Goal: Task Accomplishment & Management: Use online tool/utility

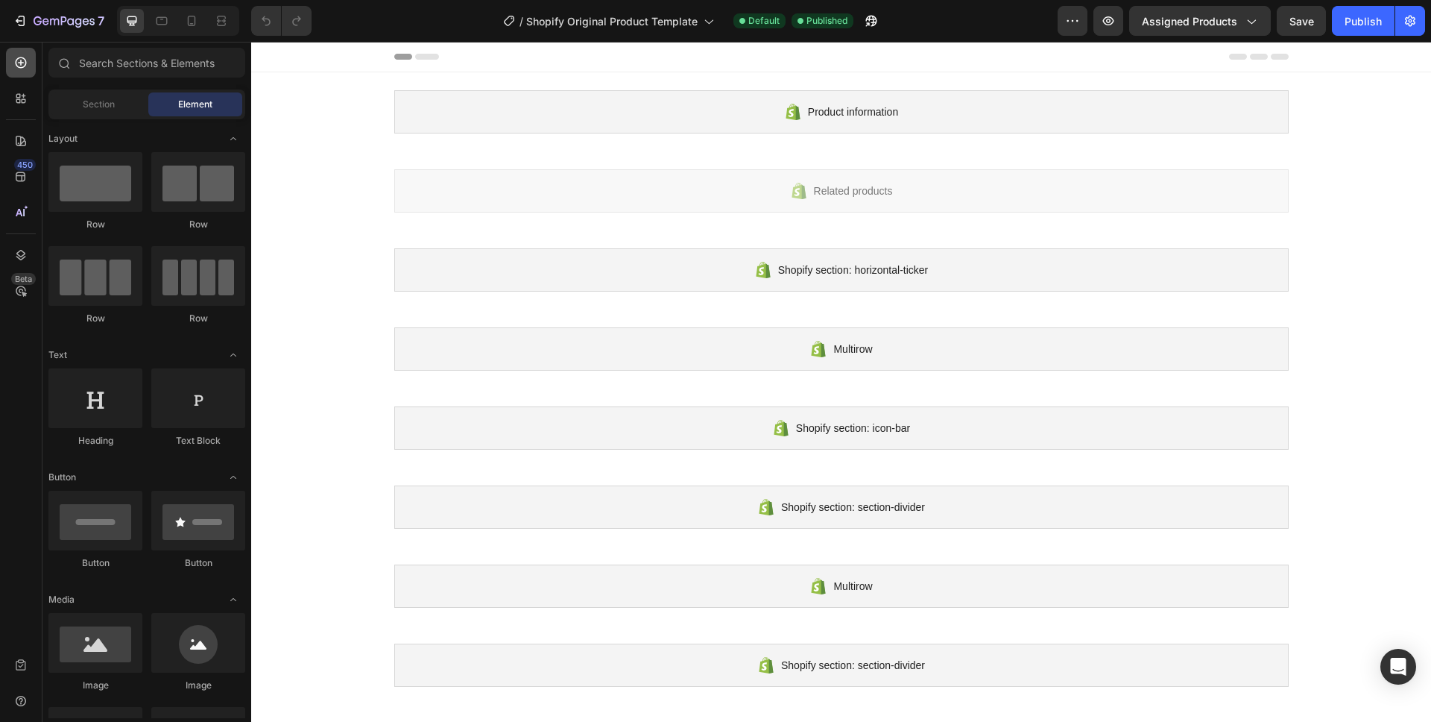
click at [25, 72] on div at bounding box center [21, 63] width 30 height 30
click at [54, 19] on icon "button" at bounding box center [54, 22] width 9 height 7
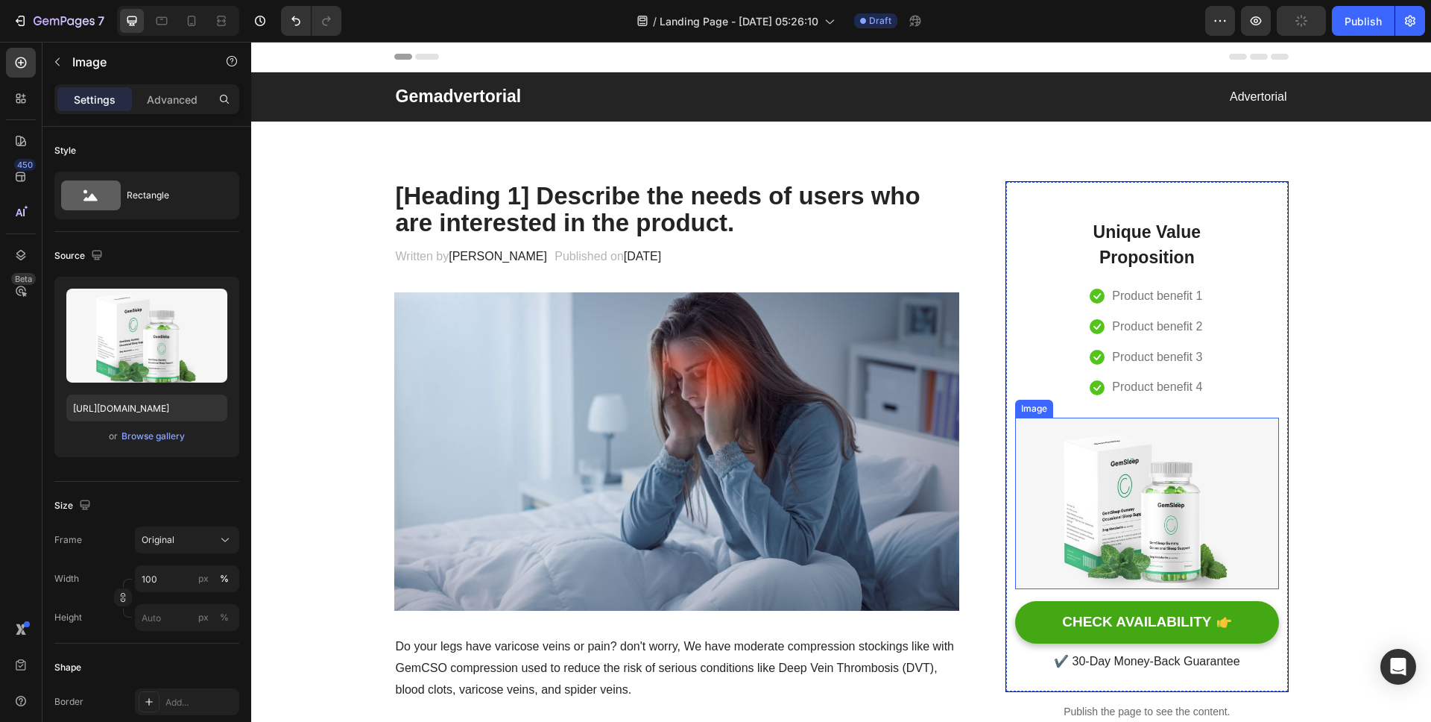
click at [1111, 486] on img at bounding box center [1146, 502] width 263 height 171
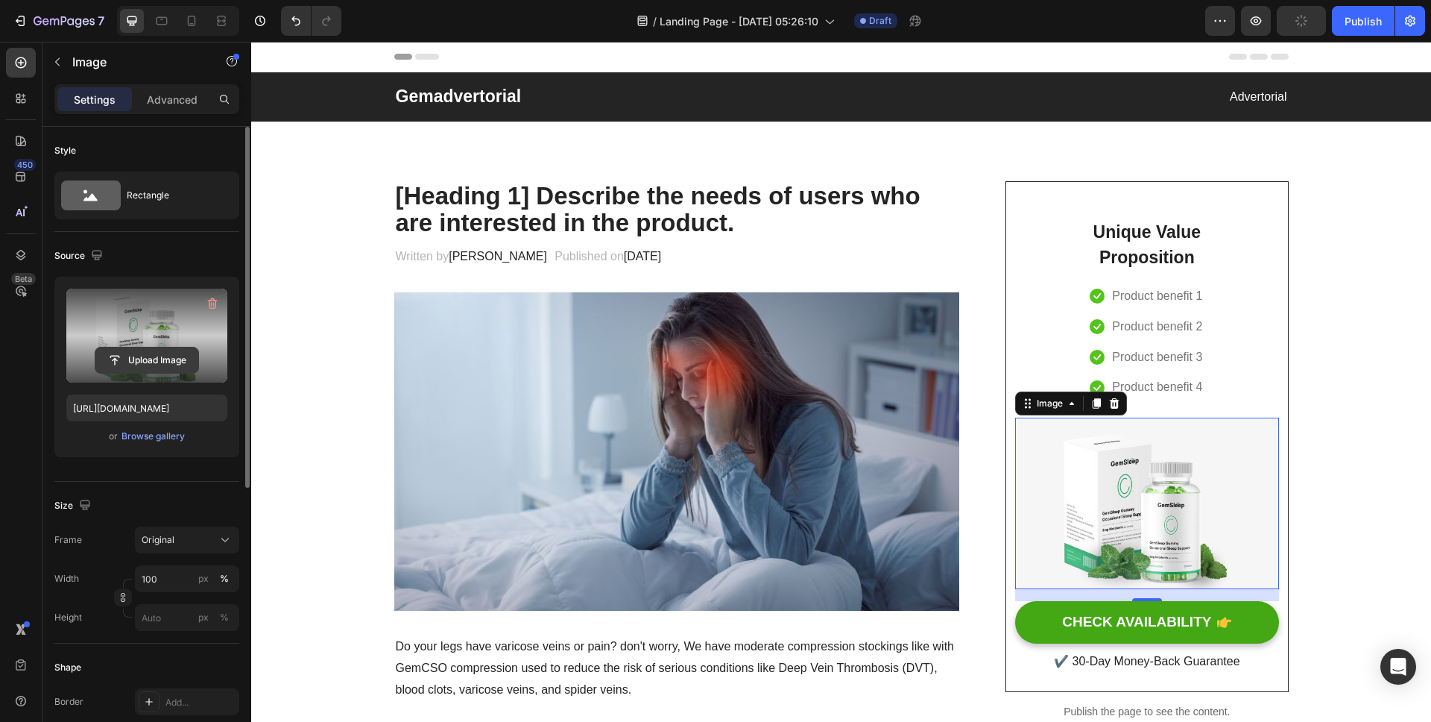
click at [146, 366] on input "file" at bounding box center [146, 359] width 103 height 25
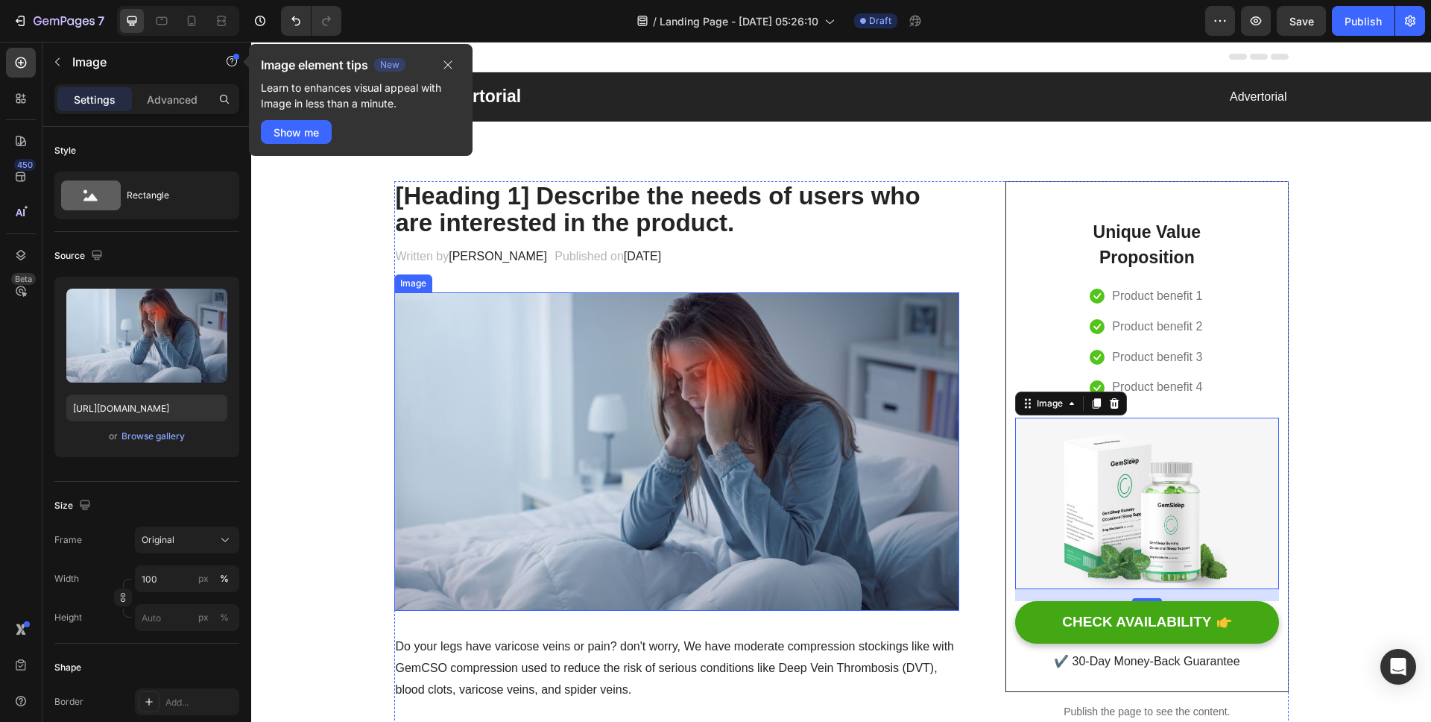
click at [721, 343] on img at bounding box center [677, 451] width 566 height 318
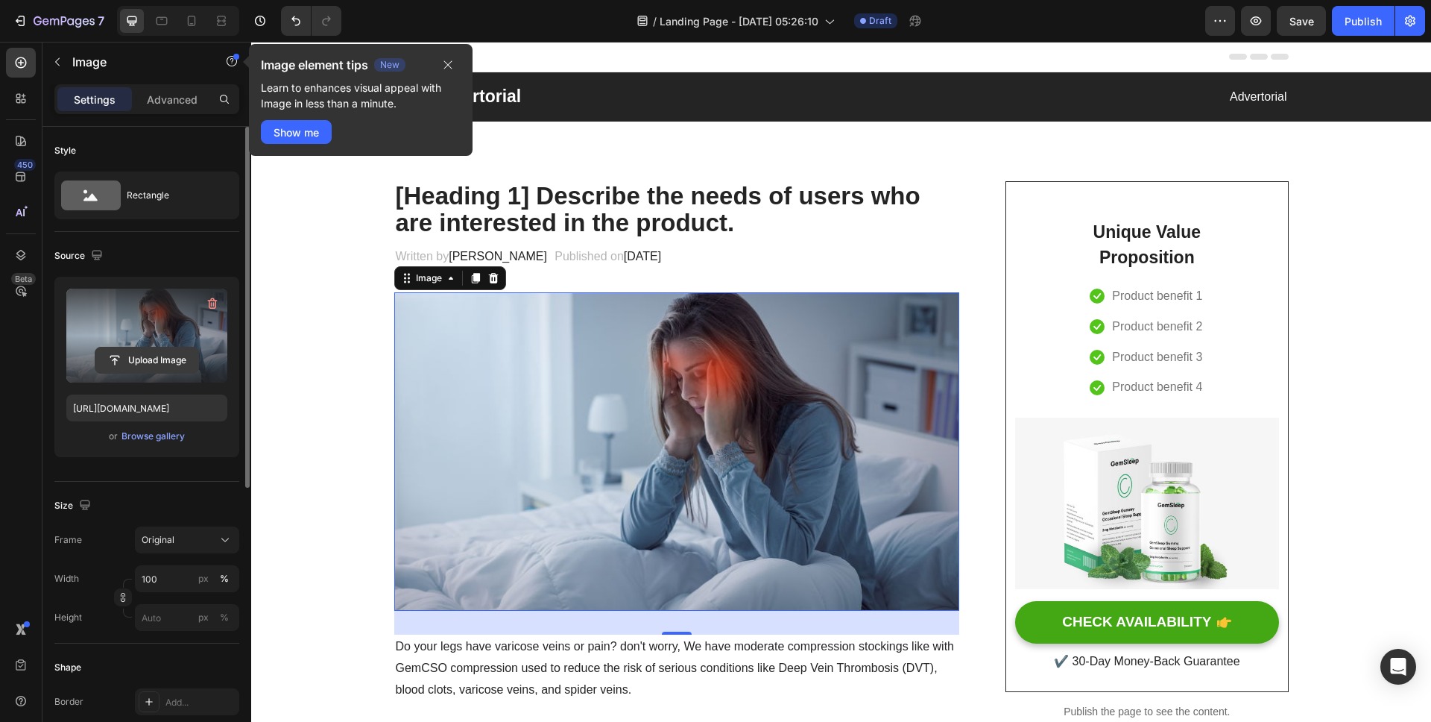
click at [137, 355] on input "file" at bounding box center [146, 359] width 103 height 25
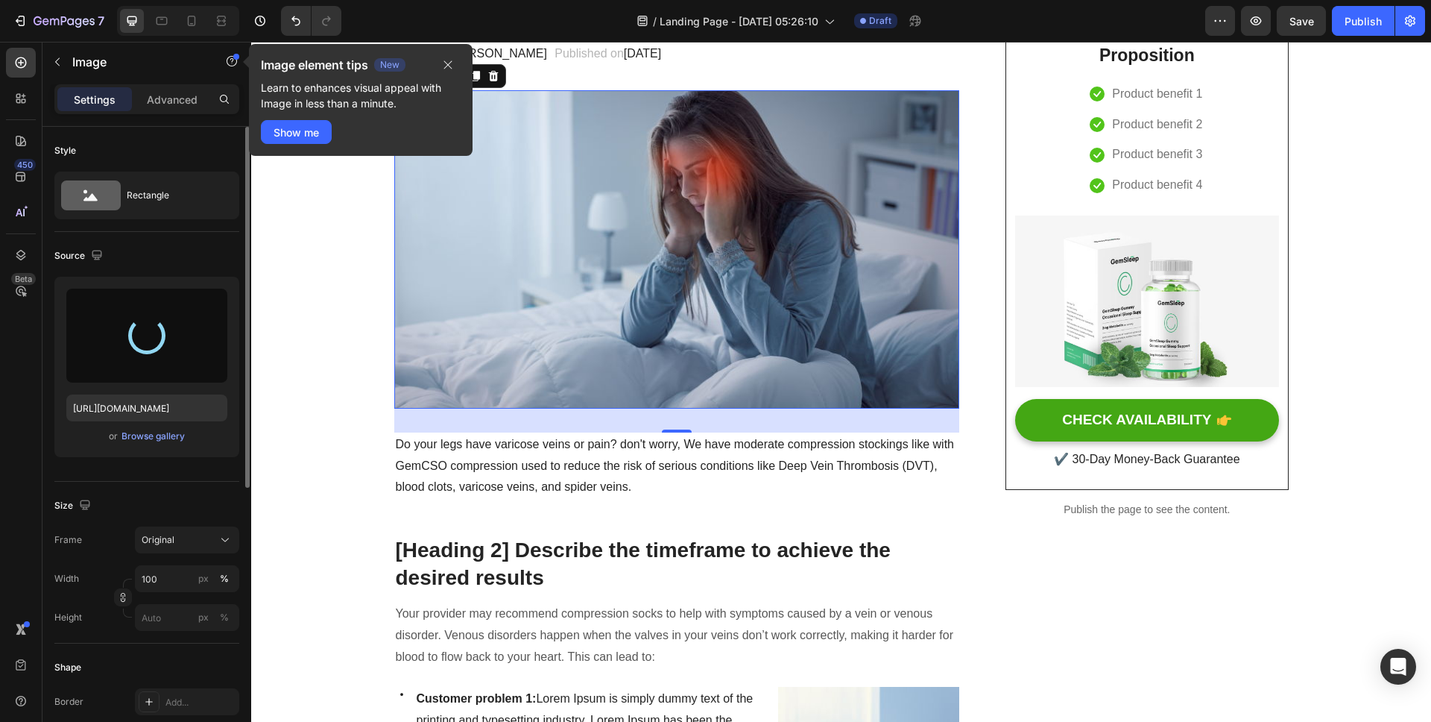
type input "https://cdn.shopify.com/s/files/1/0837/8574/4714/files/gempages_582835125046215…"
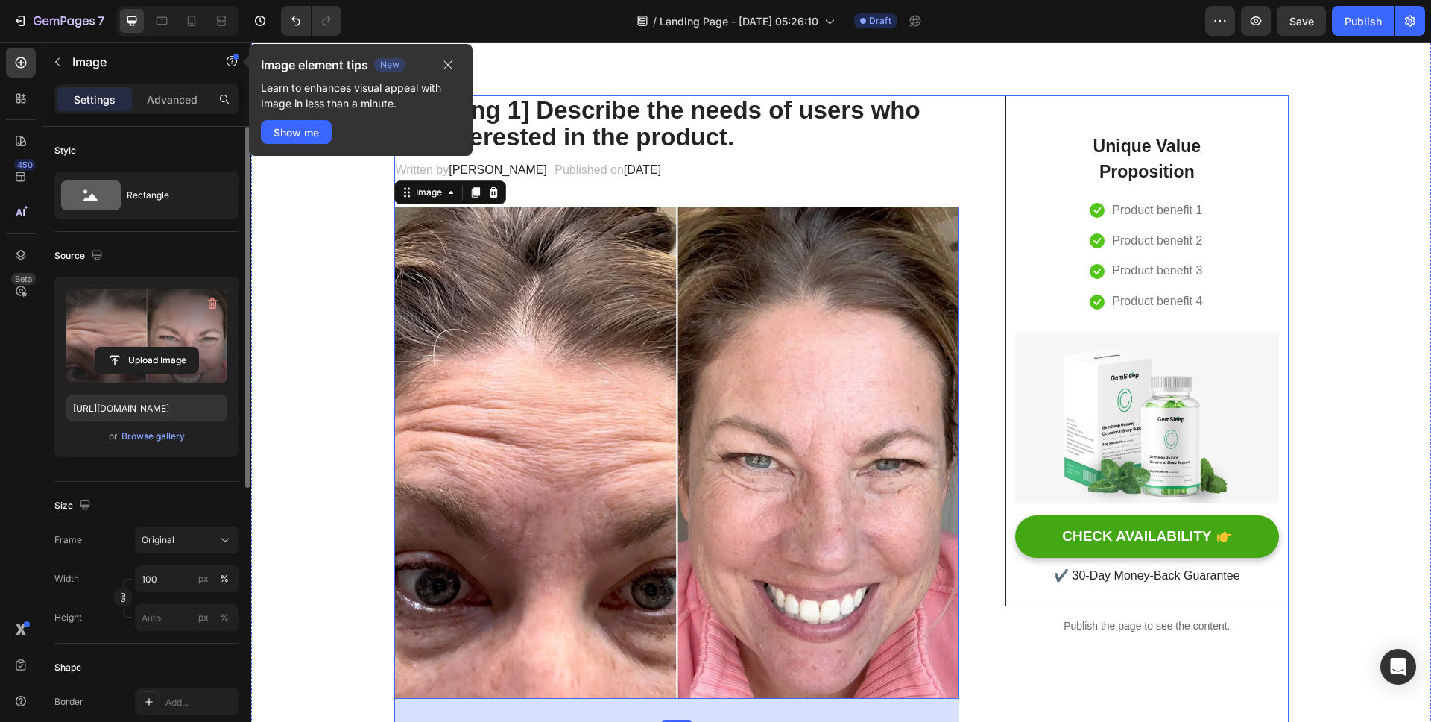
scroll to position [303, 0]
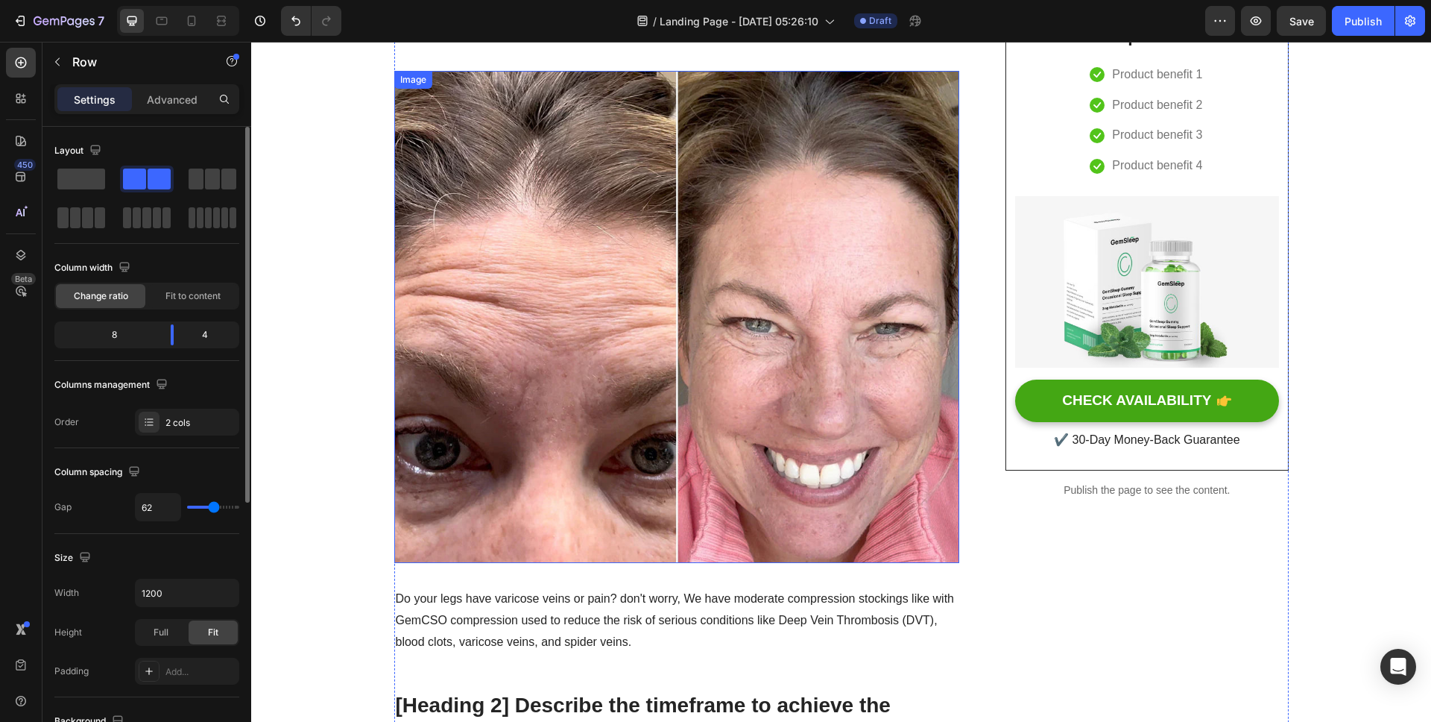
scroll to position [44, 0]
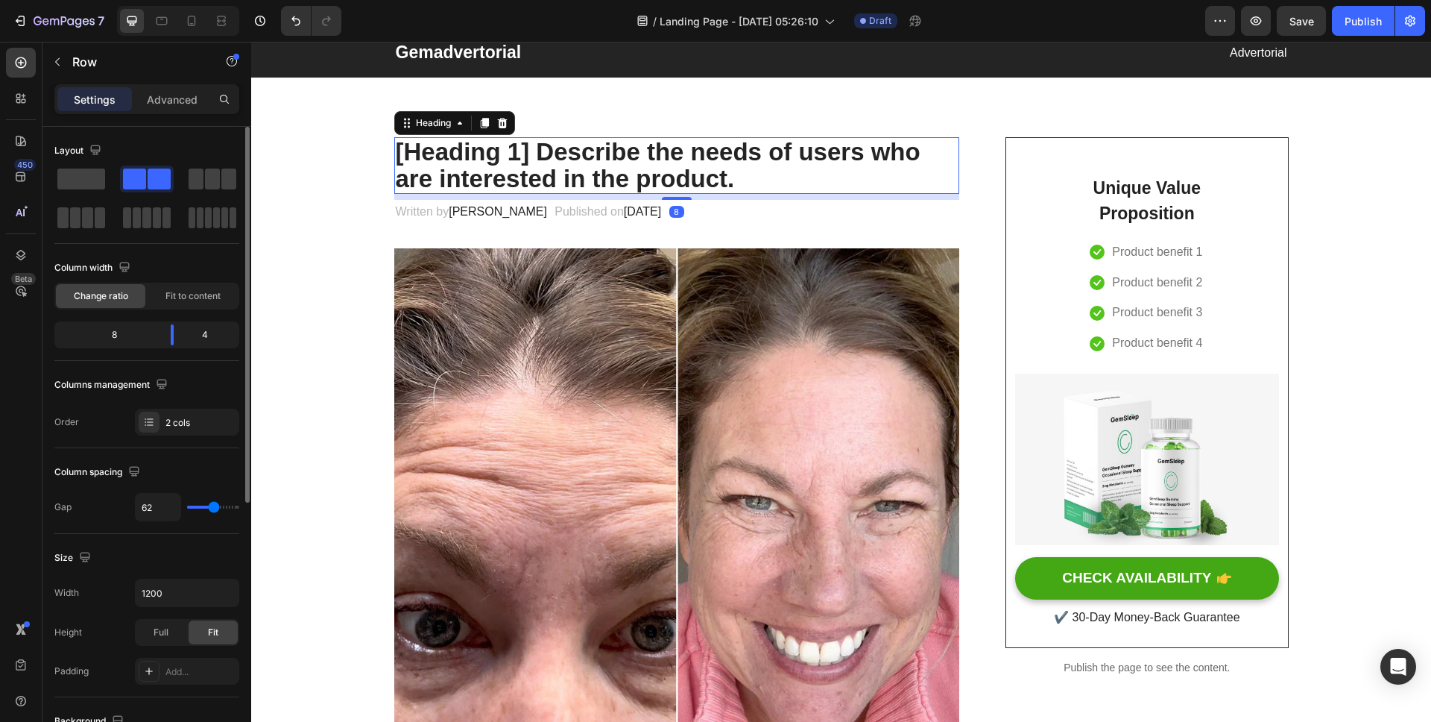
click at [536, 157] on p "[Heading 1] Describe the needs of users who are interested in the product." at bounding box center [677, 166] width 563 height 54
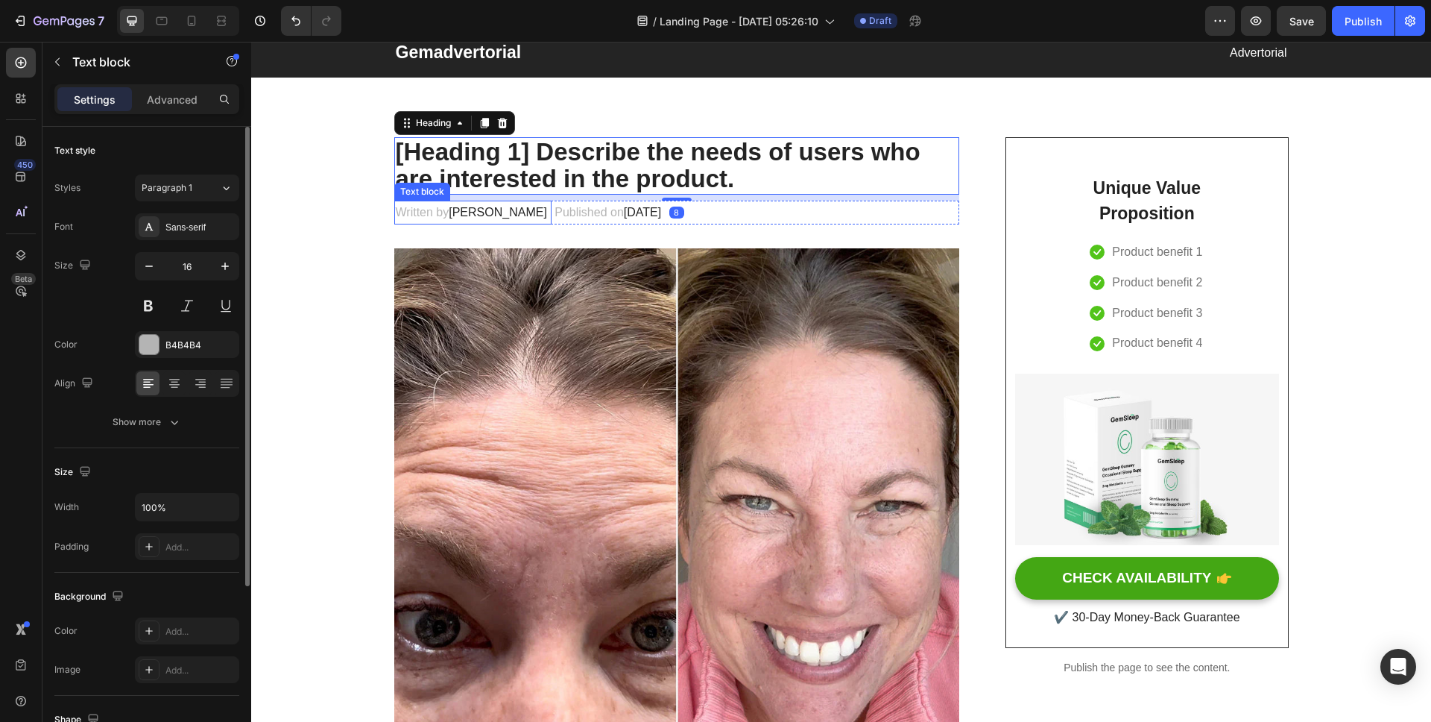
click at [458, 213] on span "Dr.Marcus" at bounding box center [498, 212] width 98 height 13
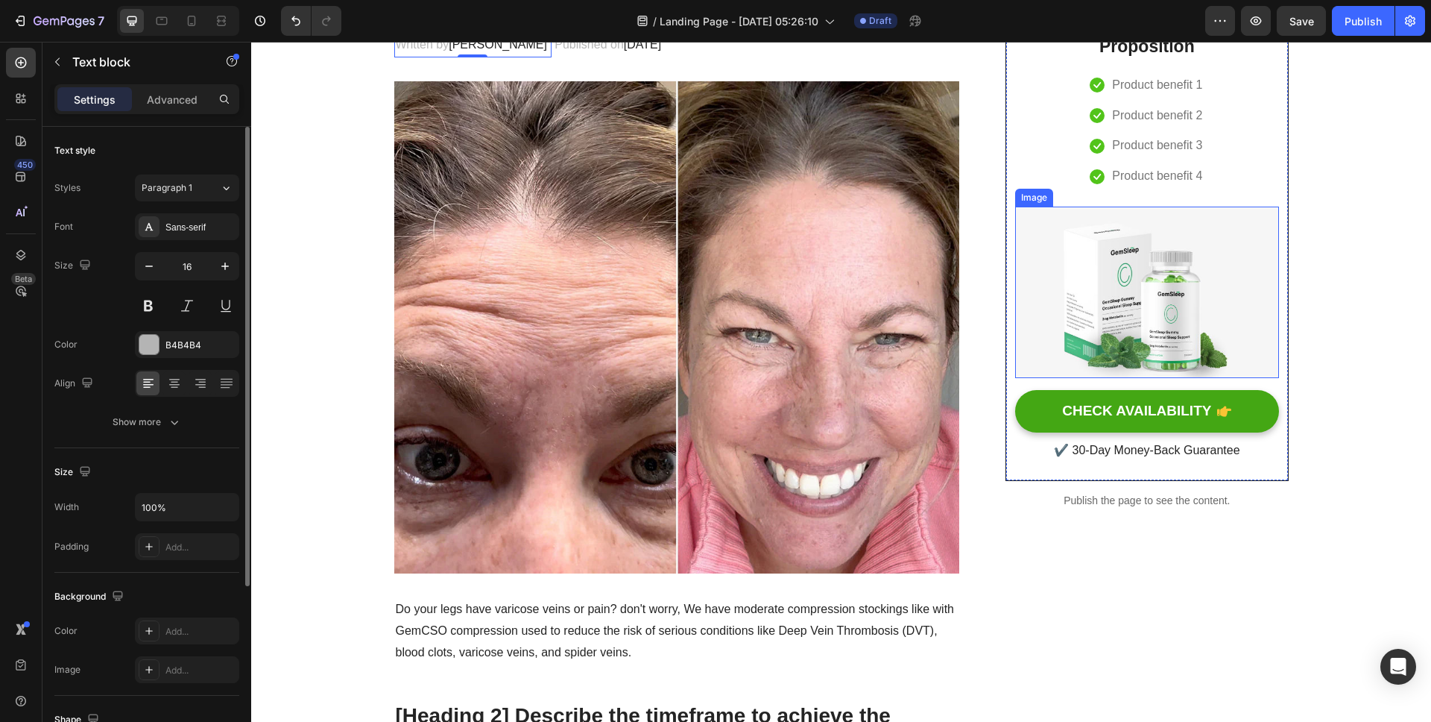
scroll to position [499, 0]
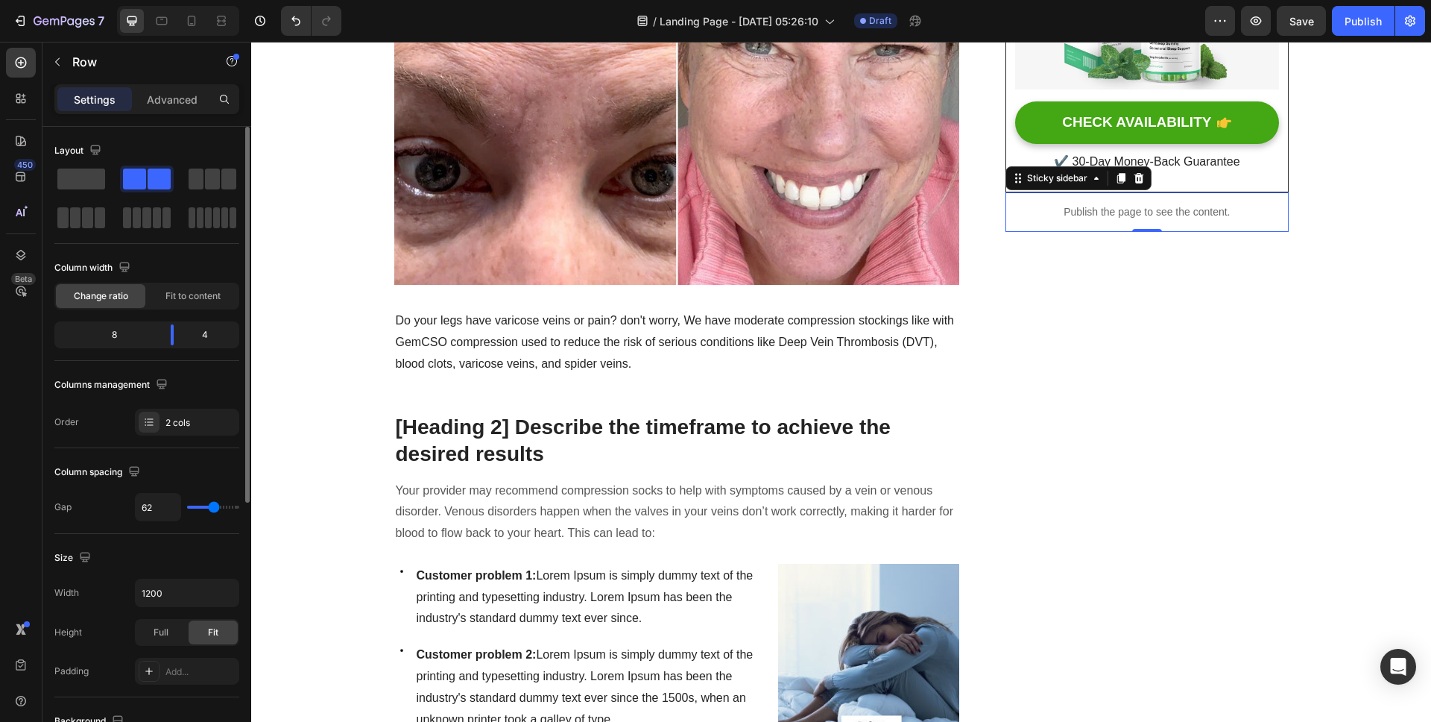
click at [1159, 212] on p "Publish the page to see the content." at bounding box center [1147, 212] width 283 height 16
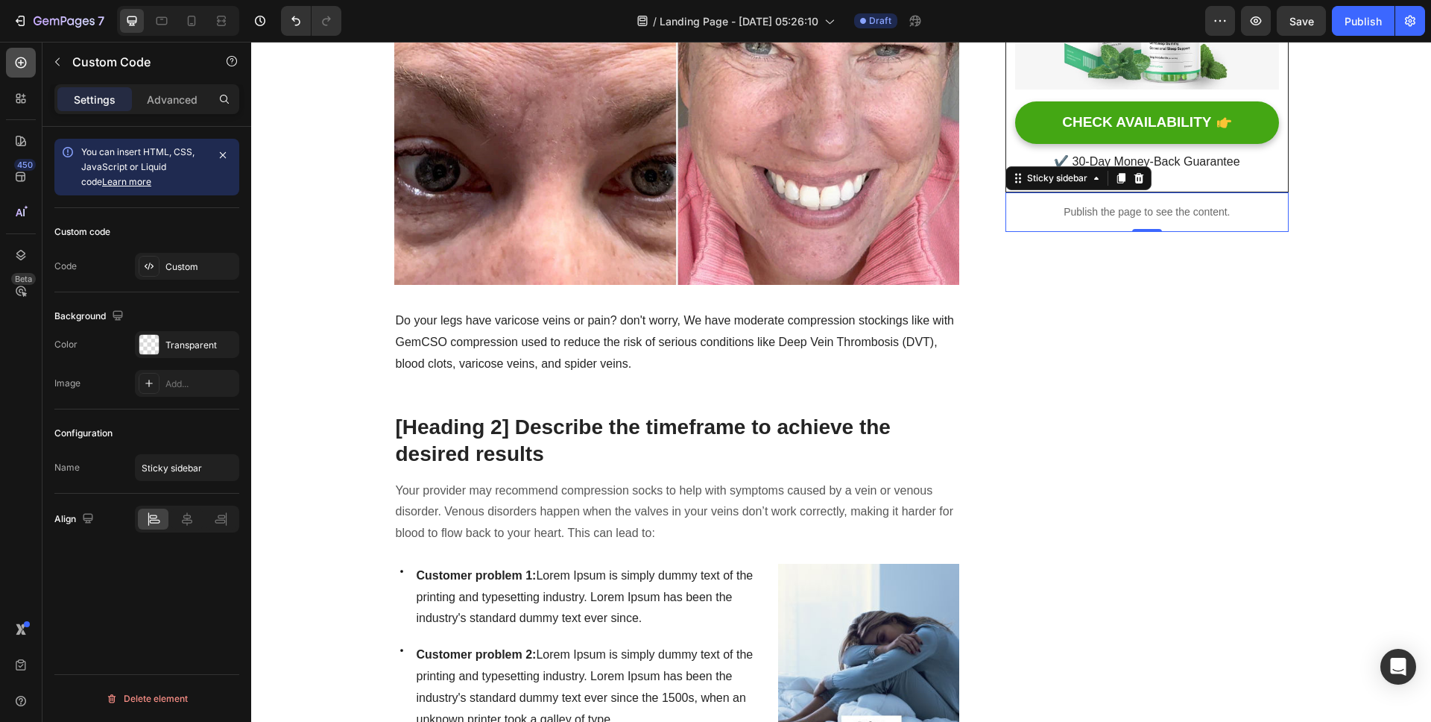
click at [25, 60] on icon at bounding box center [21, 62] width 11 height 11
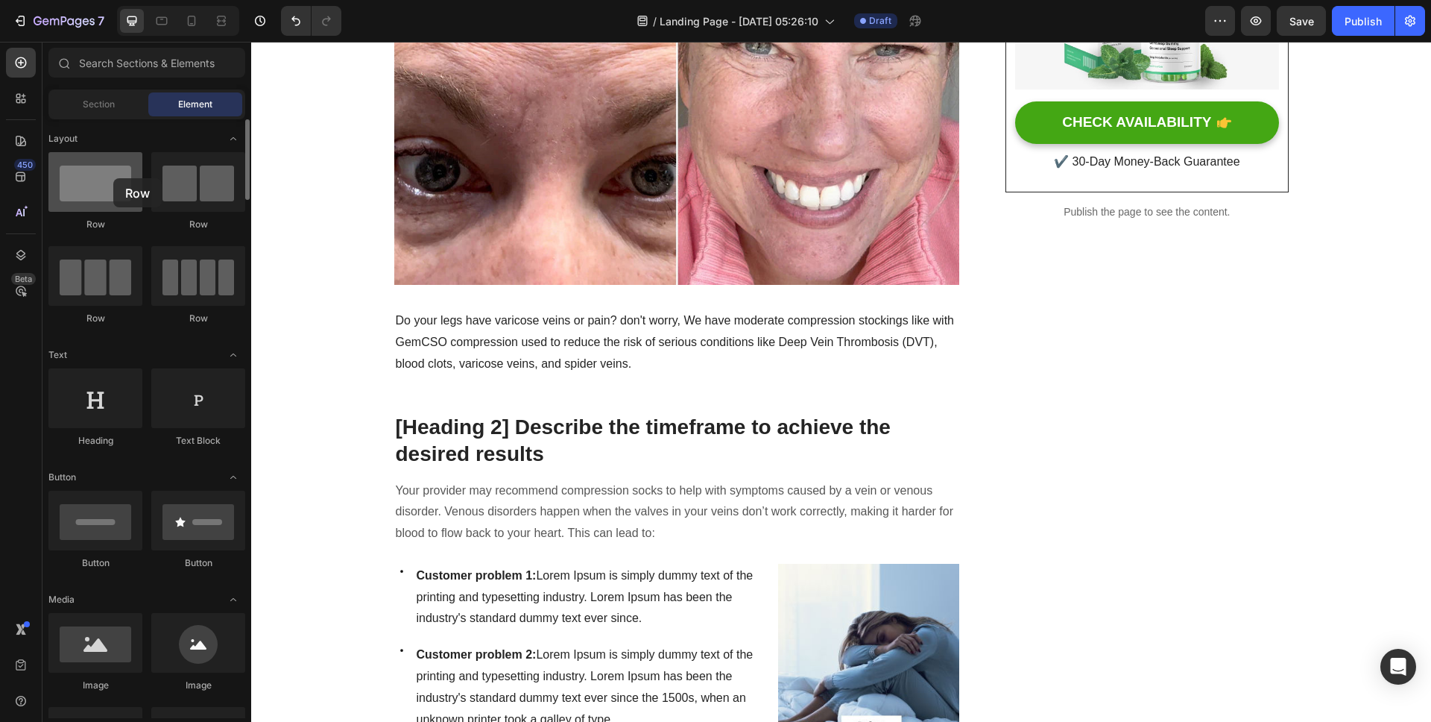
click at [113, 178] on div at bounding box center [95, 182] width 94 height 60
drag, startPoint x: 365, startPoint y: 220, endPoint x: 1166, endPoint y: 237, distance: 801.5
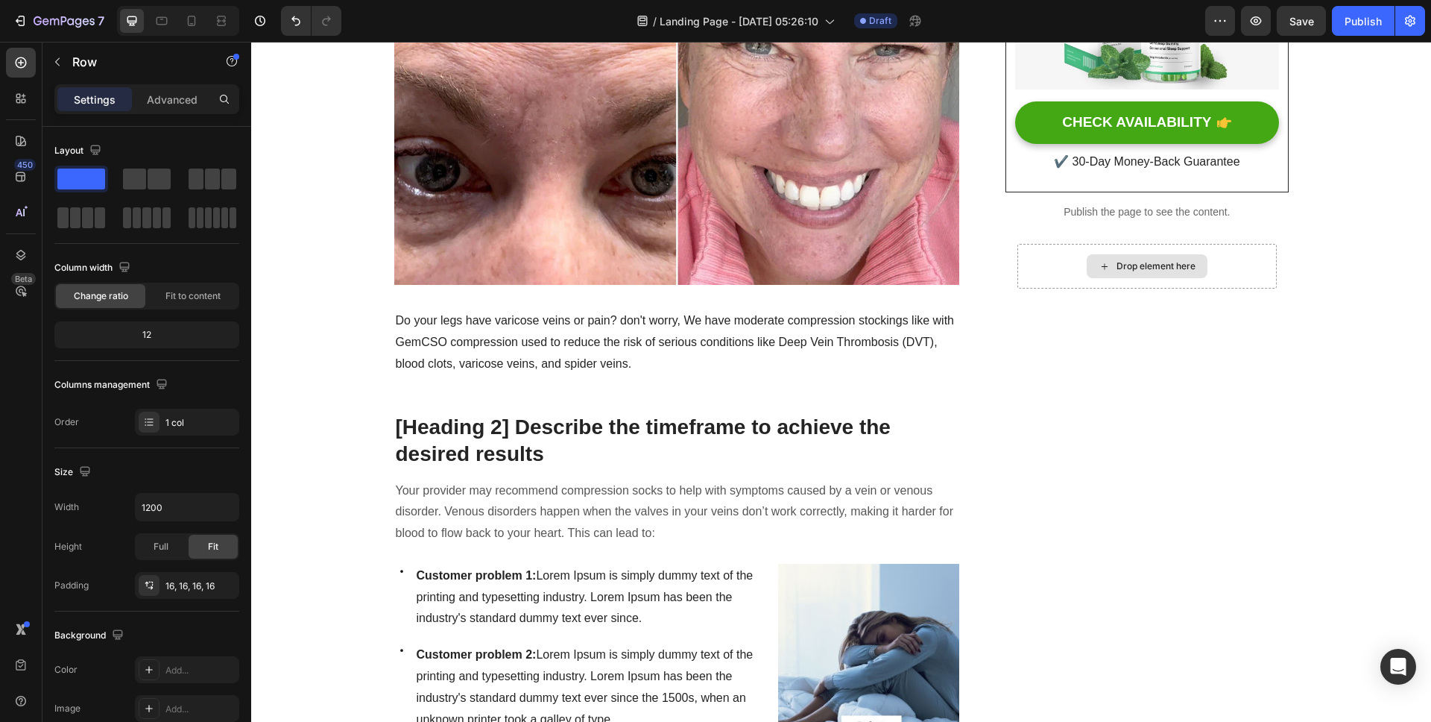
click at [1099, 265] on icon at bounding box center [1105, 266] width 12 height 13
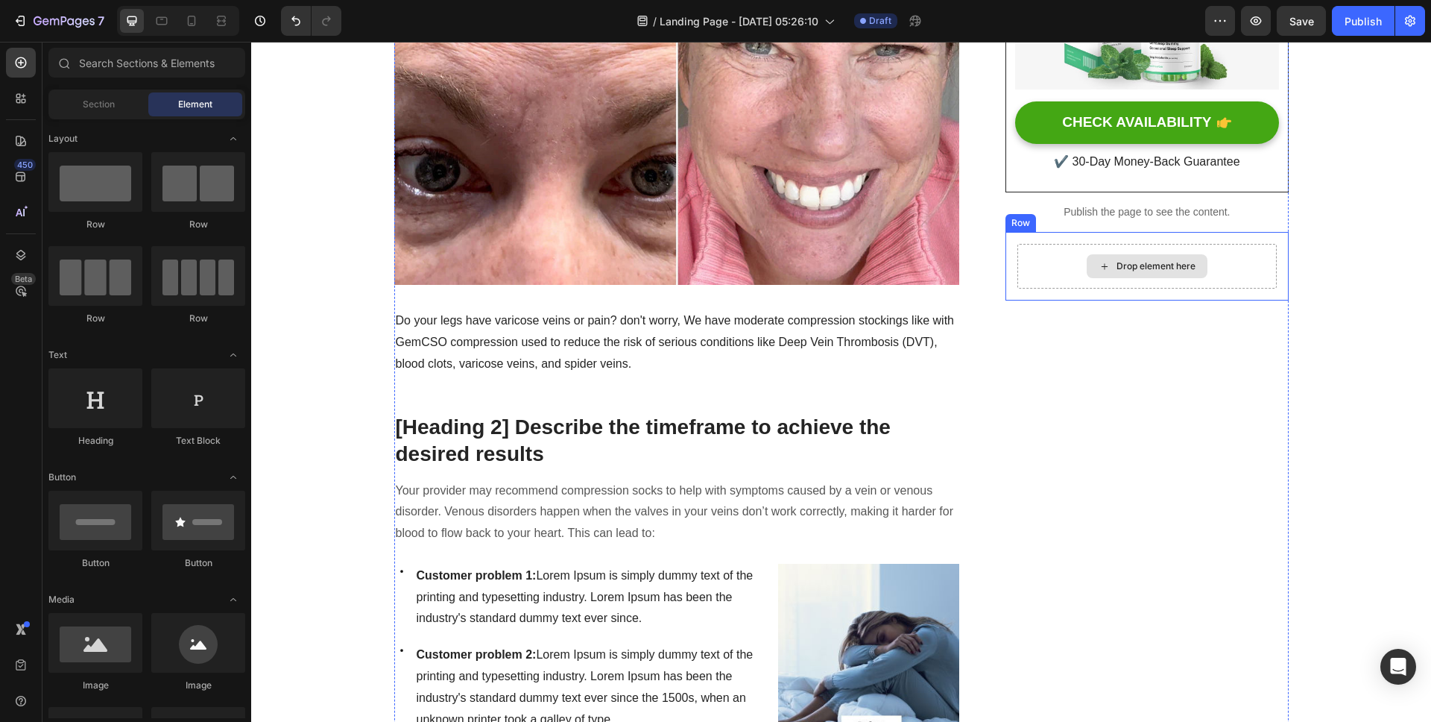
click at [1109, 262] on div "Drop element here" at bounding box center [1147, 266] width 121 height 24
click at [1126, 265] on div "Drop element here" at bounding box center [1156, 266] width 79 height 12
click at [1125, 264] on div "Drop element here" at bounding box center [1156, 266] width 79 height 12
click at [1087, 265] on div "Drop element here" at bounding box center [1147, 266] width 121 height 24
click at [1127, 262] on div "Drop element here" at bounding box center [1156, 266] width 79 height 12
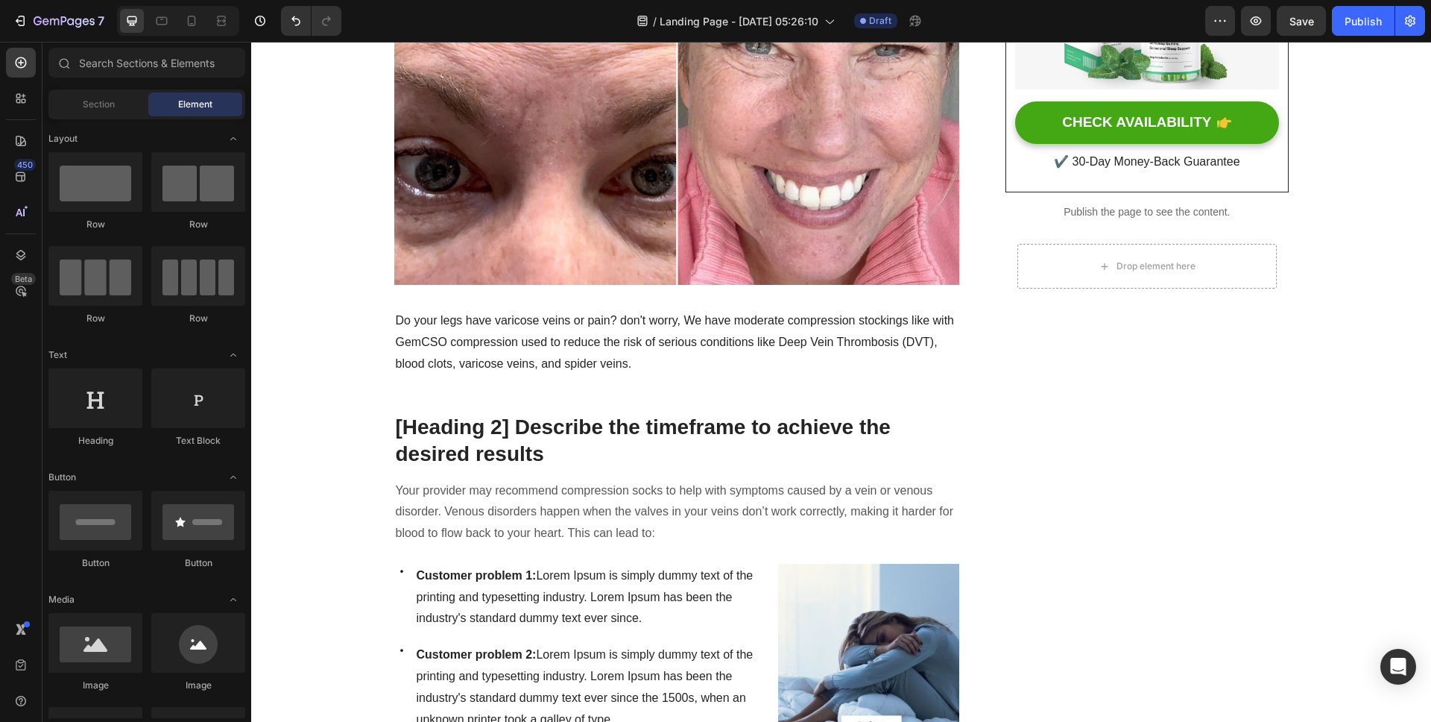
scroll to position [26, 0]
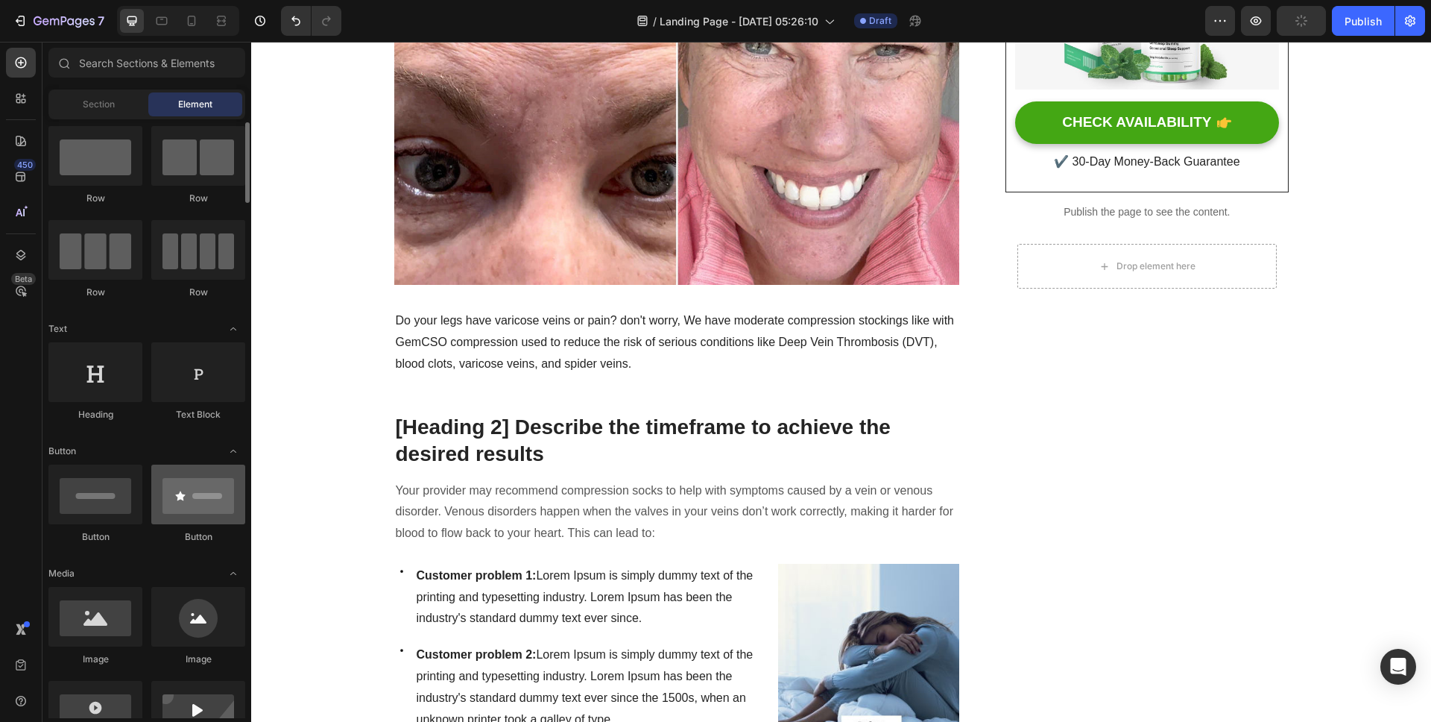
click at [189, 508] on div at bounding box center [198, 494] width 94 height 60
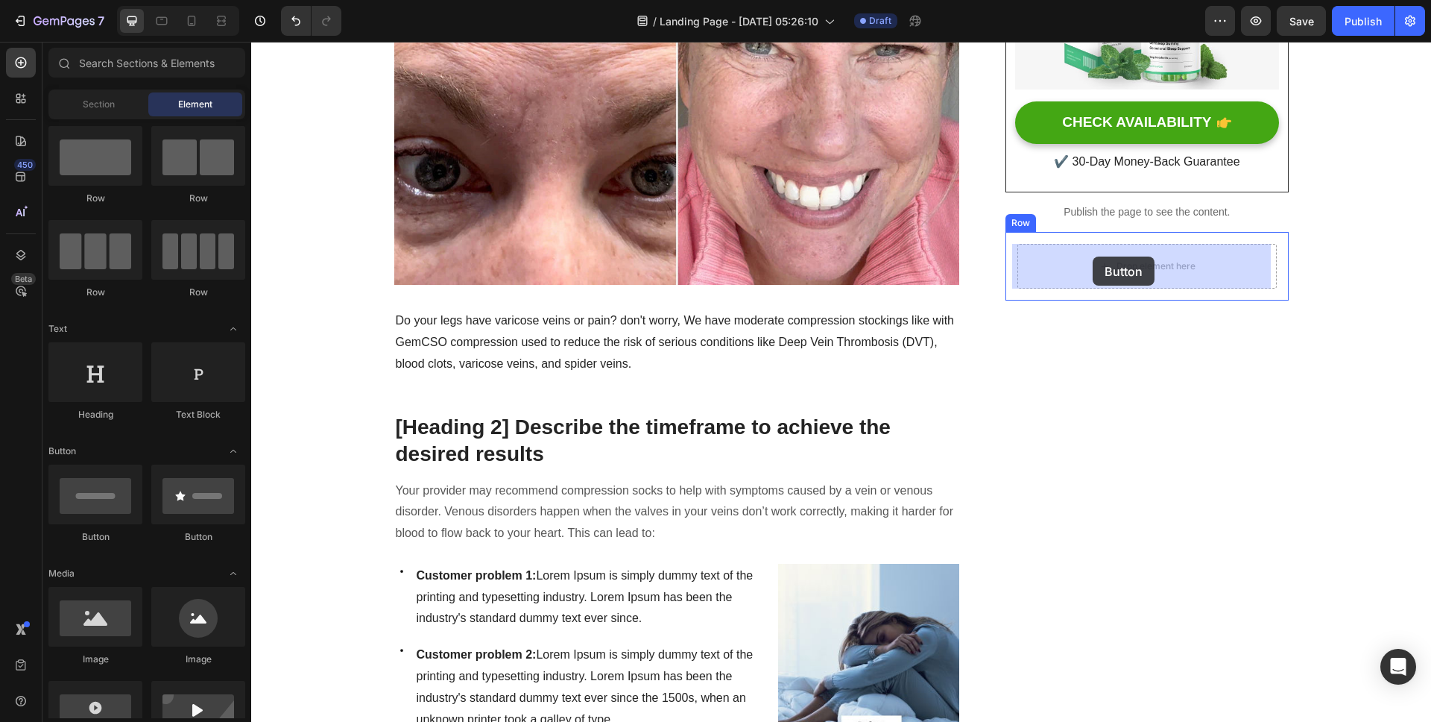
drag, startPoint x: 447, startPoint y: 534, endPoint x: 1093, endPoint y: 259, distance: 701.7
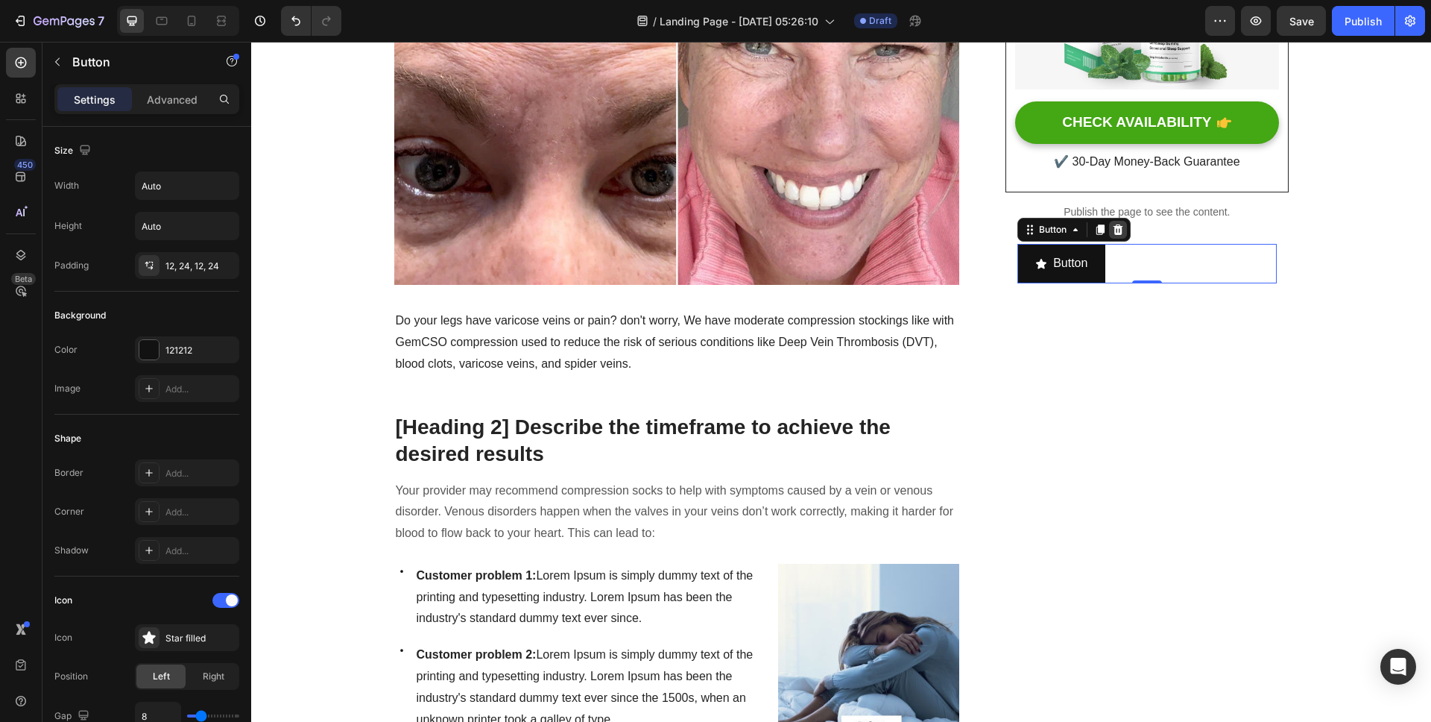
click at [1116, 230] on icon at bounding box center [1119, 229] width 10 height 10
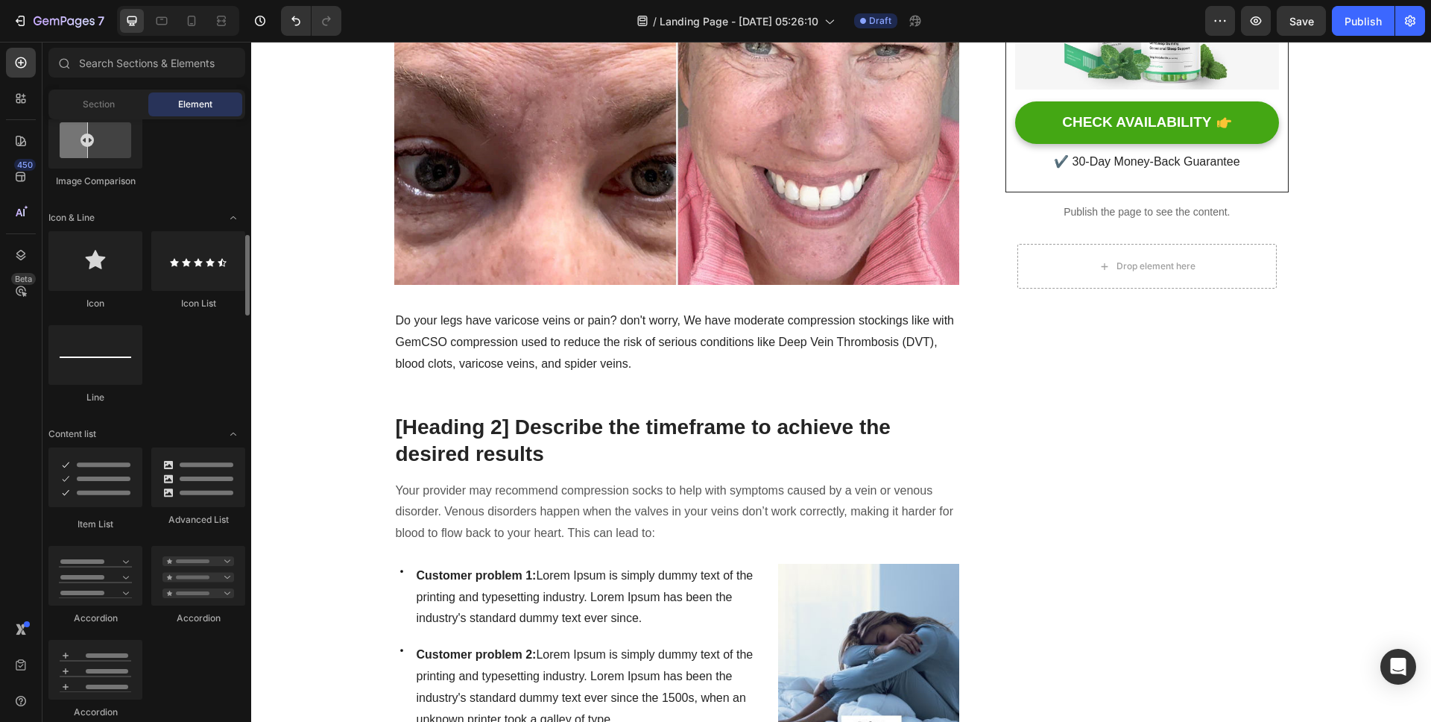
scroll to position [818, 0]
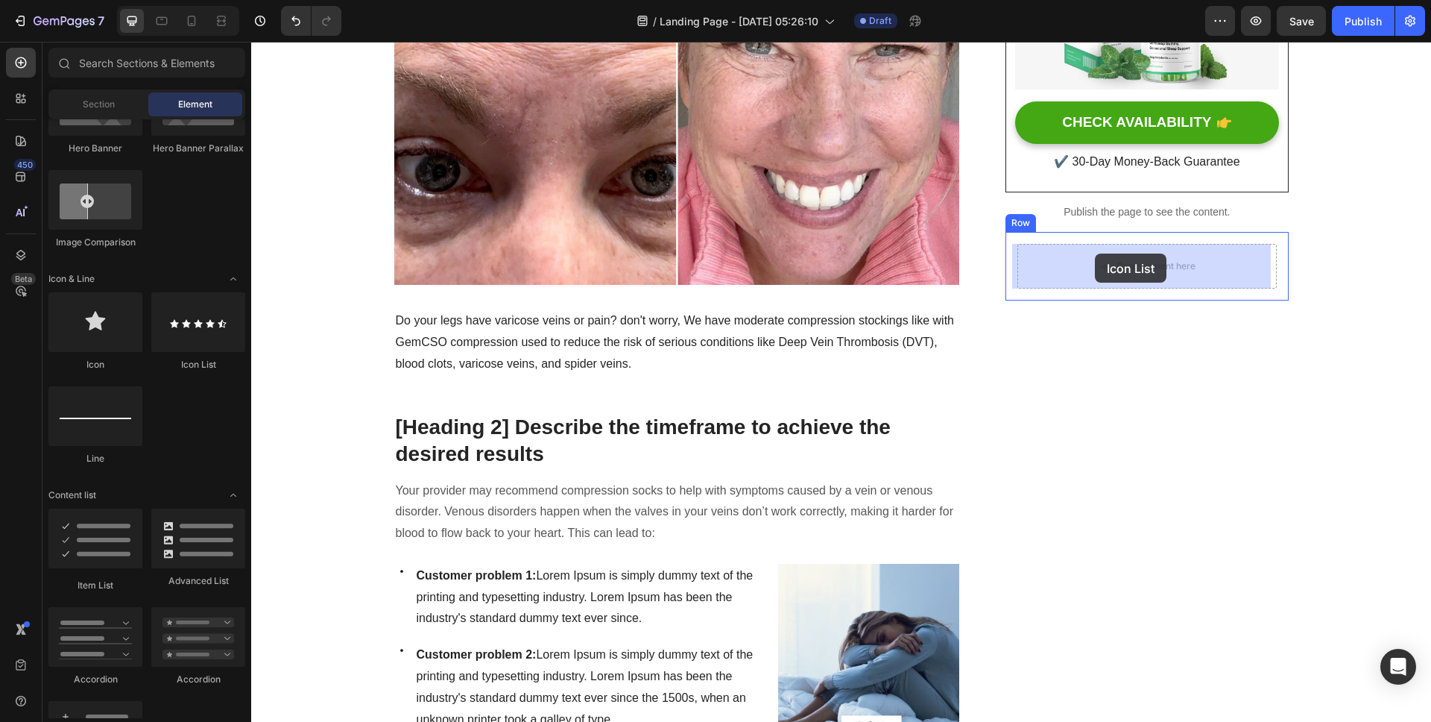
drag, startPoint x: 460, startPoint y: 376, endPoint x: 1097, endPoint y: 253, distance: 649.2
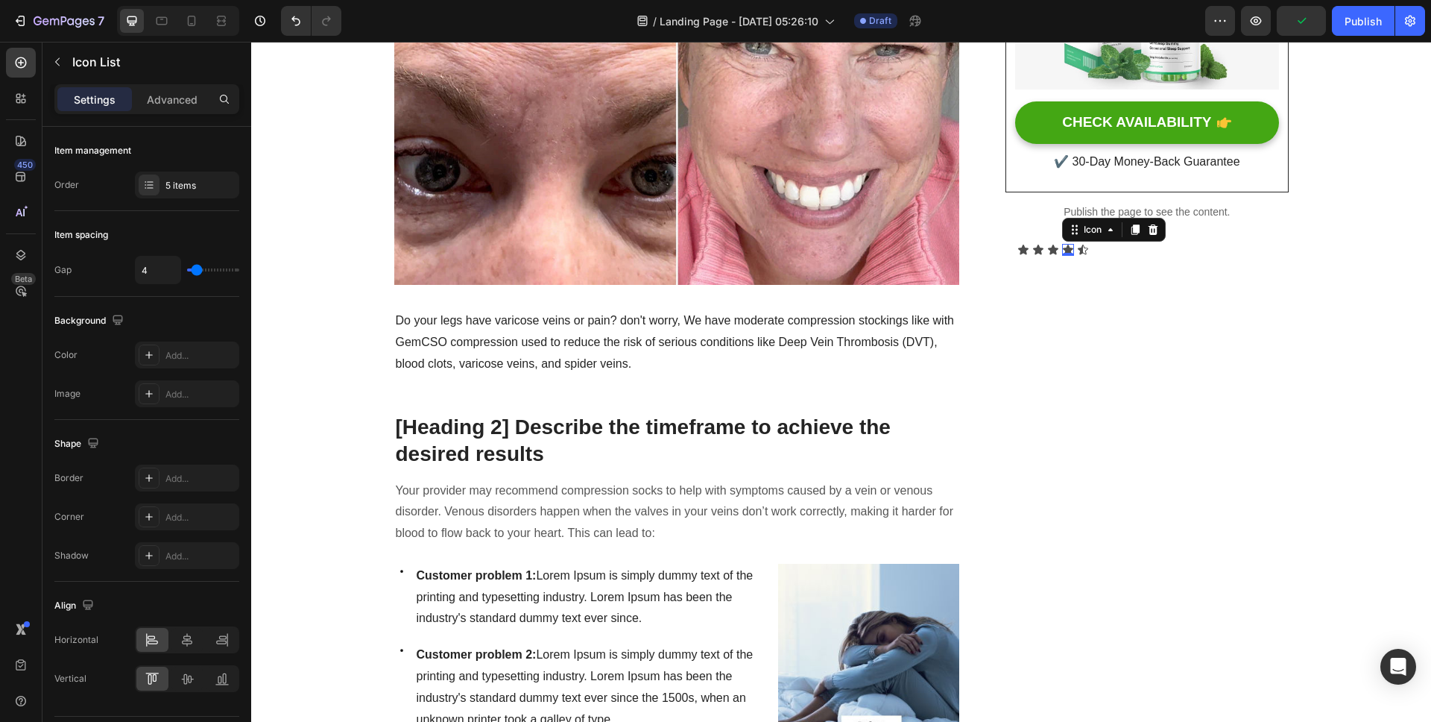
click at [1066, 244] on icon at bounding box center [1068, 250] width 12 height 12
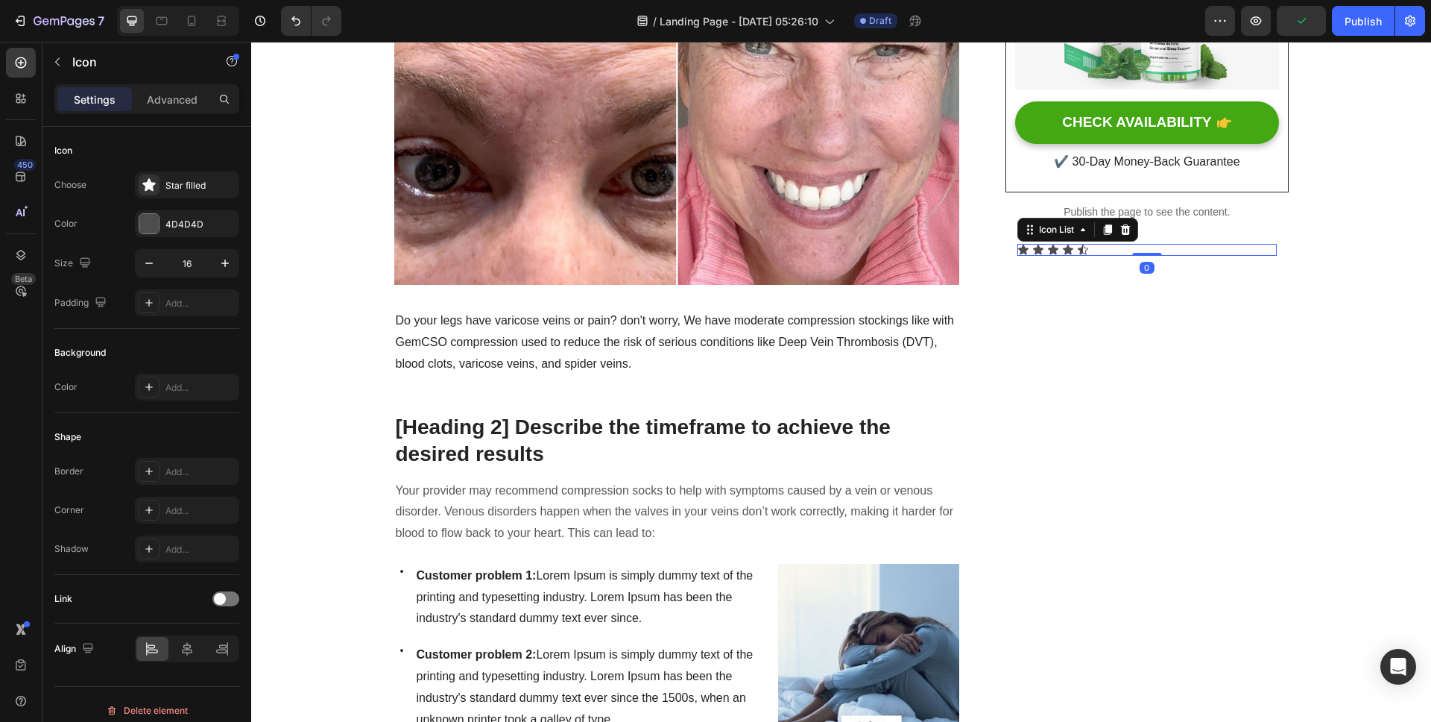
click at [1055, 247] on div "Icon Icon Icon Icon Icon" at bounding box center [1146, 250] width 259 height 12
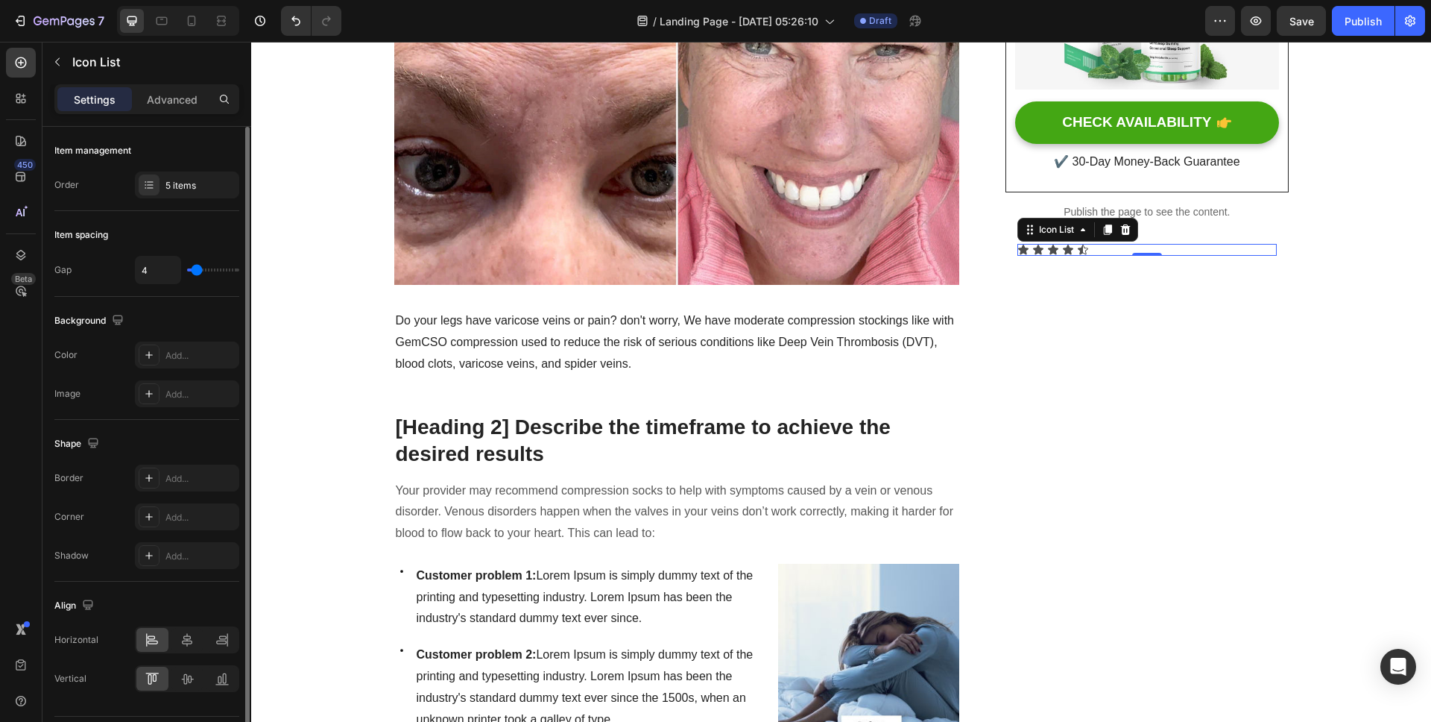
type input "7"
type input "12"
type input "22"
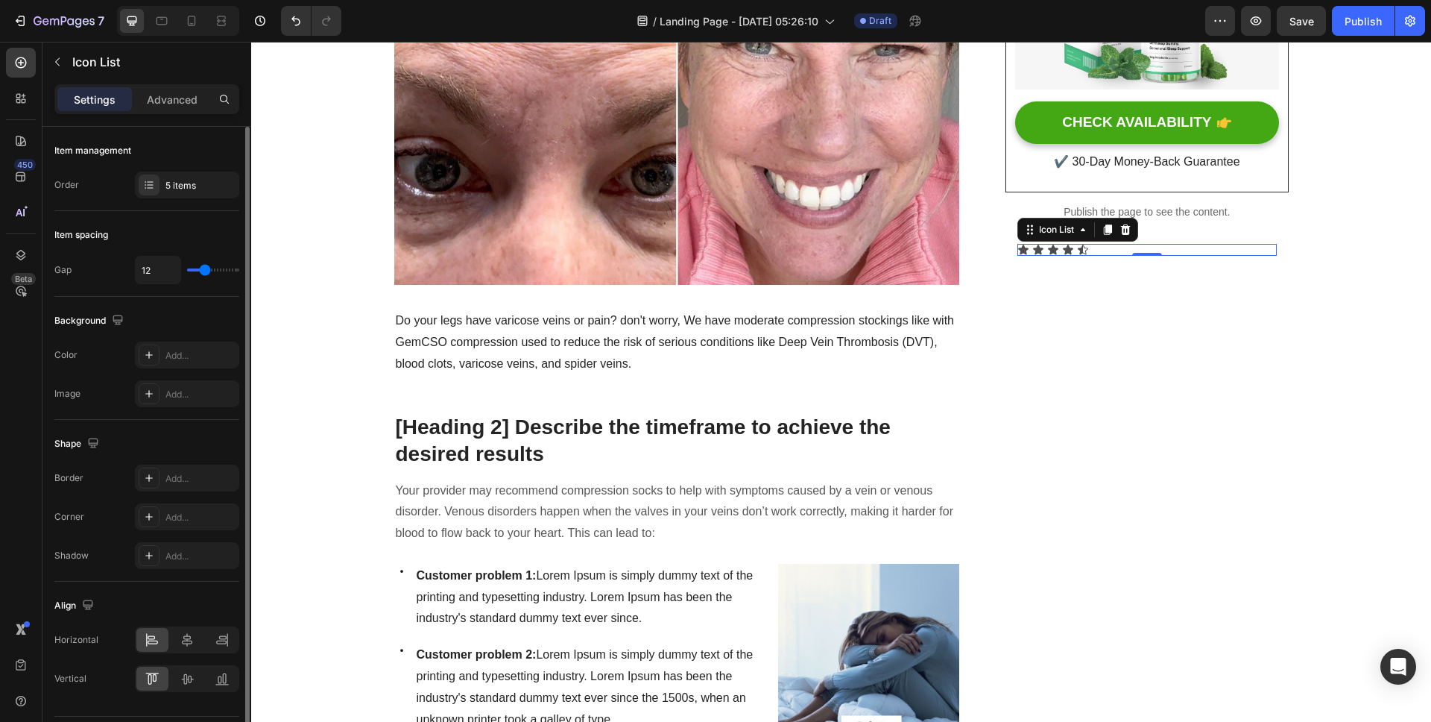
type input "22"
type input "28"
type input "34"
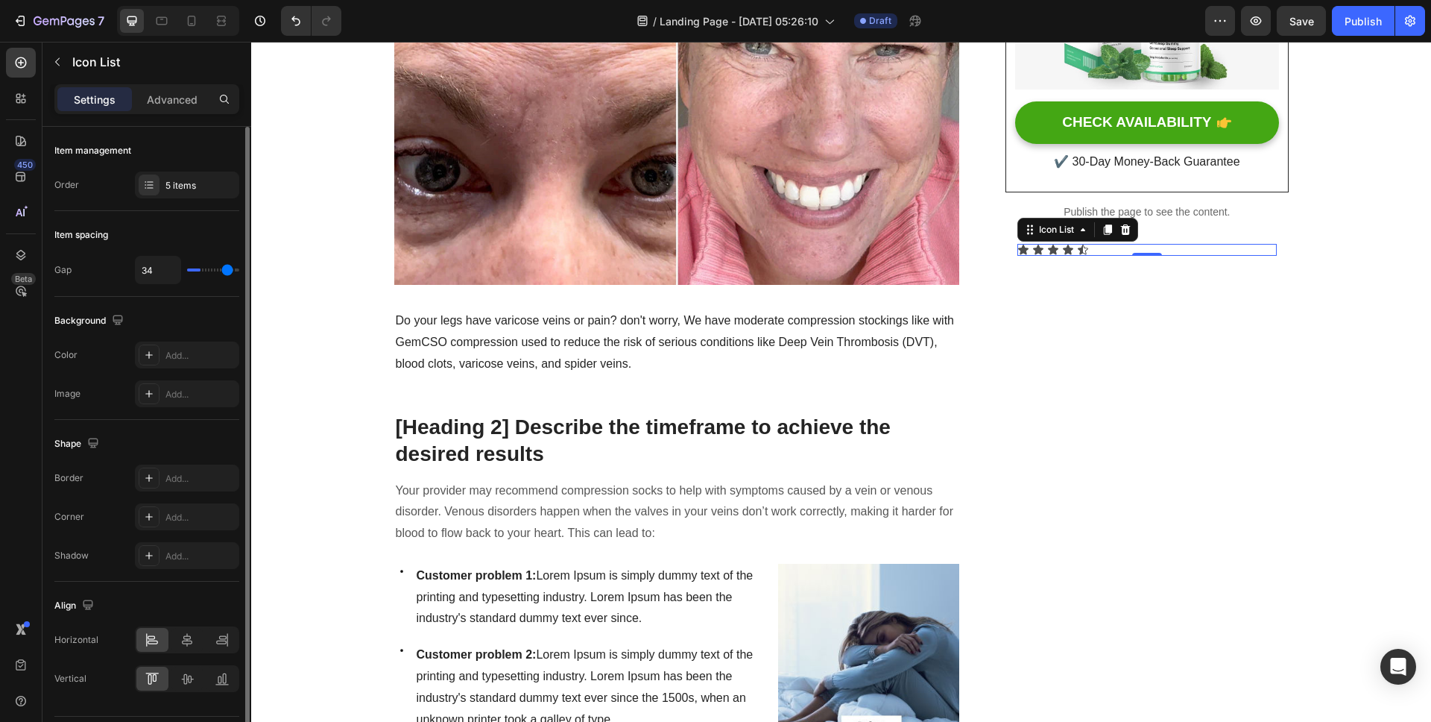
type input "36"
type input "38"
type input "40"
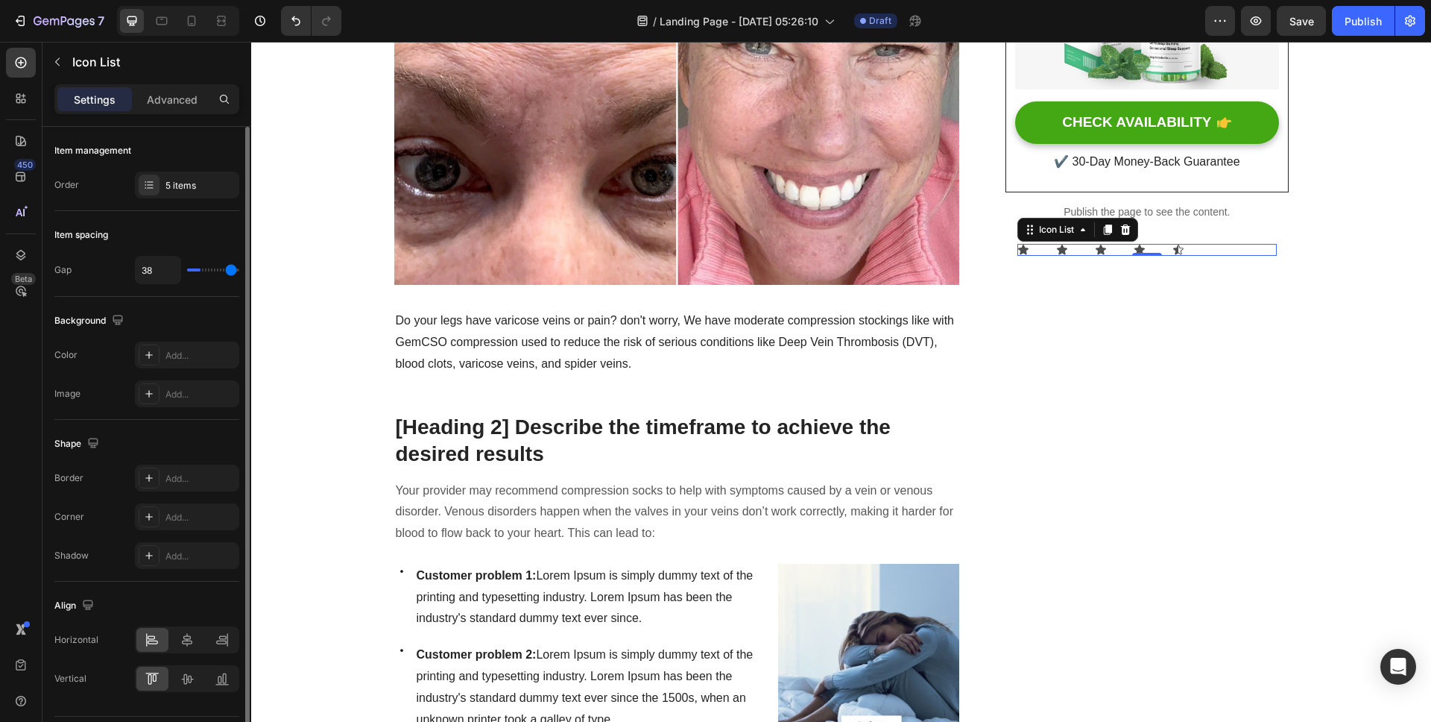
type input "40"
type input "38"
type input "37"
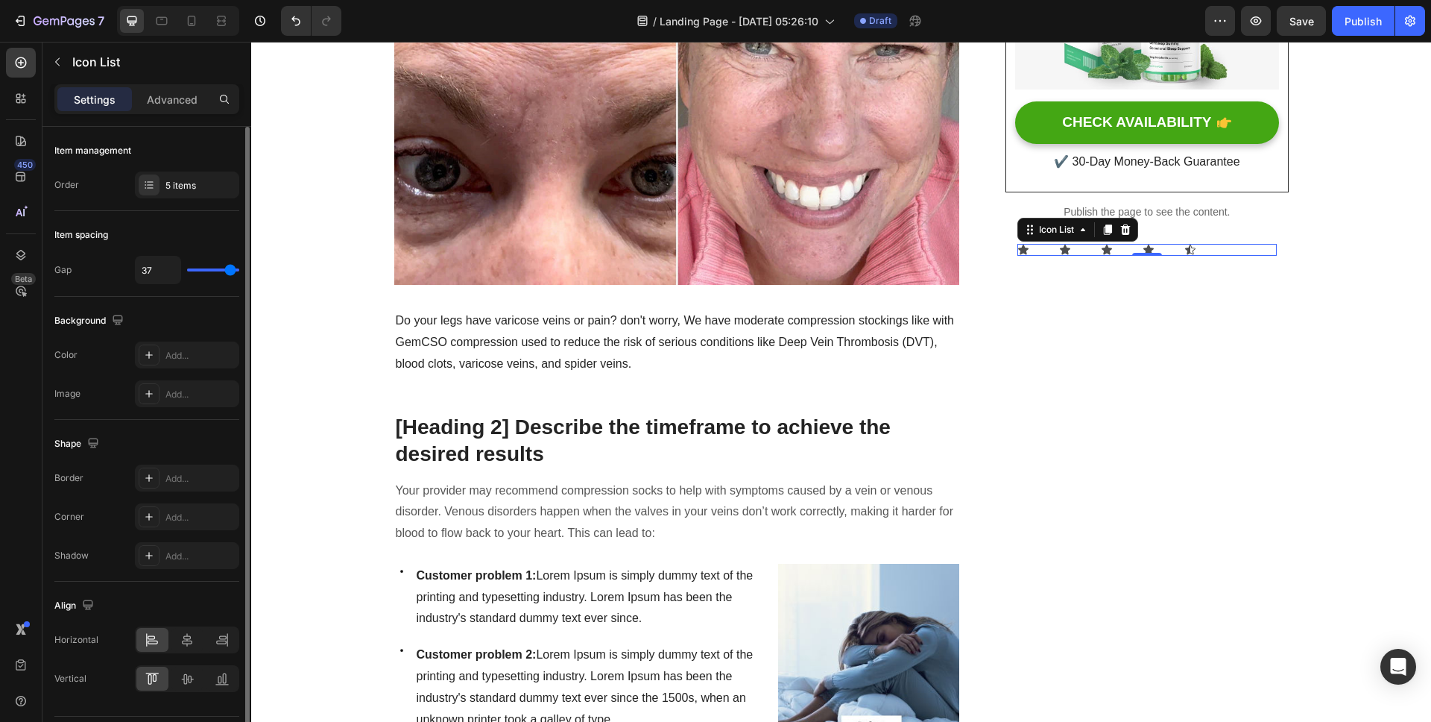
type input "35"
type input "33"
type input "29"
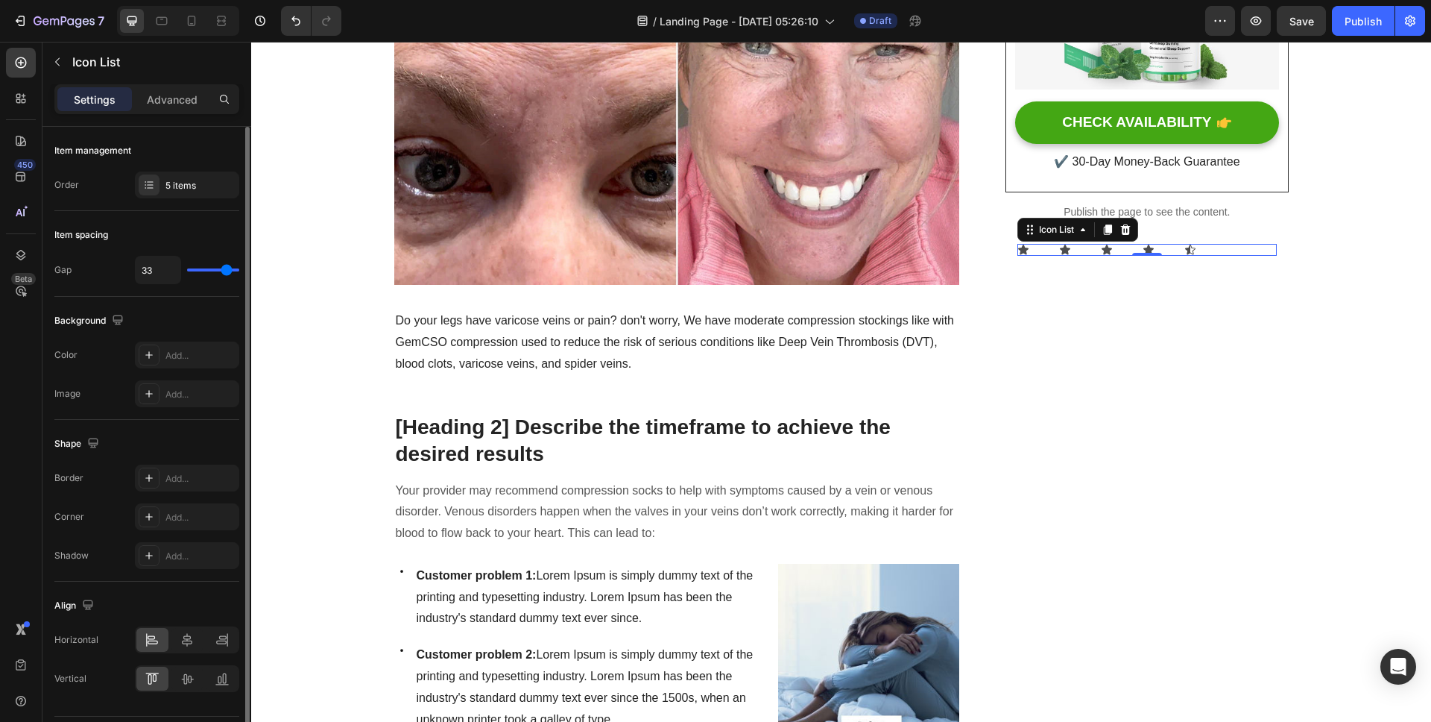
type input "29"
type input "26"
type input "23"
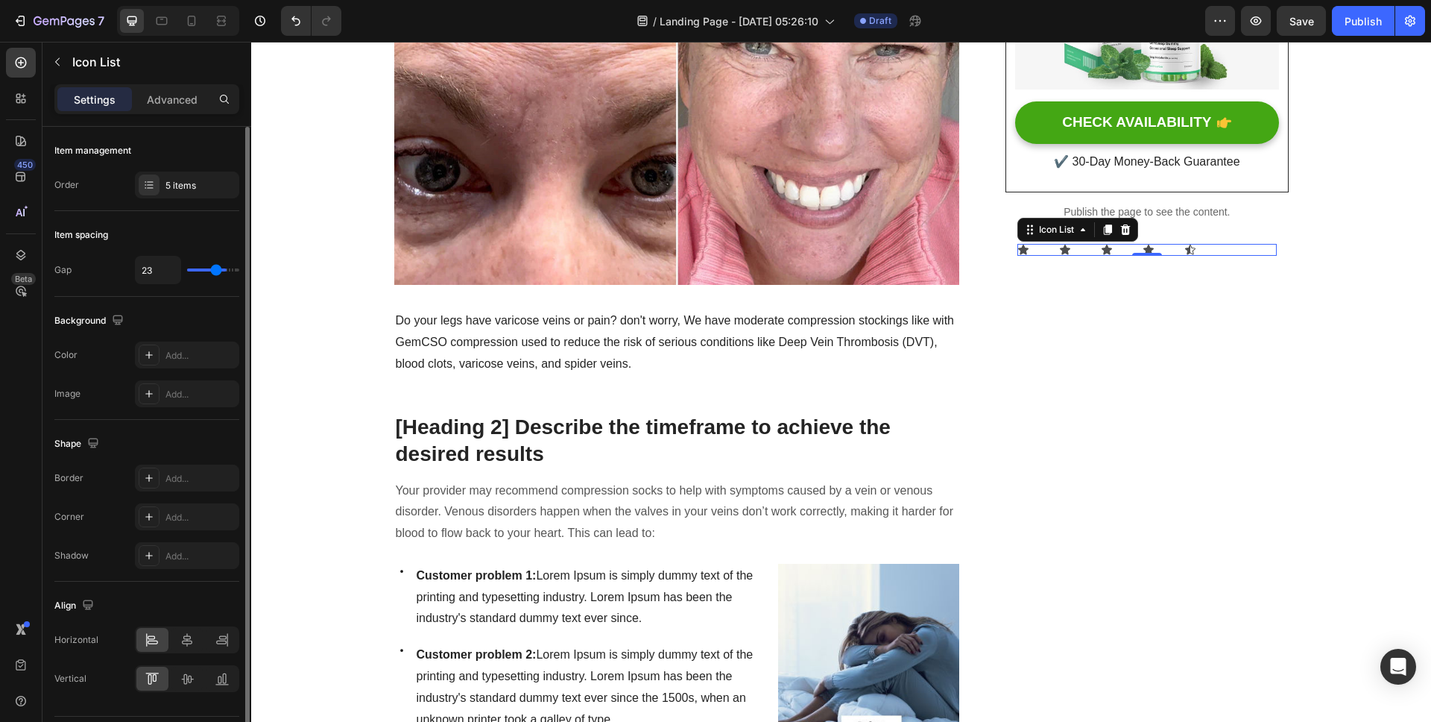
type input "21"
type input "18"
type input "15"
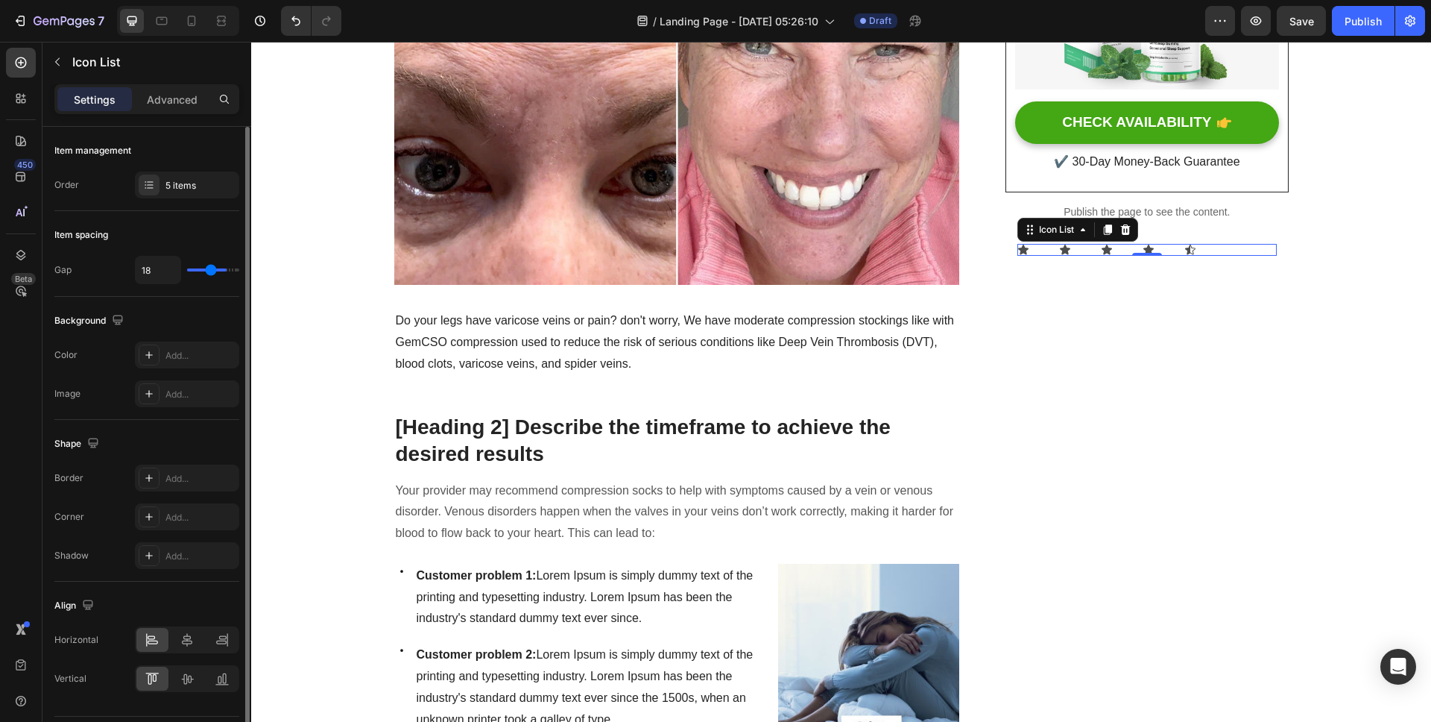
type input "15"
type input "10"
type input "6"
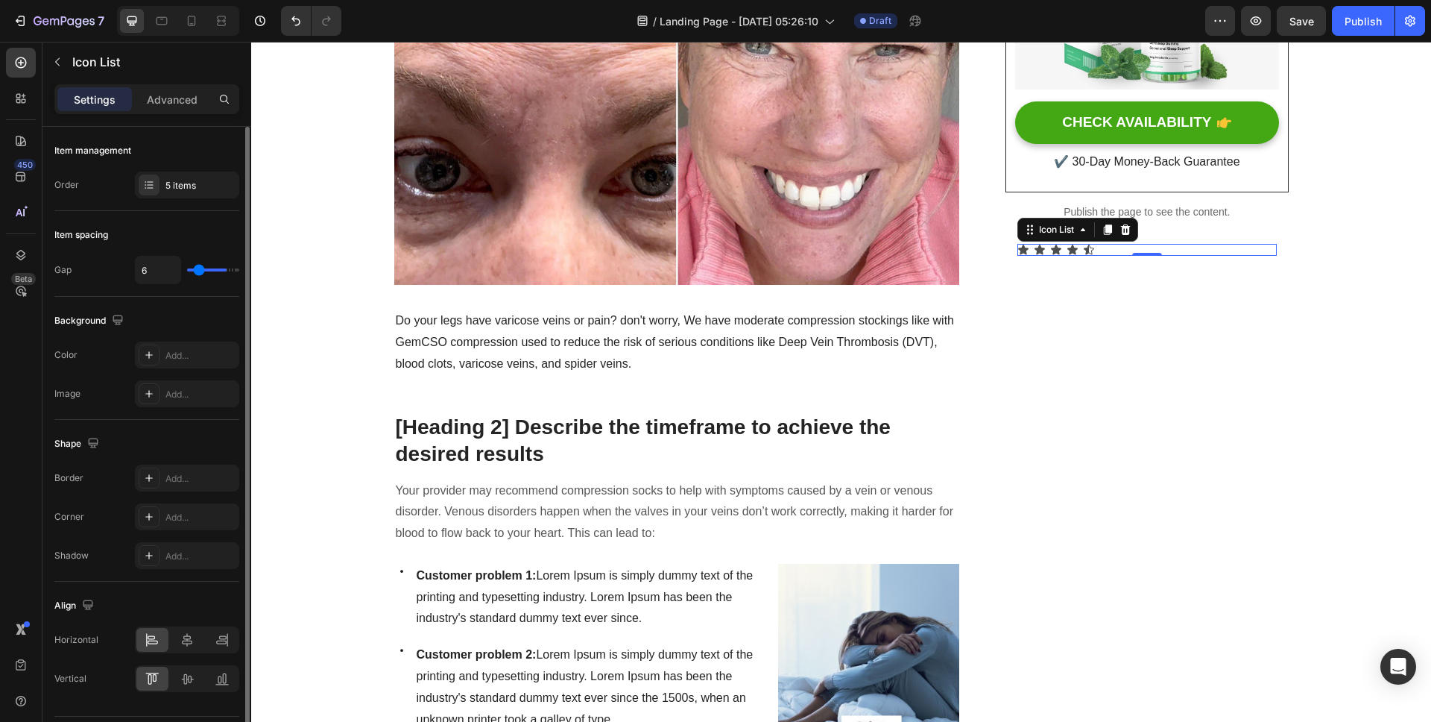
type input "5"
type input "3"
type input "1"
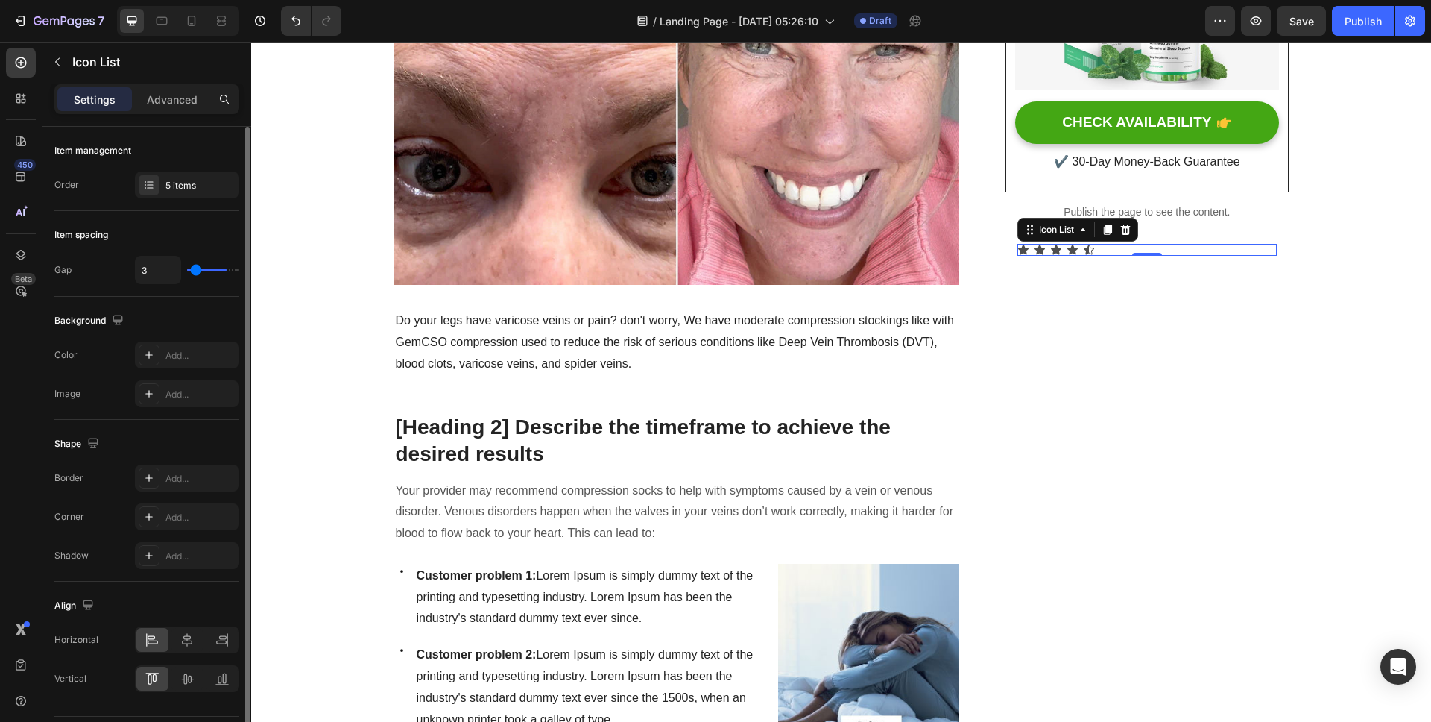
type input "1"
type input "0"
type input "6"
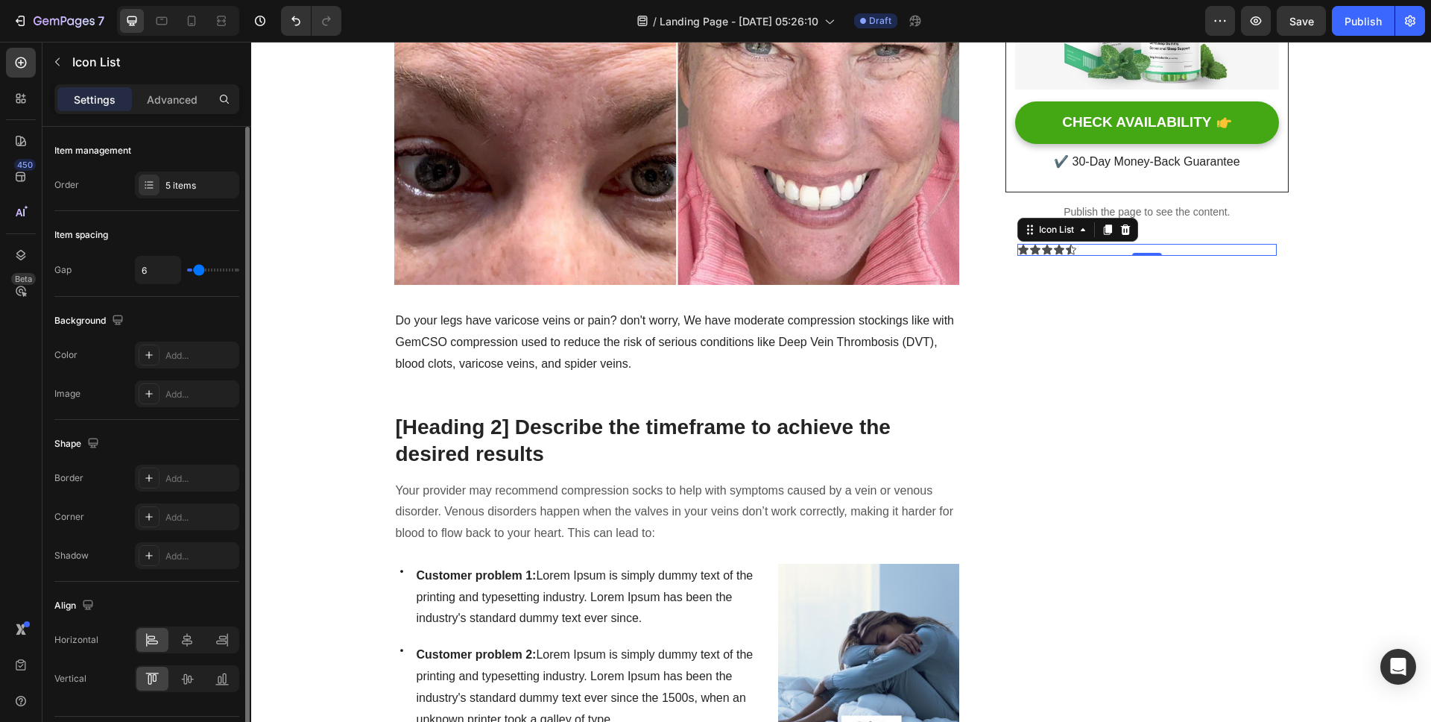
type input "7"
type input "6"
type input "5"
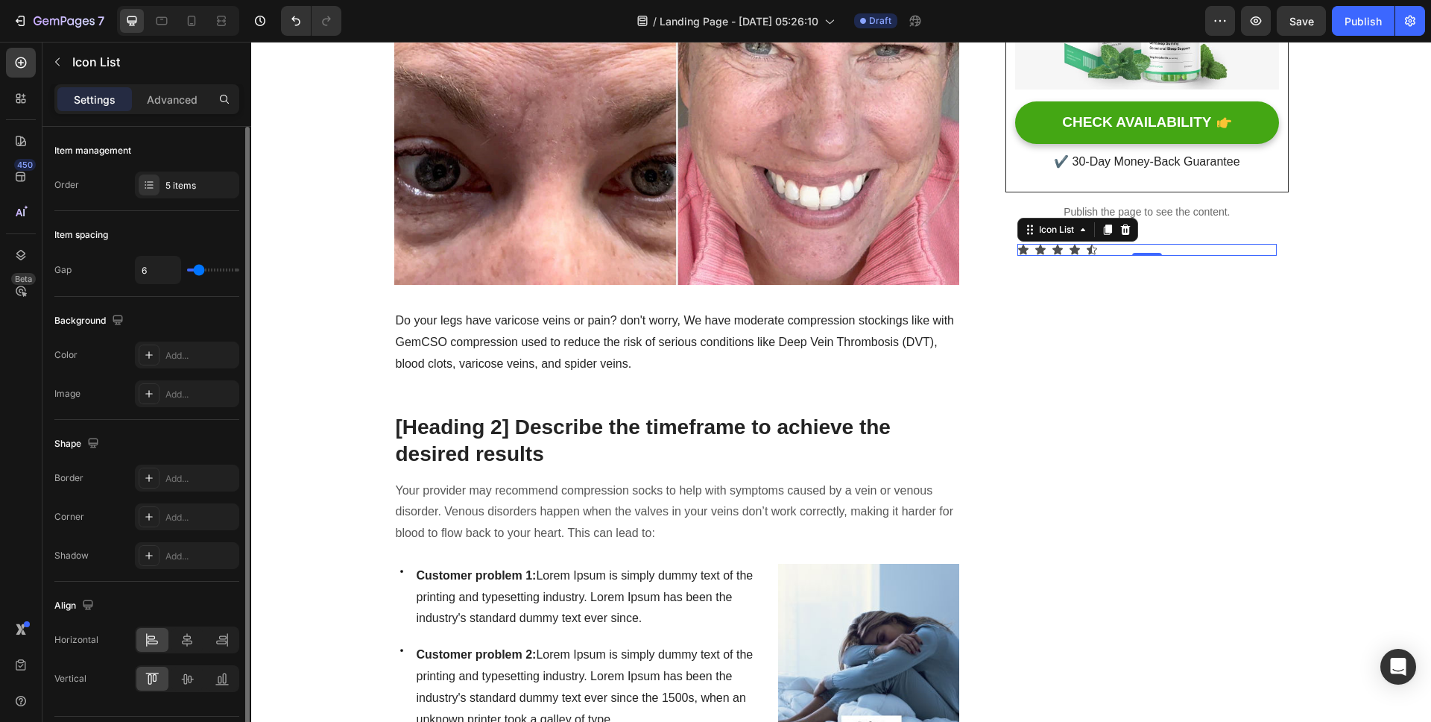
type input "5"
type input "4"
type input "3"
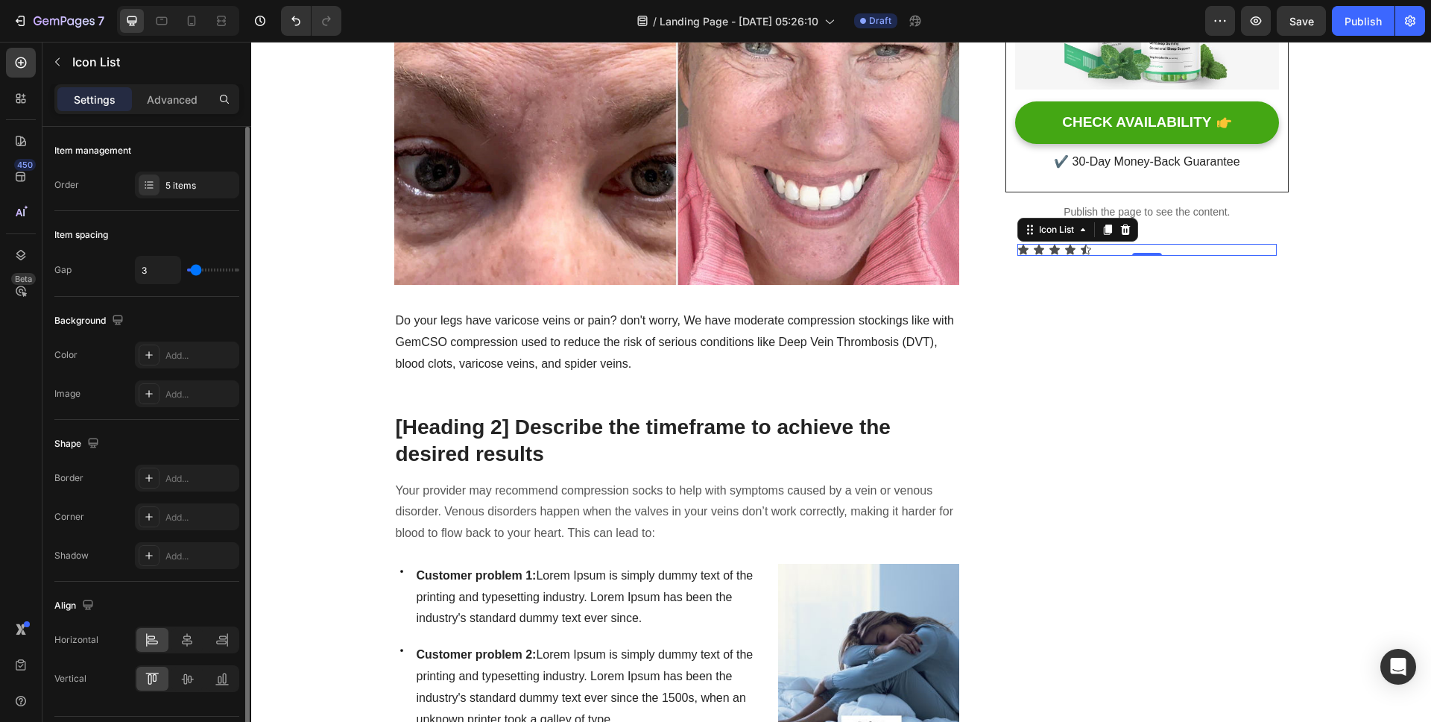
type input "2"
type input "1"
type input "0"
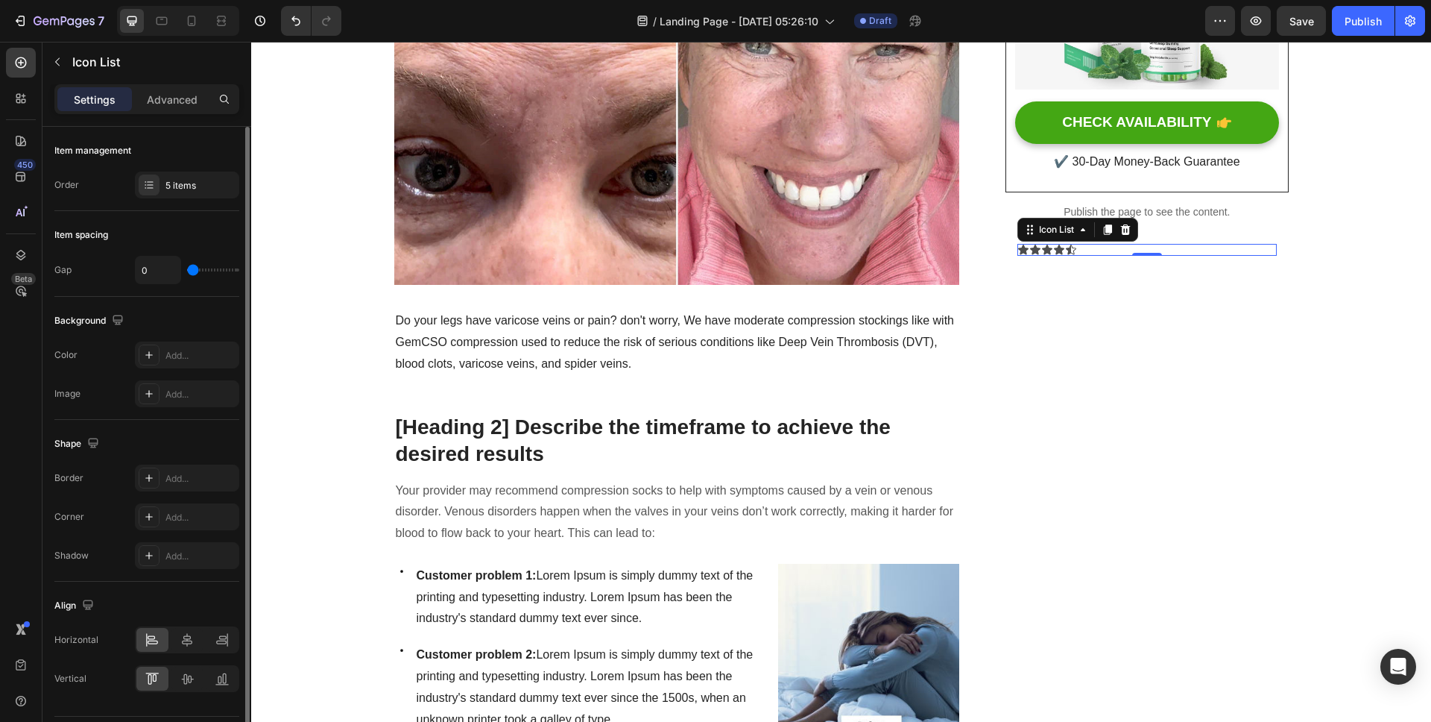
type input "0"
click at [192, 271] on input "range" at bounding box center [213, 269] width 52 height 3
click at [148, 186] on icon at bounding box center [149, 185] width 12 height 12
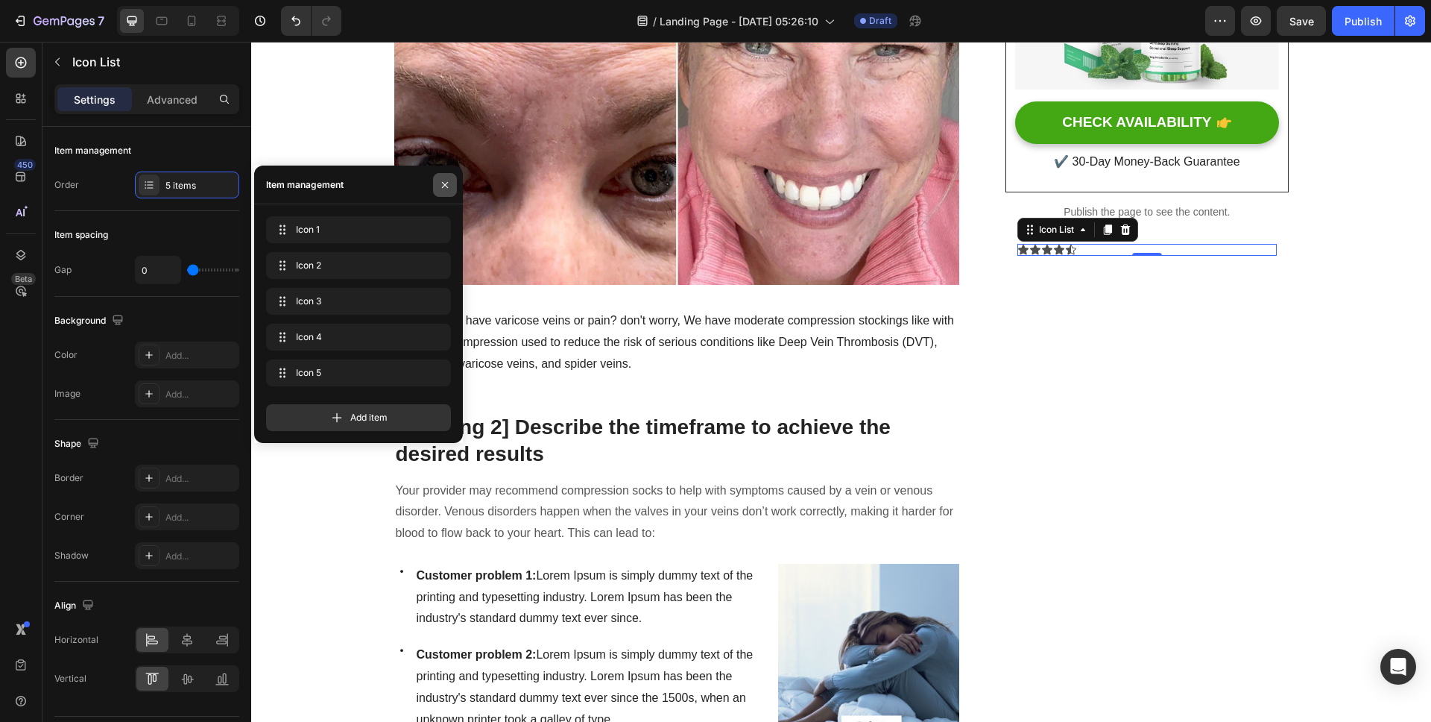
click at [448, 189] on icon "button" at bounding box center [445, 185] width 12 height 12
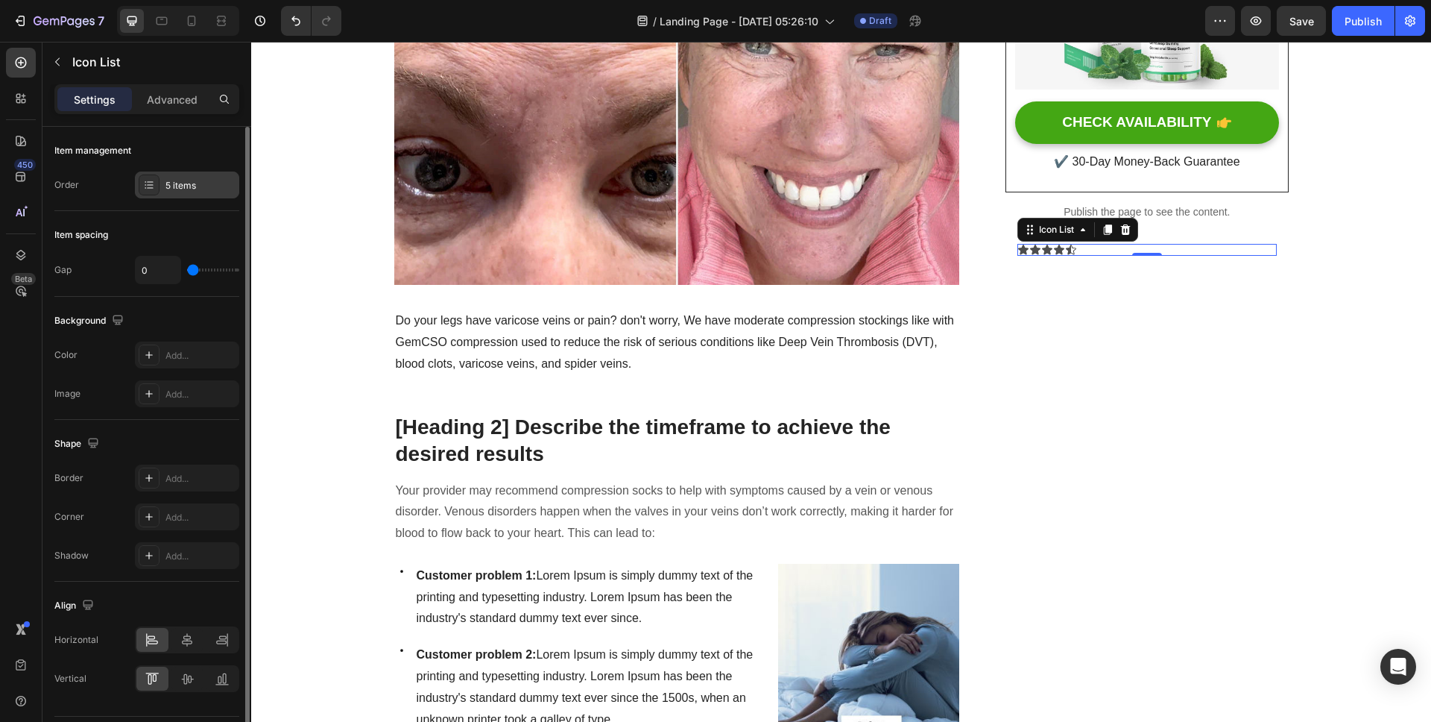
click at [153, 184] on icon at bounding box center [150, 184] width 6 height 1
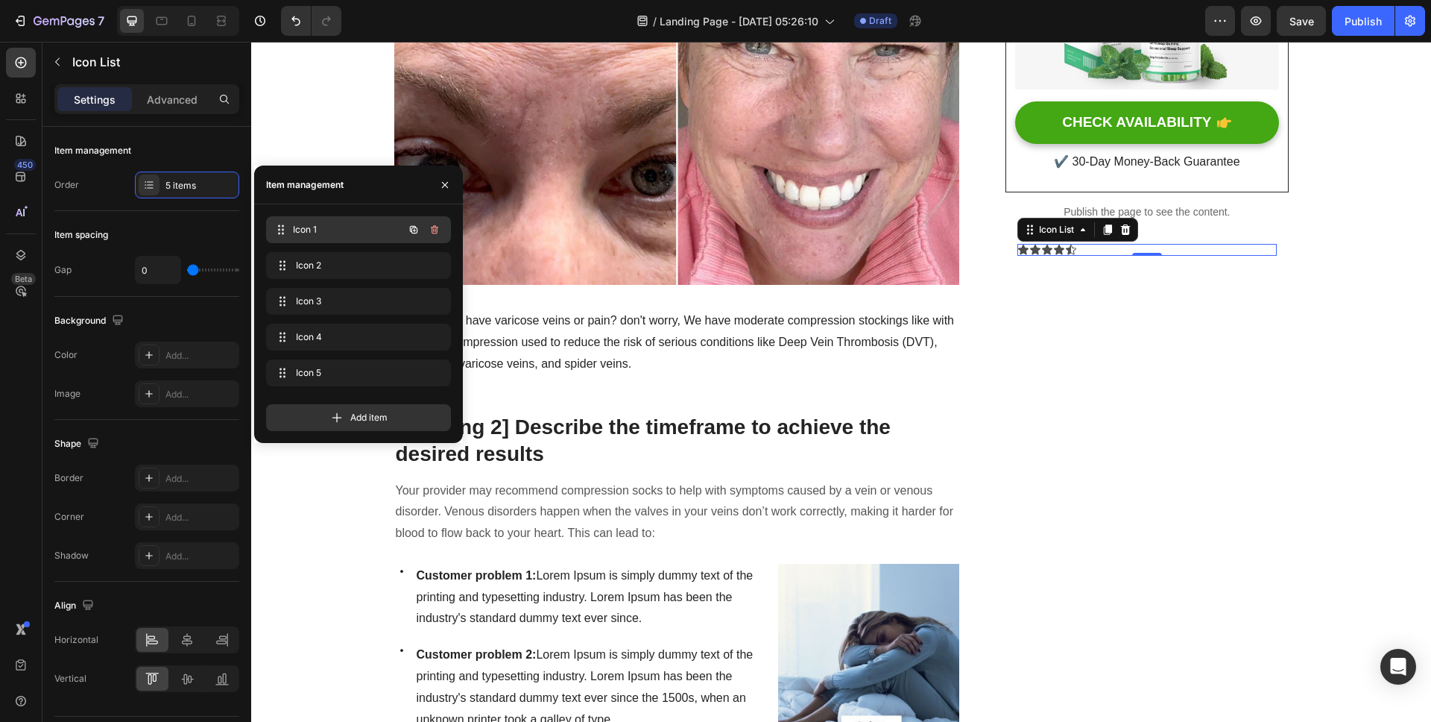
click at [329, 234] on span "Icon 1" at bounding box center [348, 229] width 110 height 13
click at [311, 228] on span "Icon 1" at bounding box center [338, 229] width 84 height 13
click at [408, 228] on icon "button" at bounding box center [414, 230] width 12 height 12
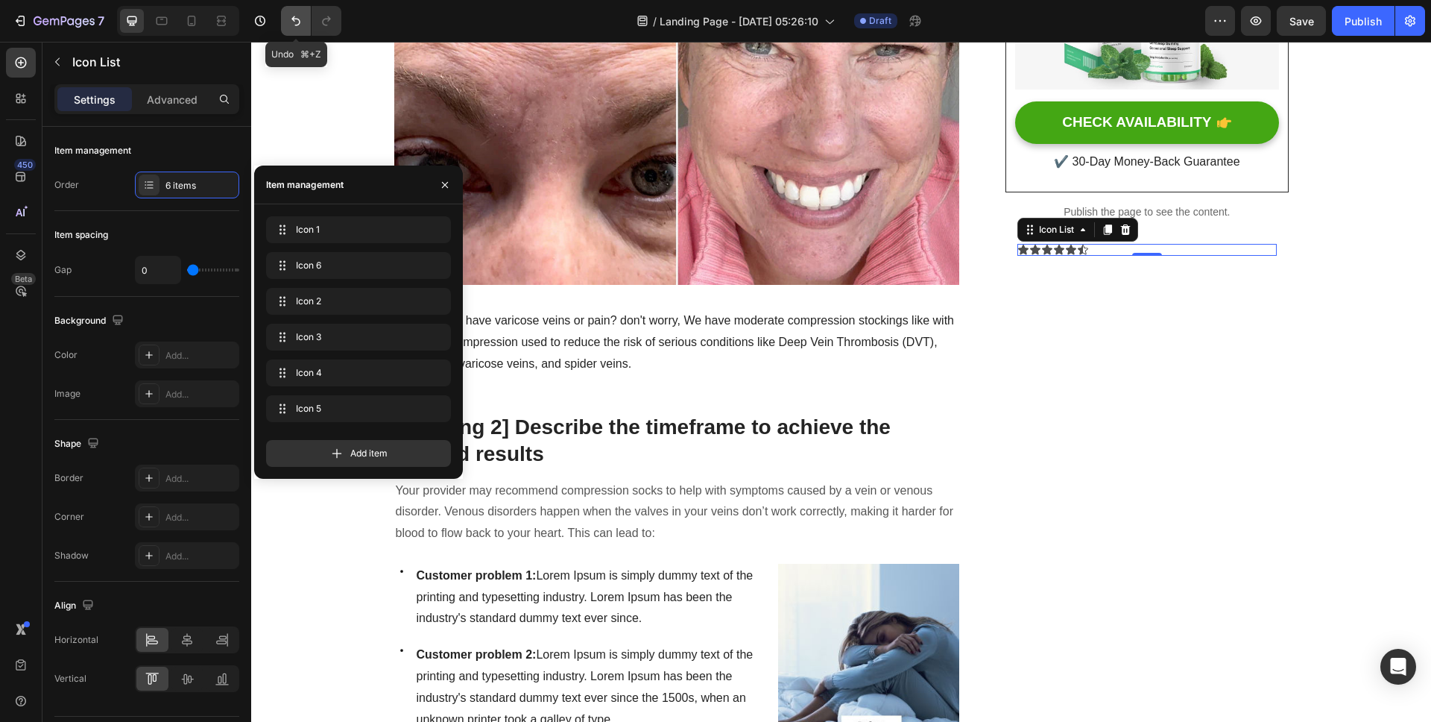
drag, startPoint x: 294, startPoint y: 14, endPoint x: 763, endPoint y: 200, distance: 505.0
click at [294, 14] on icon "Undo/Redo" at bounding box center [295, 20] width 15 height 15
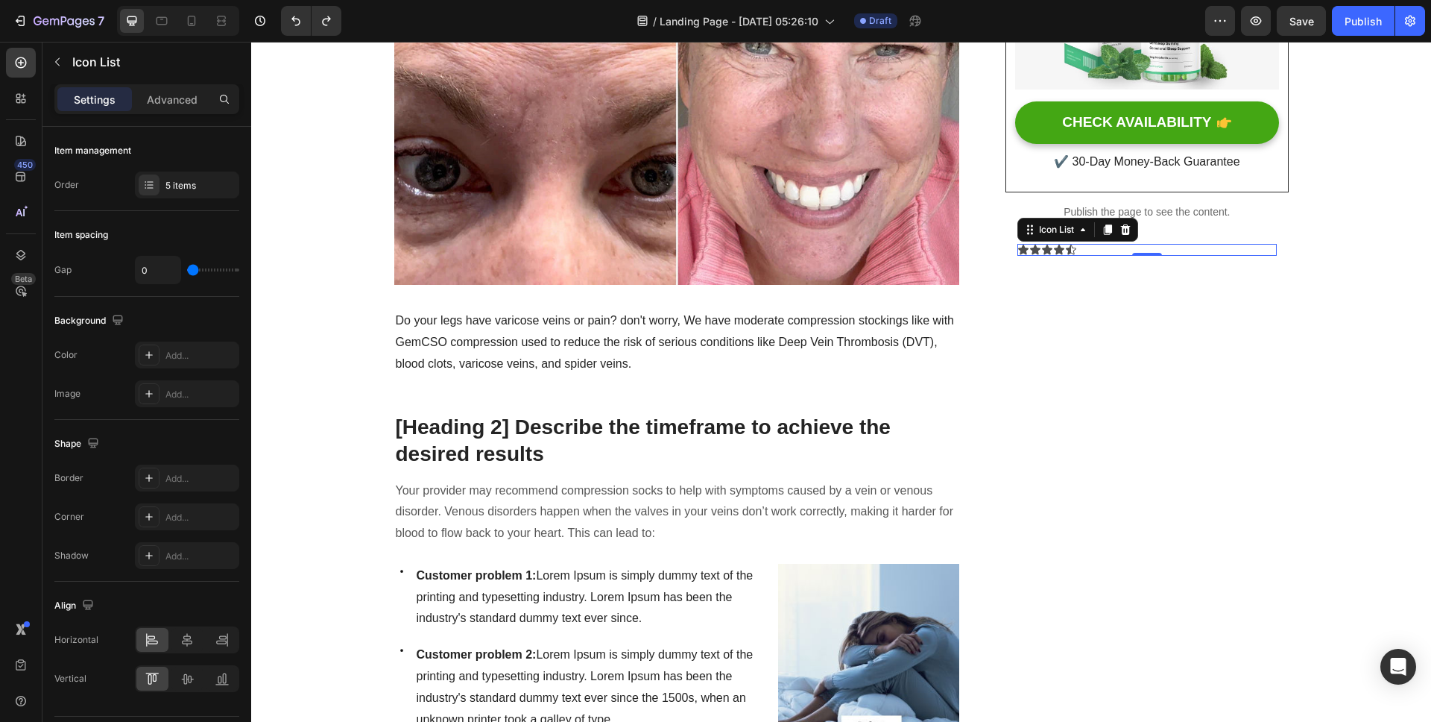
click at [1099, 250] on div "Icon Icon Icon Icon Icon" at bounding box center [1146, 250] width 259 height 12
click at [169, 357] on div "Add..." at bounding box center [200, 355] width 70 height 13
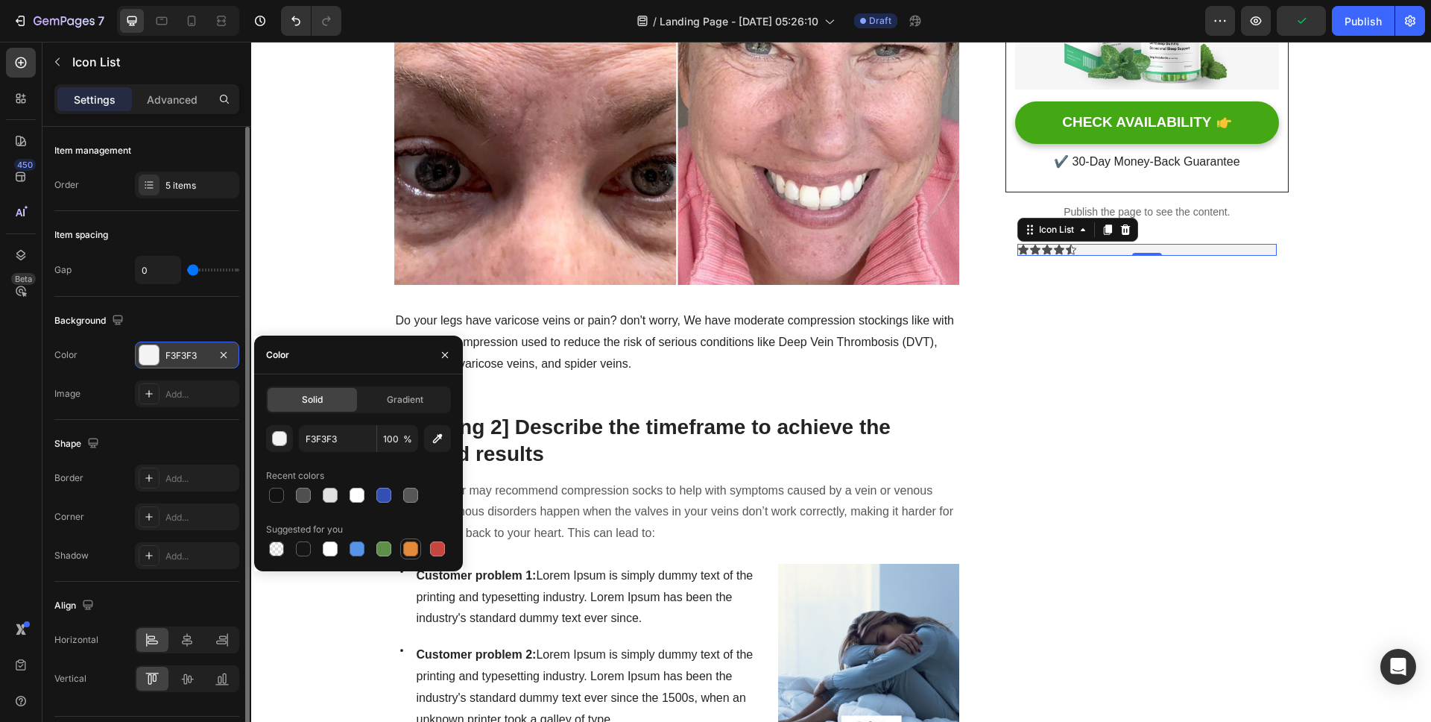
click at [417, 550] on div at bounding box center [410, 548] width 15 height 15
click at [353, 493] on div at bounding box center [357, 494] width 15 height 15
type input "FFFFFF"
click at [300, 23] on icon "Undo/Redo" at bounding box center [295, 20] width 15 height 15
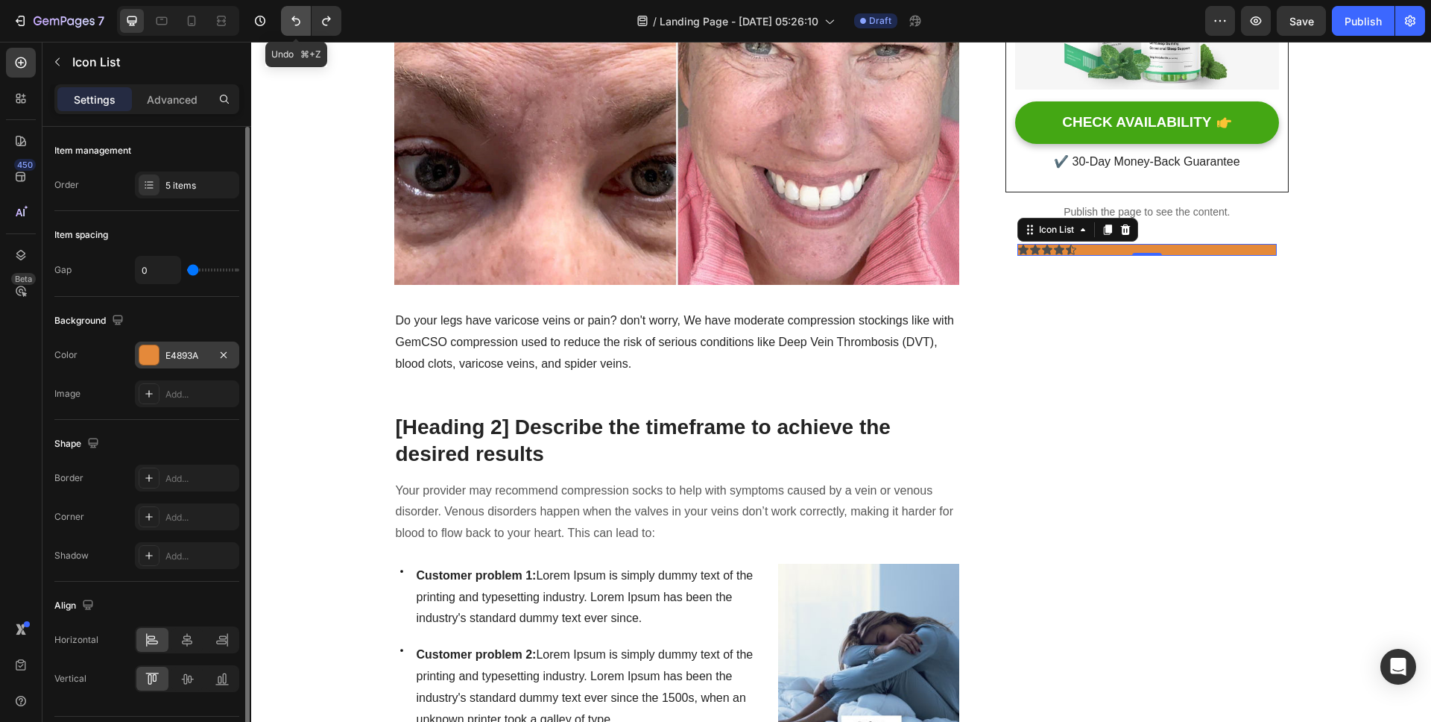
click at [300, 23] on icon "Undo/Redo" at bounding box center [295, 20] width 15 height 15
click at [19, 64] on icon at bounding box center [20, 62] width 15 height 15
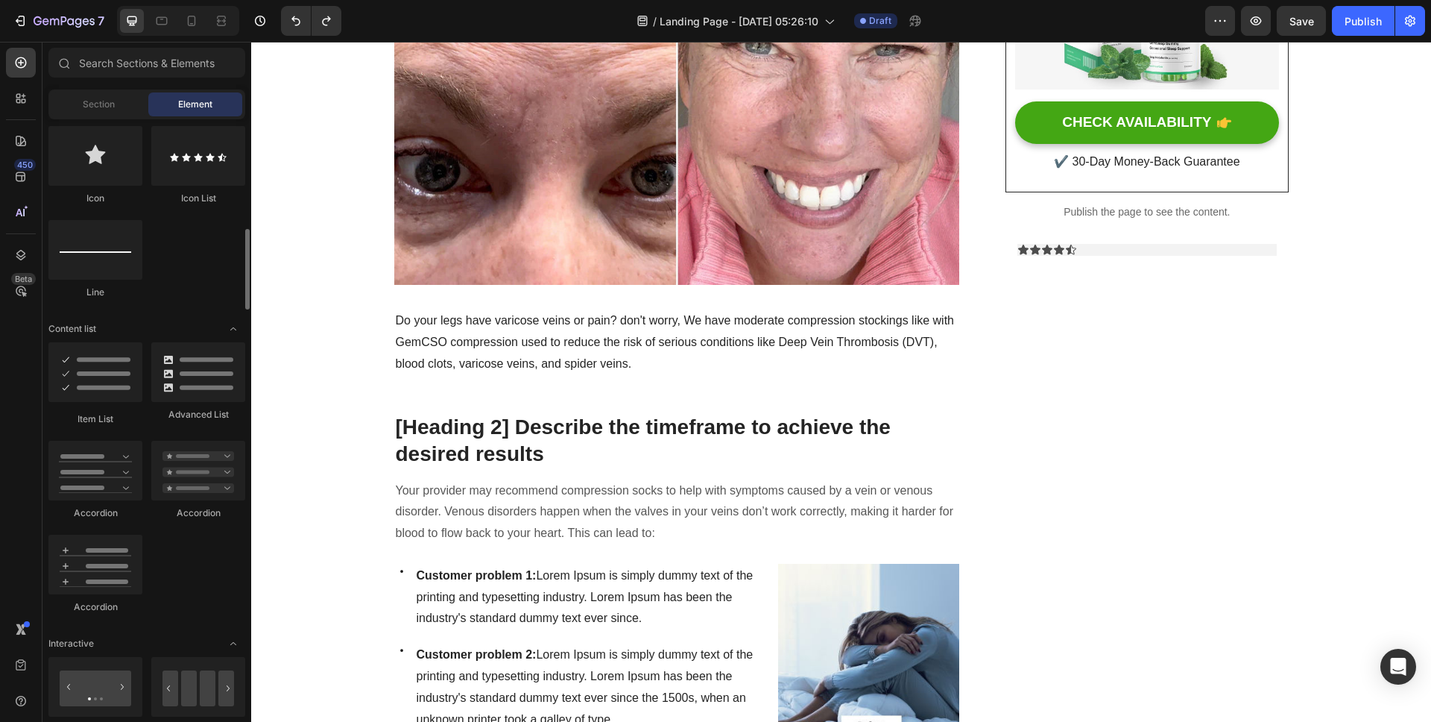
scroll to position [1036, 0]
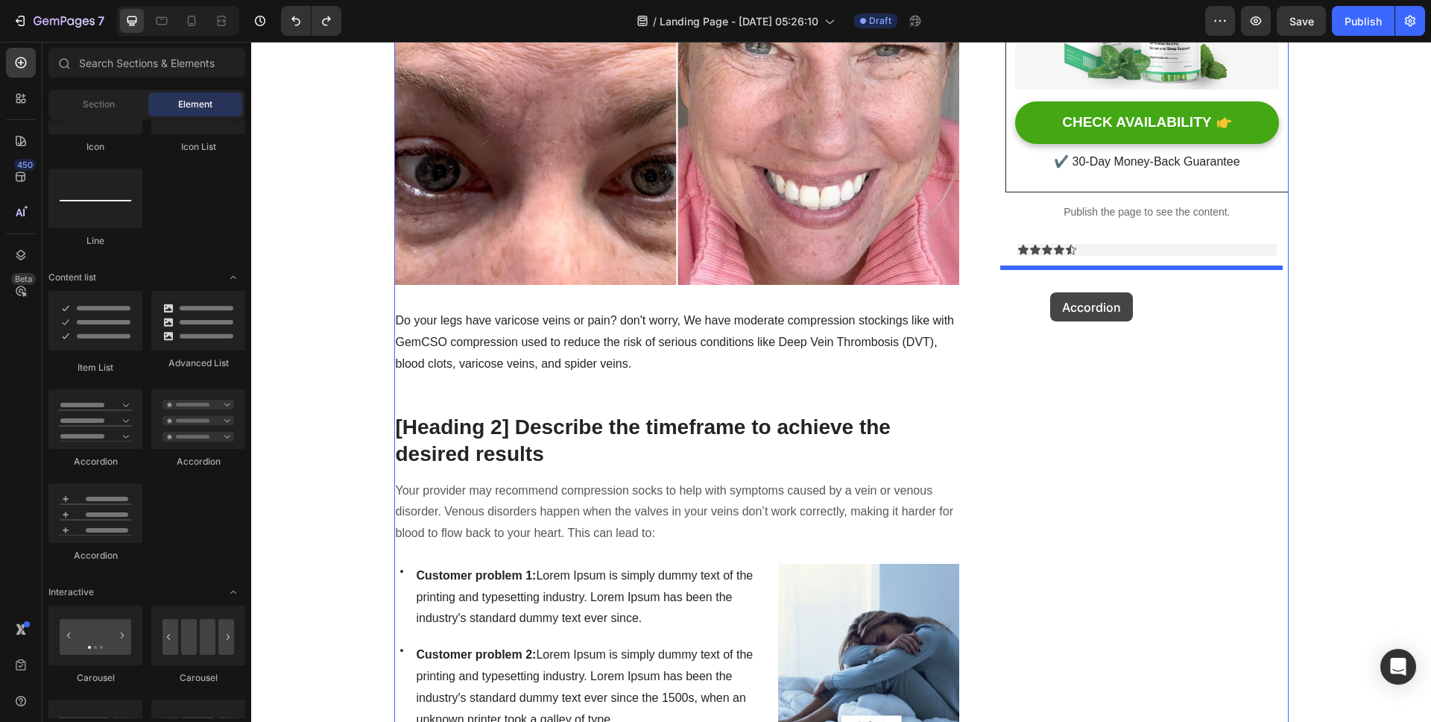
drag, startPoint x: 350, startPoint y: 557, endPoint x: 1050, endPoint y: 292, distance: 748.3
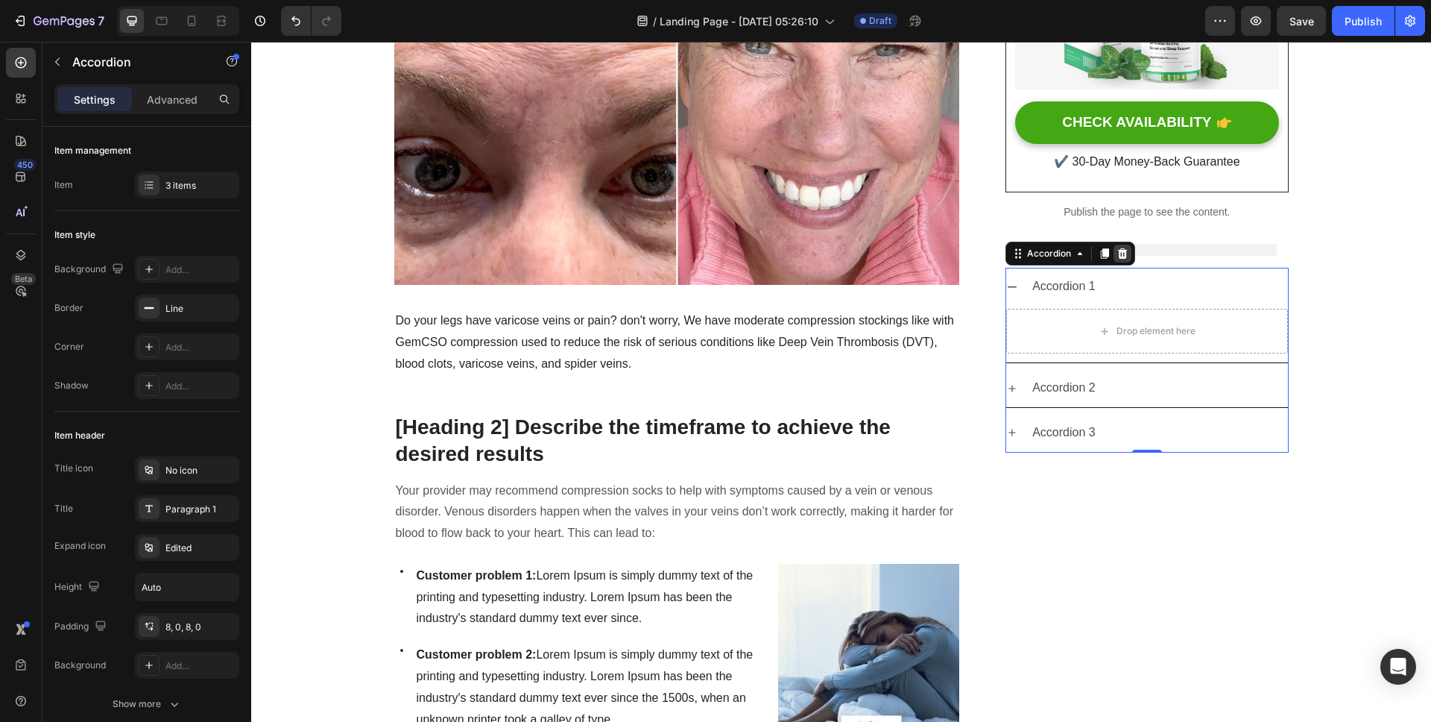
click at [1118, 253] on icon at bounding box center [1123, 253] width 10 height 10
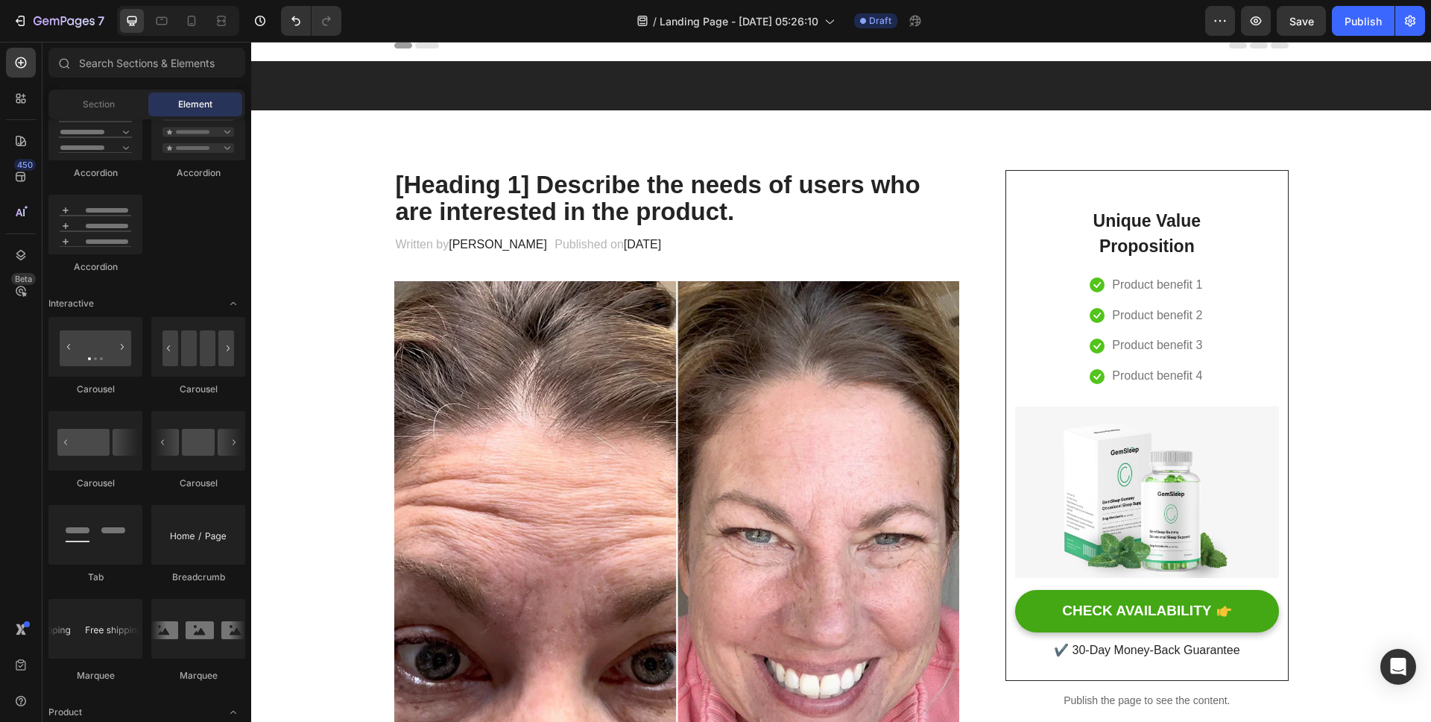
scroll to position [0, 0]
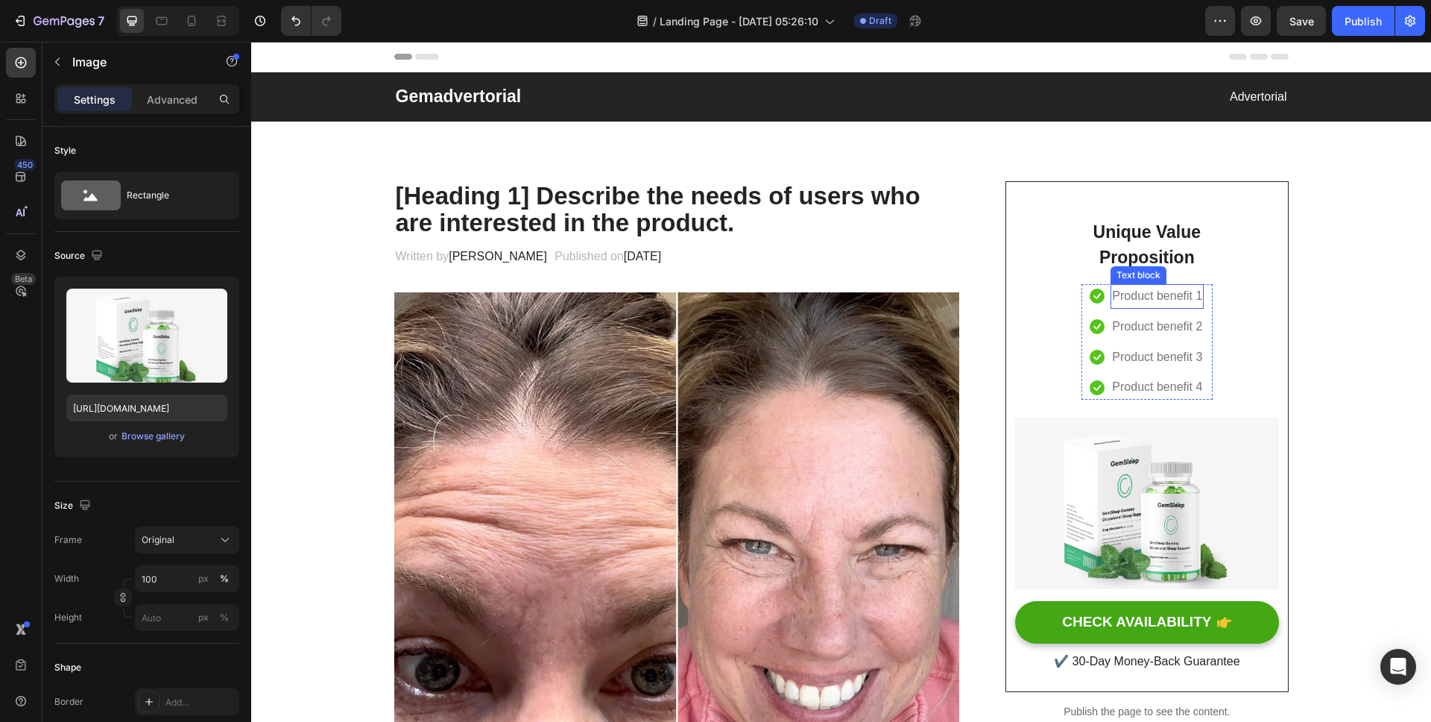
click at [1157, 497] on img at bounding box center [1146, 502] width 263 height 171
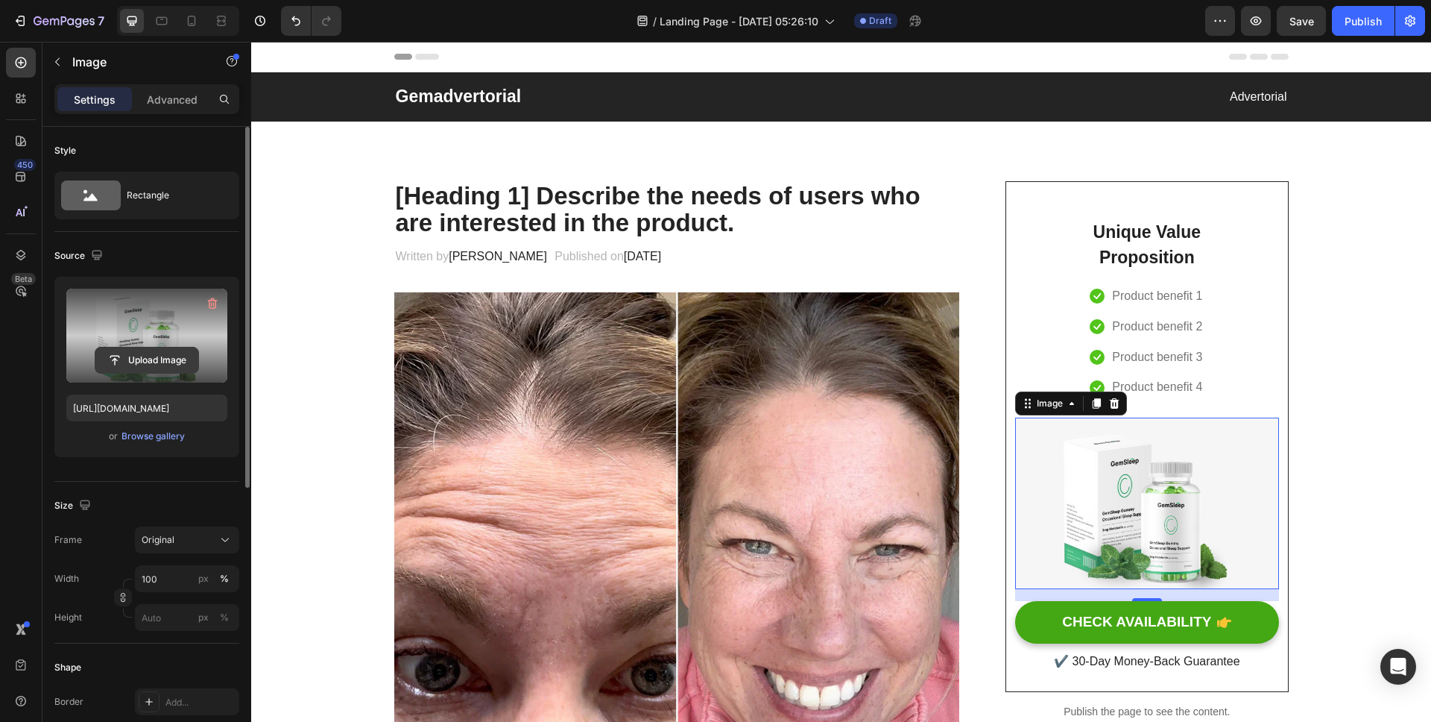
click at [153, 358] on input "file" at bounding box center [146, 359] width 103 height 25
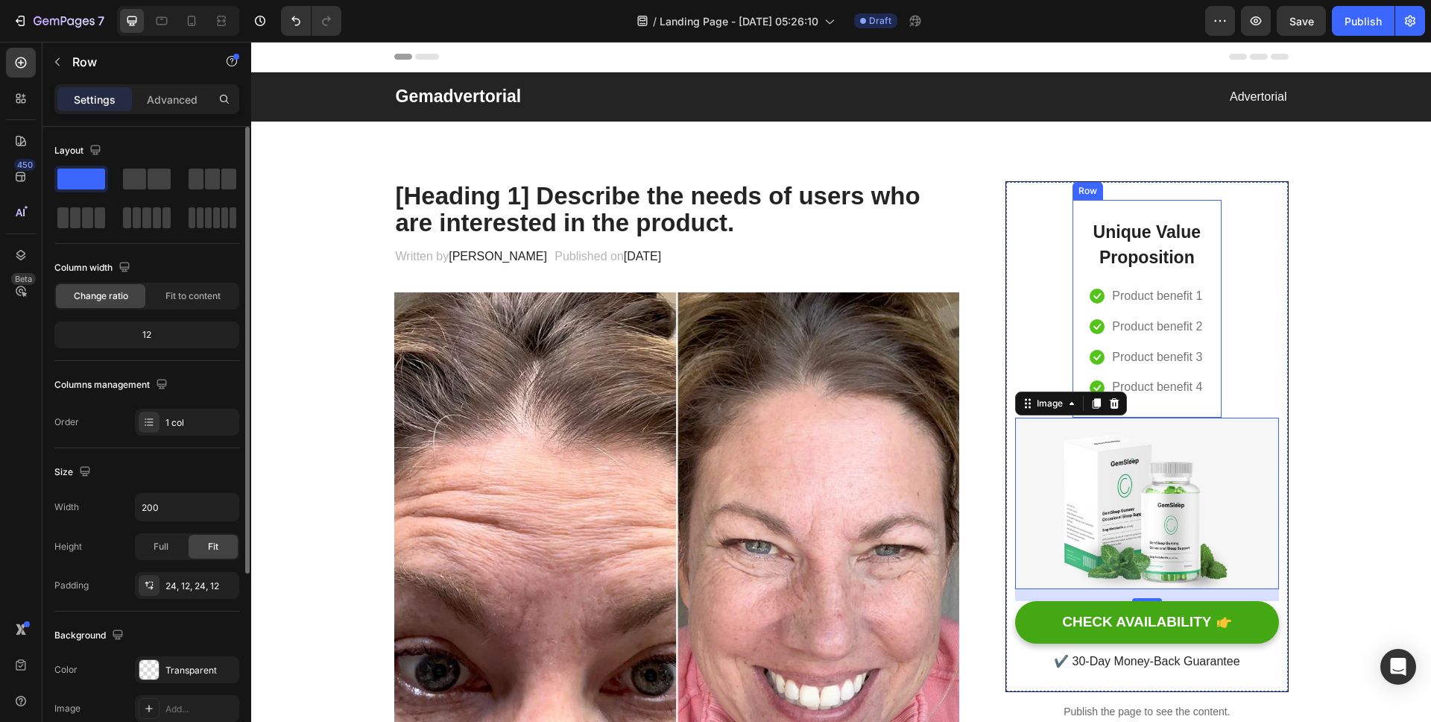
click at [1172, 209] on div "Unique Value Proposition Heading Icon Product benefit 1 Text block Icon Product…" at bounding box center [1147, 309] width 149 height 218
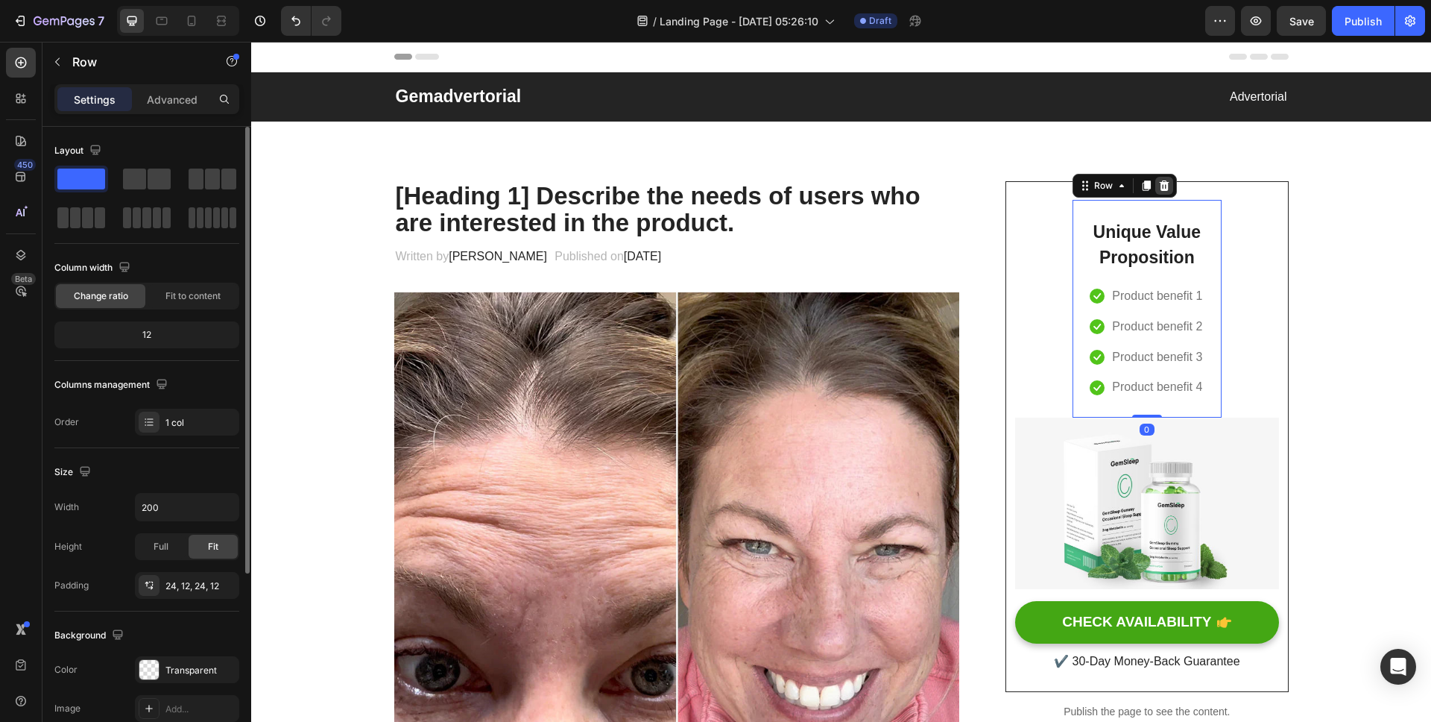
click at [1163, 186] on icon at bounding box center [1164, 186] width 12 height 12
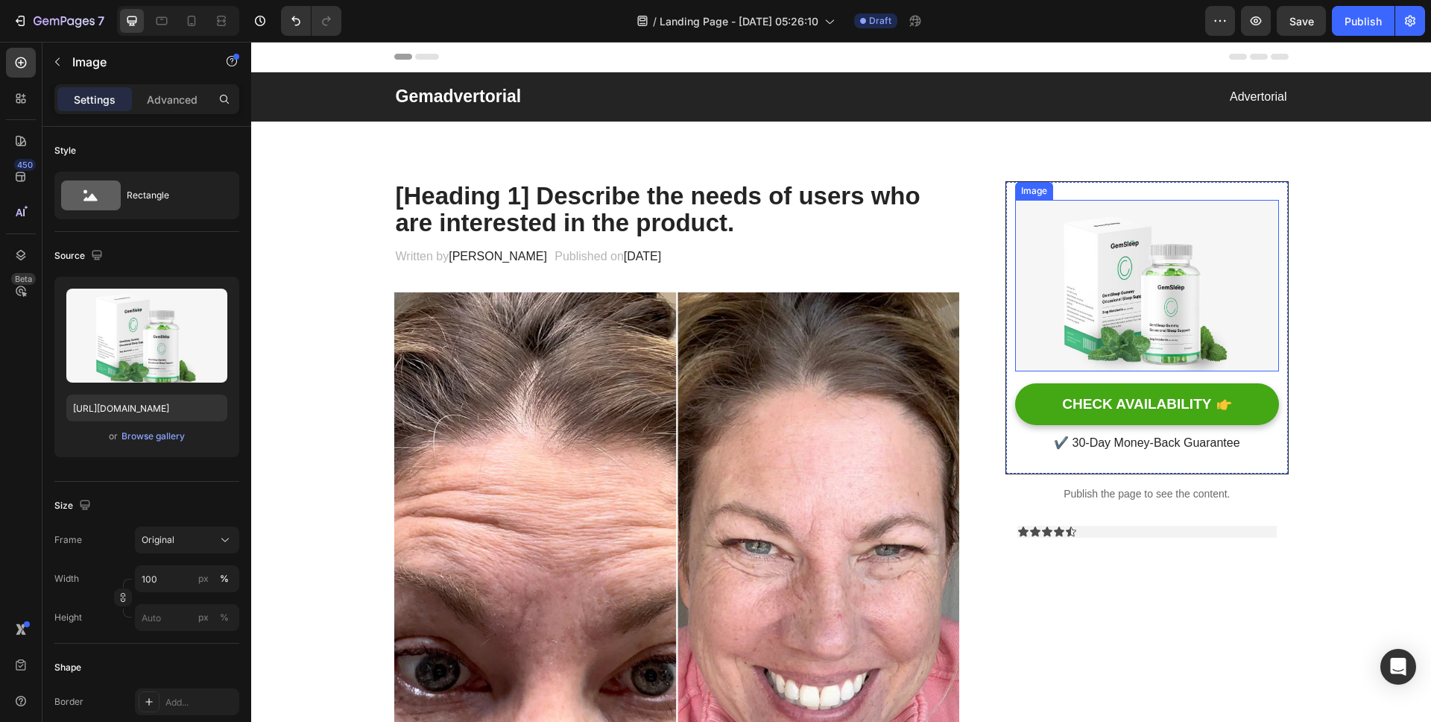
click at [1194, 284] on img at bounding box center [1146, 285] width 263 height 171
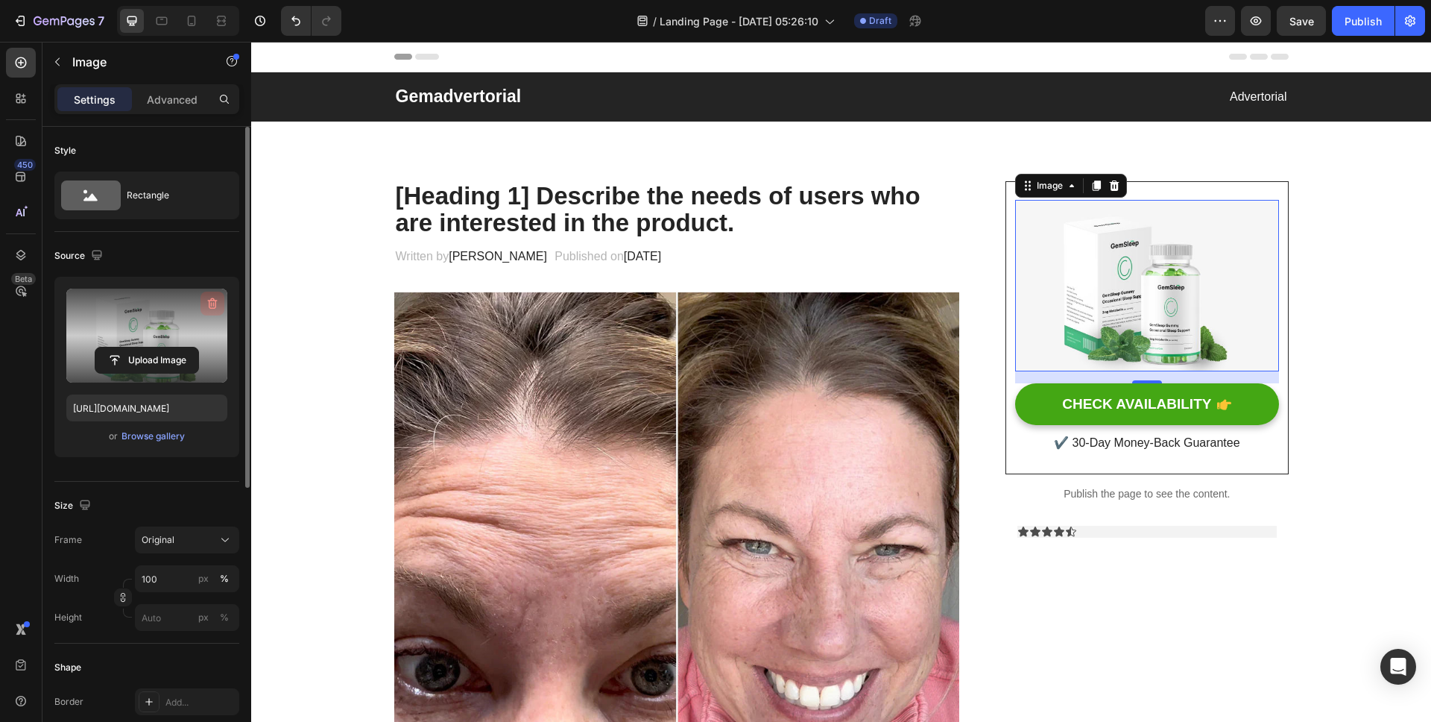
click at [212, 301] on icon "button" at bounding box center [212, 303] width 15 height 15
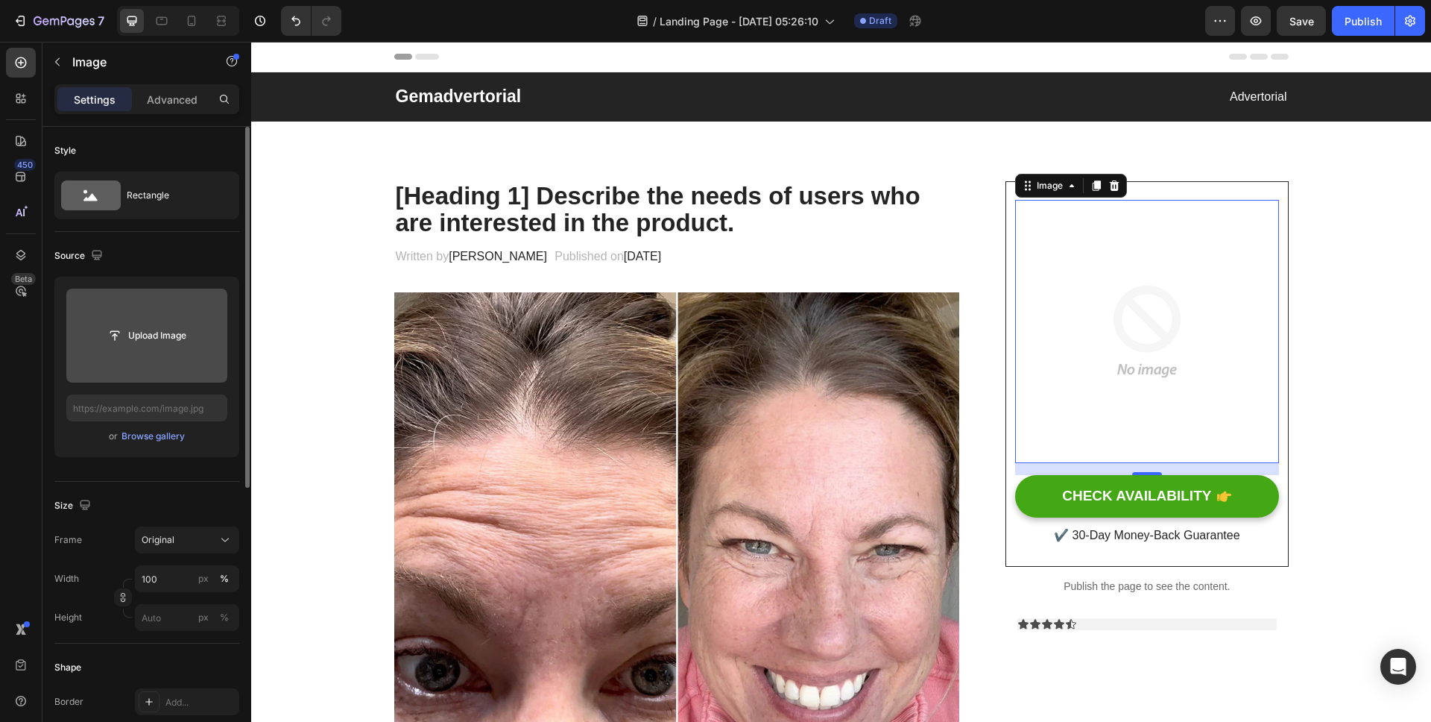
click at [129, 328] on input "file" at bounding box center [146, 335] width 103 height 25
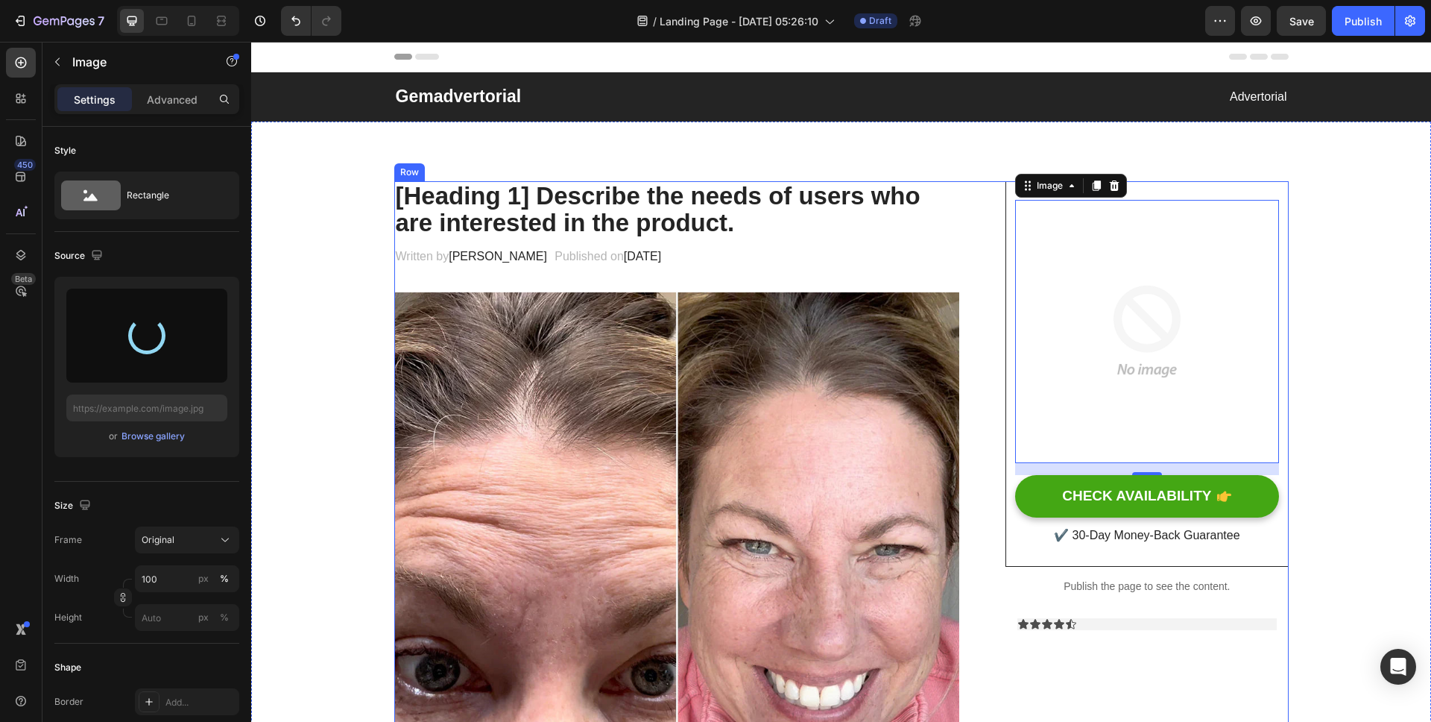
type input "https://cdn.shopify.com/s/files/1/0837/8574/4714/files/gempages_582835125046215…"
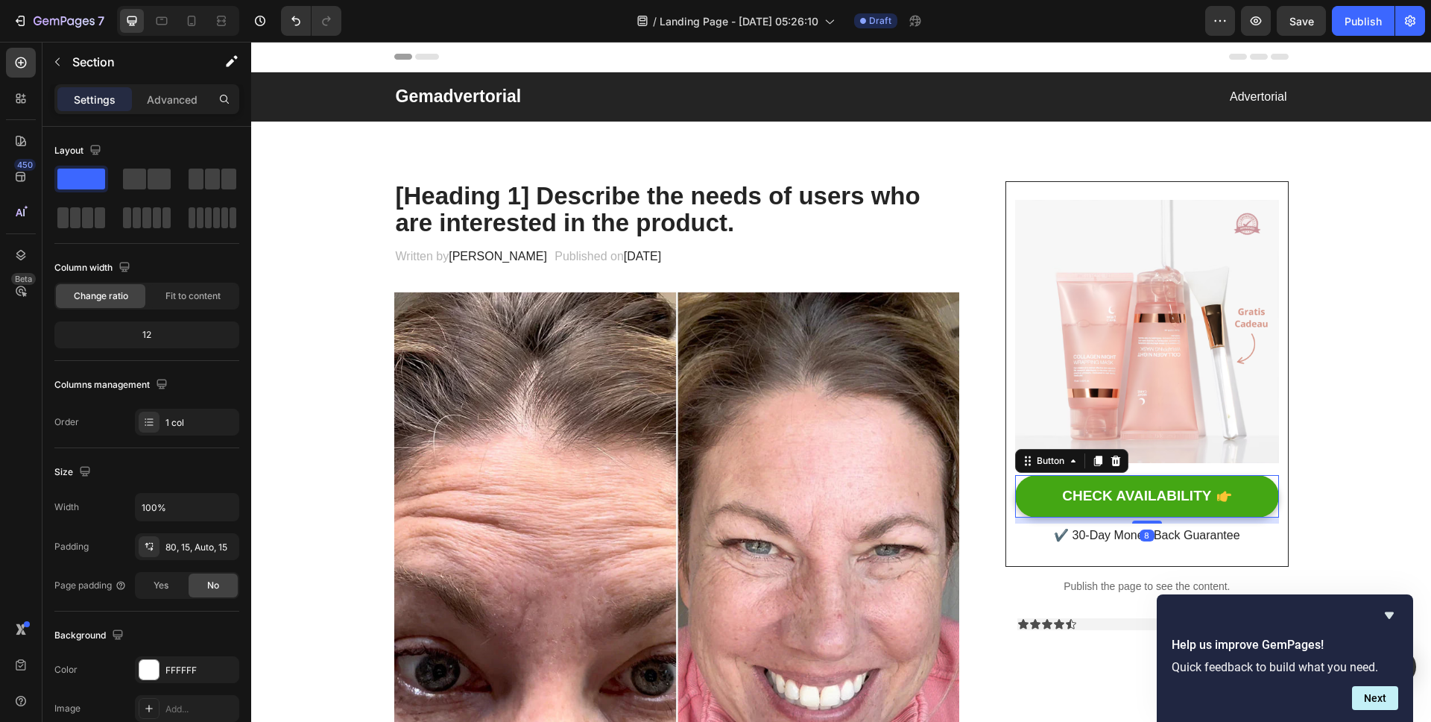
click at [1269, 479] on div "CHECK AVAILABILITY Button 8" at bounding box center [1146, 496] width 263 height 42
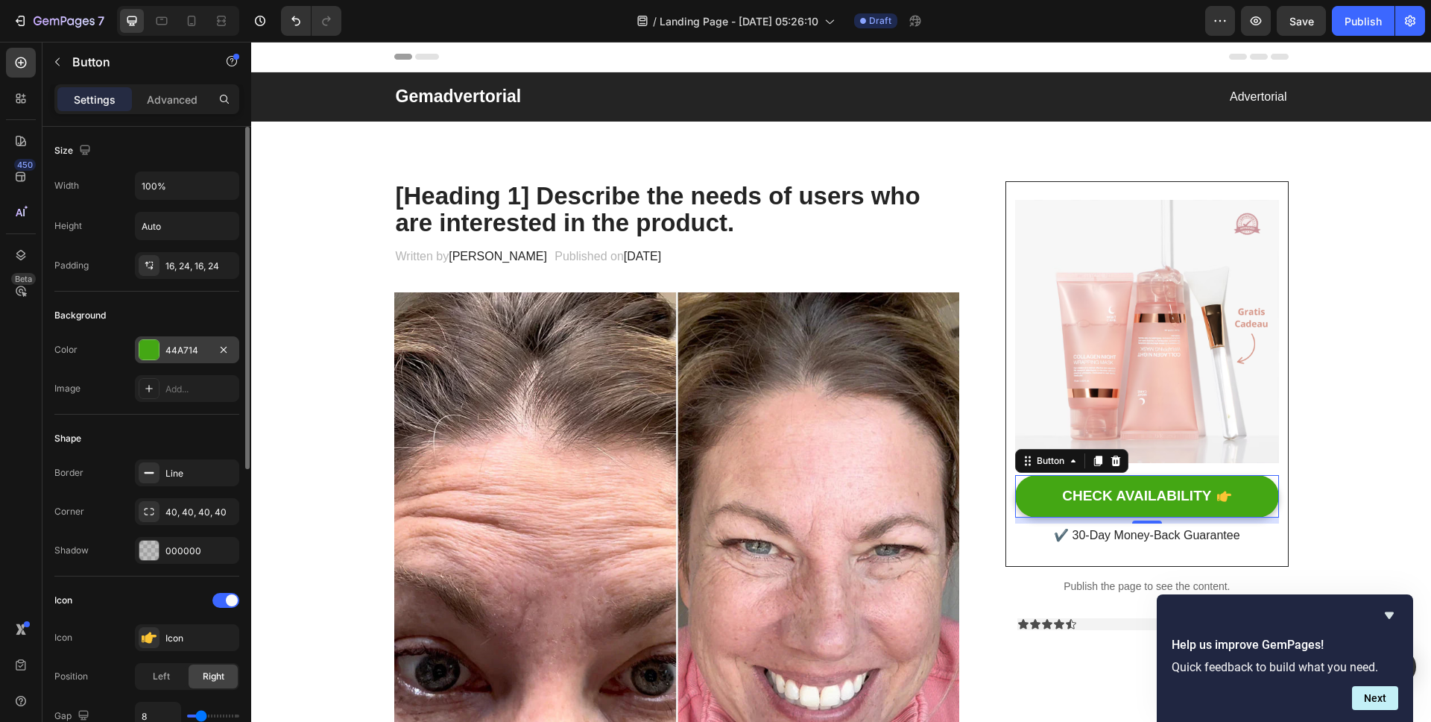
click at [156, 355] on div at bounding box center [148, 349] width 19 height 19
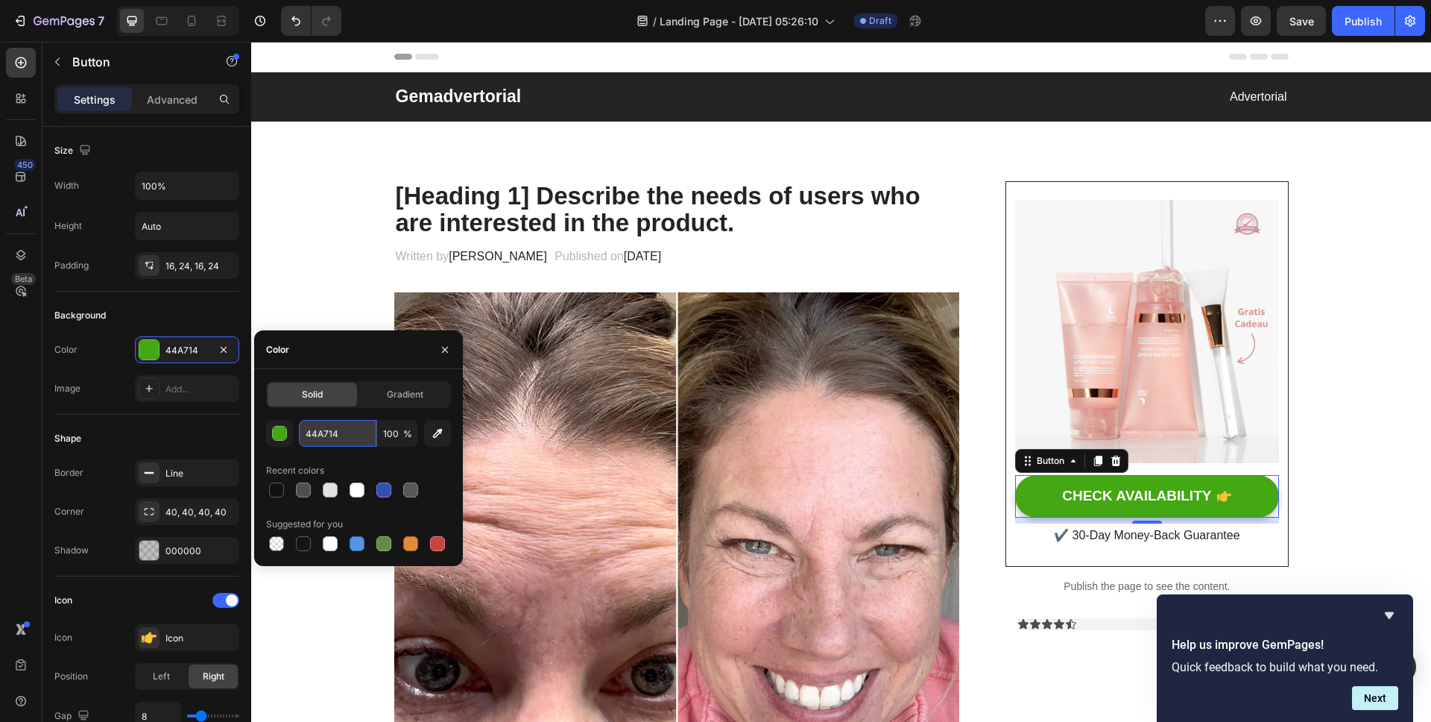
click at [318, 429] on input "44A714" at bounding box center [338, 433] width 78 height 27
paste input "FFC2BE"
type input "FFC2BE"
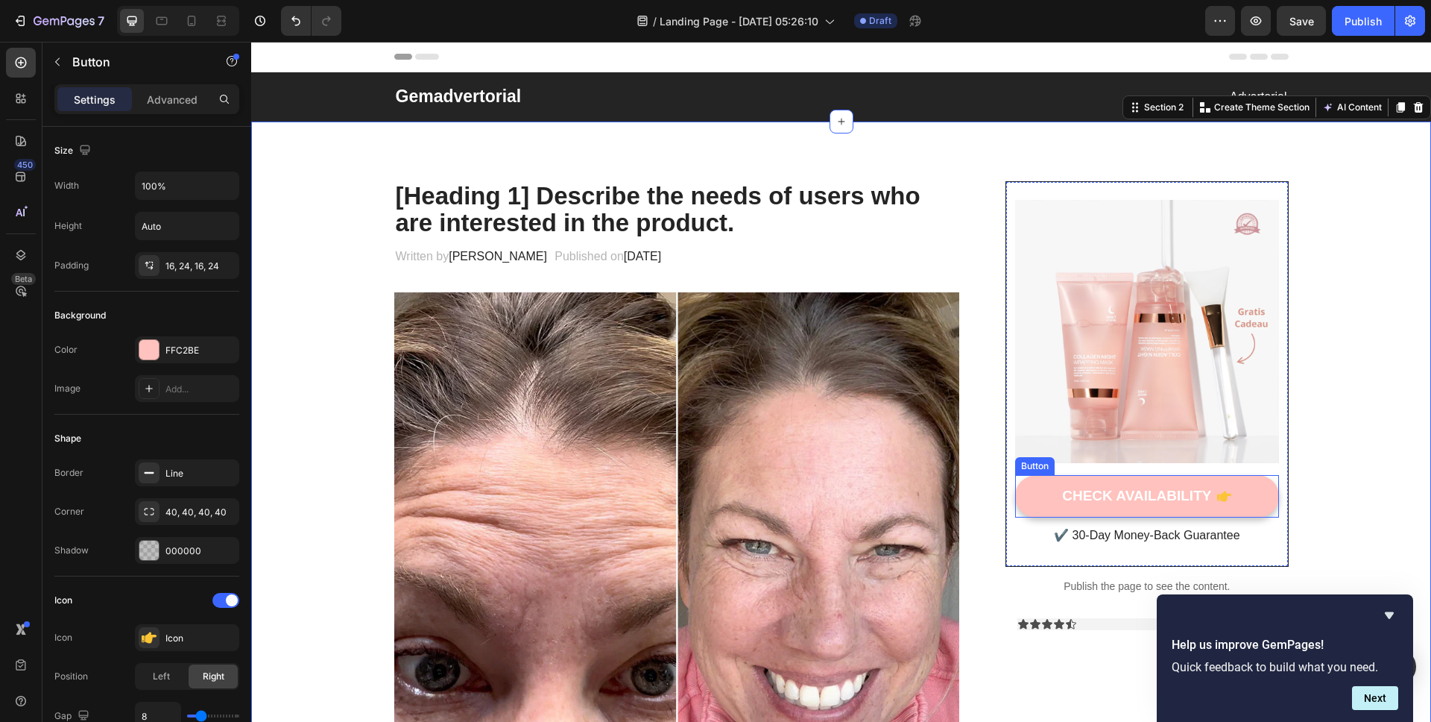
click at [1266, 479] on div "CHECK AVAILABILITY Button" at bounding box center [1146, 496] width 263 height 42
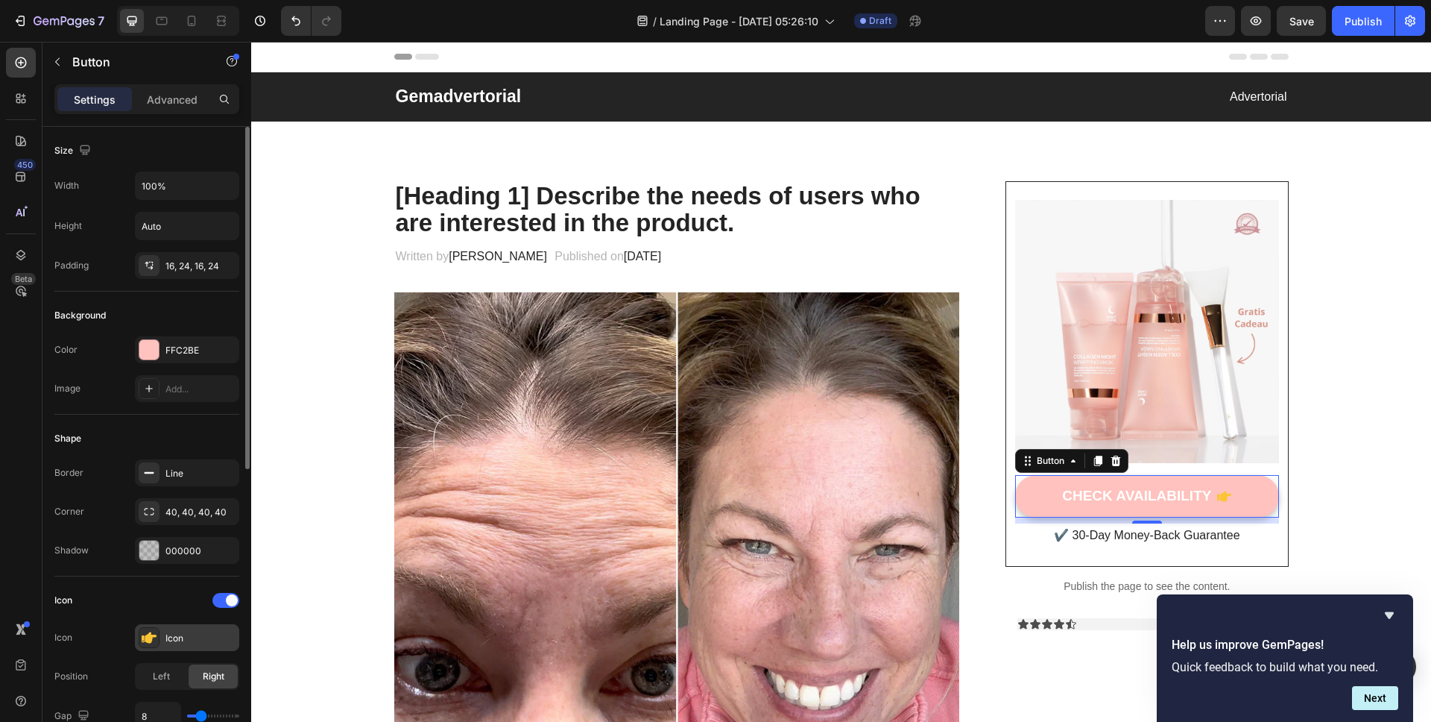
click at [151, 642] on icon at bounding box center [149, 637] width 15 height 15
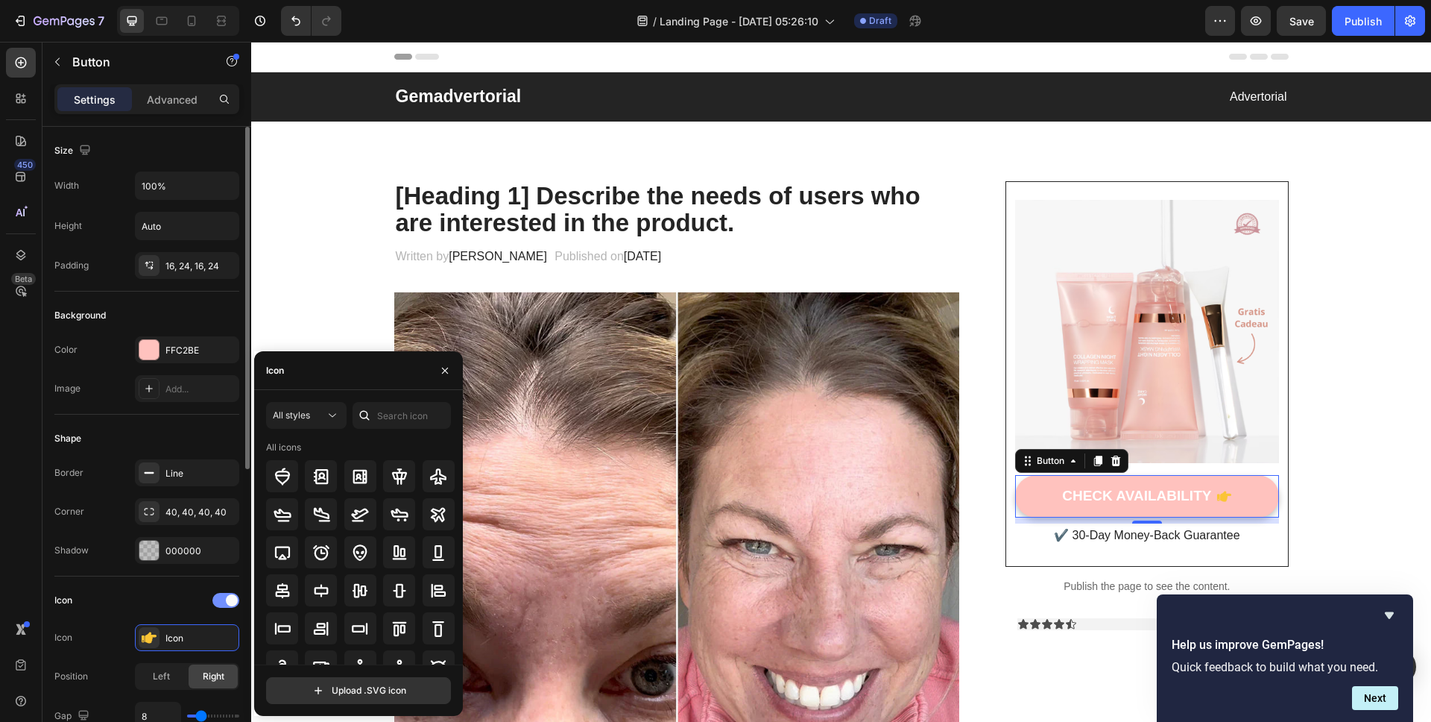
click at [233, 603] on span at bounding box center [232, 600] width 12 height 12
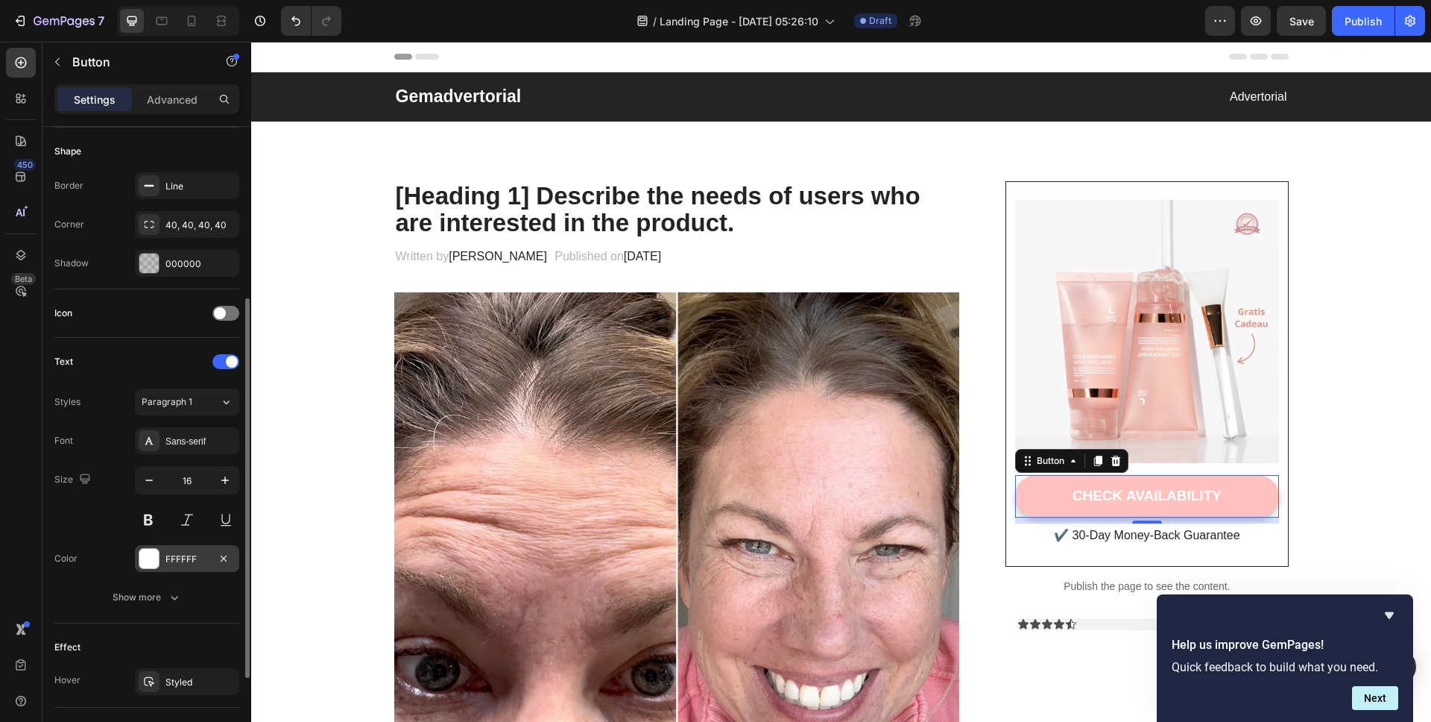
scroll to position [411, 0]
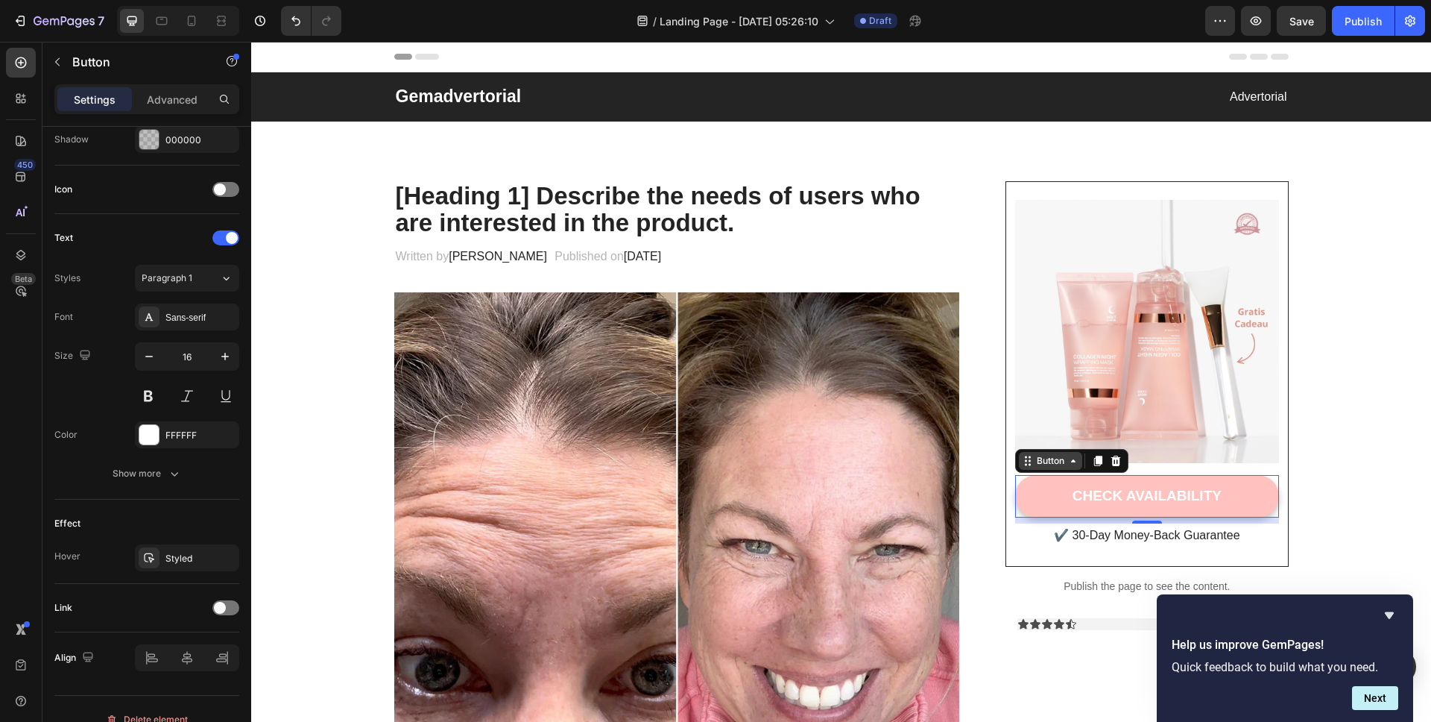
click at [1039, 463] on div "Button" at bounding box center [1051, 460] width 34 height 13
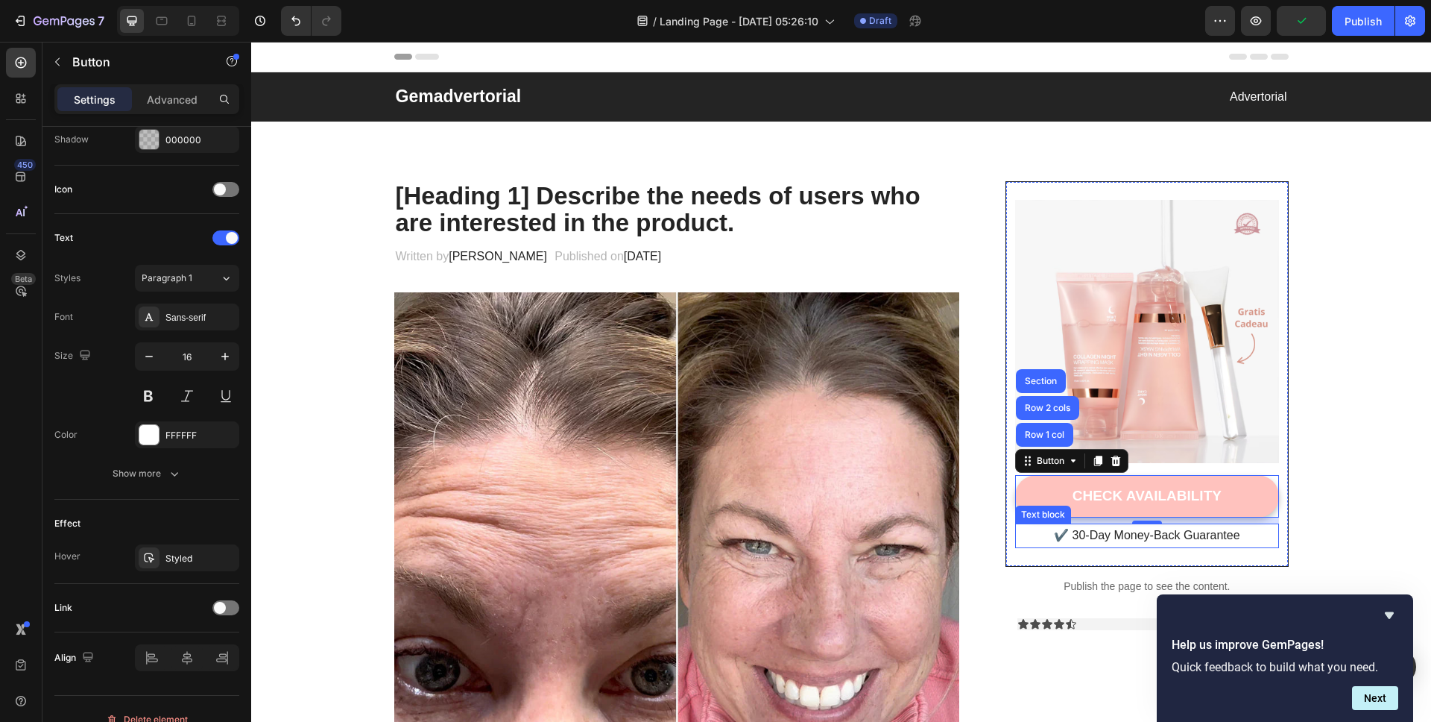
click at [1152, 539] on p "✔️ 30-Day Money-Back Guarantee" at bounding box center [1147, 536] width 260 height 22
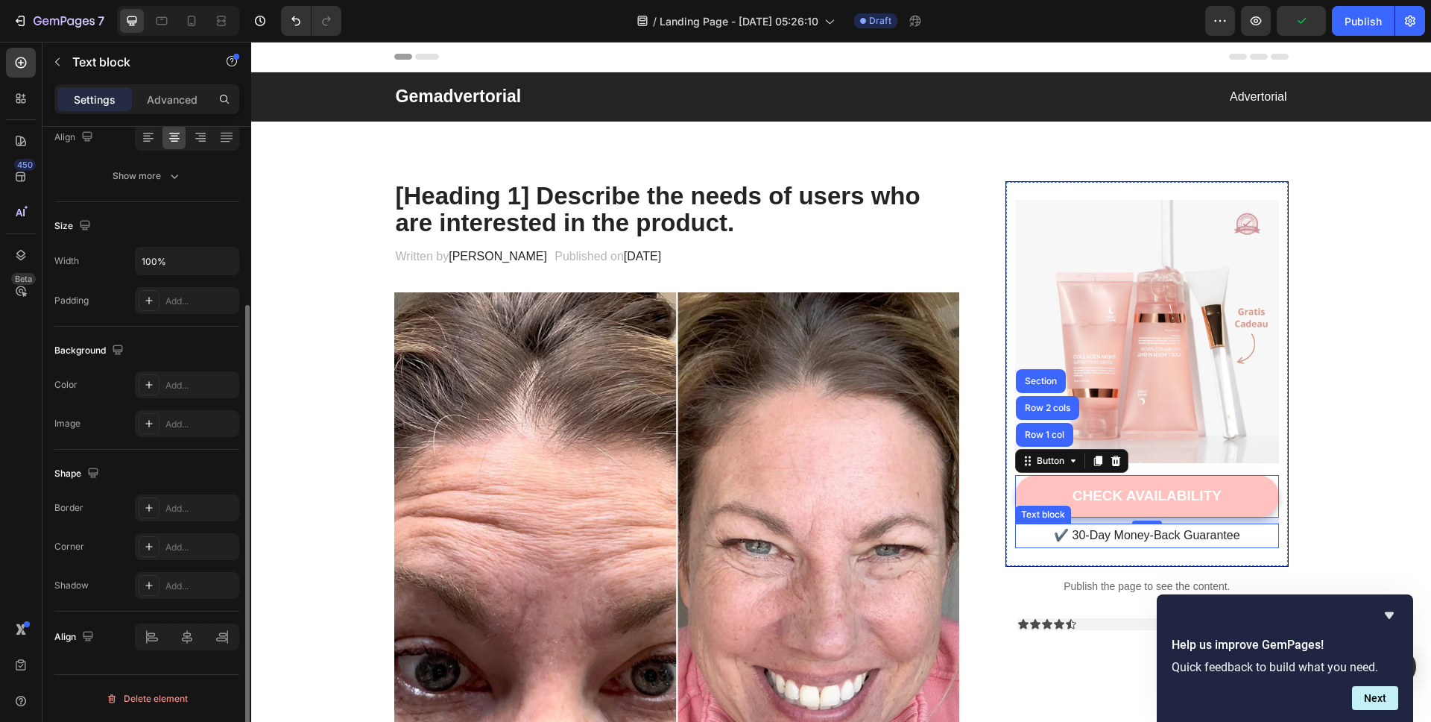
scroll to position [0, 0]
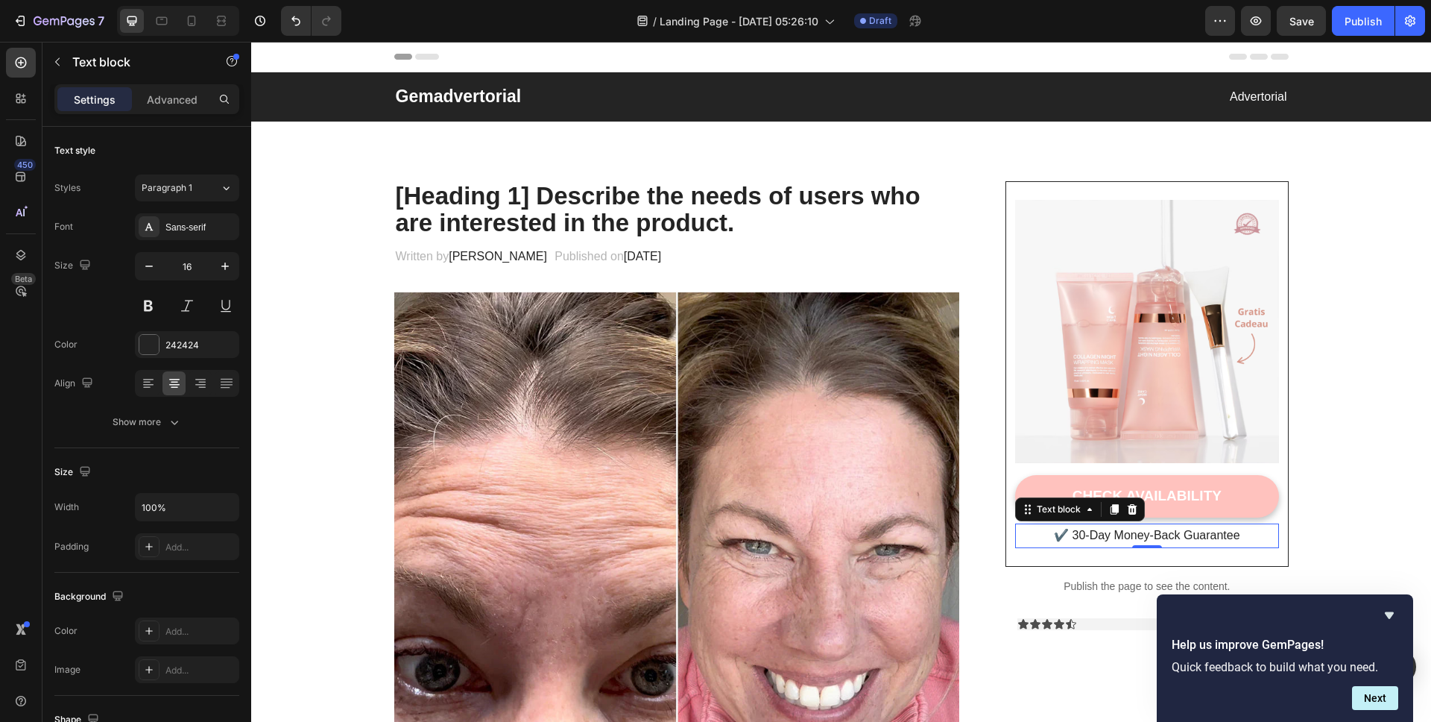
click at [1103, 540] on p "✔️ 30-Day Money-Back Guarantee" at bounding box center [1147, 536] width 260 height 22
click at [1123, 536] on p "✔️ 30-Day Money-Back Guarantee" at bounding box center [1147, 536] width 260 height 22
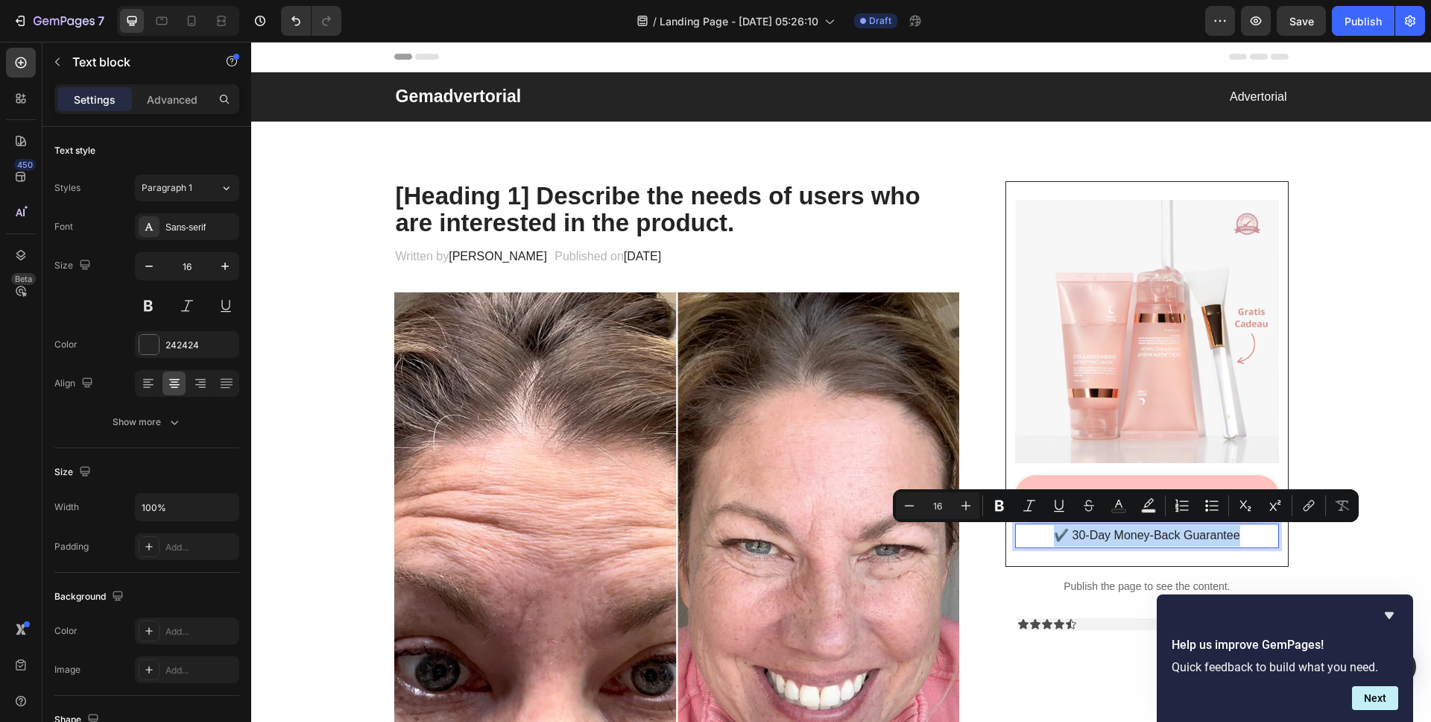
click at [1123, 536] on p "✔️ 30-Day Money-Back Guarantee" at bounding box center [1147, 536] width 260 height 22
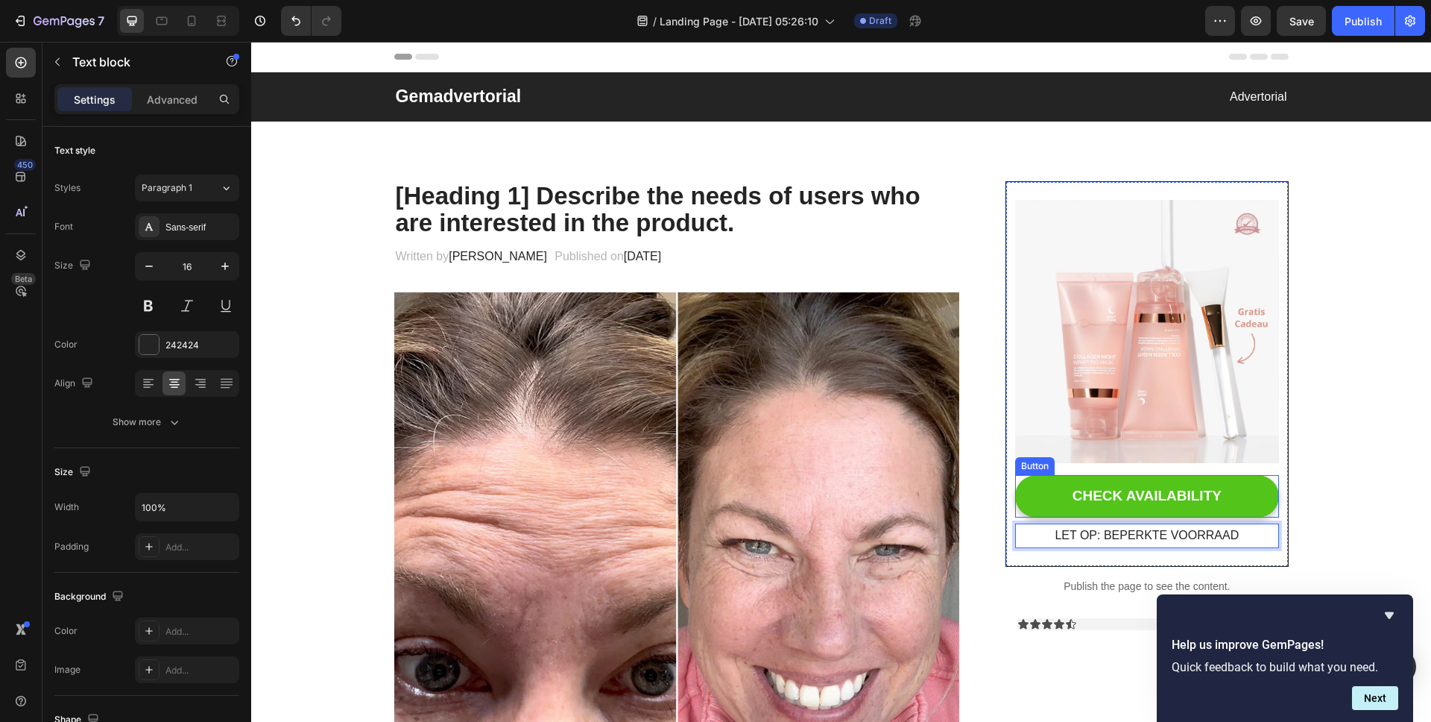
click at [1017, 479] on button "CHECK AVAILABILITY" at bounding box center [1146, 496] width 263 height 42
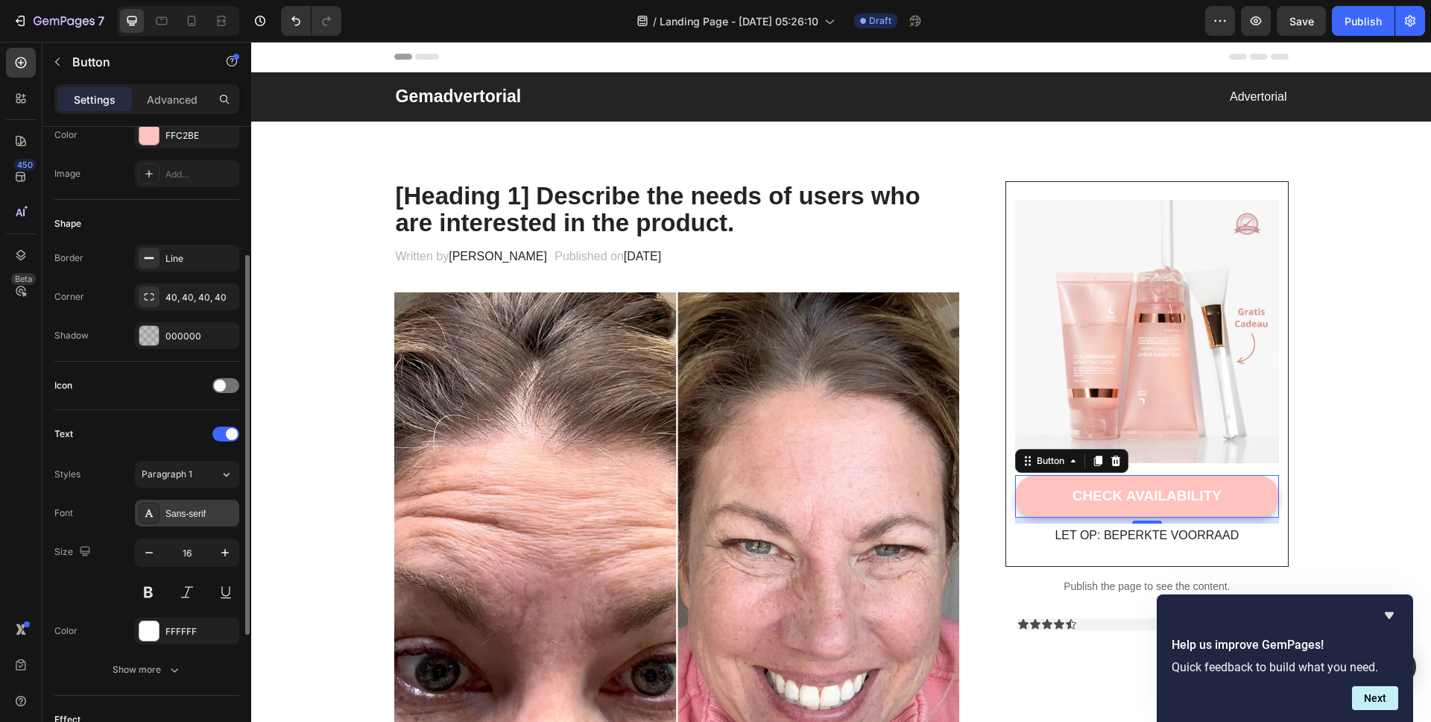
scroll to position [313, 0]
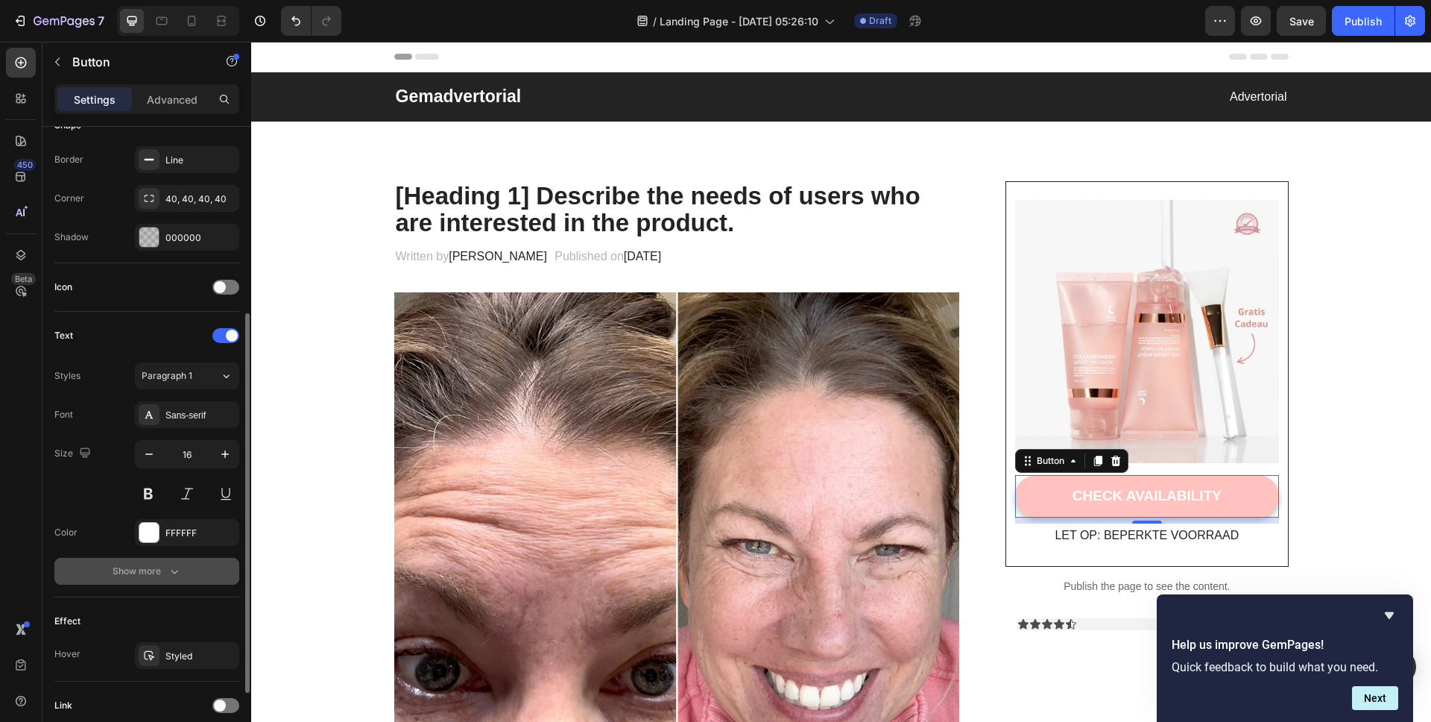
click at [141, 571] on div "Show more" at bounding box center [147, 571] width 69 height 15
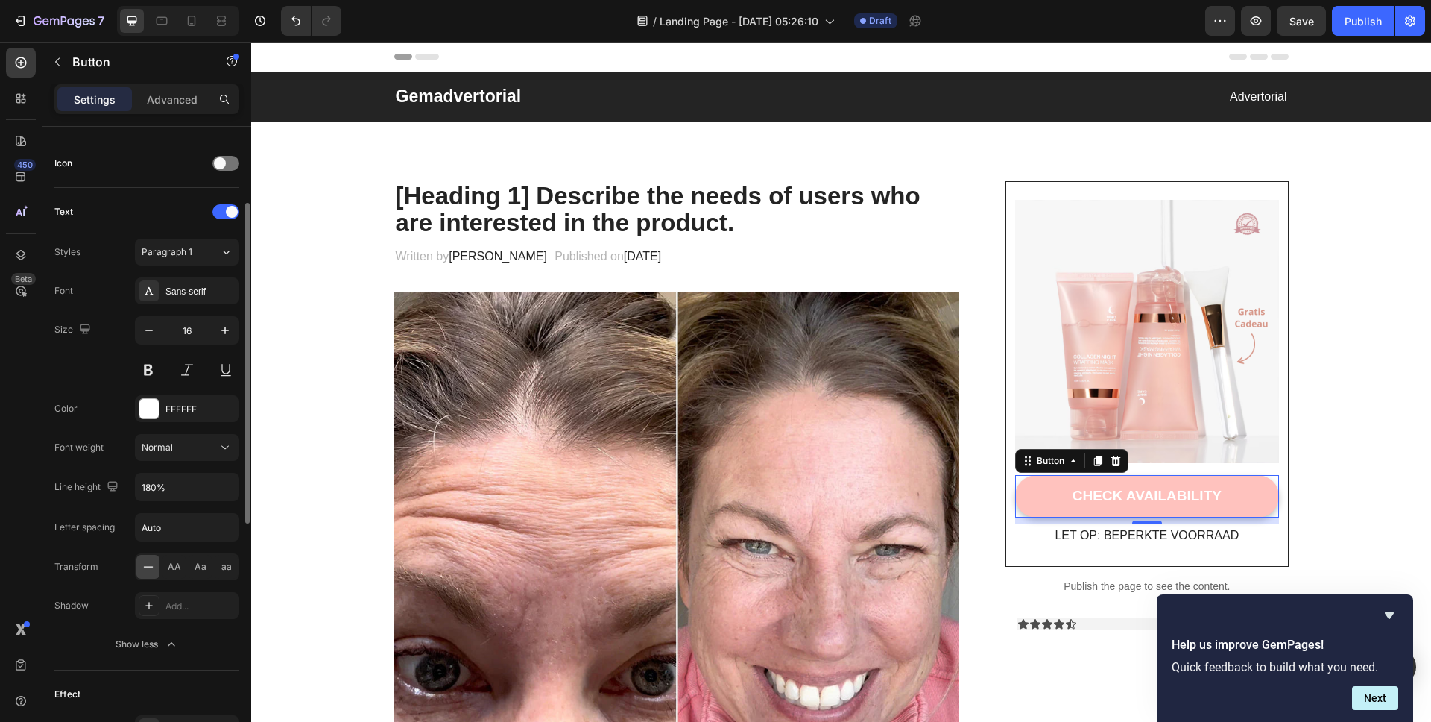
scroll to position [628, 0]
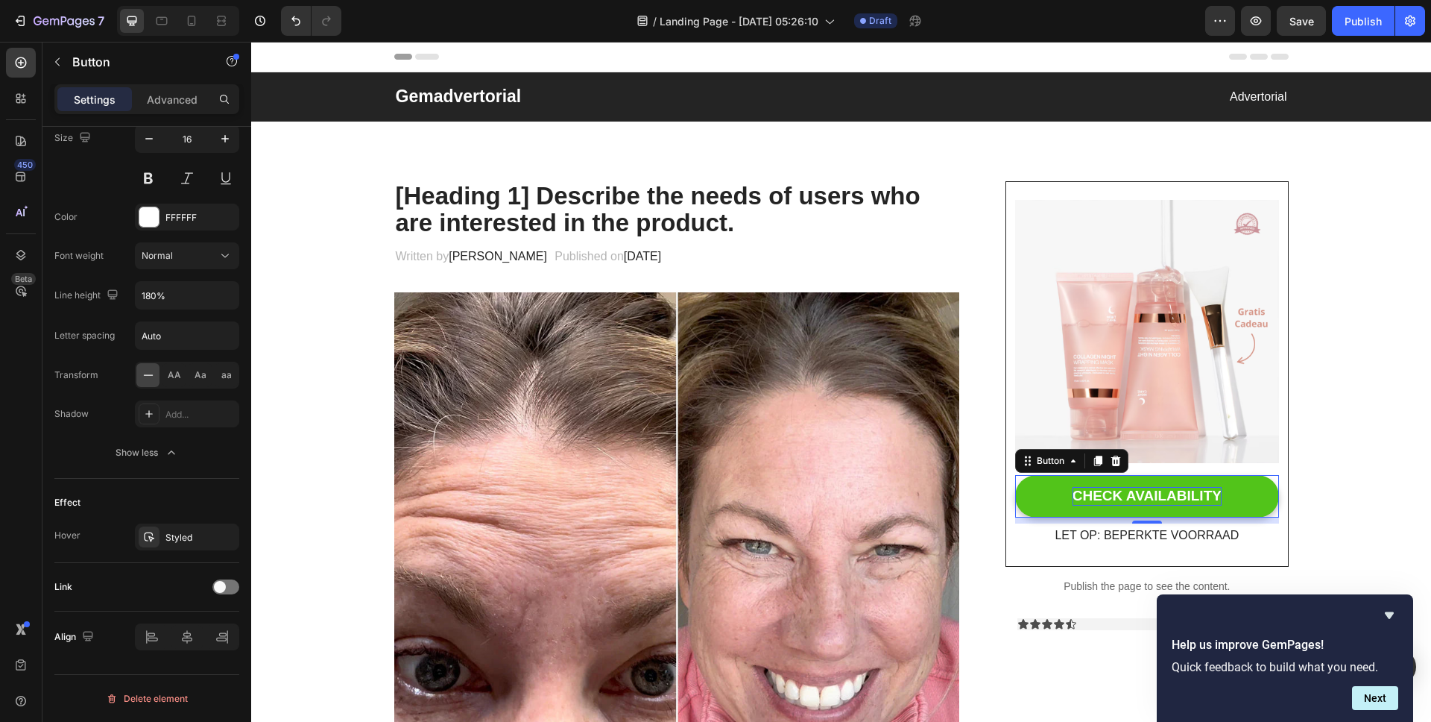
click at [1118, 491] on div "CHECK AVAILABILITY" at bounding box center [1147, 496] width 149 height 19
click at [1117, 499] on p "CHECK AVAILABILITY" at bounding box center [1147, 496] width 149 height 19
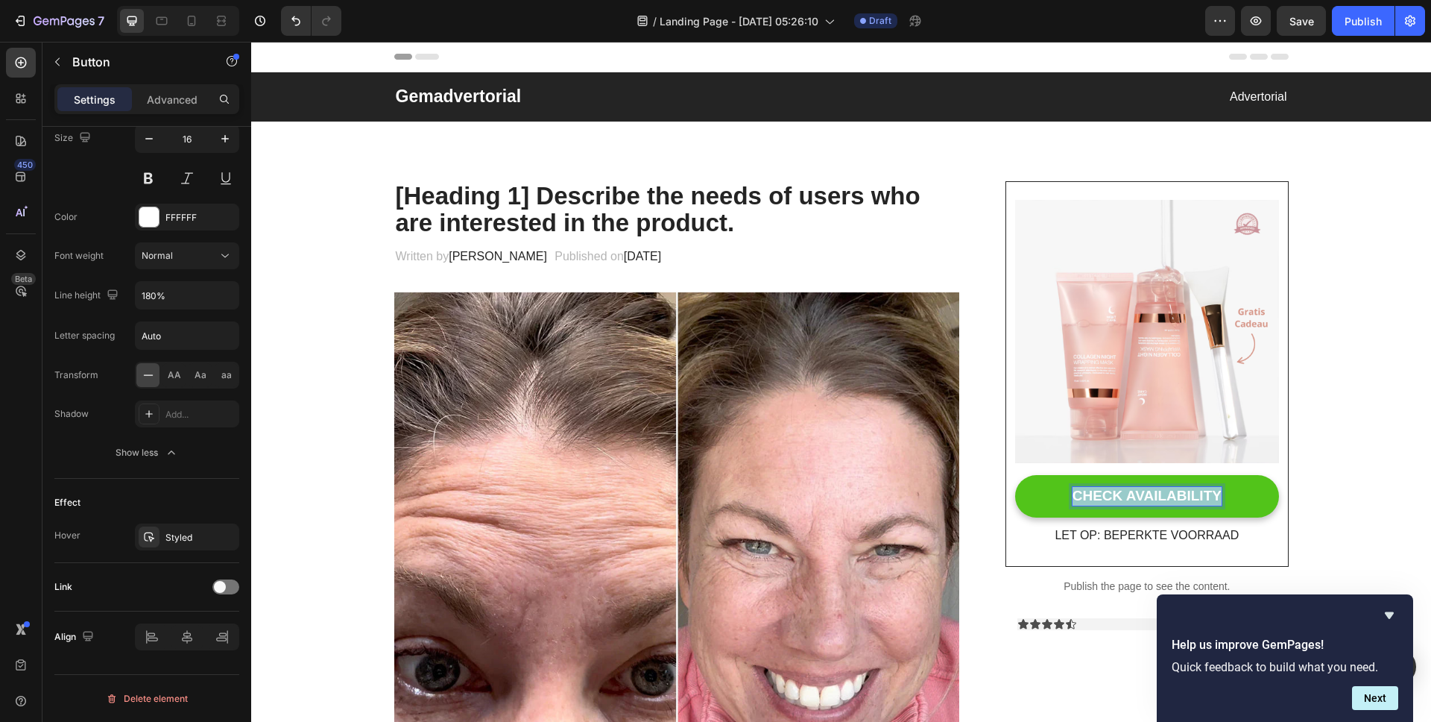
click at [1117, 499] on p "CHECK AVAILABILITY" at bounding box center [1147, 496] width 149 height 19
click at [1015, 475] on button "BEKIJK" at bounding box center [1146, 496] width 263 height 42
click at [1015, 475] on button "BEKIJK 1" at bounding box center [1146, 496] width 263 height 42
click at [1015, 475] on button "BEKIJK 1 +" at bounding box center [1146, 496] width 263 height 42
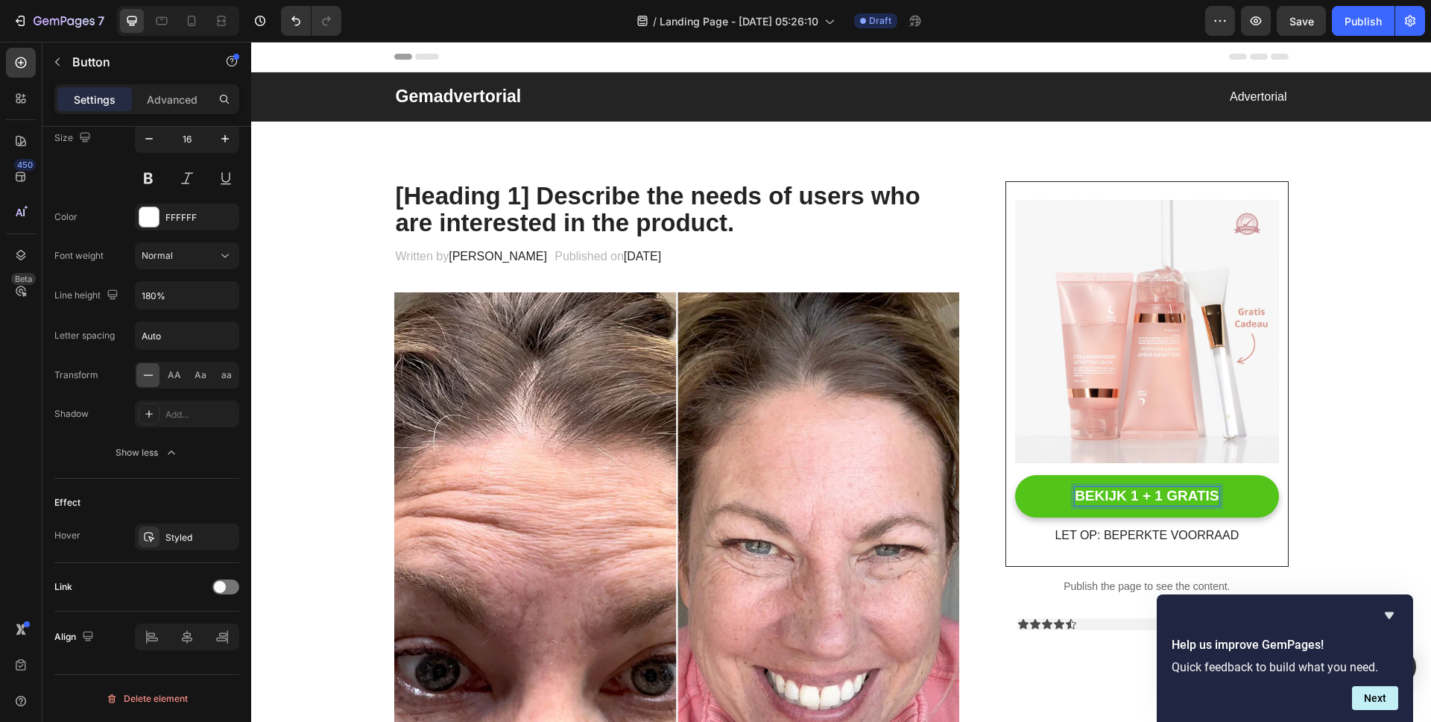
click at [1015, 475] on button "BEKIJK 1 + 1 GRATIS" at bounding box center [1146, 496] width 263 height 42
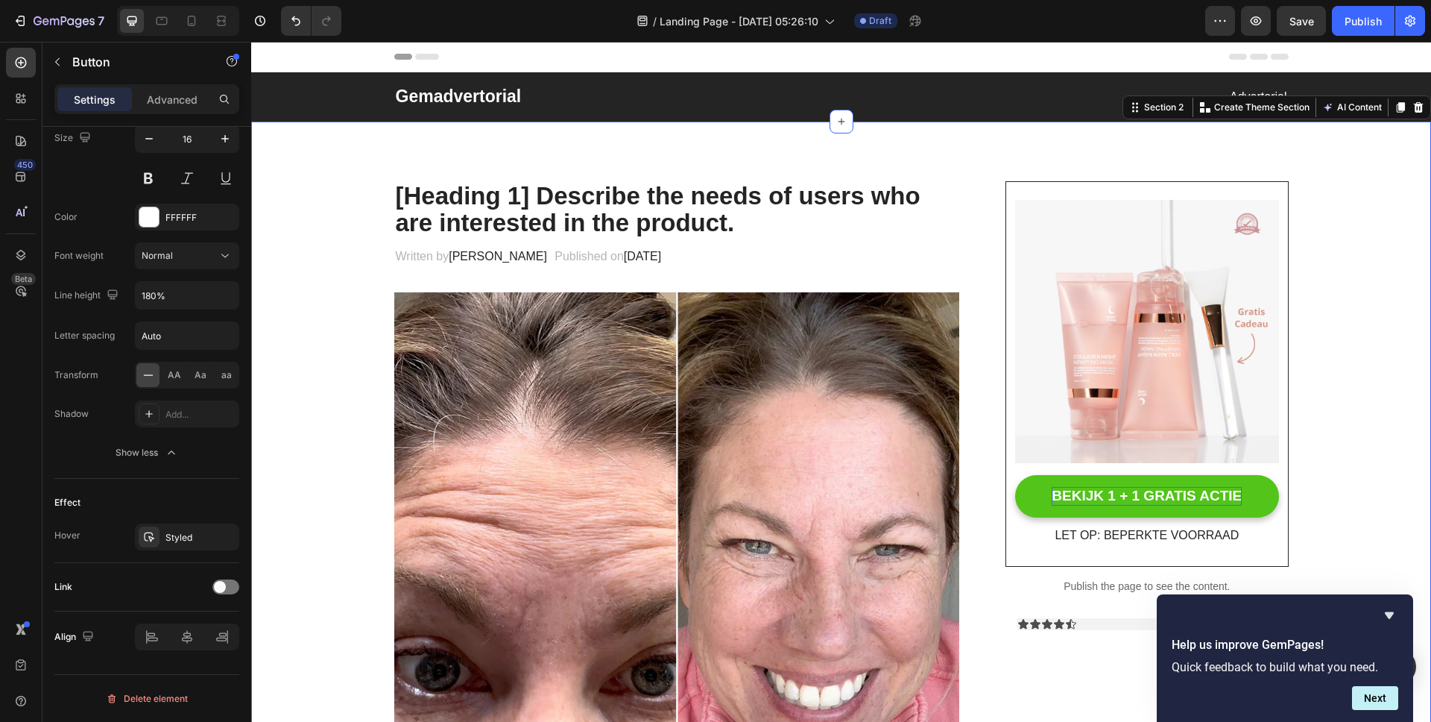
scroll to position [0, 0]
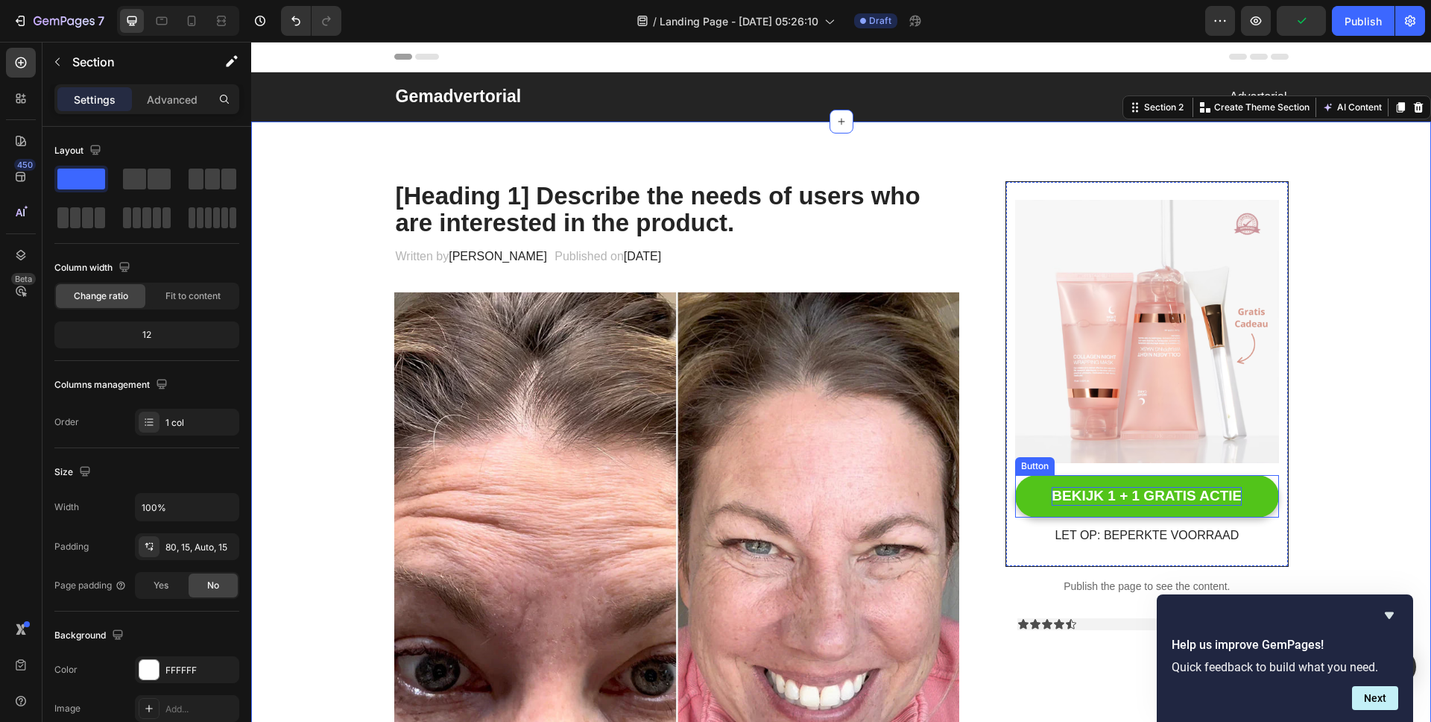
click at [1015, 479] on div "BEKIJK 1 + 1 GRATIS ACTIE Button" at bounding box center [1146, 496] width 263 height 42
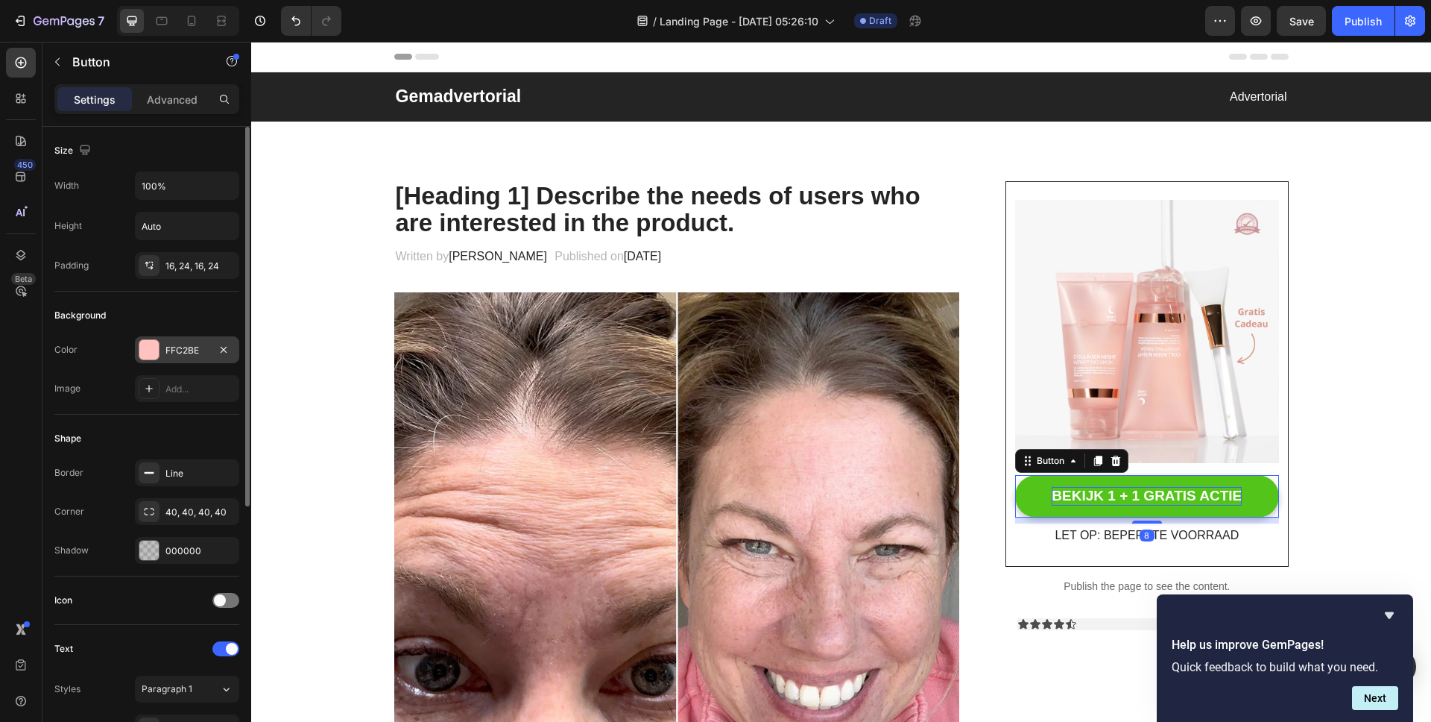
click at [148, 345] on div at bounding box center [148, 349] width 19 height 19
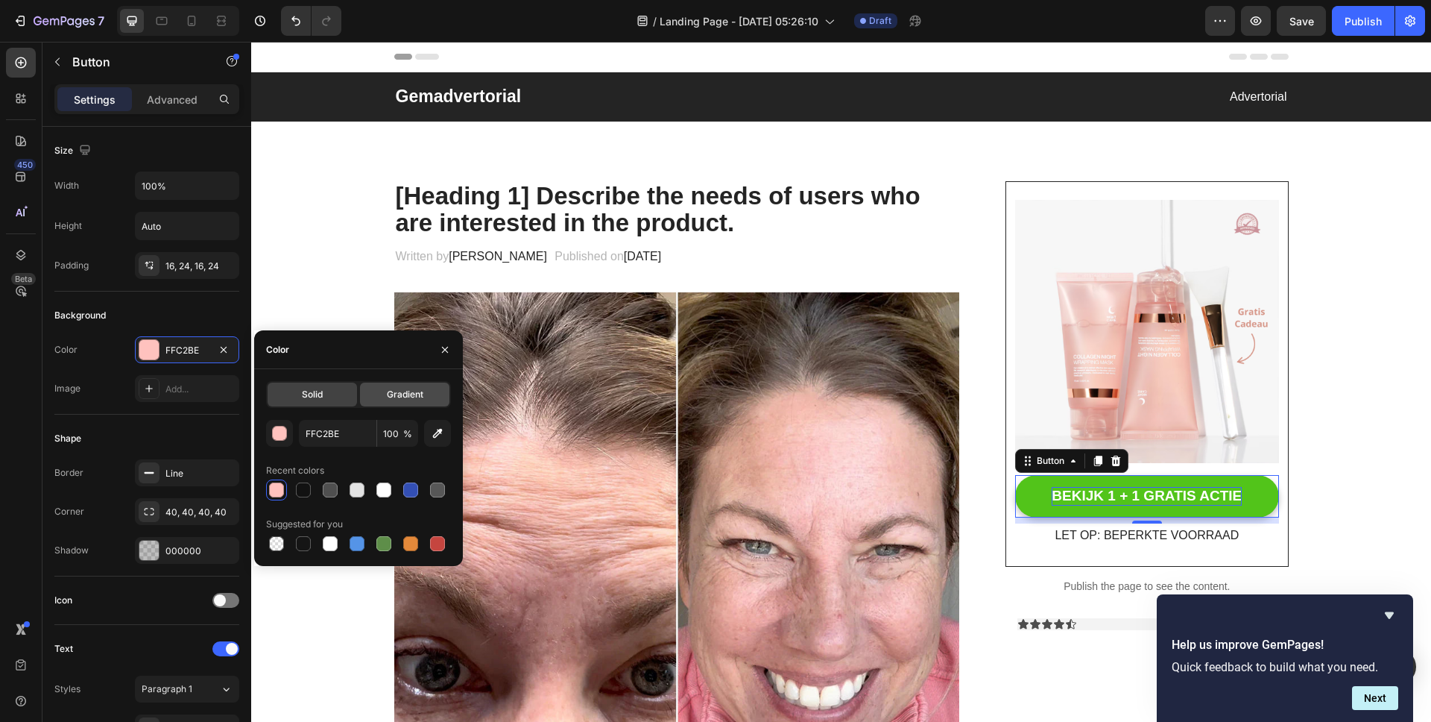
click at [392, 394] on span "Gradient" at bounding box center [405, 394] width 37 height 13
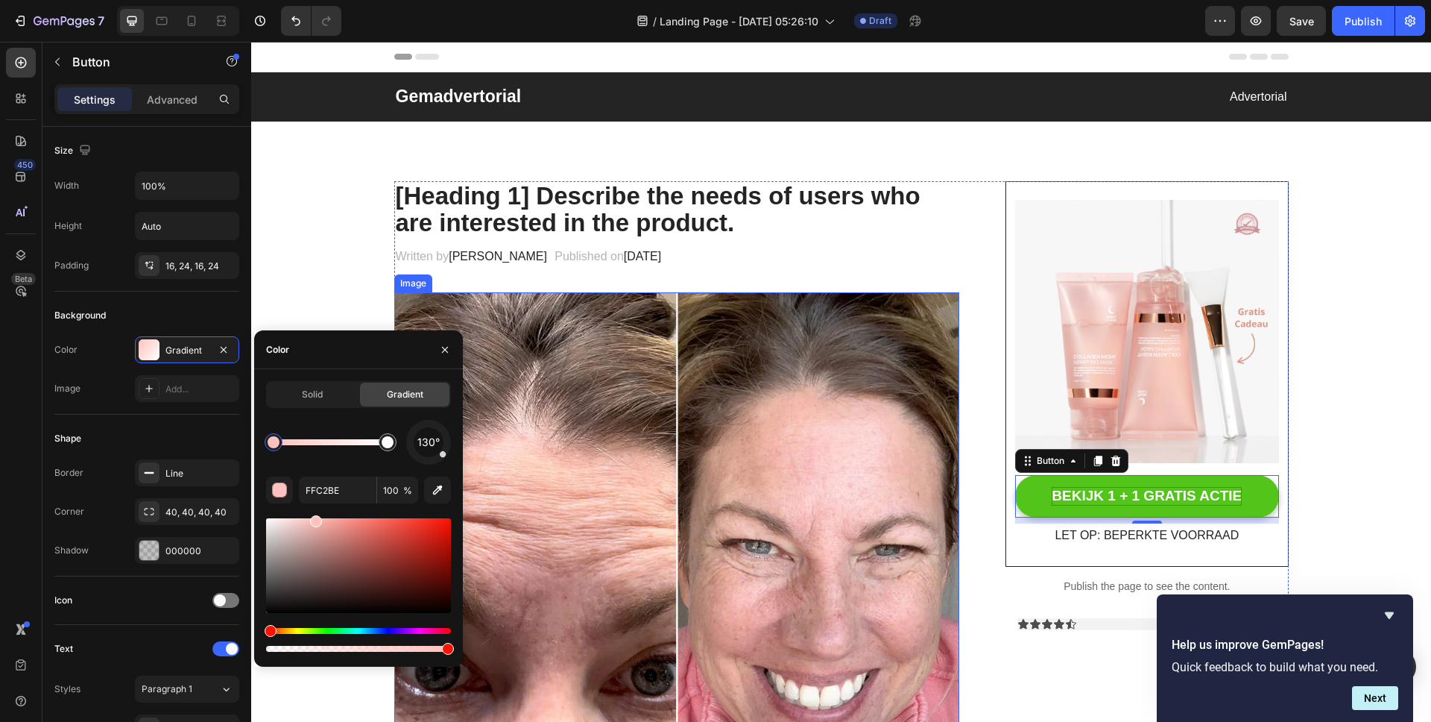
drag, startPoint x: 698, startPoint y: 691, endPoint x: 536, endPoint y: 644, distance: 168.4
drag, startPoint x: 319, startPoint y: 523, endPoint x: 324, endPoint y: 487, distance: 36.9
click at [324, 487] on div "130° FFC2BE 100 %" at bounding box center [358, 537] width 185 height 235
drag, startPoint x: 523, startPoint y: 487, endPoint x: 479, endPoint y: 458, distance: 51.7
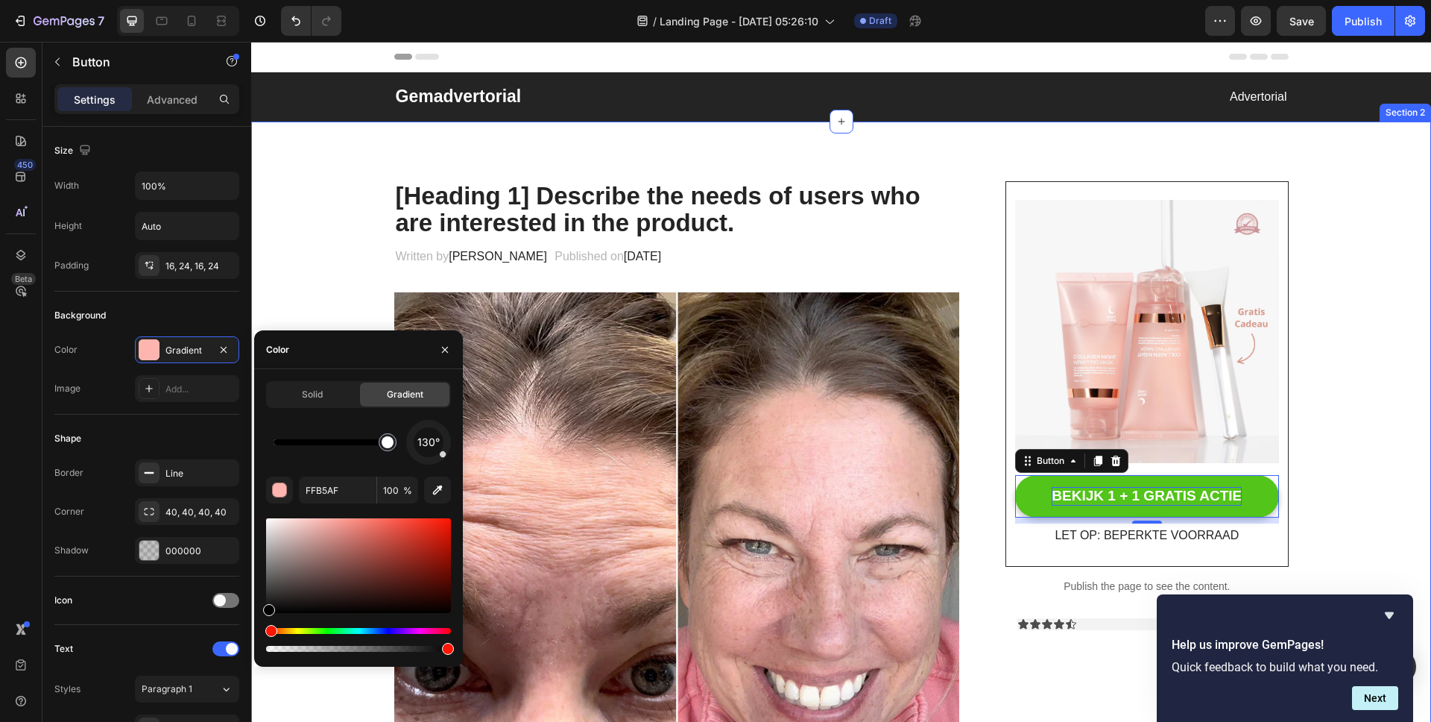
drag, startPoint x: 584, startPoint y: 567, endPoint x: 251, endPoint y: 634, distance: 339.2
type input "FFFFFF"
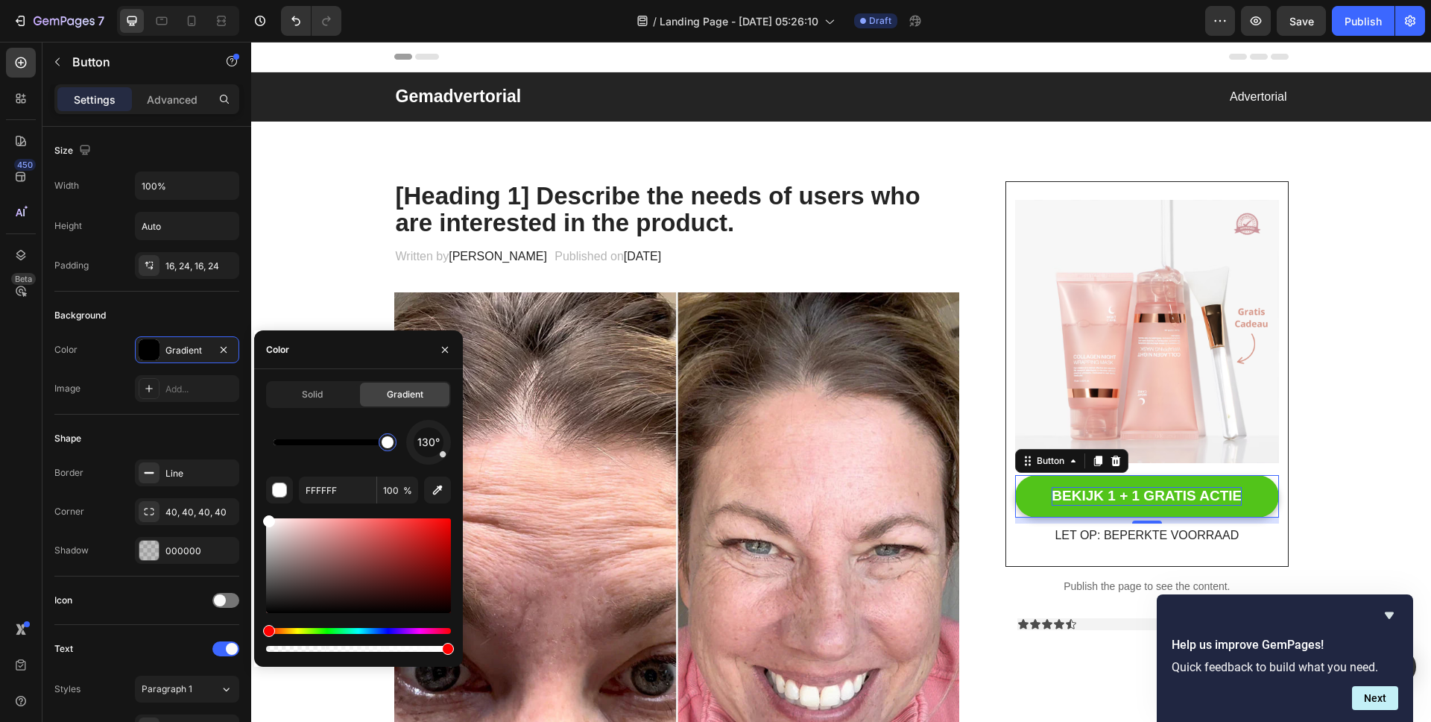
drag, startPoint x: 396, startPoint y: 447, endPoint x: 404, endPoint y: 472, distance: 25.9
click at [426, 455] on div "130°" at bounding box center [358, 442] width 185 height 45
click at [303, 13] on icon "Undo/Redo" at bounding box center [295, 20] width 15 height 15
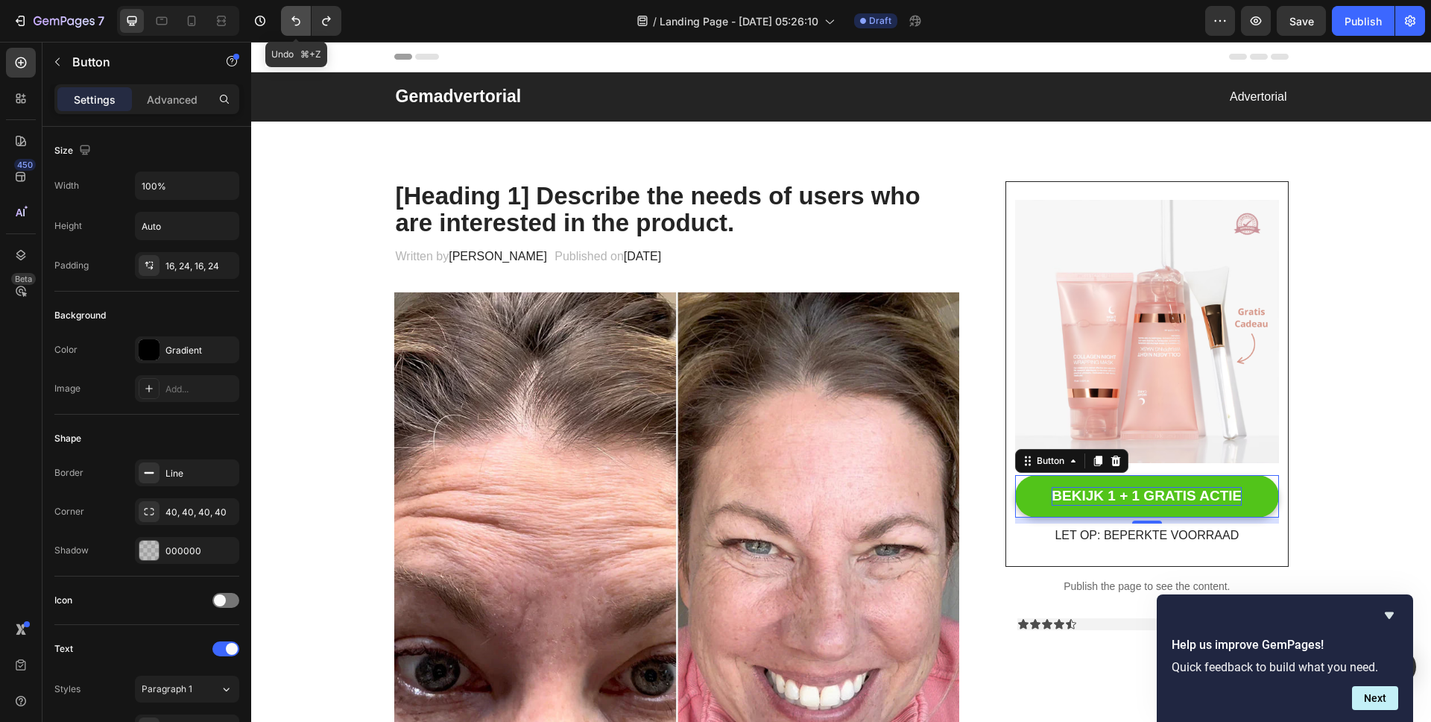
click at [303, 13] on icon "Undo/Redo" at bounding box center [295, 20] width 15 height 15
click at [143, 360] on div "Gradient" at bounding box center [187, 349] width 104 height 27
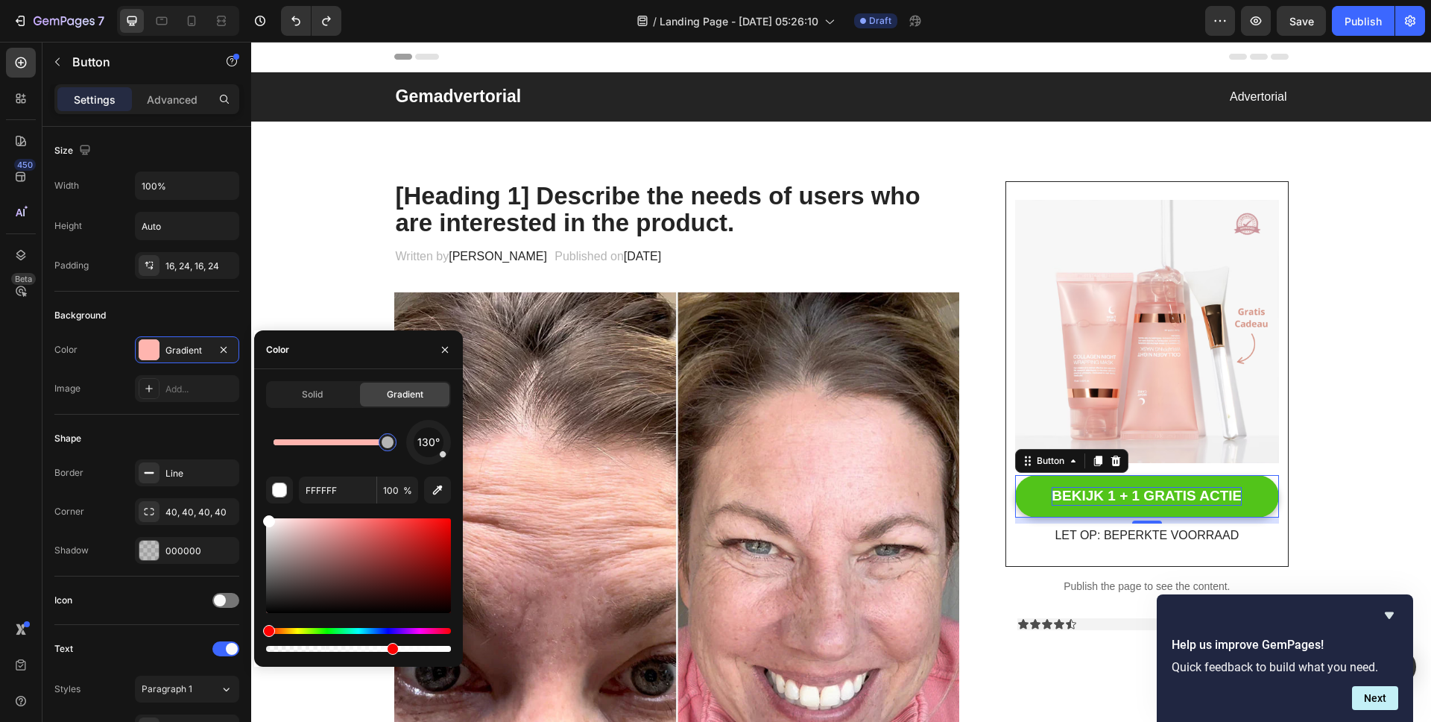
drag, startPoint x: 271, startPoint y: 651, endPoint x: 391, endPoint y: 654, distance: 120.1
click at [391, 654] on div "Solid Gradient 130° FFFFFF 100 %" at bounding box center [358, 517] width 209 height 297
drag, startPoint x: 399, startPoint y: 651, endPoint x: 173, endPoint y: 608, distance: 229.8
click at [127, 649] on div "450 Beta Sections(18) Elements(83) Section Element Hero Section Product Detail …" at bounding box center [125, 382] width 251 height 680
type input "0"
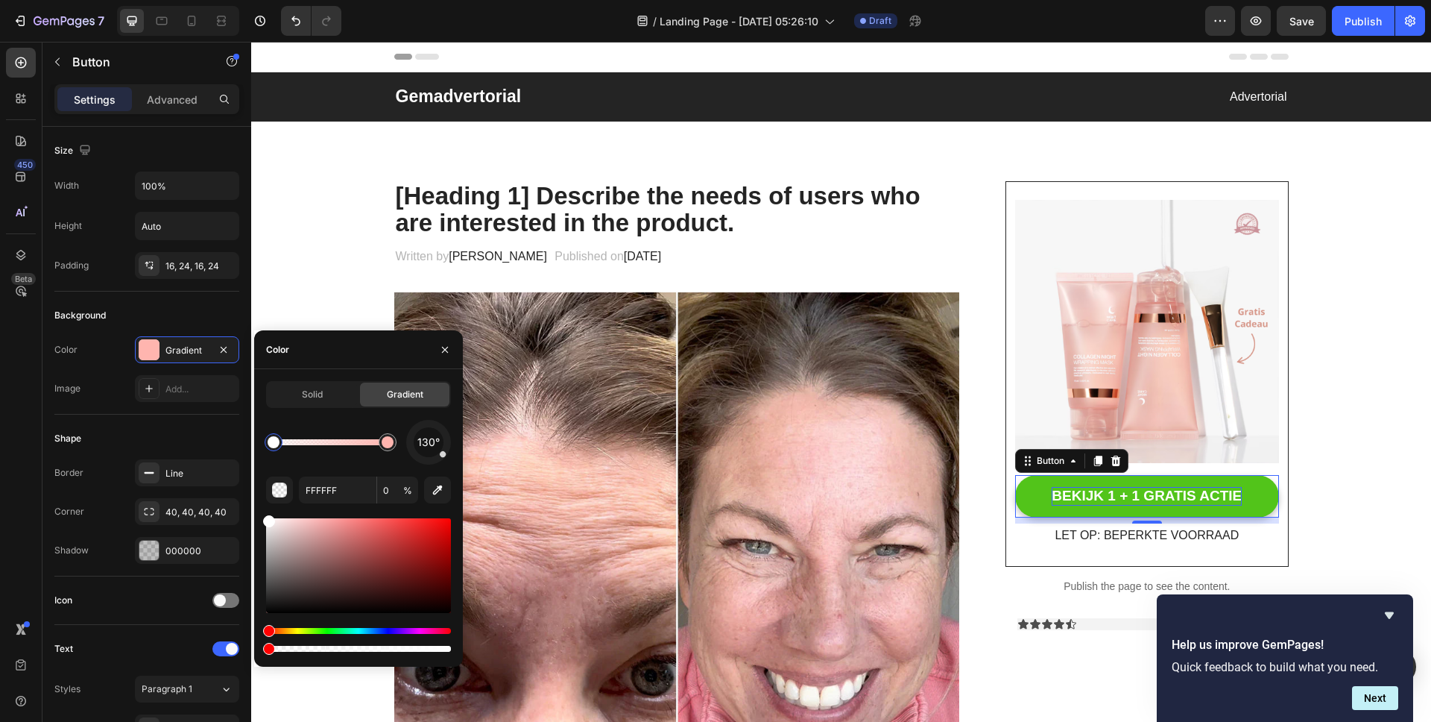
type input "FFB5AF"
type input "100"
drag, startPoint x: 393, startPoint y: 444, endPoint x: 306, endPoint y: 446, distance: 87.2
type input "FFFFFF"
type input "0"
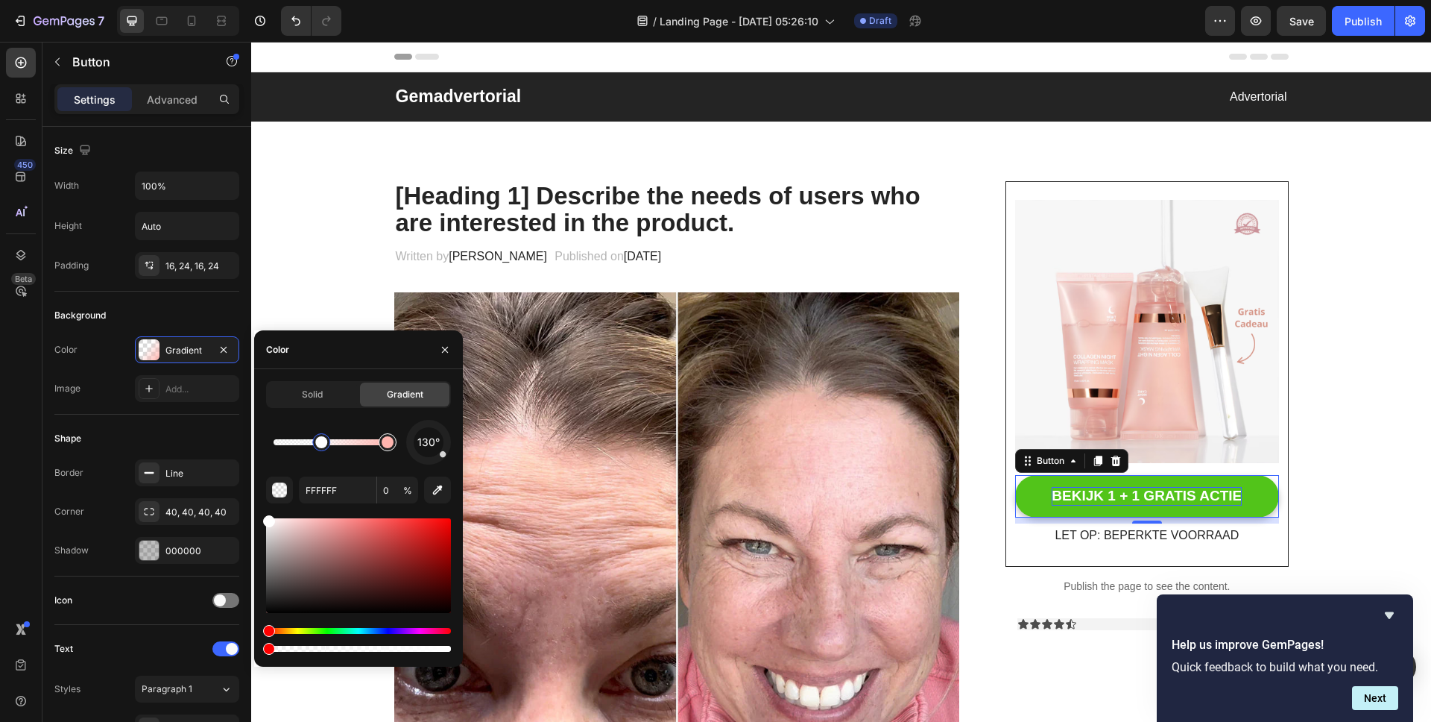
type input "FFB5AF"
type input "100"
drag, startPoint x: 391, startPoint y: 444, endPoint x: 277, endPoint y: 445, distance: 114.0
type input "FFFFFF"
type input "0"
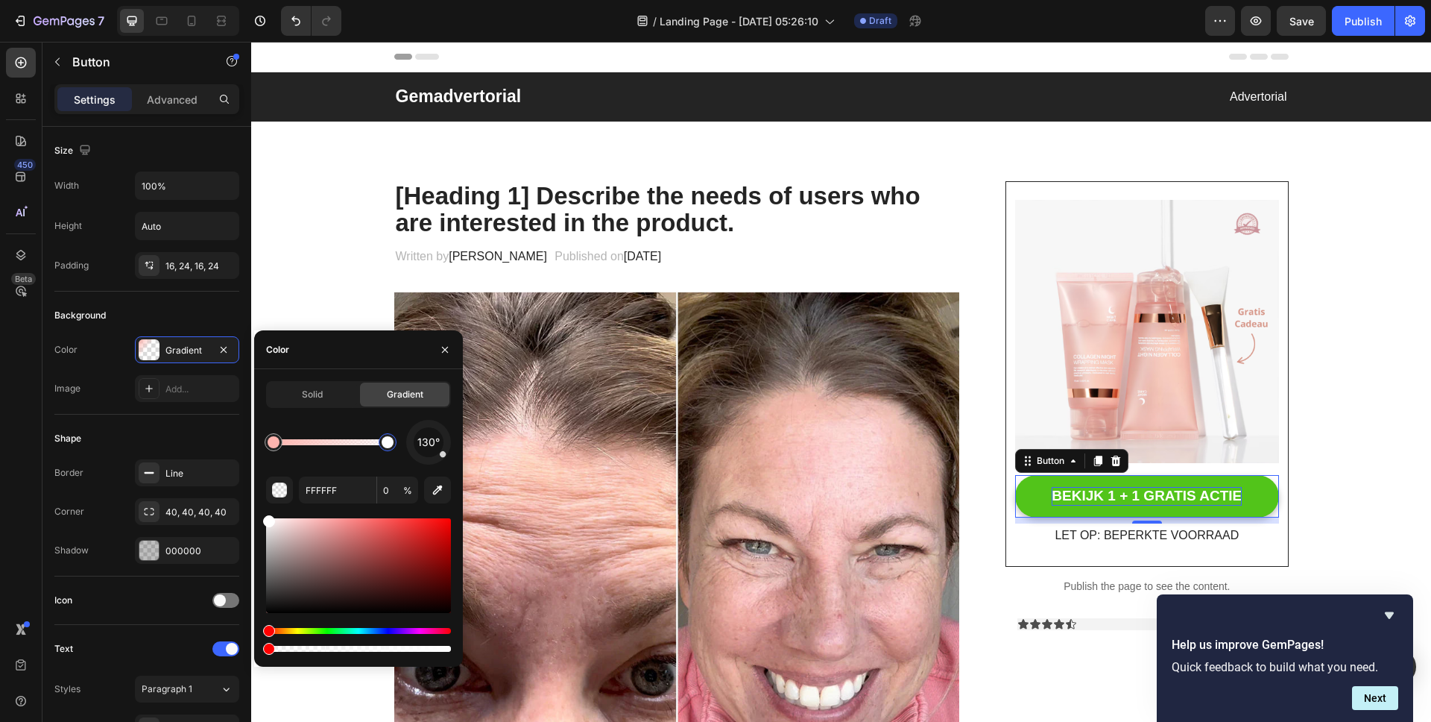
type input "FFB5AF"
type input "100"
drag, startPoint x: 326, startPoint y: 444, endPoint x: 404, endPoint y: 446, distance: 78.3
type input "FFFFFF"
type input "0"
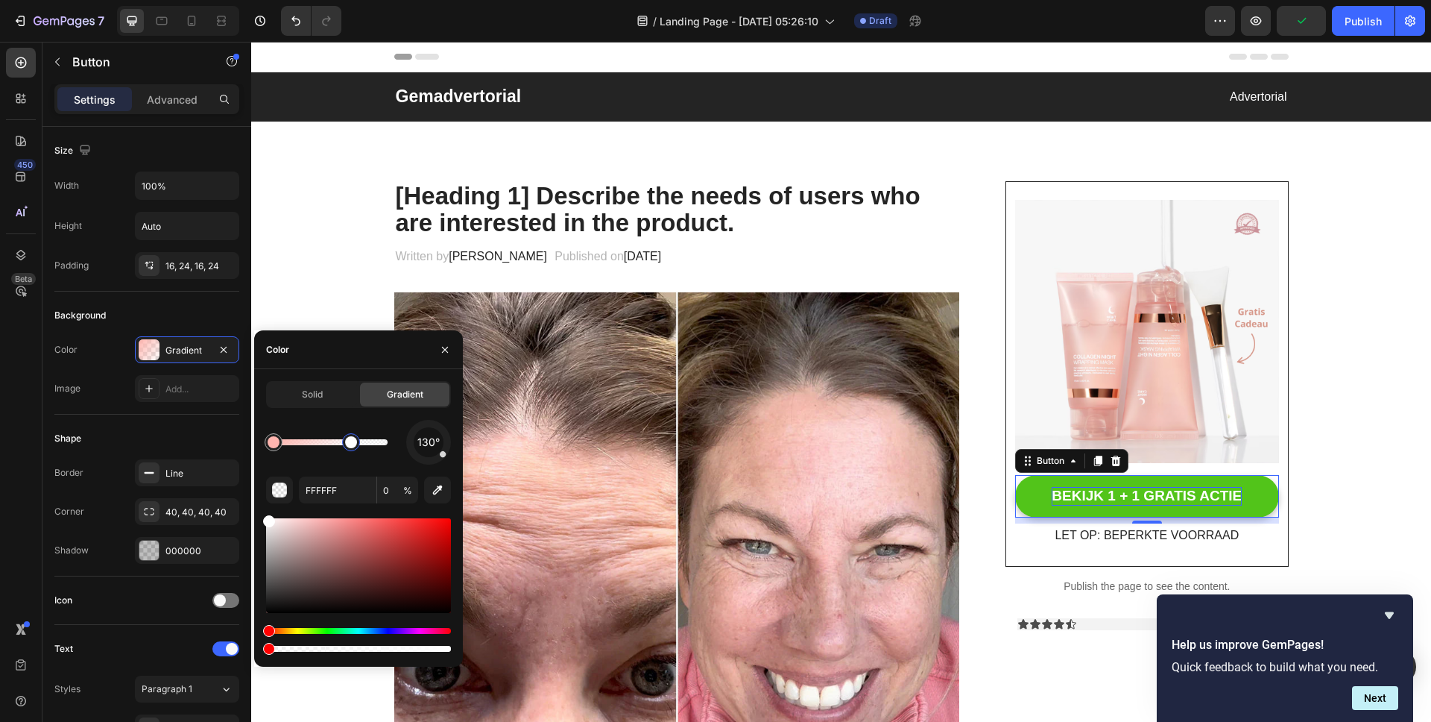
type input "FFB5AF"
drag, startPoint x: 382, startPoint y: 447, endPoint x: 352, endPoint y: 452, distance: 30.9
drag, startPoint x: 447, startPoint y: 648, endPoint x: 409, endPoint y: 646, distance: 38.0
click at [409, 646] on div at bounding box center [411, 649] width 12 height 12
type input "77"
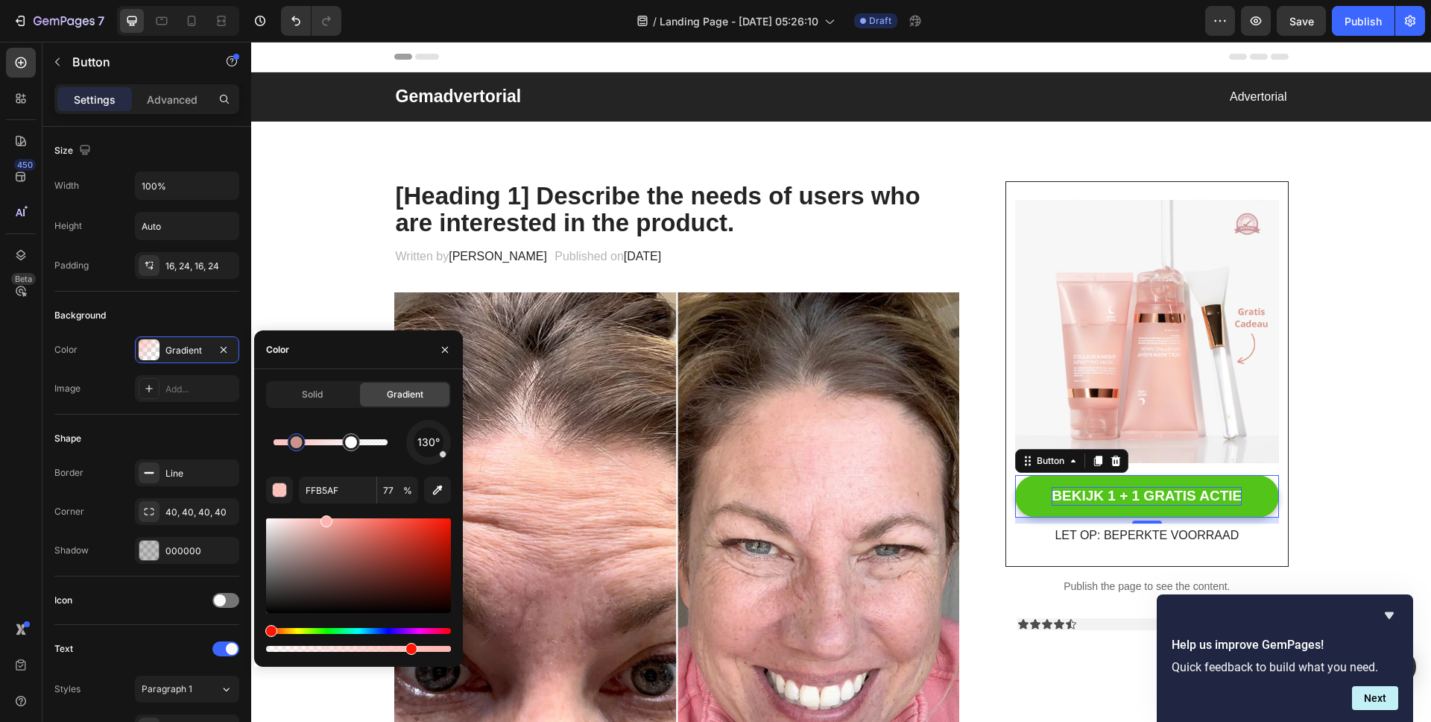
drag, startPoint x: 278, startPoint y: 446, endPoint x: 306, endPoint y: 447, distance: 27.6
click at [303, 447] on div at bounding box center [297, 442] width 12 height 12
type input "FFFFFF"
type input "0"
type input "FFB5AF"
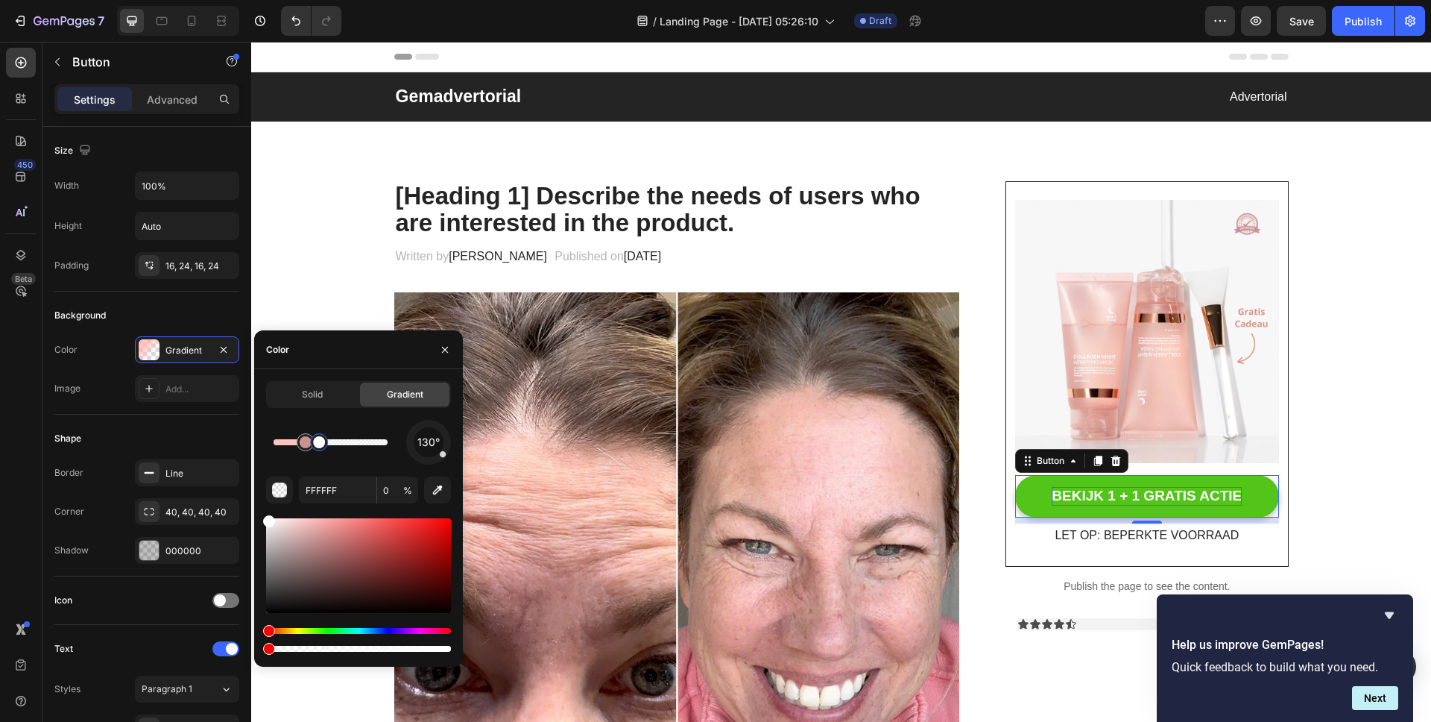
type input "77"
drag, startPoint x: 358, startPoint y: 449, endPoint x: 327, endPoint y: 447, distance: 30.6
type input "FFFFFF"
type input "0"
drag, startPoint x: 328, startPoint y: 448, endPoint x: 258, endPoint y: 450, distance: 70.1
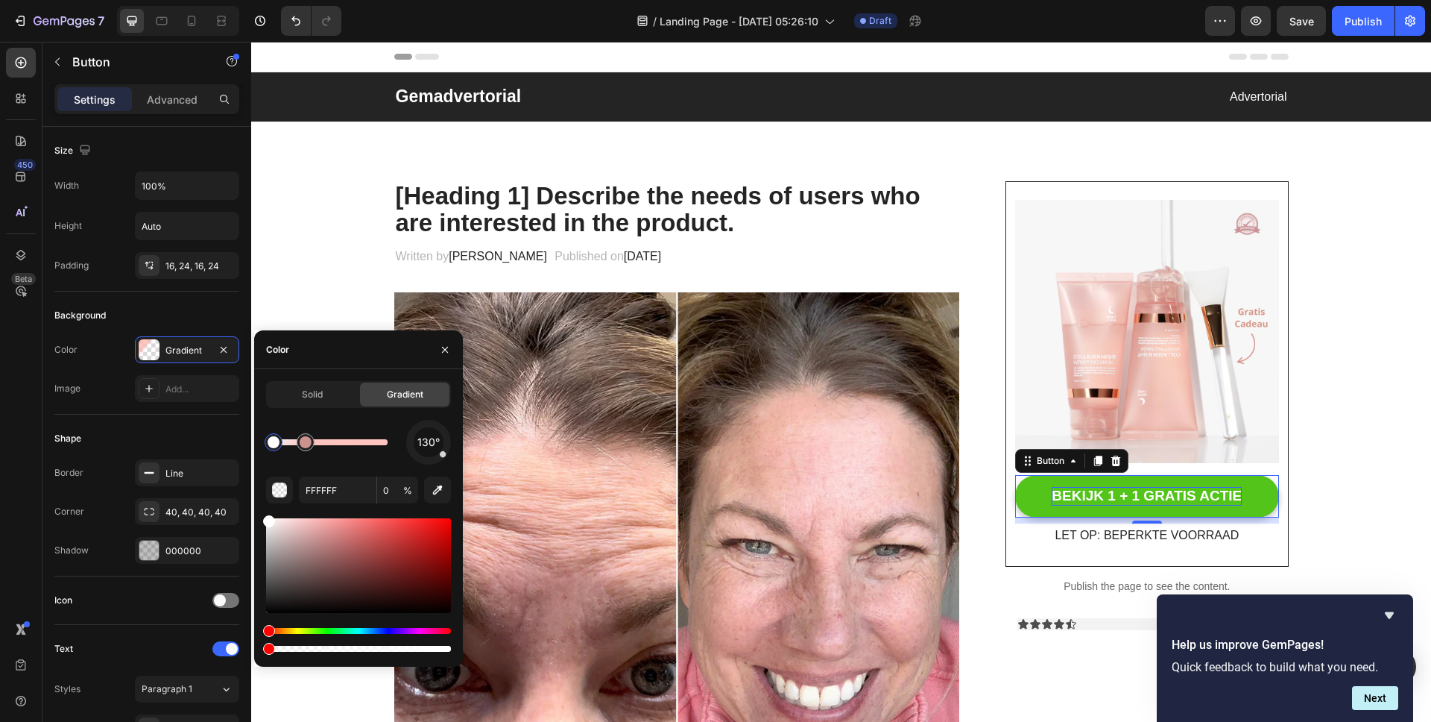
click at [258, 450] on div "Solid Gradient 130° FFFFFF 0 %" at bounding box center [358, 518] width 209 height 274
type input "FFB5AF"
type input "77"
type input "FFFFFF"
type input "0"
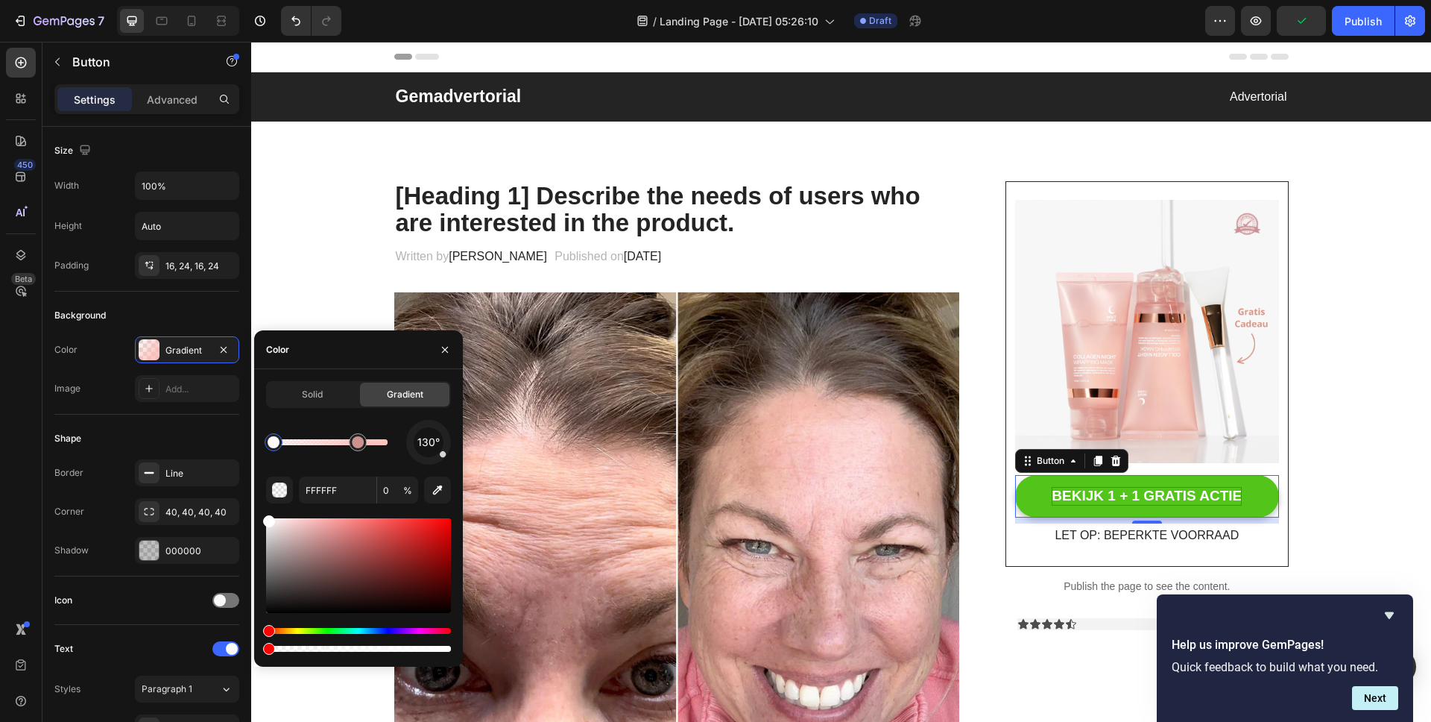
drag, startPoint x: 313, startPoint y: 446, endPoint x: 359, endPoint y: 444, distance: 45.5
drag, startPoint x: 280, startPoint y: 440, endPoint x: 309, endPoint y: 440, distance: 29.1
click at [307, 440] on div at bounding box center [301, 442] width 12 height 12
drag, startPoint x: 309, startPoint y: 440, endPoint x: 276, endPoint y: 440, distance: 33.5
type input "FFB5AF"
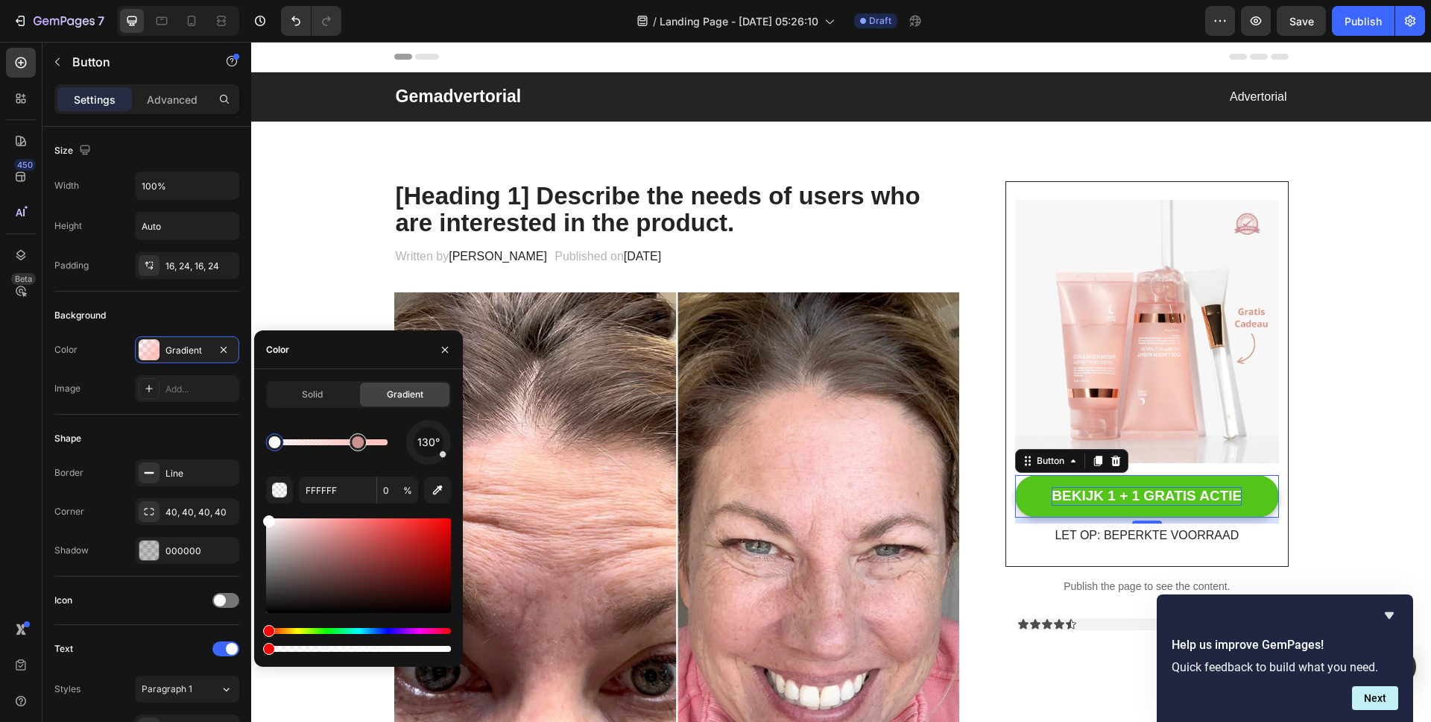
type input "77"
drag, startPoint x: 610, startPoint y: 481, endPoint x: 478, endPoint y: 440, distance: 138.9
type input "FFFFFF"
type input "0"
type input "FFB5AF"
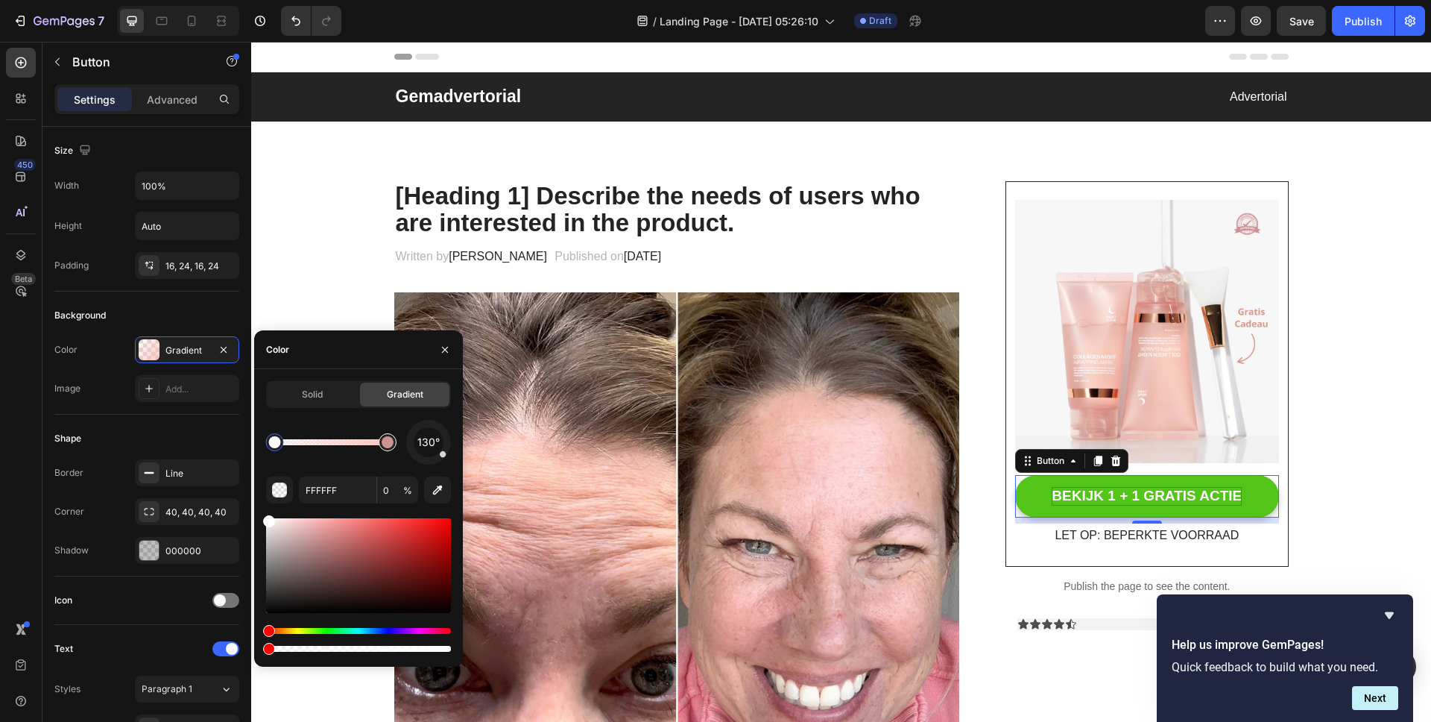
type input "77"
drag, startPoint x: 391, startPoint y: 444, endPoint x: 337, endPoint y: 448, distance: 54.6
click at [382, 448] on div at bounding box center [388, 442] width 12 height 12
type input "FFFFFF"
type input "0"
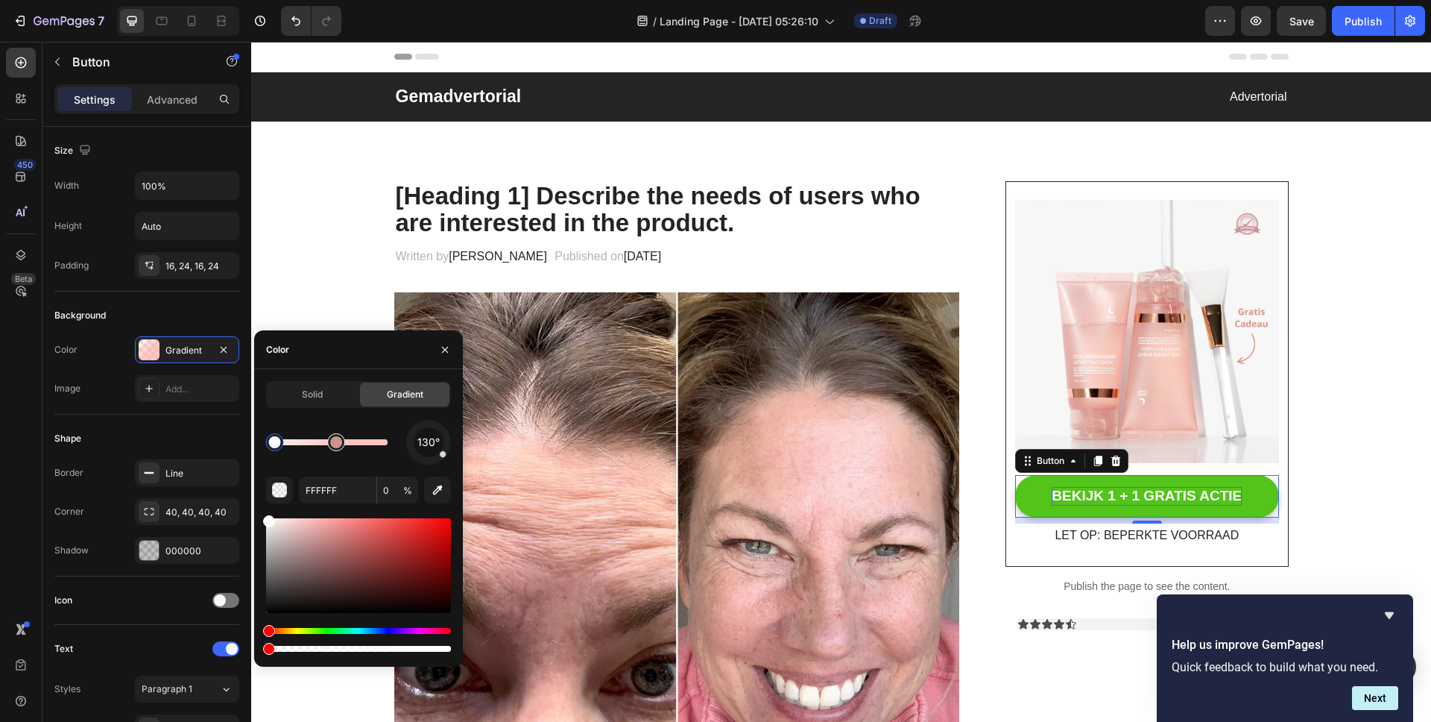
type input "FFB5AF"
type input "77"
drag, startPoint x: 340, startPoint y: 447, endPoint x: 318, endPoint y: 447, distance: 21.6
click at [318, 447] on div at bounding box center [318, 442] width 12 height 12
type input "FFFFFF"
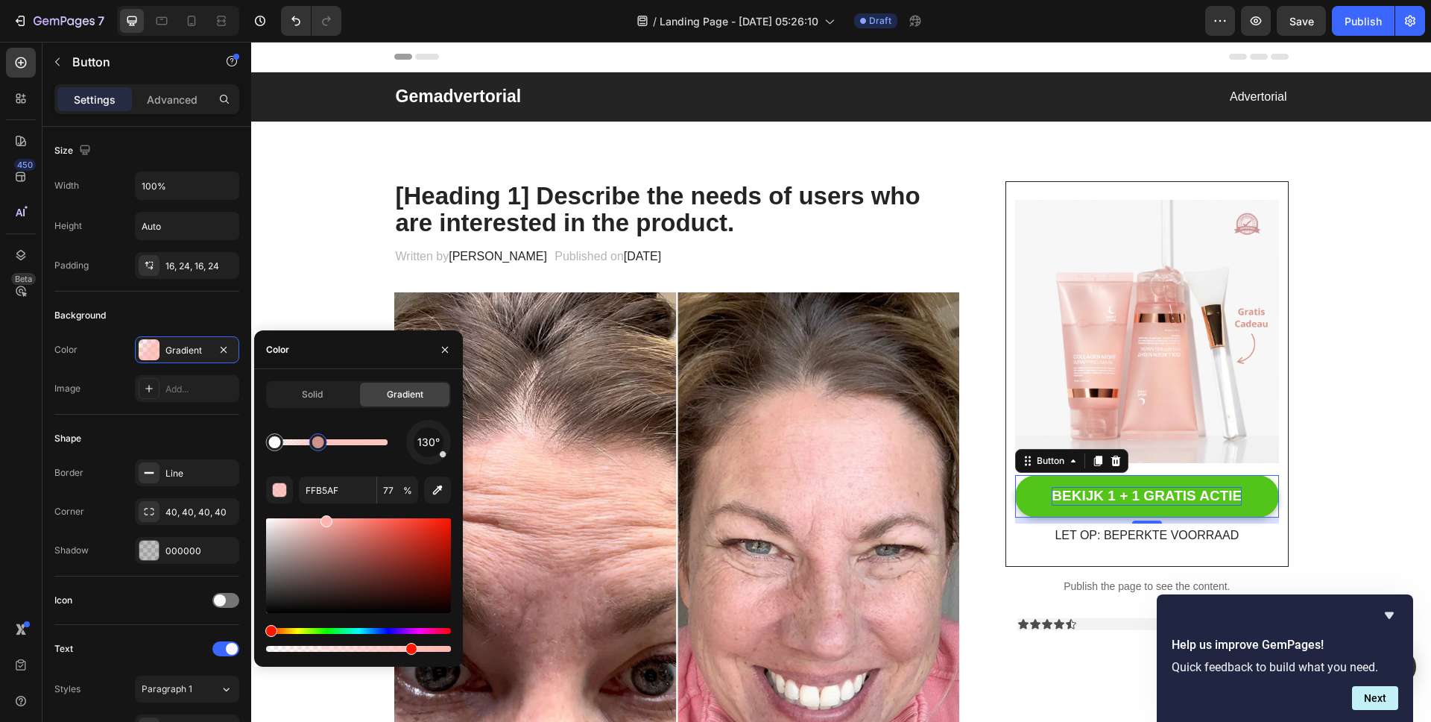
type input "0"
drag, startPoint x: 268, startPoint y: 520, endPoint x: 260, endPoint y: 551, distance: 31.6
click at [260, 551] on div "Solid Gradient 130° FFFFFF 0 %" at bounding box center [358, 518] width 209 height 274
click at [278, 448] on div at bounding box center [275, 442] width 18 height 18
drag, startPoint x: 275, startPoint y: 557, endPoint x: 271, endPoint y: 581, distance: 24.9
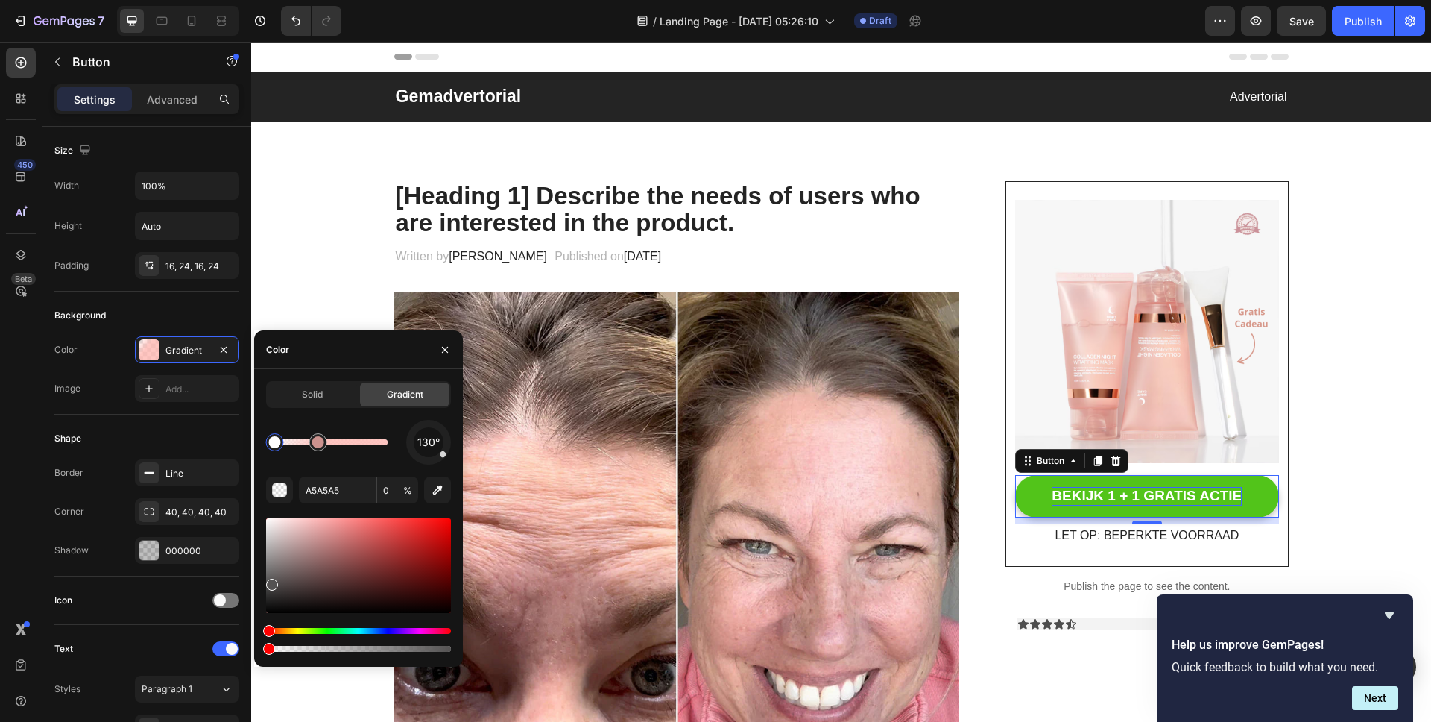
click at [271, 581] on div at bounding box center [358, 565] width 185 height 95
click at [270, 581] on div at bounding box center [272, 584] width 12 height 12
click at [273, 581] on div at bounding box center [274, 585] width 12 height 12
type input "FFB5AF"
type input "77"
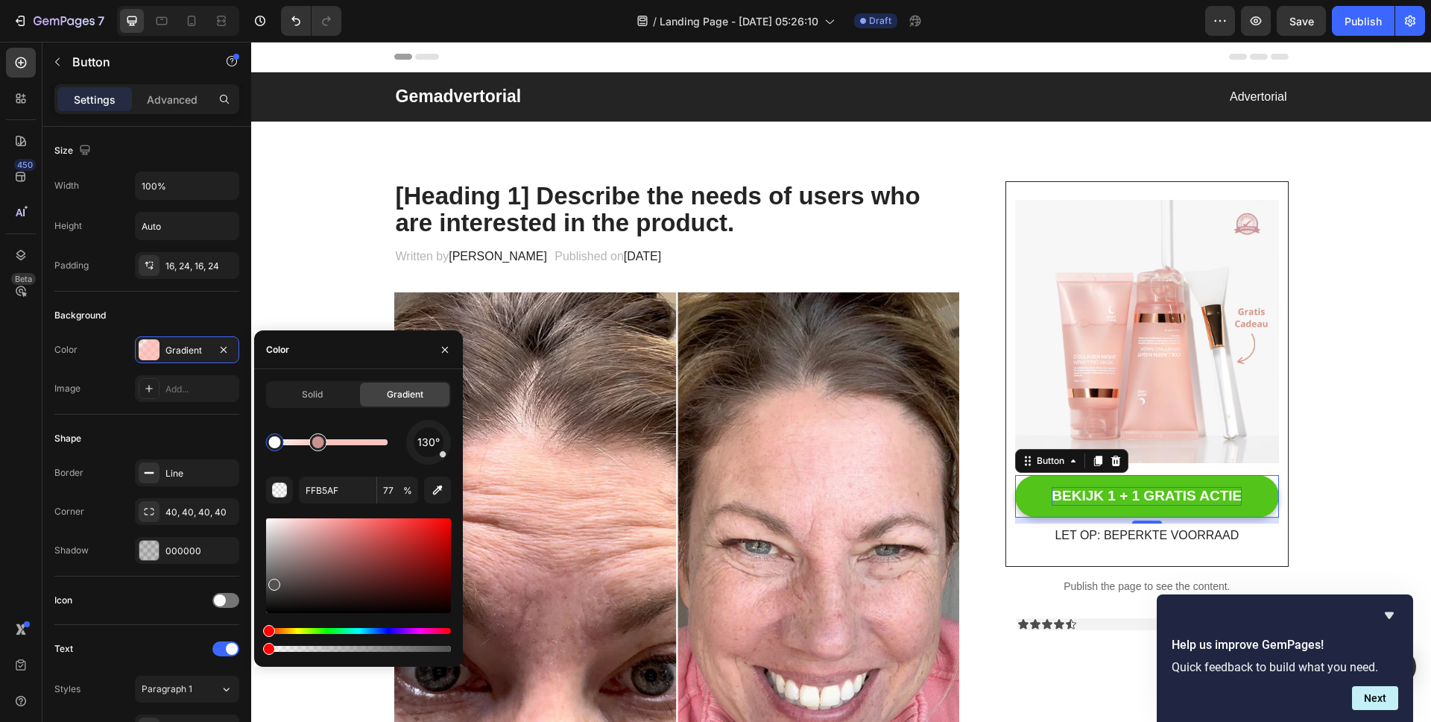
click at [306, 443] on div at bounding box center [318, 442] width 27 height 27
click at [317, 443] on div at bounding box center [318, 442] width 12 height 12
click at [318, 443] on div at bounding box center [317, 442] width 12 height 12
type input "545151"
type input "0"
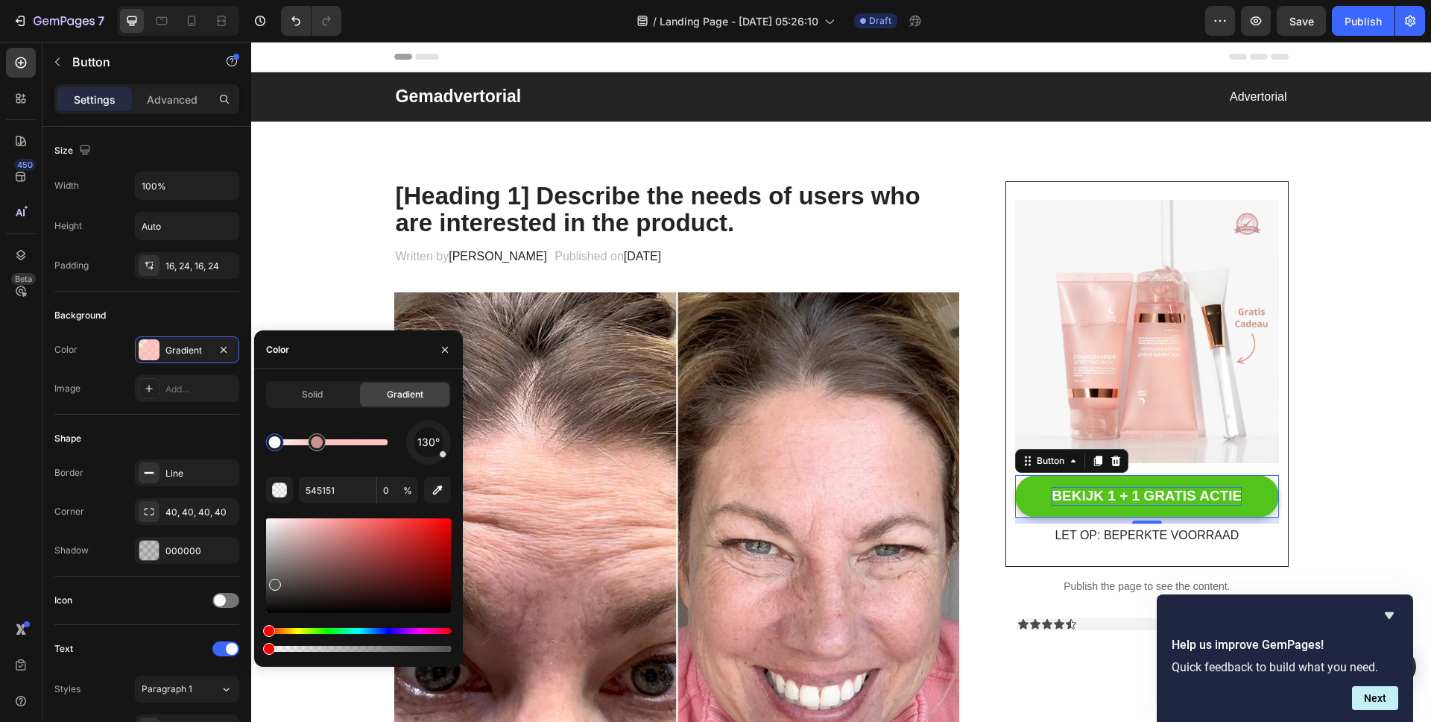
click at [271, 441] on div at bounding box center [275, 442] width 12 height 12
drag, startPoint x: 274, startPoint y: 580, endPoint x: 276, endPoint y: 619, distance: 38.8
click at [276, 619] on div at bounding box center [358, 584] width 185 height 139
type input "000000"
drag, startPoint x: 269, startPoint y: 645, endPoint x: 359, endPoint y: 649, distance: 89.5
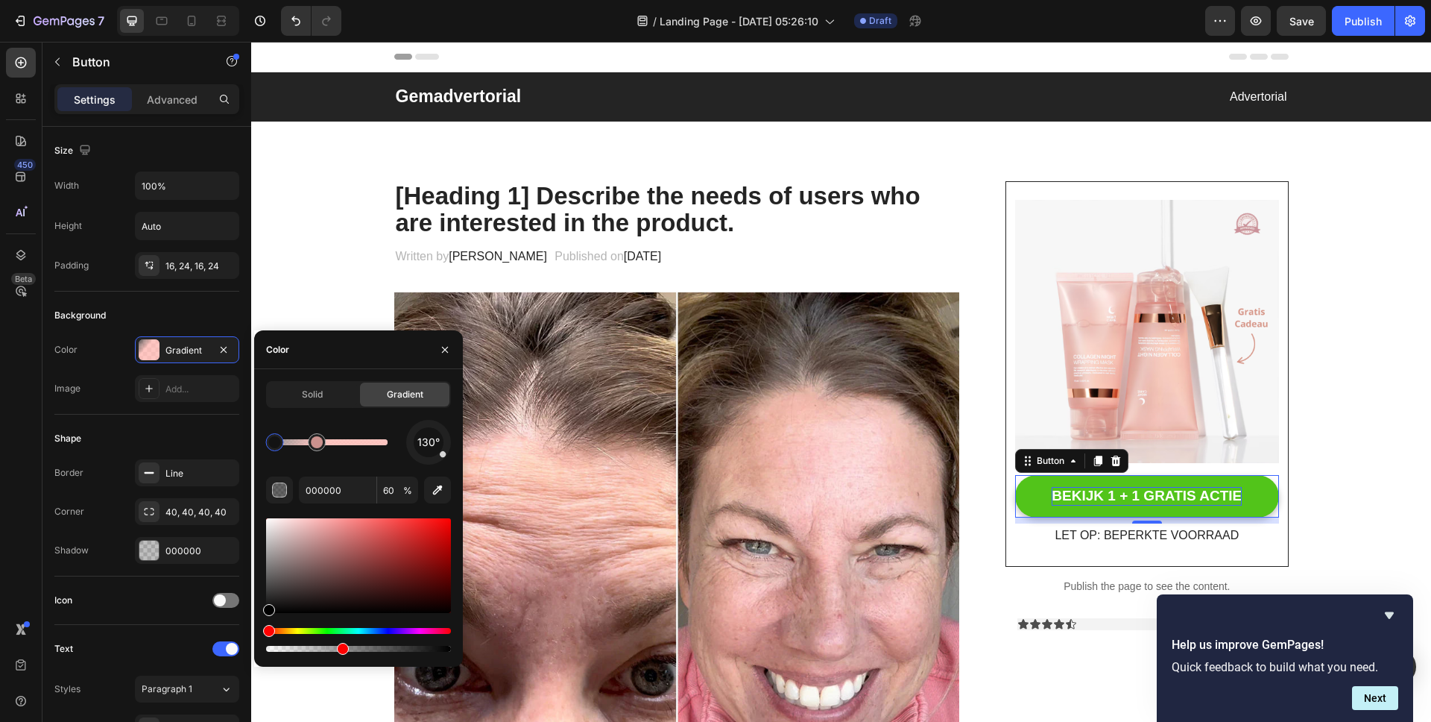
drag, startPoint x: 375, startPoint y: 647, endPoint x: 339, endPoint y: 649, distance: 35.8
click at [339, 649] on div at bounding box center [343, 649] width 12 height 12
type input "40"
drag, startPoint x: 271, startPoint y: 447, endPoint x: 291, endPoint y: 449, distance: 20.2
click at [291, 448] on div at bounding box center [291, 442] width 12 height 12
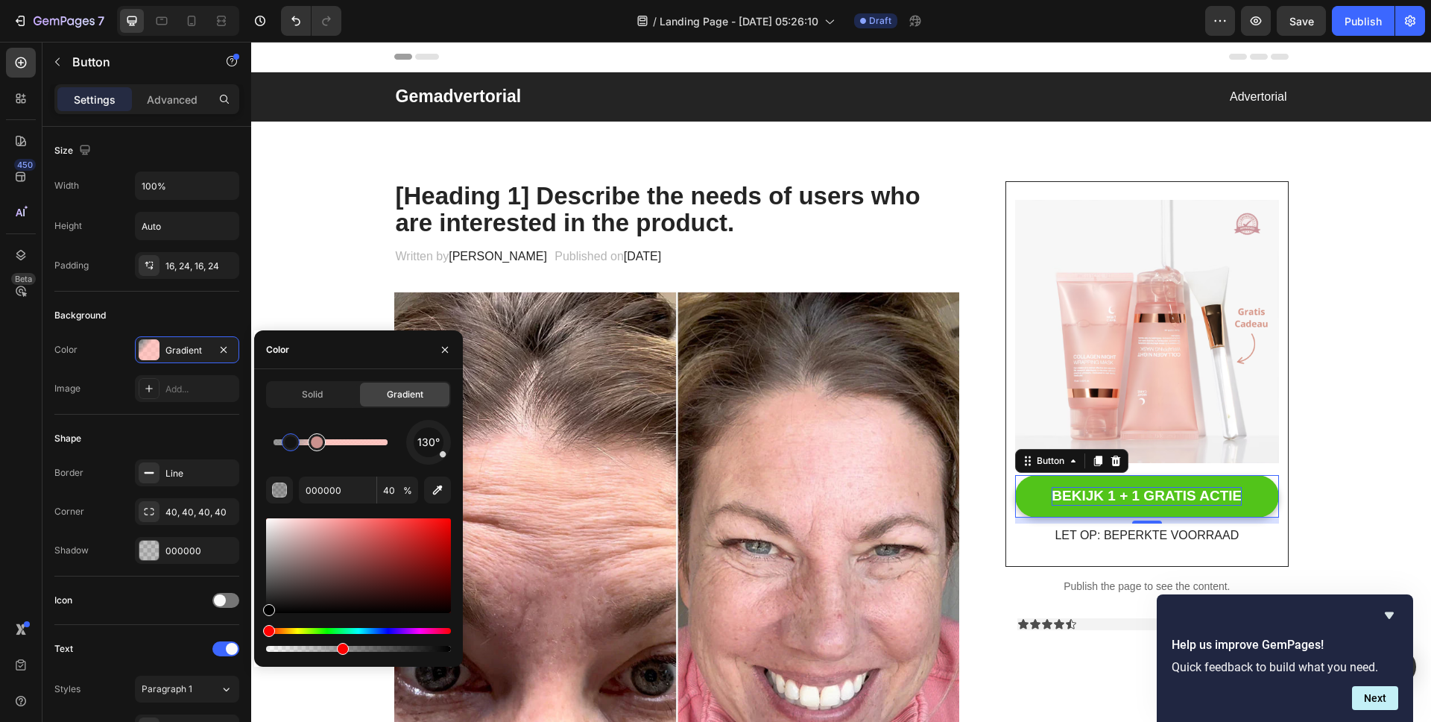
type input "FFB5AF"
type input "77"
type input "000000"
type input "40"
drag, startPoint x: 315, startPoint y: 448, endPoint x: 357, endPoint y: 446, distance: 42.5
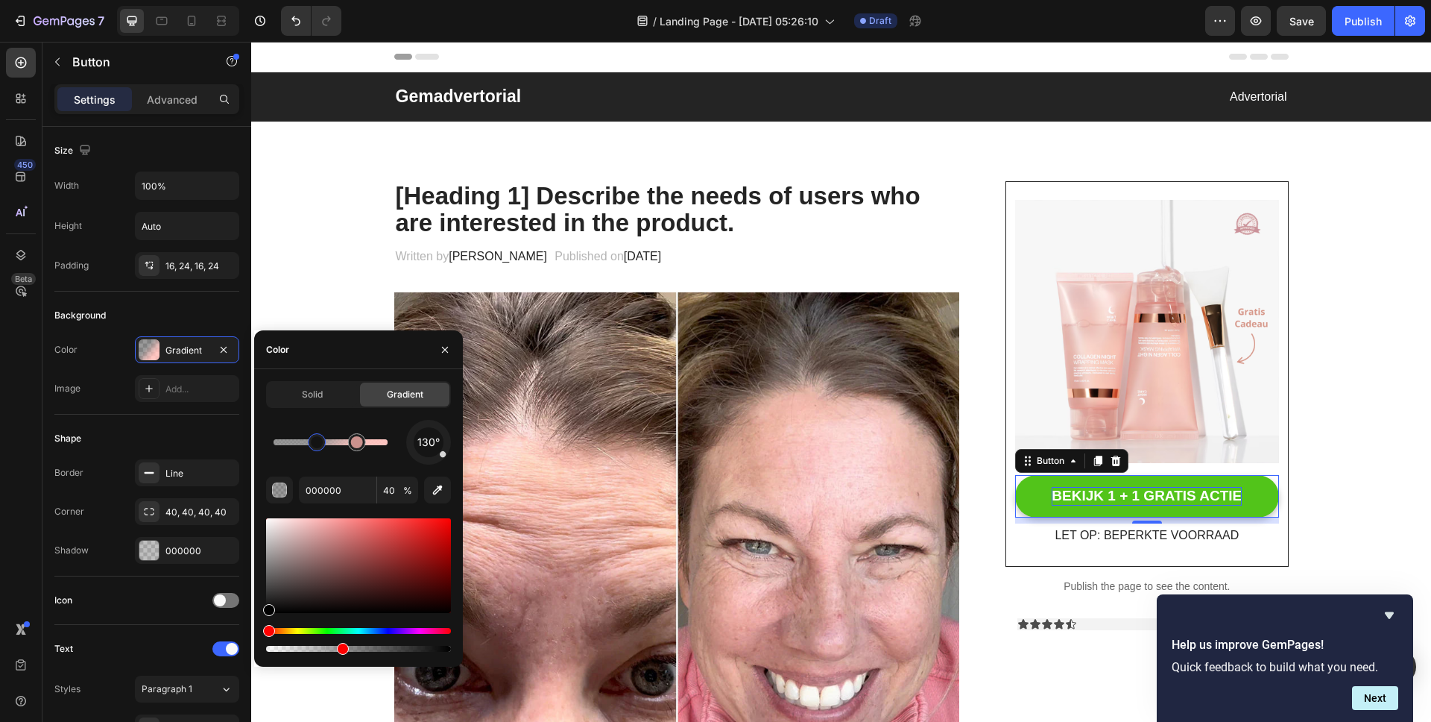
type input "FFB5AF"
type input "100"
click at [370, 441] on div at bounding box center [331, 442] width 114 height 6
click at [338, 444] on div at bounding box center [331, 442] width 114 height 6
click at [332, 446] on div at bounding box center [338, 442] width 18 height 18
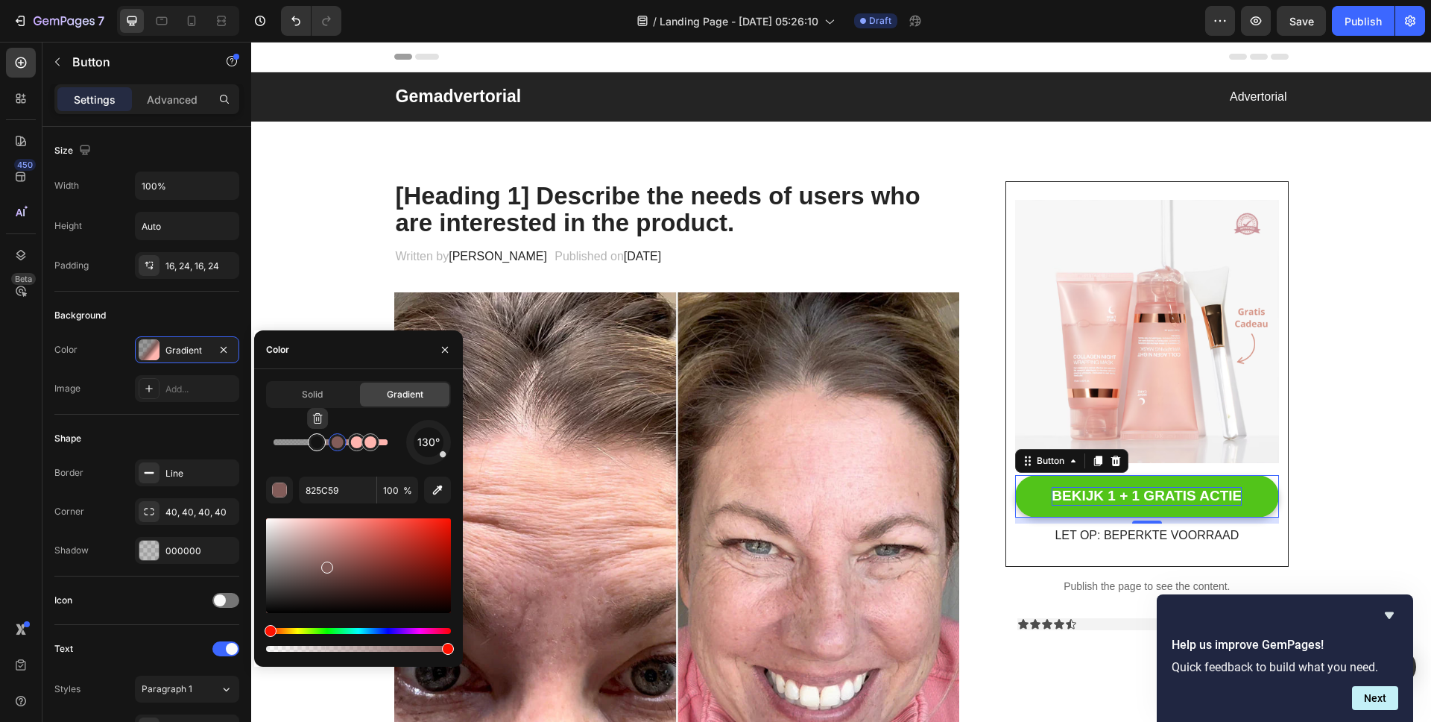
click at [315, 429] on div at bounding box center [317, 420] width 21 height 24
click at [319, 422] on icon "button" at bounding box center [318, 418] width 12 height 12
click at [341, 428] on button "button" at bounding box center [338, 418] width 21 height 21
type input "FFB5AF"
drag, startPoint x: 375, startPoint y: 444, endPoint x: 206, endPoint y: 444, distance: 169.2
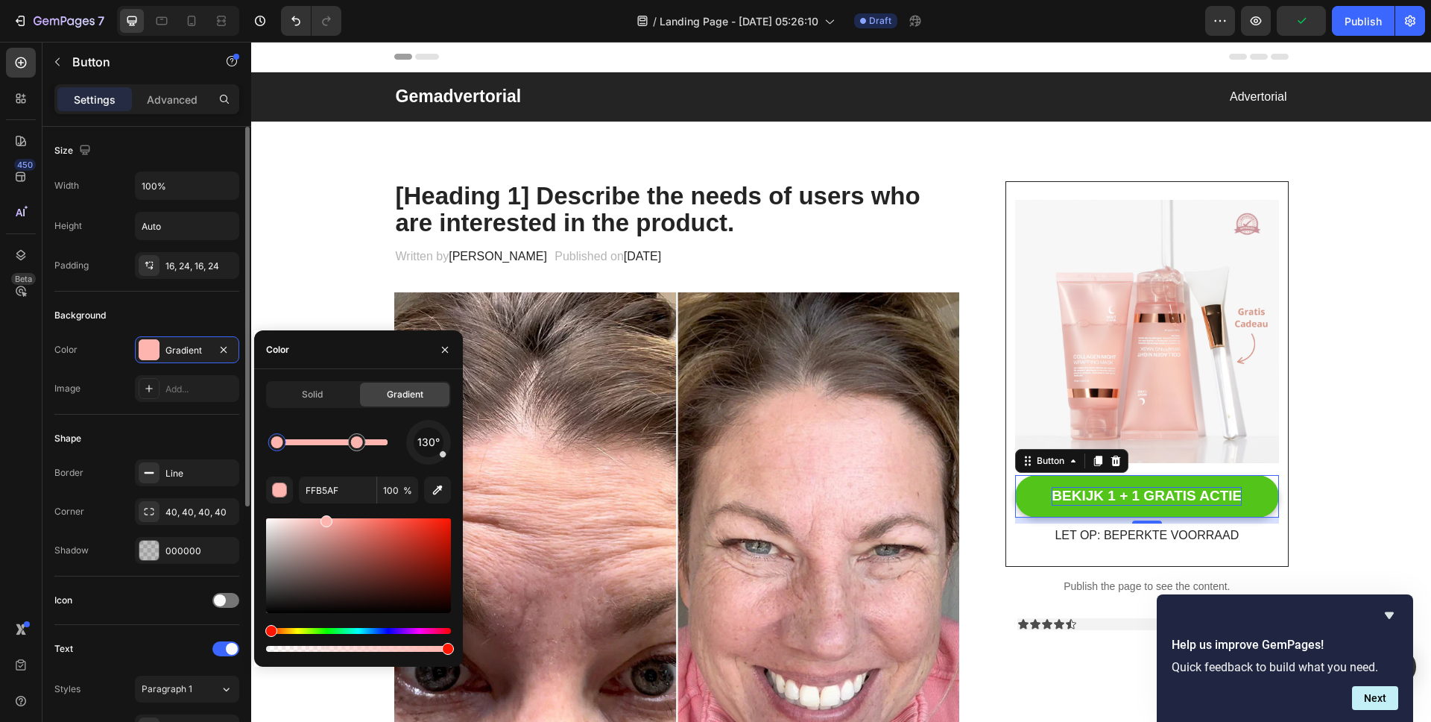
click at [206, 444] on div "450 Beta Sections(18) Elements(83) Section Element Hero Section Product Detail …" at bounding box center [125, 382] width 251 height 680
drag, startPoint x: 449, startPoint y: 649, endPoint x: 360, endPoint y: 649, distance: 89.4
click at [363, 649] on div at bounding box center [369, 649] width 12 height 12
drag, startPoint x: 611, startPoint y: 690, endPoint x: 490, endPoint y: 625, distance: 137.4
drag, startPoint x: 452, startPoint y: 649, endPoint x: 185, endPoint y: 643, distance: 266.9
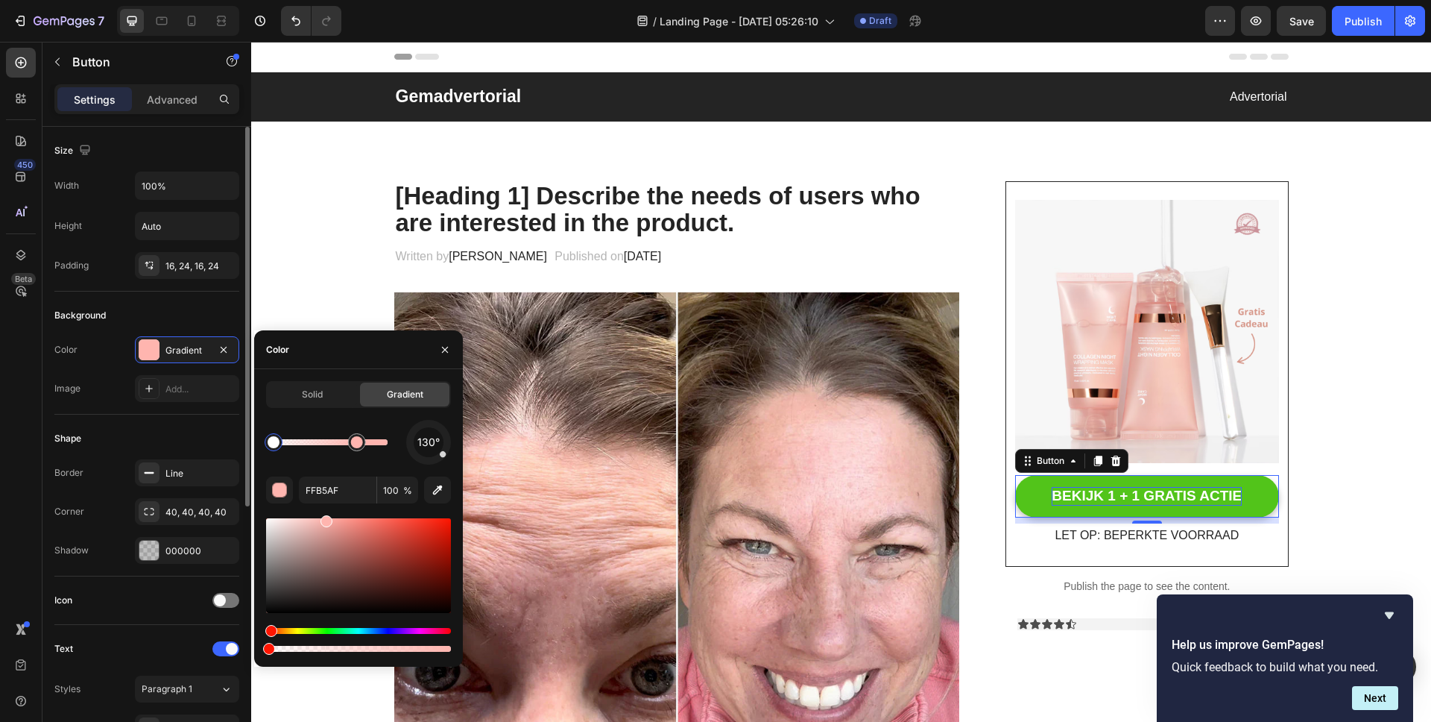
click at [185, 646] on div "450 Beta Sections(18) Elements(83) Section Element Hero Section Product Detail …" at bounding box center [125, 382] width 251 height 680
click at [433, 447] on div "130°" at bounding box center [358, 442] width 185 height 45
type input "100"
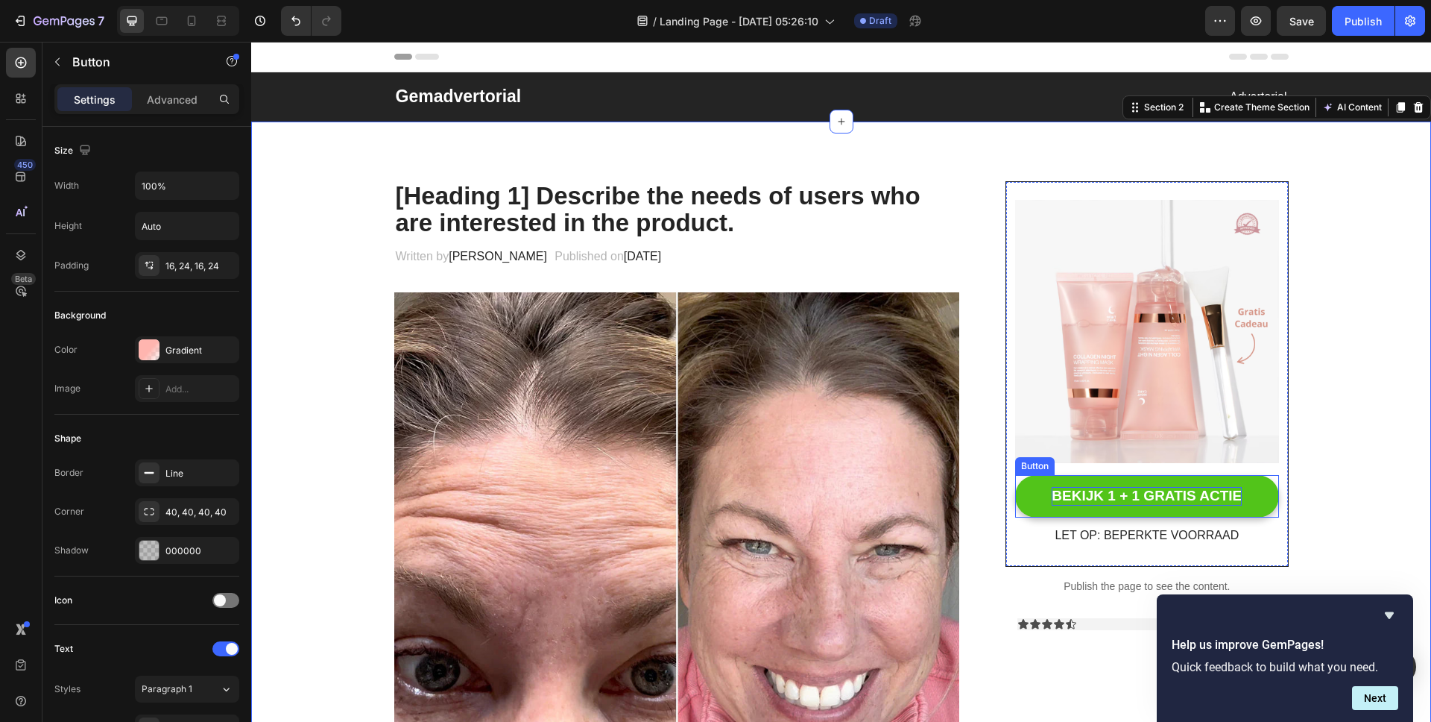
click at [1015, 477] on div "BEKIJK 1 + 1 GRATIS ACTIE Button" at bounding box center [1146, 496] width 263 height 42
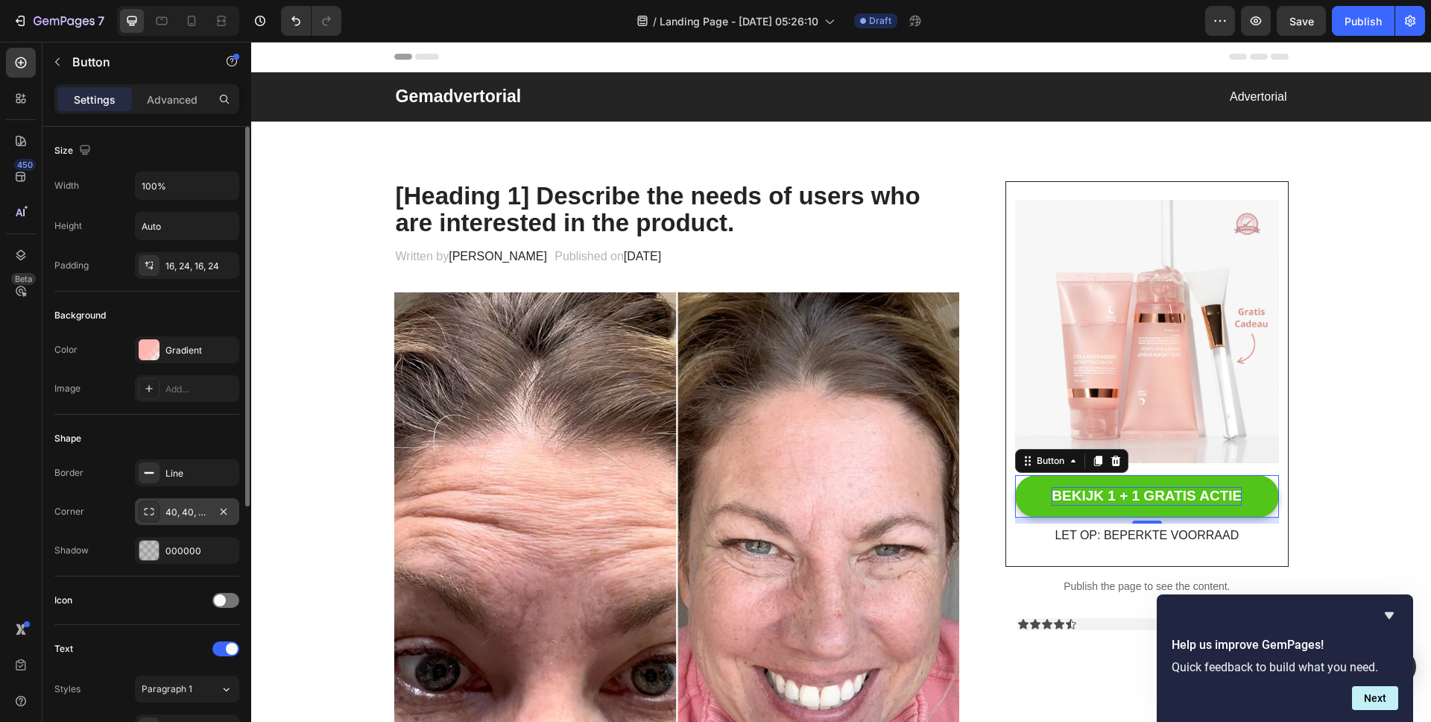
click at [168, 513] on div "40, 40, 40, 40" at bounding box center [186, 511] width 43 height 13
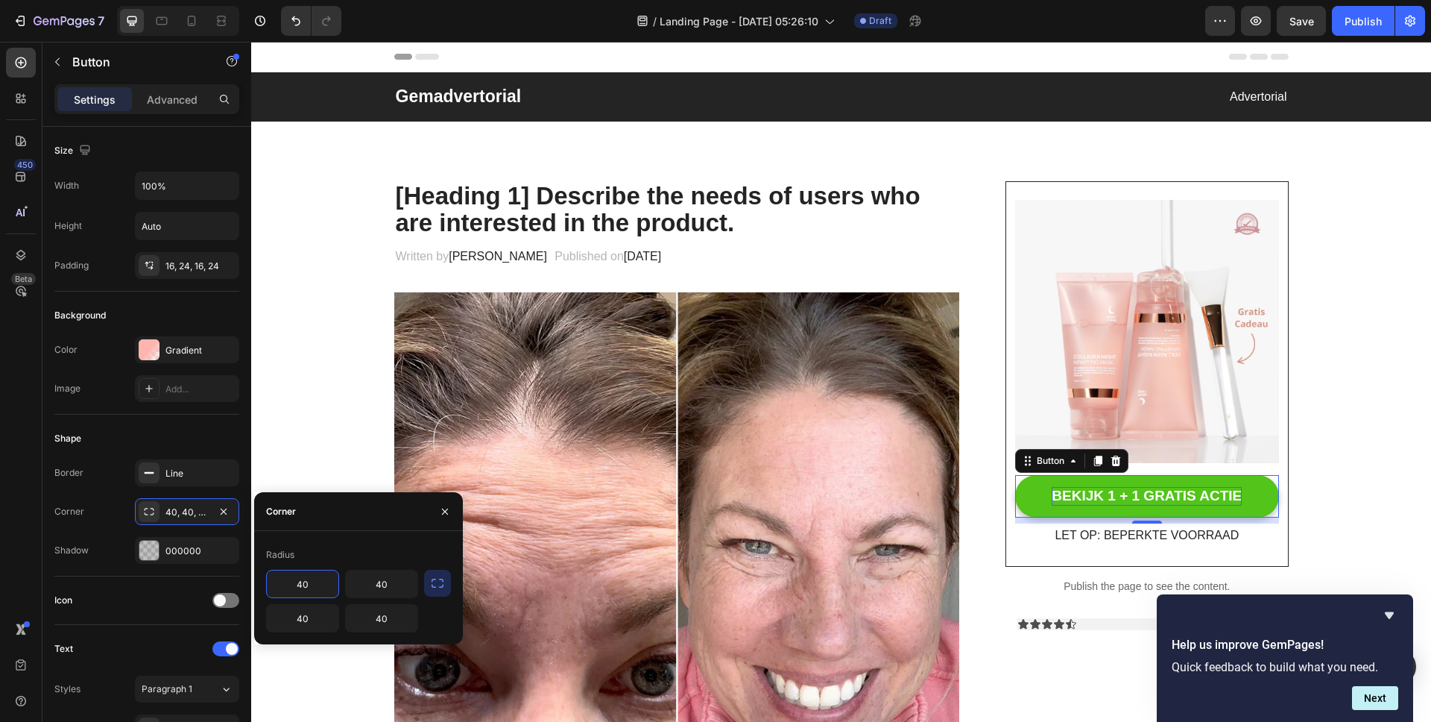
click at [312, 584] on input "40" at bounding box center [303, 583] width 72 height 27
type input "20"
click at [316, 610] on input "40" at bounding box center [303, 618] width 72 height 27
type input "0"
type input "20"
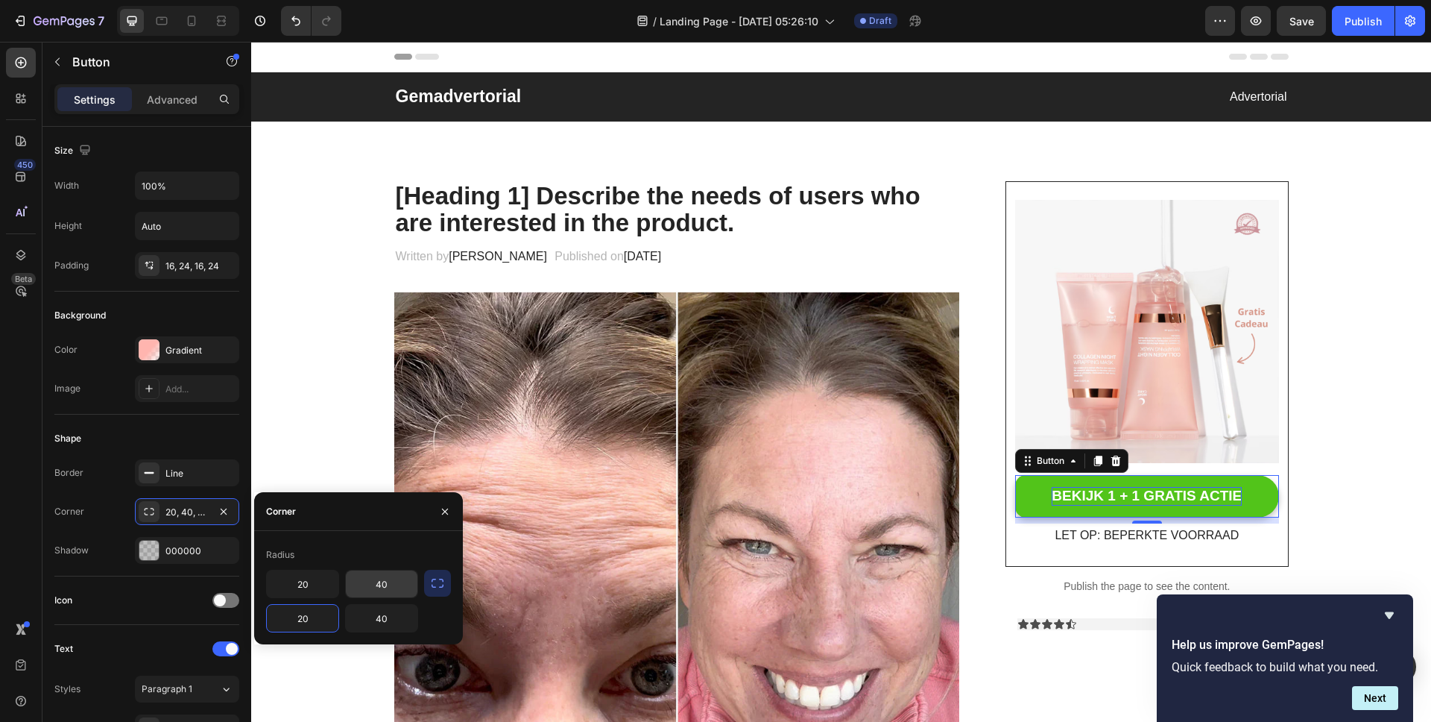
click at [381, 580] on input "40" at bounding box center [382, 583] width 72 height 27
type input "20"
click at [383, 609] on input "40" at bounding box center [382, 618] width 72 height 27
type input "20"
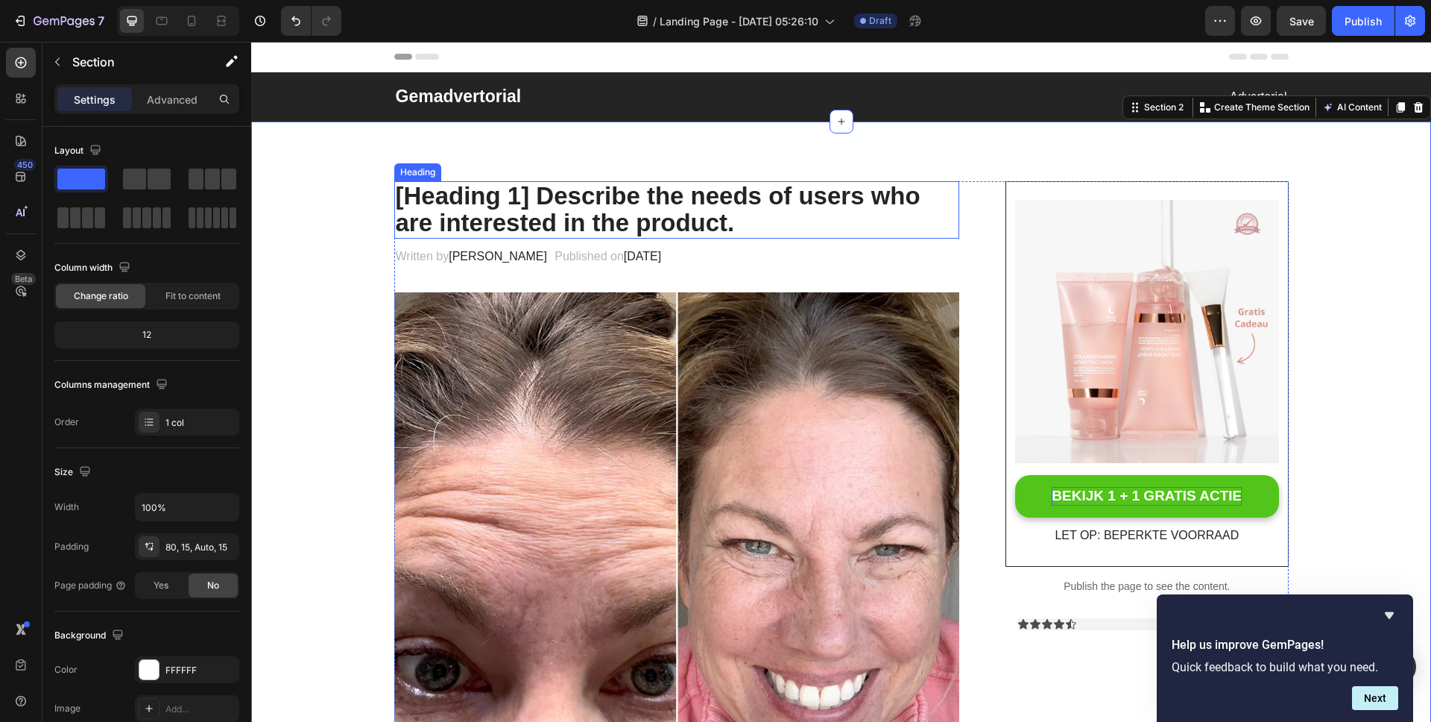
click at [514, 205] on p "[Heading 1] Describe the needs of users who are interested in the product." at bounding box center [677, 210] width 563 height 54
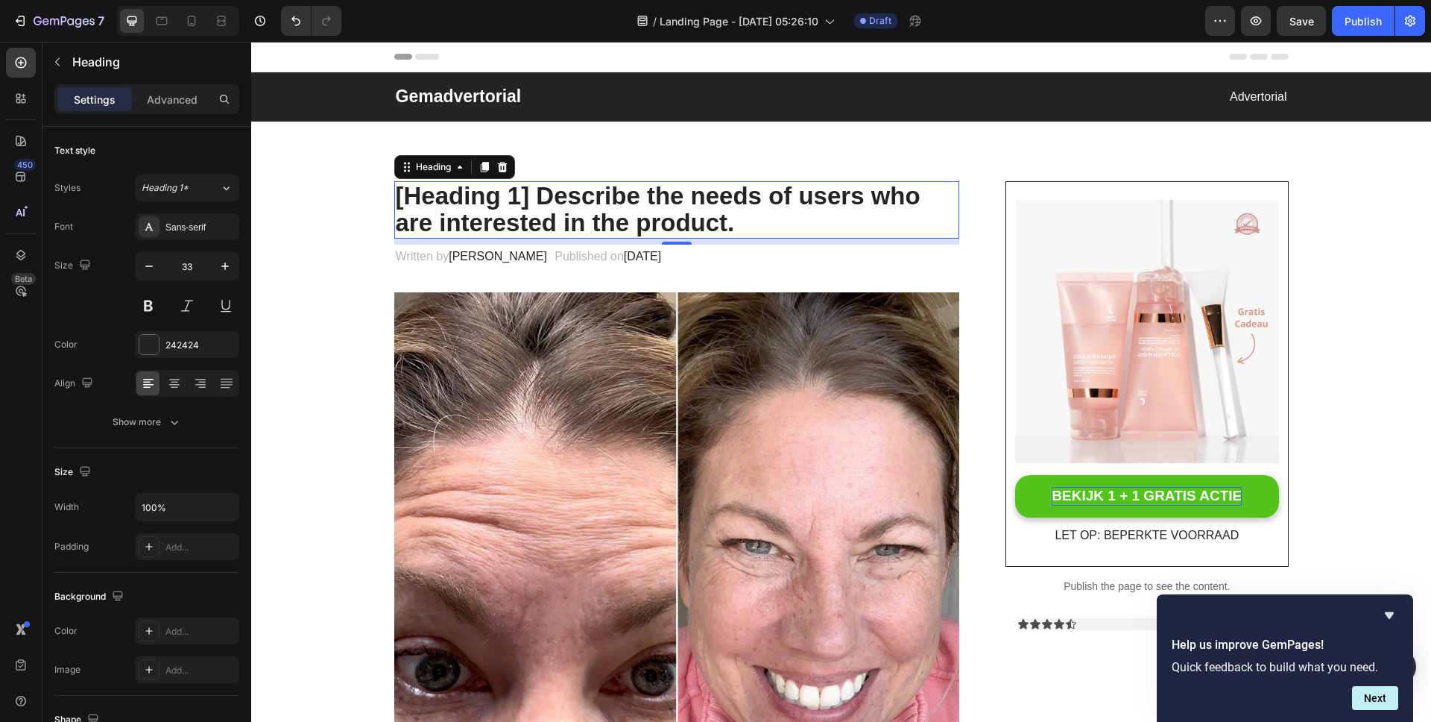
click at [596, 198] on p "[Heading 1] Describe the needs of users who are interested in the product." at bounding box center [677, 210] width 563 height 54
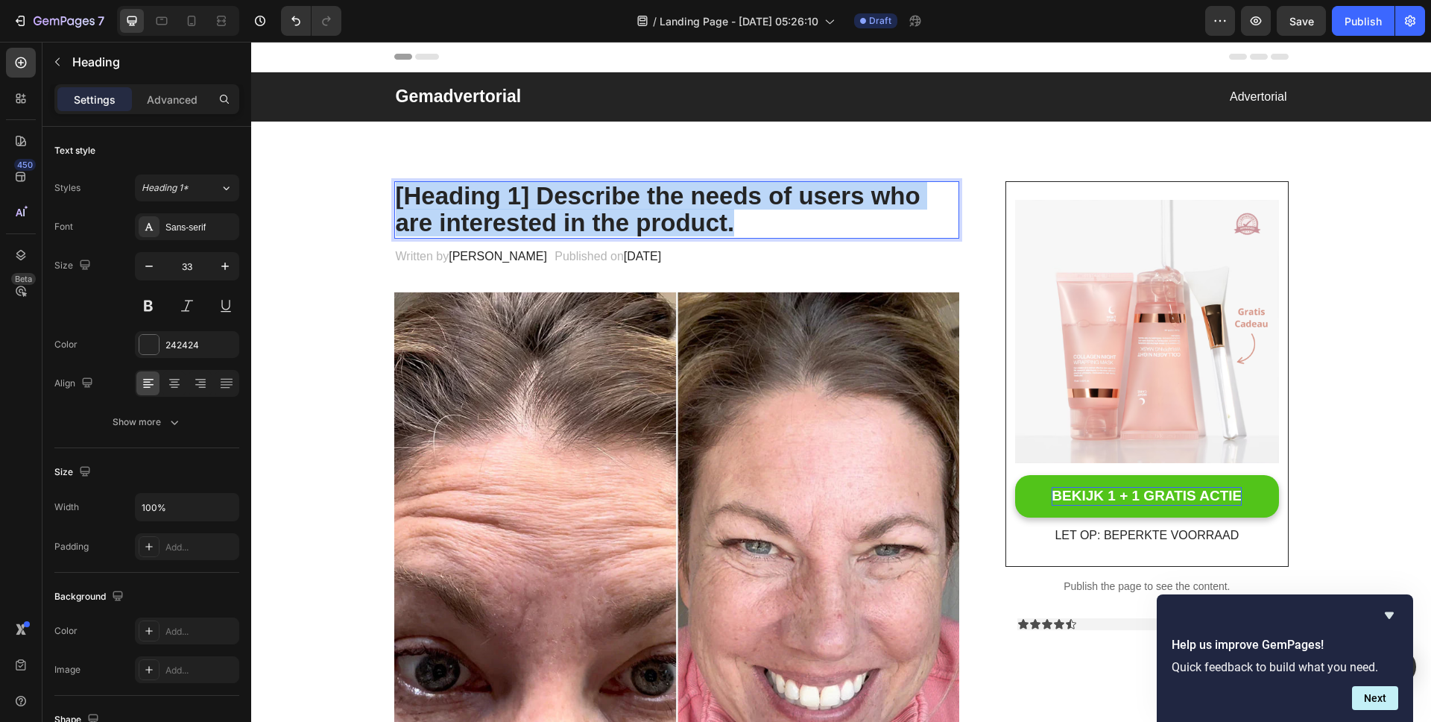
click at [596, 198] on p "[Heading 1] Describe the needs of users who are interested in the product." at bounding box center [677, 210] width 563 height 54
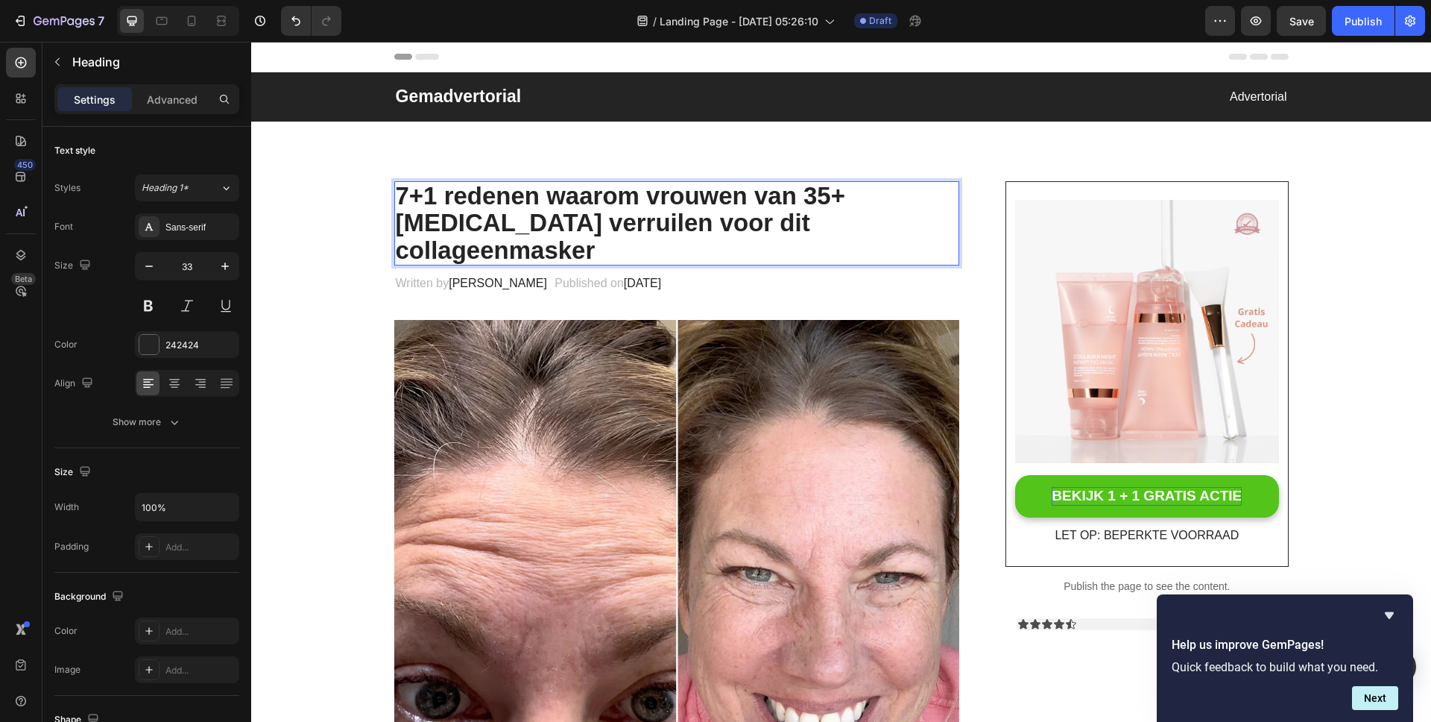
click at [719, 220] on strong "7+1 redenen waarom vrouwen van 35+ Botox verruilen voor dit collageenmasker" at bounding box center [620, 223] width 449 height 82
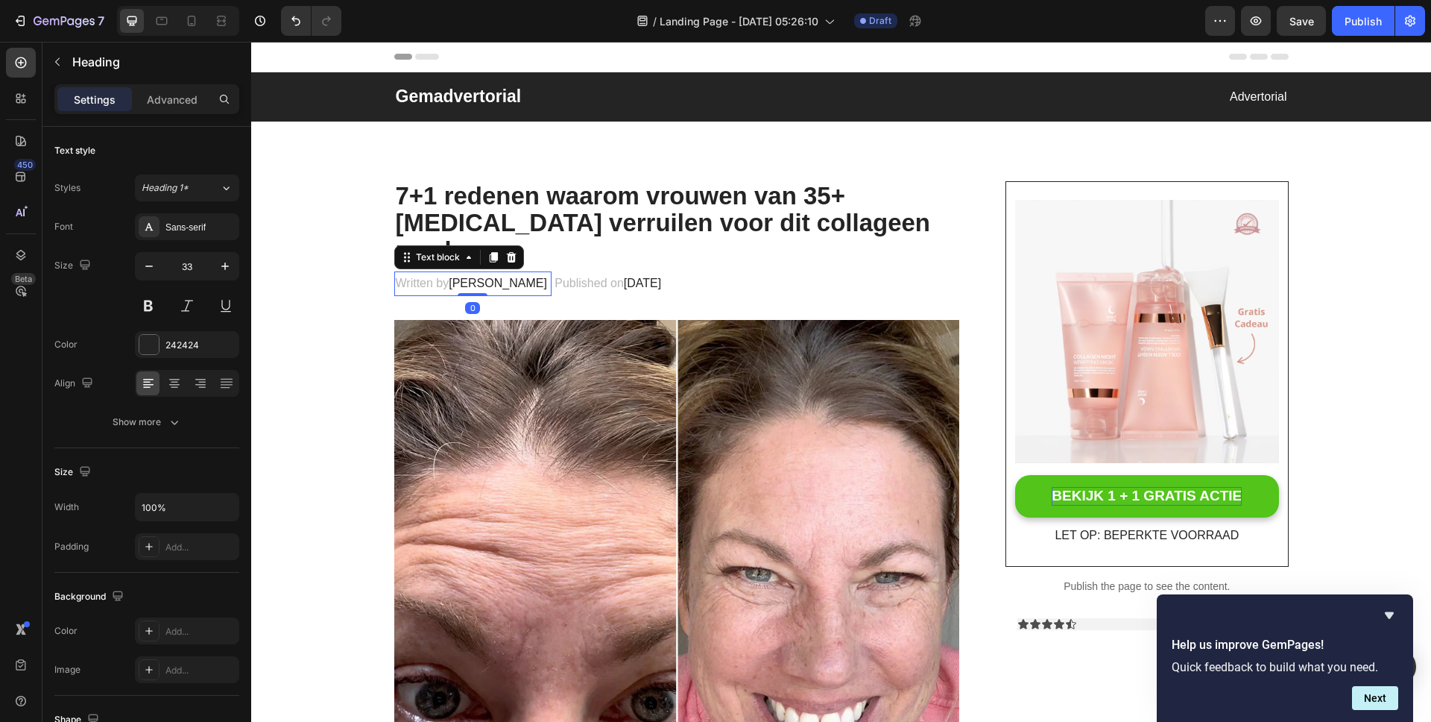
click at [432, 273] on p "Written by Dr.Marcus" at bounding box center [473, 284] width 155 height 22
click at [634, 277] on span "February 28, 2023" at bounding box center [642, 283] width 37 height 13
click at [555, 273] on p "Published on February 28, 2023" at bounding box center [608, 284] width 107 height 22
click at [419, 273] on p "Written by Dr.Marcus" at bounding box center [473, 284] width 155 height 22
click at [426, 273] on p "Written by Dr.Marcus" at bounding box center [473, 284] width 155 height 22
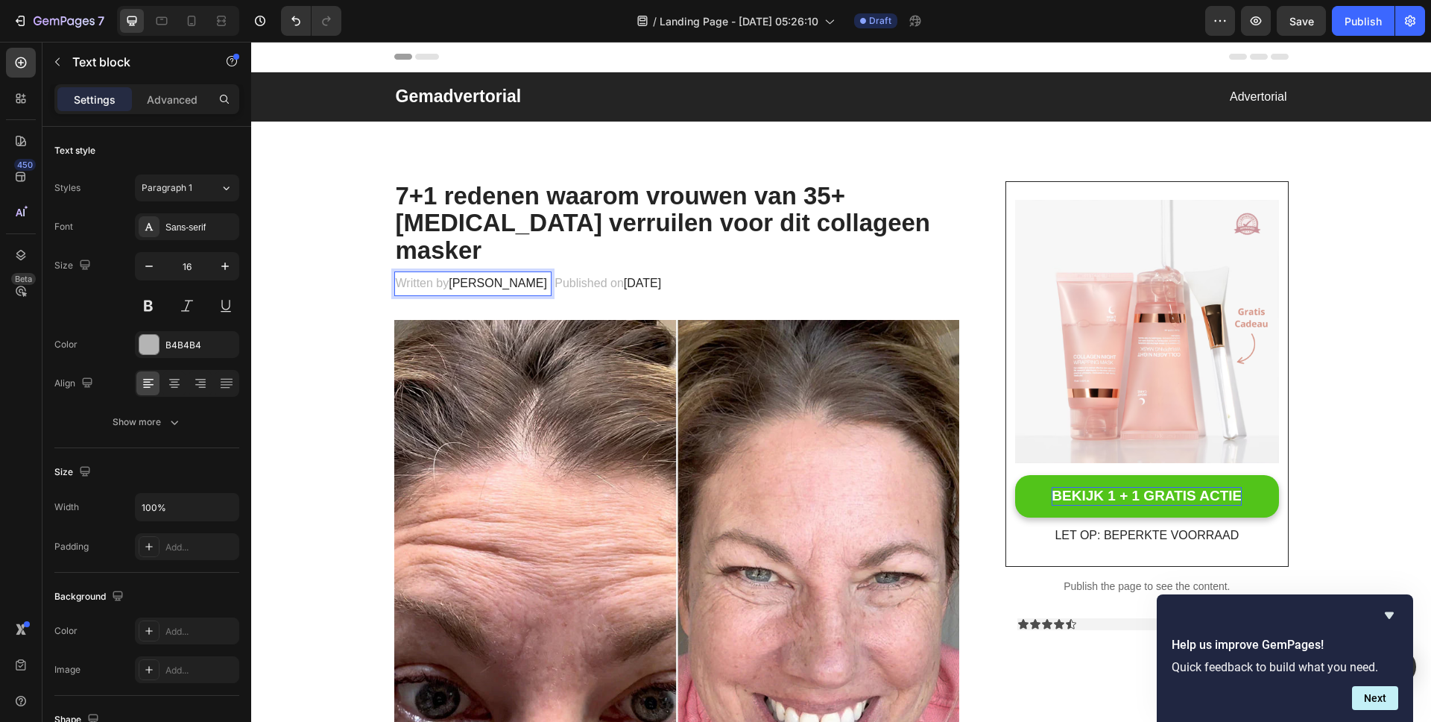
click at [427, 273] on p "Written by Dr.Marcus" at bounding box center [473, 284] width 155 height 22
click at [425, 273] on p "Written by Dr.Marcus" at bounding box center [473, 284] width 155 height 22
click at [511, 273] on p "Published on February 28, 2023" at bounding box center [551, 284] width 107 height 22
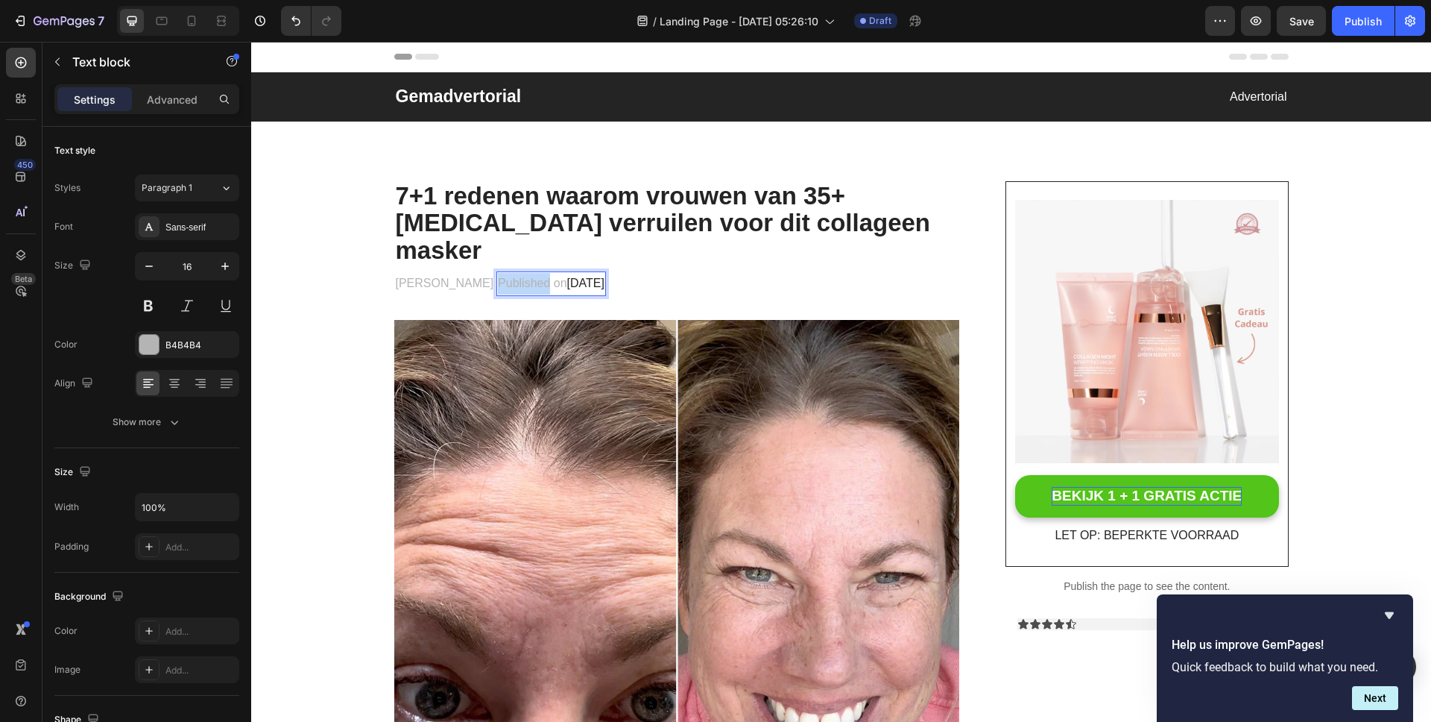
click at [530, 273] on p "Published on February 28, 2023" at bounding box center [551, 284] width 107 height 22
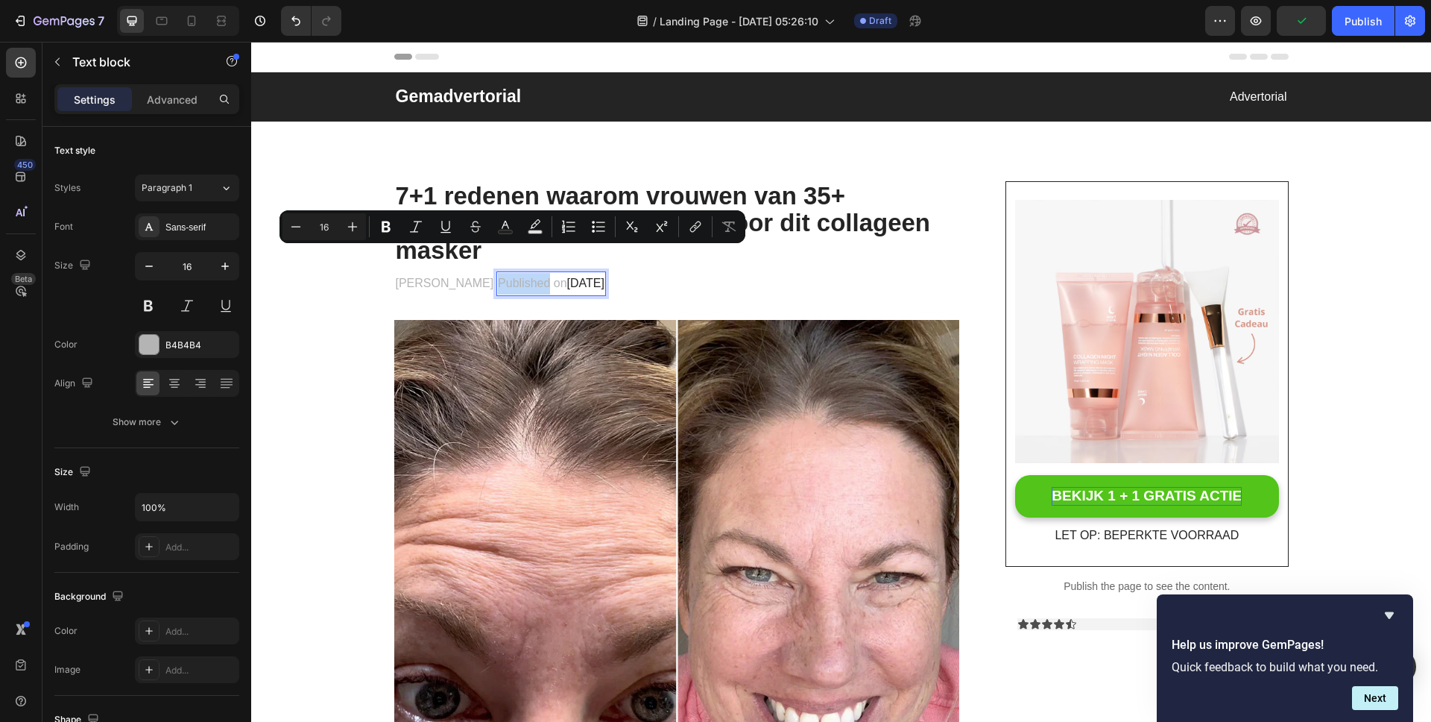
click at [498, 273] on p "Published on February 28, 2023" at bounding box center [551, 284] width 107 height 22
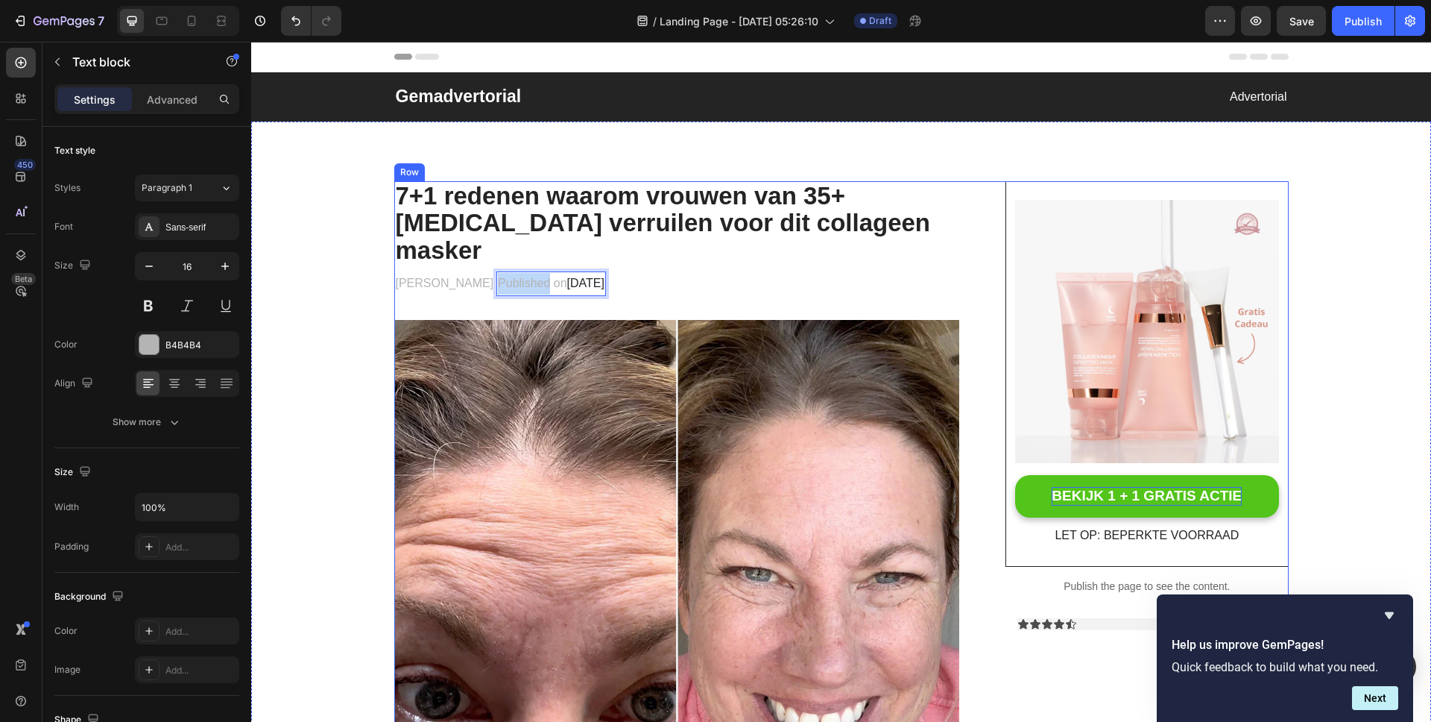
drag, startPoint x: 499, startPoint y: 244, endPoint x: 474, endPoint y: 287, distance: 49.1
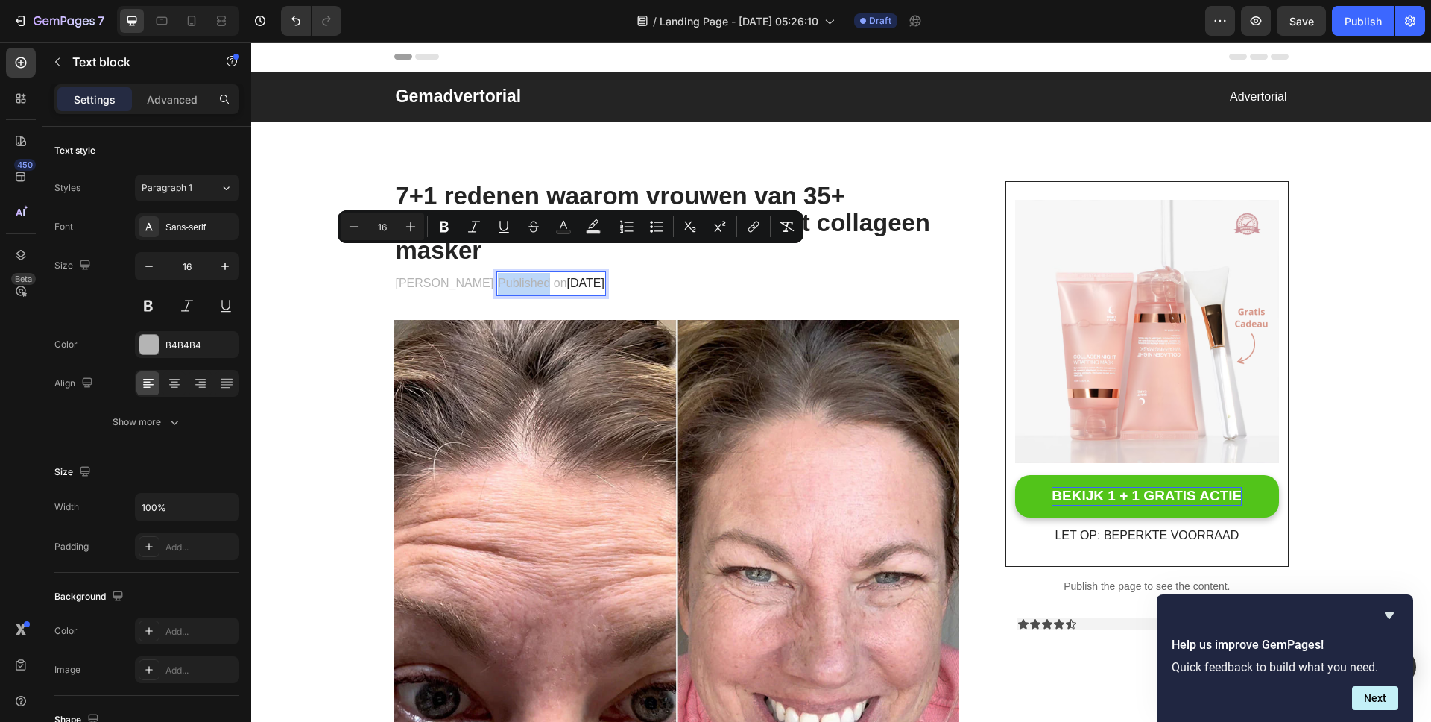
click at [605, 277] on span "February 28, 2023" at bounding box center [585, 283] width 37 height 13
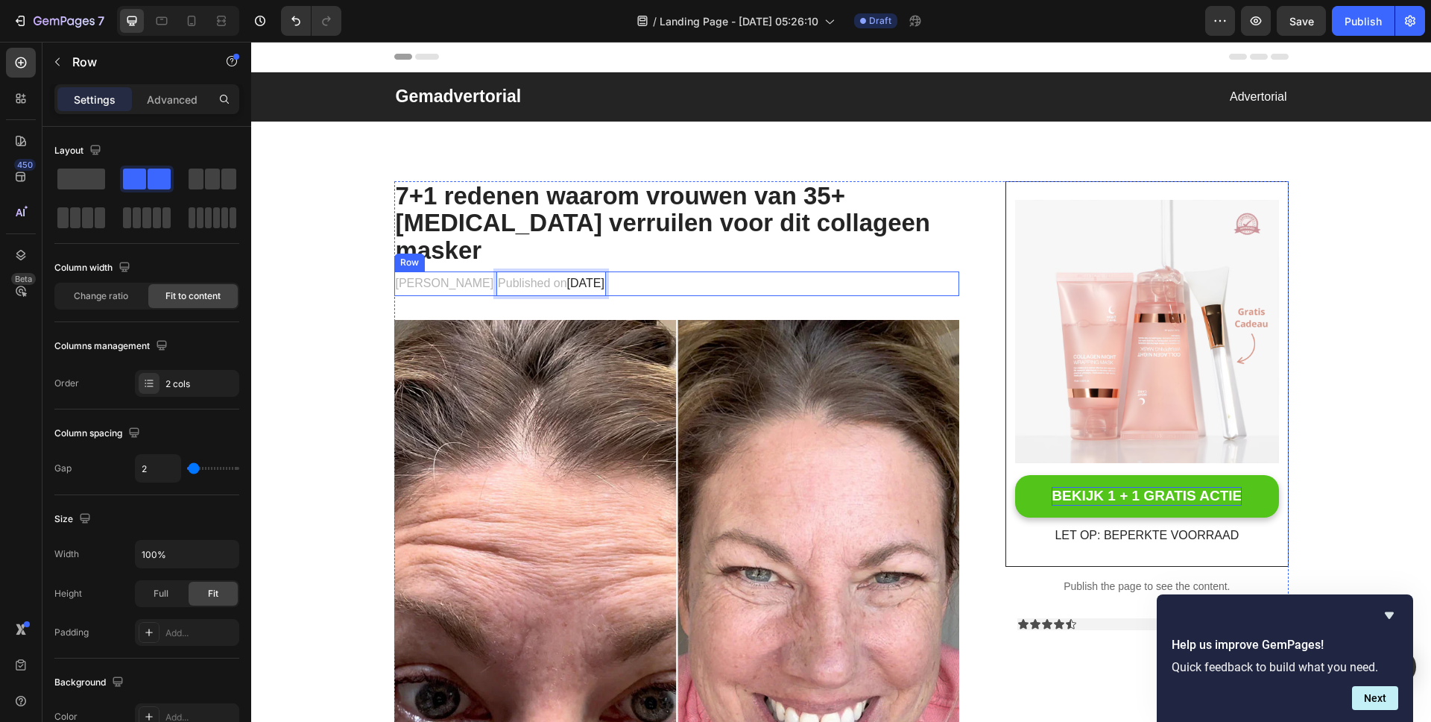
click at [716, 271] on div "Marieke Huizinga Text block Published on February 28, 2023 Text block 0 Row" at bounding box center [677, 283] width 566 height 25
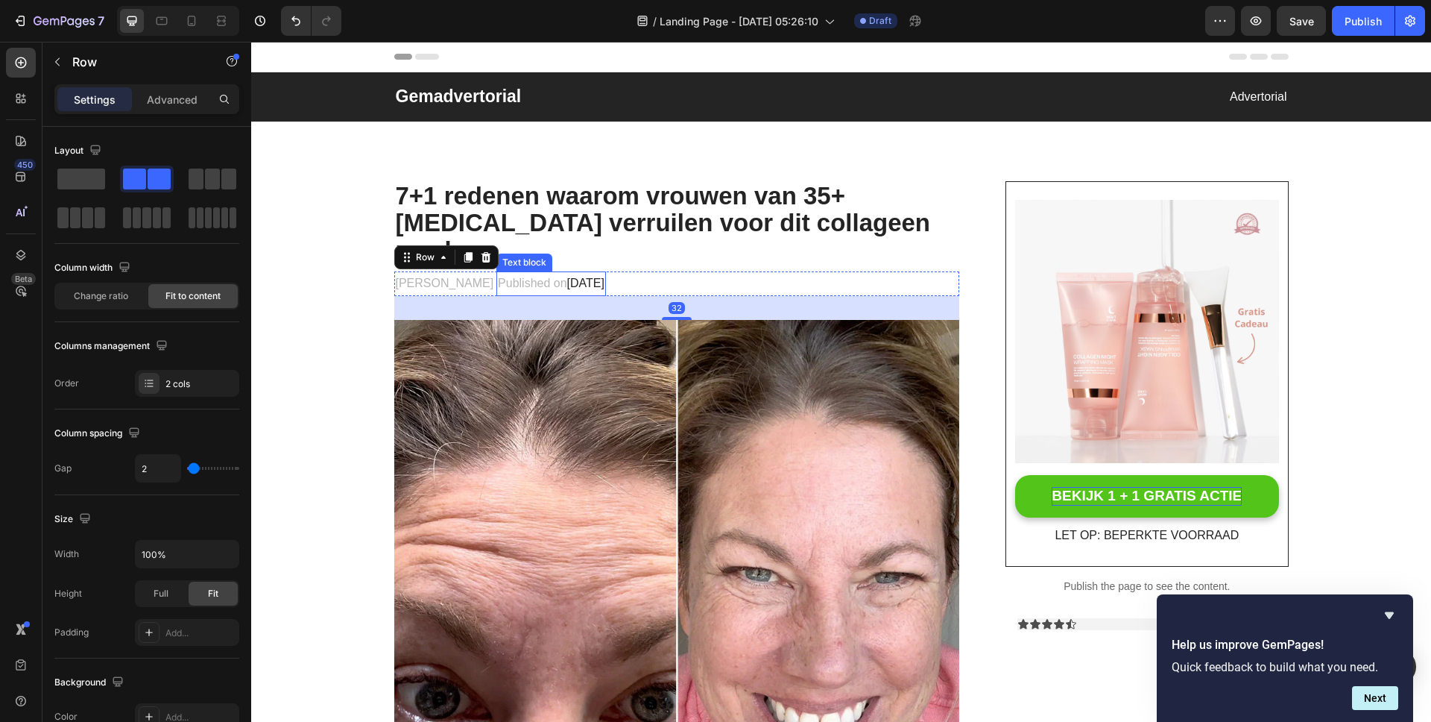
click at [542, 273] on p "Published on February 28, 2023" at bounding box center [551, 284] width 107 height 22
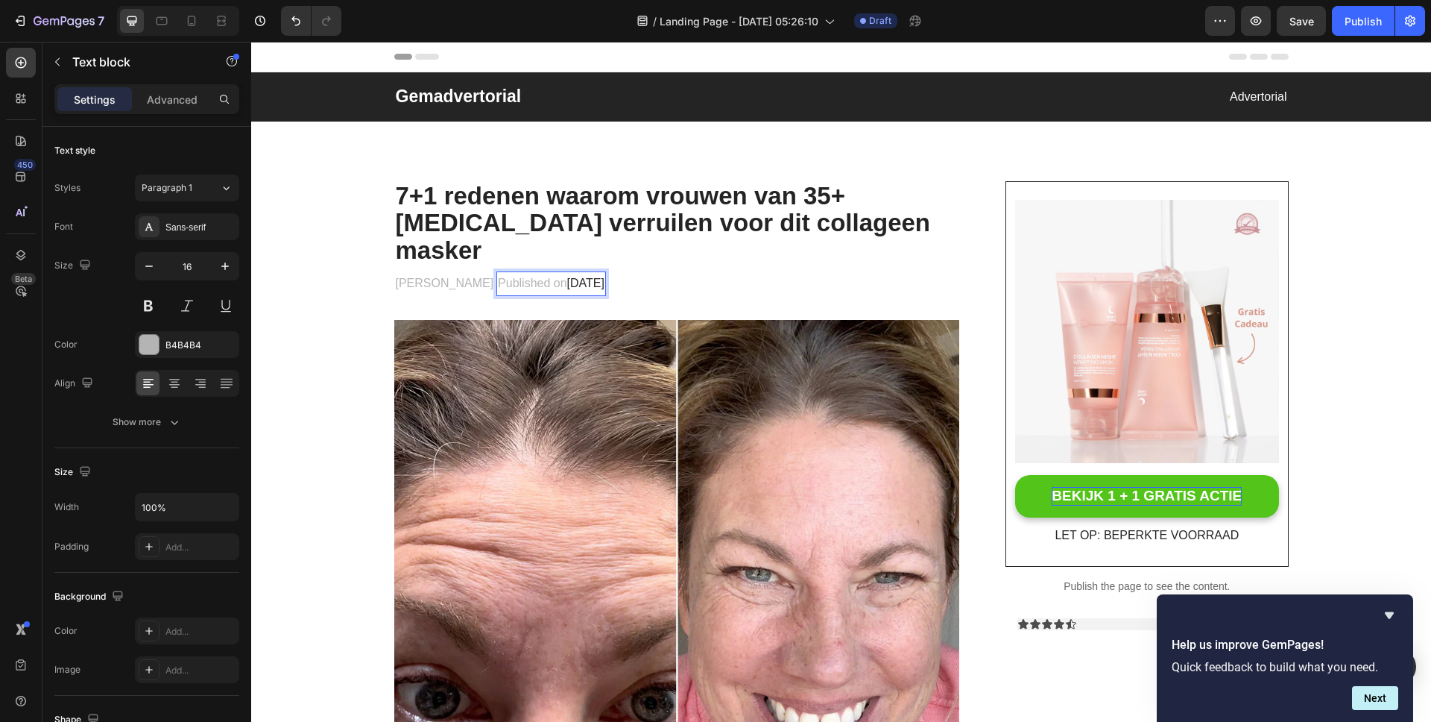
click at [593, 277] on span "February 28, 2023" at bounding box center [585, 283] width 37 height 13
click at [605, 277] on span "February 28, 2023" at bounding box center [585, 283] width 37 height 13
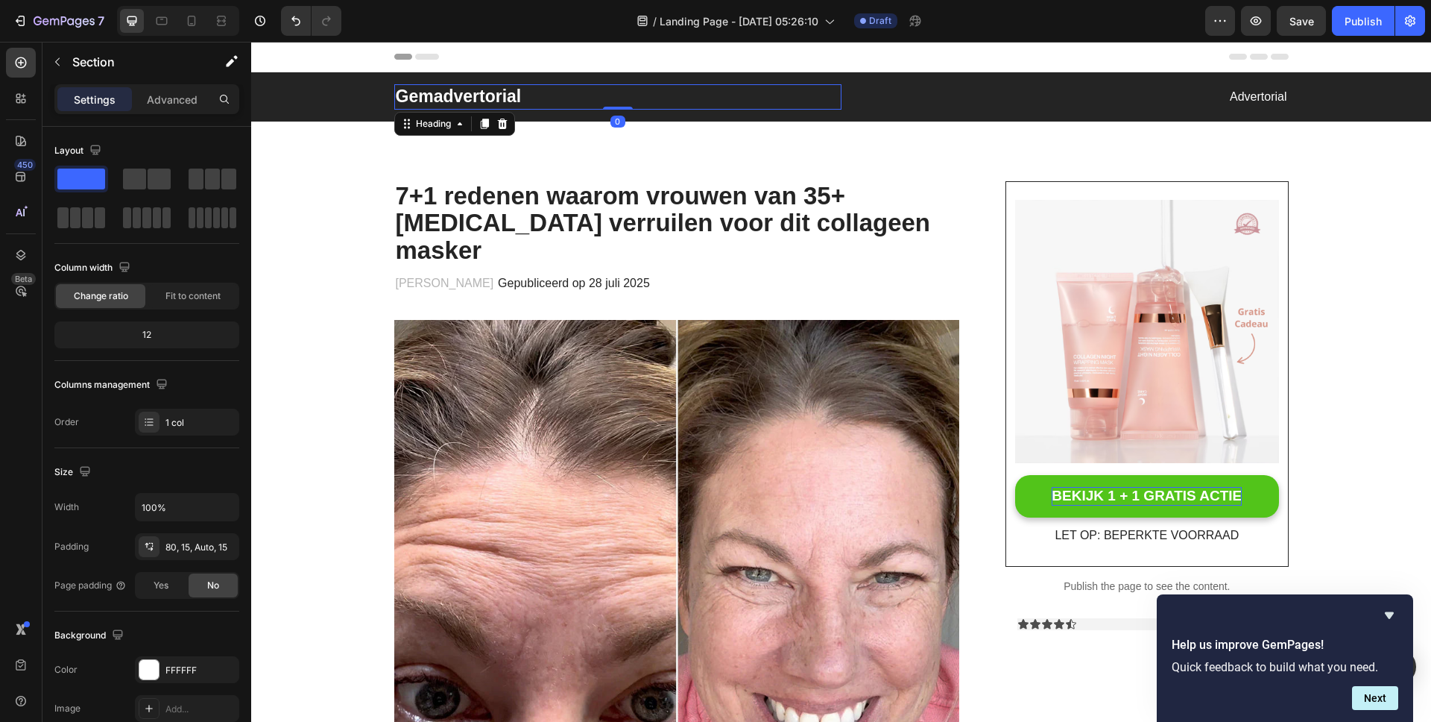
click at [561, 100] on p "Gemadvertorial" at bounding box center [618, 97] width 444 height 22
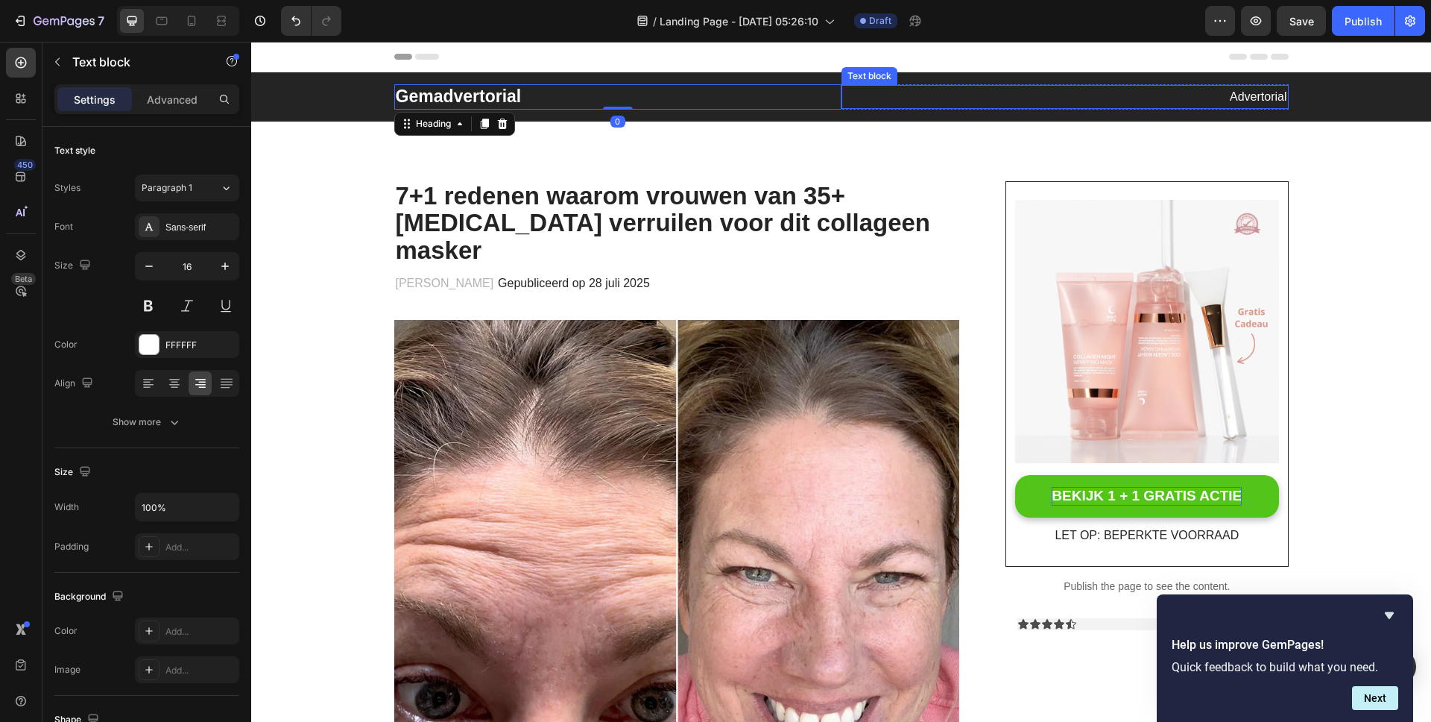
click at [993, 94] on p "Advertorial" at bounding box center [1065, 97] width 444 height 22
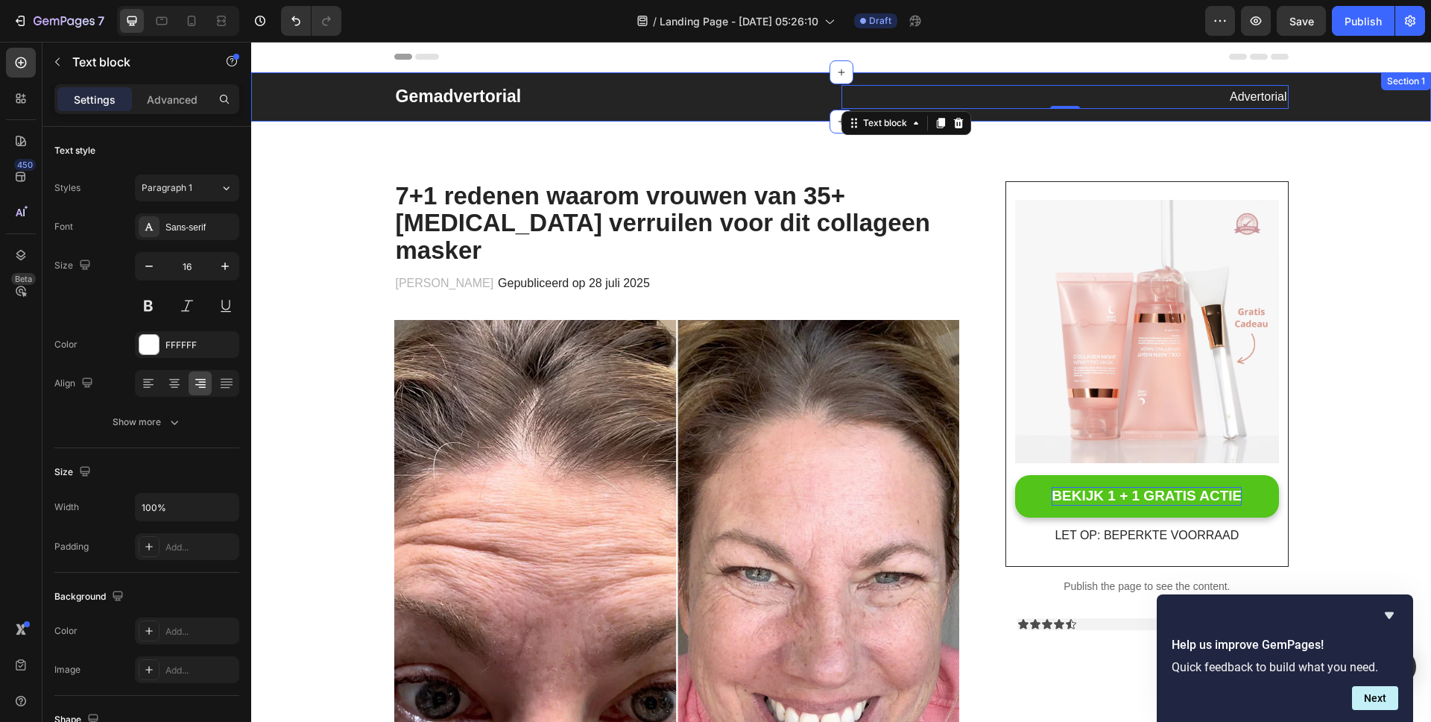
click at [342, 85] on div "Gemadvertorial Heading Advertorial Text block 0 Row" at bounding box center [841, 96] width 1158 height 25
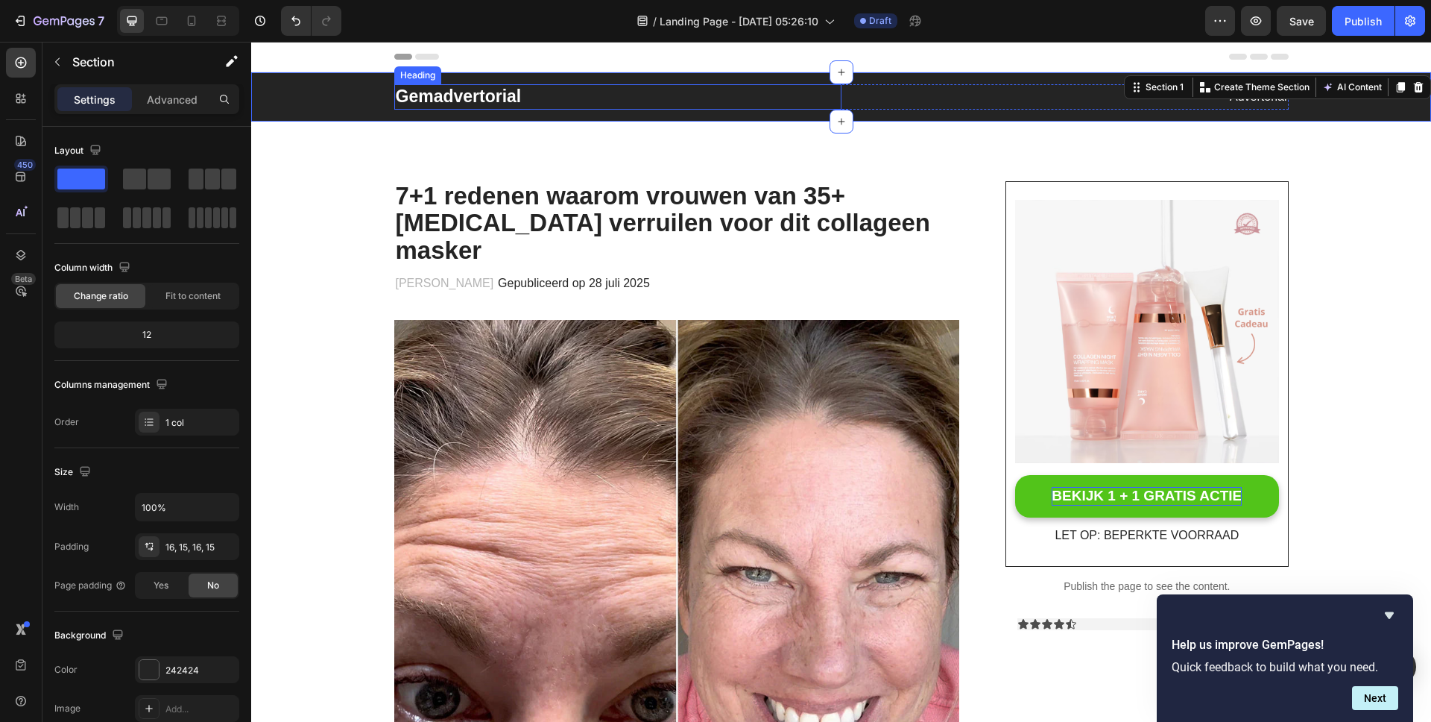
click at [758, 98] on p "Gemadvertorial" at bounding box center [618, 97] width 444 height 22
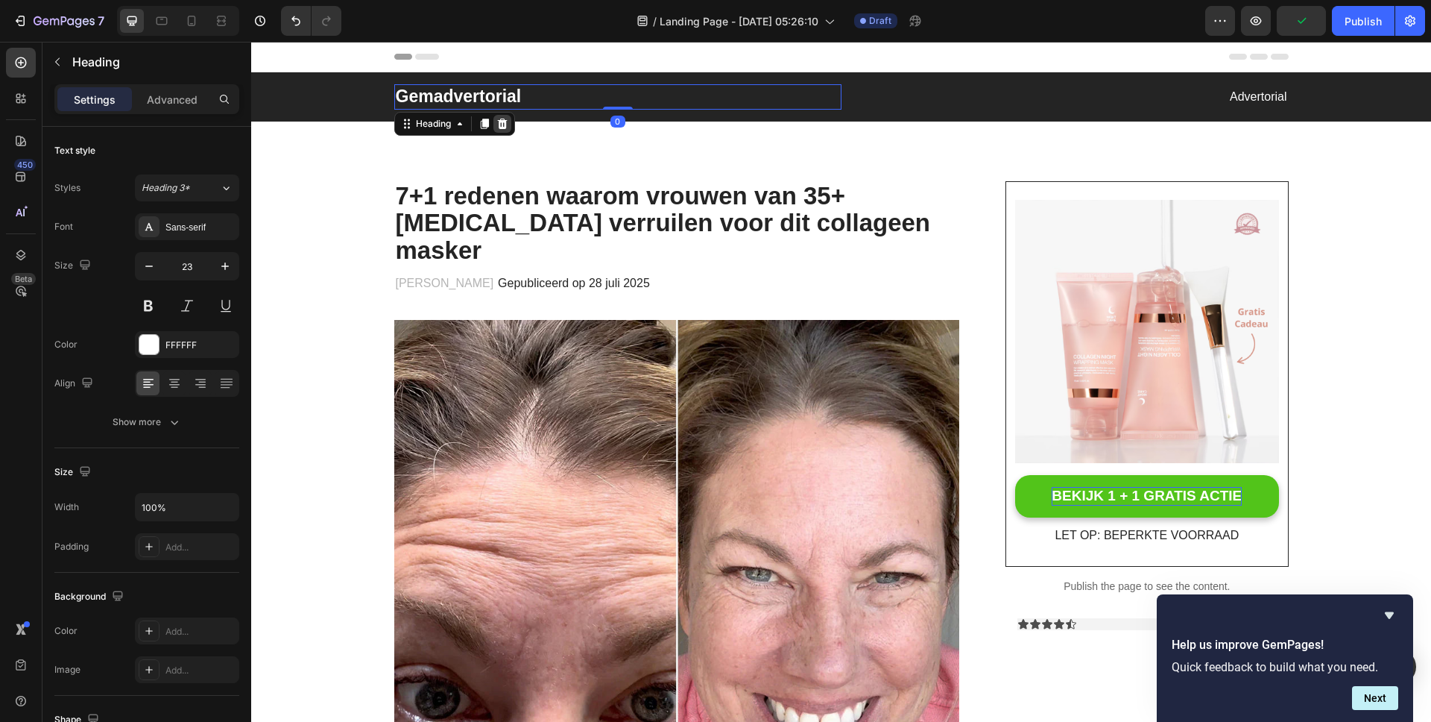
click at [501, 125] on icon at bounding box center [502, 124] width 12 height 12
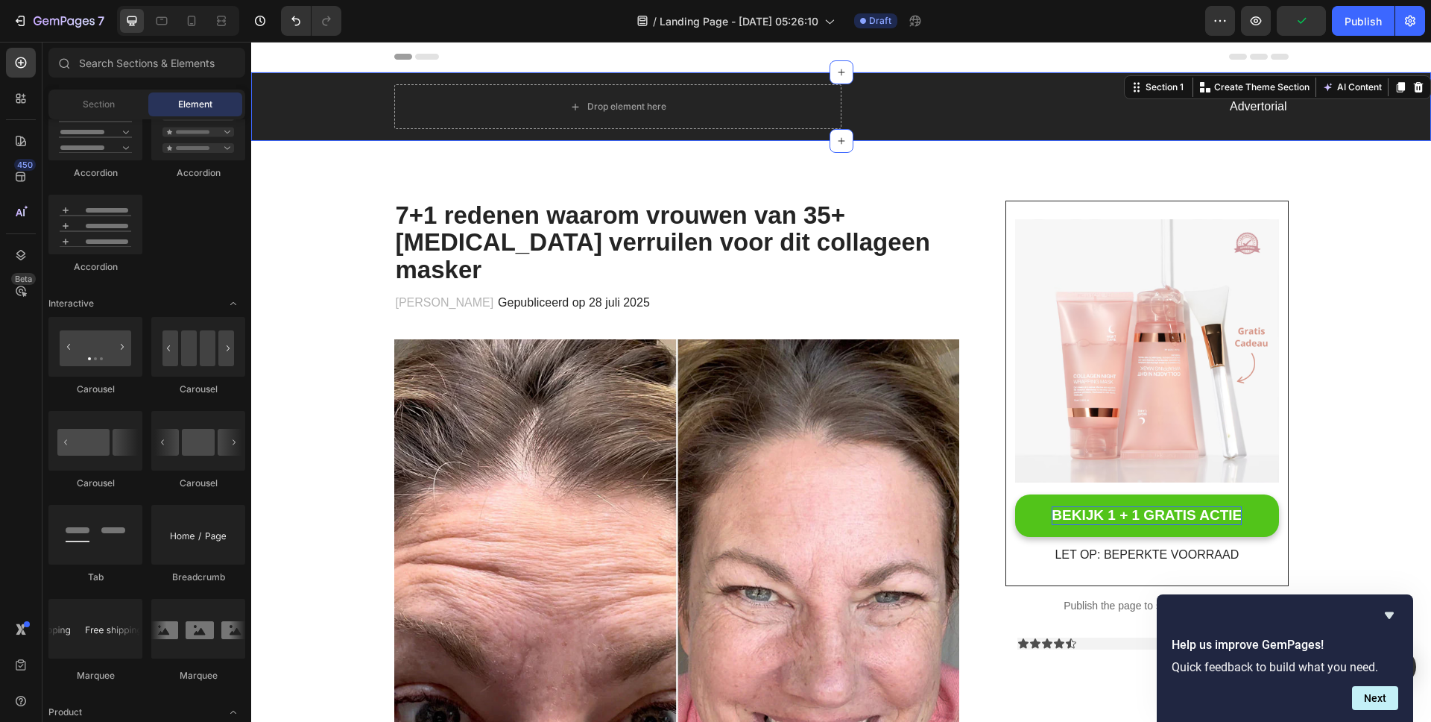
click at [344, 102] on div "Drop element here Advertorial Text block Row" at bounding box center [841, 106] width 1158 height 45
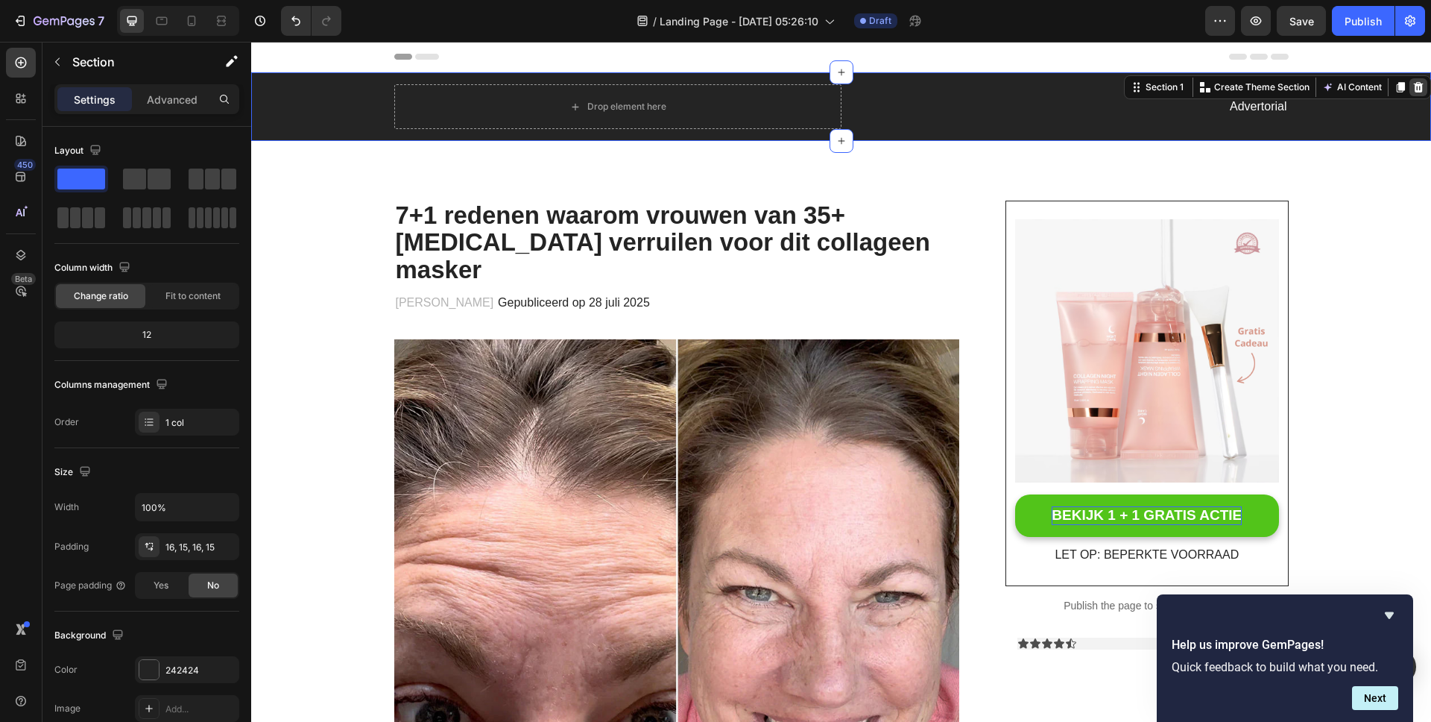
click at [1414, 86] on icon at bounding box center [1419, 87] width 10 height 10
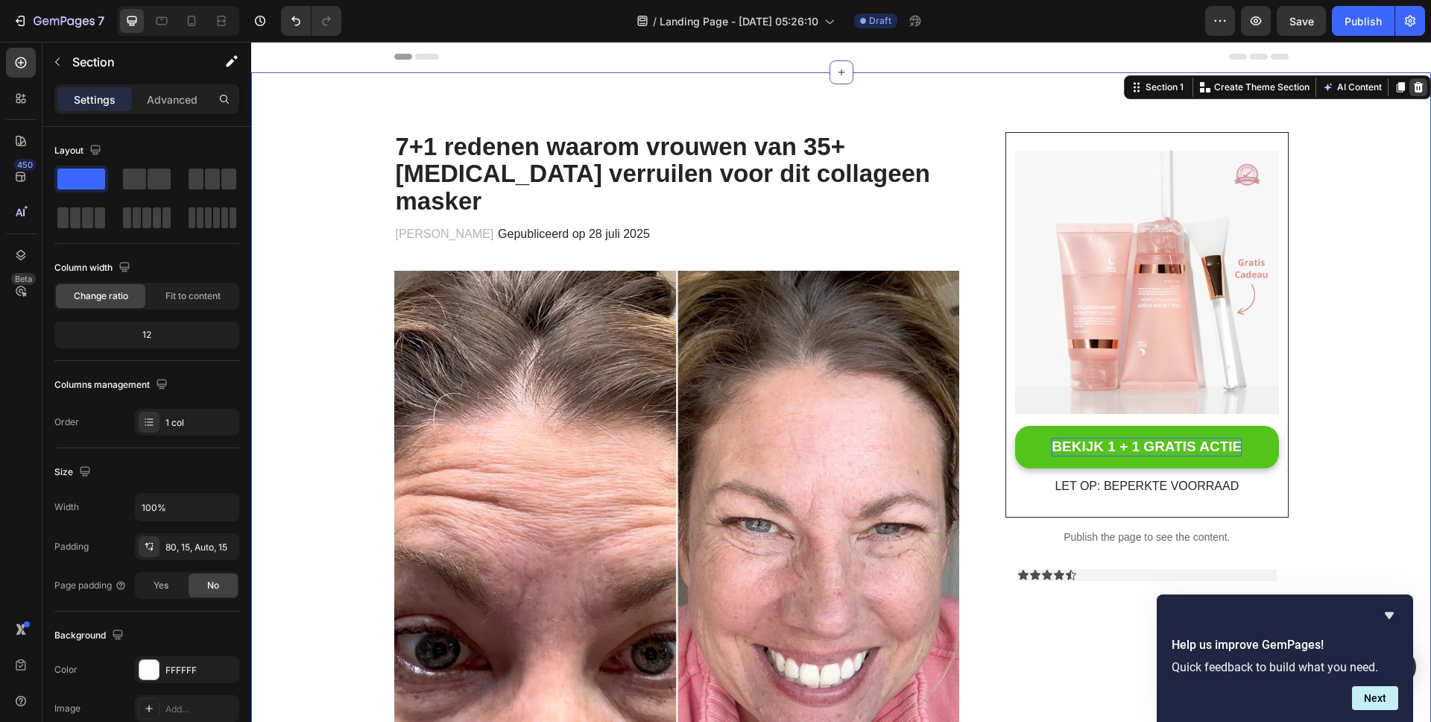
click at [1414, 84] on icon at bounding box center [1419, 87] width 10 height 10
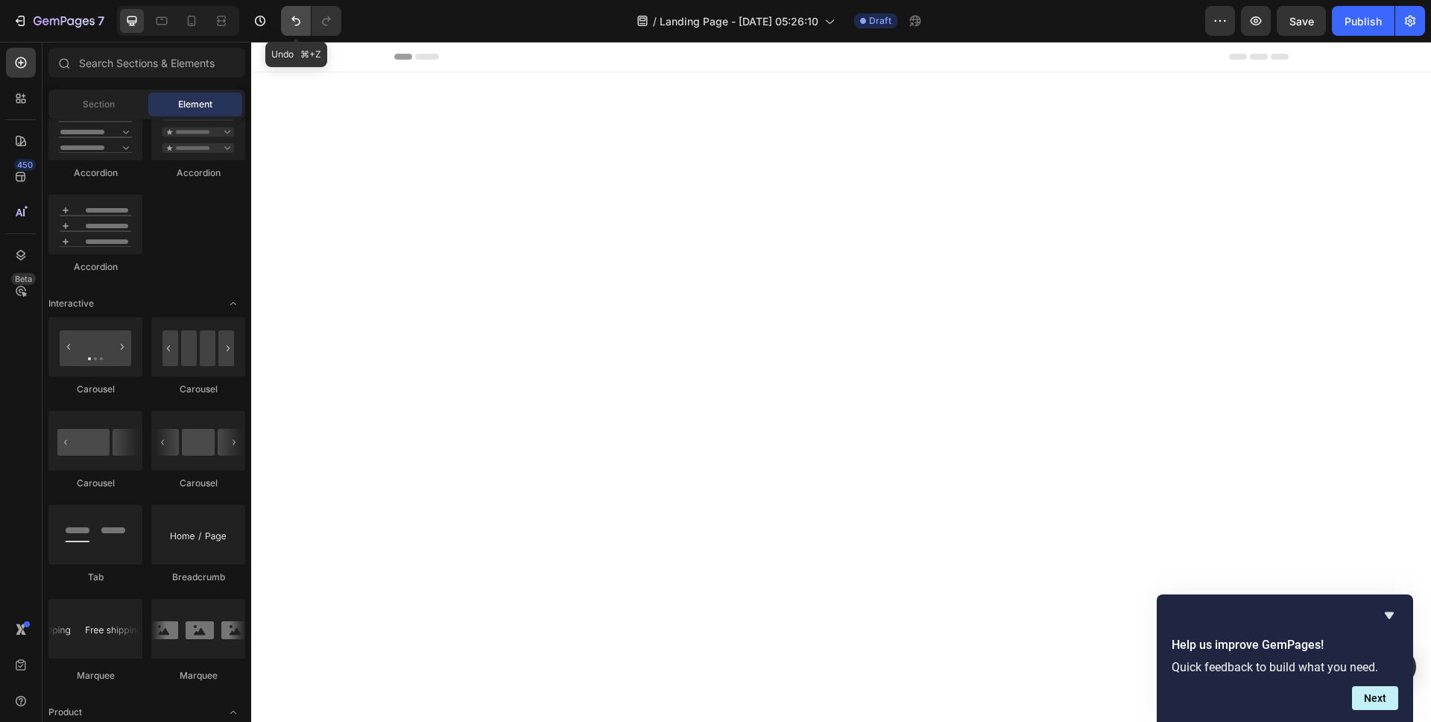
click at [295, 19] on icon "Undo/Redo" at bounding box center [295, 21] width 9 height 10
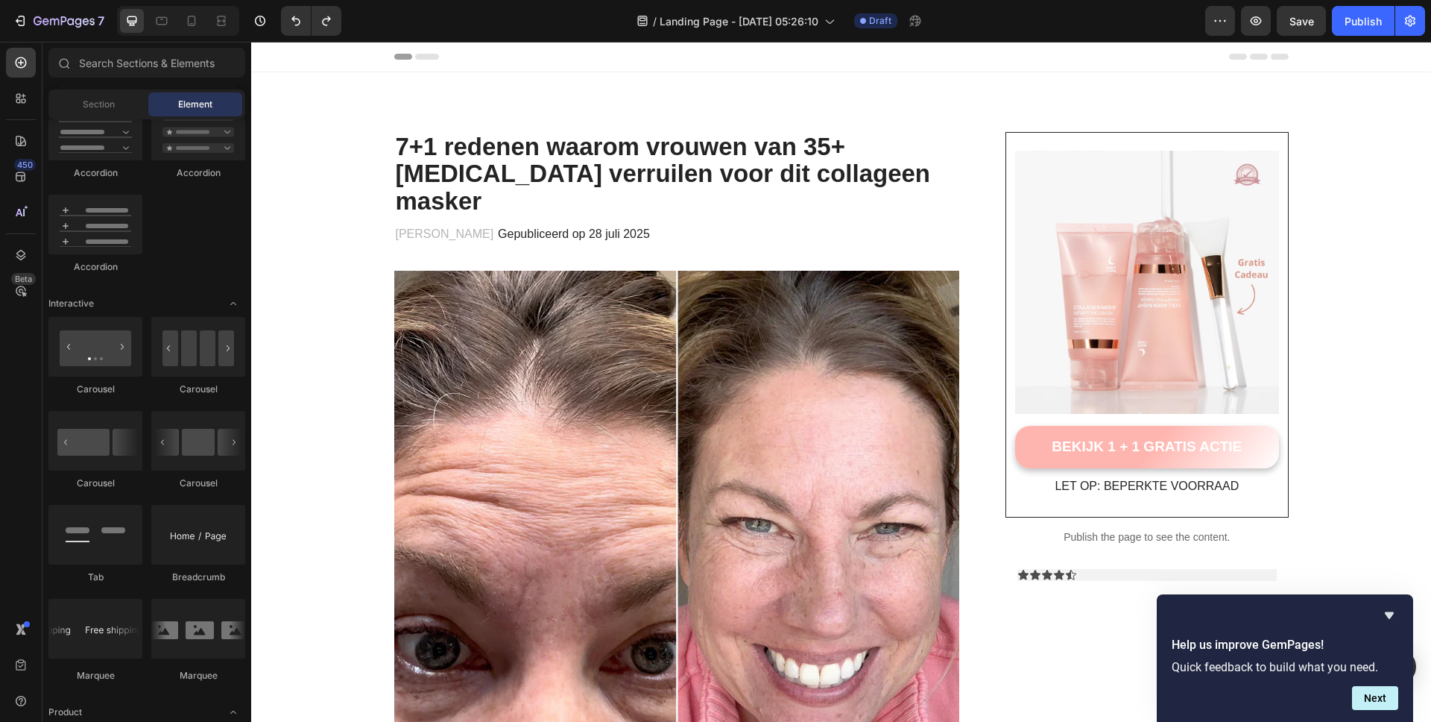
click at [797, 56] on div "Header" at bounding box center [841, 57] width 894 height 30
click at [974, 61] on div "Header" at bounding box center [841, 57] width 894 height 30
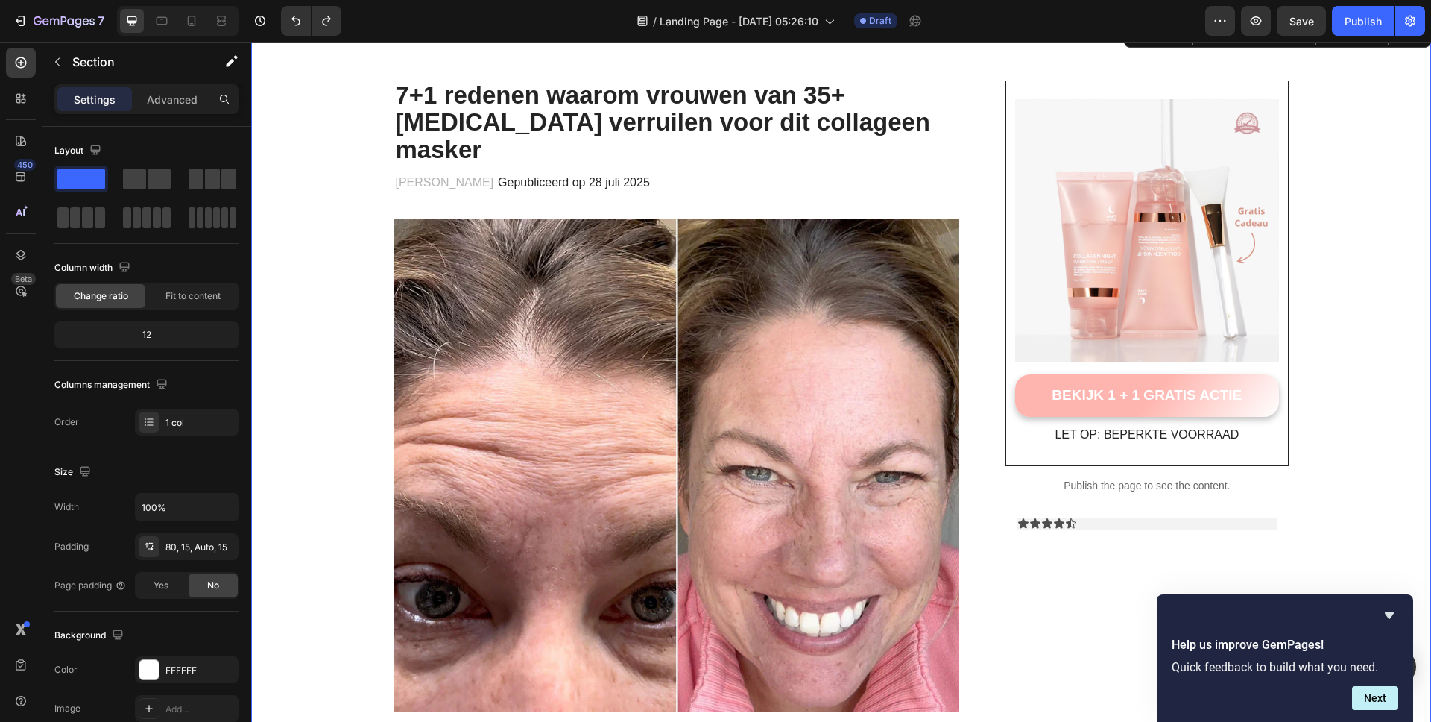
scroll to position [146, 0]
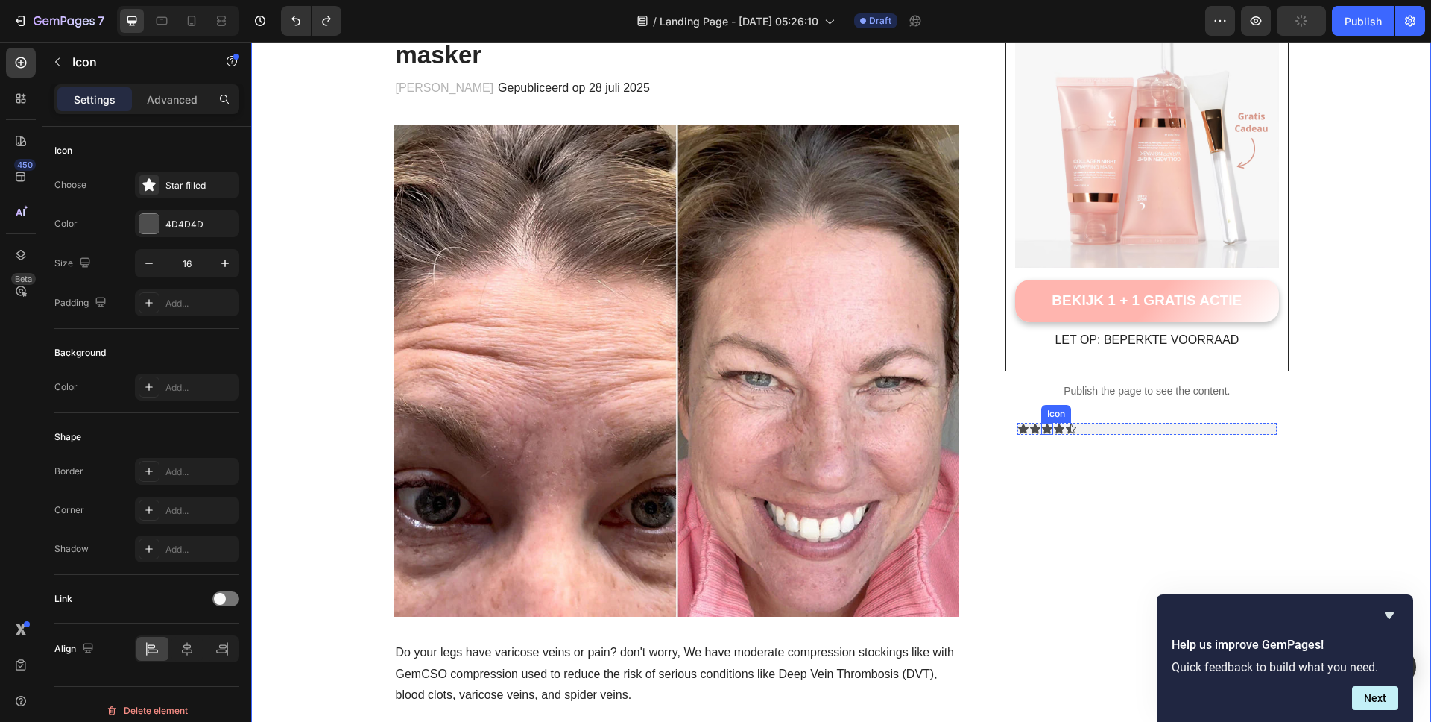
click at [1041, 426] on icon at bounding box center [1047, 429] width 12 height 12
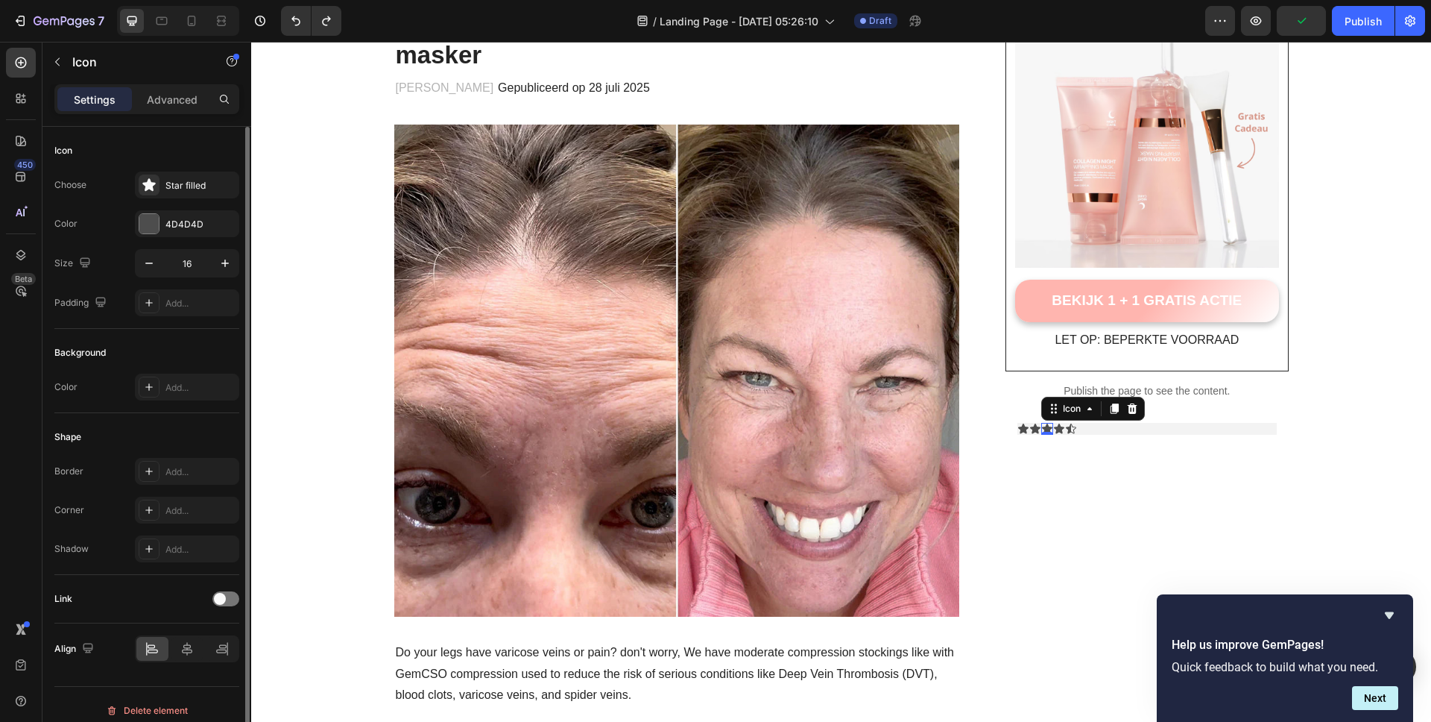
click at [126, 393] on div "Color Add..." at bounding box center [146, 386] width 185 height 27
click at [141, 392] on div at bounding box center [149, 386] width 21 height 21
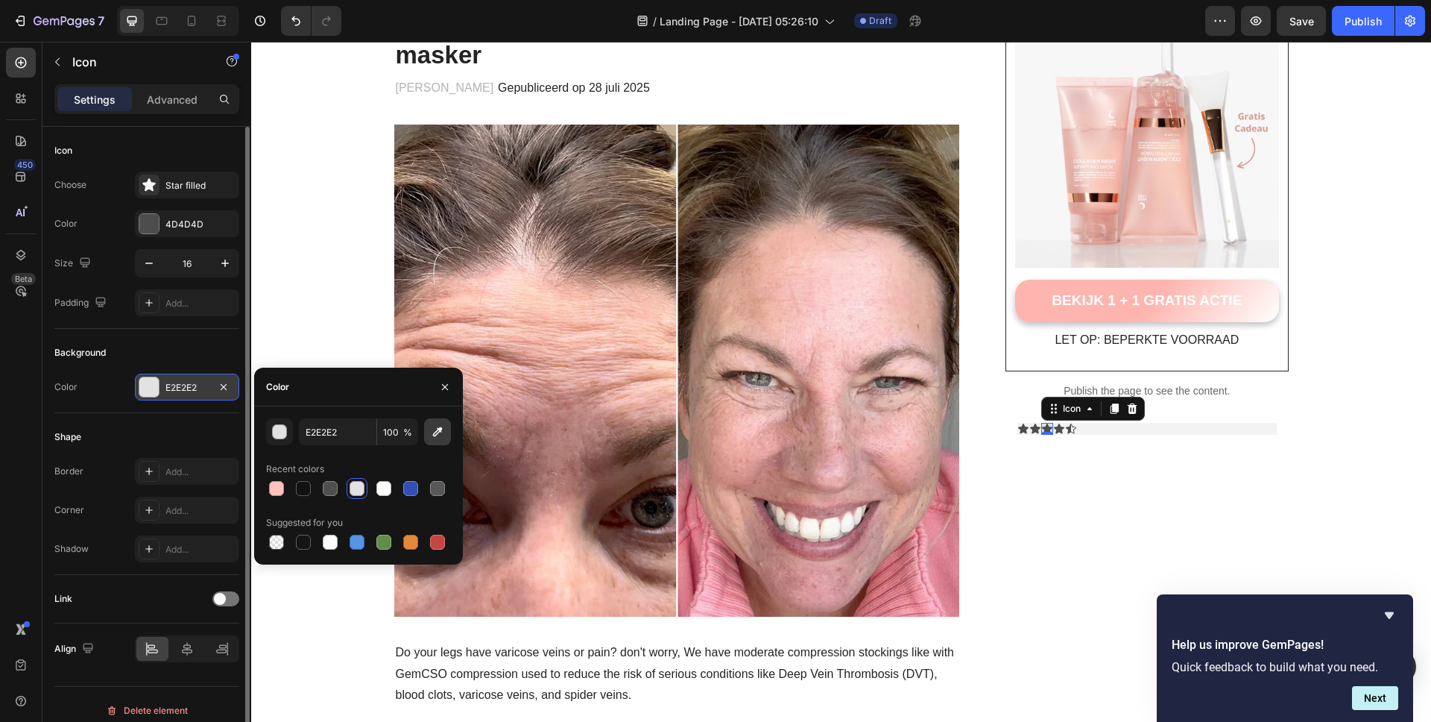
click at [441, 430] on icon "button" at bounding box center [438, 432] width 10 height 10
click at [321, 439] on input "F5C41A" at bounding box center [338, 431] width 78 height 27
click at [281, 547] on div at bounding box center [276, 541] width 15 height 15
type input "000000"
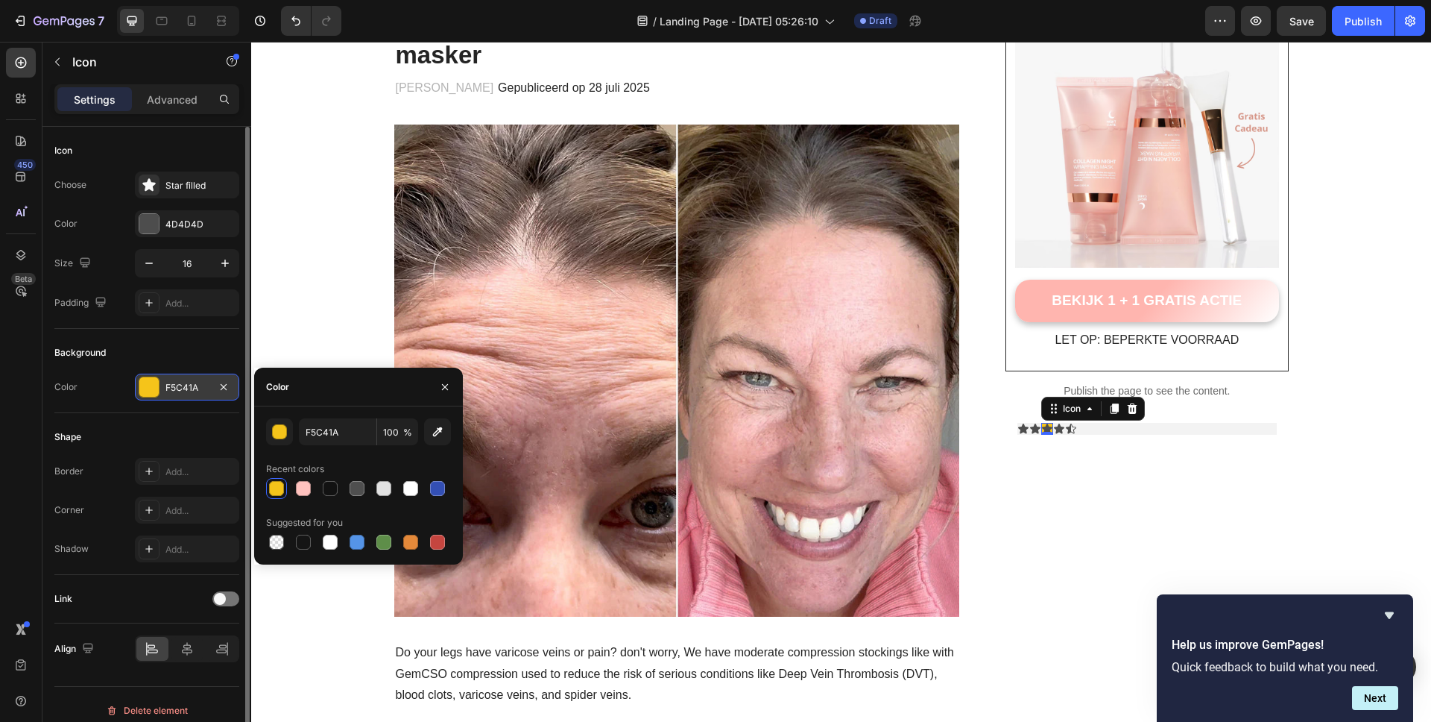
type input "0"
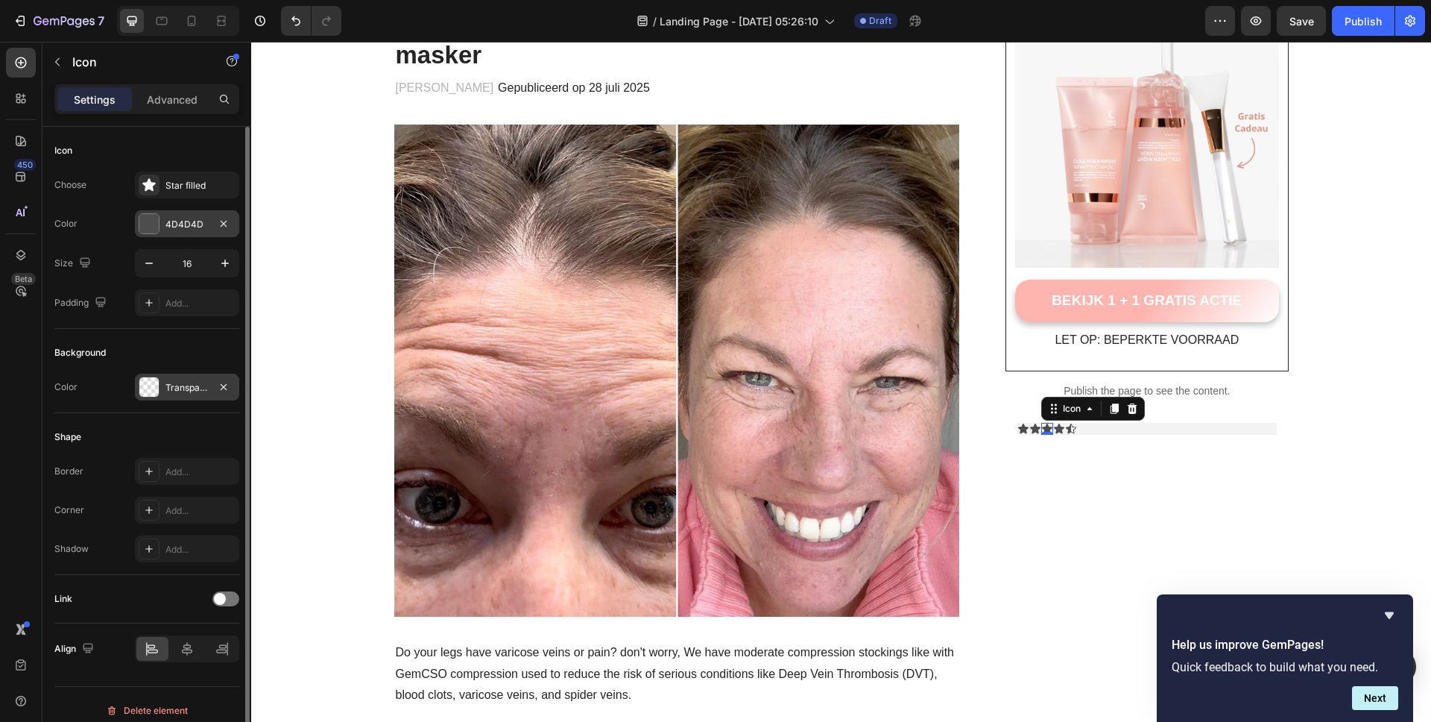
click at [152, 223] on div at bounding box center [148, 223] width 19 height 19
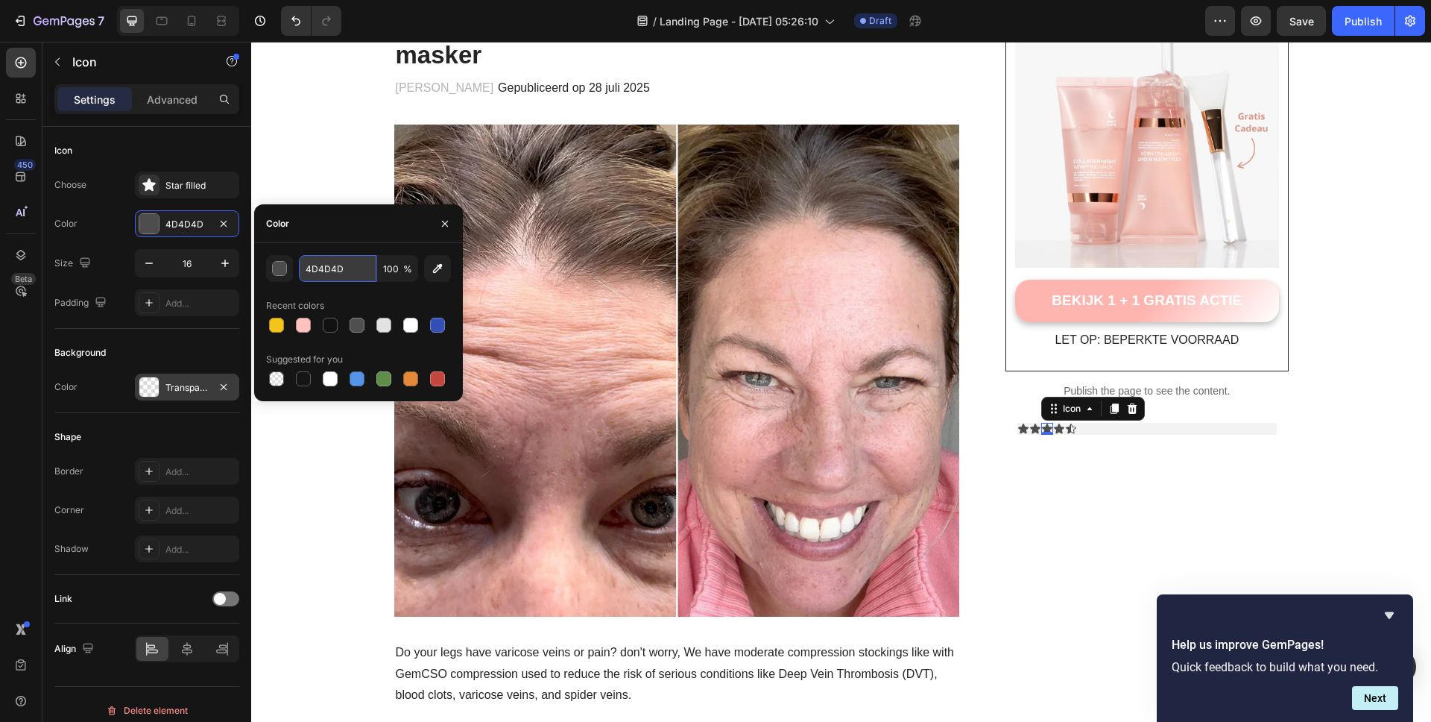
click at [321, 275] on input "4D4D4D" at bounding box center [338, 268] width 78 height 27
paste input "F5C41A"
type input "F5C41A"
click at [1017, 428] on div "Icon 0" at bounding box center [1023, 429] width 12 height 12
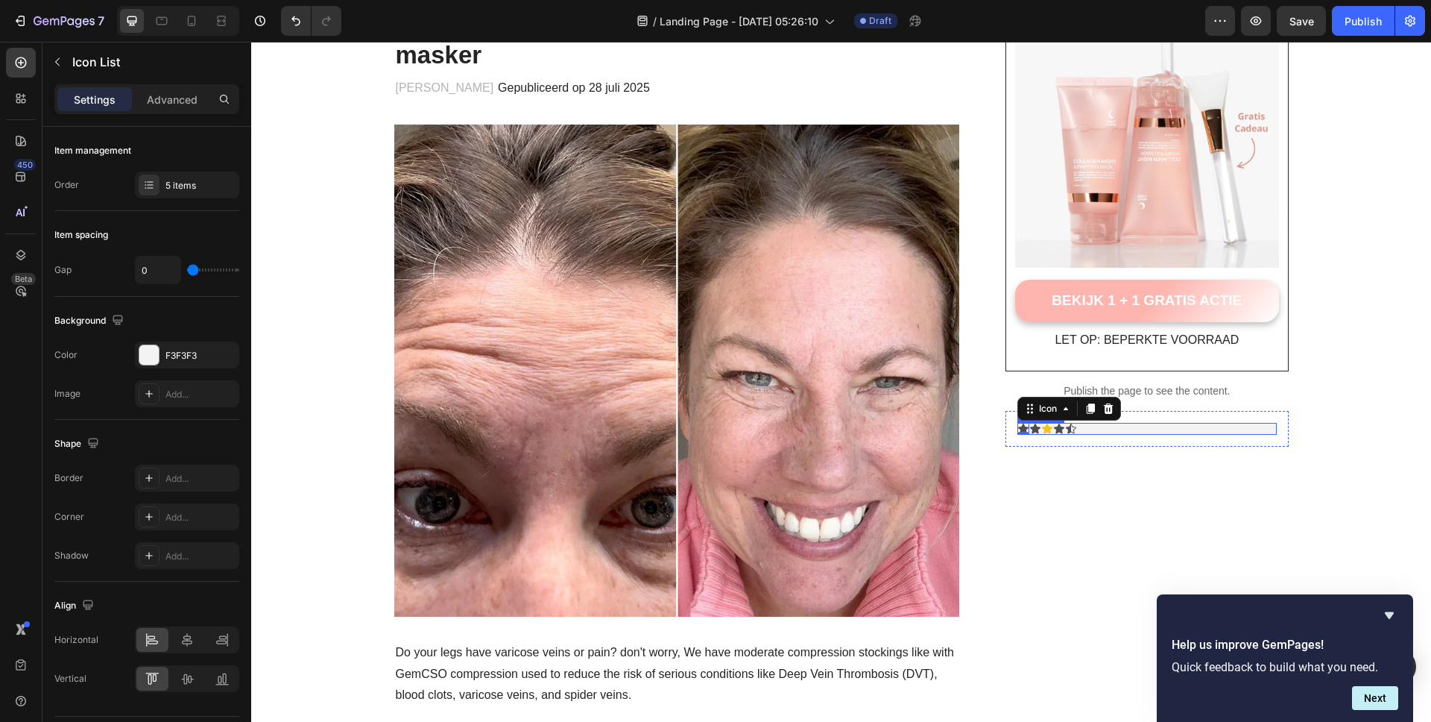
click at [1100, 428] on div "Icon 0 Icon Icon Icon Icon" at bounding box center [1146, 429] width 259 height 12
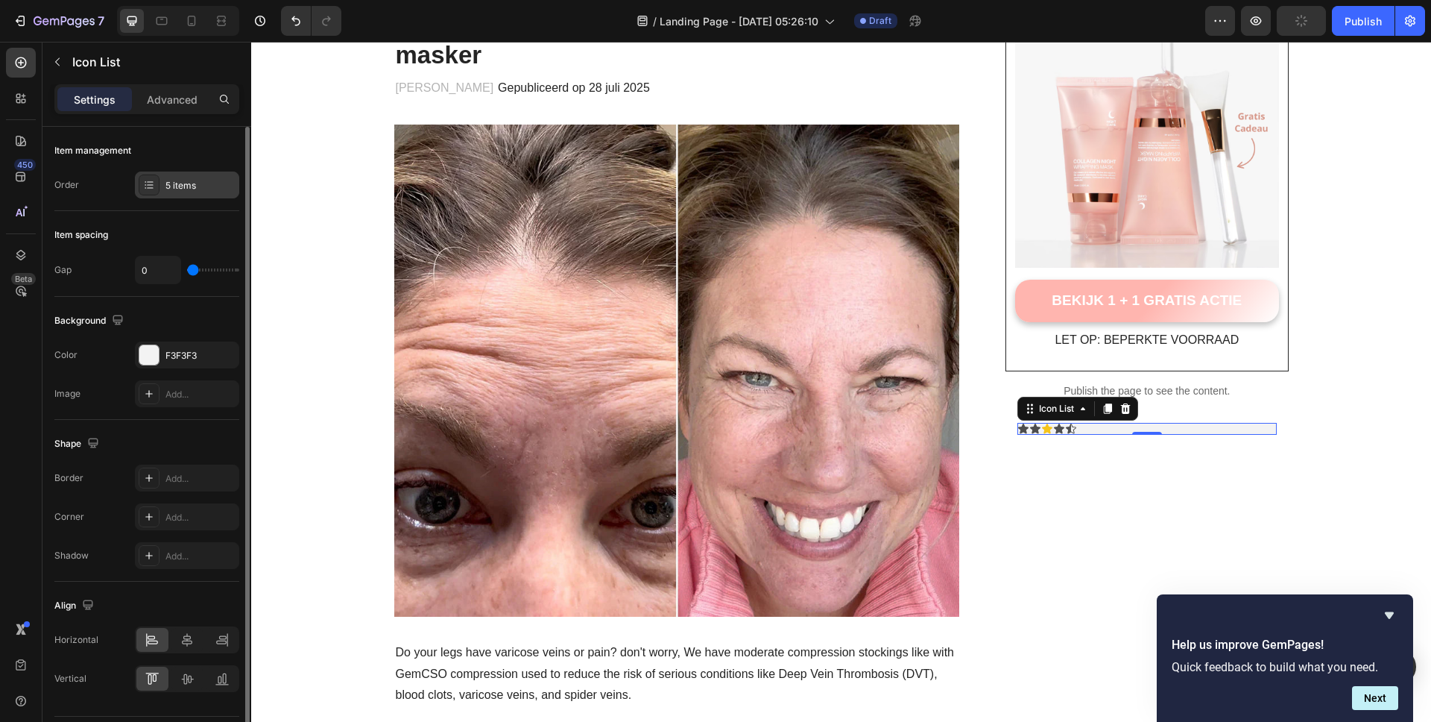
click at [165, 182] on div "5 items" at bounding box center [200, 185] width 70 height 13
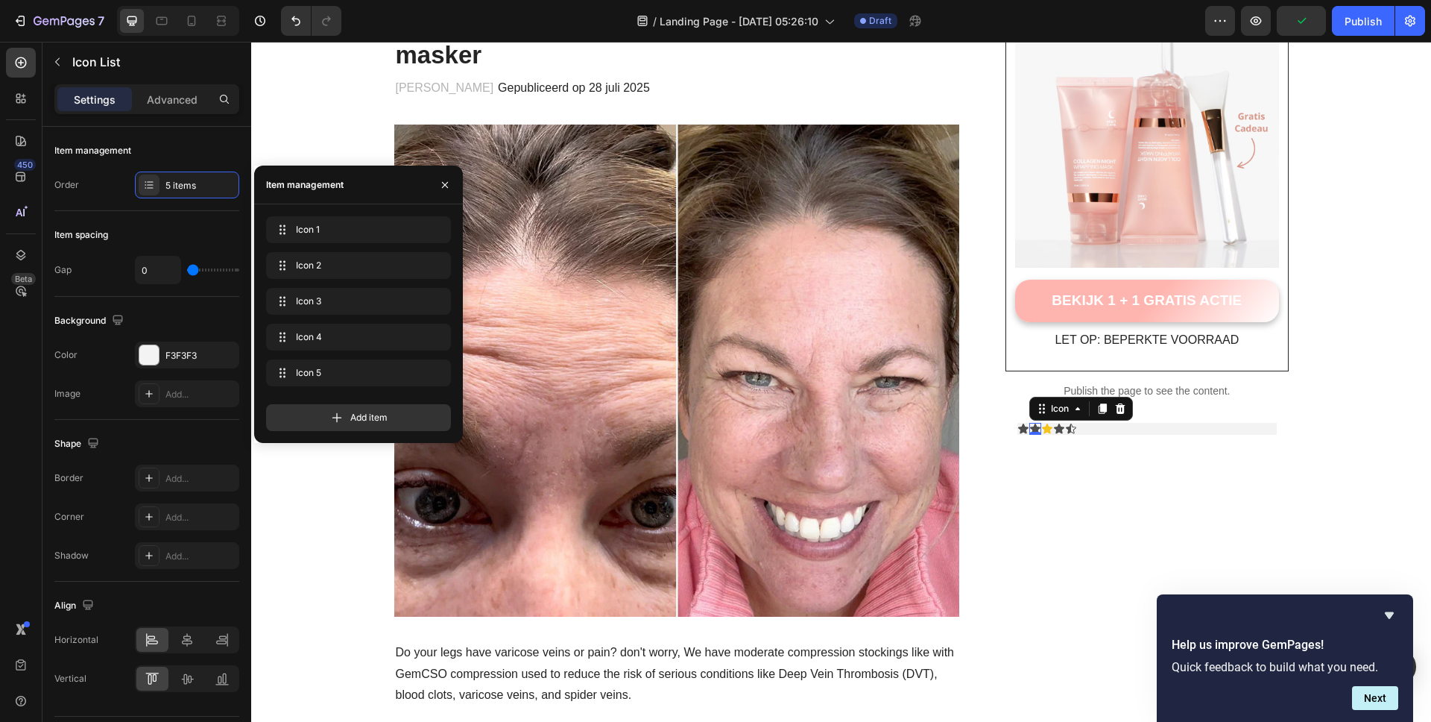
click at [1029, 428] on icon at bounding box center [1035, 429] width 12 height 12
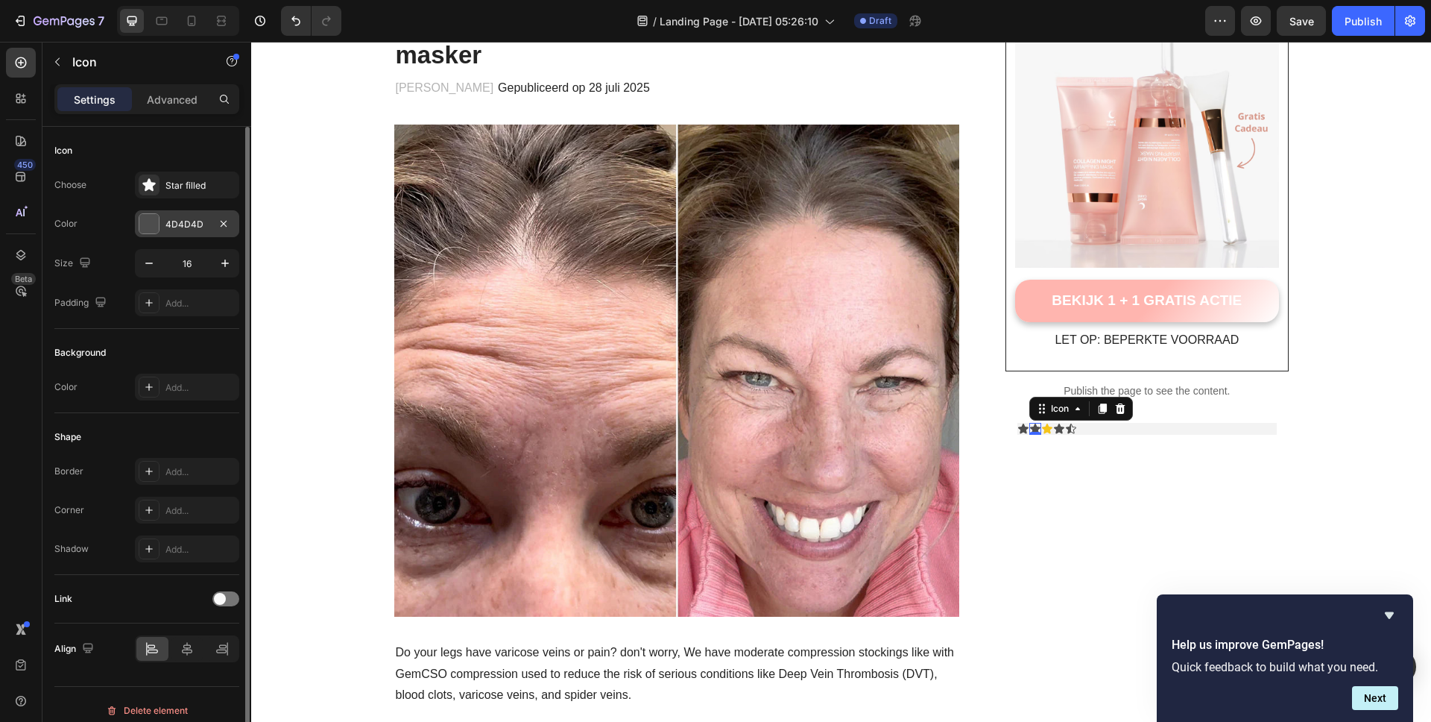
click at [156, 229] on div at bounding box center [148, 223] width 19 height 19
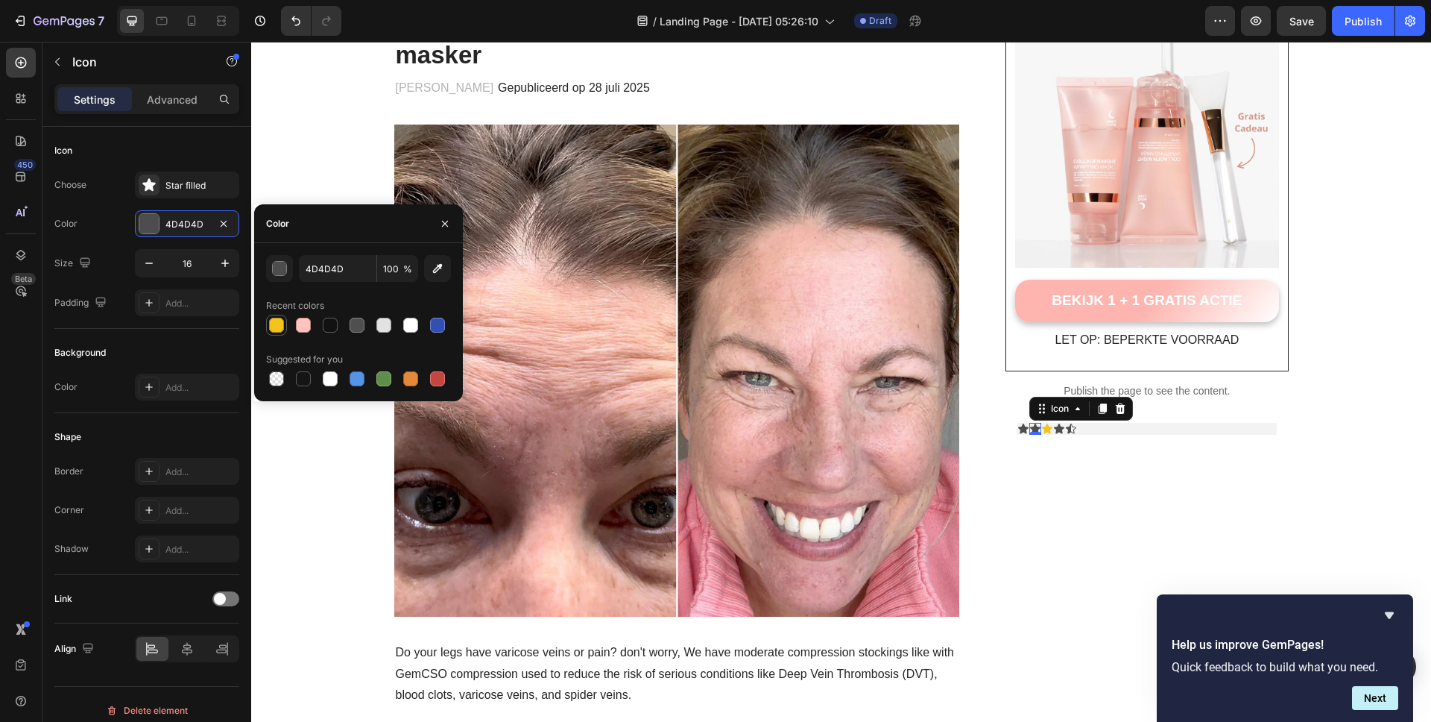
click at [283, 323] on div at bounding box center [276, 325] width 15 height 15
type input "F5C41A"
click at [1019, 428] on div "Icon" at bounding box center [1023, 429] width 12 height 12
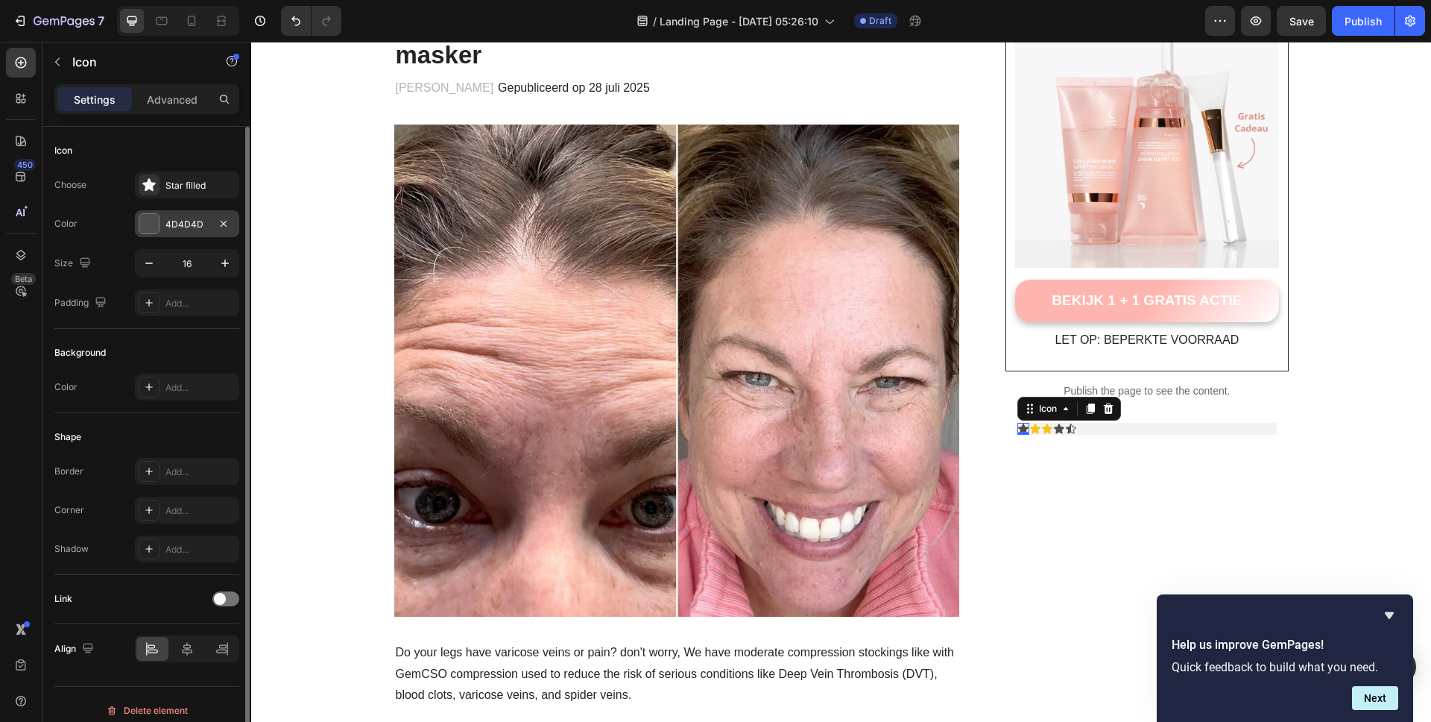
click at [171, 222] on div "4D4D4D" at bounding box center [186, 224] width 43 height 13
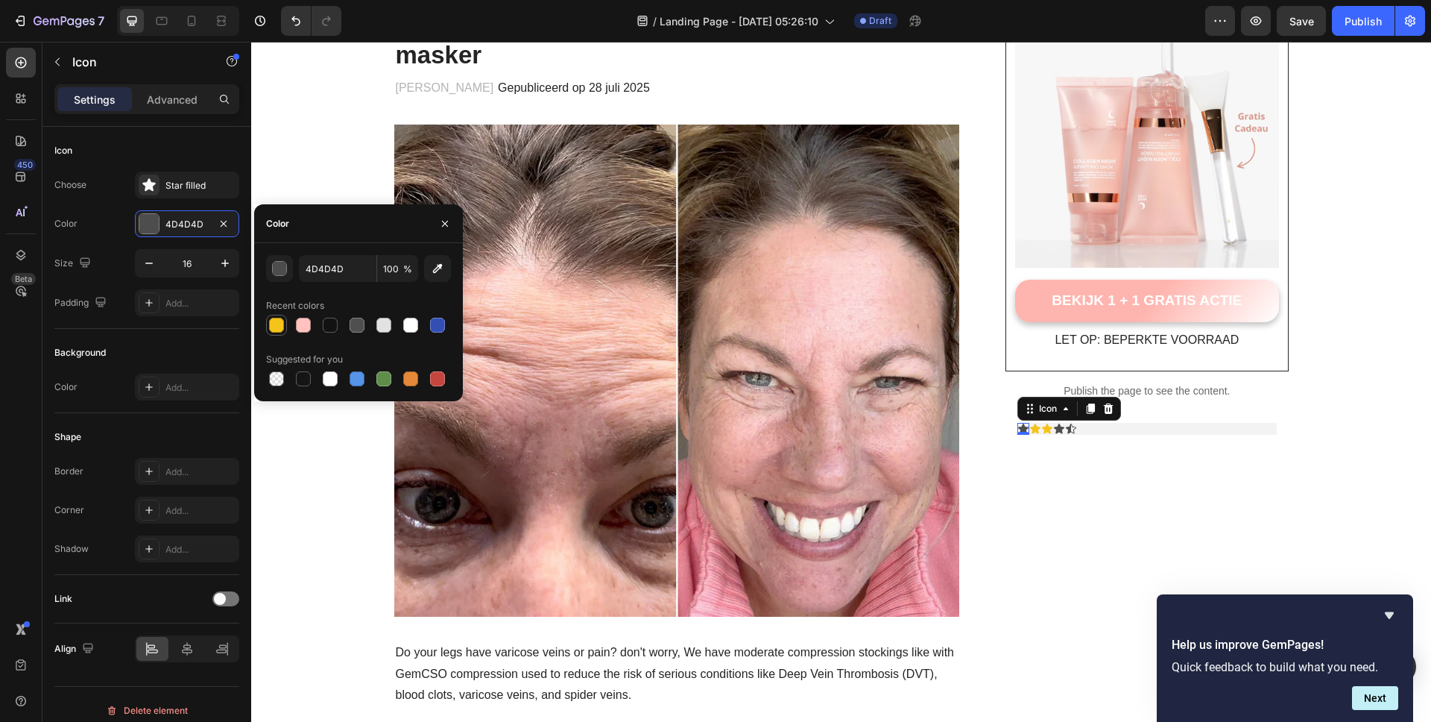
click at [283, 325] on div at bounding box center [276, 325] width 15 height 15
type input "F5C41A"
click at [1053, 430] on div "Icon 0" at bounding box center [1059, 429] width 12 height 12
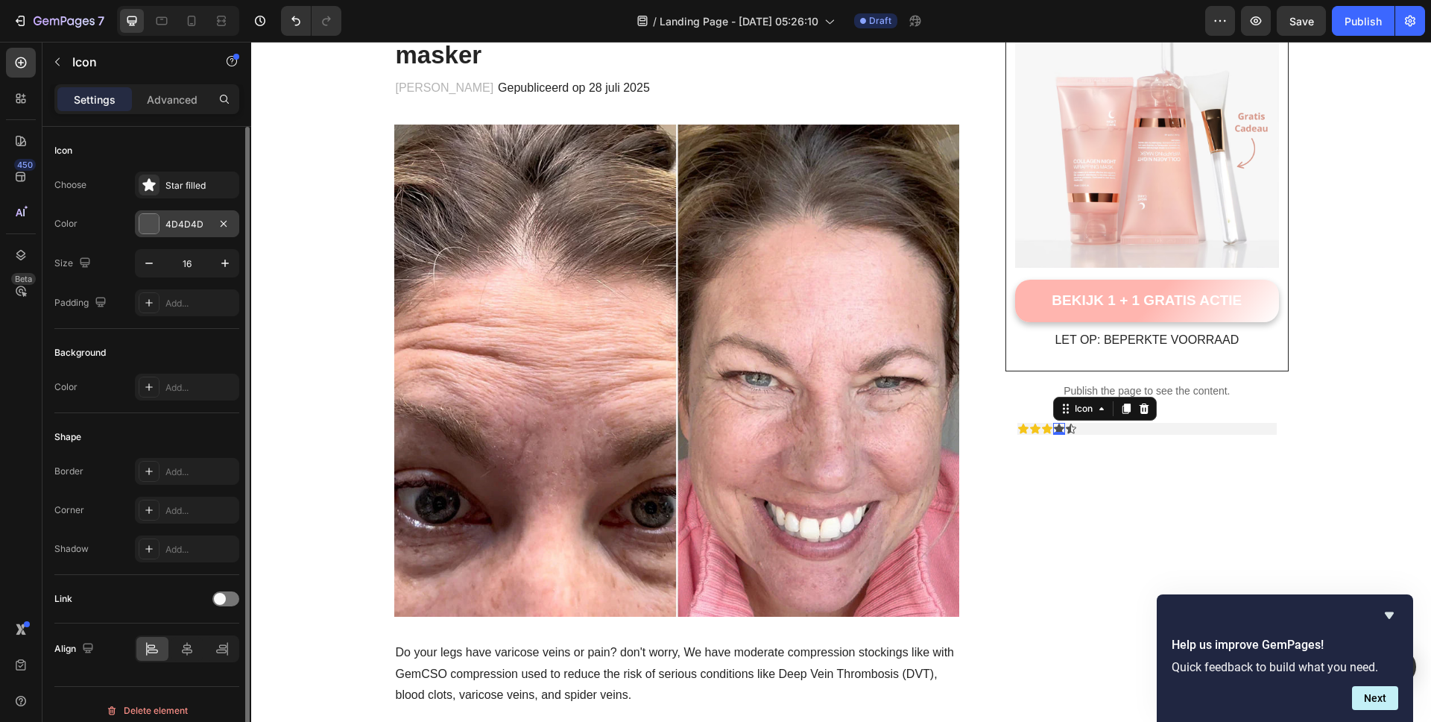
click at [156, 224] on div at bounding box center [148, 223] width 19 height 19
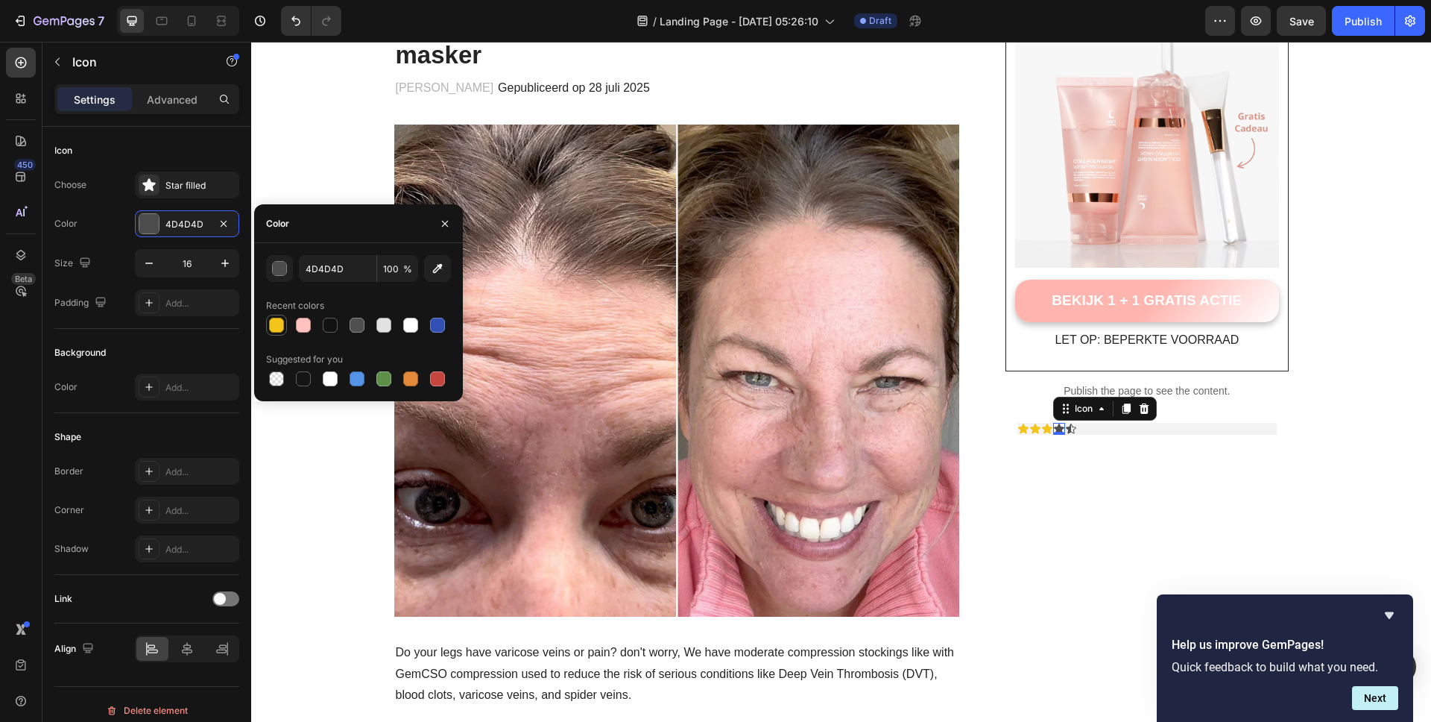
click at [277, 328] on div at bounding box center [276, 325] width 15 height 15
type input "F5C41A"
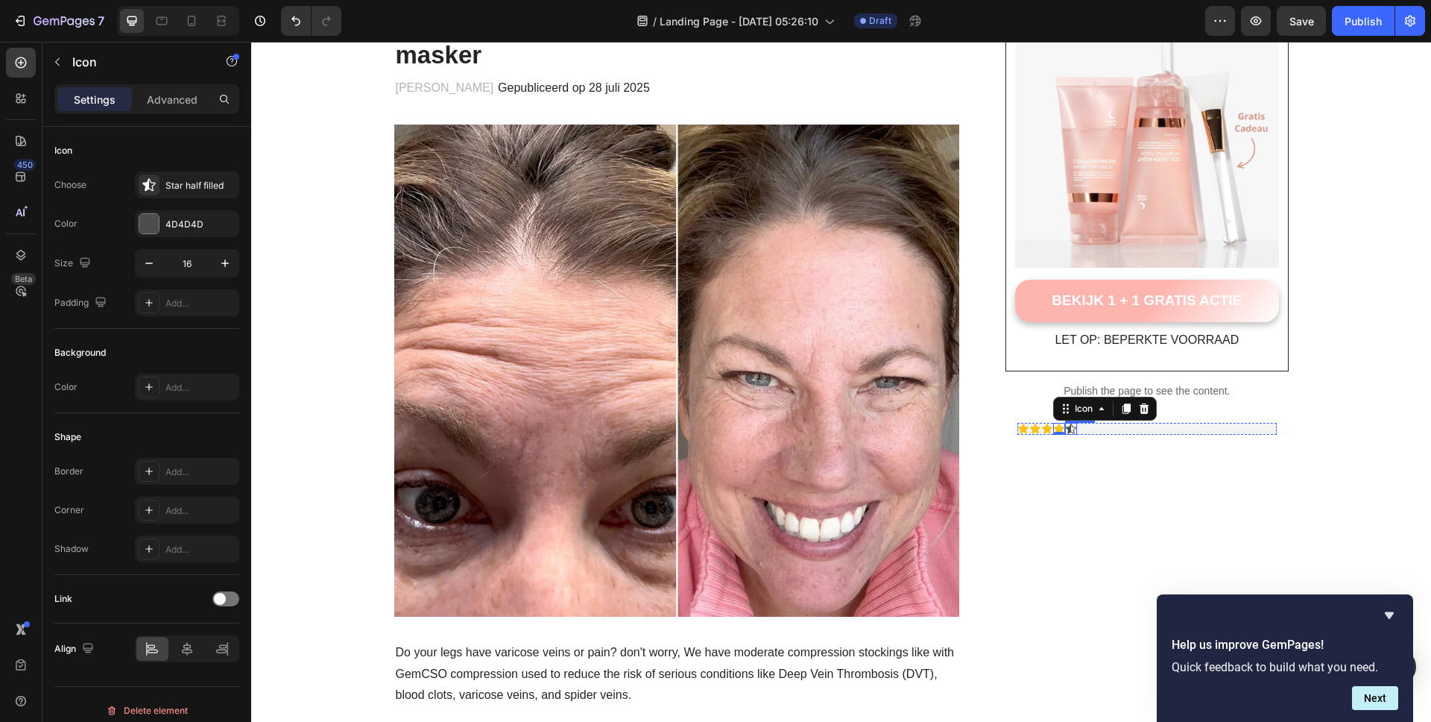
click at [1065, 432] on div "Icon" at bounding box center [1071, 429] width 12 height 12
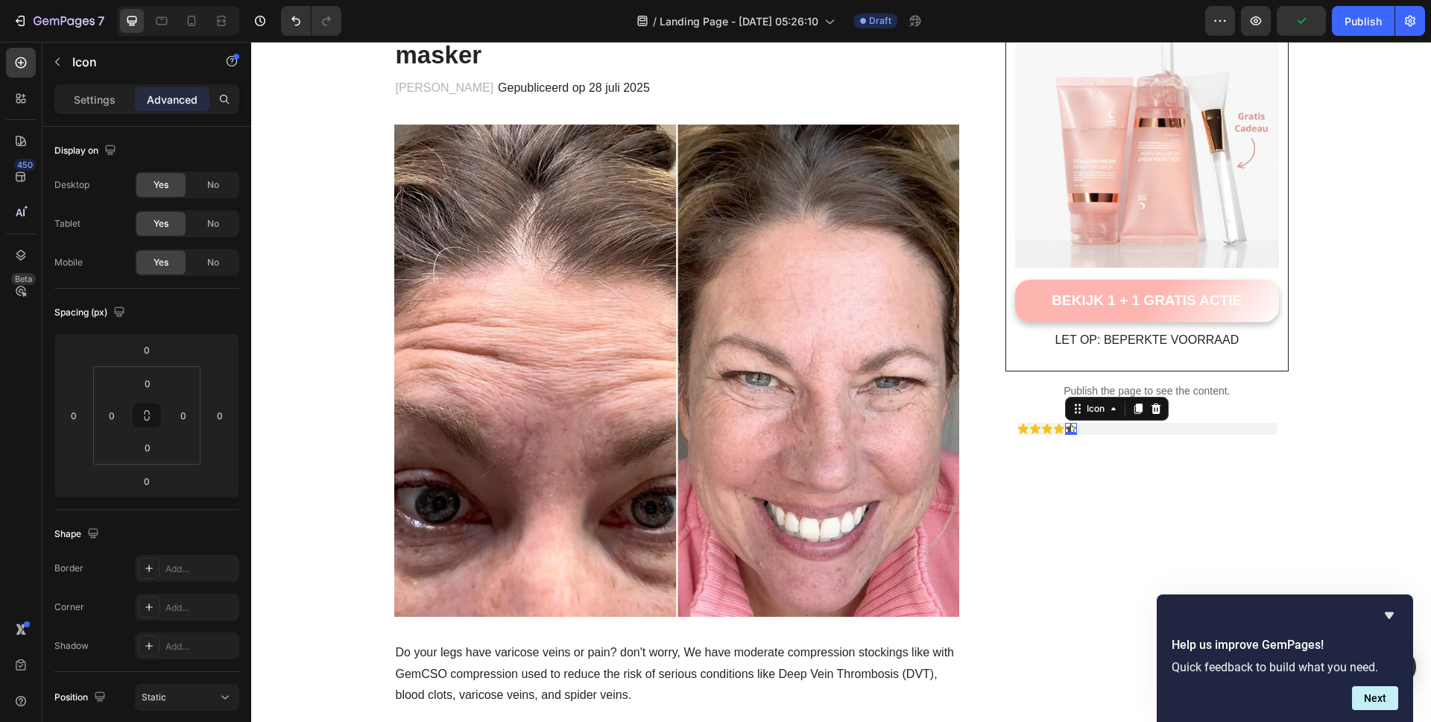
click at [1066, 427] on icon at bounding box center [1071, 428] width 10 height 10
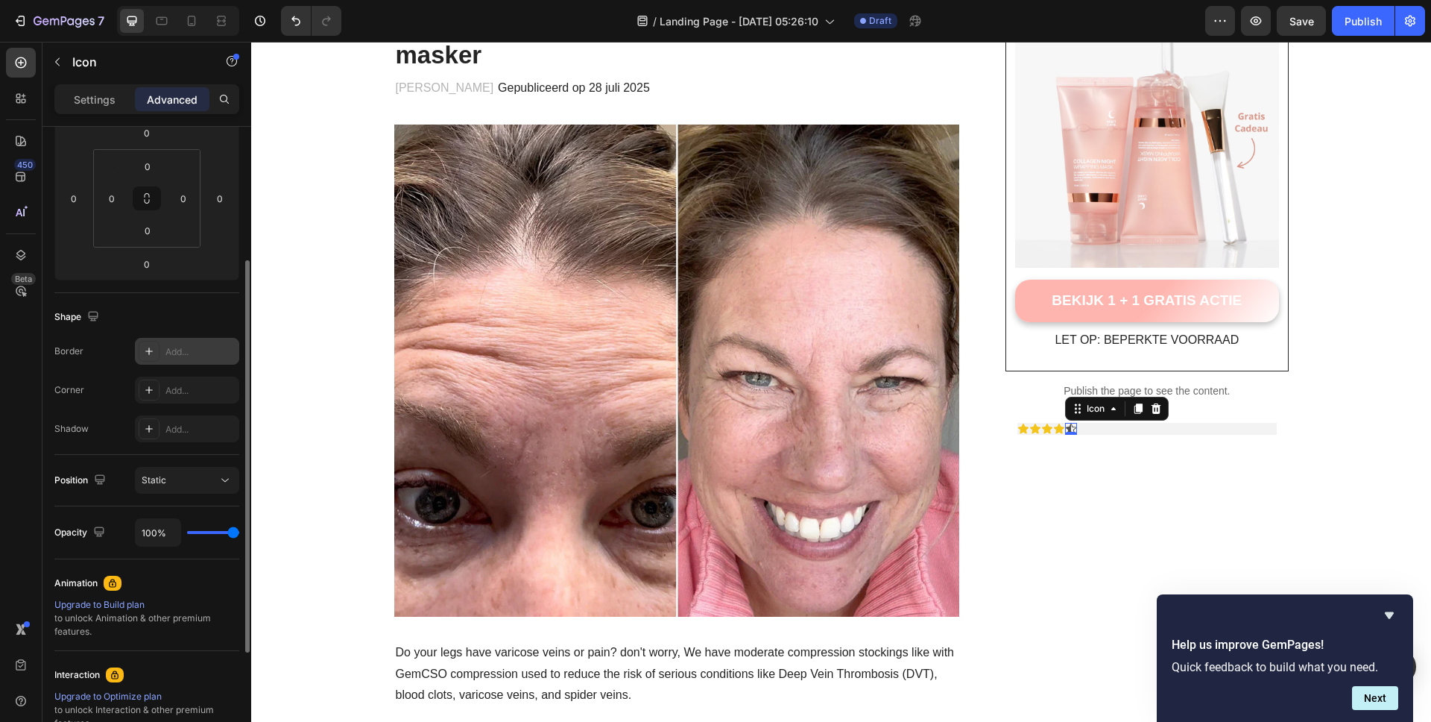
scroll to position [0, 0]
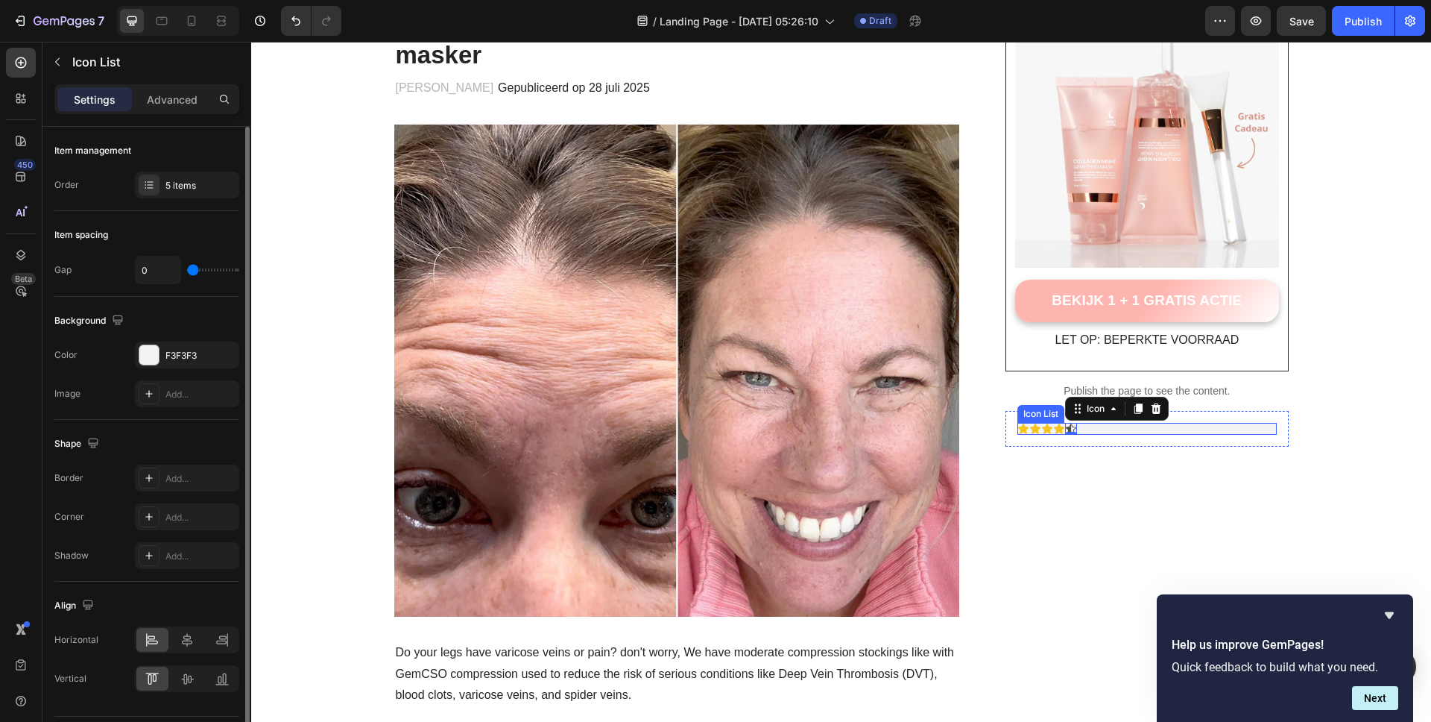
click at [1084, 427] on div "Icon Icon Icon Icon Icon 0" at bounding box center [1146, 429] width 259 height 12
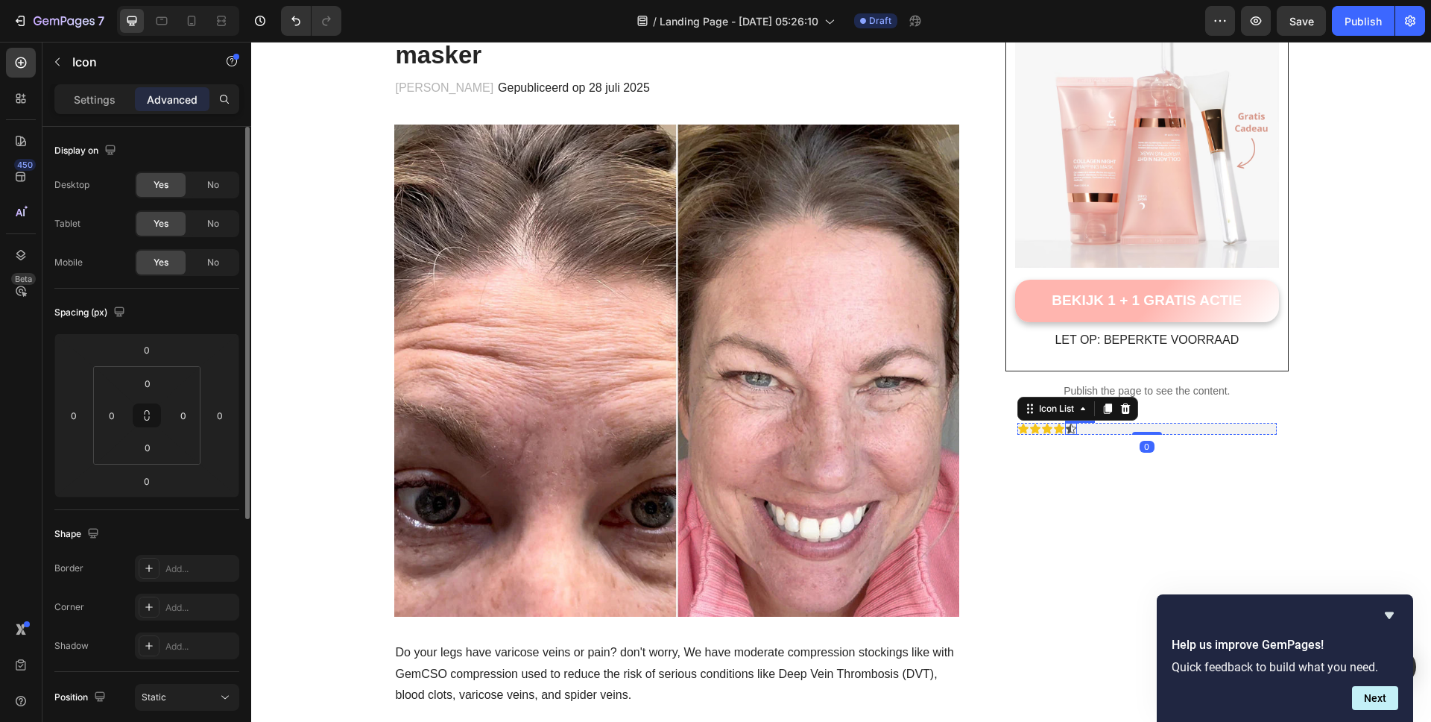
click at [1070, 428] on icon at bounding box center [1071, 428] width 10 height 10
click at [201, 185] on div "No" at bounding box center [213, 185] width 49 height 24
click at [177, 182] on div "Yes" at bounding box center [160, 185] width 49 height 24
click at [90, 88] on div "Settings" at bounding box center [94, 99] width 75 height 24
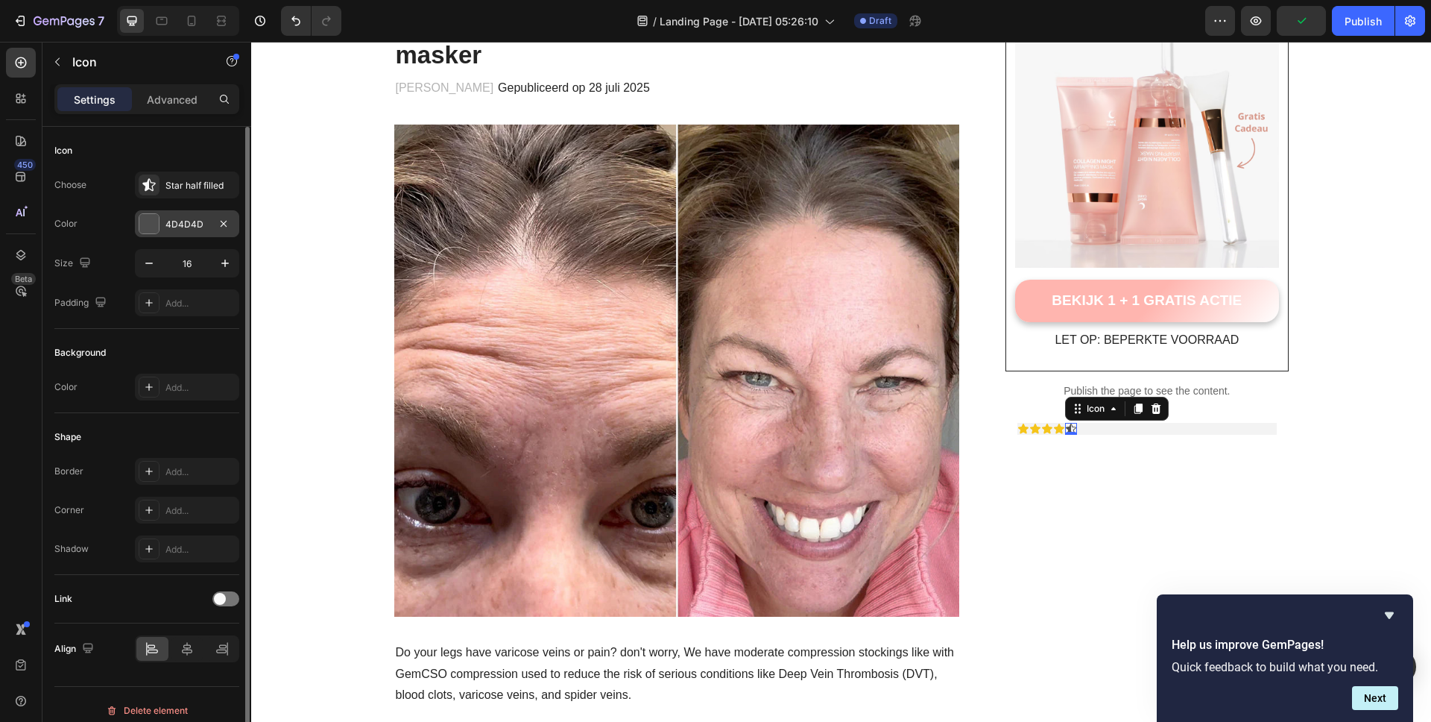
click at [154, 221] on div at bounding box center [148, 223] width 19 height 19
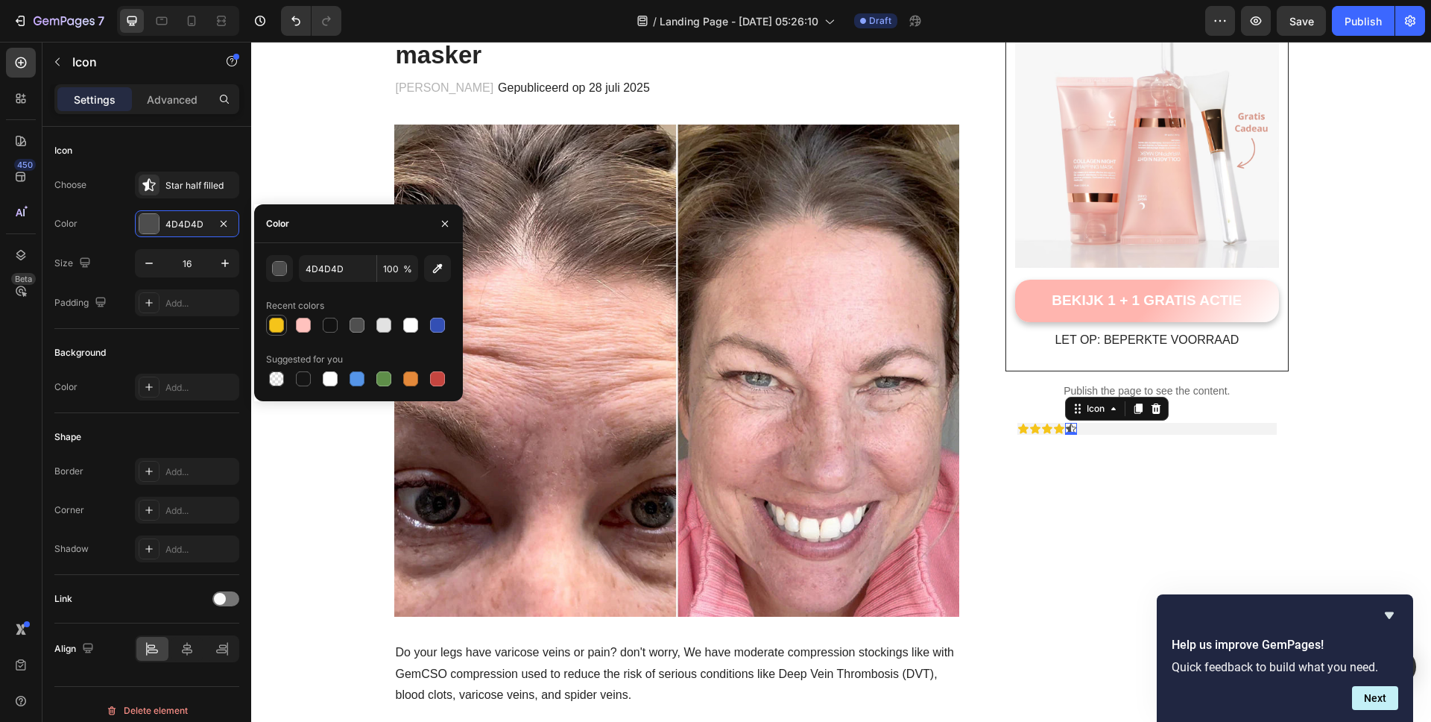
click at [271, 324] on div at bounding box center [276, 325] width 15 height 15
type input "F5C41A"
click at [161, 94] on p "Advanced" at bounding box center [172, 100] width 51 height 16
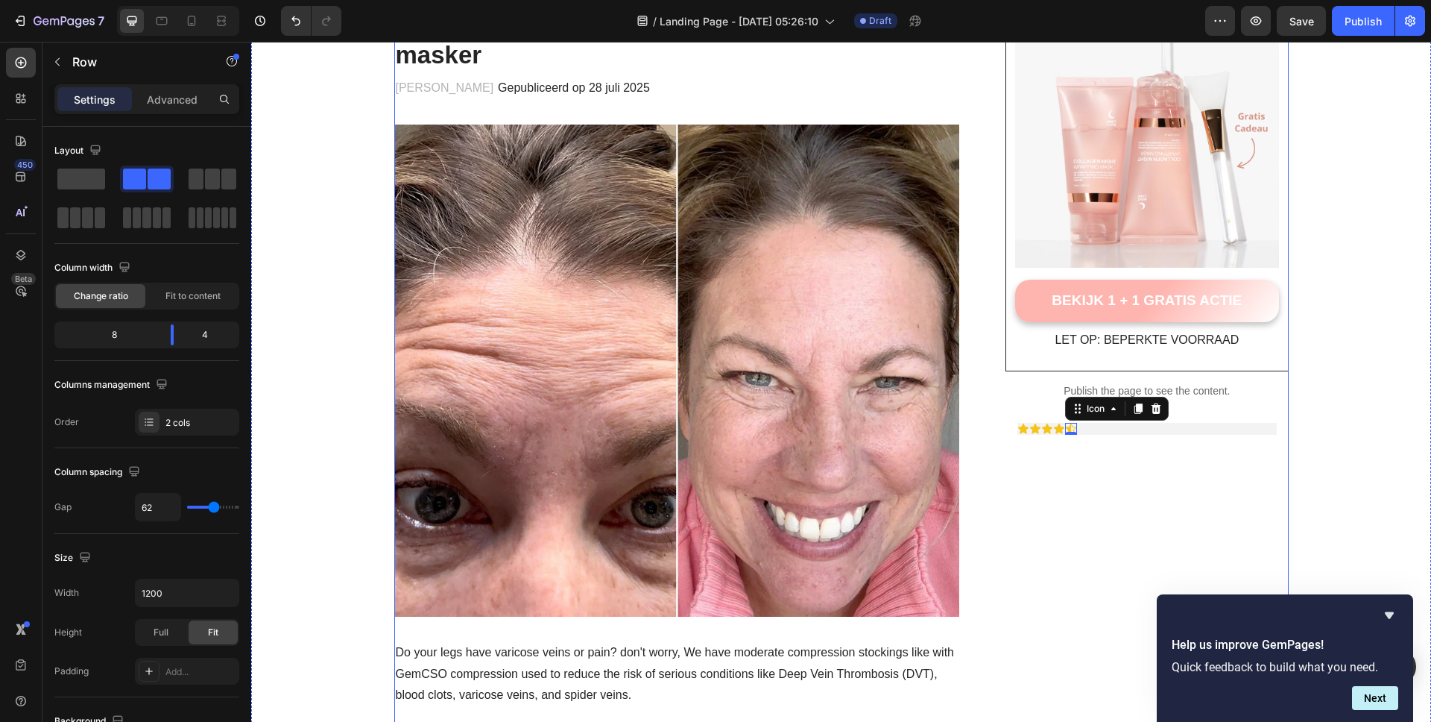
click at [1096, 429] on div "Icon Icon Icon Icon Icon" at bounding box center [1146, 429] width 259 height 12
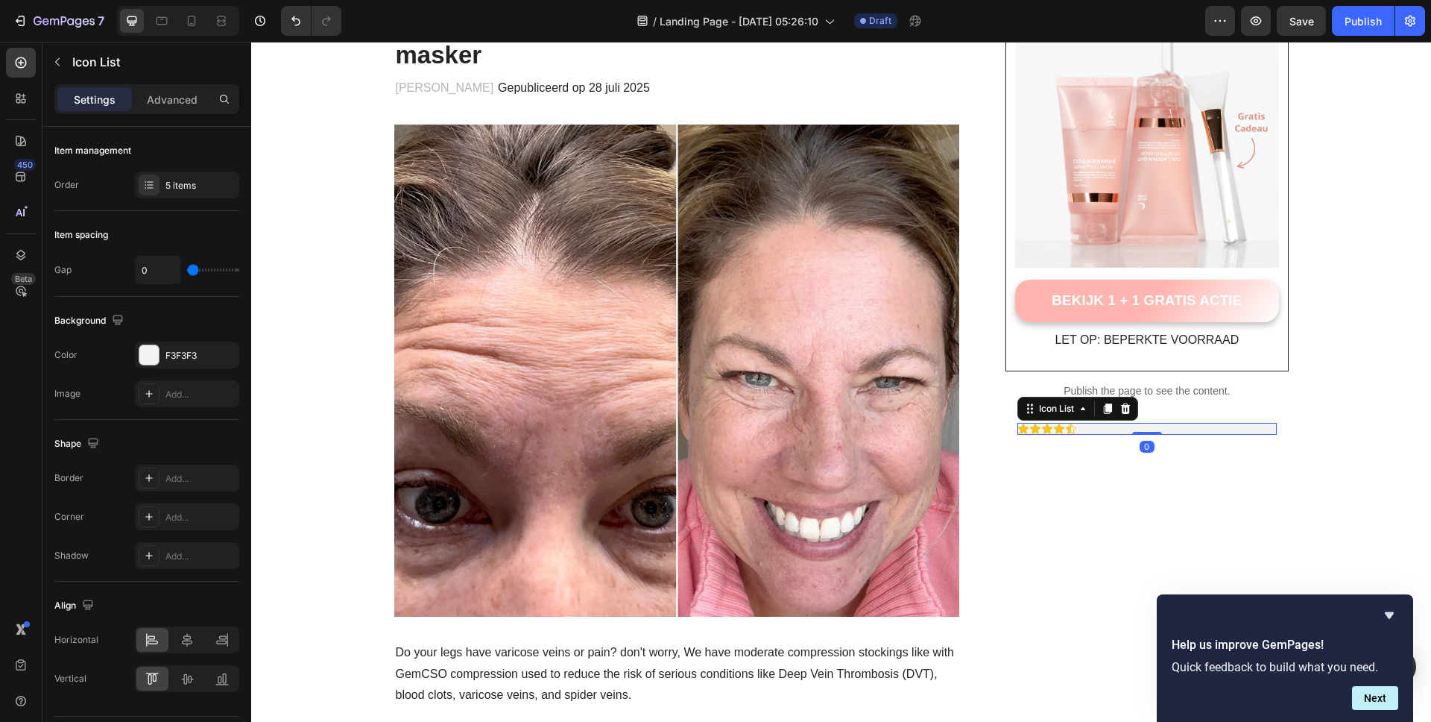
click at [1096, 429] on div "Icon Icon Icon Icon Icon" at bounding box center [1146, 429] width 259 height 12
click at [1088, 429] on div "Icon Icon Icon Icon Icon" at bounding box center [1146, 429] width 259 height 12
click at [51, 60] on icon "button" at bounding box center [57, 62] width 12 height 12
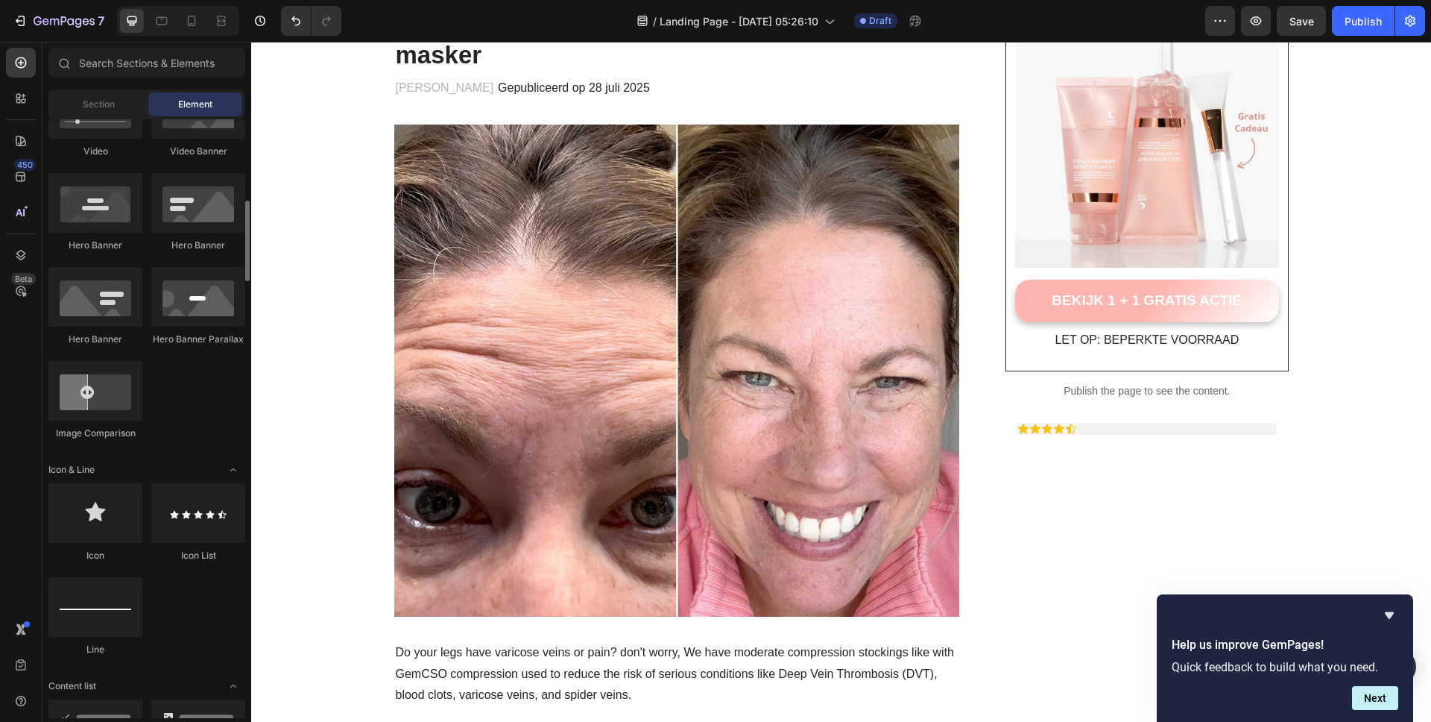
scroll to position [612, 0]
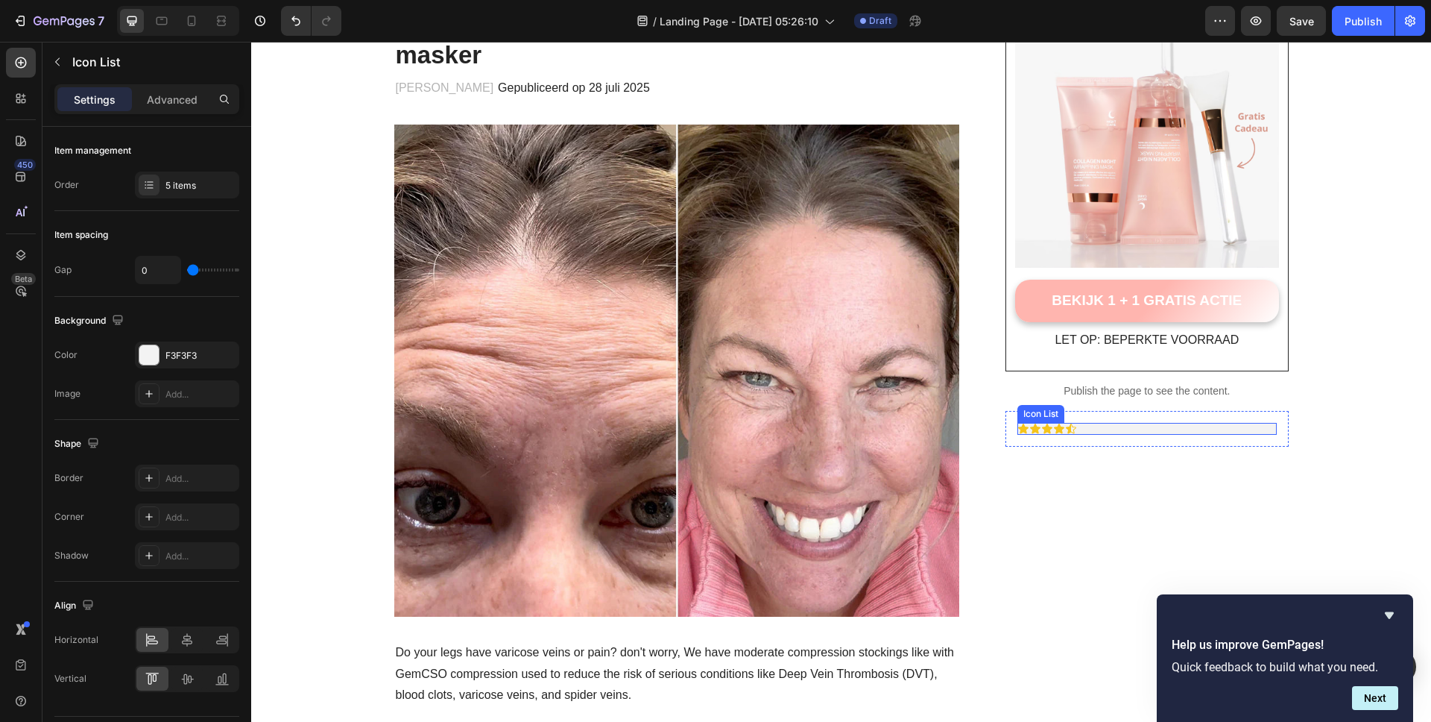
click at [1087, 426] on div "Icon Icon Icon Icon Icon" at bounding box center [1146, 429] width 259 height 12
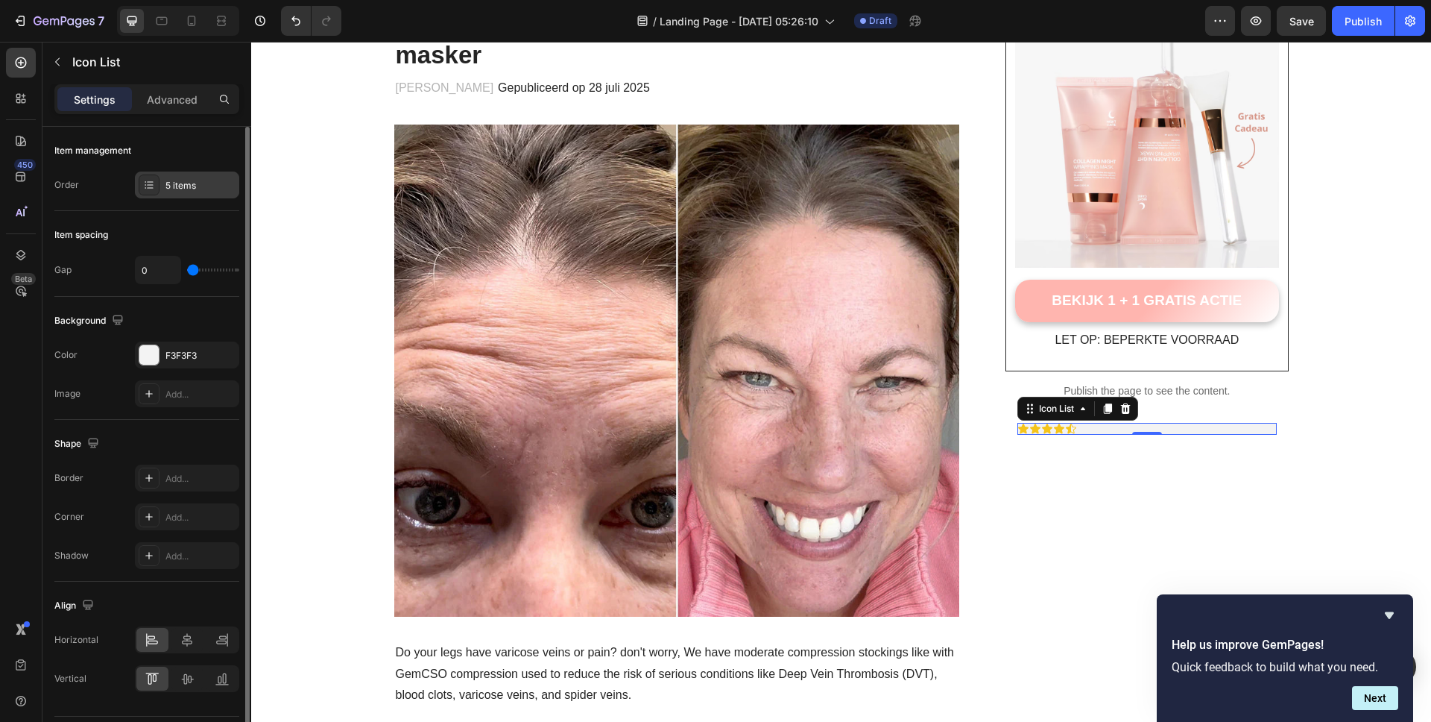
click at [161, 180] on div "5 items" at bounding box center [187, 184] width 104 height 27
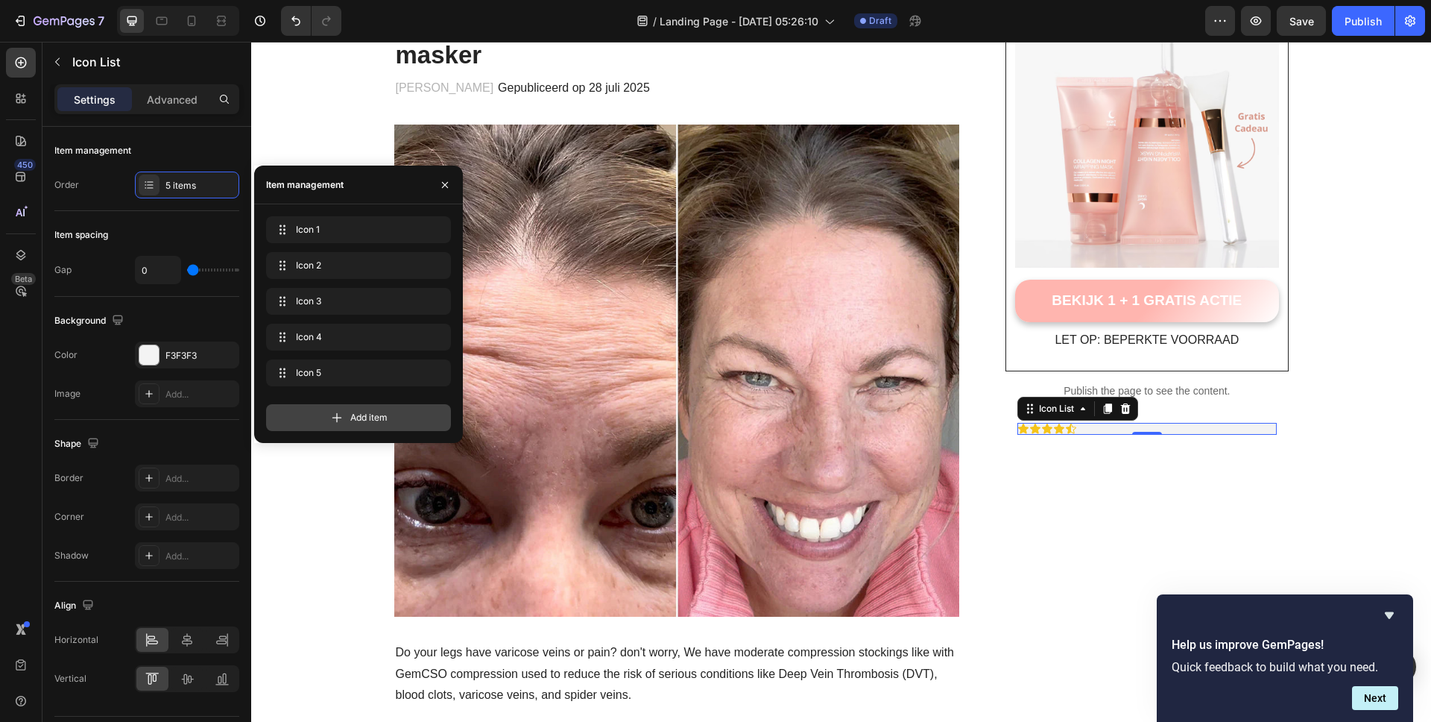
click at [356, 413] on span "Add item" at bounding box center [368, 417] width 37 height 13
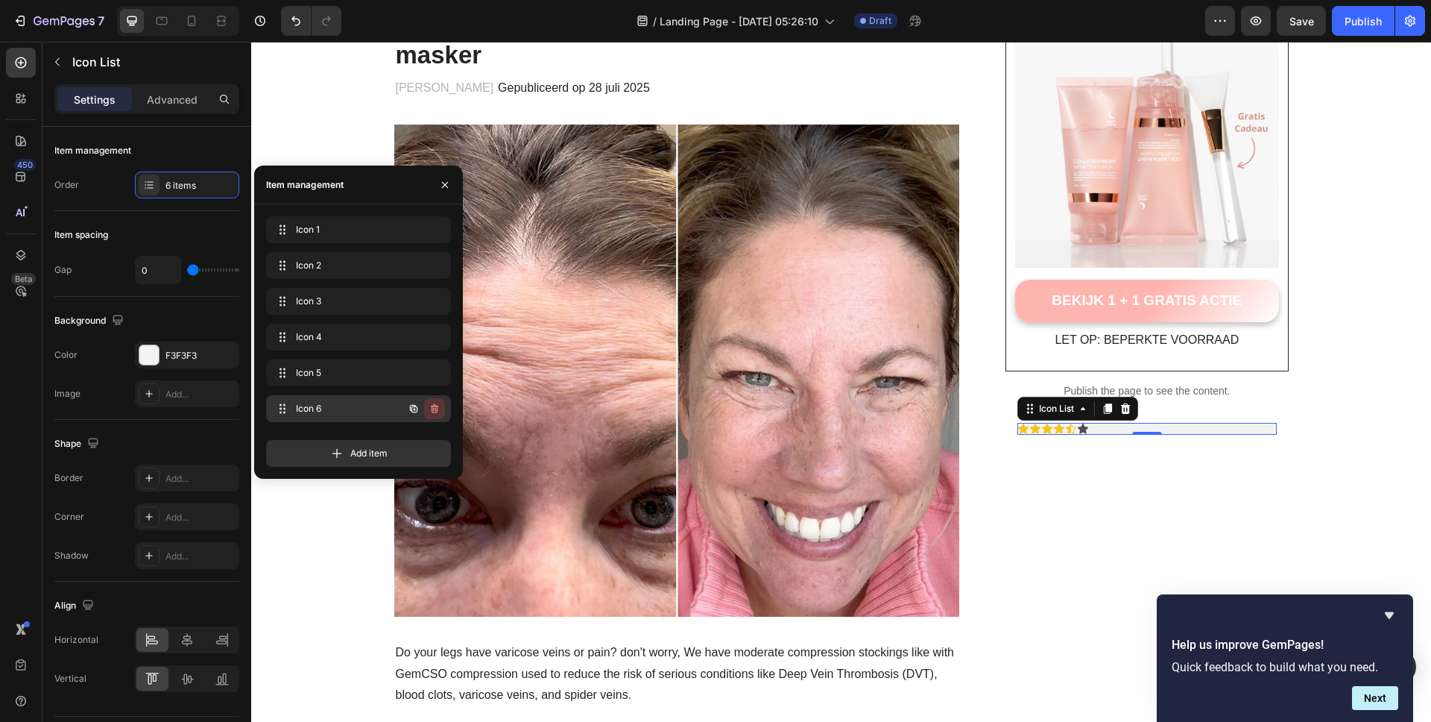
click at [444, 408] on button "button" at bounding box center [434, 408] width 21 height 21
click at [1079, 430] on div "Icon" at bounding box center [1083, 429] width 12 height 12
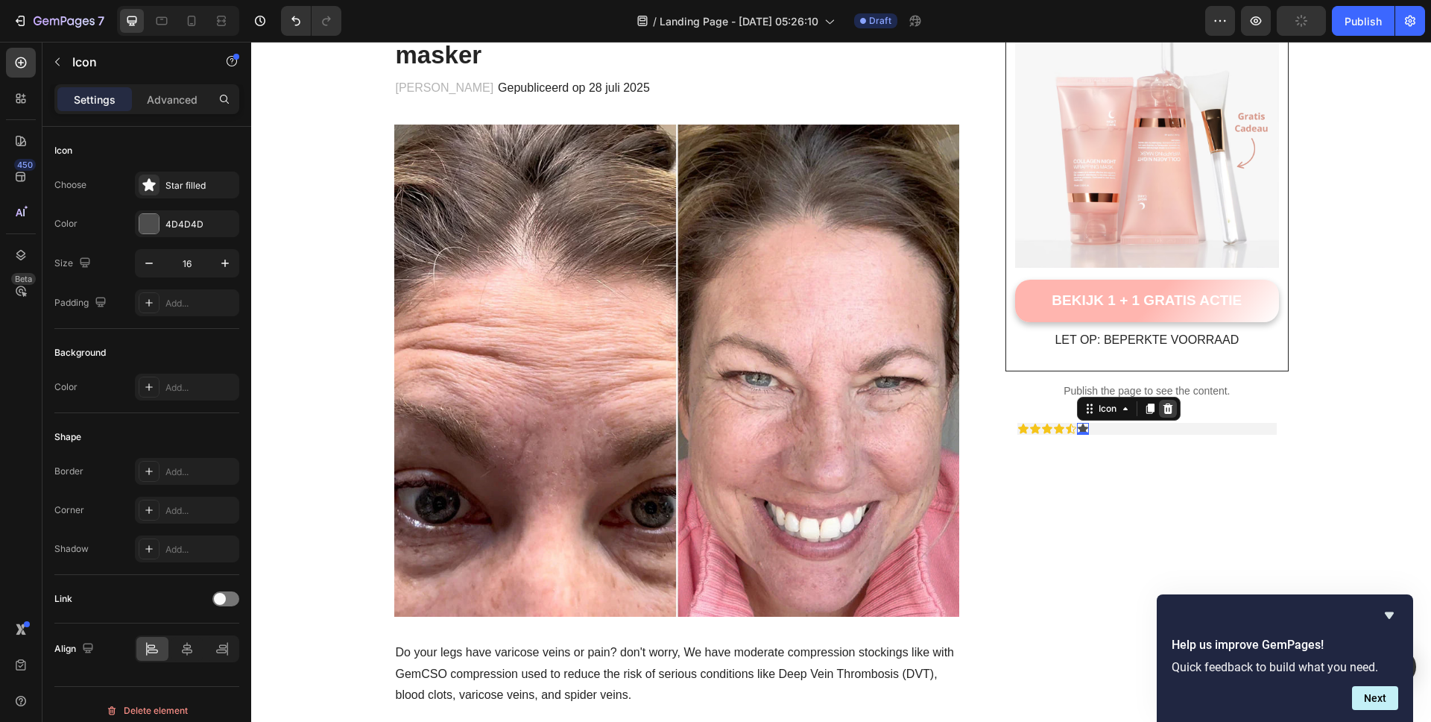
click at [1164, 405] on icon at bounding box center [1169, 408] width 10 height 10
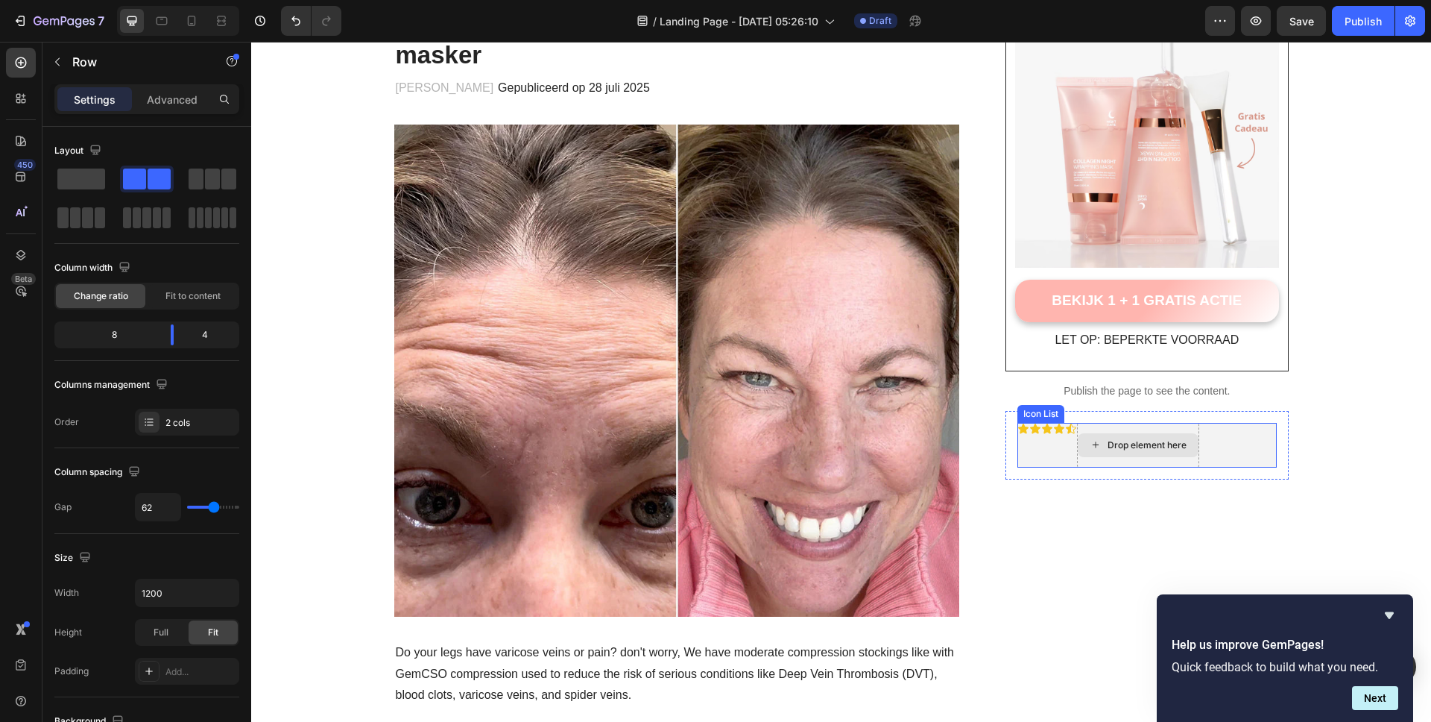
click at [1148, 444] on div "Drop element here" at bounding box center [1147, 445] width 79 height 12
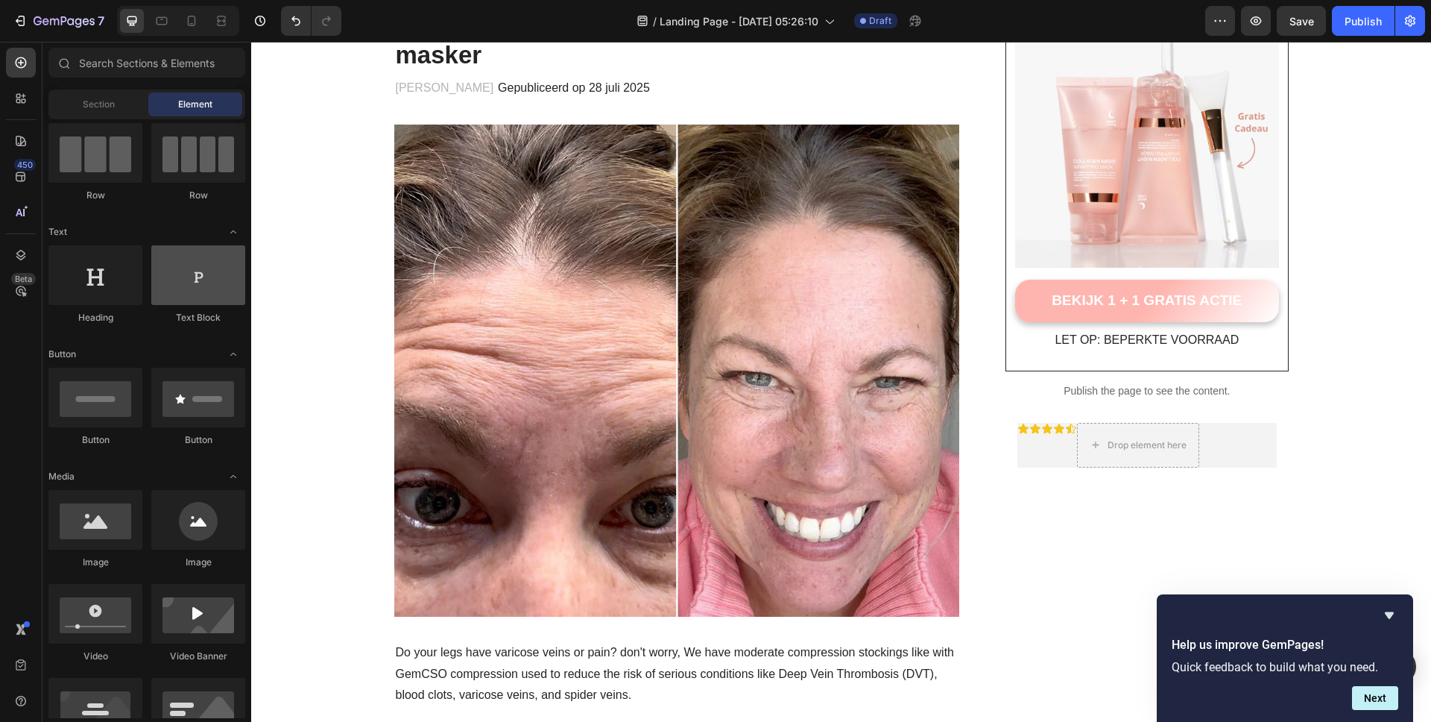
scroll to position [233, 0]
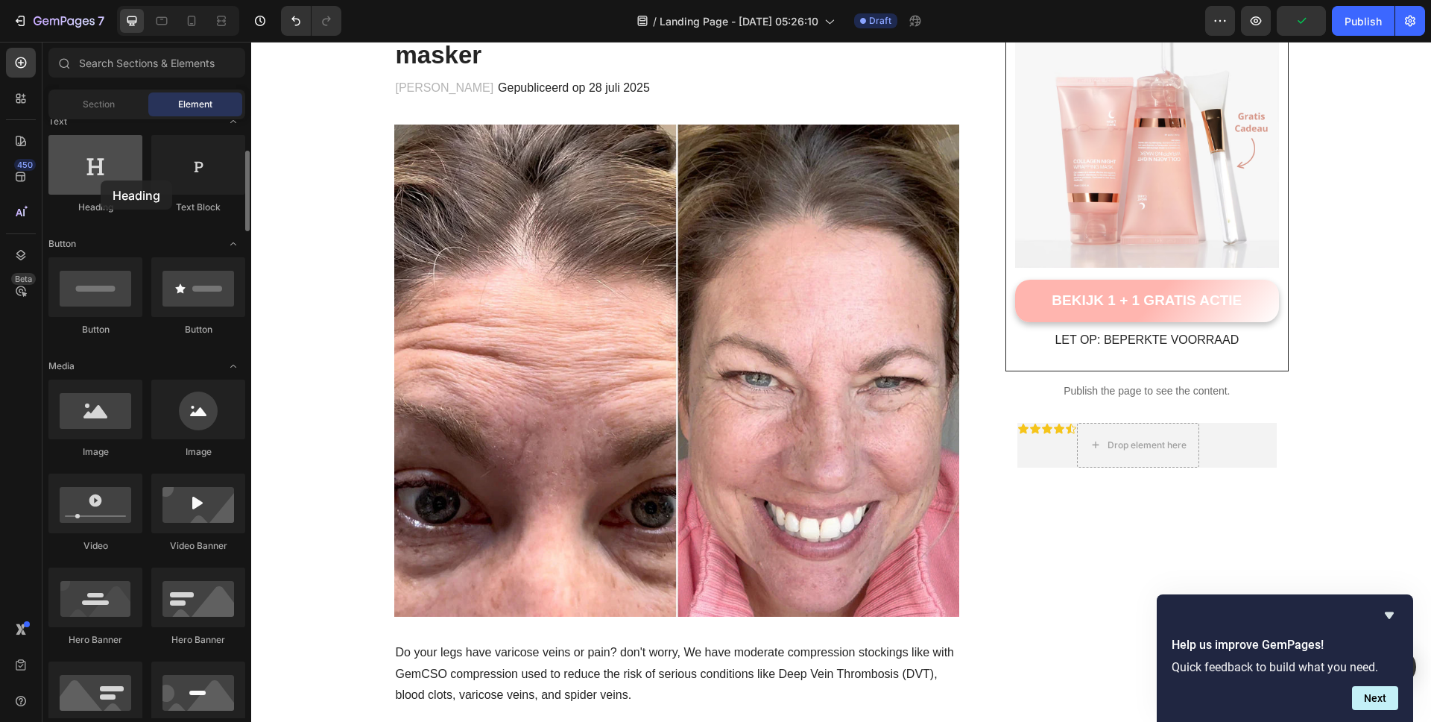
click at [101, 180] on div at bounding box center [95, 165] width 94 height 60
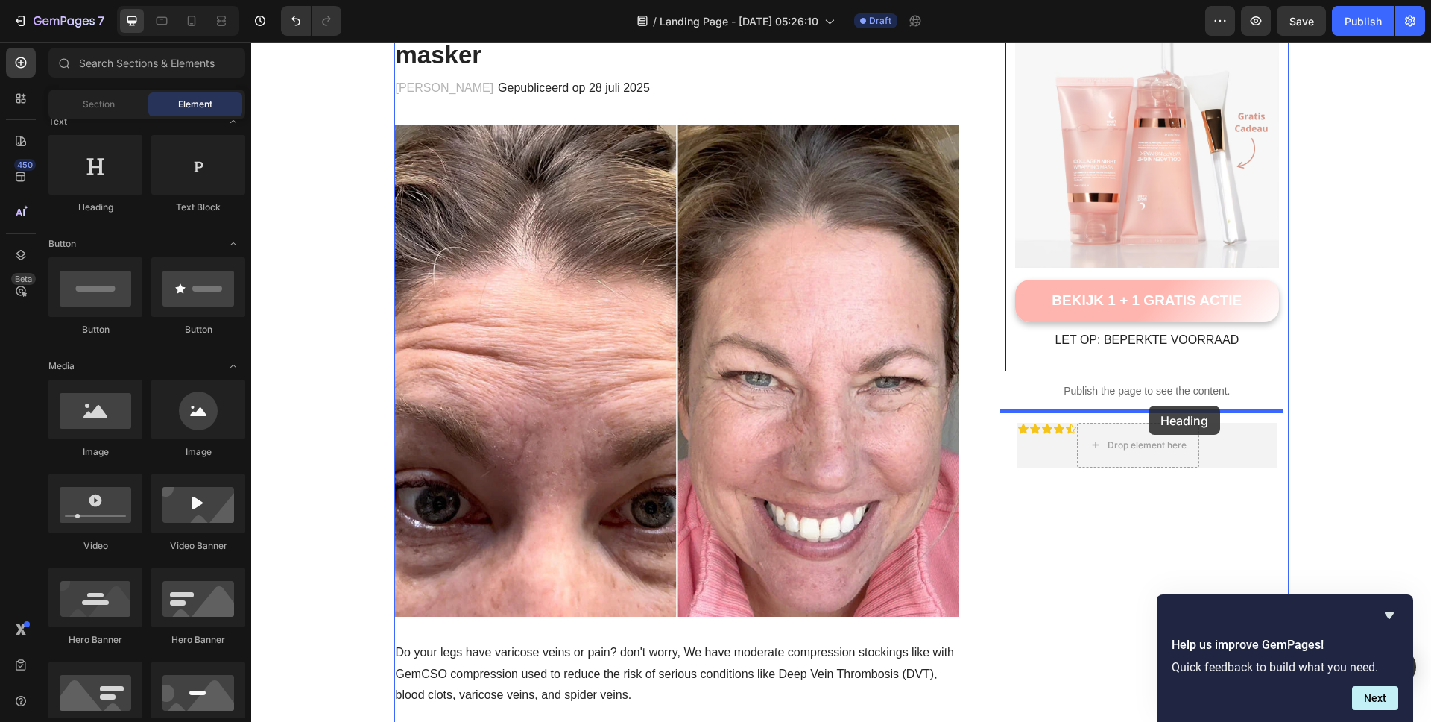
drag, startPoint x: 352, startPoint y: 212, endPoint x: 1149, endPoint y: 405, distance: 820.1
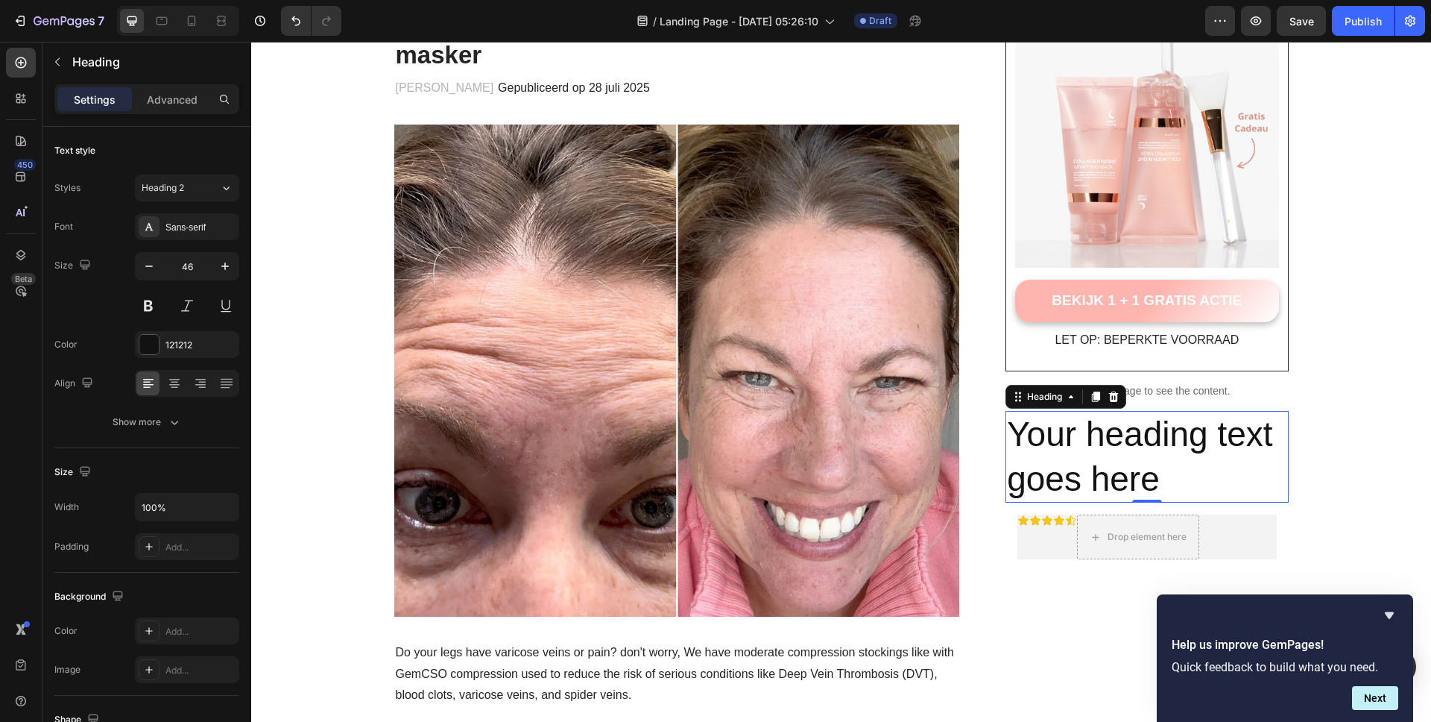
click at [1118, 457] on h2 "Your heading text goes here" at bounding box center [1147, 457] width 283 height 92
click at [1118, 457] on p "Your heading text goes here" at bounding box center [1147, 456] width 280 height 89
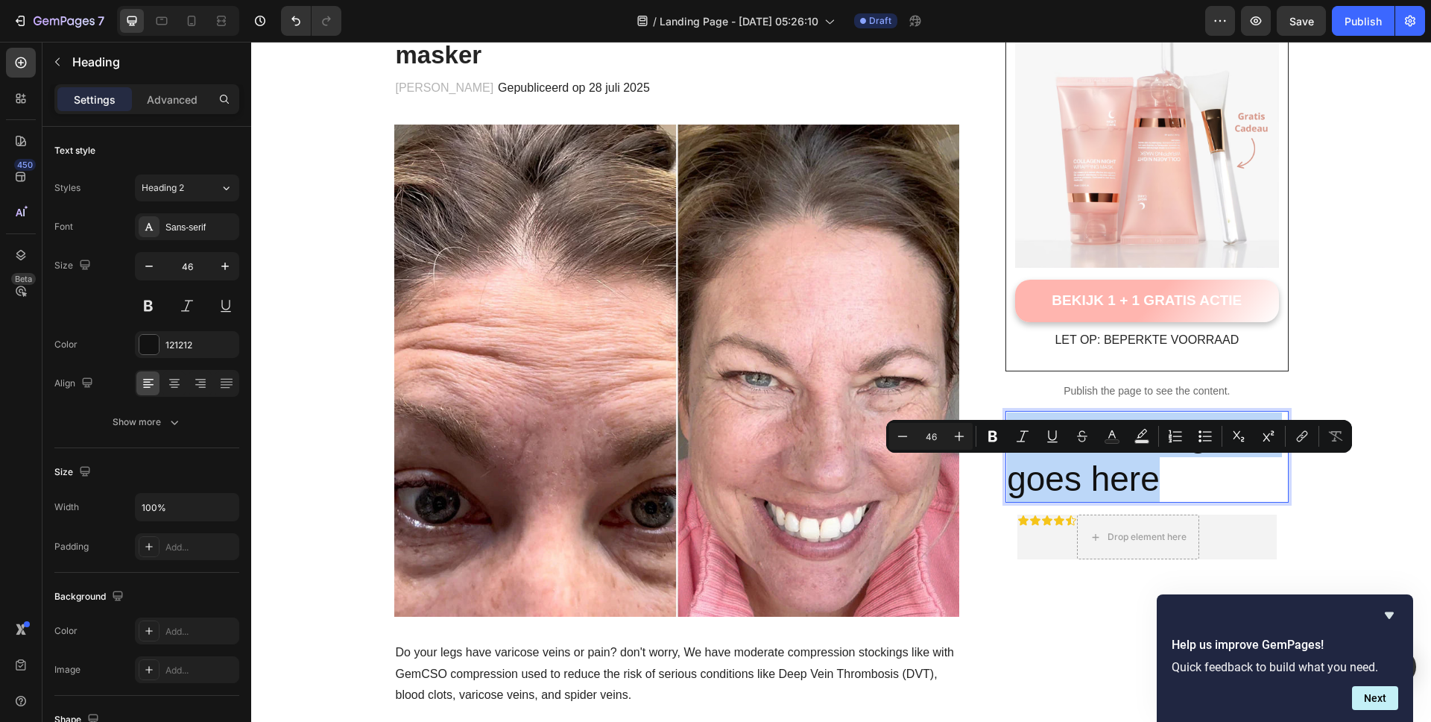
click at [1118, 457] on p "Your heading text goes here" at bounding box center [1147, 456] width 280 height 89
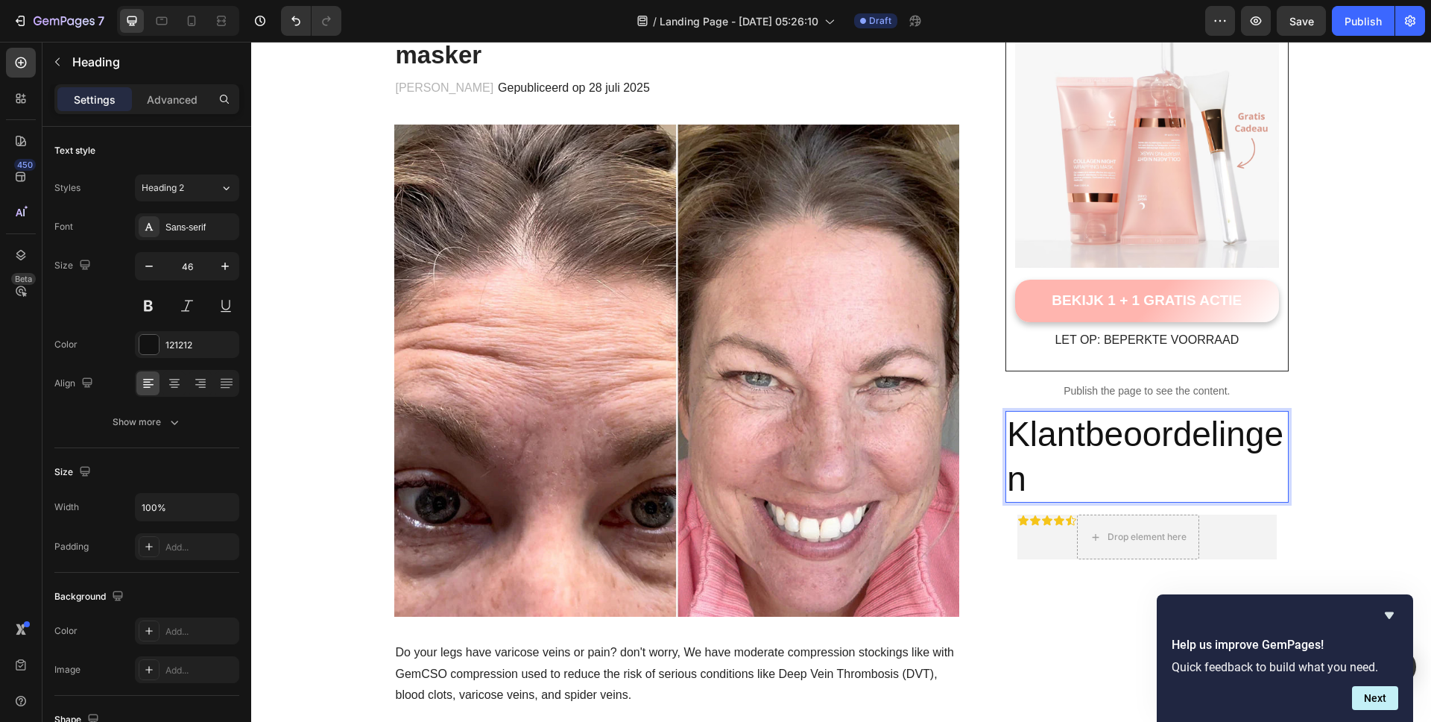
click at [1175, 449] on p "Klantbeoordelingen" at bounding box center [1147, 456] width 280 height 89
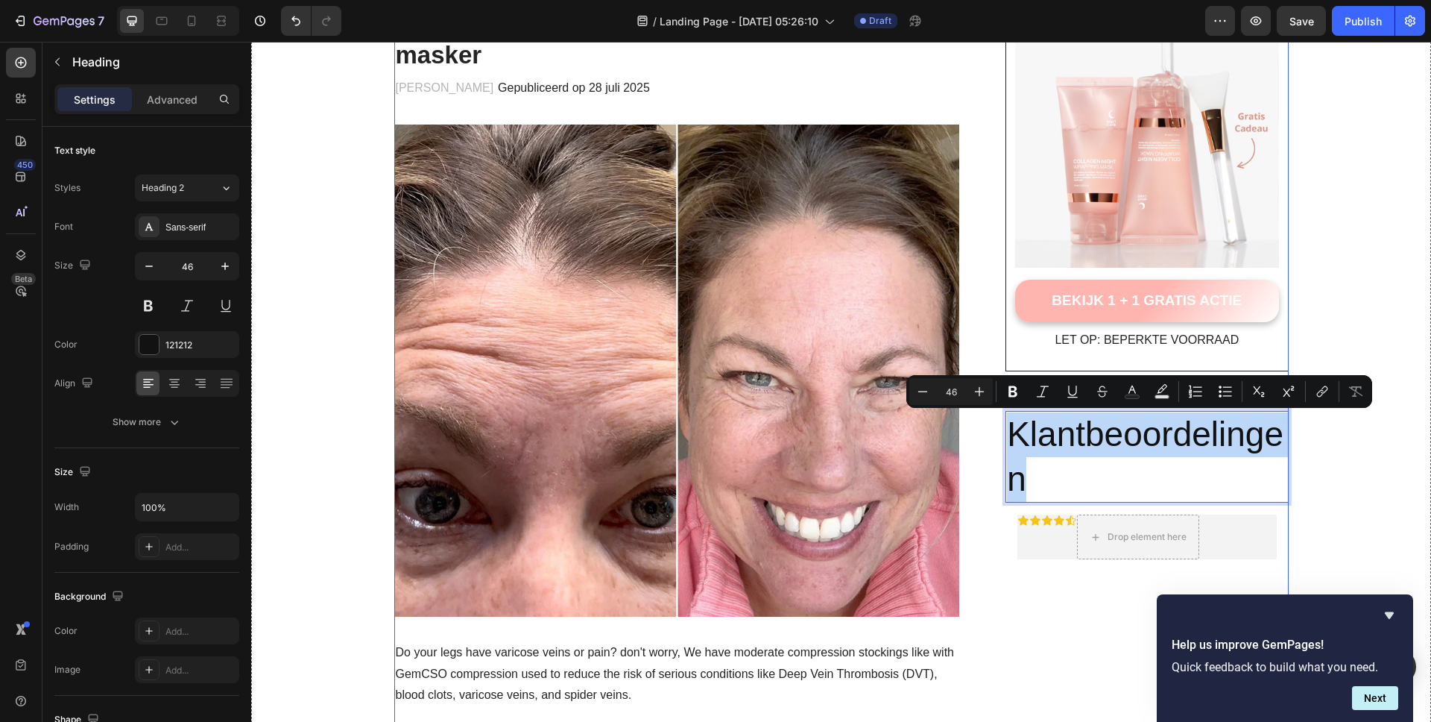
drag, startPoint x: 1079, startPoint y: 480, endPoint x: 997, endPoint y: 420, distance: 100.8
click at [917, 394] on icon "Editor contextual toolbar" at bounding box center [922, 391] width 15 height 15
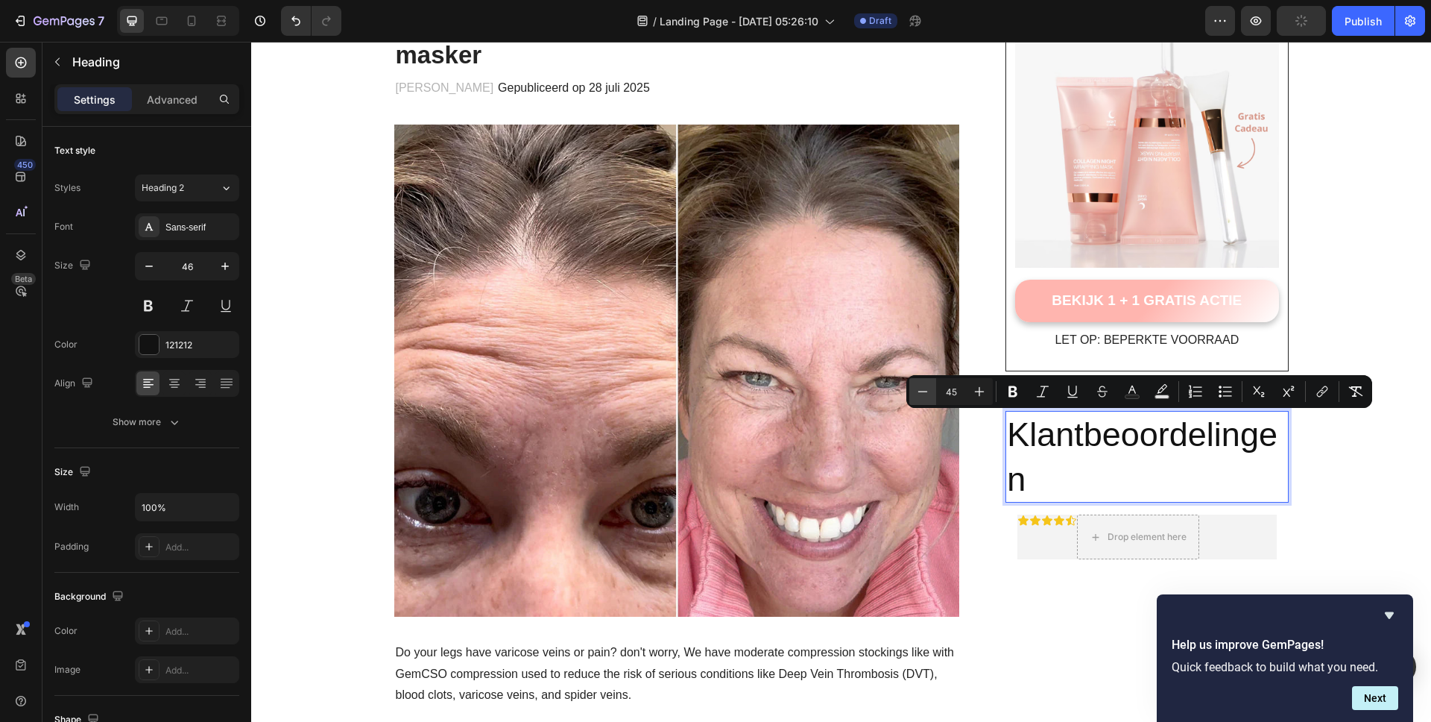
click at [917, 394] on icon "Editor contextual toolbar" at bounding box center [922, 391] width 15 height 15
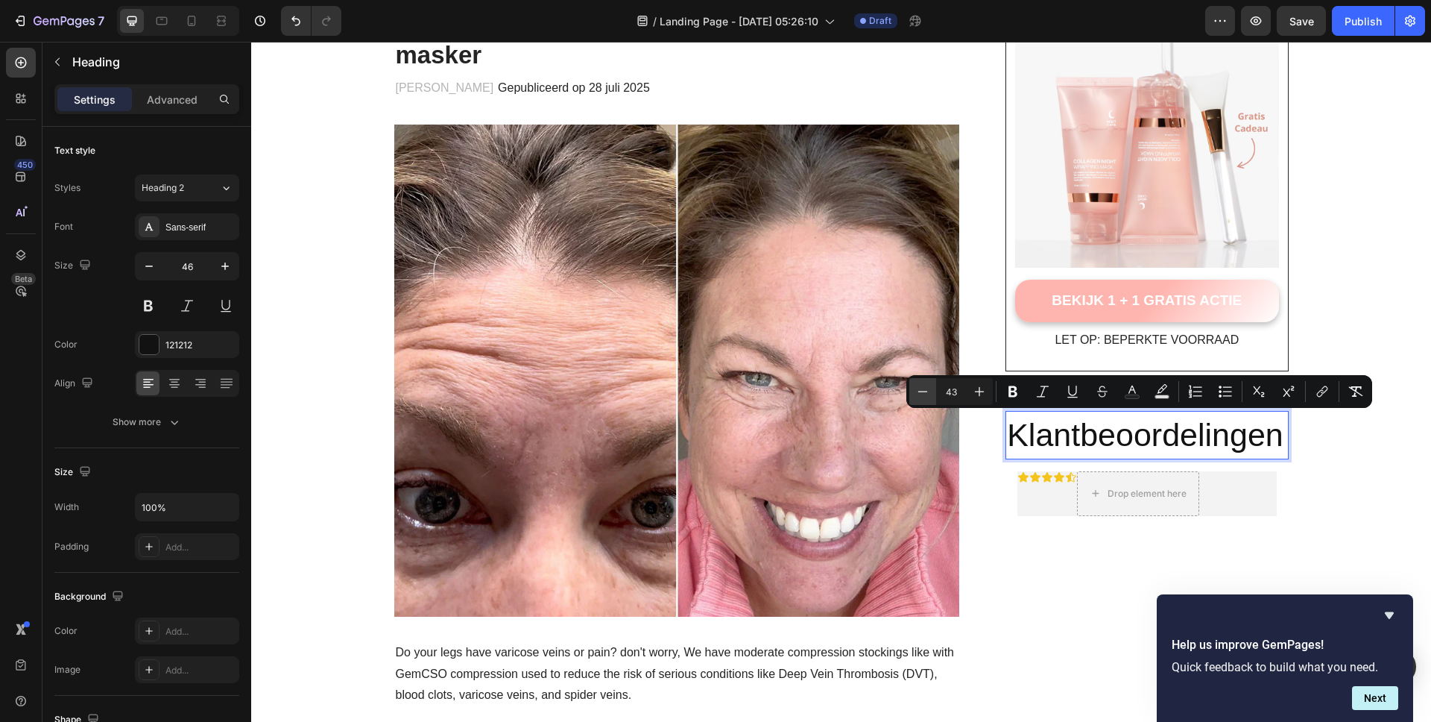
click at [917, 394] on icon "Editor contextual toolbar" at bounding box center [922, 391] width 15 height 15
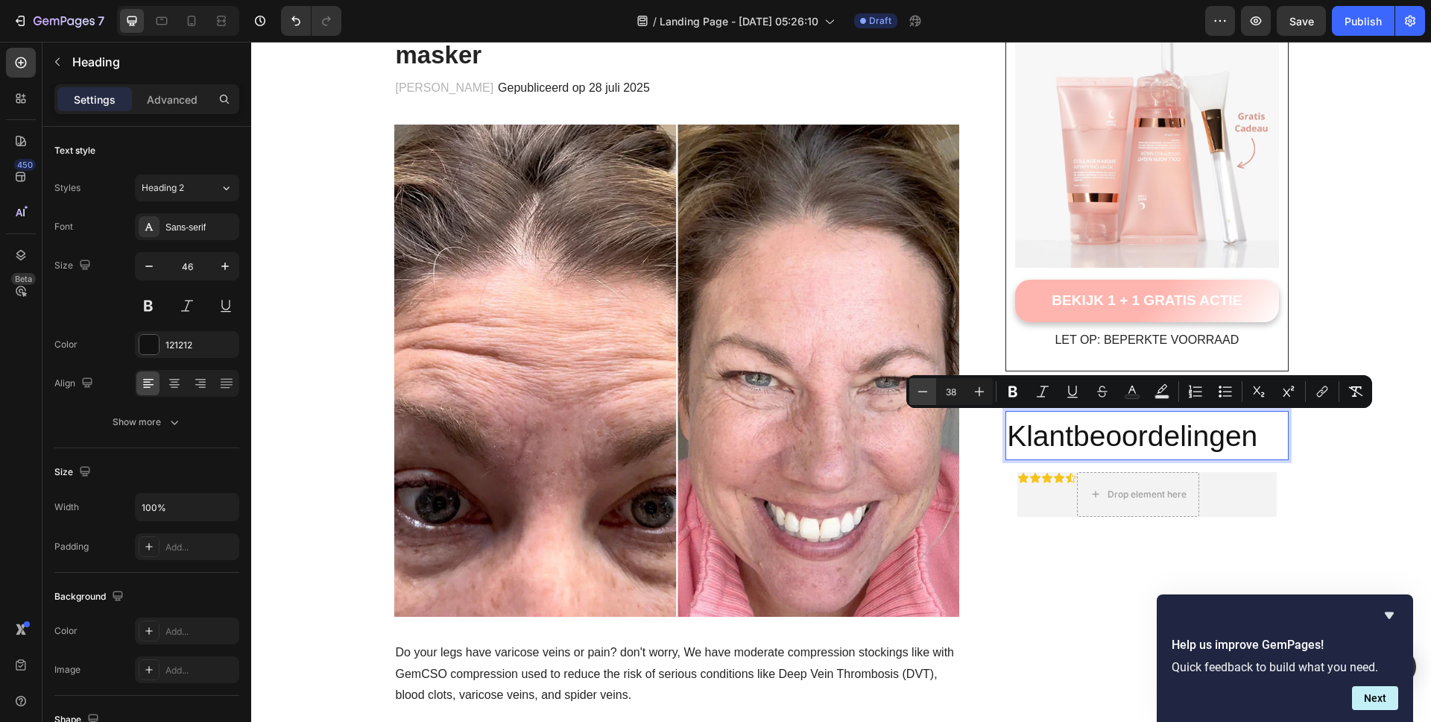
click at [917, 394] on icon "Editor contextual toolbar" at bounding box center [922, 391] width 15 height 15
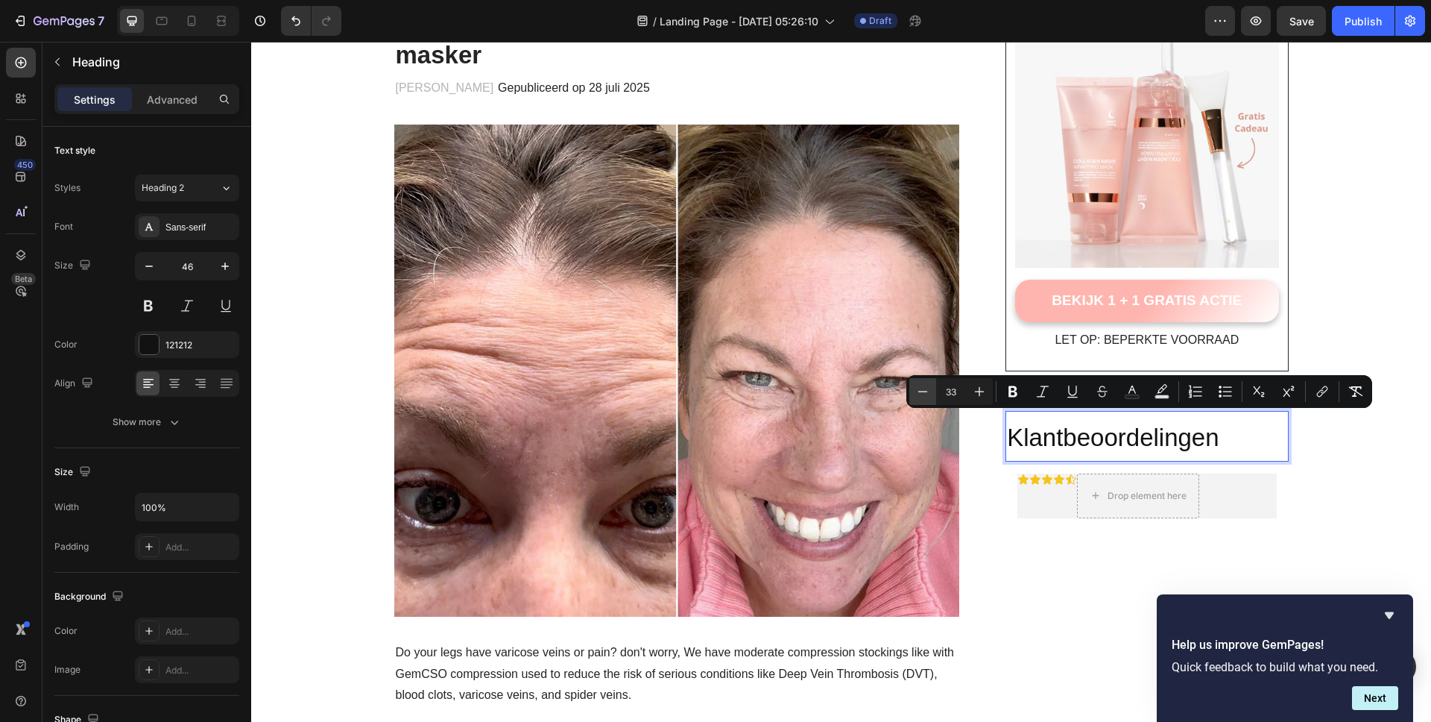
click at [917, 394] on icon "Editor contextual toolbar" at bounding box center [922, 391] width 15 height 15
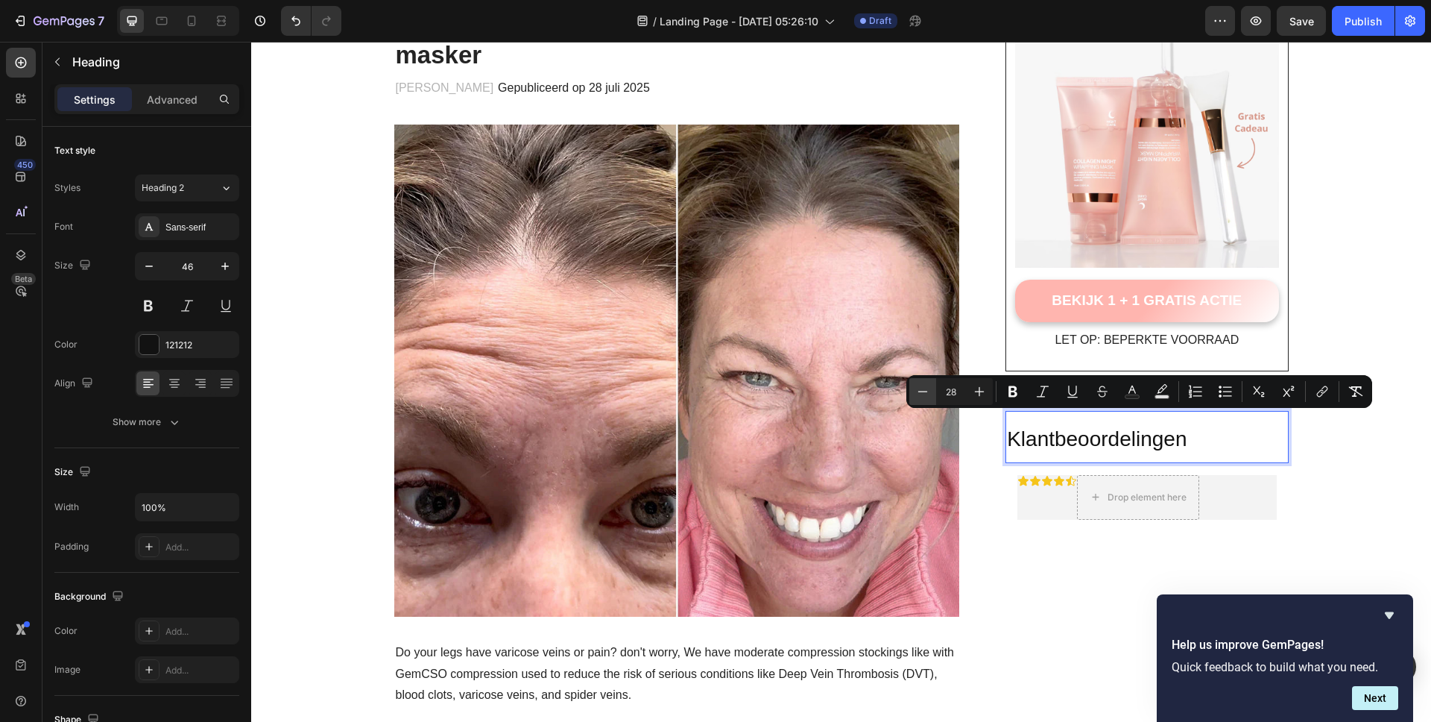
click at [917, 394] on icon "Editor contextual toolbar" at bounding box center [922, 391] width 15 height 15
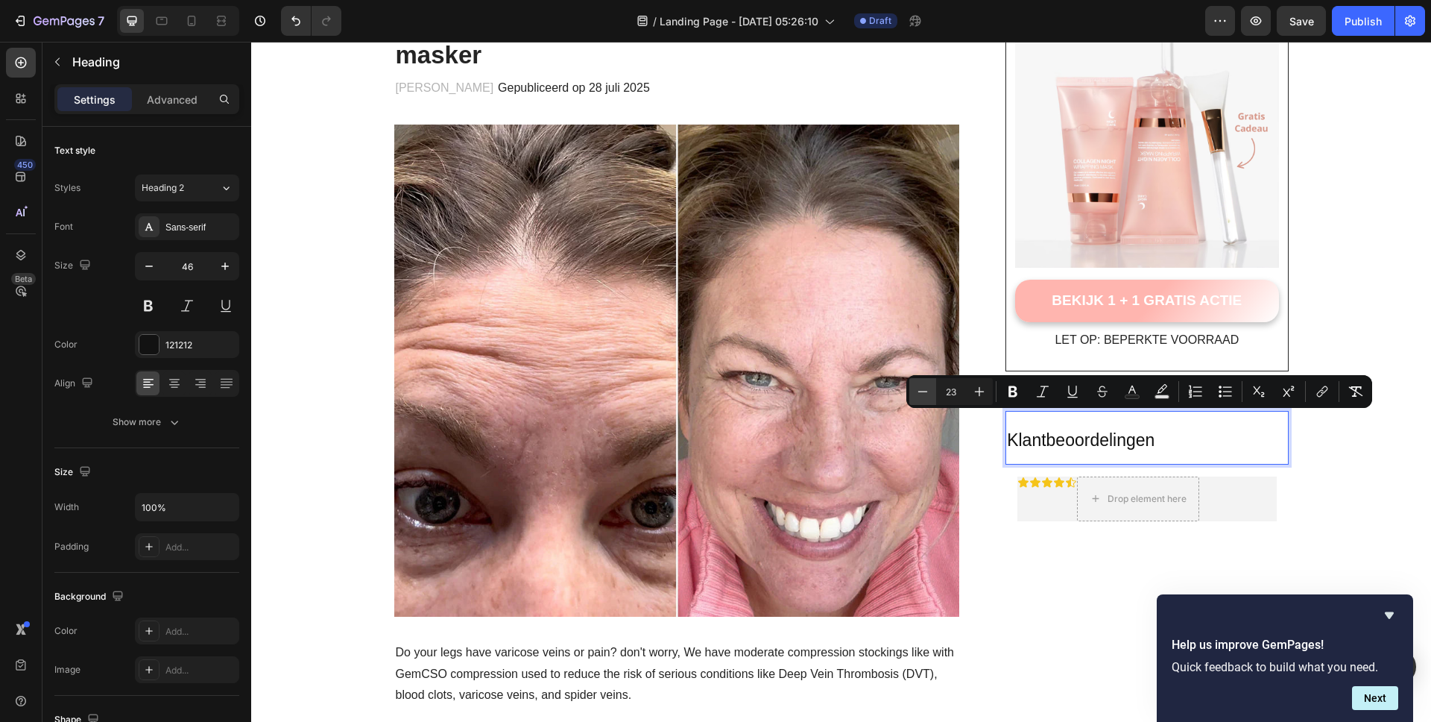
click at [917, 394] on icon "Editor contextual toolbar" at bounding box center [922, 391] width 15 height 15
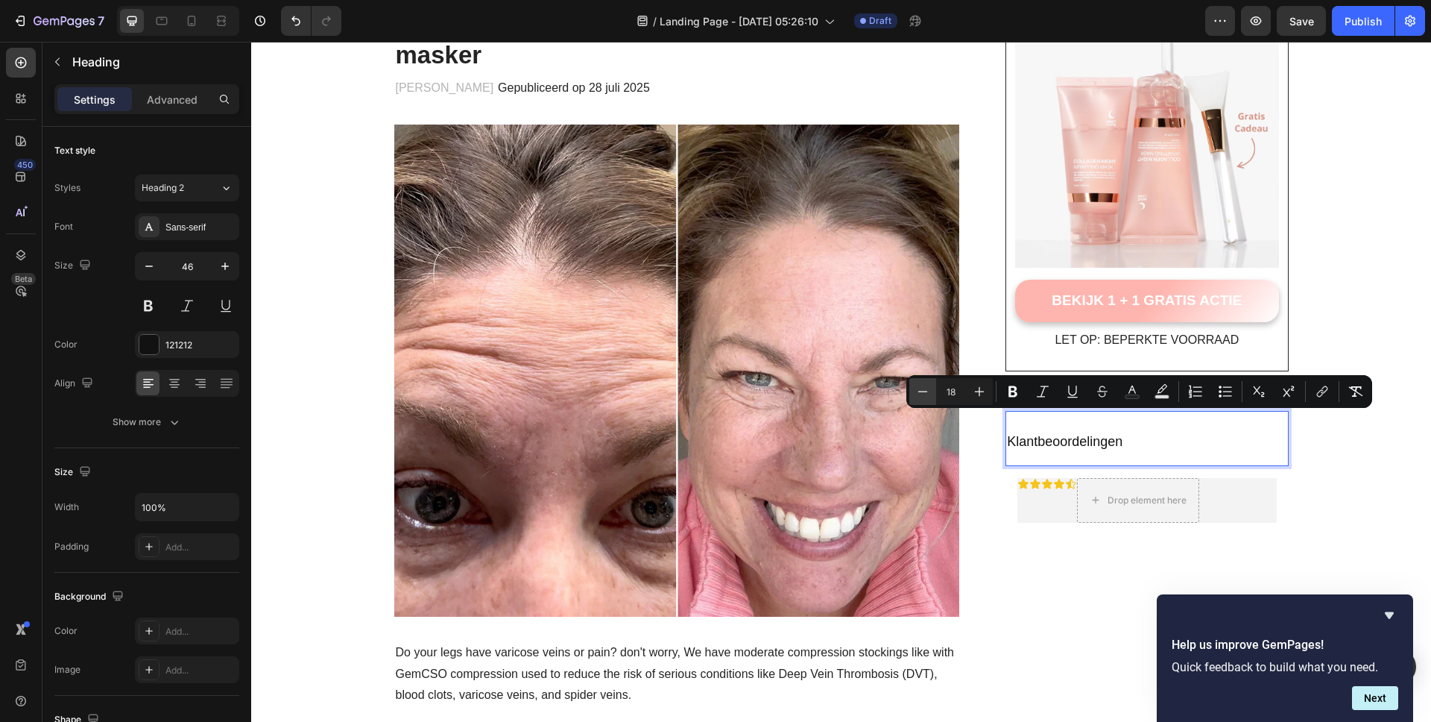
click at [917, 394] on icon "Editor contextual toolbar" at bounding box center [922, 391] width 15 height 15
type input "15"
click at [1019, 394] on icon "Editor contextual toolbar" at bounding box center [1013, 391] width 15 height 15
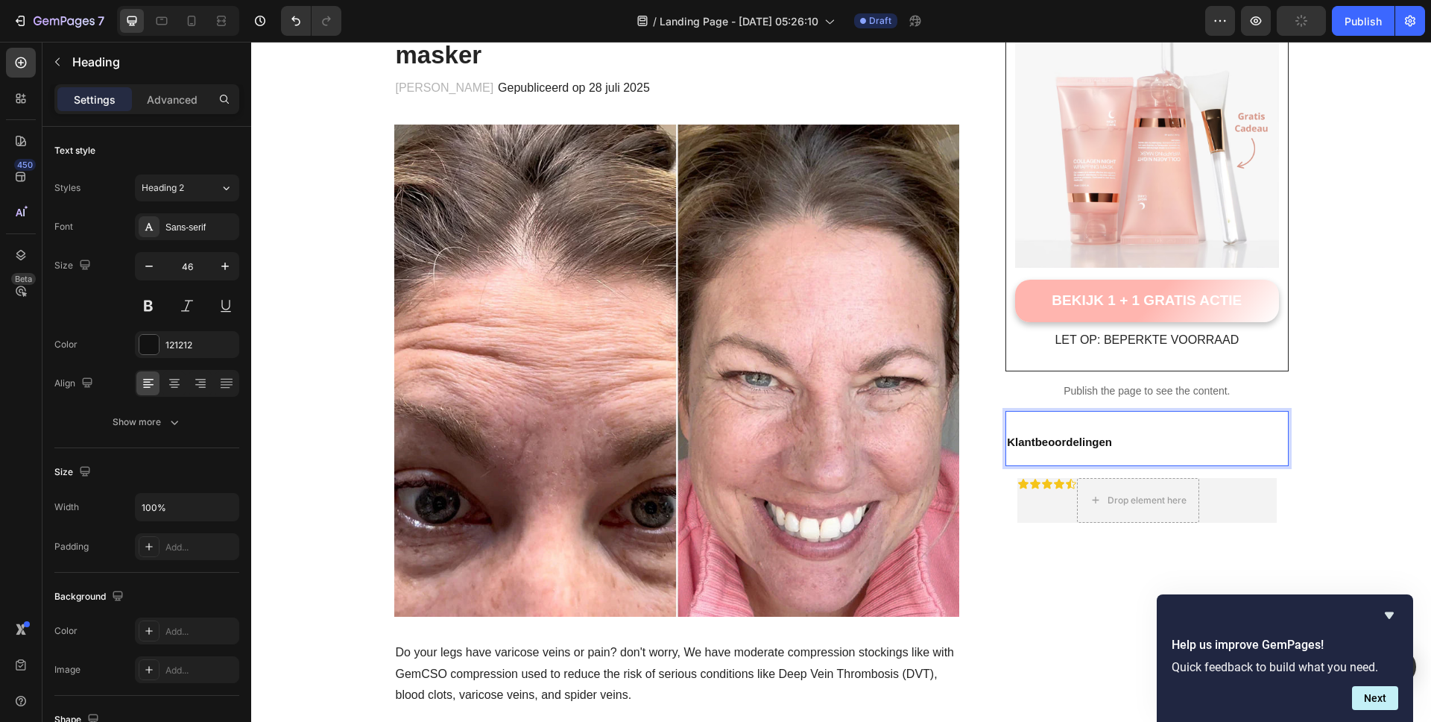
click at [1256, 418] on p "Klantbeoordelingen" at bounding box center [1147, 438] width 280 height 52
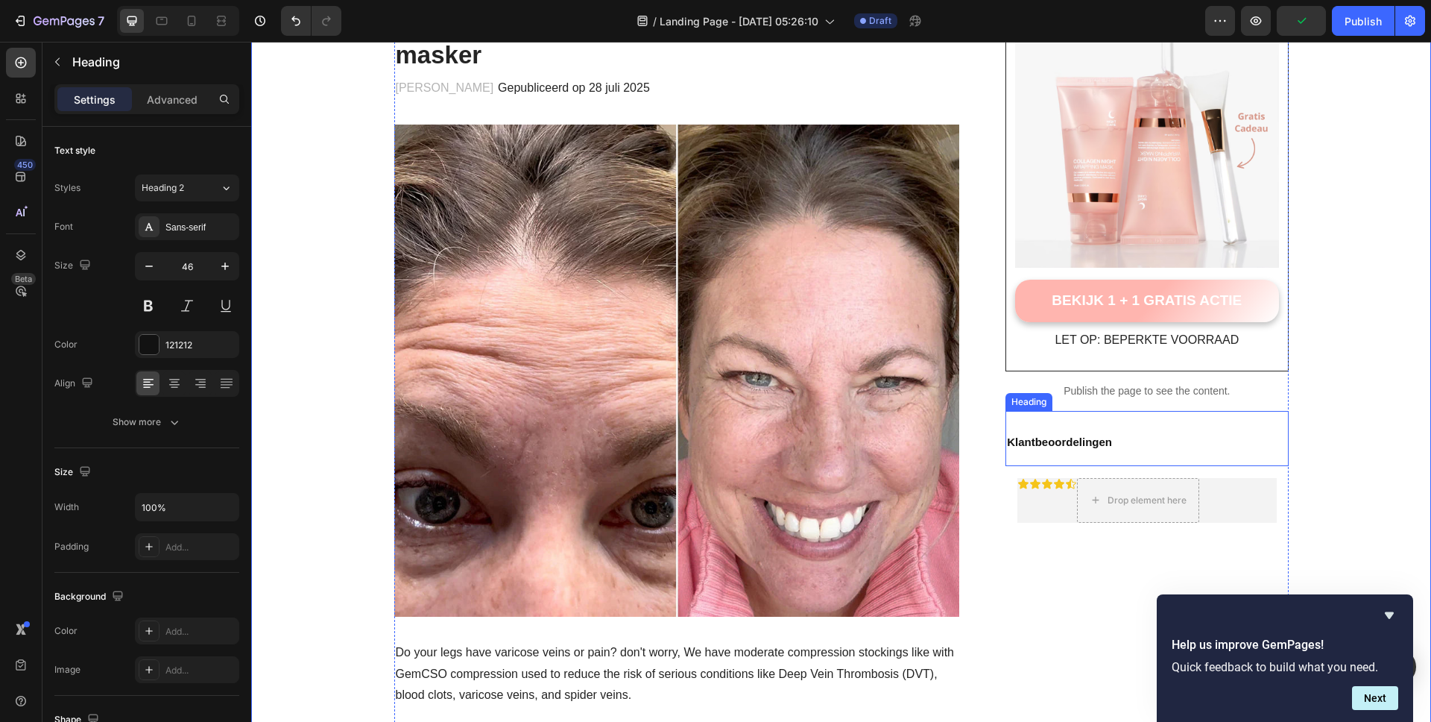
click at [1242, 444] on p "⁠⁠⁠⁠⁠⁠⁠ Klantbeoordelingen" at bounding box center [1147, 438] width 280 height 52
click at [1070, 401] on icon at bounding box center [1071, 397] width 12 height 12
click at [1208, 435] on p "Klantbeoordelinge" at bounding box center [1147, 438] width 280 height 52
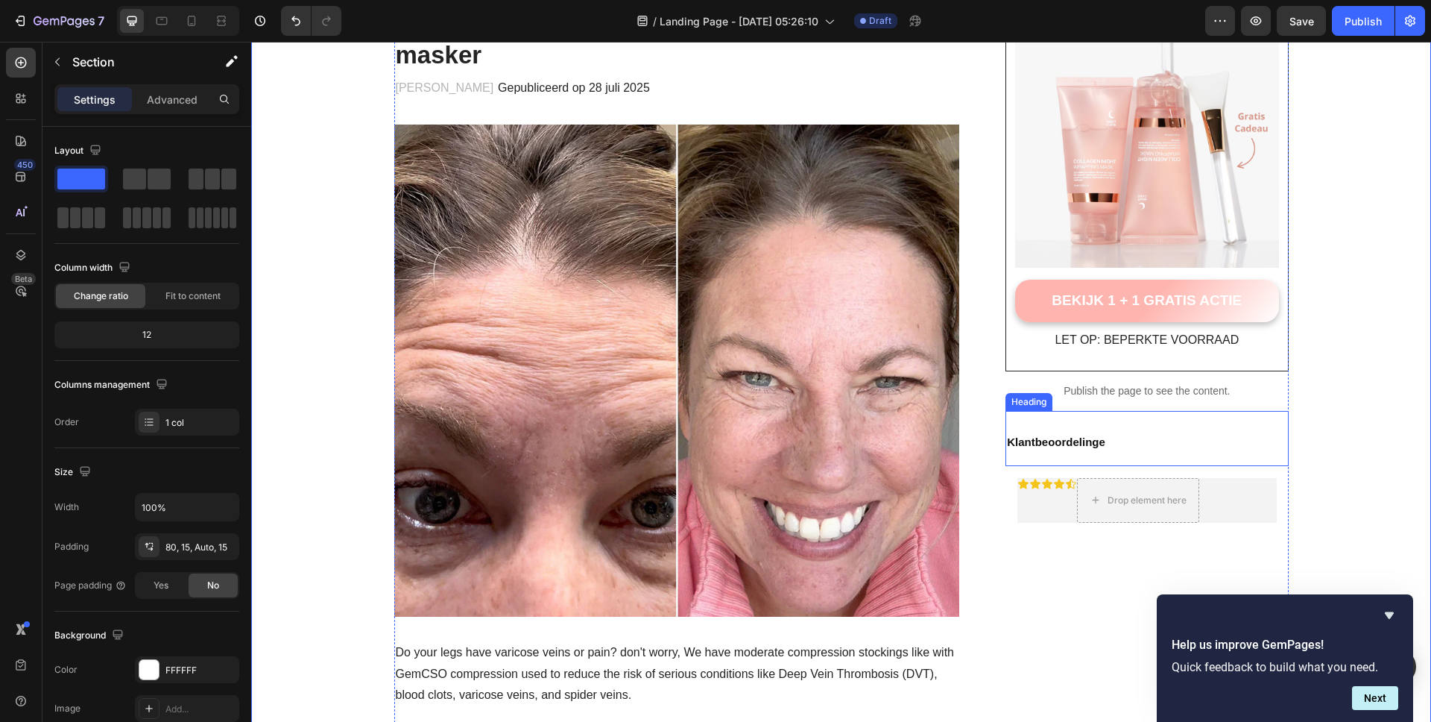
click at [1133, 452] on p "⁠⁠⁠⁠⁠⁠⁠ Klantbeoordelinge" at bounding box center [1147, 438] width 280 height 52
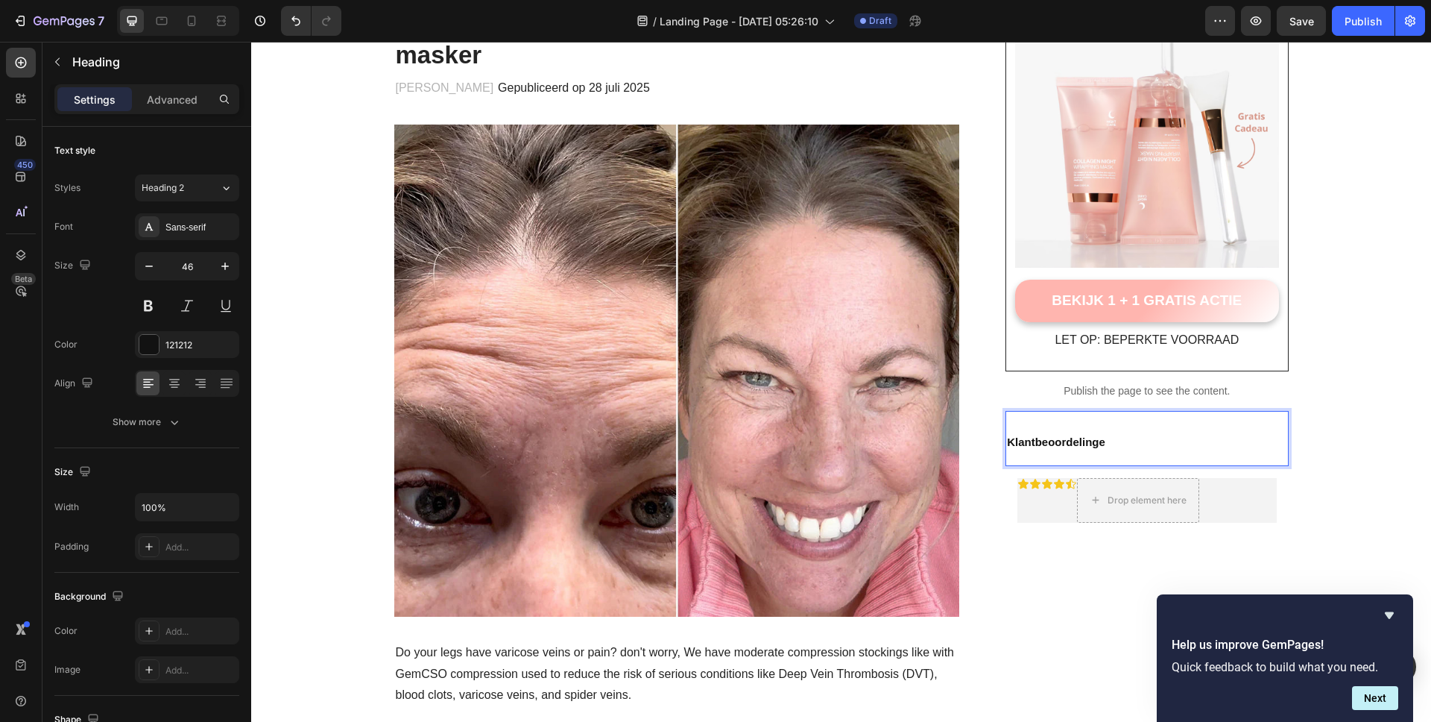
click at [1111, 444] on p "Klantbeoordelinge" at bounding box center [1147, 438] width 280 height 52
click at [1077, 442] on strong "Klantbeoordelingen" at bounding box center [1059, 441] width 105 height 13
click at [1109, 394] on icon at bounding box center [1114, 396] width 10 height 10
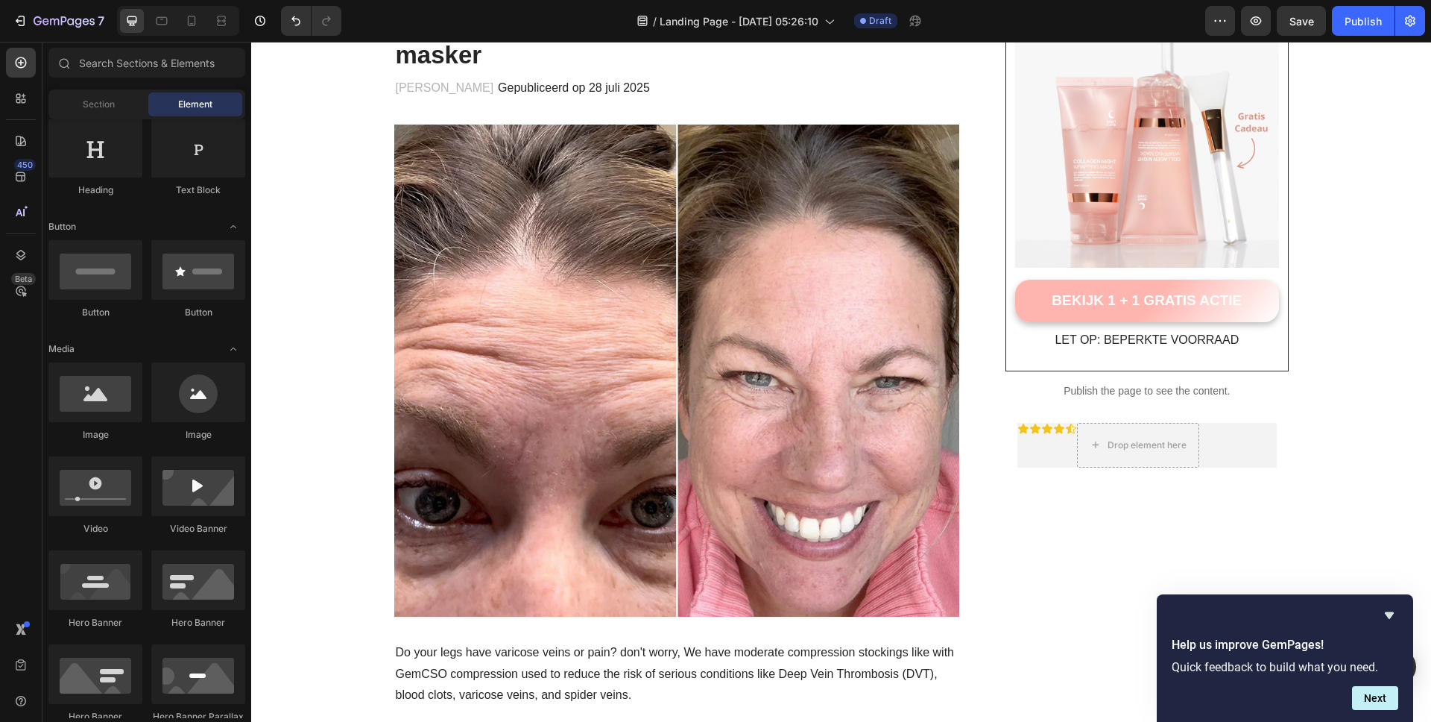
scroll to position [0, 0]
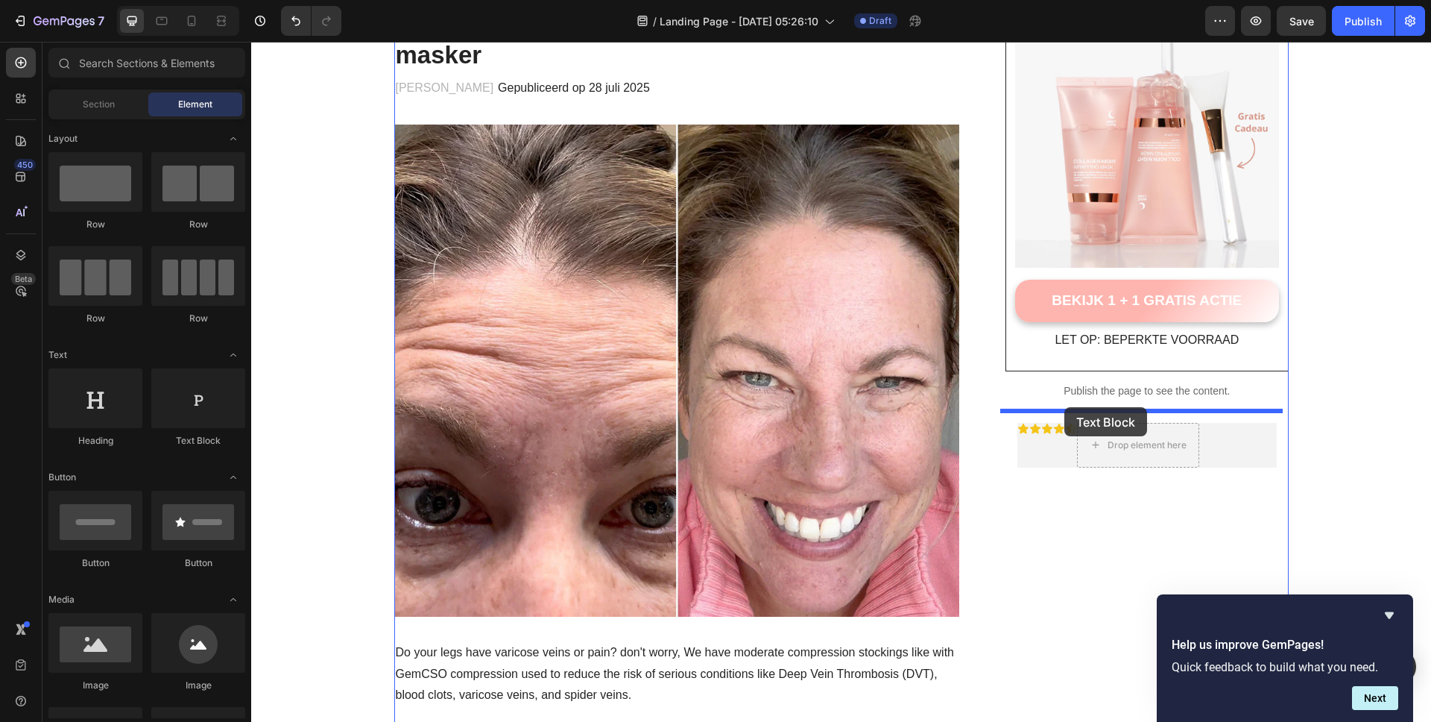
drag, startPoint x: 444, startPoint y: 457, endPoint x: 1064, endPoint y: 407, distance: 622.9
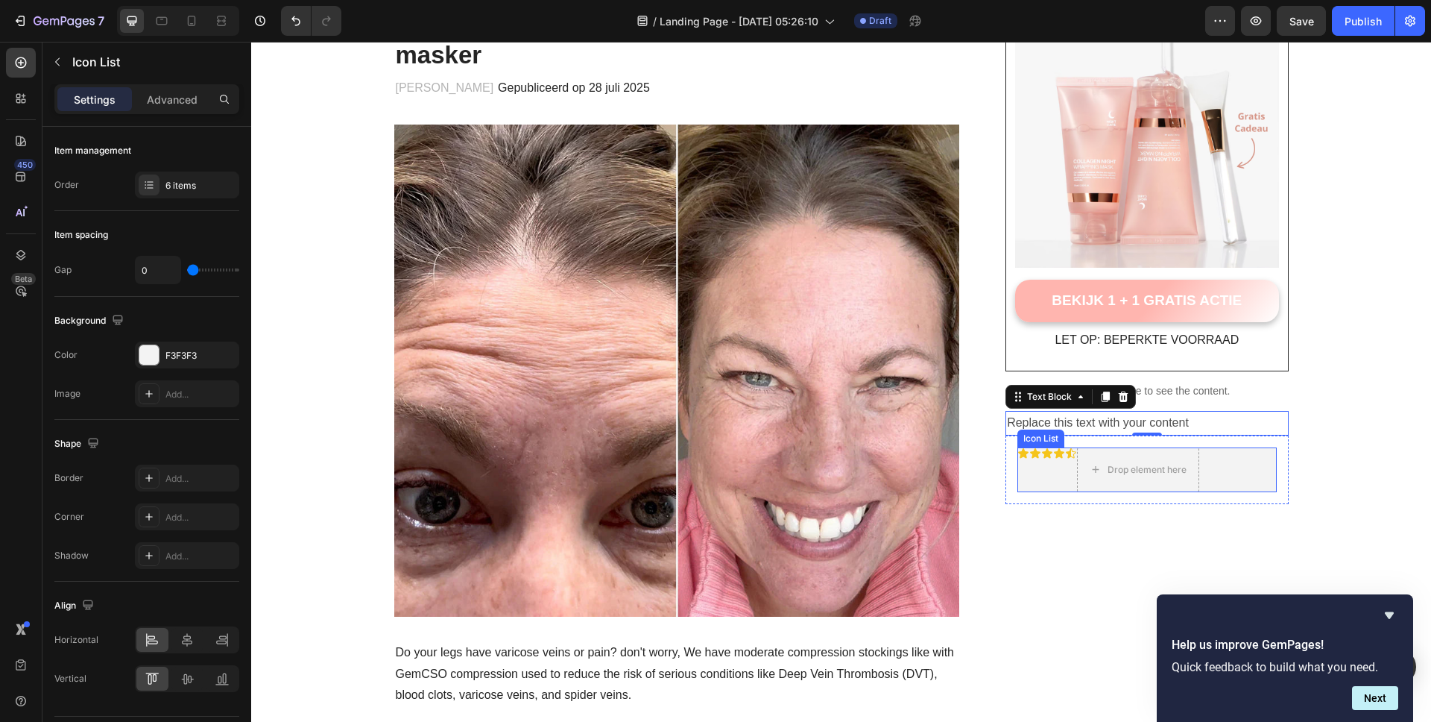
click at [1050, 466] on div "Icon Icon Icon Icon Icon Drop element here" at bounding box center [1146, 469] width 259 height 45
click at [1037, 472] on div "Icon Icon Icon Icon Icon Drop element here" at bounding box center [1146, 469] width 259 height 45
click at [1035, 470] on div "Icon Icon Icon Icon Icon Drop element here" at bounding box center [1146, 469] width 259 height 45
click at [1040, 474] on div "Icon Icon Icon Icon Icon Drop element here" at bounding box center [1146, 469] width 259 height 45
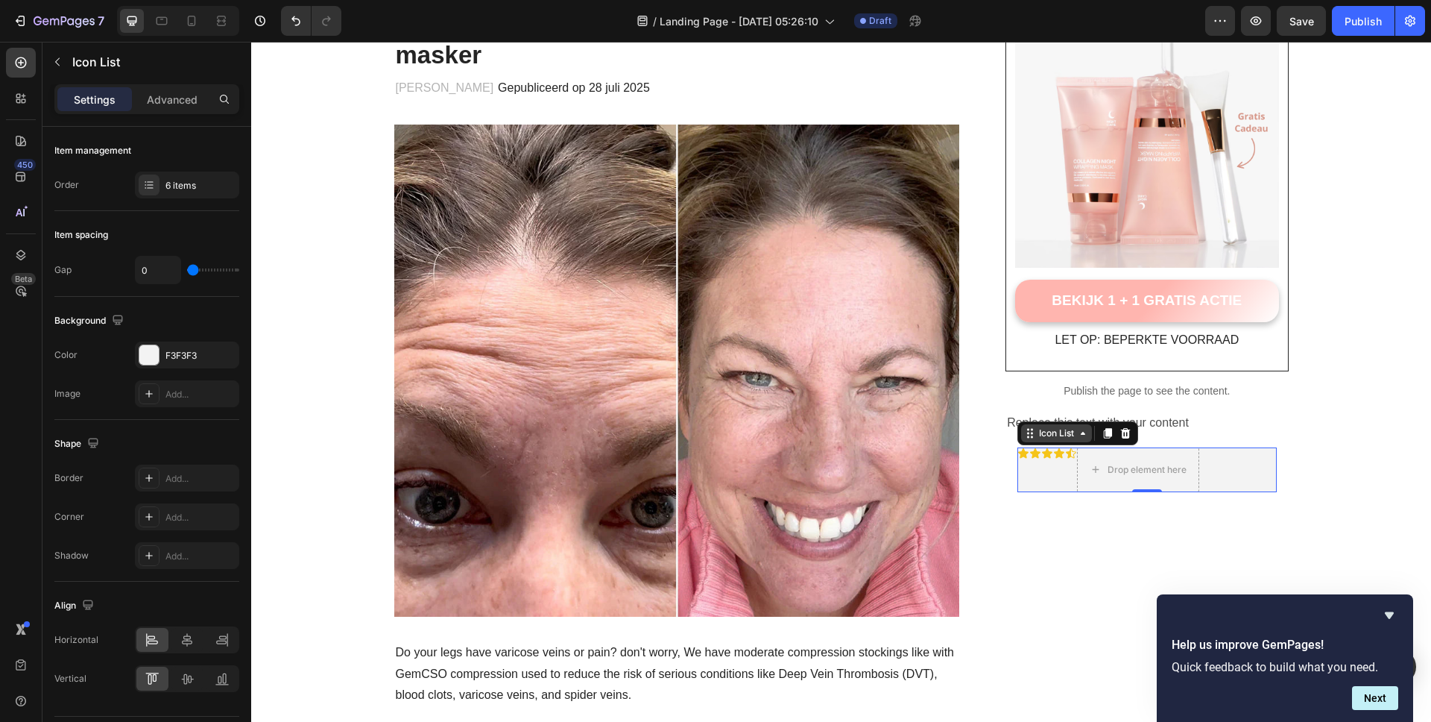
click at [1068, 435] on div "Icon List" at bounding box center [1056, 432] width 41 height 13
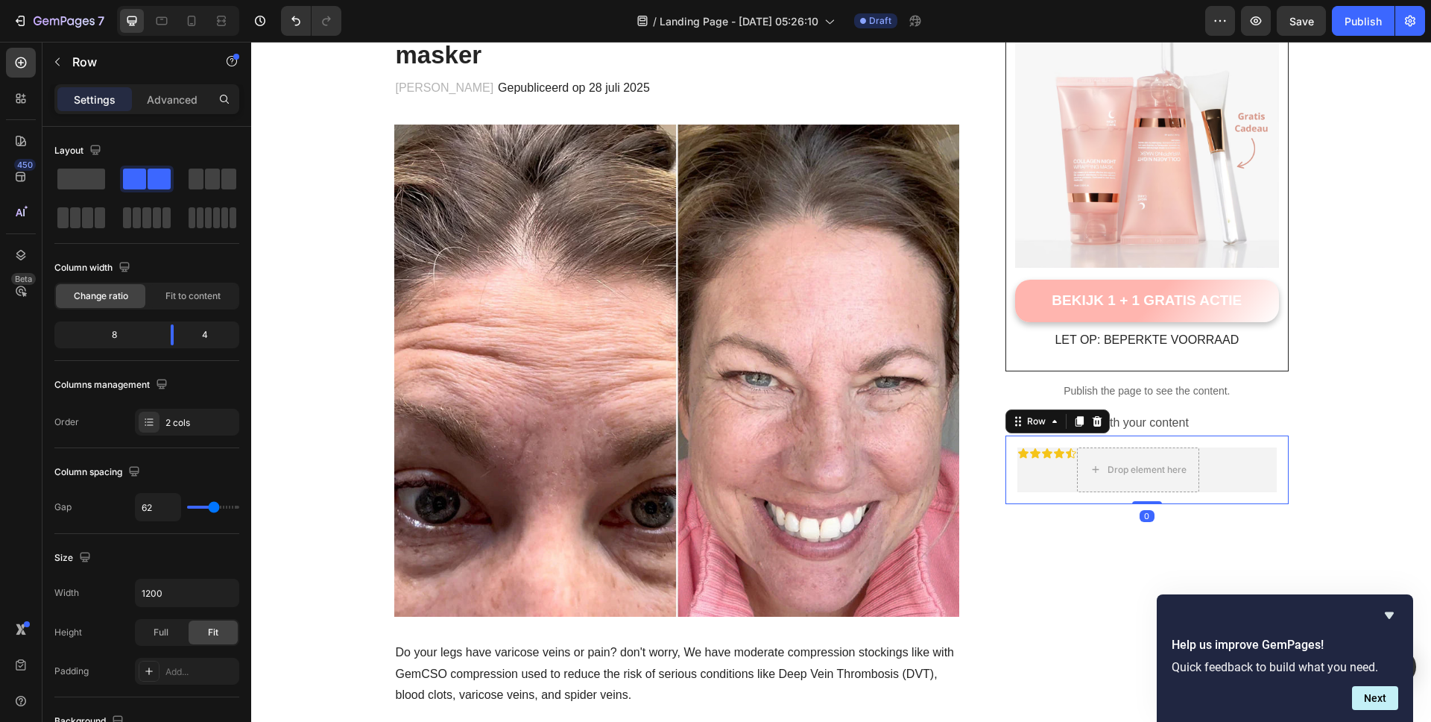
click at [1147, 497] on div "Icon Icon Icon Icon Icon Drop element here Icon List Row 0" at bounding box center [1147, 469] width 283 height 69
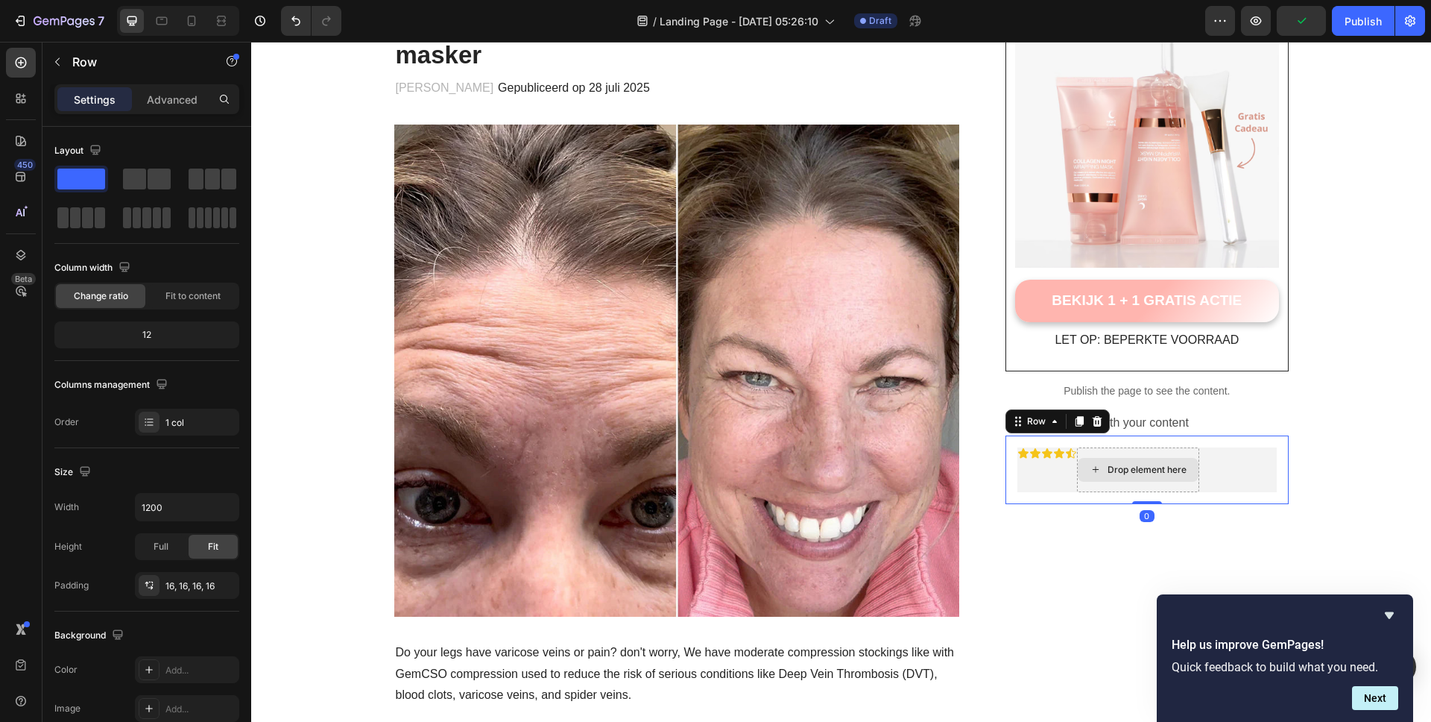
drag, startPoint x: 1146, startPoint y: 501, endPoint x: 1137, endPoint y: 460, distance: 42.0
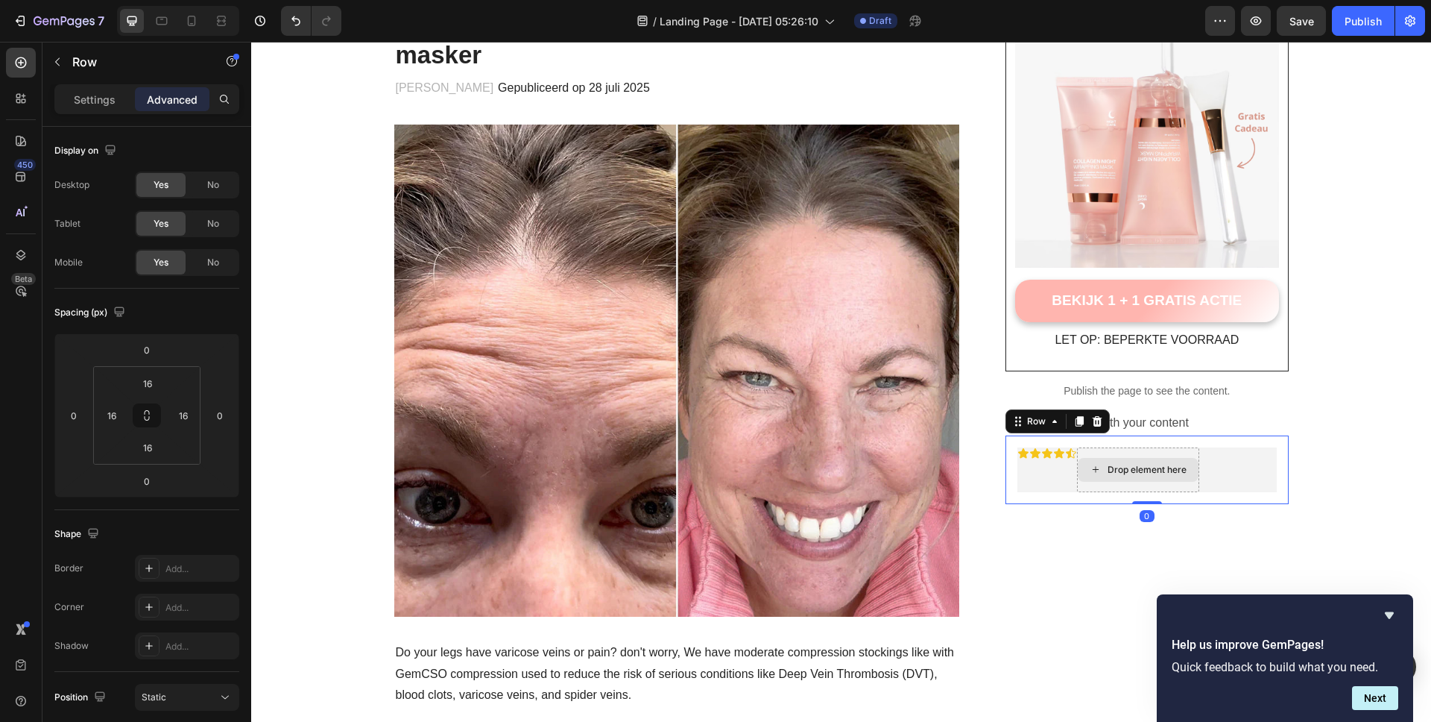
drag, startPoint x: 1134, startPoint y: 502, endPoint x: 1135, endPoint y: 489, distance: 12.8
click at [1132, 467] on div "Icon Icon Icon Icon Icon Drop element here Icon List Row 0" at bounding box center [1147, 469] width 283 height 69
click at [1152, 470] on div "Drop element here" at bounding box center [1147, 470] width 79 height 12
click at [1161, 499] on div "Icon Icon Icon Icon Icon Drop element here Icon List Row" at bounding box center [1147, 469] width 283 height 69
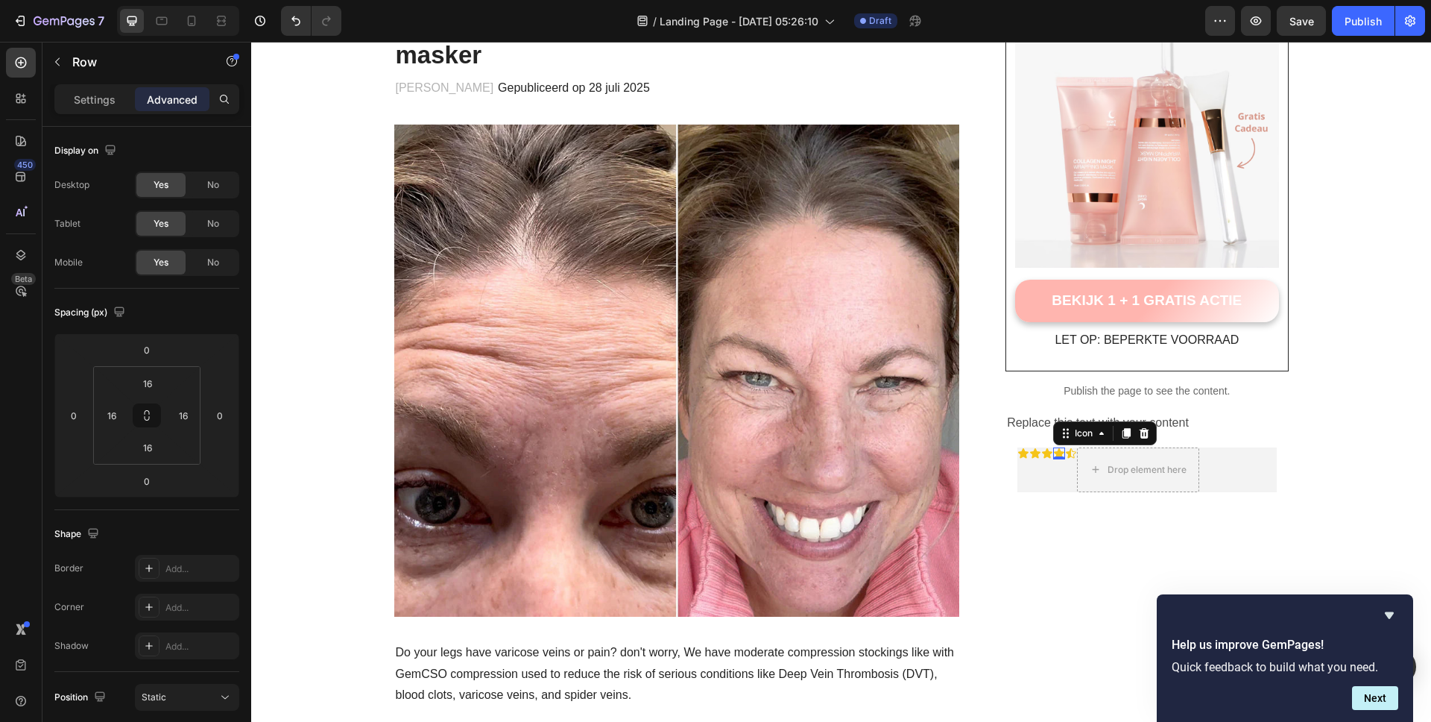
click at [1055, 458] on div "Icon 0" at bounding box center [1059, 453] width 12 height 12
click at [1052, 470] on div "0" at bounding box center [1059, 471] width 15 height 12
click at [1238, 457] on div "Icon Icon Icon Icon 0 Icon Drop element here" at bounding box center [1146, 469] width 259 height 45
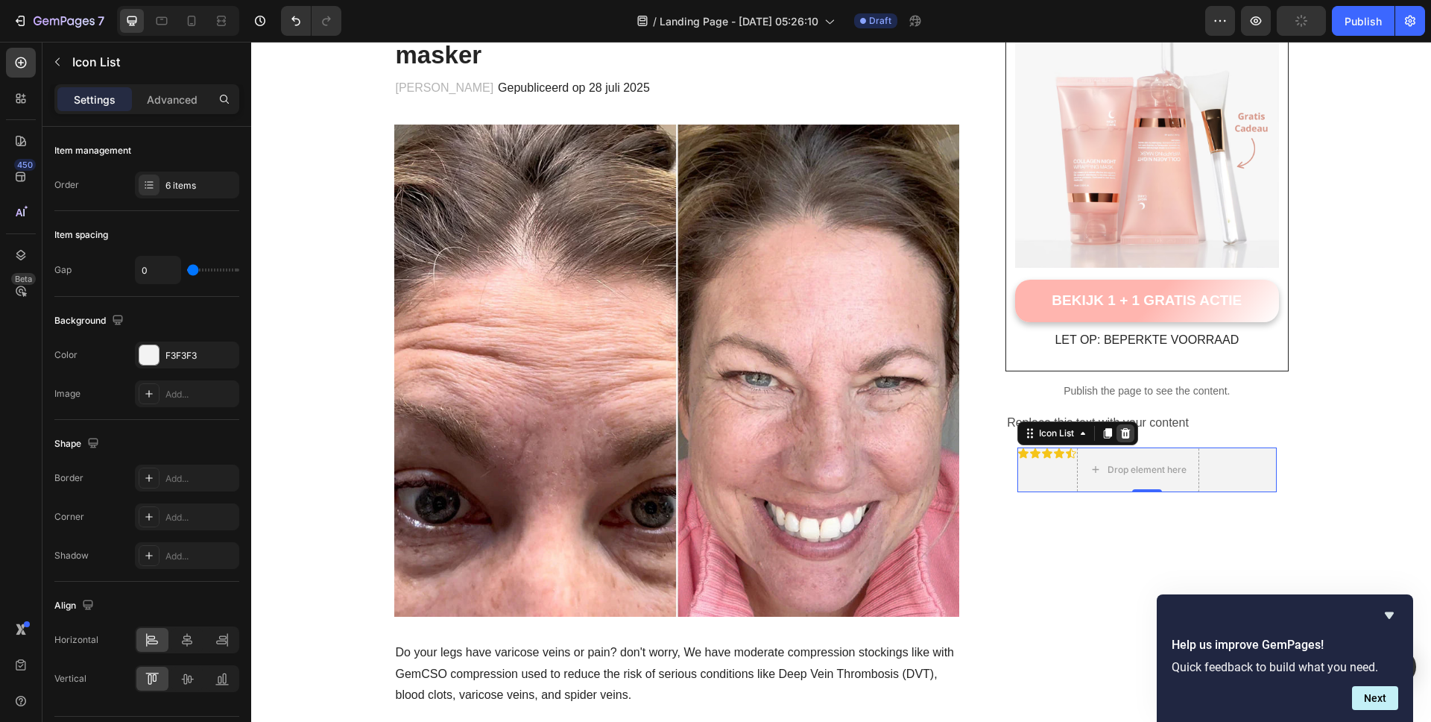
click at [1120, 437] on icon at bounding box center [1126, 433] width 12 height 12
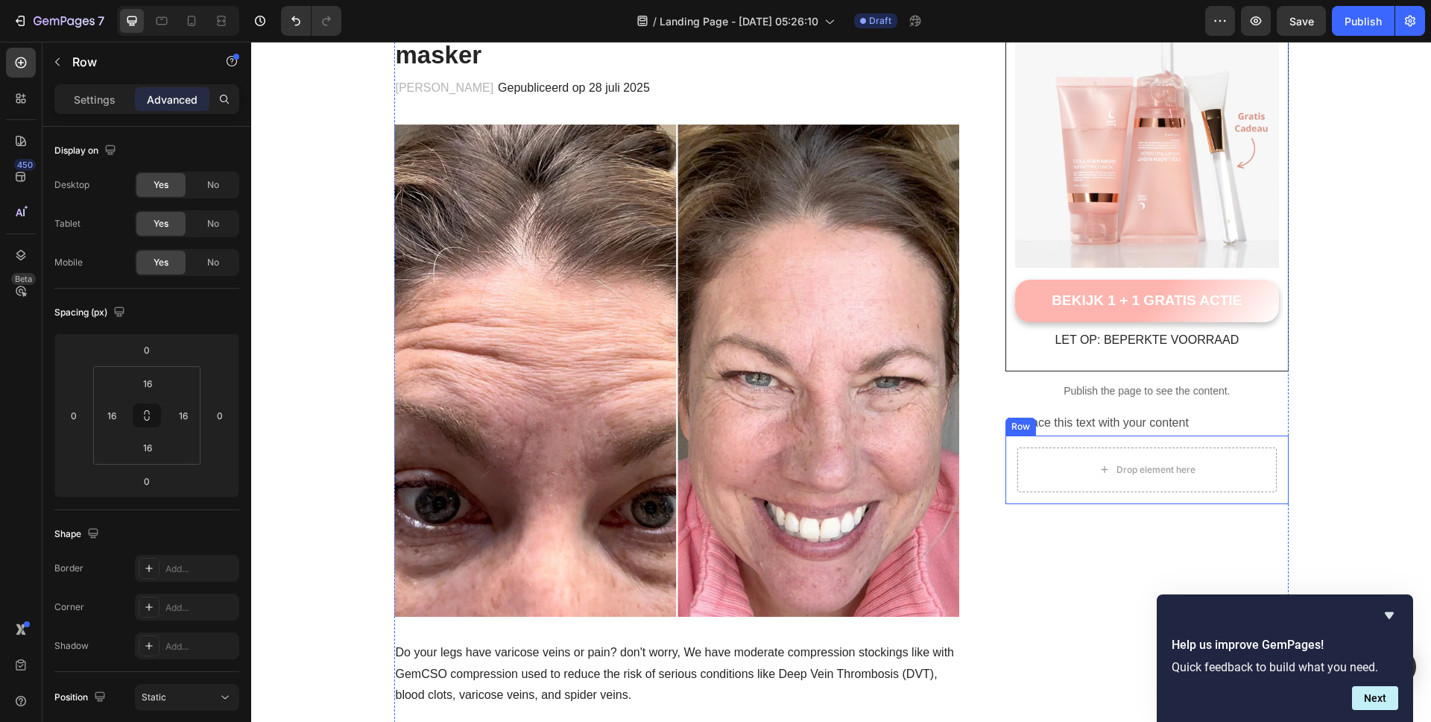
click at [1278, 441] on div "Drop element here Row" at bounding box center [1147, 469] width 283 height 69
click at [1095, 423] on icon at bounding box center [1098, 421] width 10 height 10
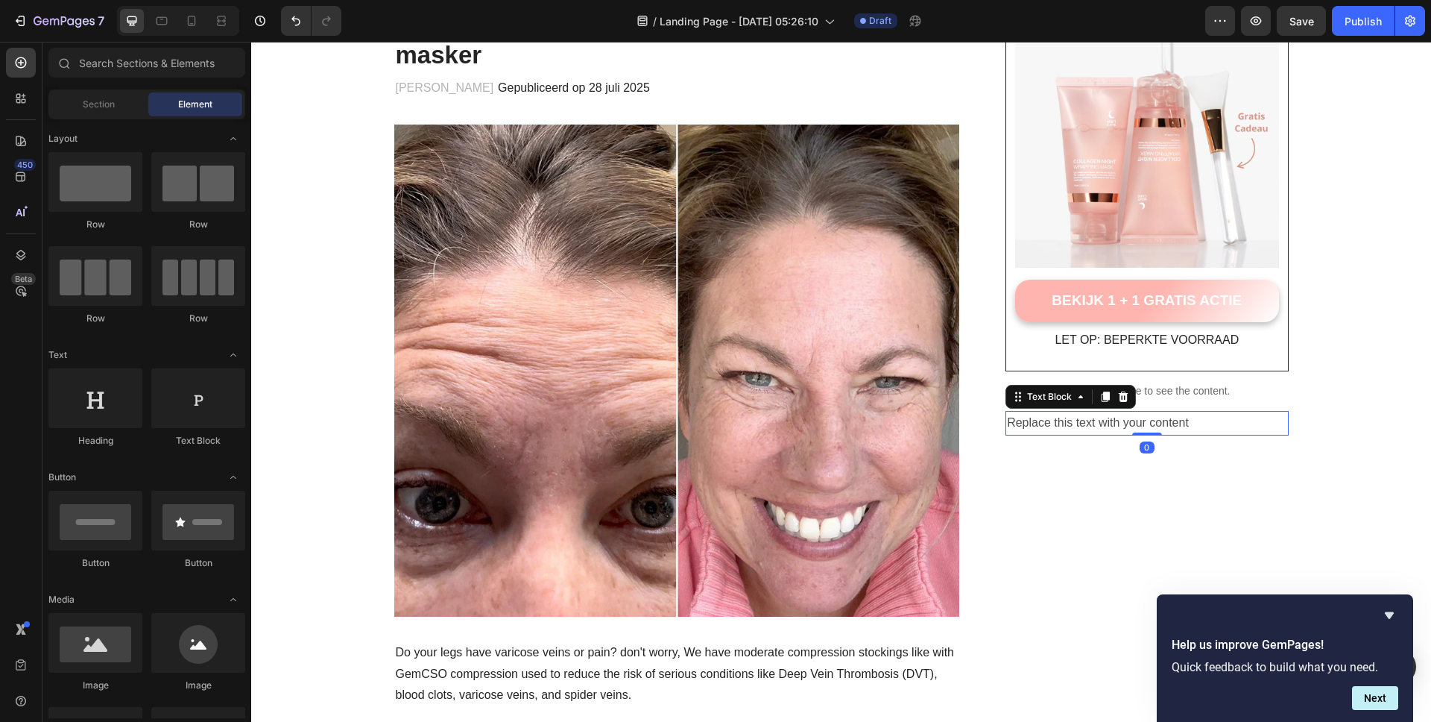
click at [1068, 422] on div "Replace this text with your content" at bounding box center [1147, 423] width 283 height 25
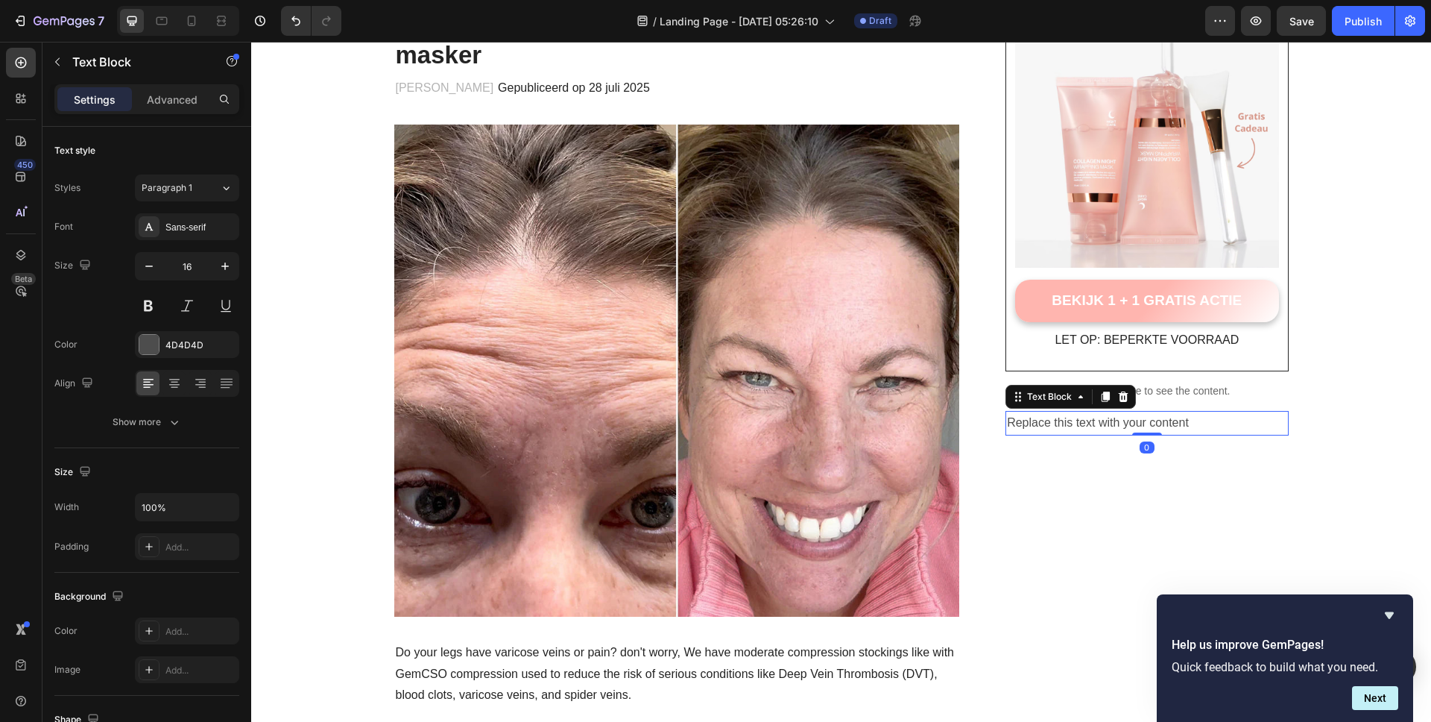
click at [1068, 422] on div "Replace this text with your content" at bounding box center [1147, 423] width 283 height 25
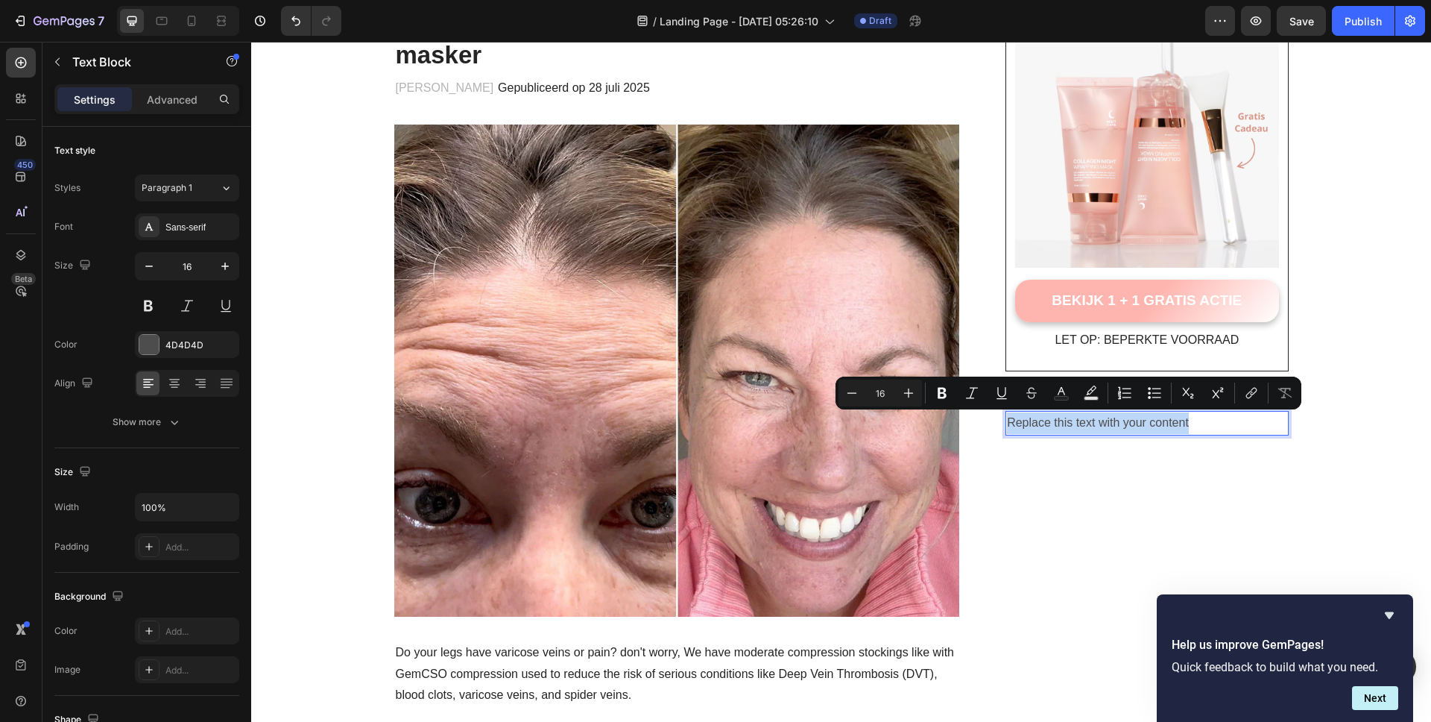
click at [1068, 422] on p "Replace this text with your content" at bounding box center [1147, 423] width 280 height 22
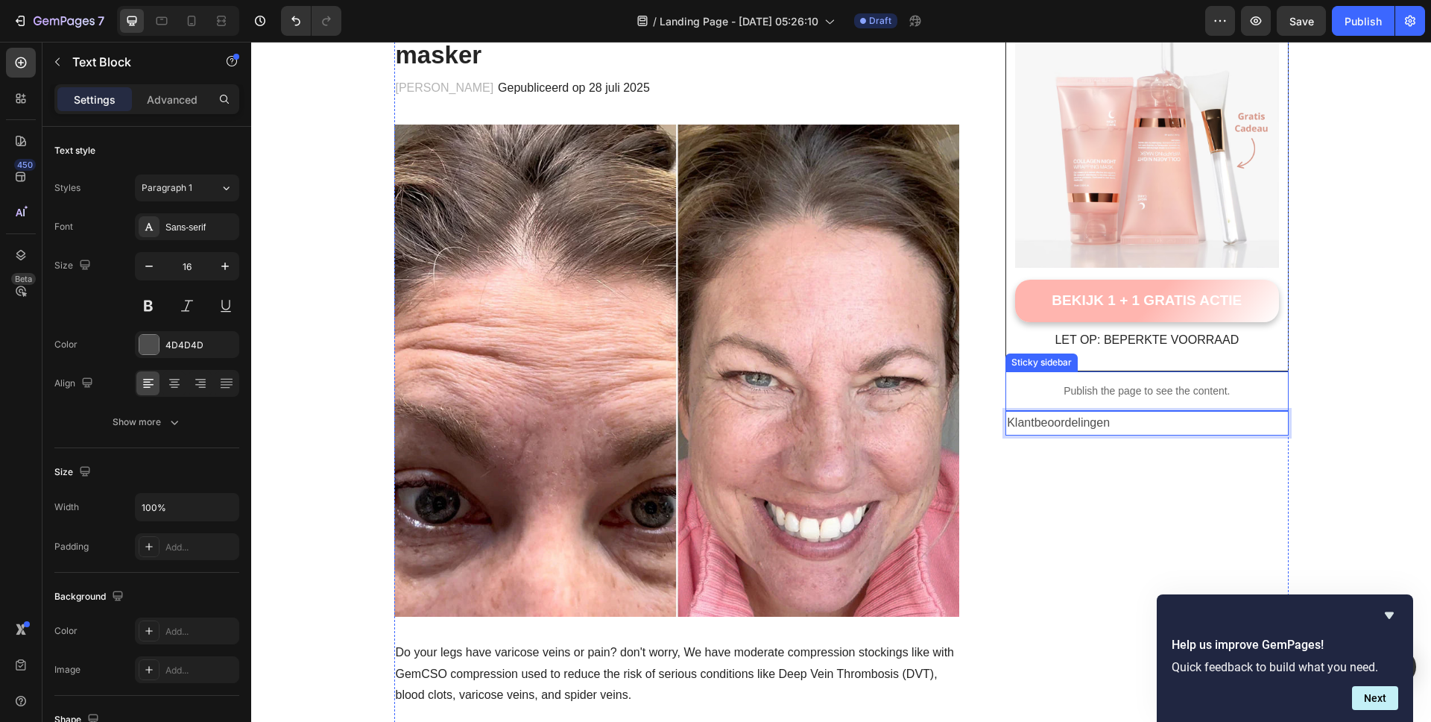
click at [1080, 385] on p "Publish the page to see the content." at bounding box center [1147, 391] width 283 height 16
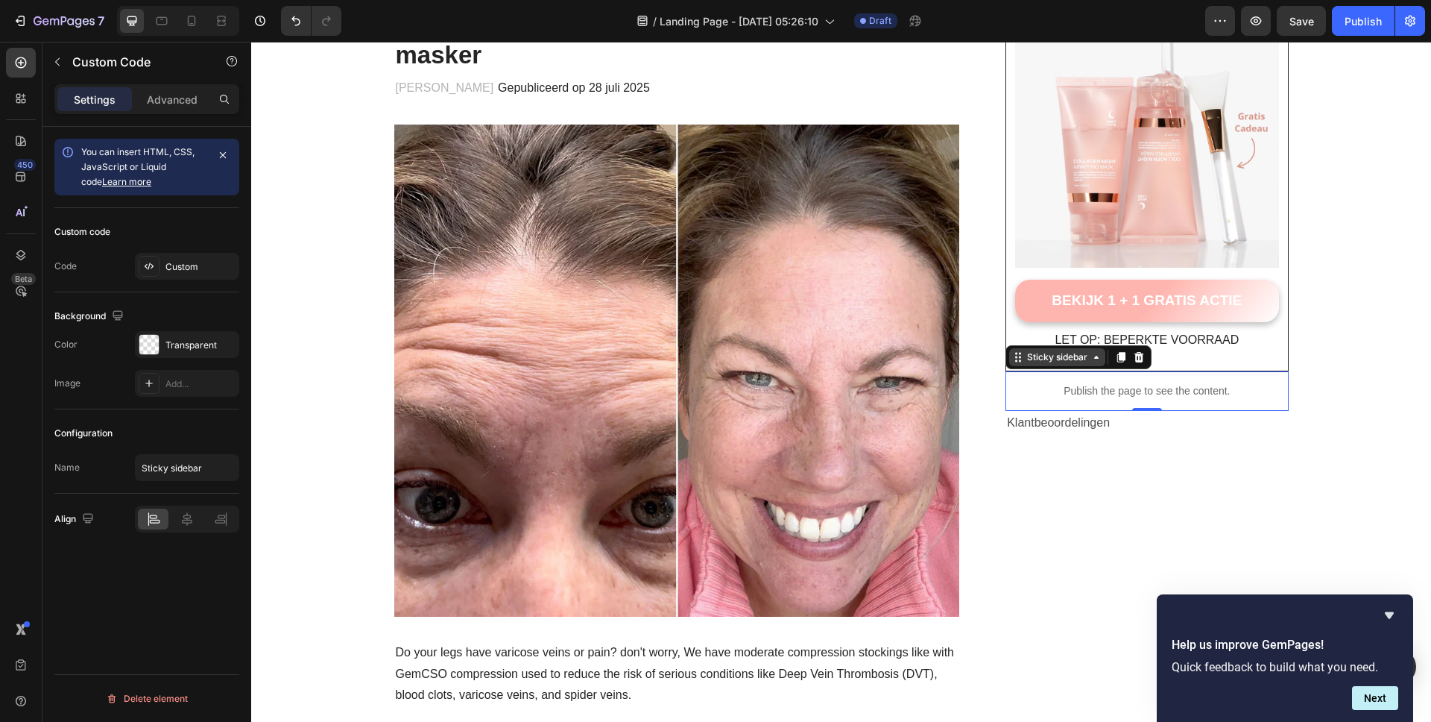
click at [1091, 356] on icon at bounding box center [1097, 357] width 12 height 12
click at [1136, 356] on icon at bounding box center [1140, 357] width 10 height 10
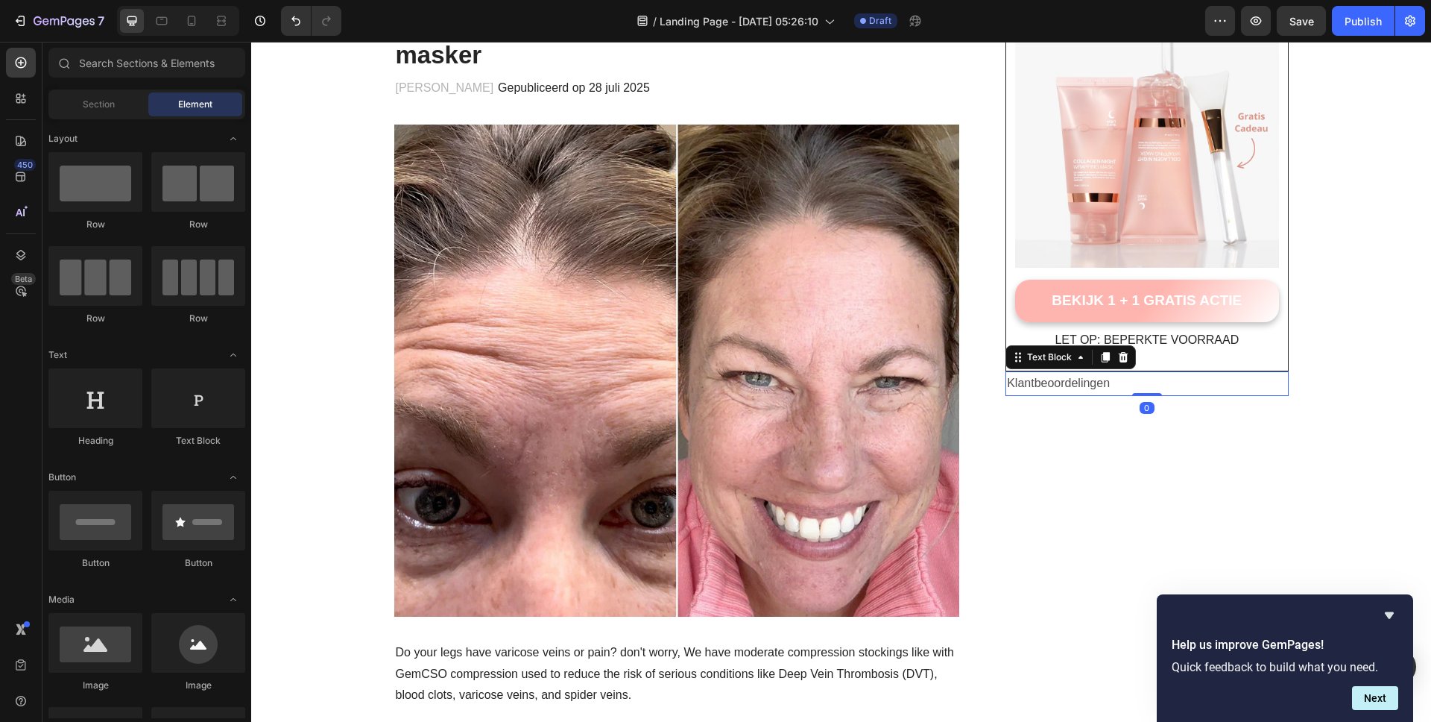
click at [1046, 380] on p "Klantbeoordelingen" at bounding box center [1147, 384] width 280 height 22
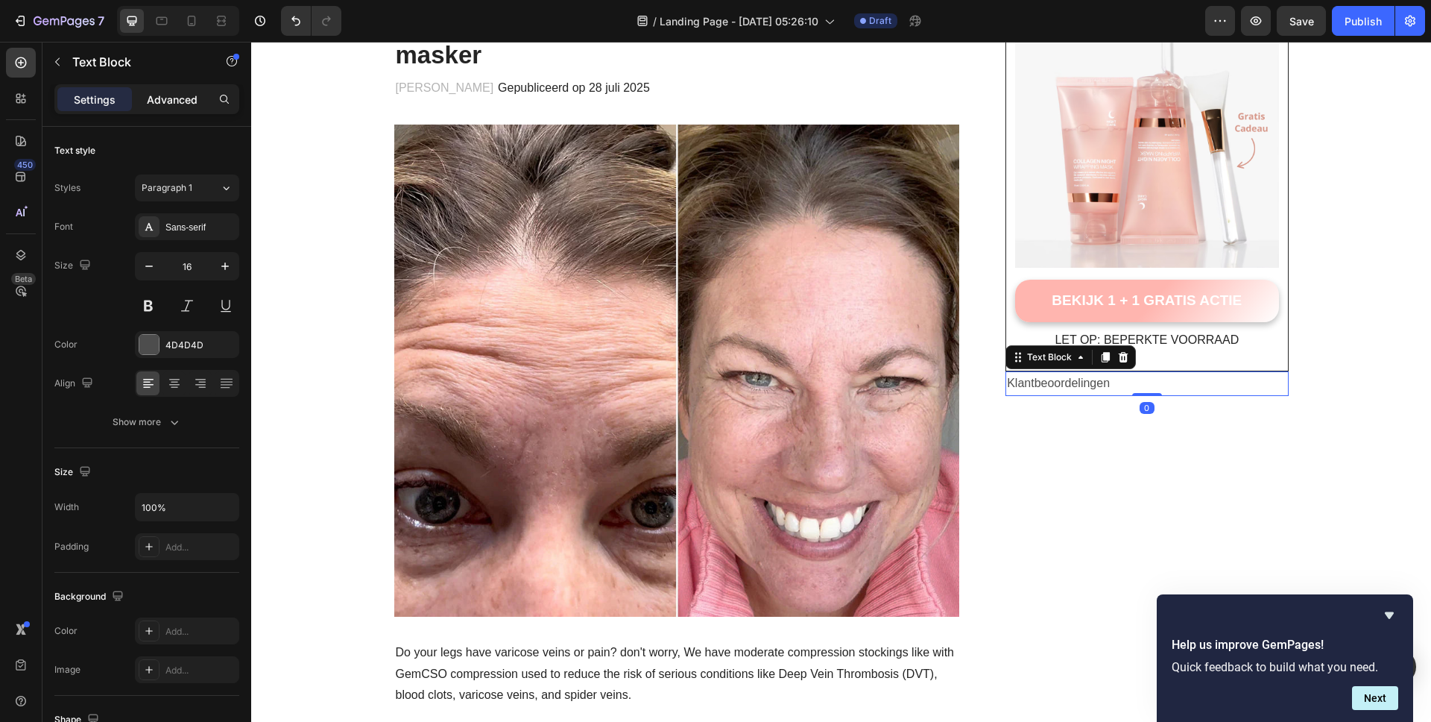
click at [166, 96] on p "Advanced" at bounding box center [172, 100] width 51 height 16
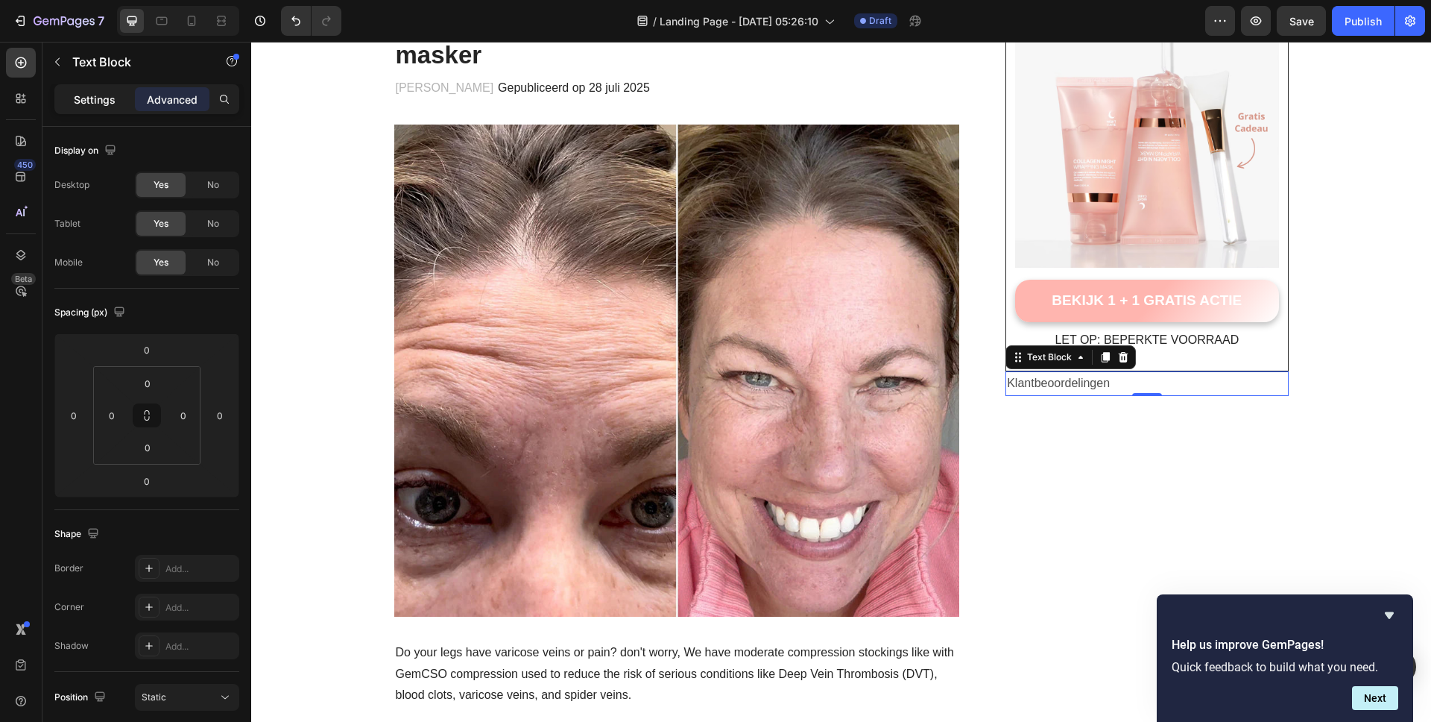
click at [110, 97] on p "Settings" at bounding box center [95, 100] width 42 height 16
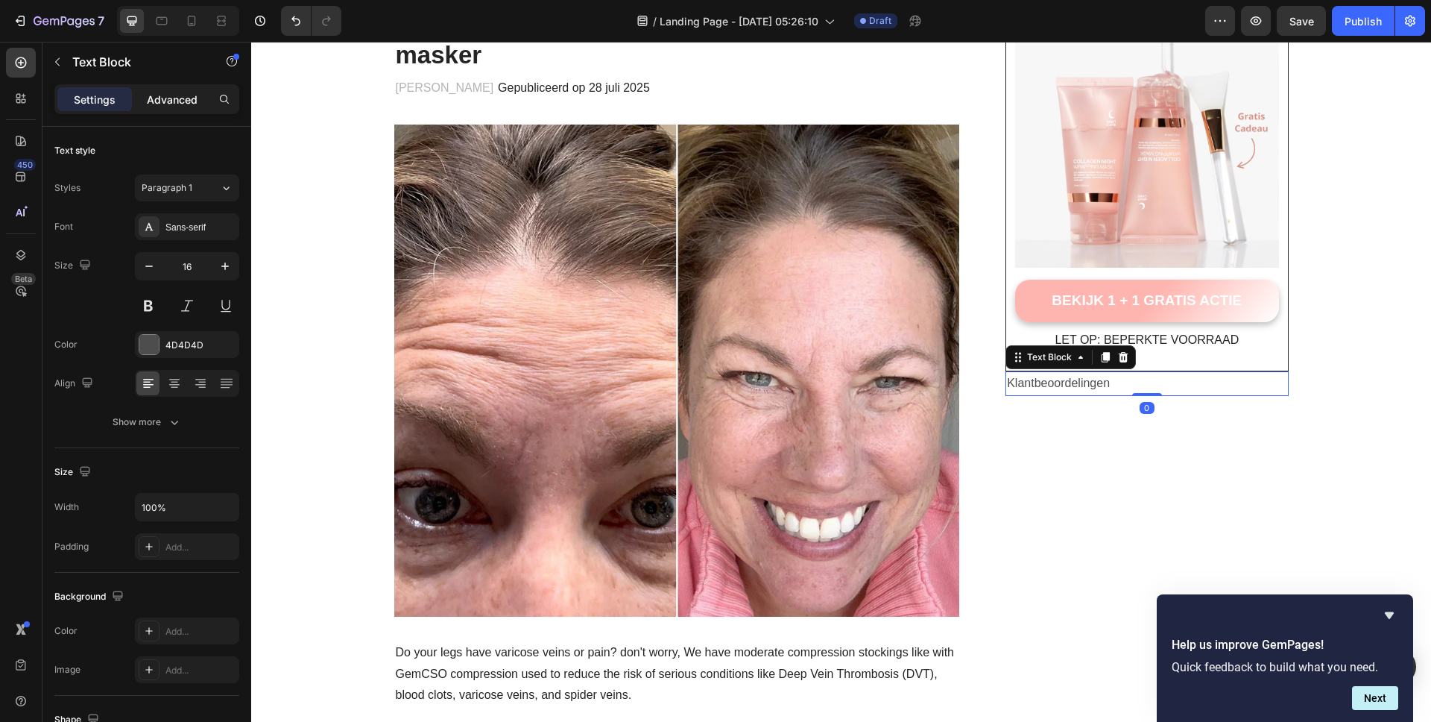
click at [160, 100] on p "Advanced" at bounding box center [172, 100] width 51 height 16
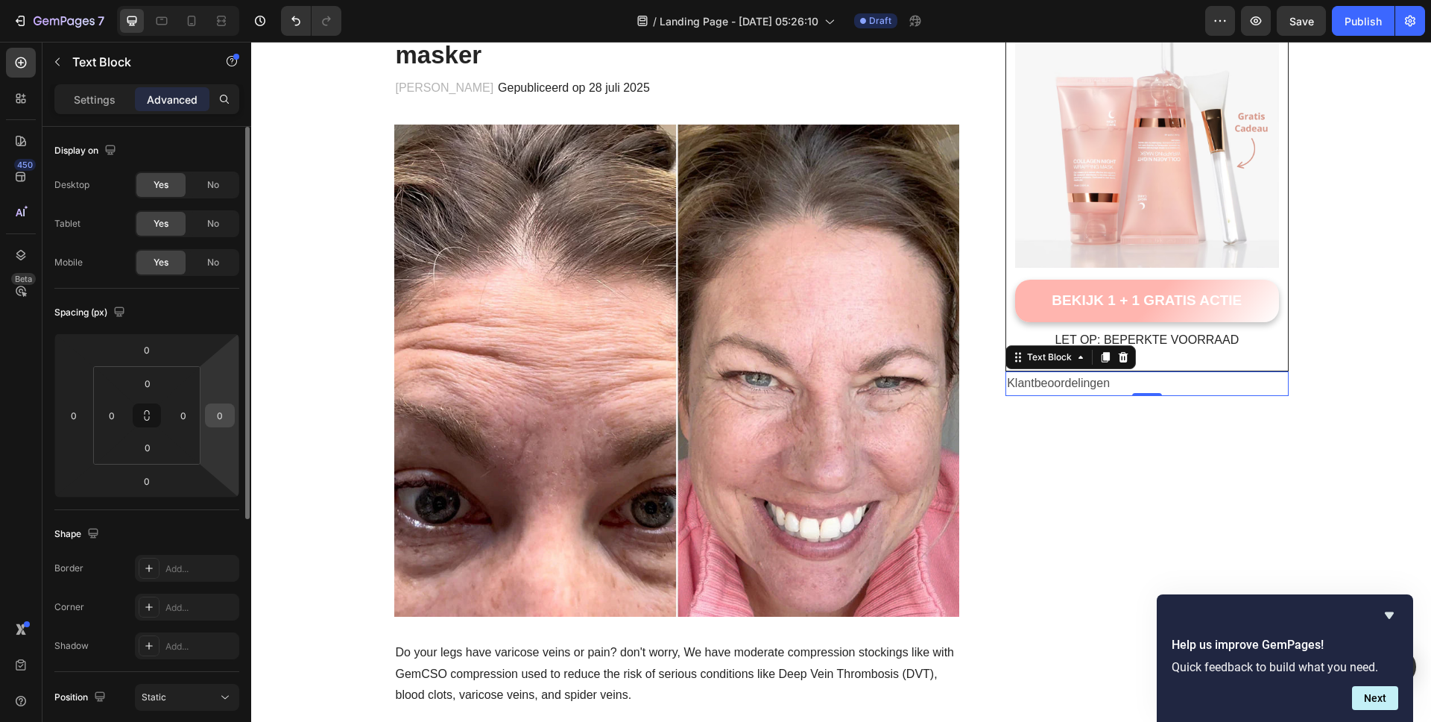
click at [224, 422] on input "0" at bounding box center [220, 415] width 22 height 22
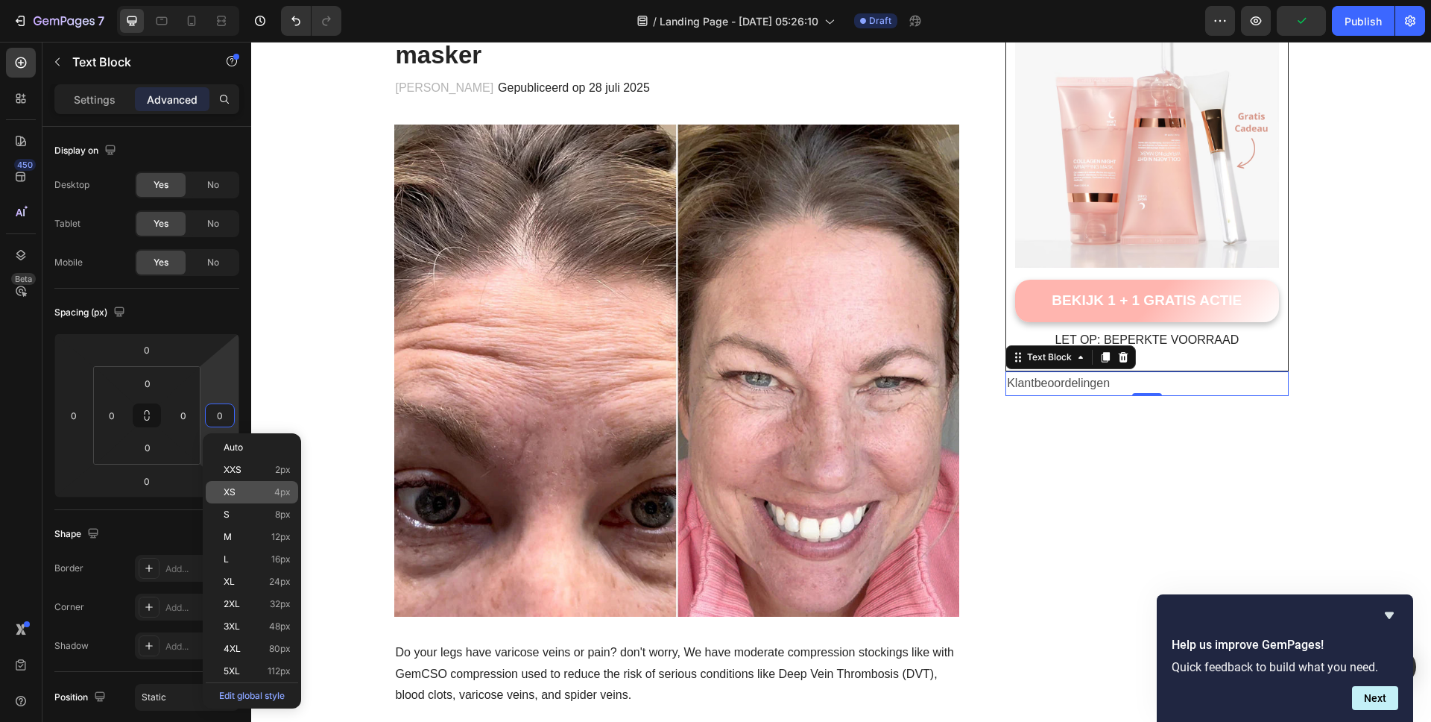
click at [241, 482] on div "XS 4px" at bounding box center [252, 492] width 92 height 22
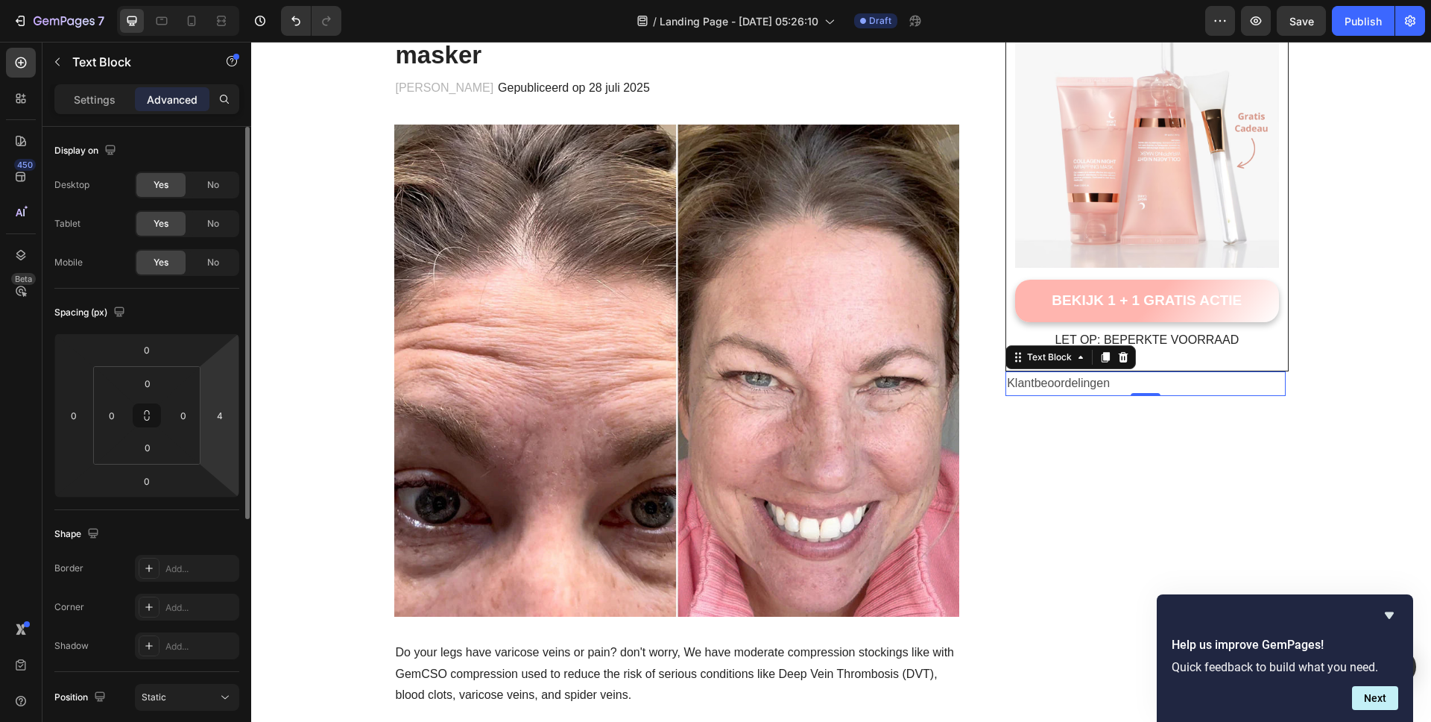
click at [224, 0] on html "7 / Landing Page - Sep 26, 05:26:10 Draft Preview Save Publish 450 Beta Section…" at bounding box center [715, 0] width 1431 height 0
type input "0"
click at [59, 0] on html "7 / Landing Page - Sep 26, 05:26:10 Draft Preview Save Publish 450 Beta Section…" at bounding box center [715, 0] width 1431 height 0
type input "12"
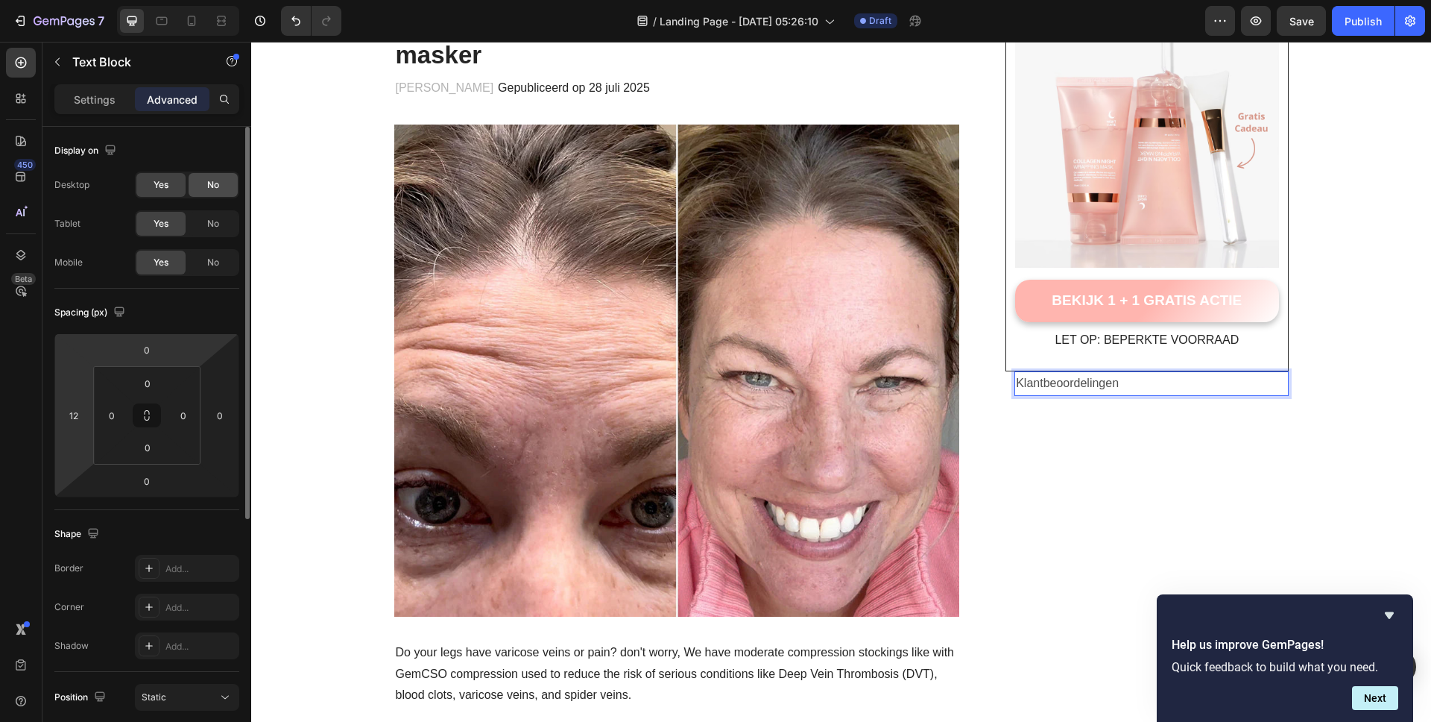
click at [209, 186] on span "No" at bounding box center [213, 184] width 12 height 13
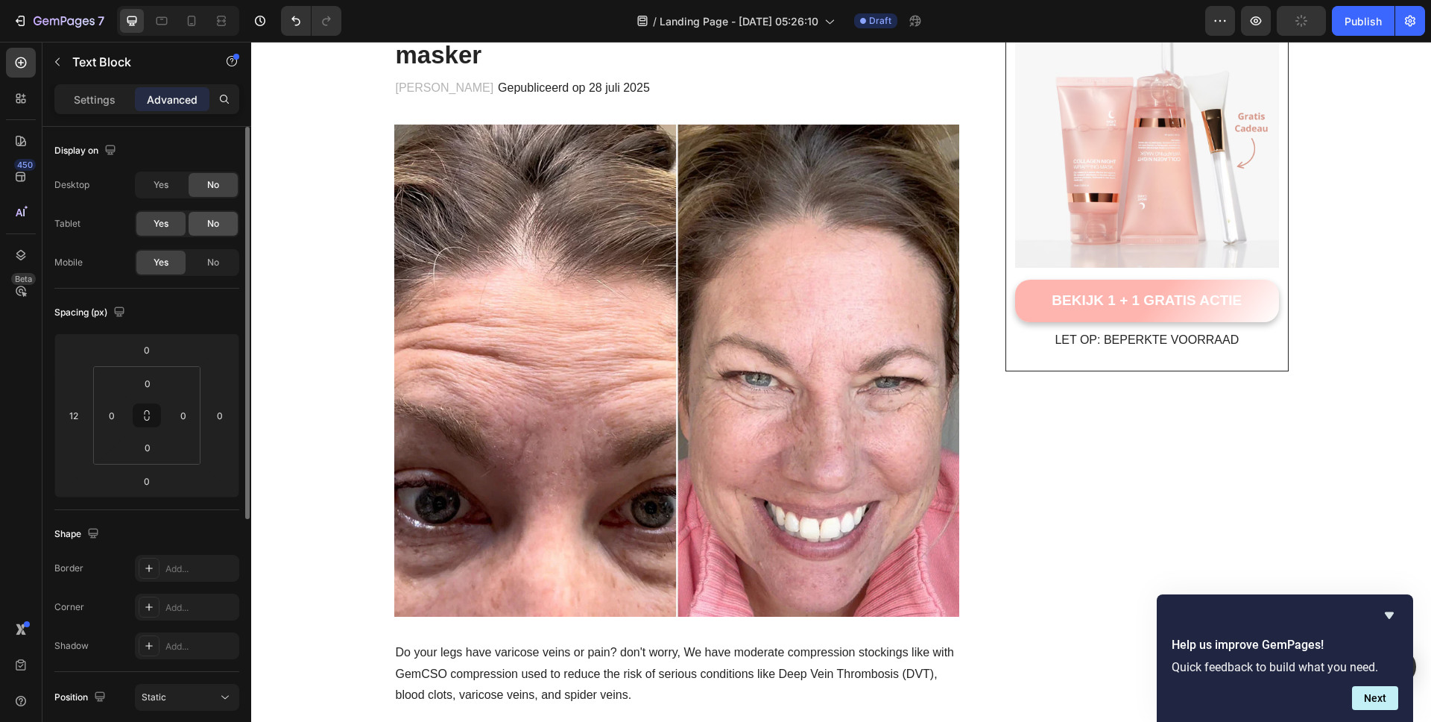
click at [212, 217] on span "No" at bounding box center [213, 223] width 12 height 13
click at [175, 187] on div "Yes" at bounding box center [160, 185] width 49 height 24
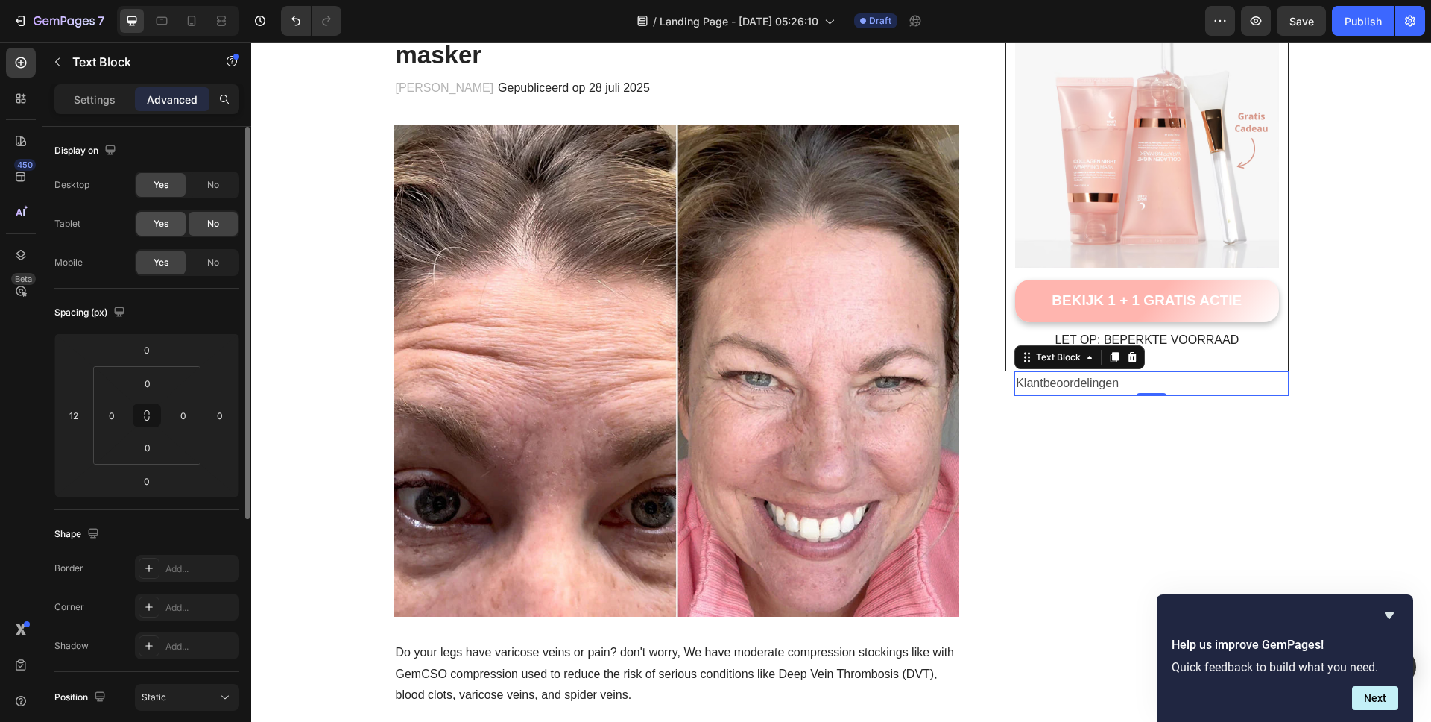
click at [177, 220] on div "Yes" at bounding box center [160, 224] width 49 height 24
click at [90, 98] on p "Settings" at bounding box center [95, 100] width 42 height 16
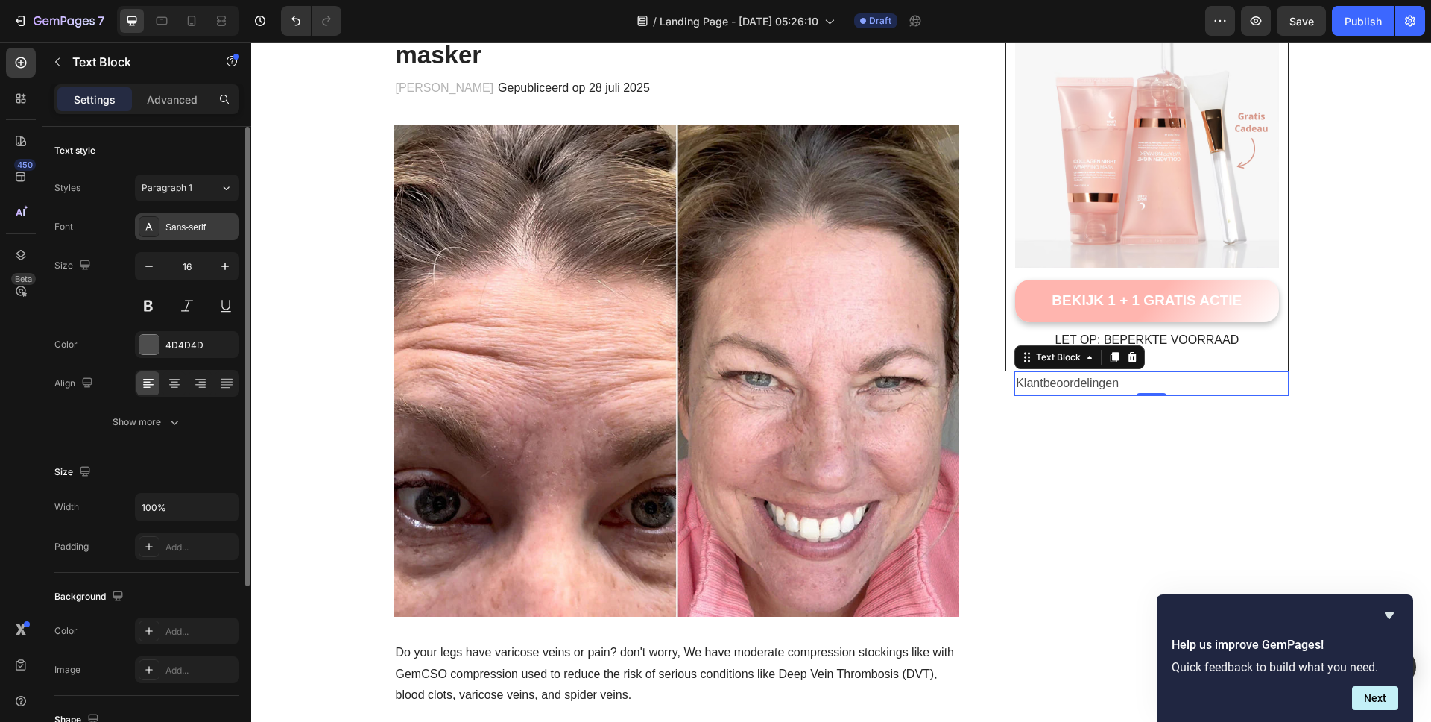
click at [191, 233] on div "Sans-serif" at bounding box center [200, 227] width 70 height 13
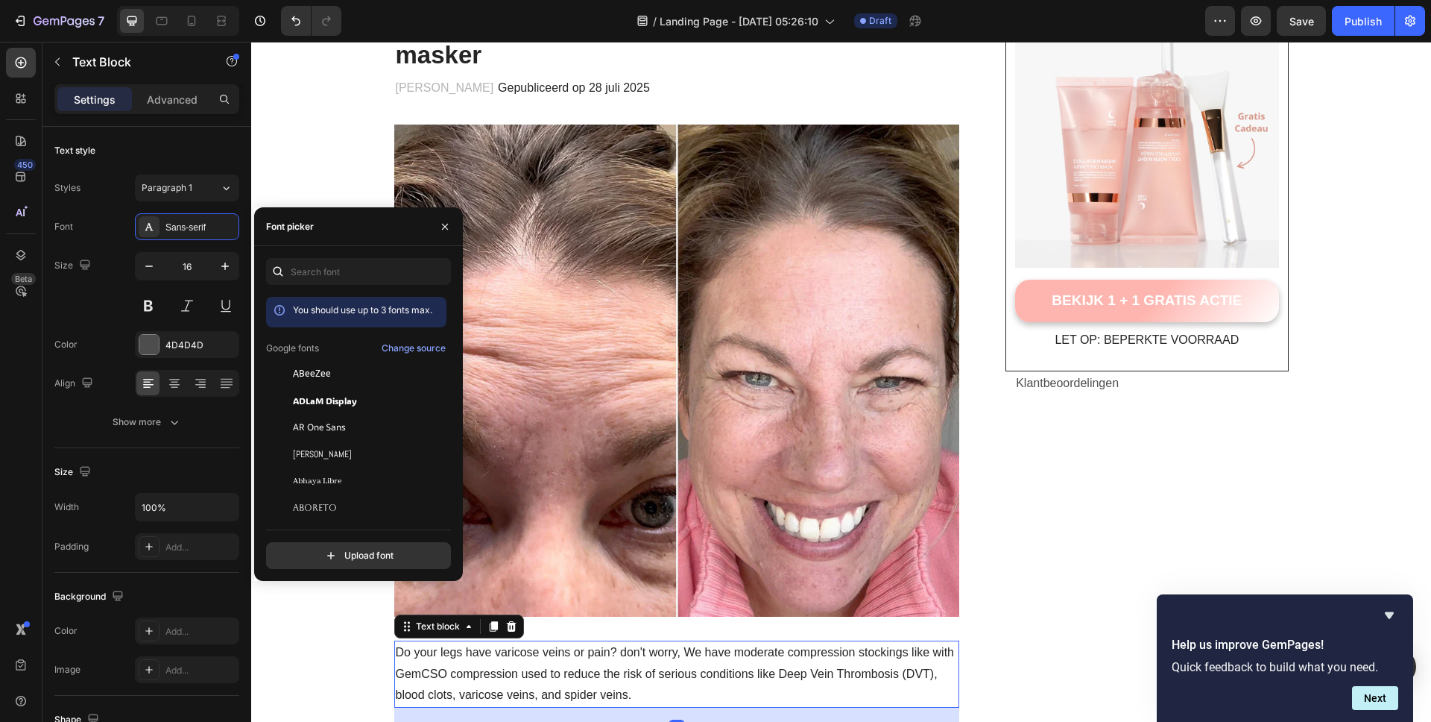
click at [502, 642] on p "Do your legs have varicose veins or pain? don't worry, We have moderate compres…" at bounding box center [677, 674] width 563 height 64
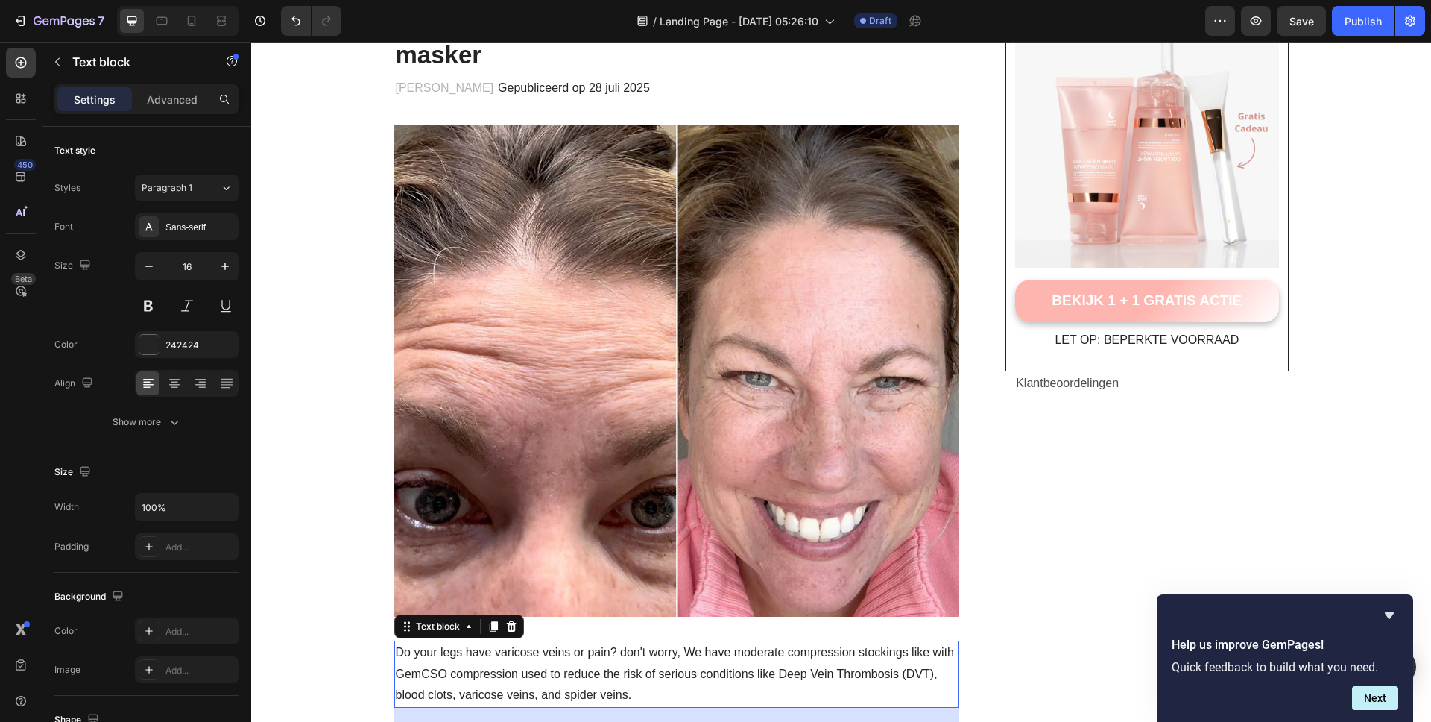
click at [482, 642] on p "Do your legs have varicose veins or pain? don't worry, We have moderate compres…" at bounding box center [677, 674] width 563 height 64
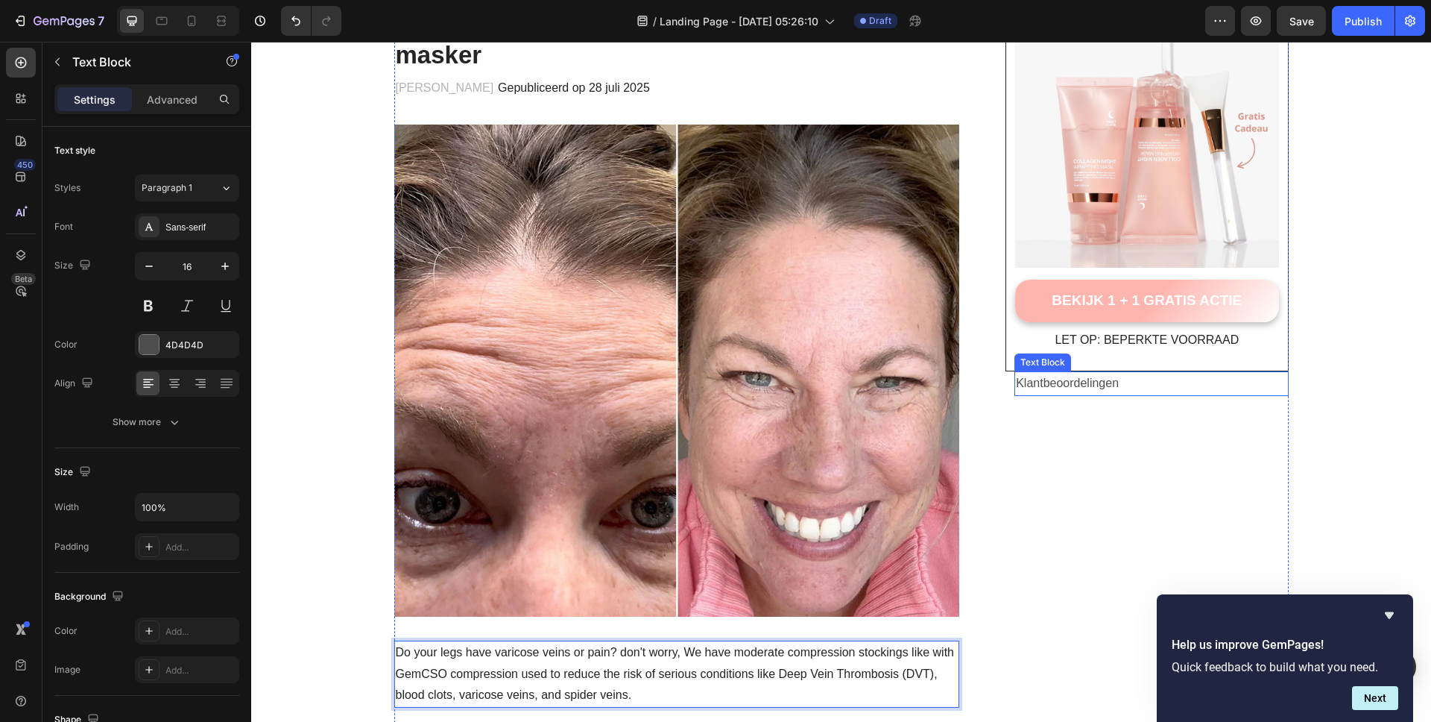
click at [1060, 385] on p "Klantbeoordelingen" at bounding box center [1151, 384] width 271 height 22
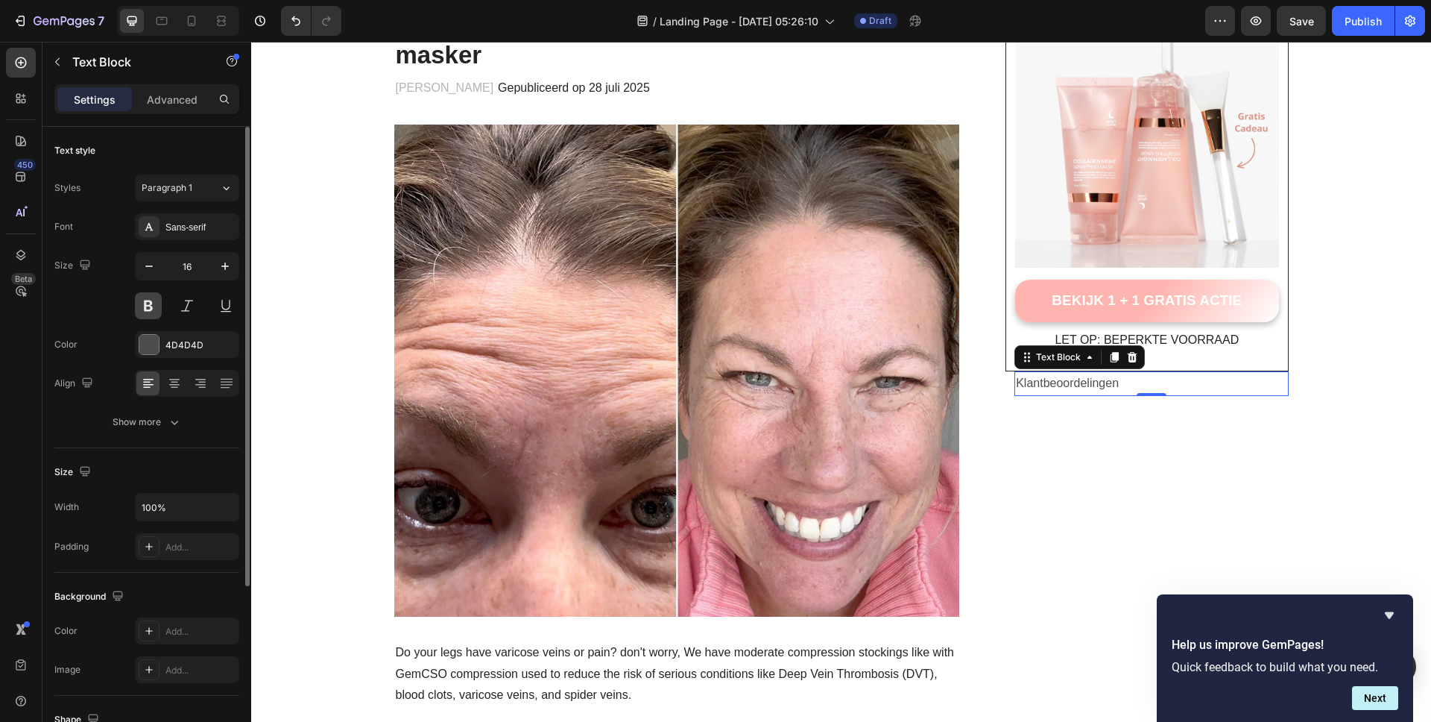
click at [142, 306] on button at bounding box center [148, 305] width 27 height 27
click at [148, 347] on div at bounding box center [148, 344] width 19 height 19
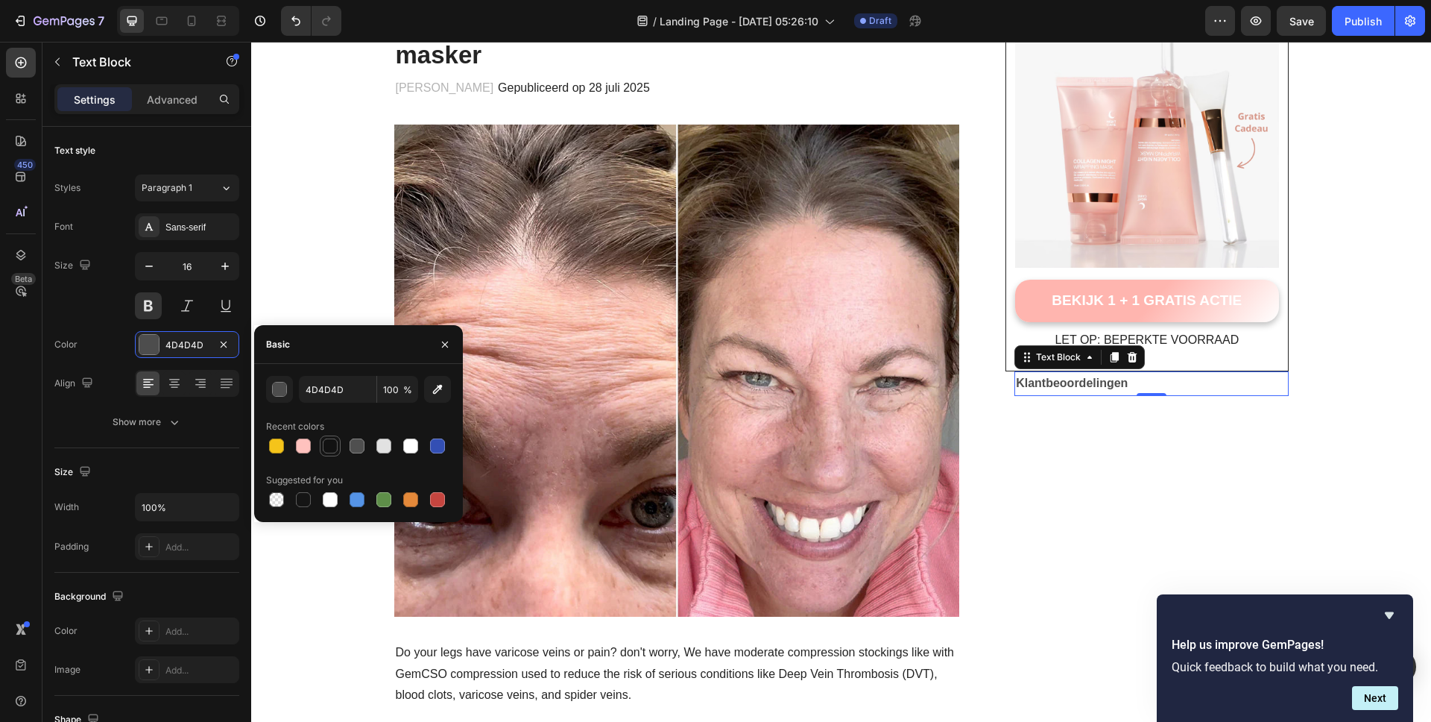
click at [332, 446] on div at bounding box center [330, 445] width 15 height 15
type input "121212"
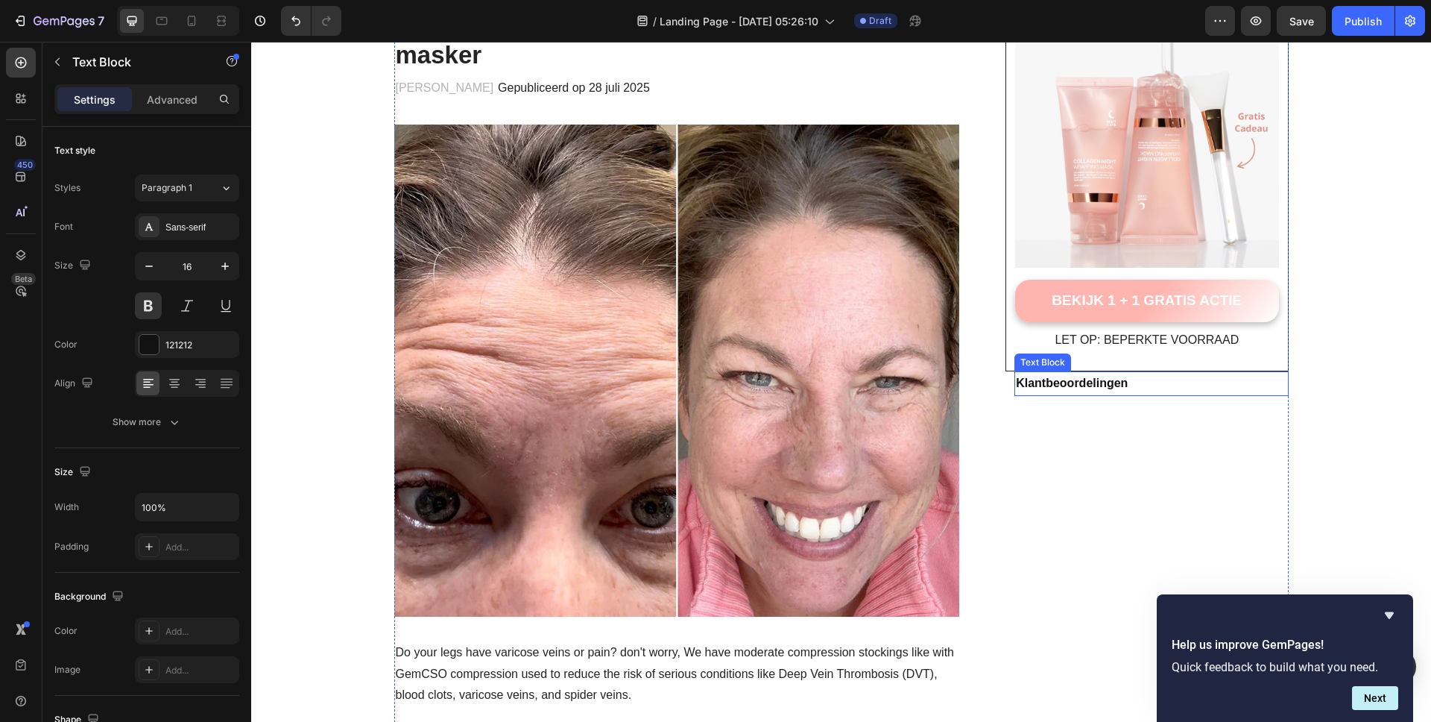
click at [1094, 382] on p "Klantbeoordelingen" at bounding box center [1151, 384] width 271 height 22
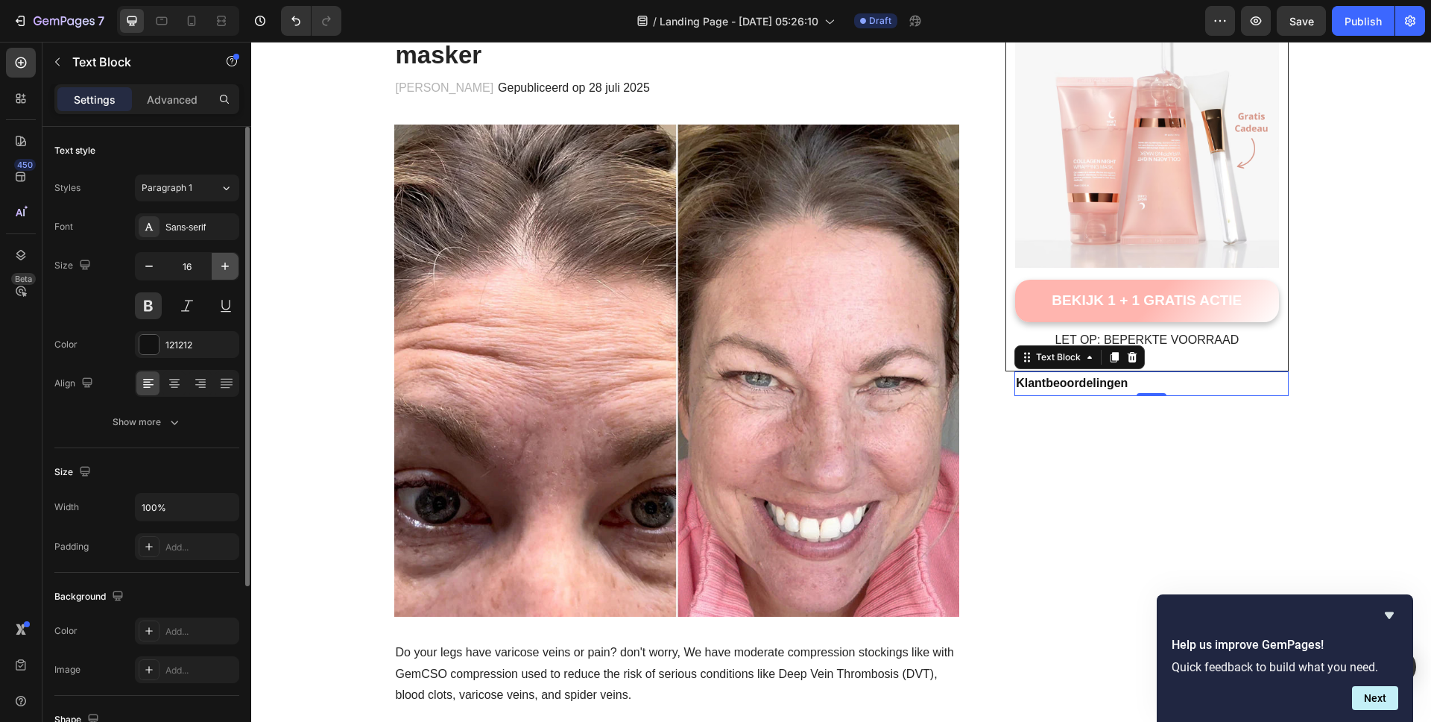
click at [224, 265] on icon "button" at bounding box center [224, 265] width 7 height 7
type input "19"
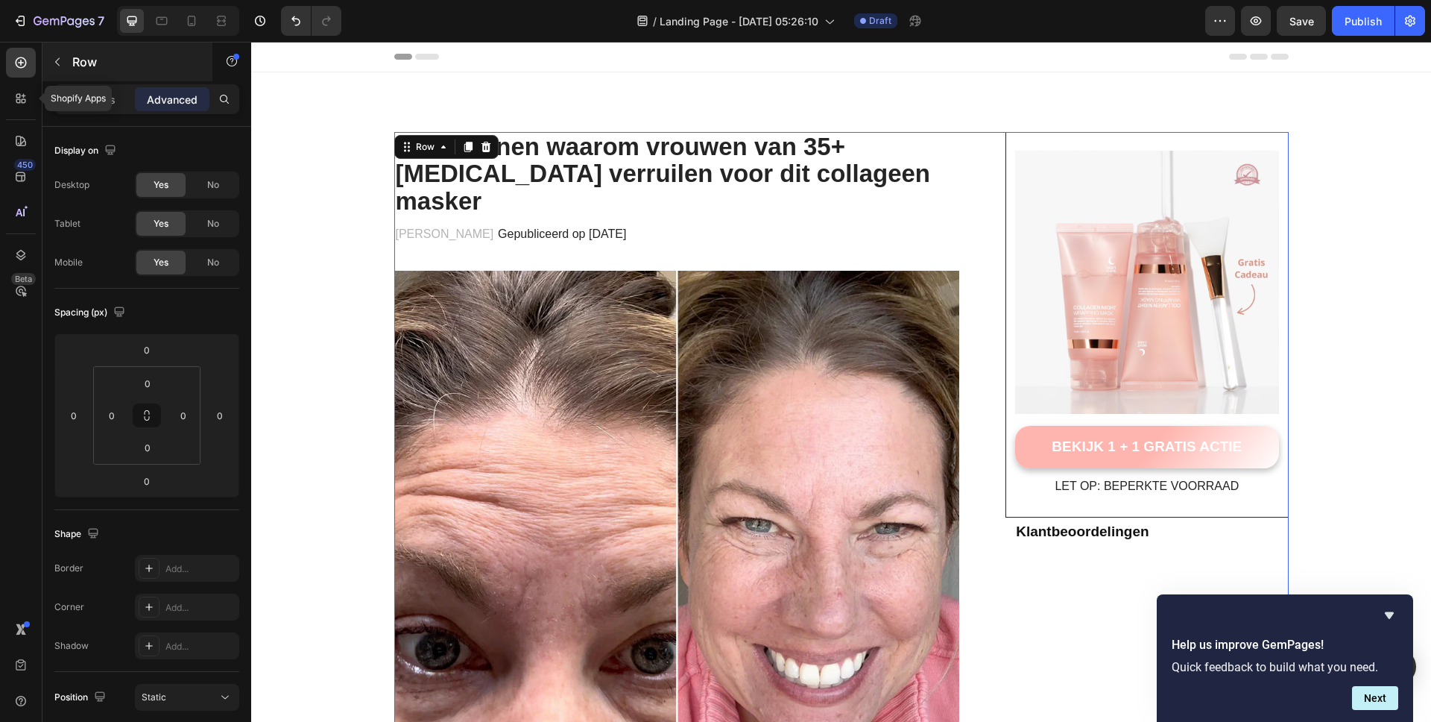
scroll to position [146, 0]
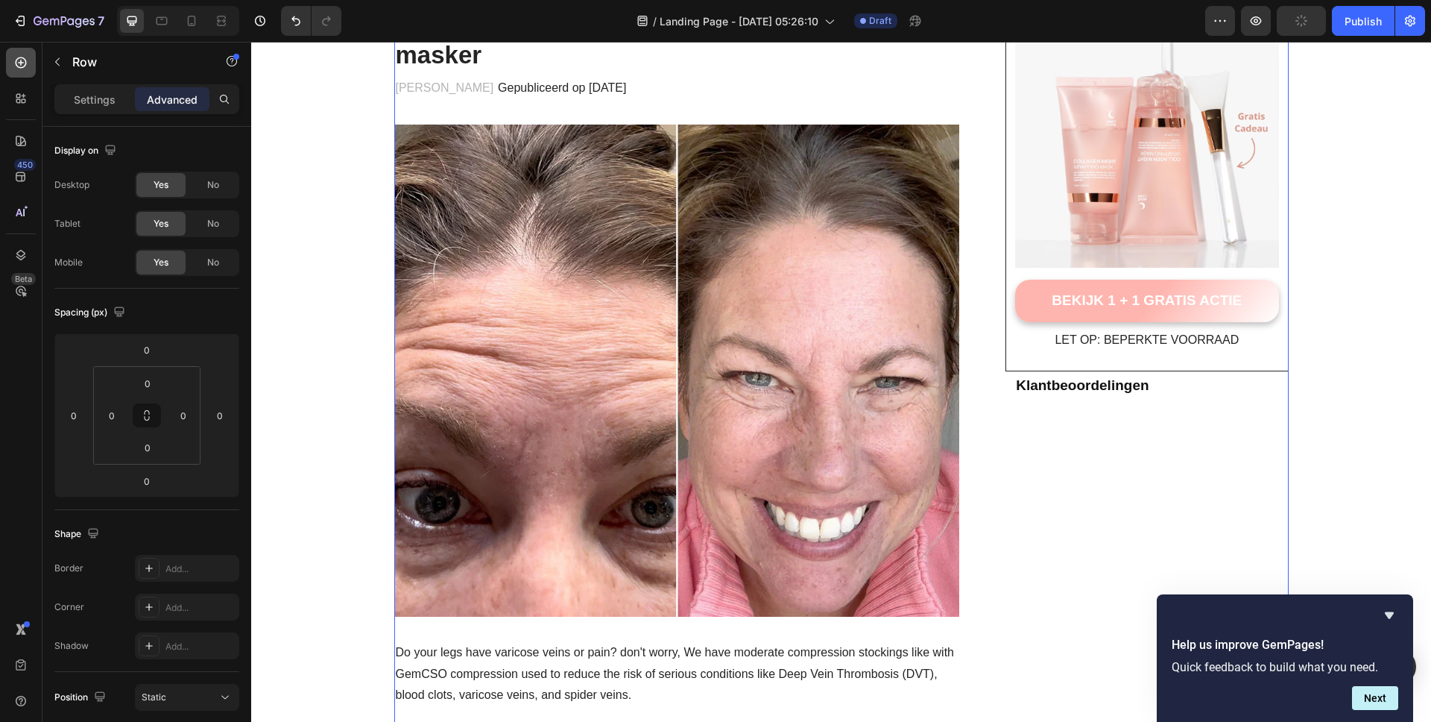
click at [22, 67] on icon at bounding box center [21, 62] width 11 height 11
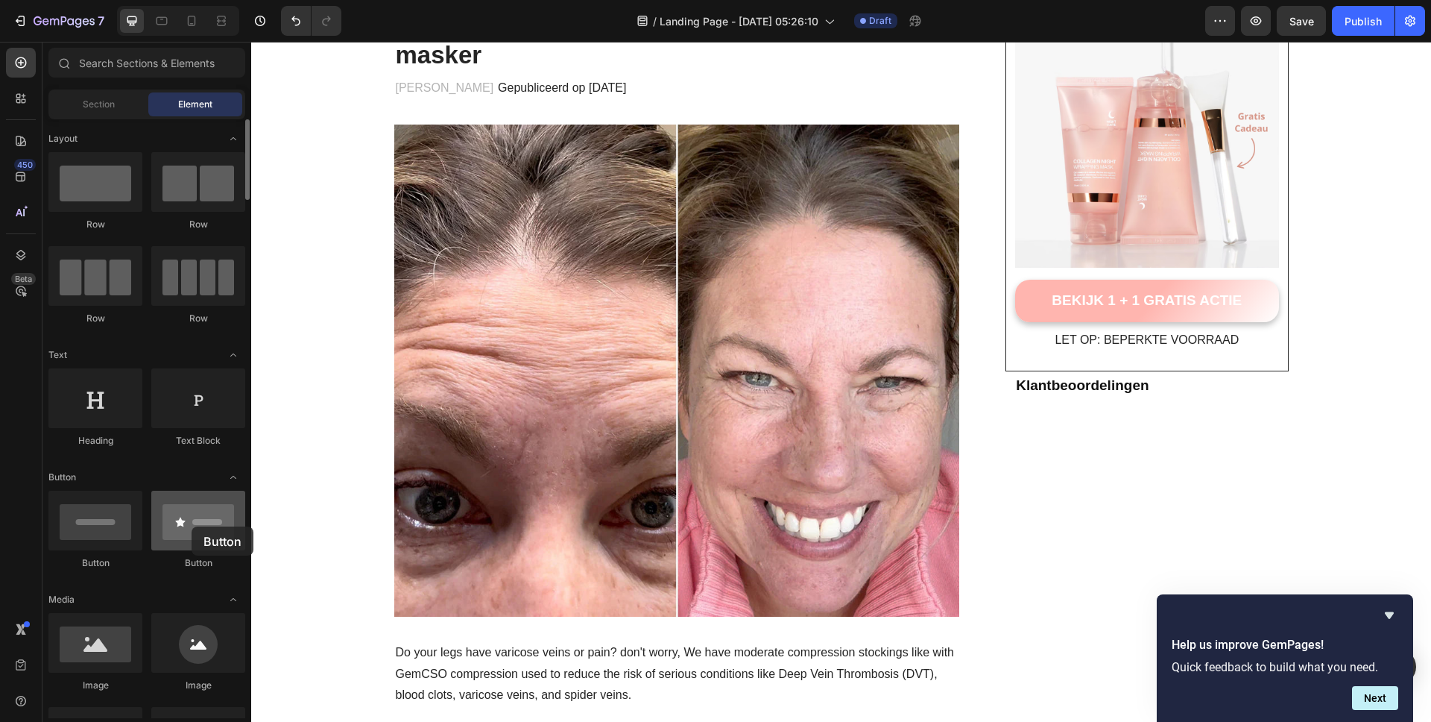
click at [192, 526] on div at bounding box center [198, 520] width 94 height 60
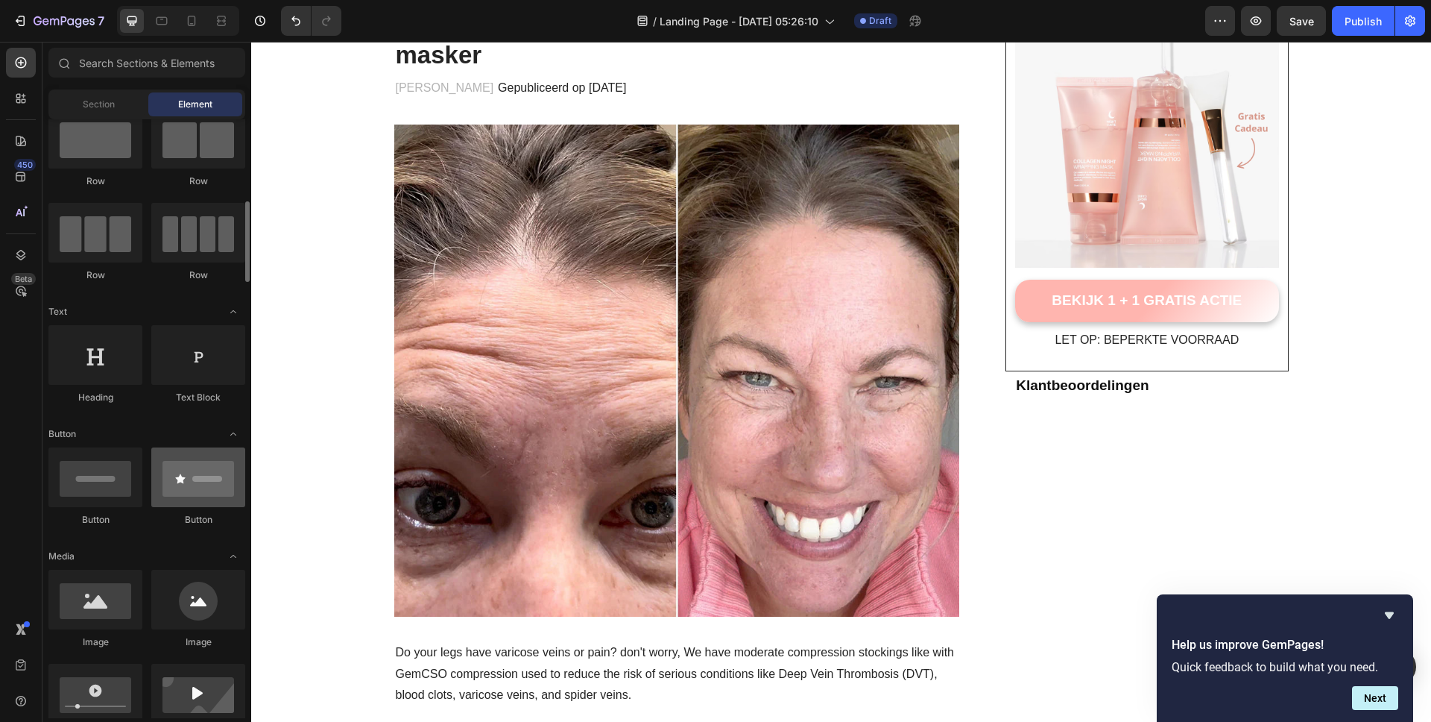
scroll to position [196, 0]
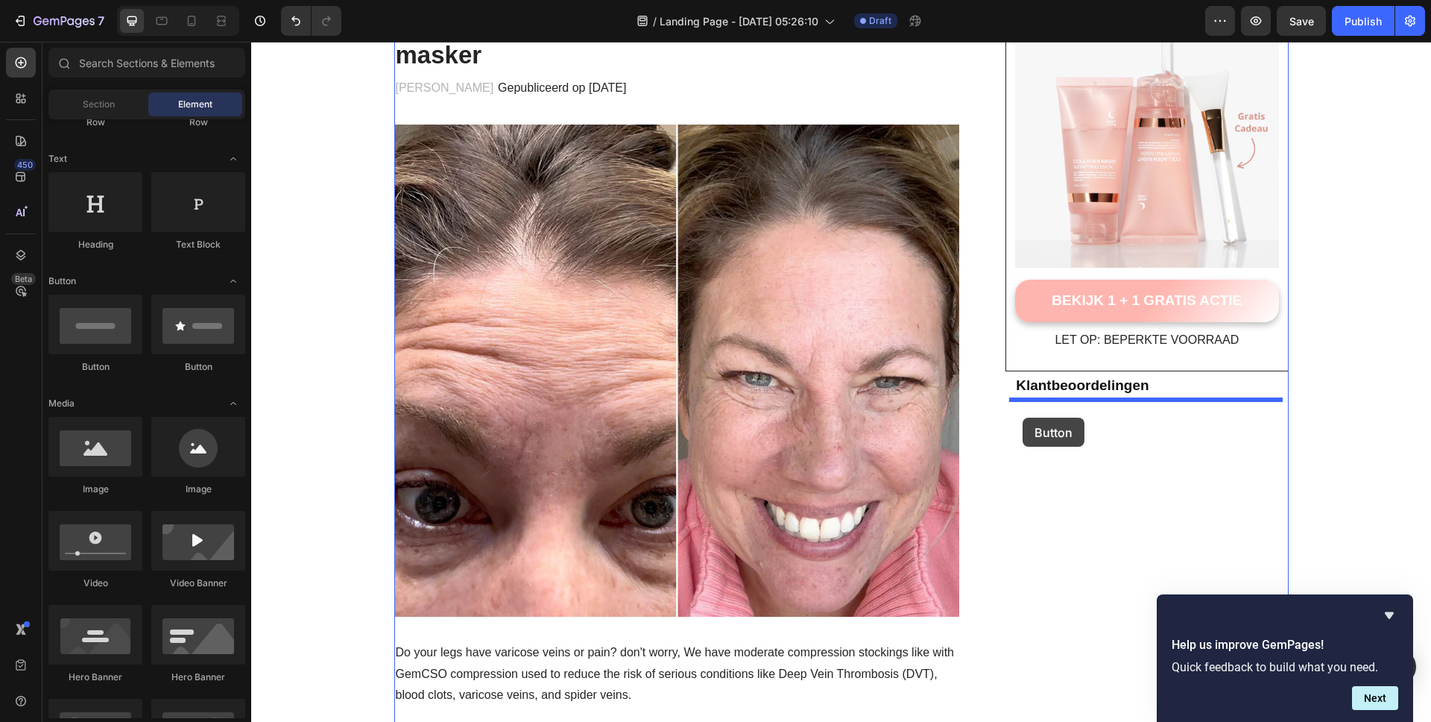
drag, startPoint x: 446, startPoint y: 373, endPoint x: 1023, endPoint y: 417, distance: 578.6
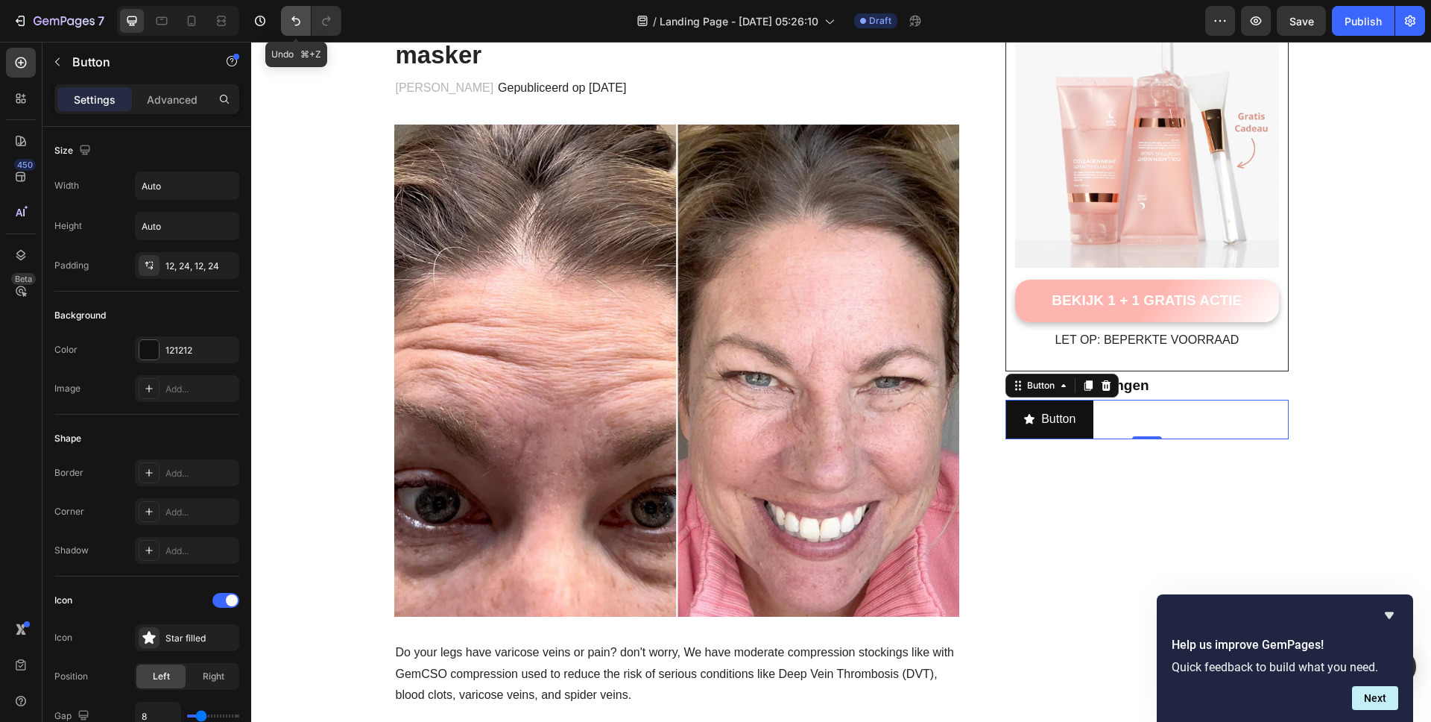
click at [288, 22] on icon "Undo/Redo" at bounding box center [295, 20] width 15 height 15
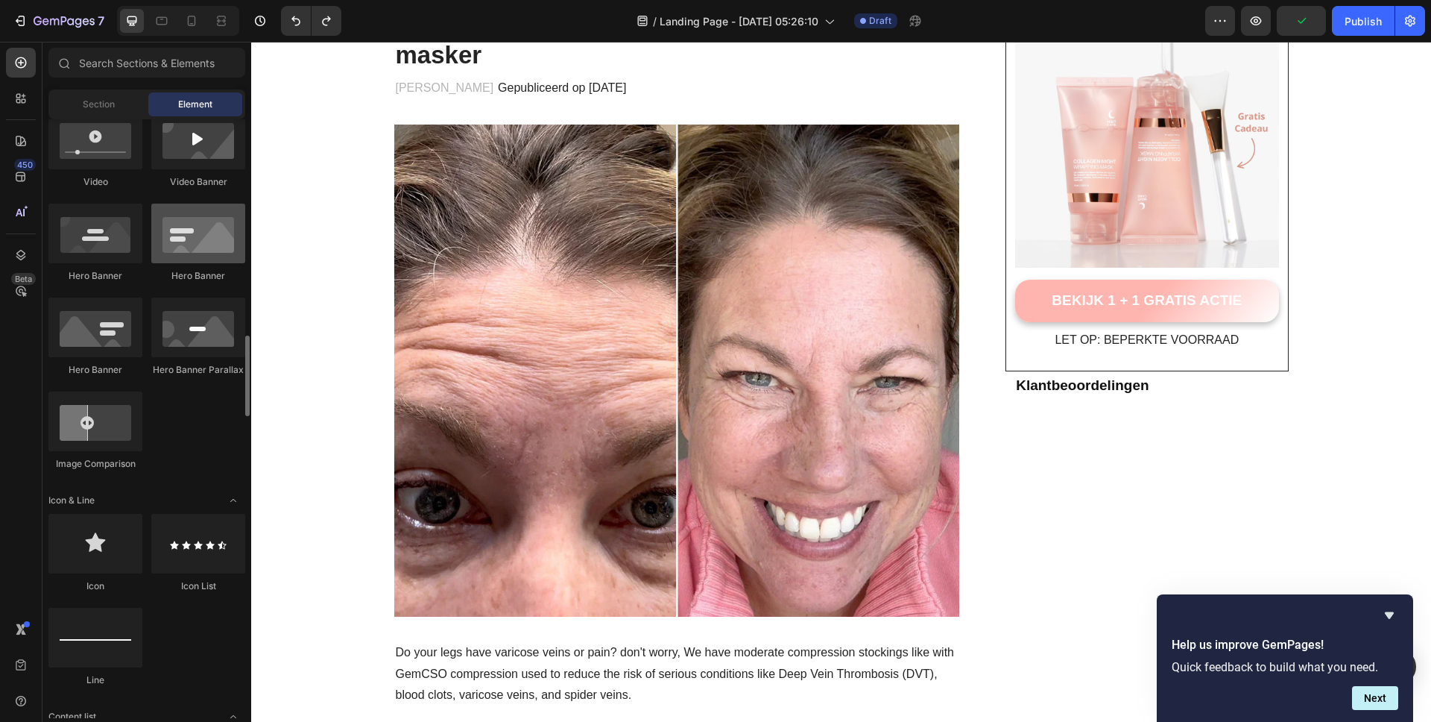
scroll to position [716, 0]
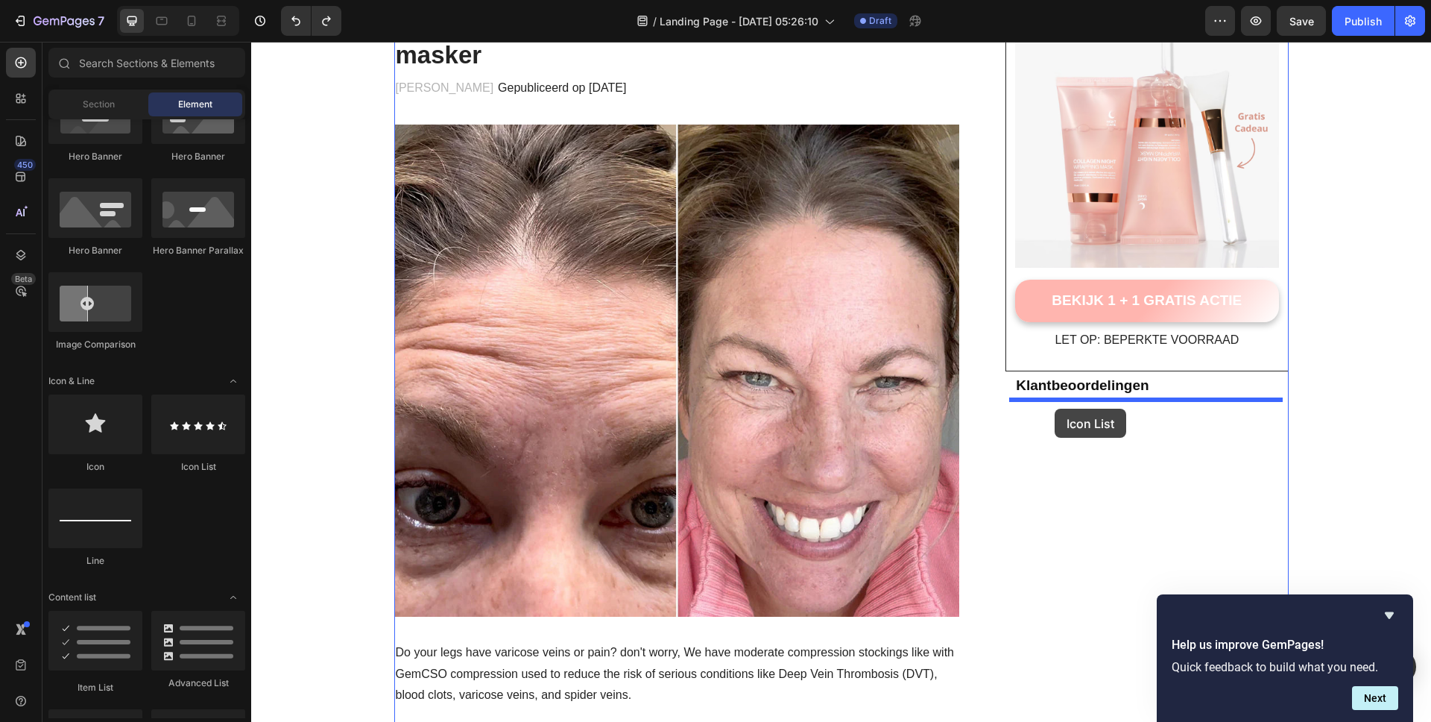
drag, startPoint x: 438, startPoint y: 478, endPoint x: 1053, endPoint y: 408, distance: 618.1
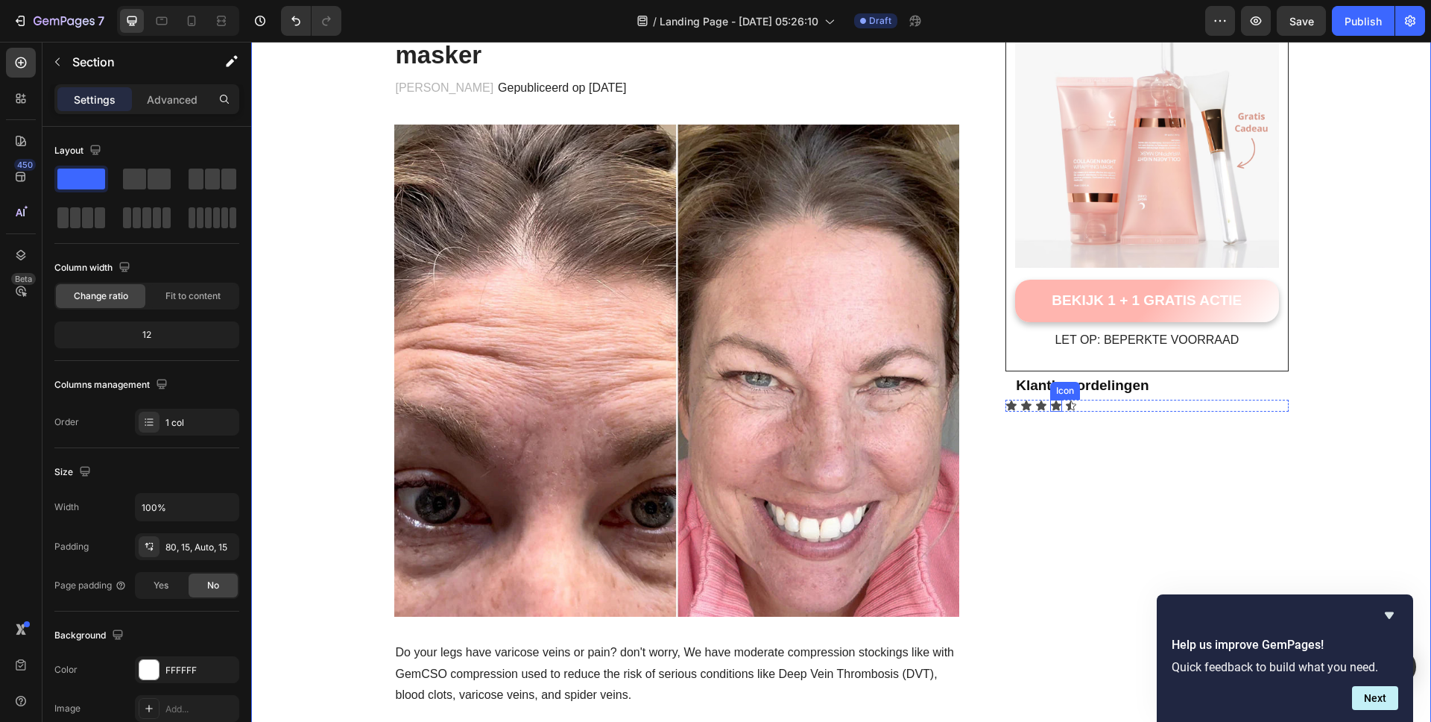
click at [1051, 404] on icon at bounding box center [1056, 405] width 10 height 10
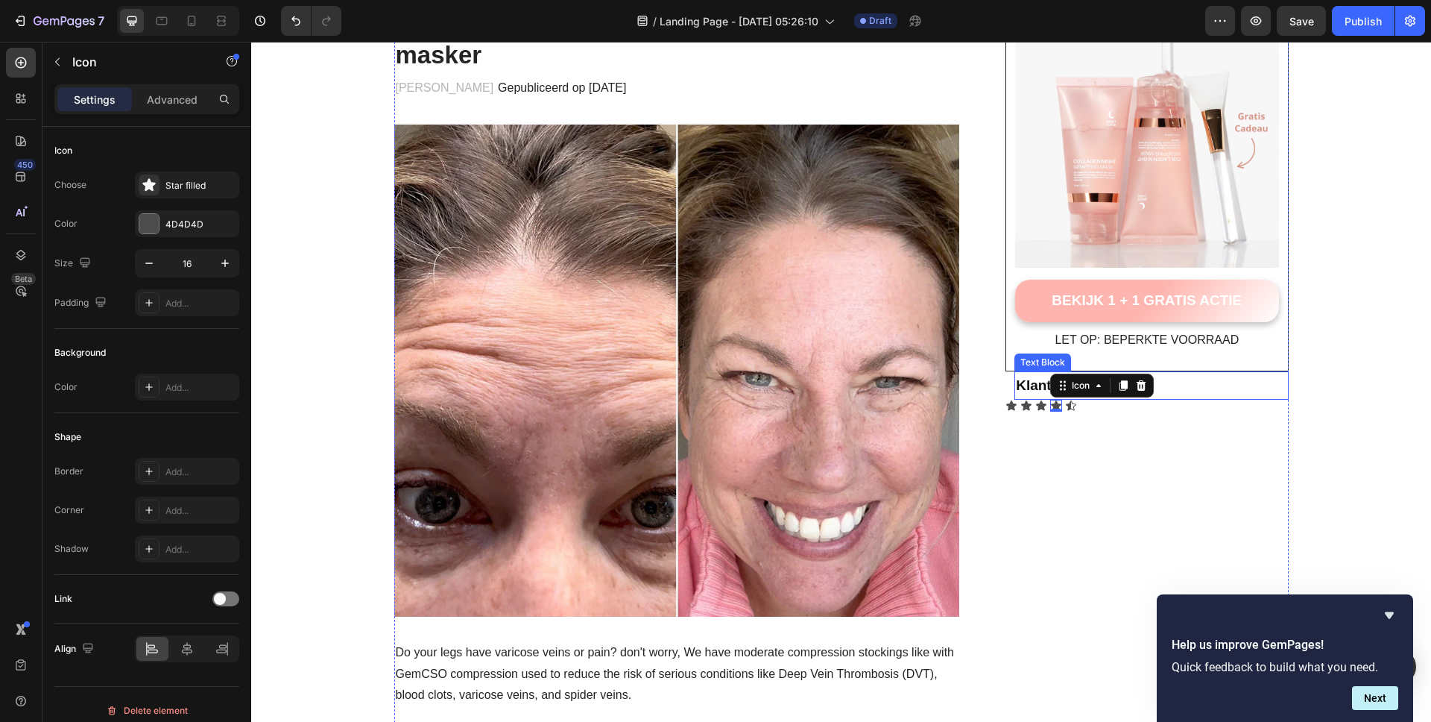
drag, startPoint x: 1020, startPoint y: 377, endPoint x: 1020, endPoint y: 385, distance: 8.2
click at [1020, 379] on p "Klantbeoordelingen" at bounding box center [1151, 385] width 271 height 25
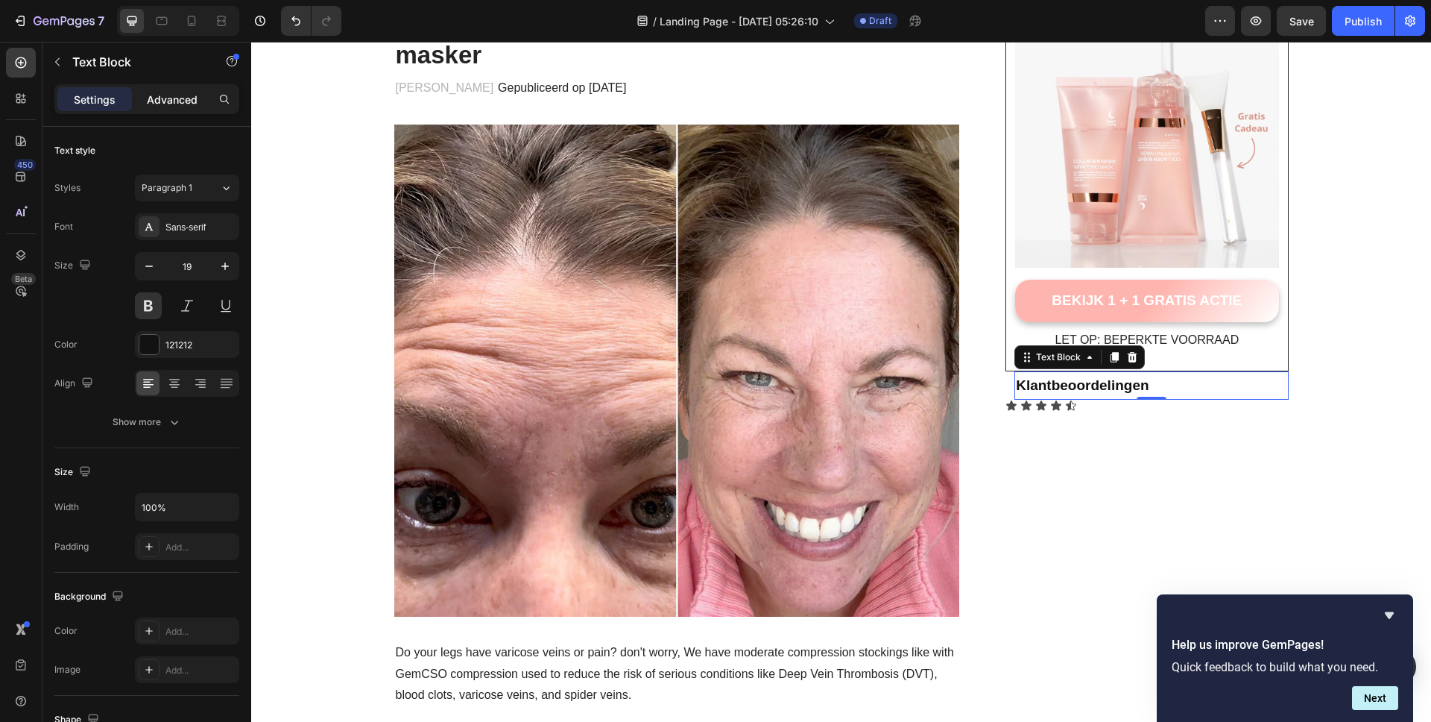
click at [147, 98] on p "Advanced" at bounding box center [172, 100] width 51 height 16
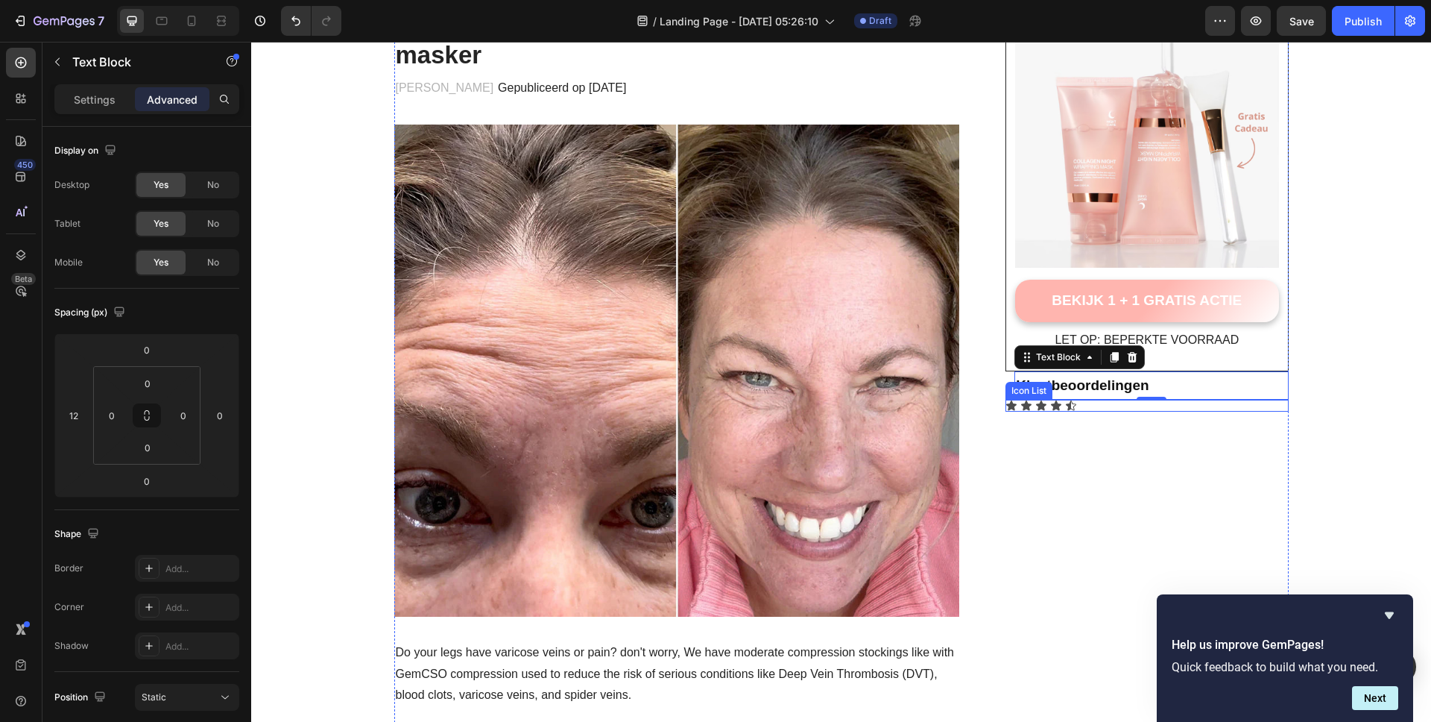
click at [1135, 406] on div "Icon Icon Icon Icon Icon" at bounding box center [1147, 406] width 283 height 12
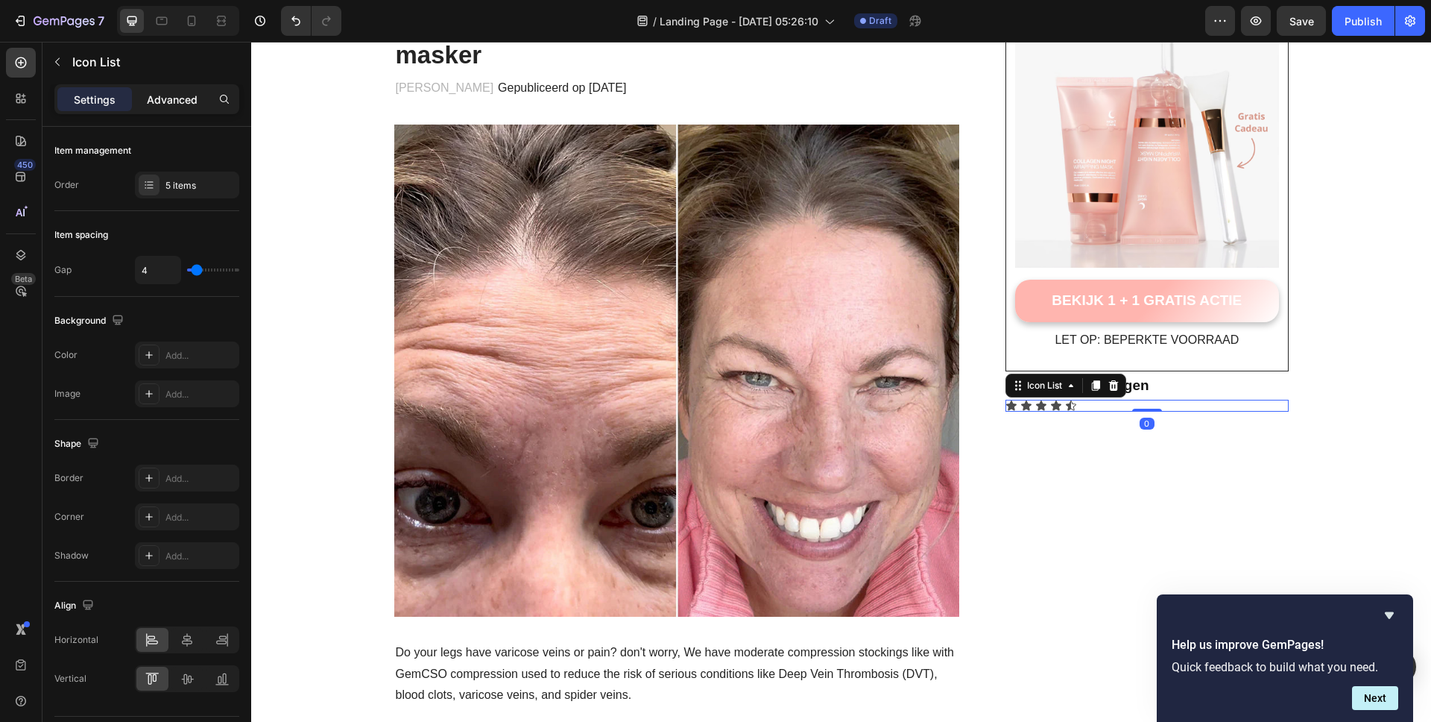
click at [165, 101] on p "Advanced" at bounding box center [172, 100] width 51 height 16
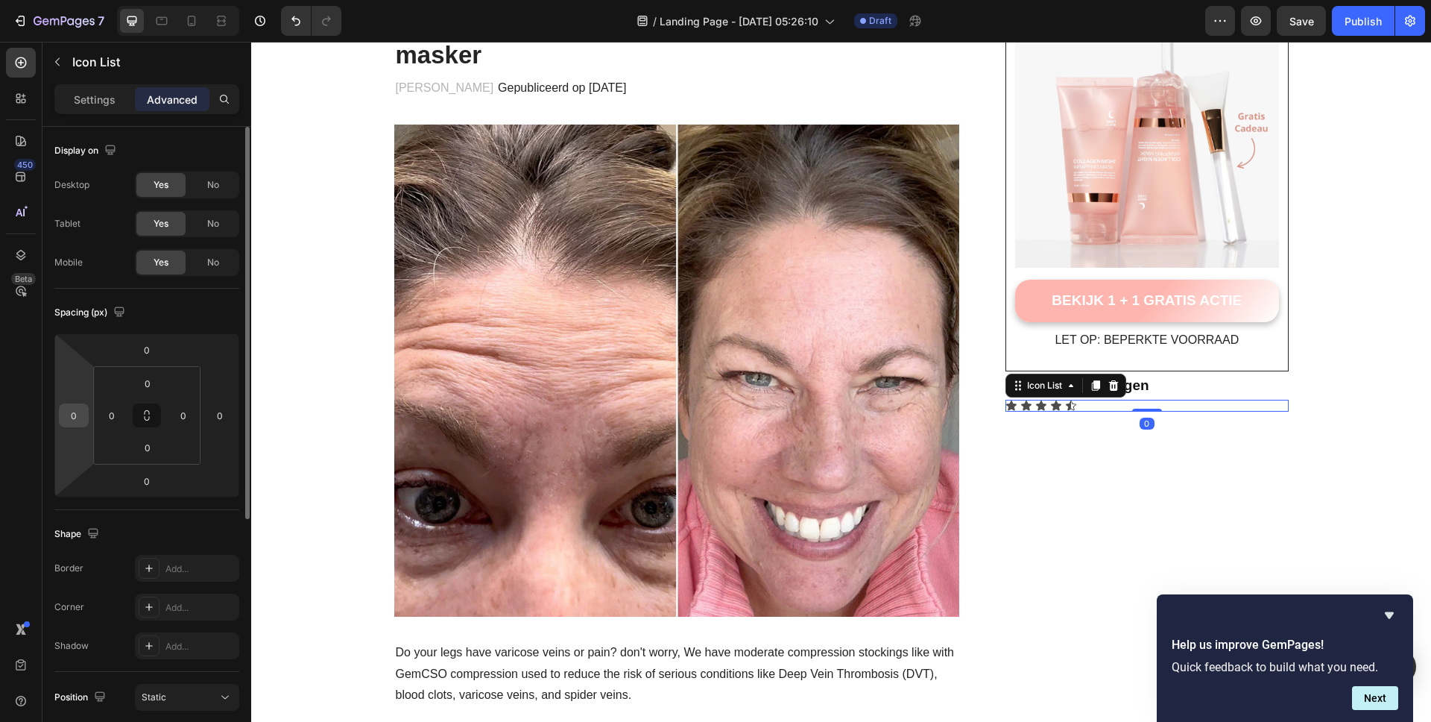
click at [67, 408] on input "0" at bounding box center [74, 415] width 22 height 22
type input "12"
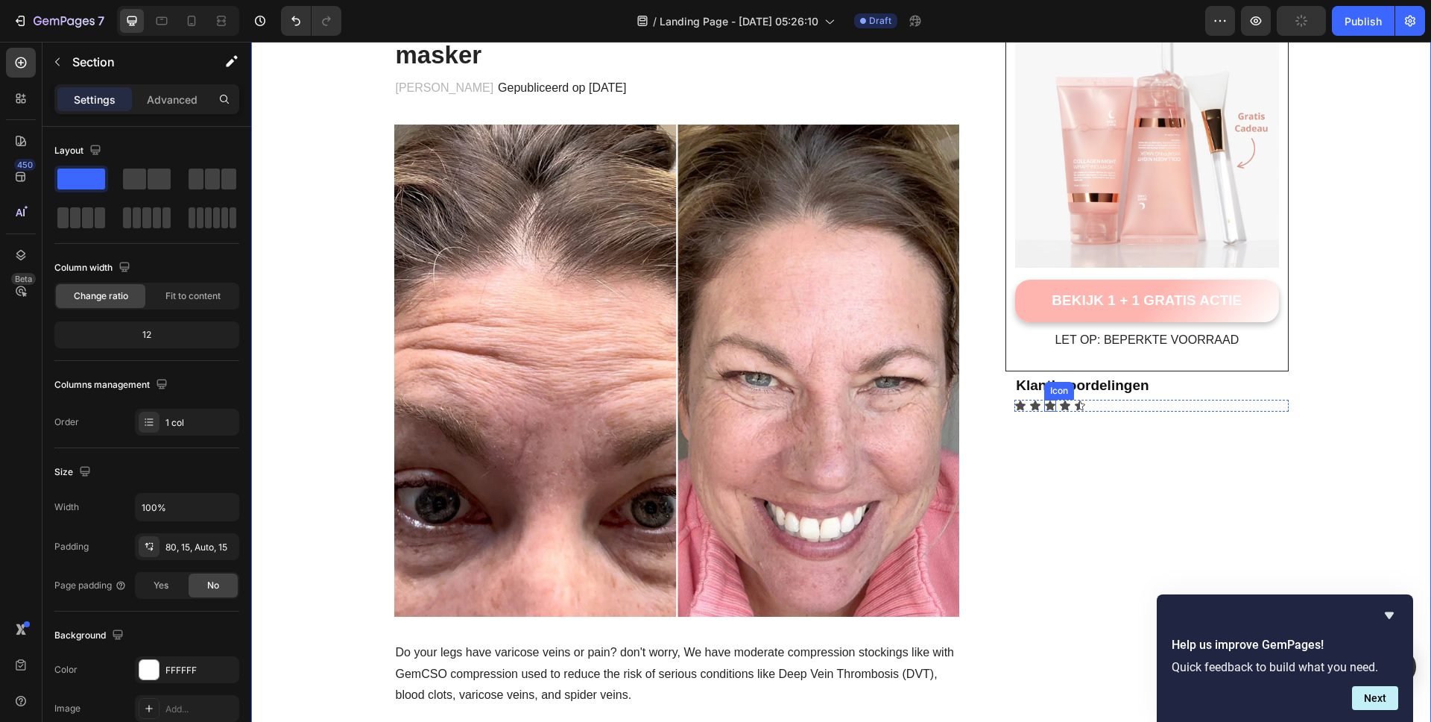
click at [1050, 394] on div "Icon" at bounding box center [1059, 391] width 30 height 18
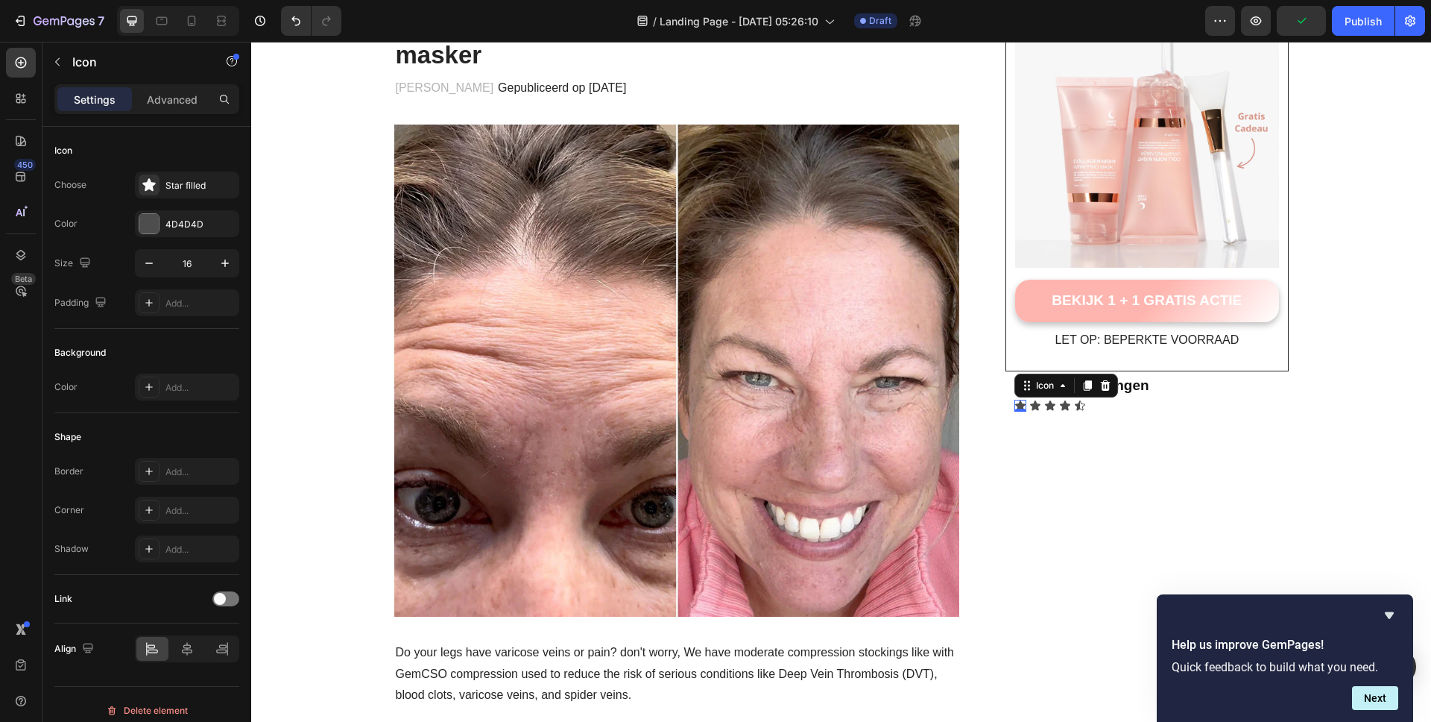
click at [1015, 407] on div "Icon 0" at bounding box center [1020, 406] width 12 height 12
click at [145, 216] on div at bounding box center [148, 223] width 19 height 19
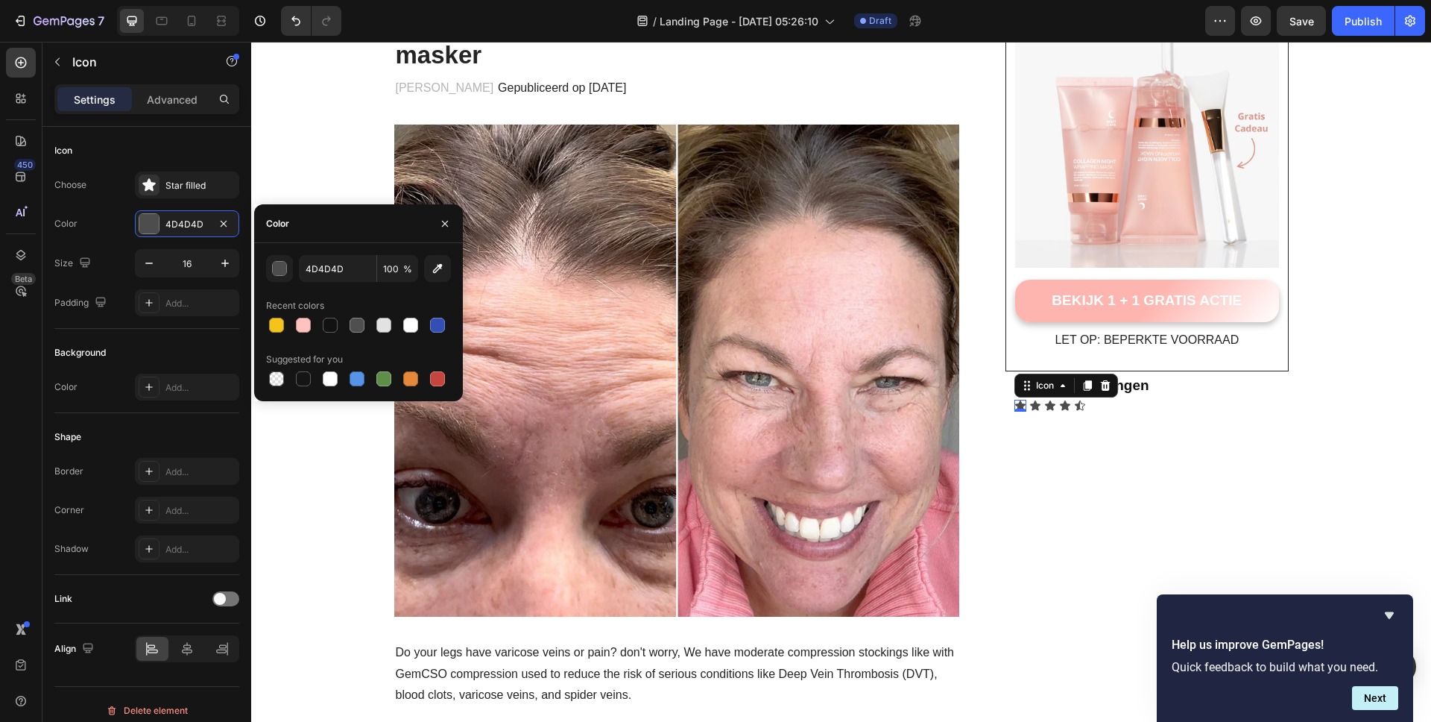
click at [277, 323] on div at bounding box center [276, 325] width 15 height 15
type input "F5C41A"
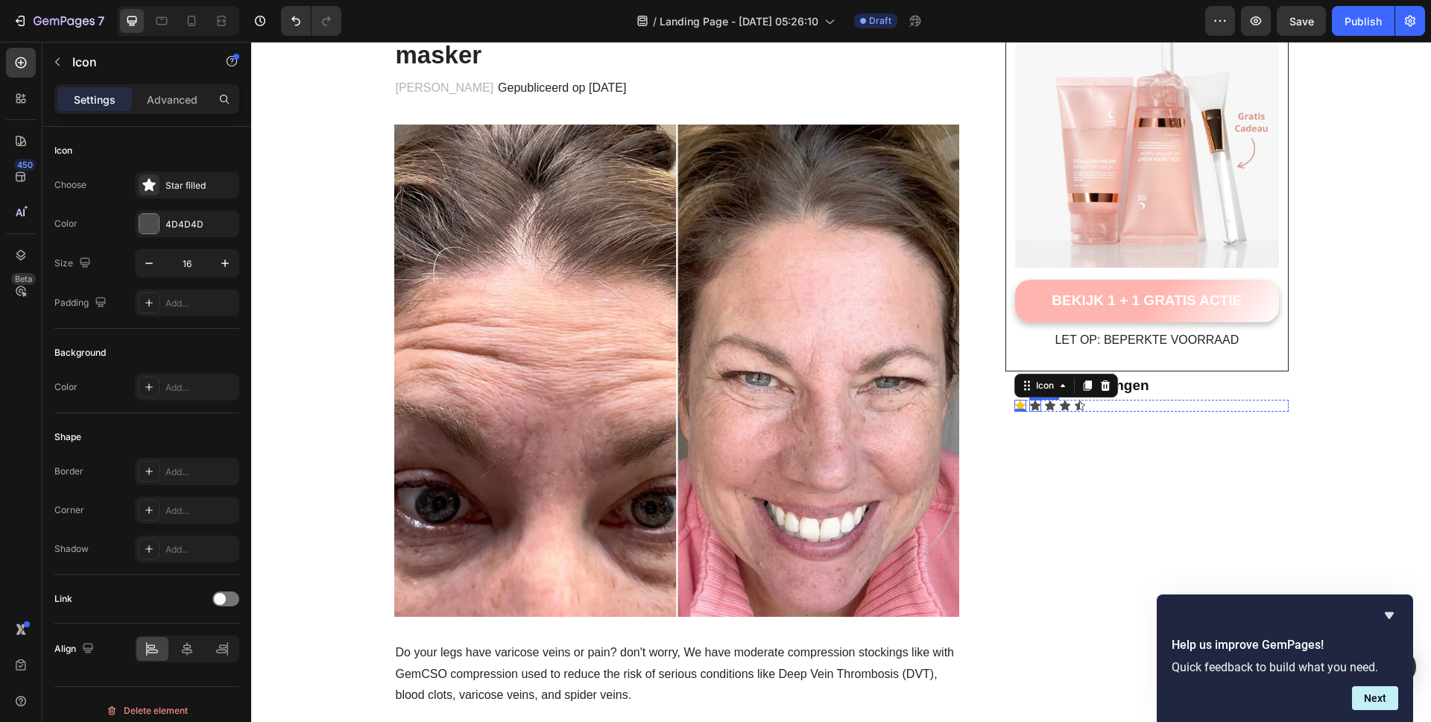
click at [1035, 405] on icon at bounding box center [1035, 406] width 12 height 12
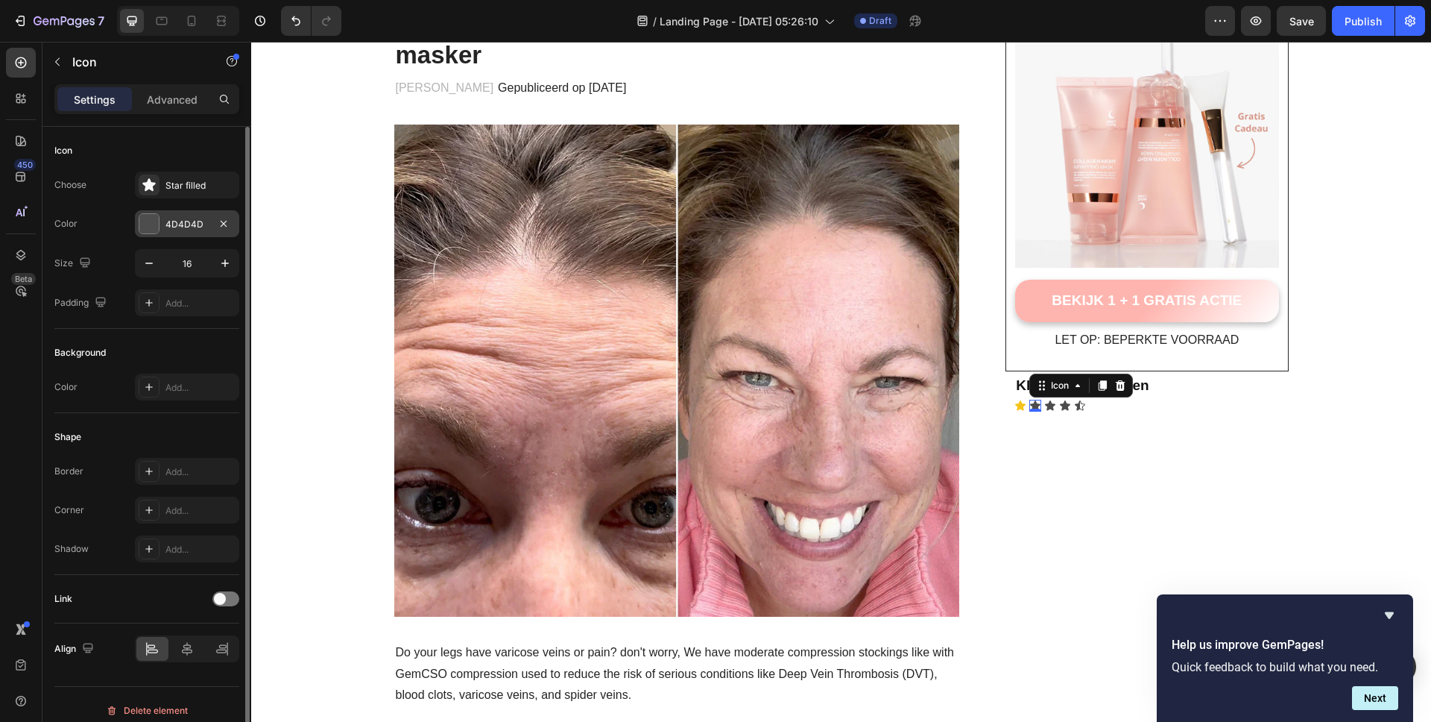
click at [159, 233] on div "4D4D4D" at bounding box center [187, 223] width 104 height 27
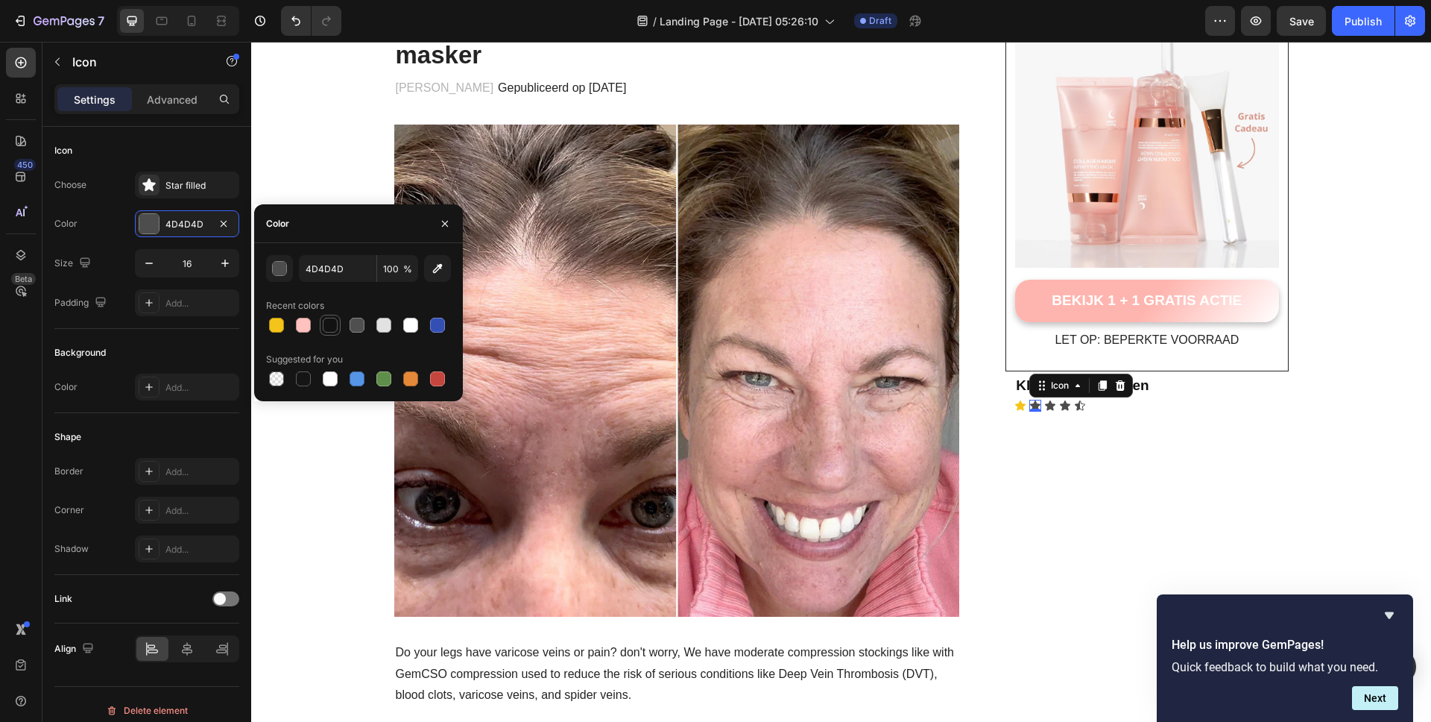
click at [279, 322] on div at bounding box center [276, 325] width 15 height 15
type input "F5C41A"
click at [1044, 406] on div "Icon 0" at bounding box center [1050, 406] width 12 height 12
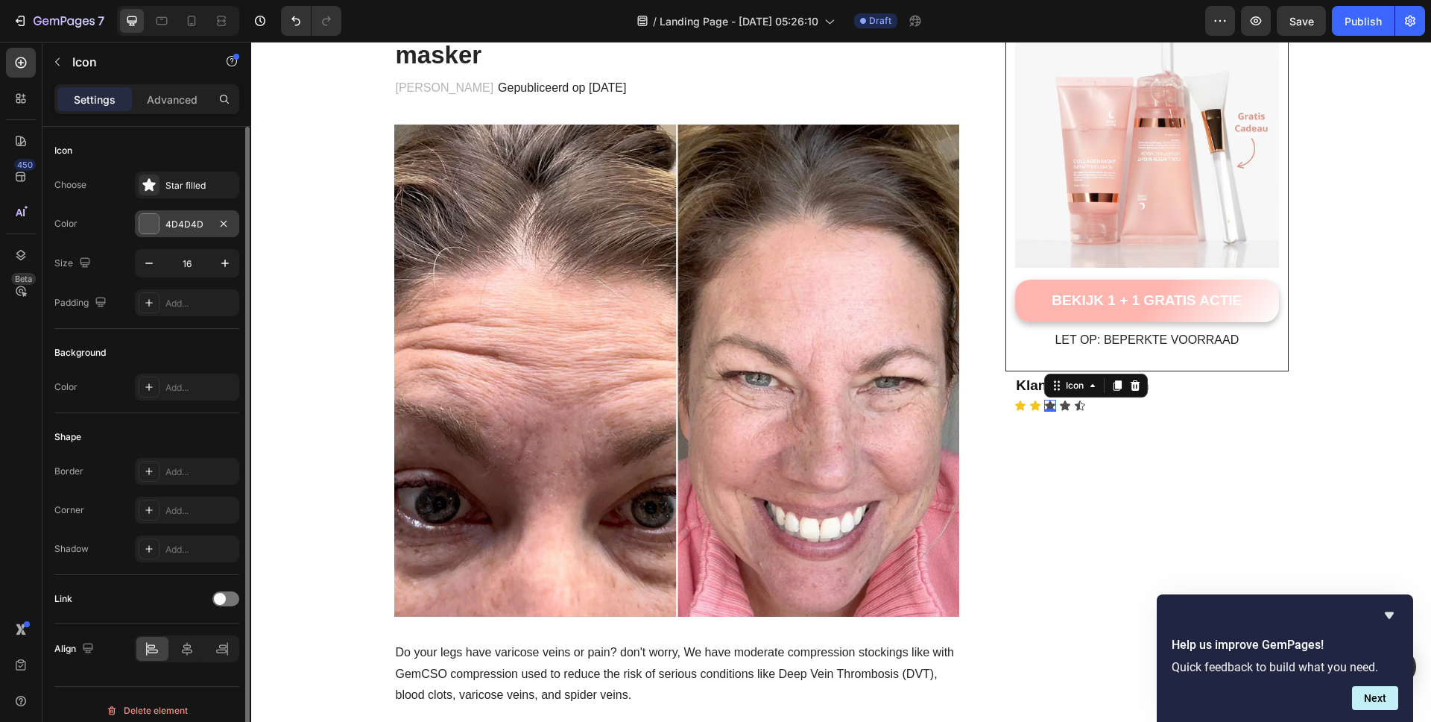
click at [154, 225] on div at bounding box center [148, 223] width 19 height 19
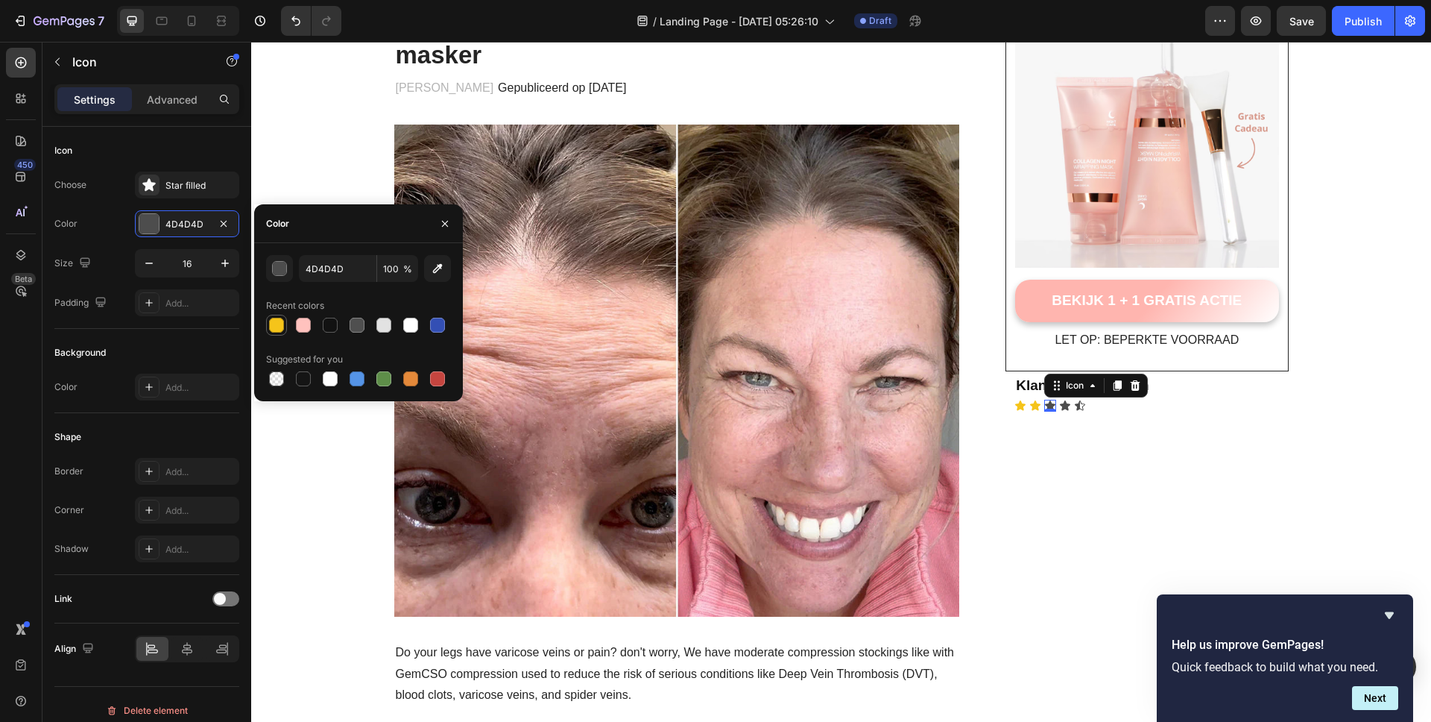
click at [277, 326] on div at bounding box center [276, 325] width 15 height 15
type input "F5C41A"
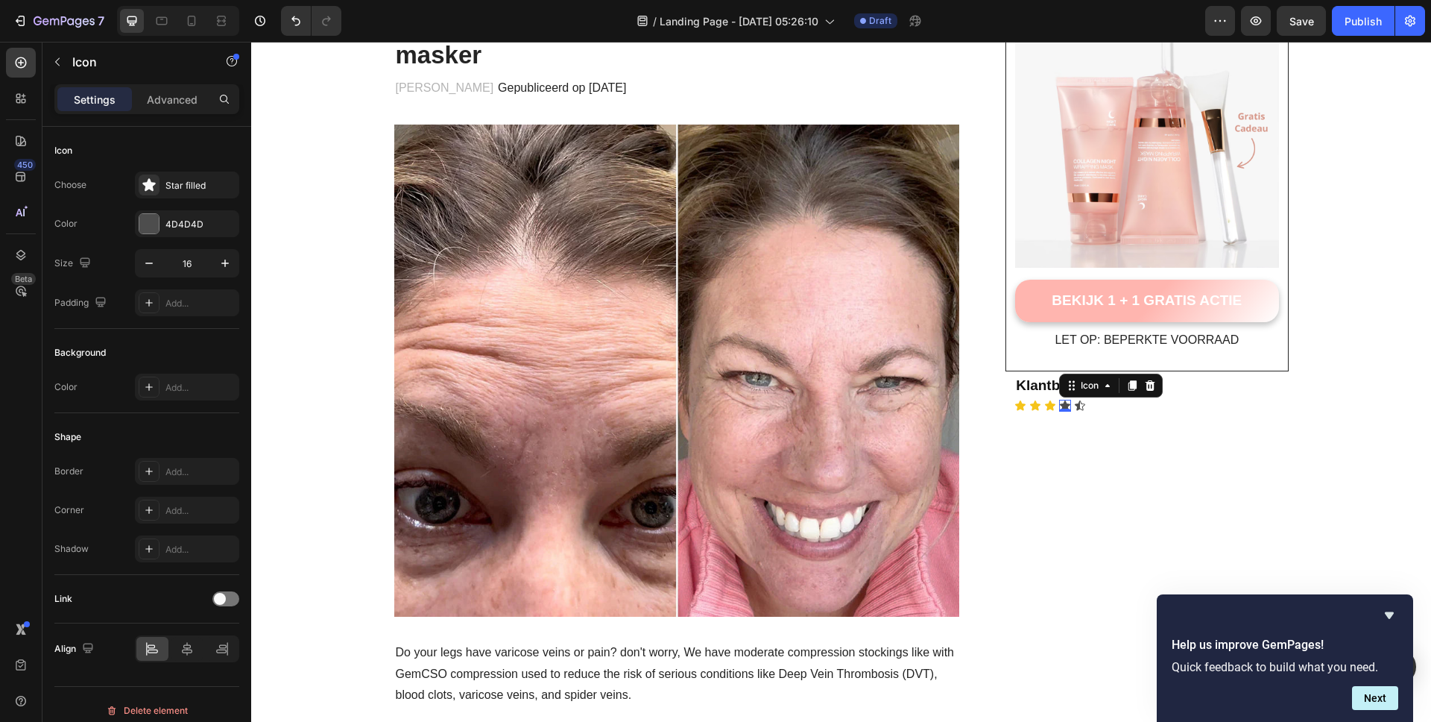
click at [1059, 408] on div "Icon 0" at bounding box center [1065, 406] width 12 height 12
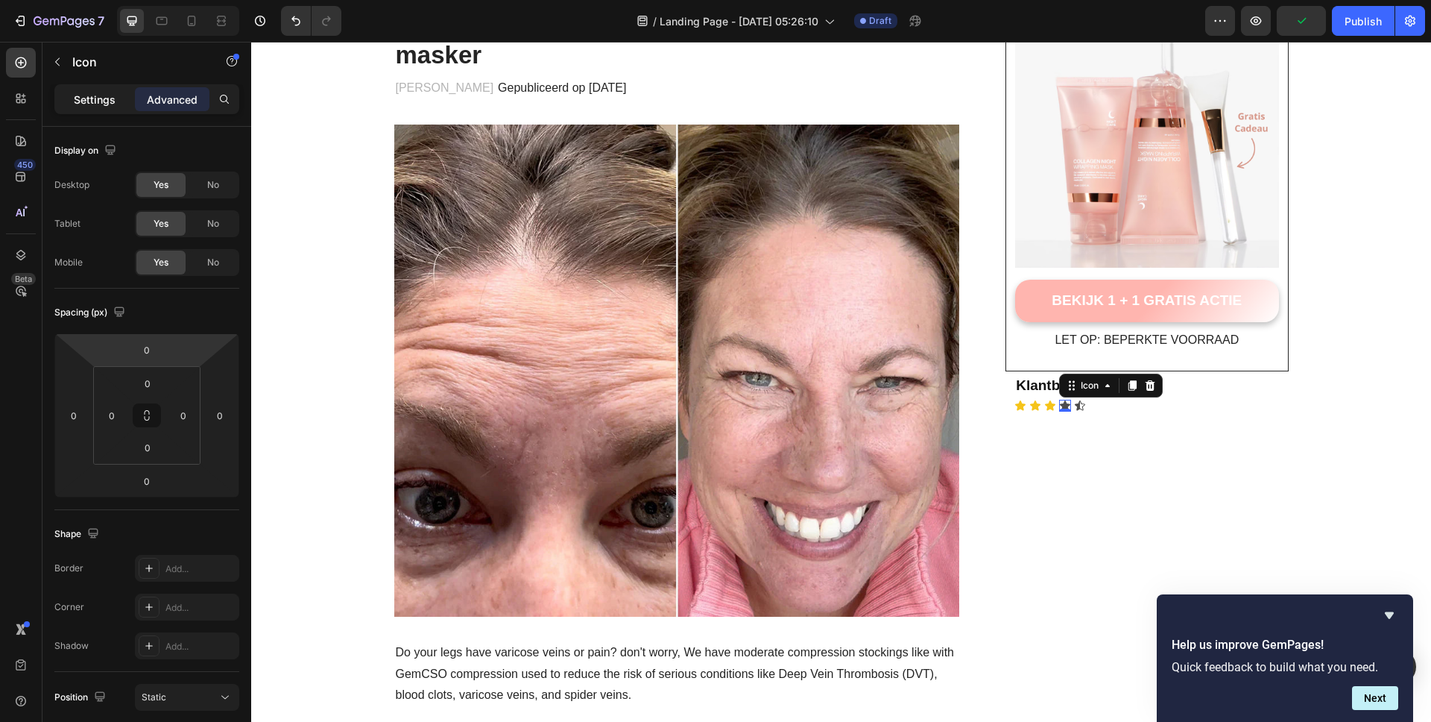
click at [83, 96] on p "Settings" at bounding box center [95, 100] width 42 height 16
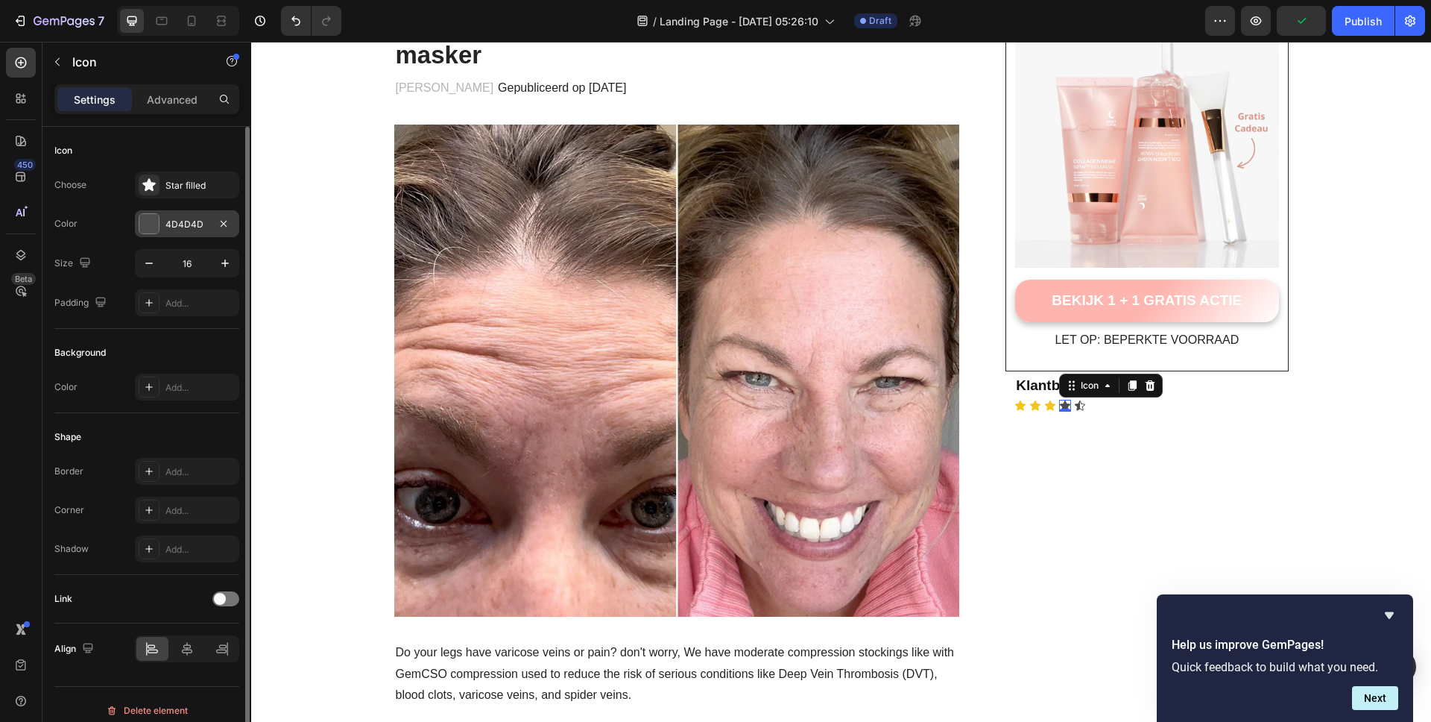
click at [155, 231] on div at bounding box center [148, 223] width 19 height 19
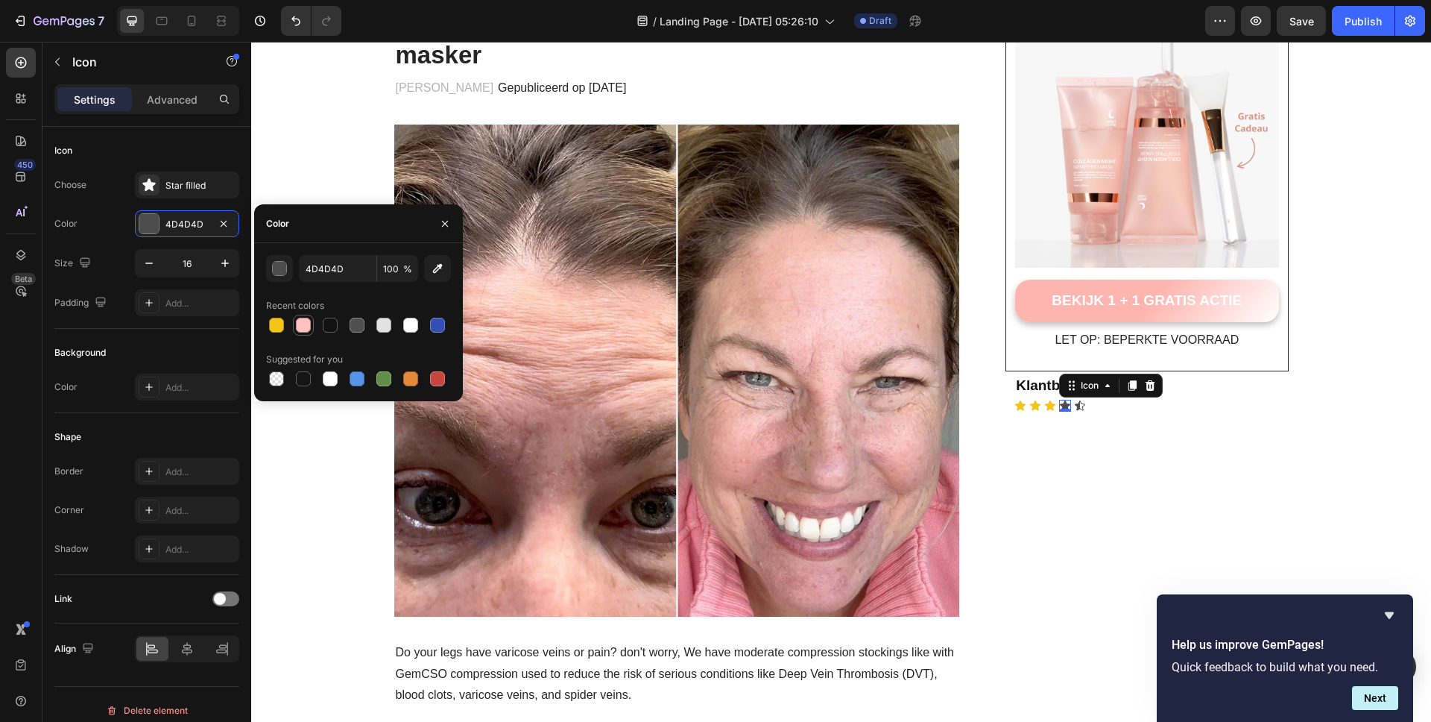
click at [270, 331] on div at bounding box center [277, 325] width 18 height 18
type input "F5C41A"
click at [1075, 405] on div "Icon 0" at bounding box center [1080, 406] width 12 height 12
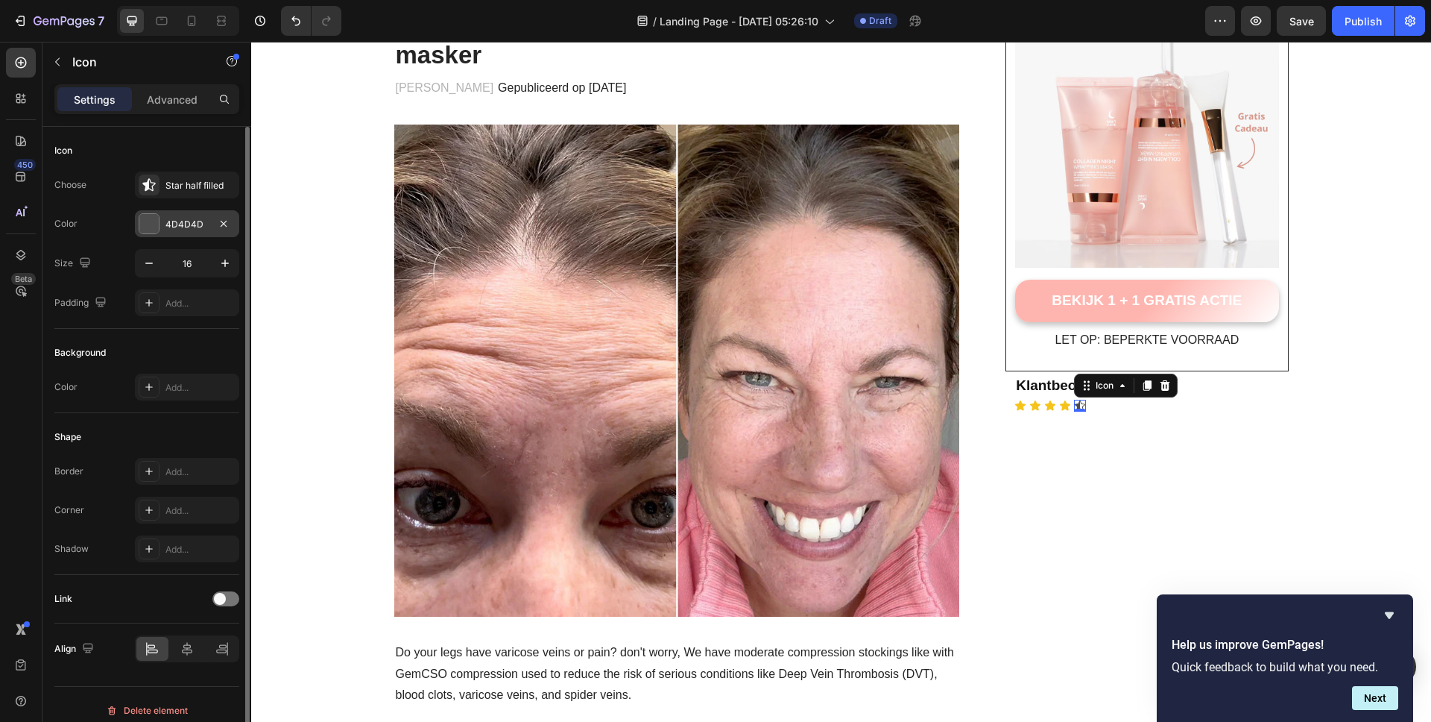
click at [154, 229] on div at bounding box center [148, 223] width 19 height 19
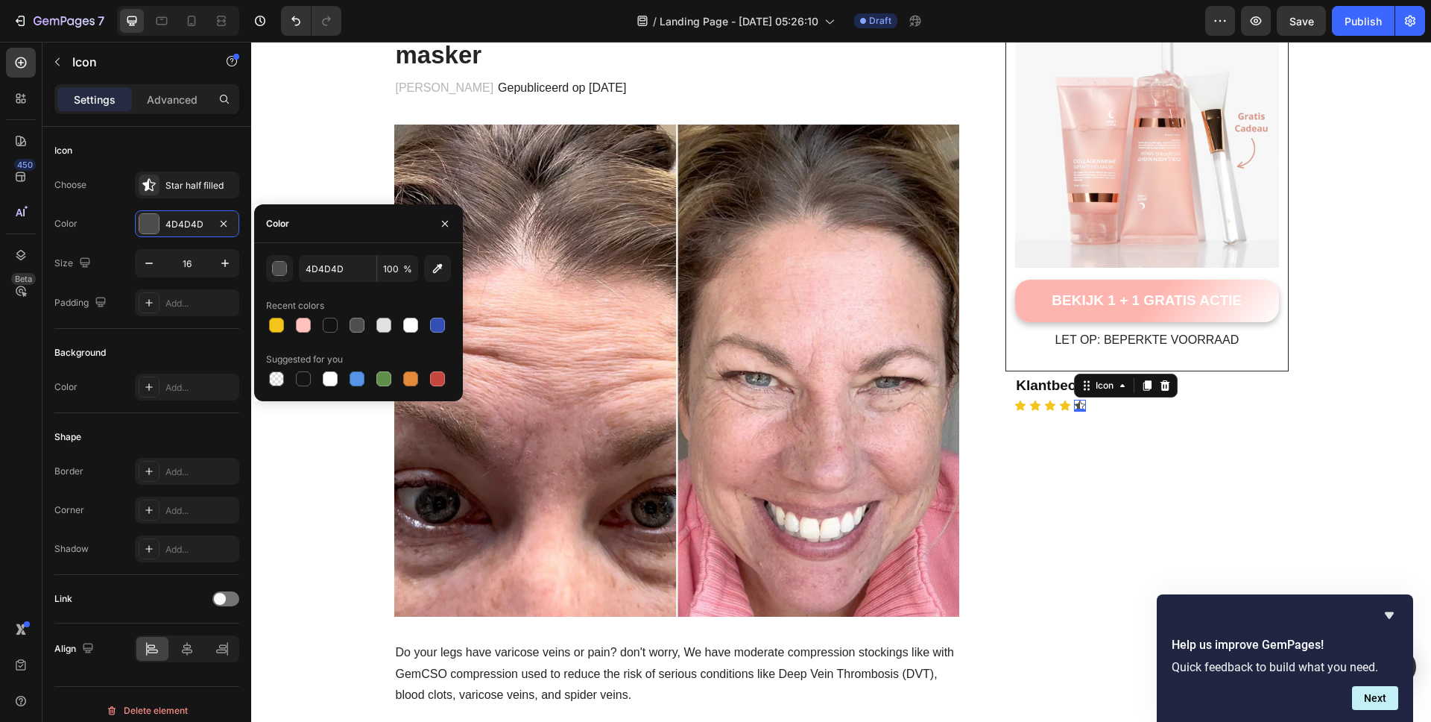
click at [277, 326] on div at bounding box center [276, 325] width 15 height 15
type input "F5C41A"
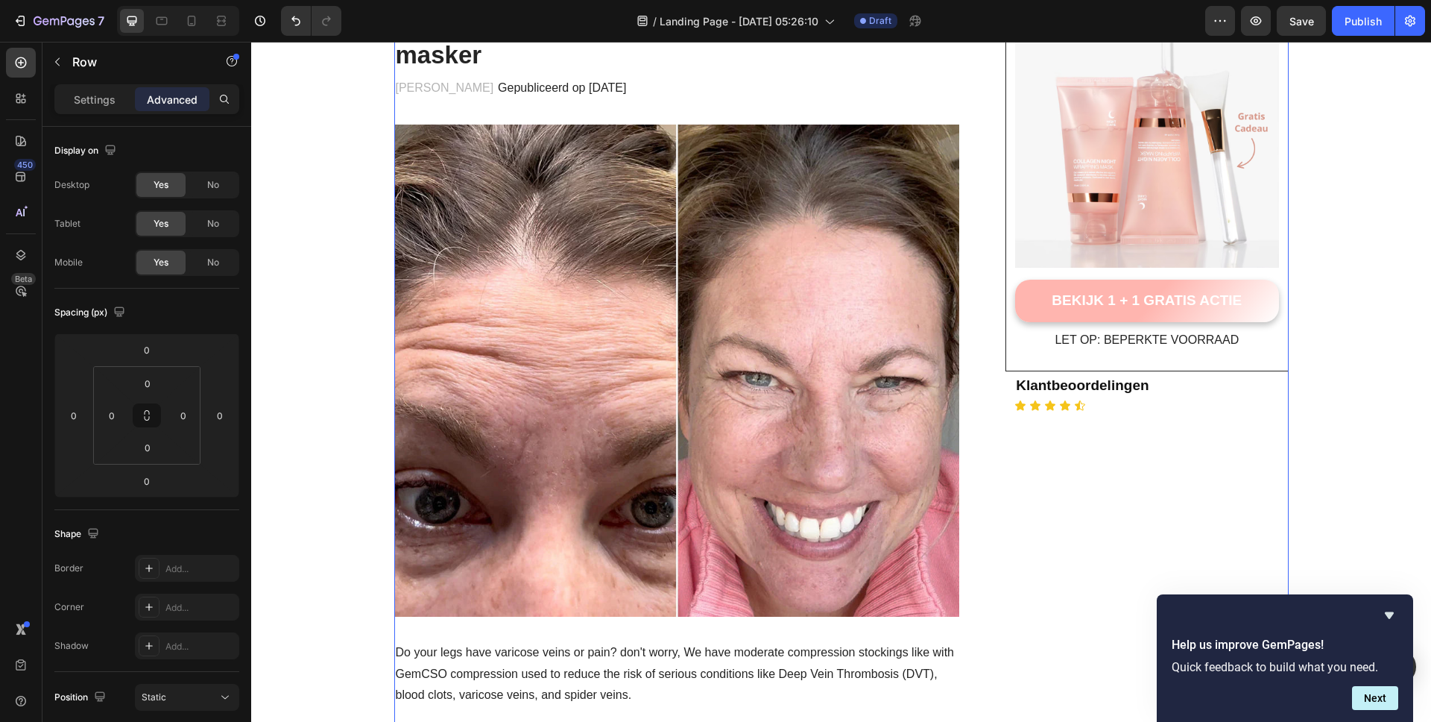
click at [111, 98] on p "Settings" at bounding box center [95, 100] width 42 height 16
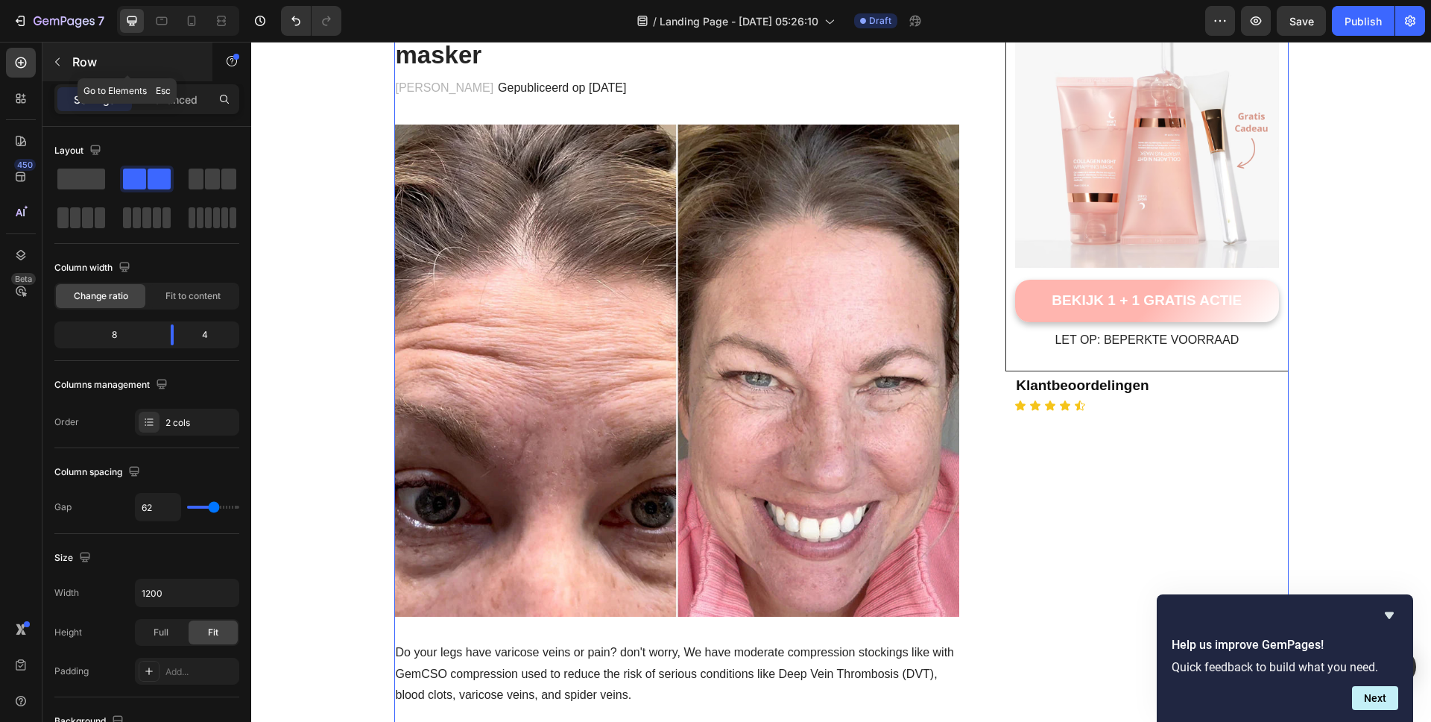
click at [58, 63] on icon "button" at bounding box center [57, 62] width 12 height 12
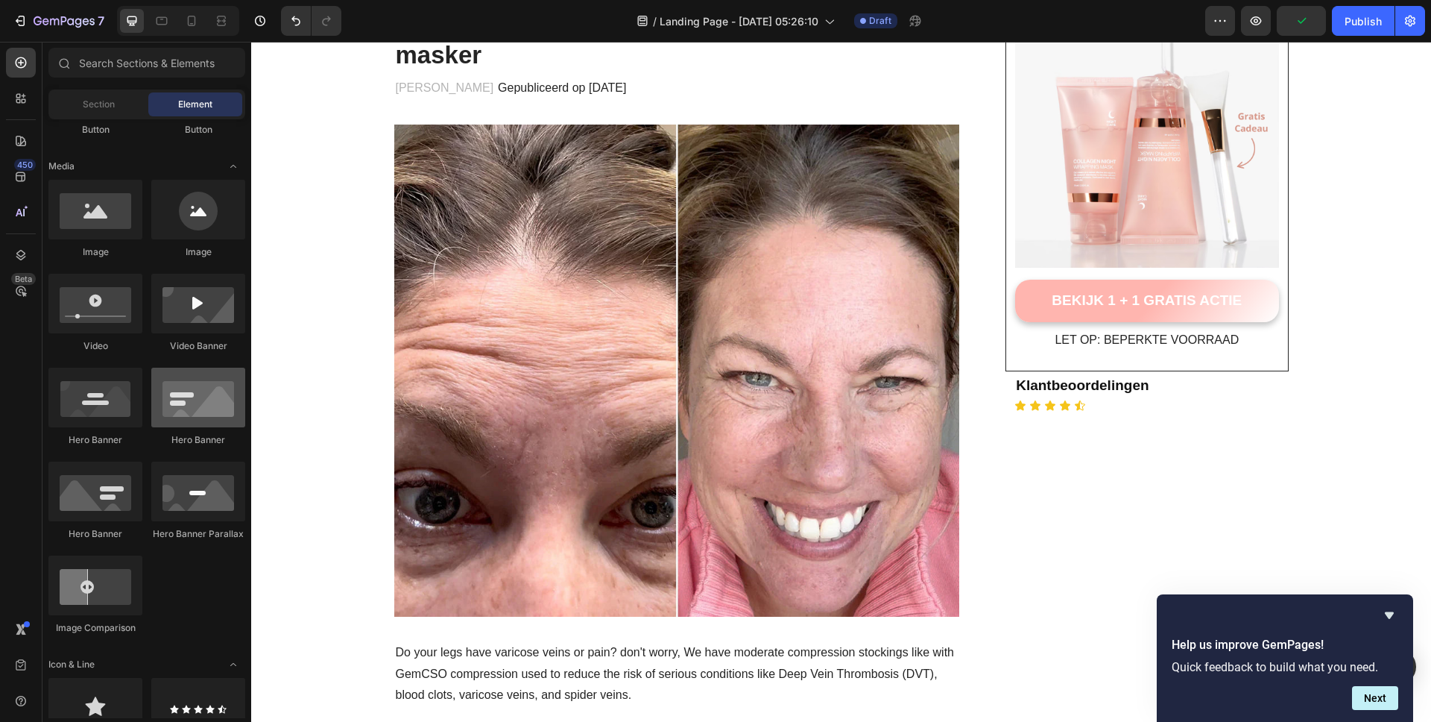
scroll to position [267, 0]
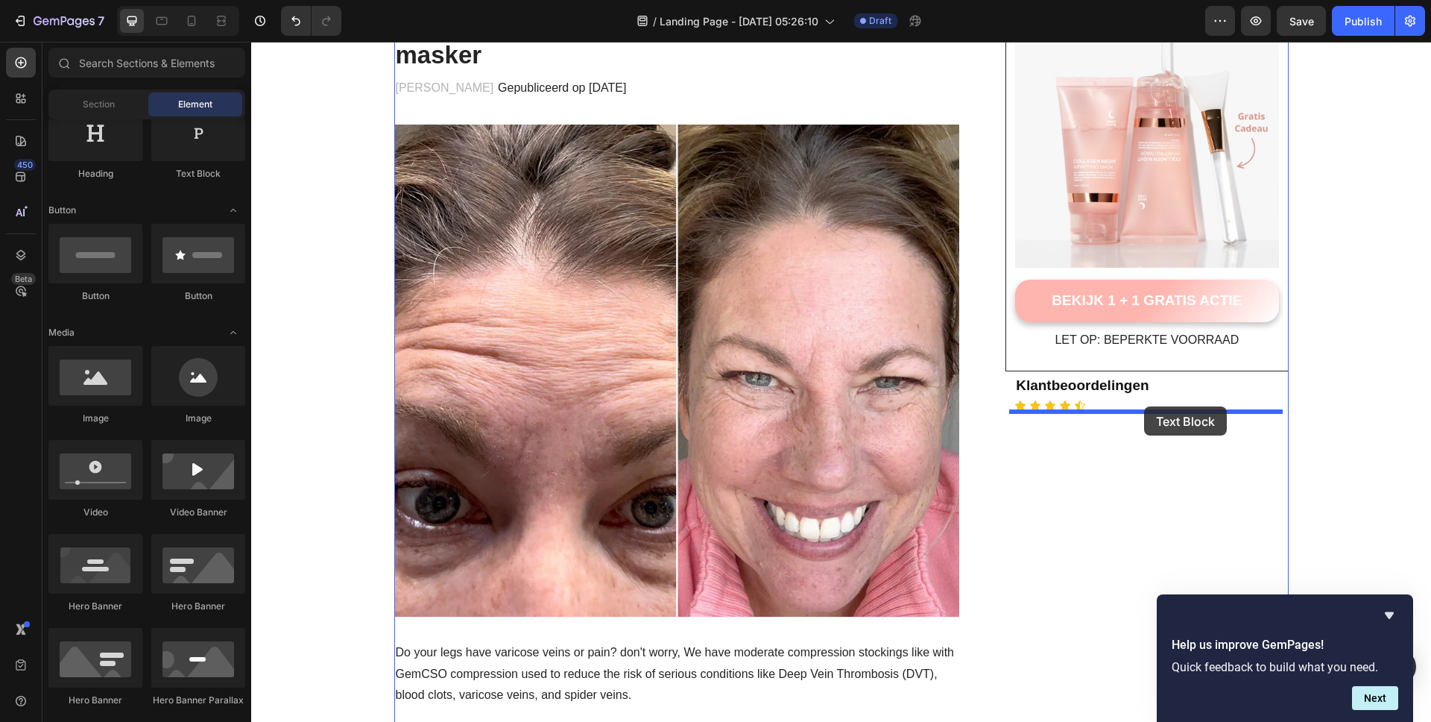
drag, startPoint x: 429, startPoint y: 183, endPoint x: 1144, endPoint y: 406, distance: 749.0
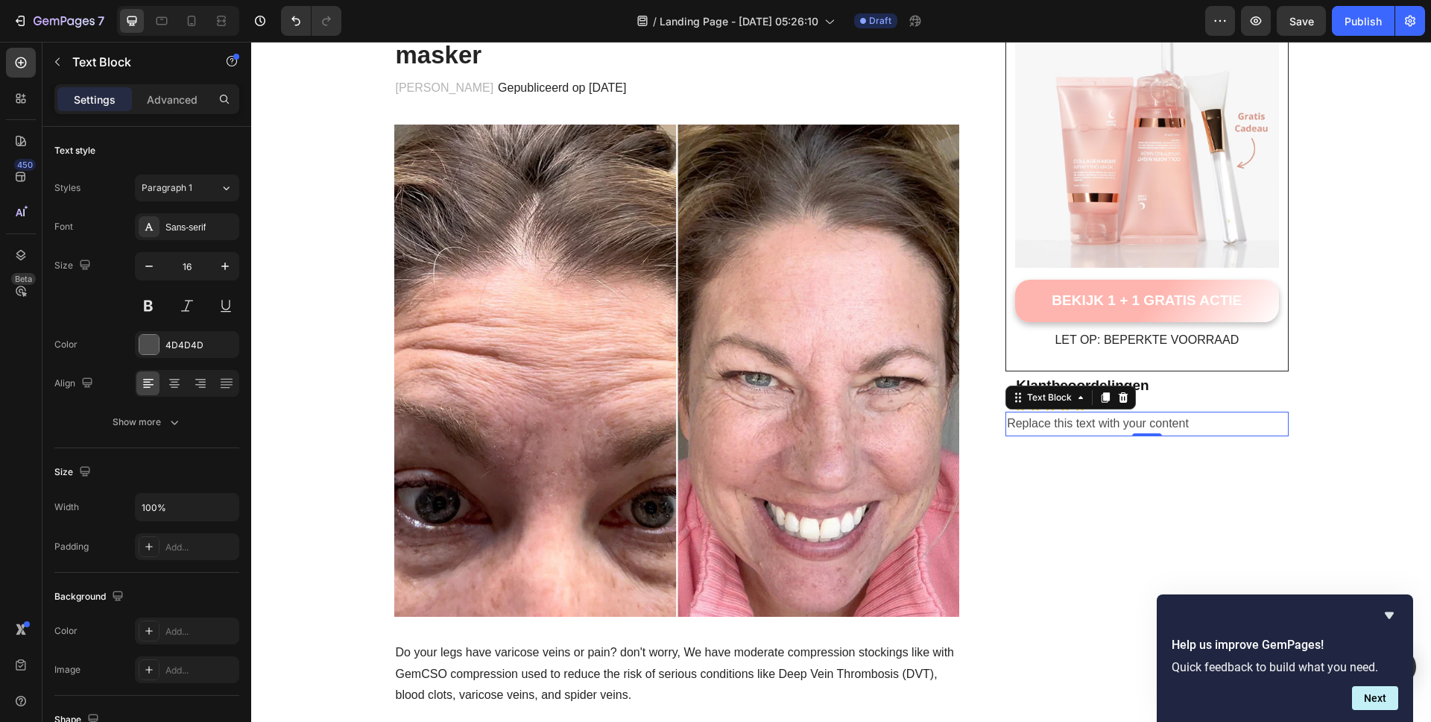
click at [1237, 408] on div "Icon Icon Icon Icon Icon" at bounding box center [1151, 406] width 274 height 12
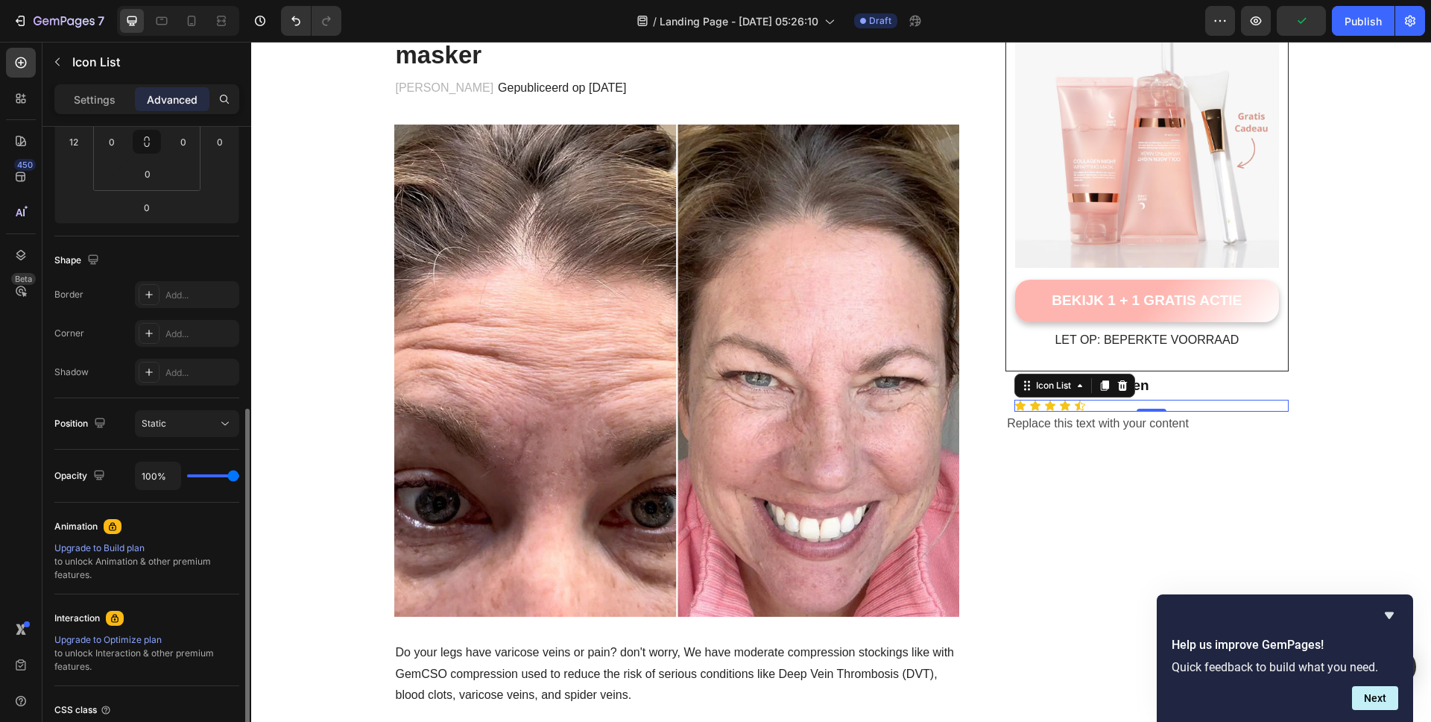
scroll to position [344, 0]
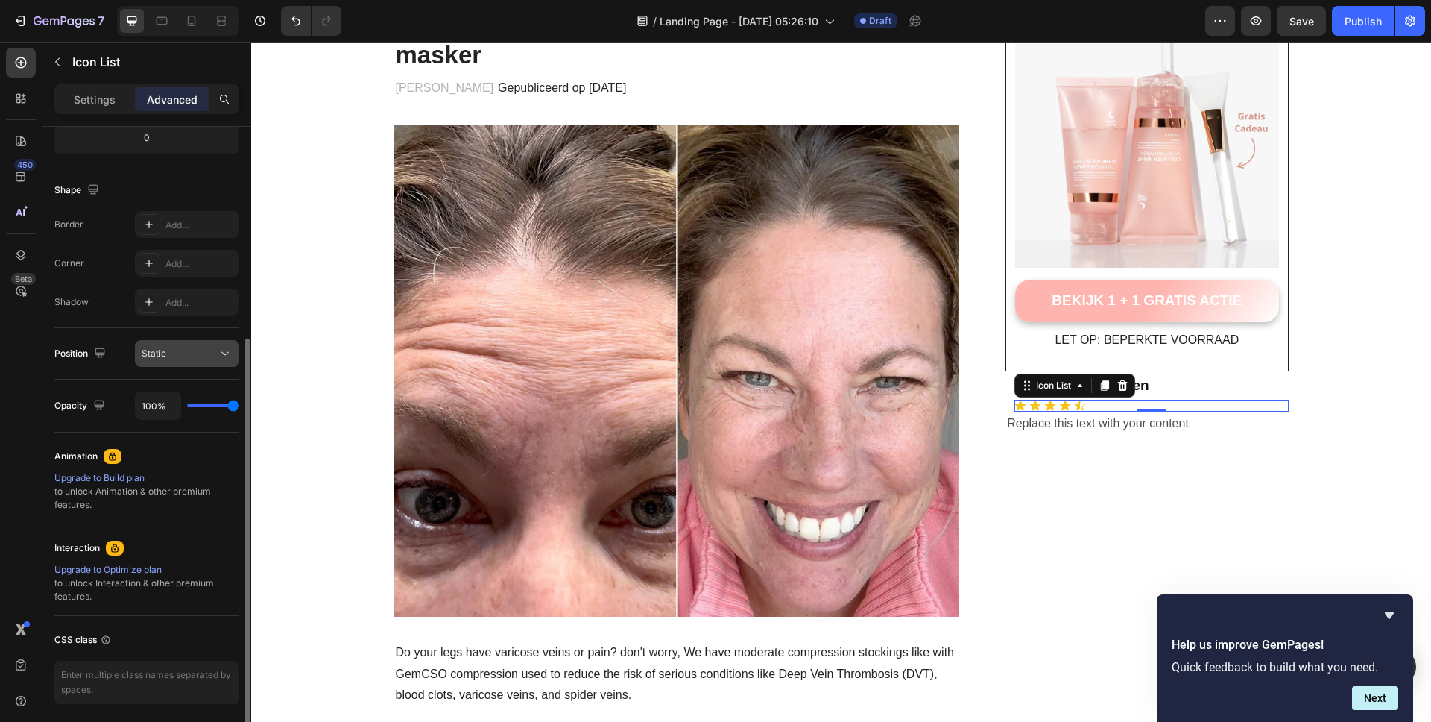
click at [171, 359] on div "Static" at bounding box center [180, 353] width 76 height 13
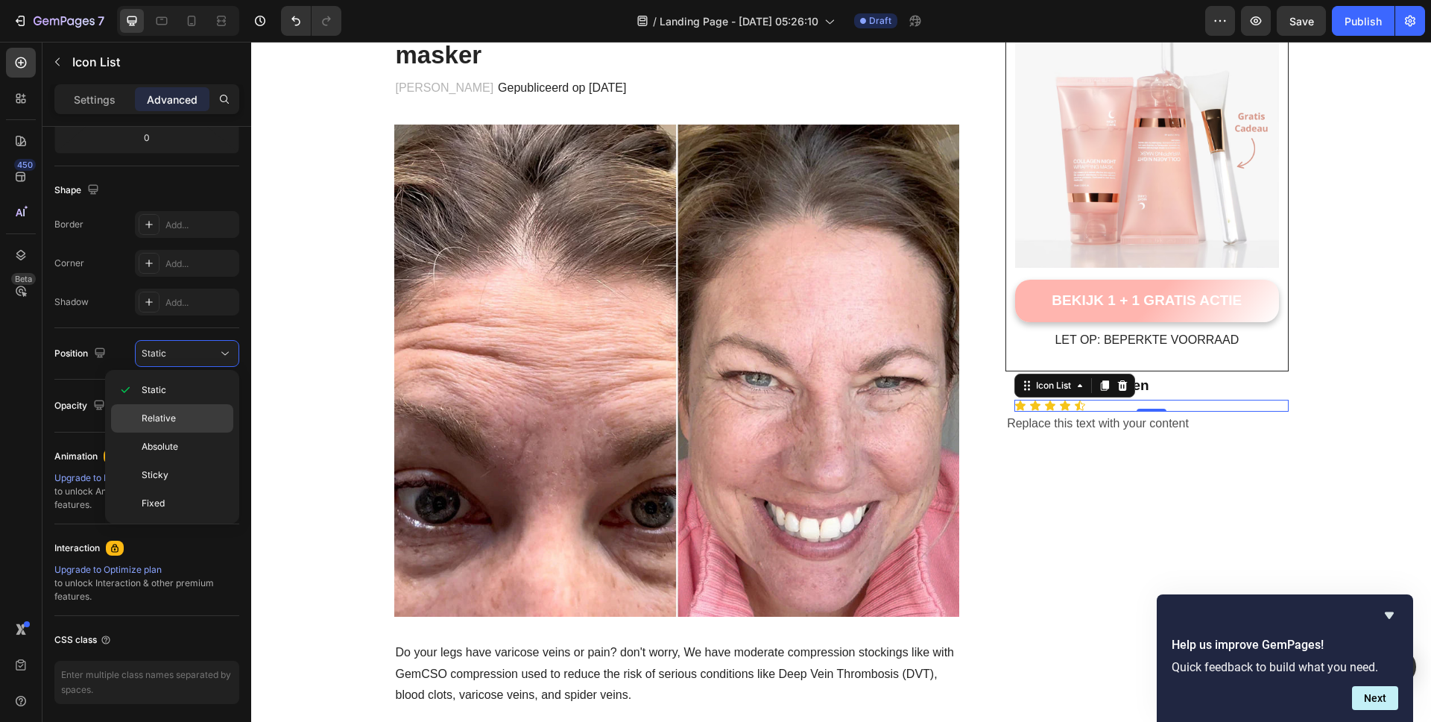
click at [168, 425] on div "Relative" at bounding box center [172, 418] width 122 height 28
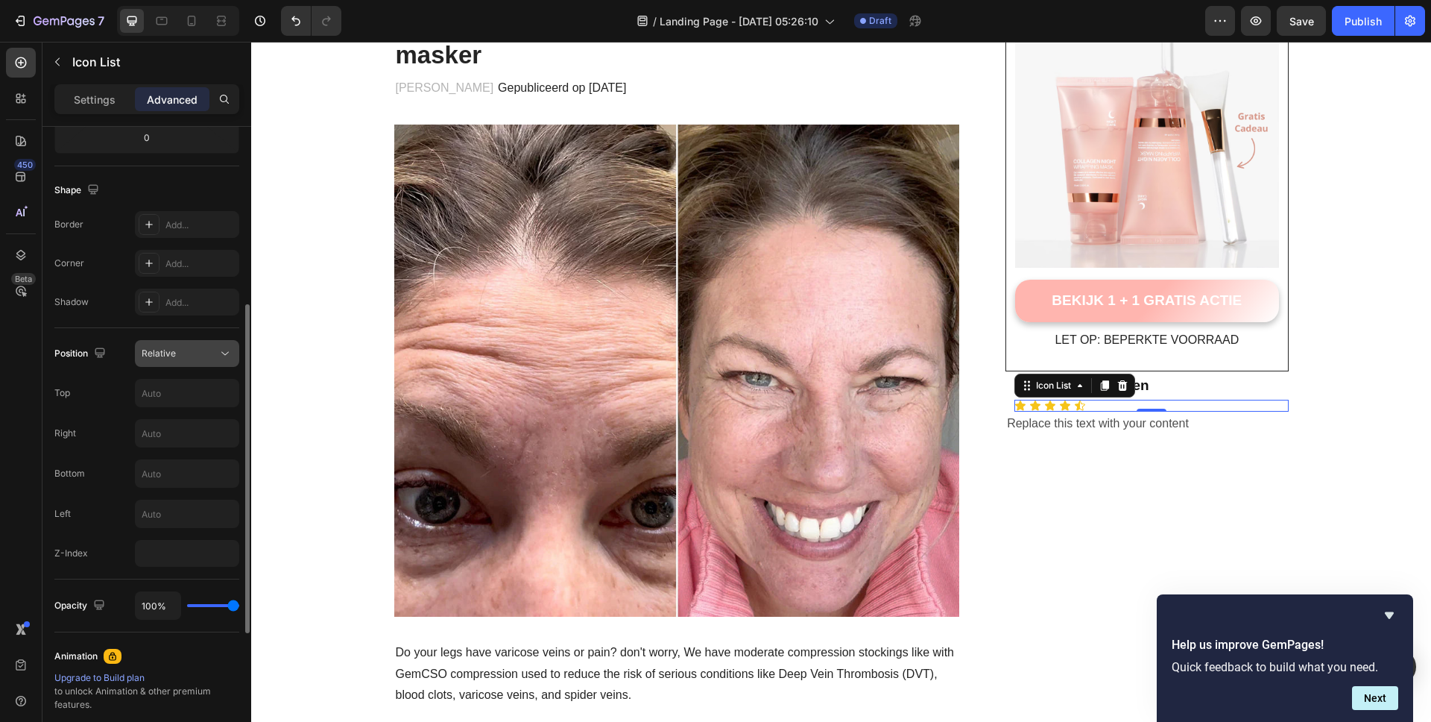
click at [181, 365] on button "Relative" at bounding box center [187, 353] width 104 height 27
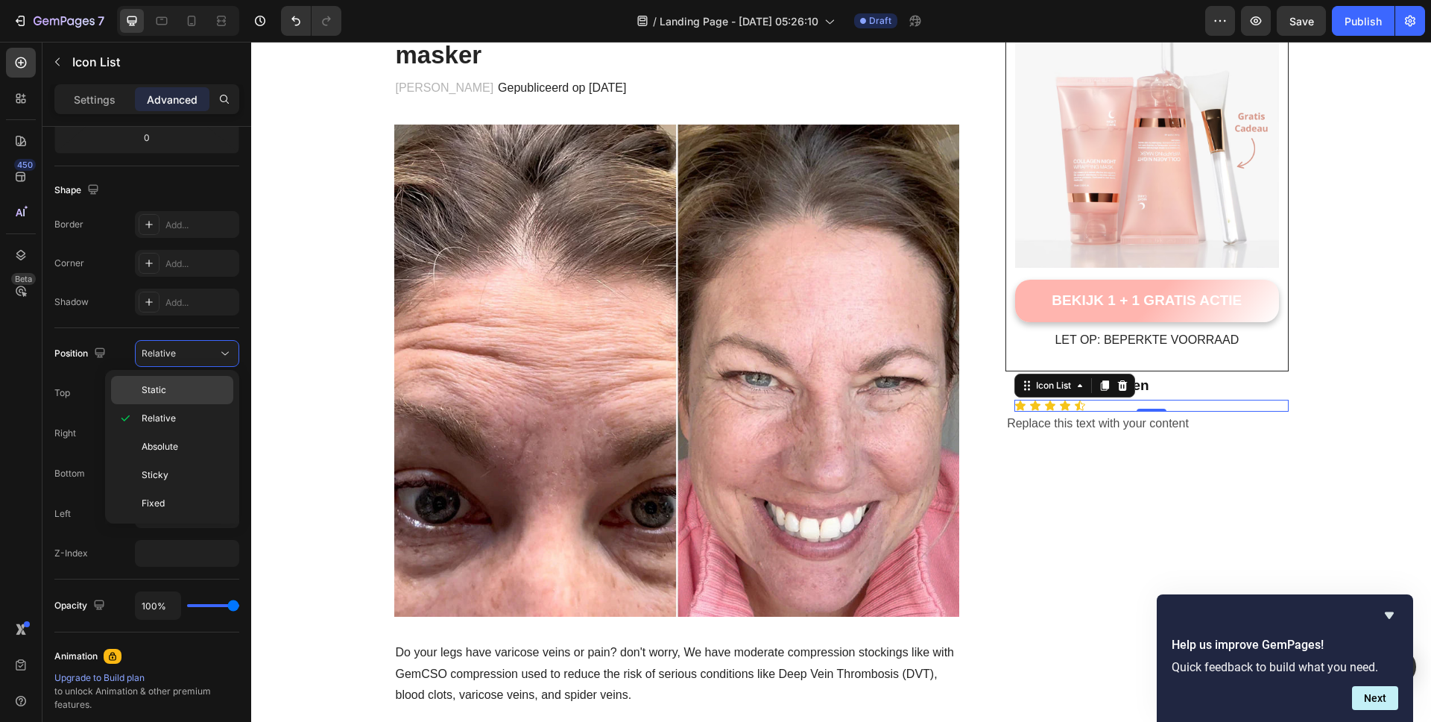
click at [174, 386] on p "Static" at bounding box center [184, 389] width 85 height 13
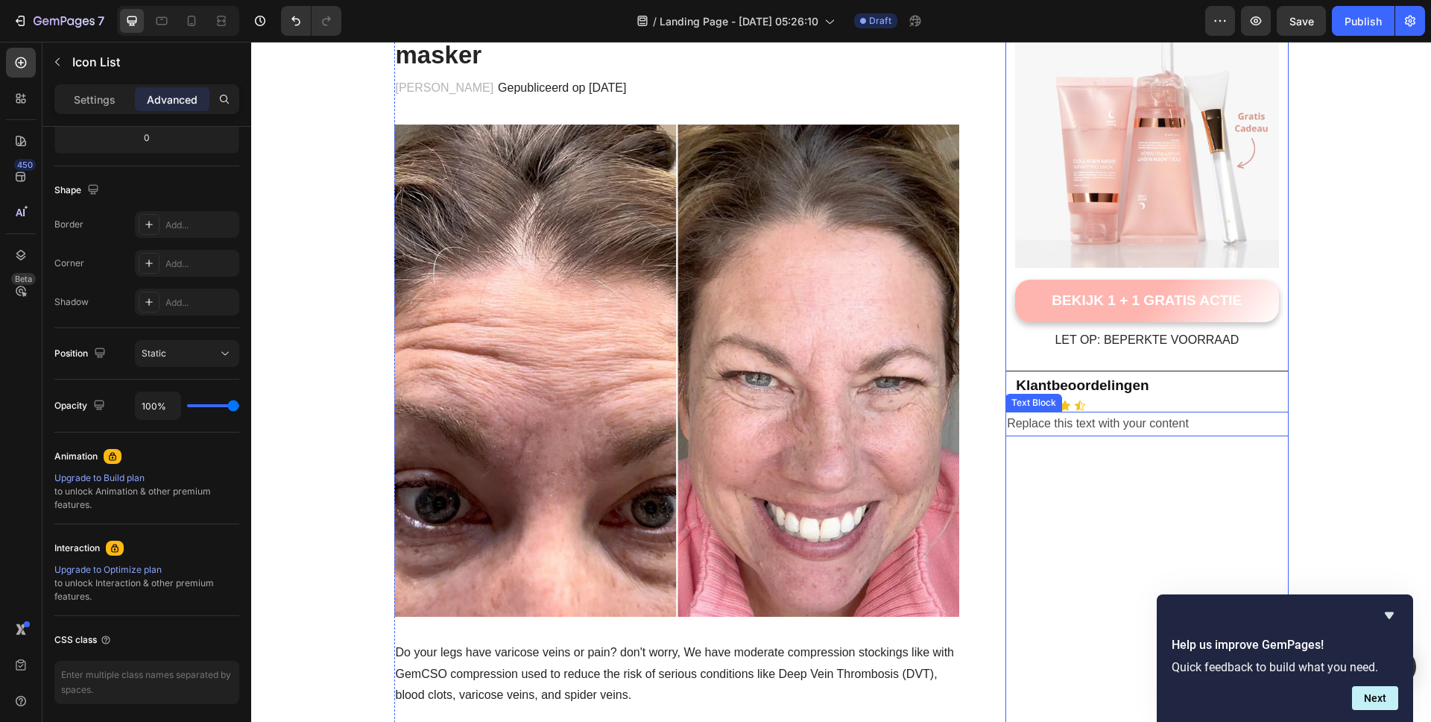
click at [1141, 430] on div "Replace this text with your content" at bounding box center [1147, 423] width 283 height 25
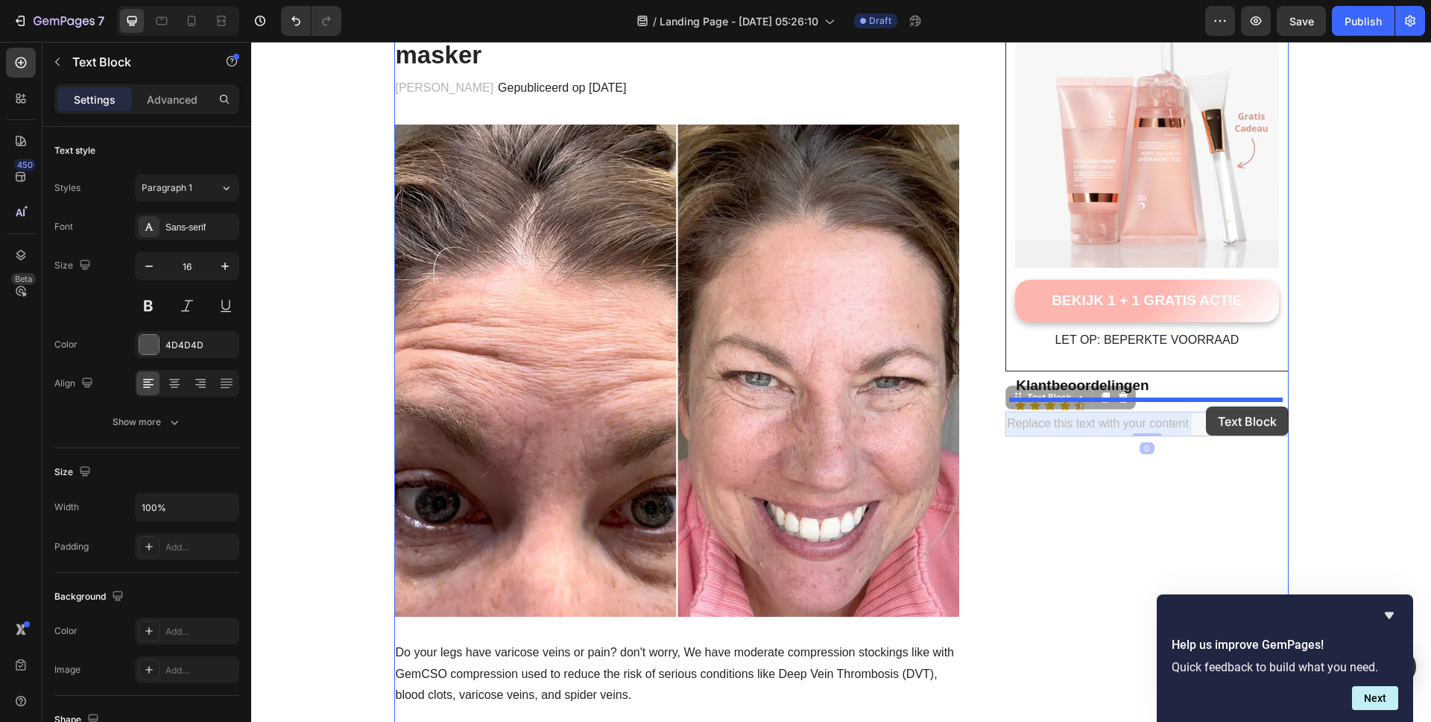
drag, startPoint x: 1135, startPoint y: 423, endPoint x: 1206, endPoint y: 406, distance: 73.6
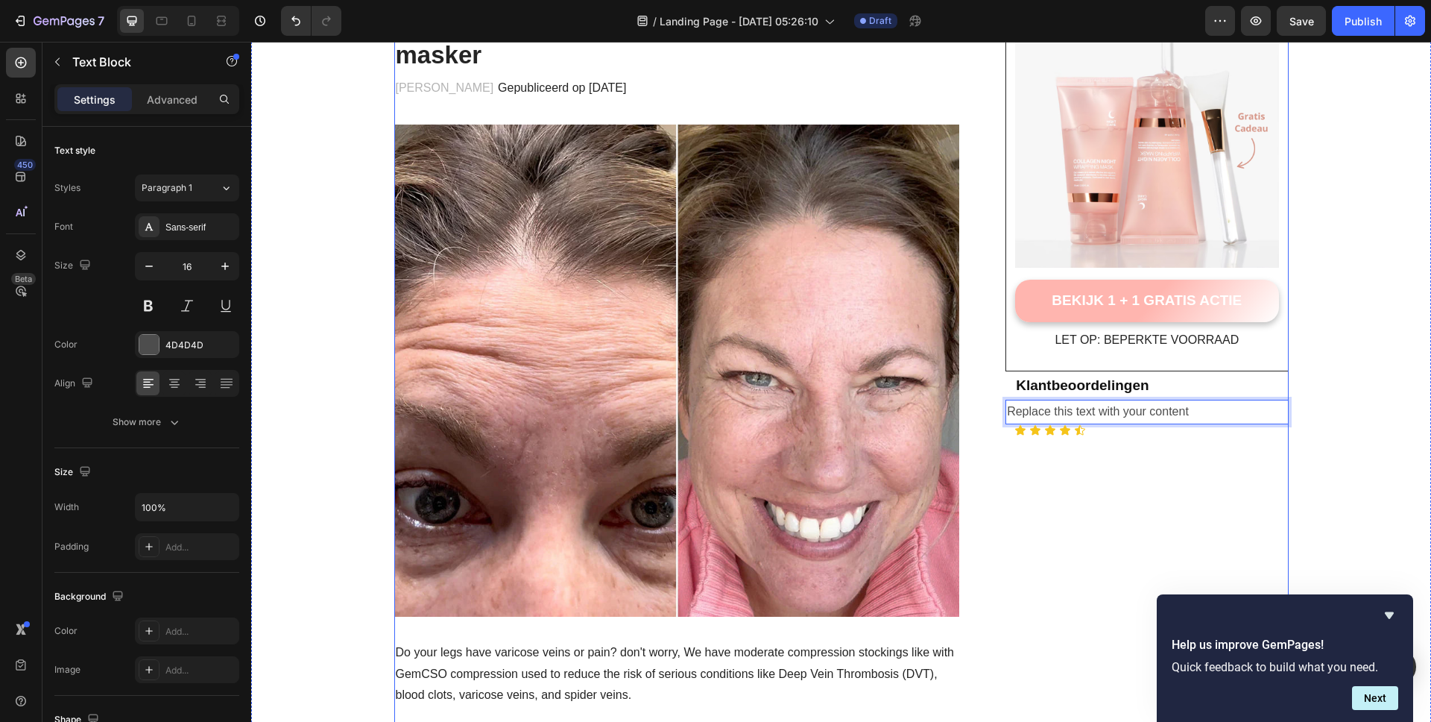
drag, startPoint x: 1202, startPoint y: 405, endPoint x: 1195, endPoint y: 441, distance: 36.4
drag, startPoint x: 1184, startPoint y: 411, endPoint x: 1155, endPoint y: 438, distance: 40.6
click at [1130, 411] on p "Replace this text with your content" at bounding box center [1147, 412] width 280 height 22
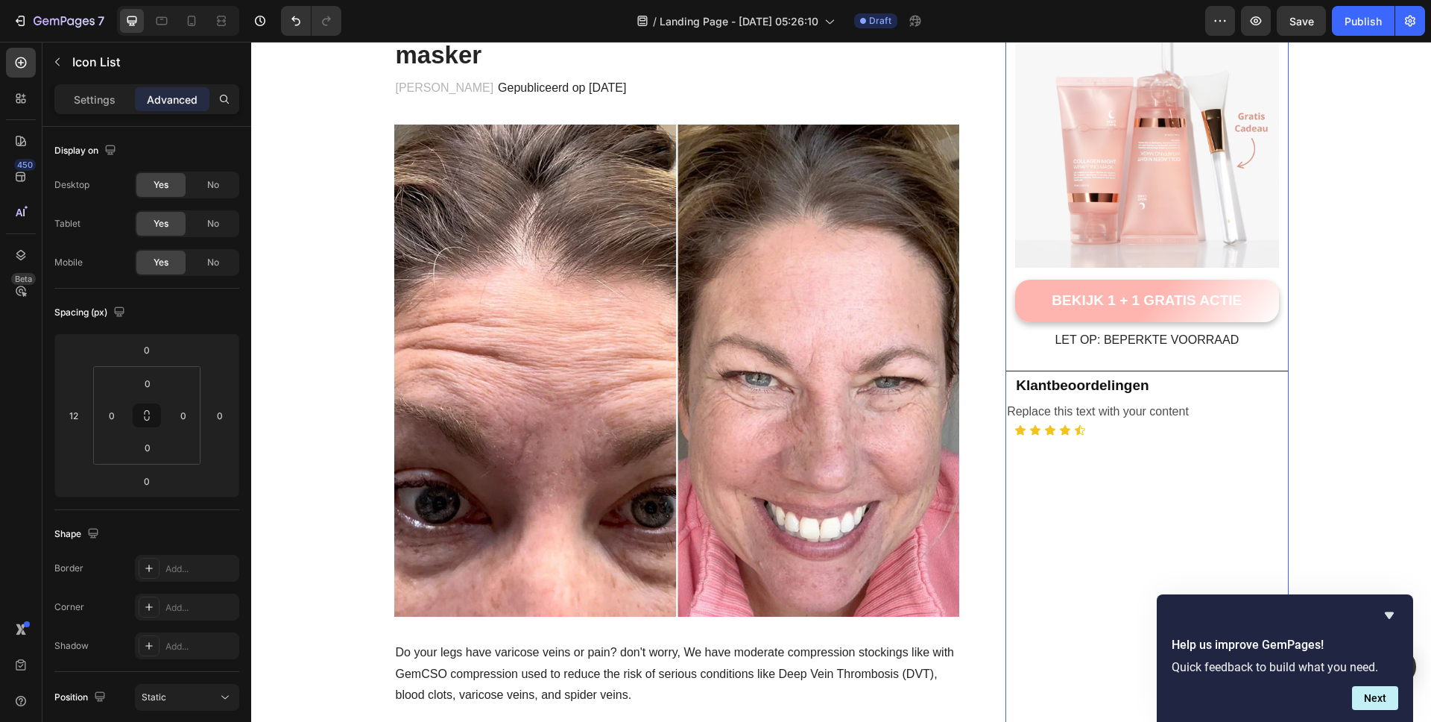
drag, startPoint x: 1095, startPoint y: 429, endPoint x: 1132, endPoint y: 429, distance: 37.3
click at [1096, 429] on div "Icon Icon Icon Icon Icon" at bounding box center [1151, 430] width 274 height 12
click at [1132, 429] on div "Icon Icon Icon Icon Icon" at bounding box center [1151, 430] width 274 height 12
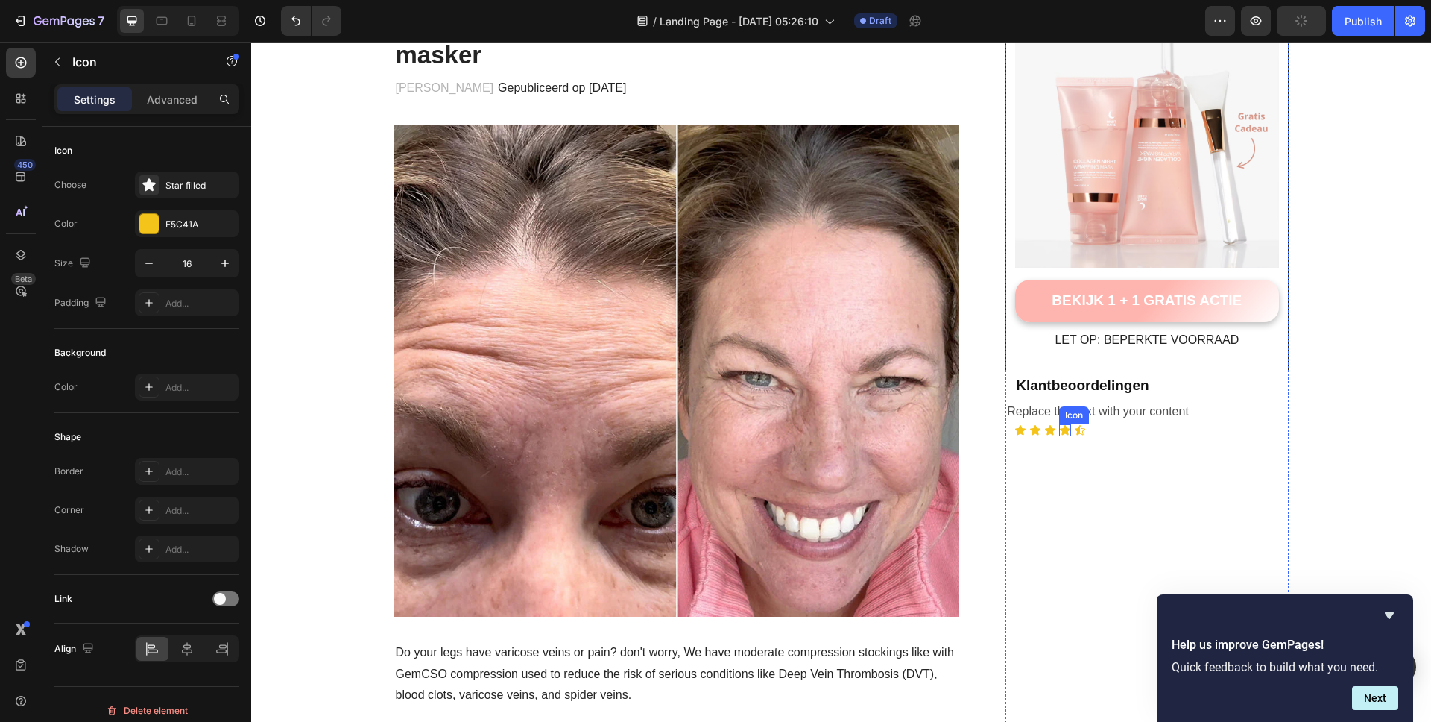
click at [1062, 432] on icon at bounding box center [1065, 430] width 10 height 10
click at [1097, 432] on div "Icon Icon Icon Icon 0 Icon" at bounding box center [1151, 430] width 274 height 12
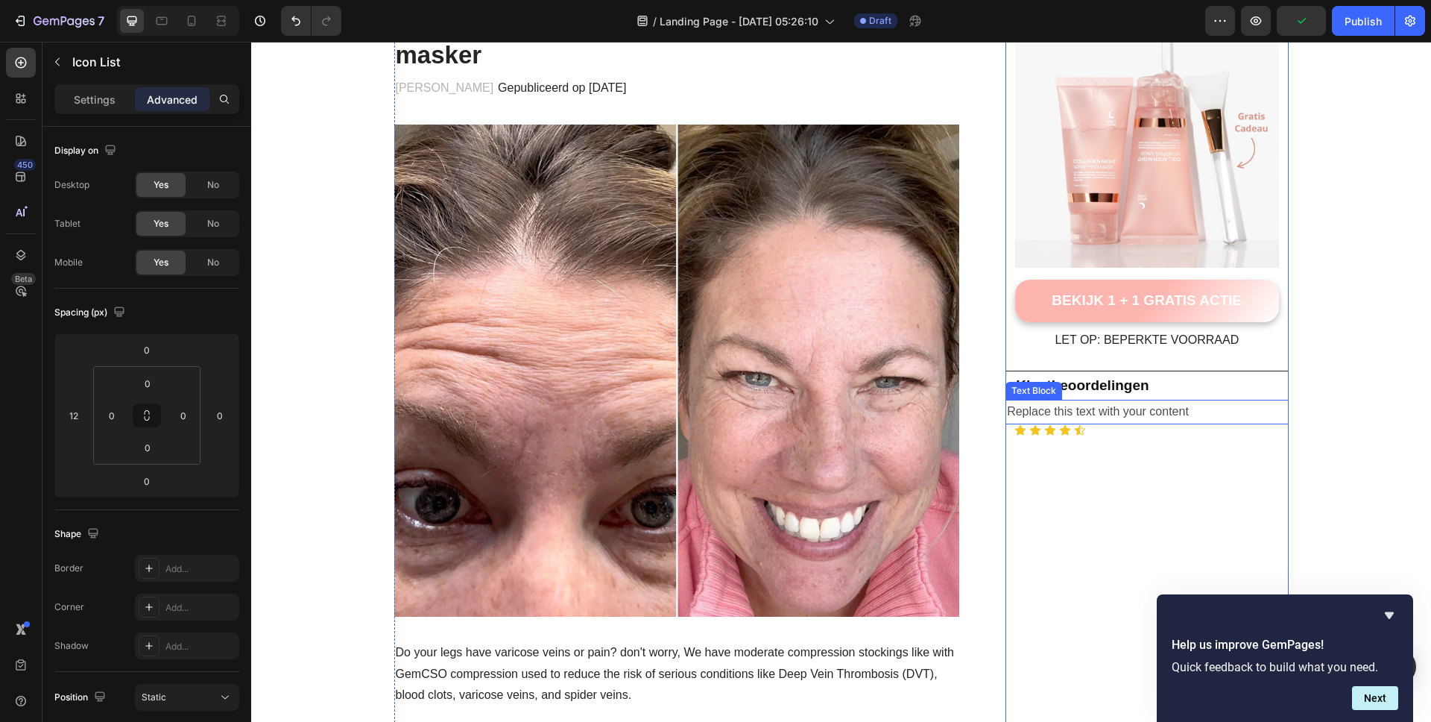
click at [1091, 415] on p "Replace this text with your content" at bounding box center [1147, 412] width 280 height 22
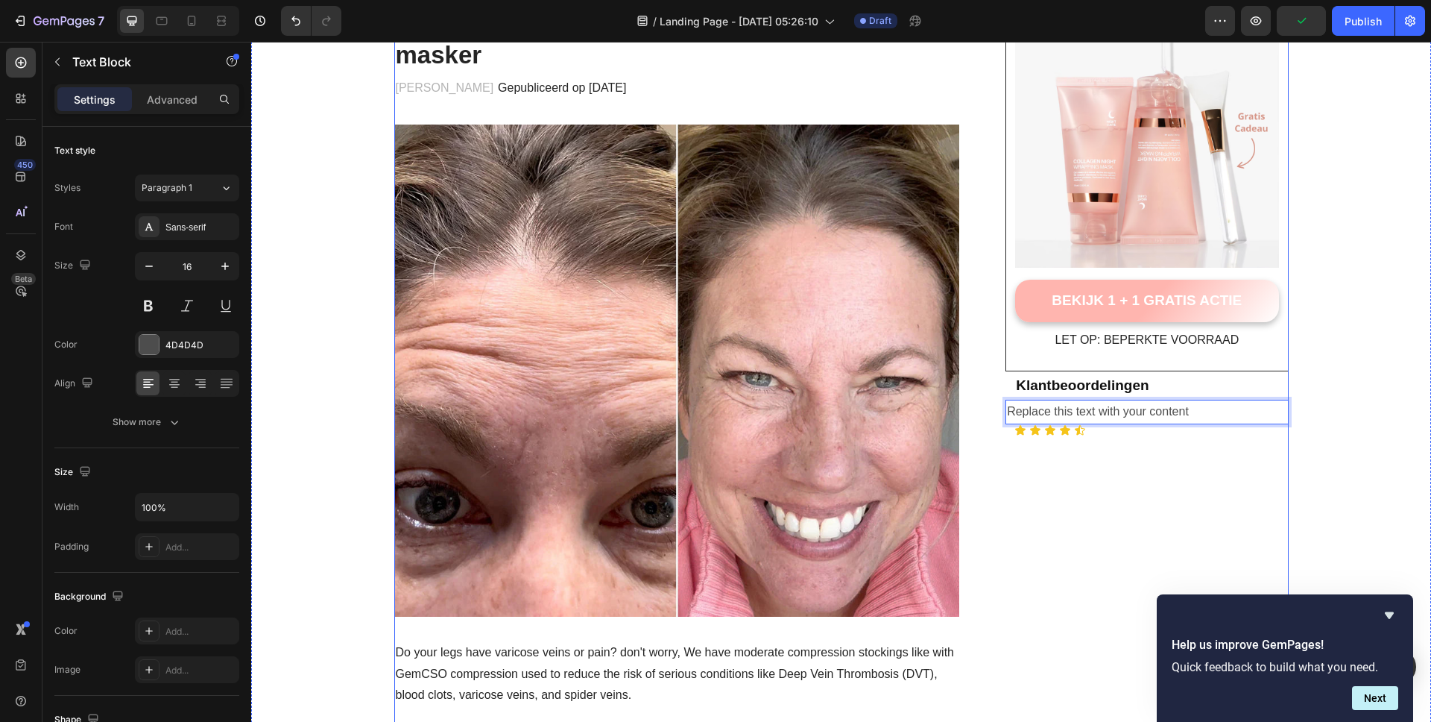
drag, startPoint x: 1091, startPoint y: 409, endPoint x: 1095, endPoint y: 438, distance: 28.6
click at [288, 21] on icon "Undo/Redo" at bounding box center [295, 20] width 15 height 15
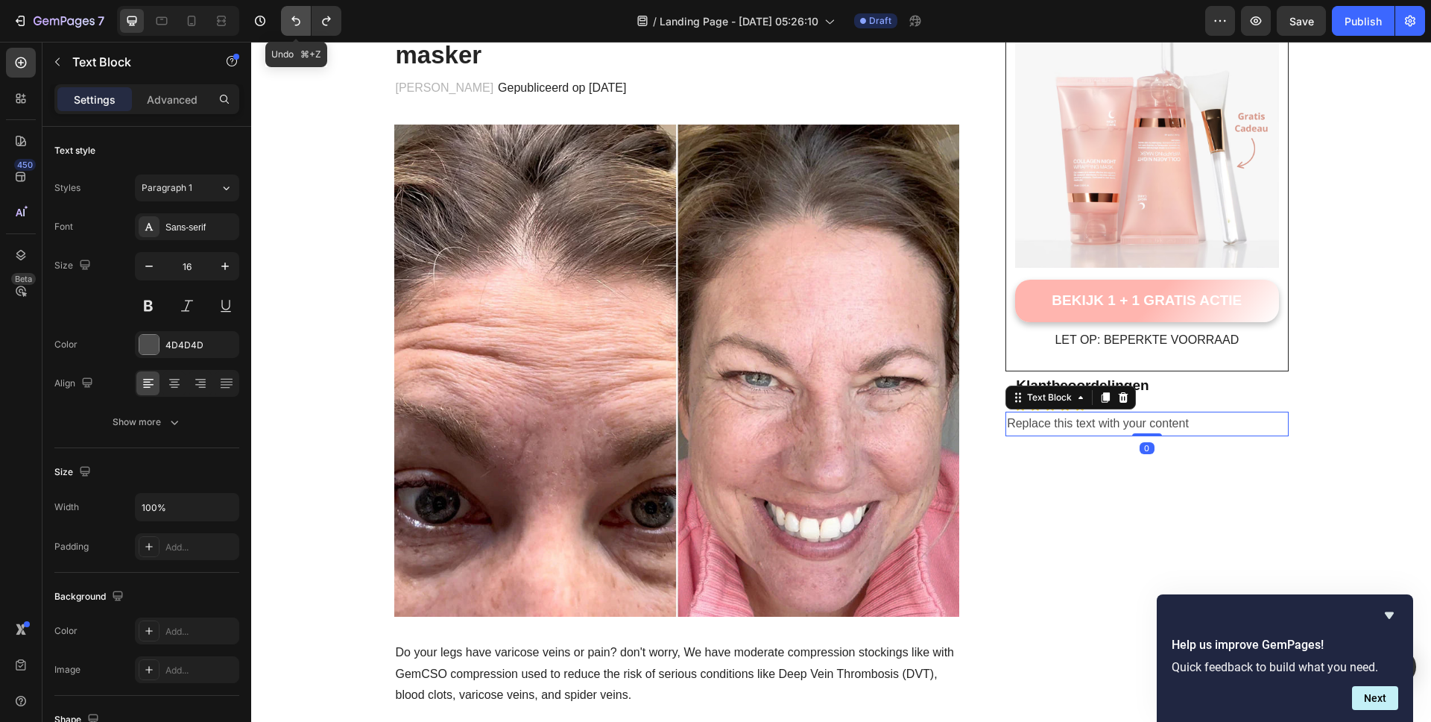
click at [288, 21] on icon "Undo/Redo" at bounding box center [295, 20] width 15 height 15
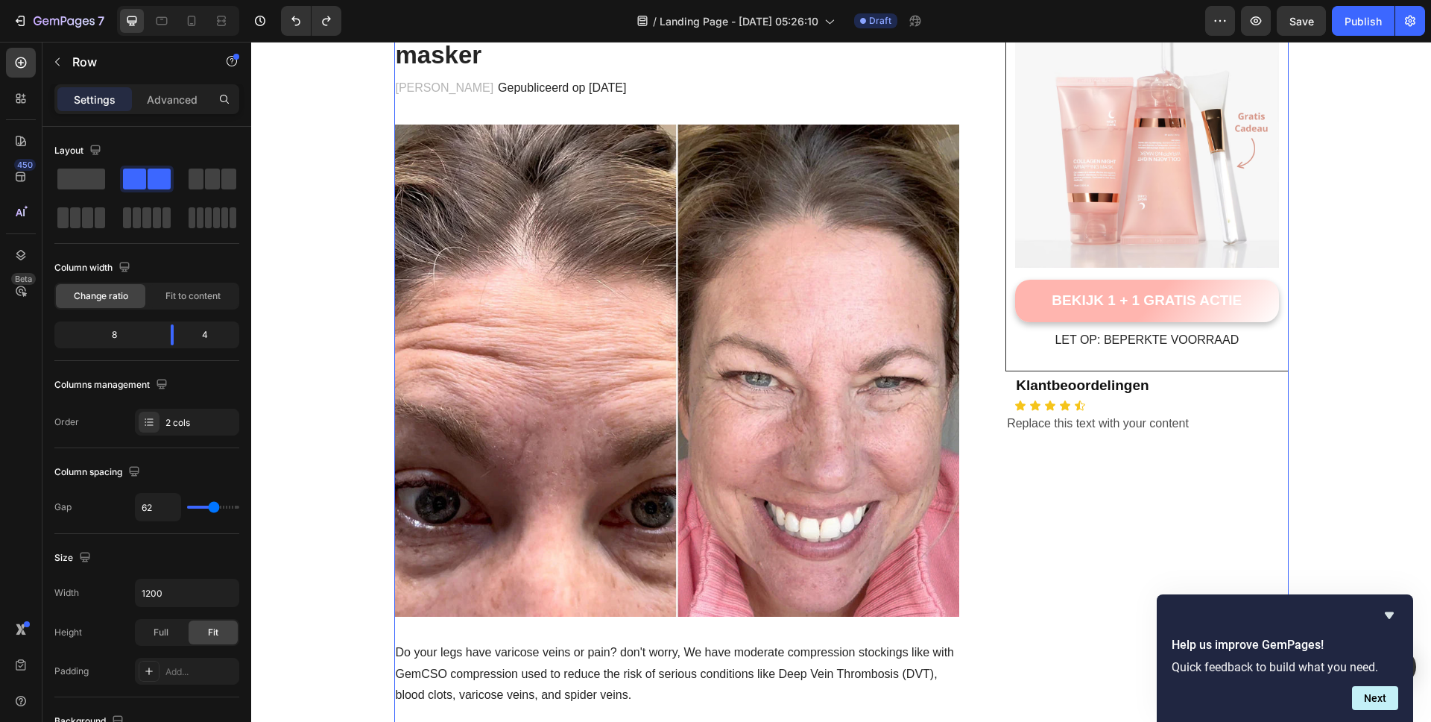
click at [1149, 414] on p "Replace this text with your content" at bounding box center [1147, 424] width 280 height 22
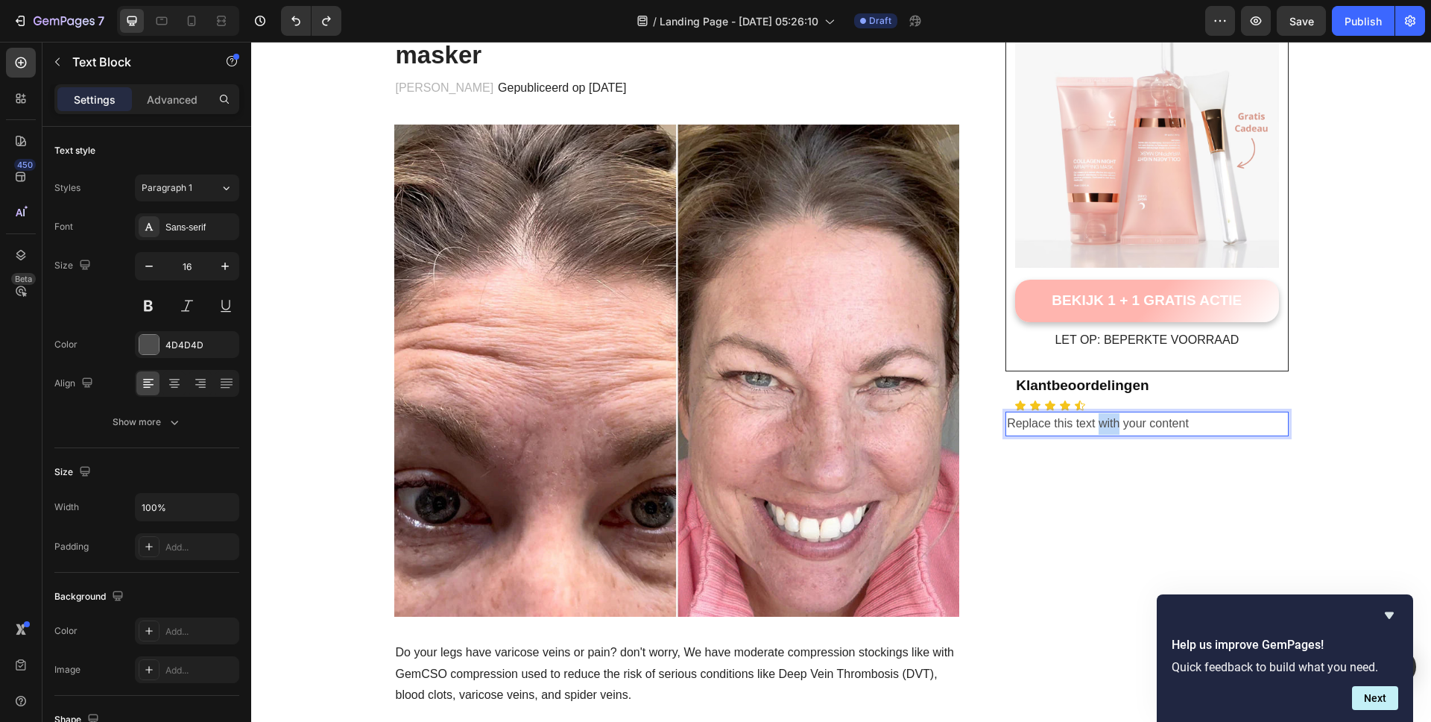
click at [1097, 422] on p "Replace this text with your content" at bounding box center [1147, 424] width 280 height 22
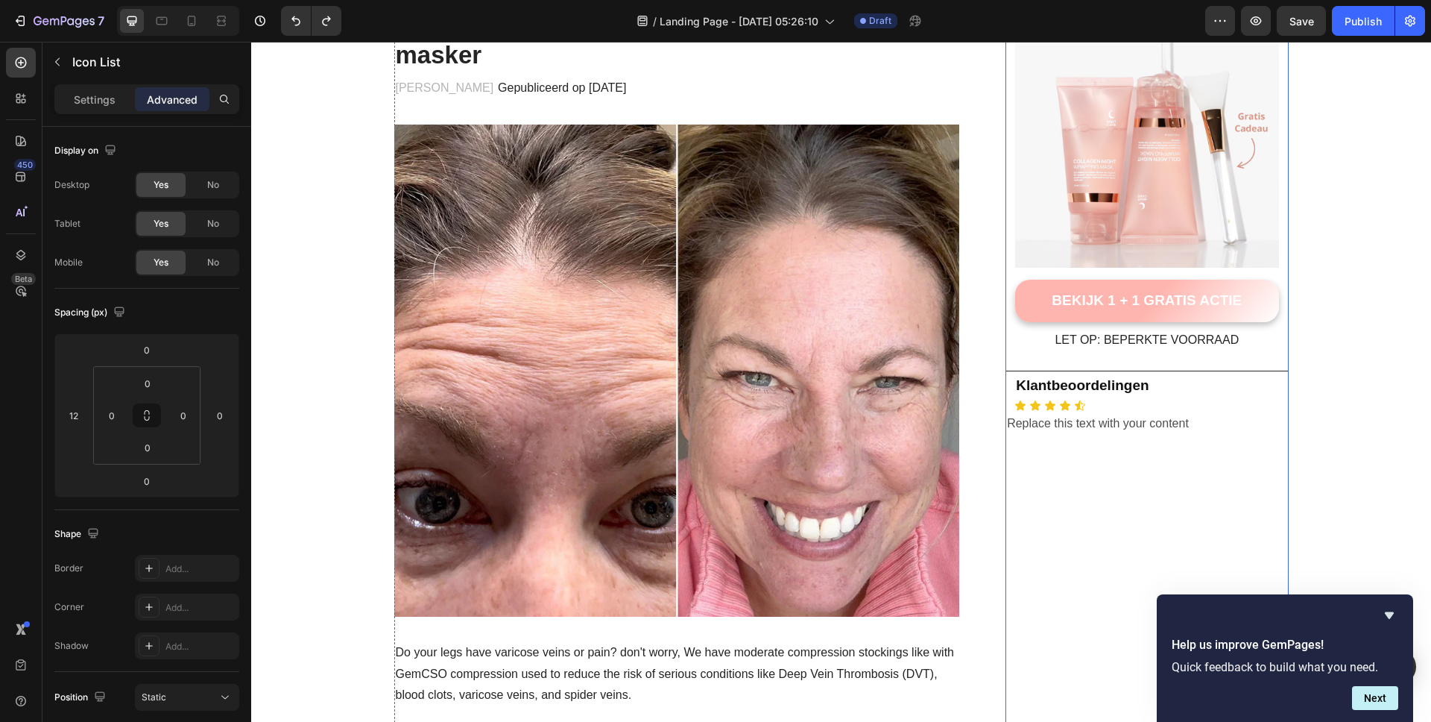
click at [1132, 404] on div "Icon Icon Icon Icon Icon" at bounding box center [1151, 406] width 274 height 12
click at [1085, 427] on p "Replace this text with your content" at bounding box center [1147, 424] width 280 height 22
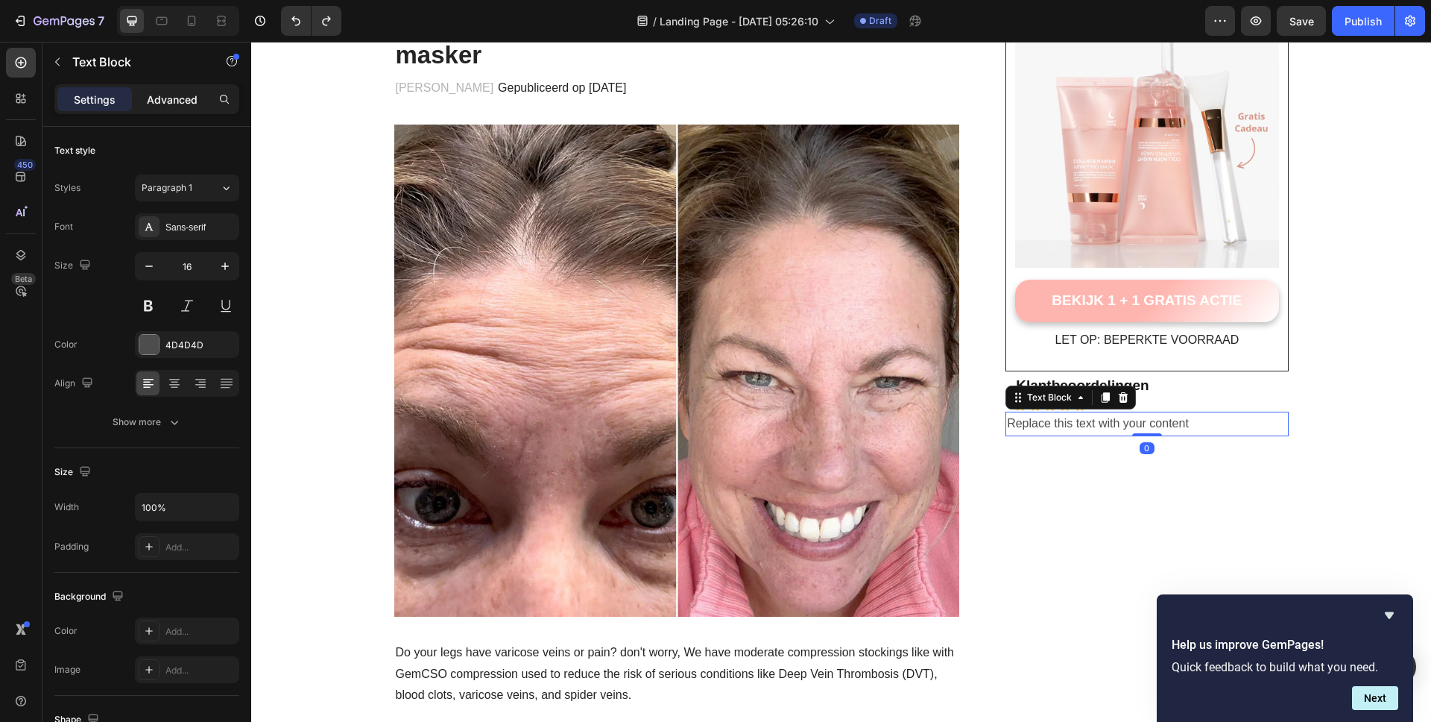
click at [153, 97] on p "Advanced" at bounding box center [172, 100] width 51 height 16
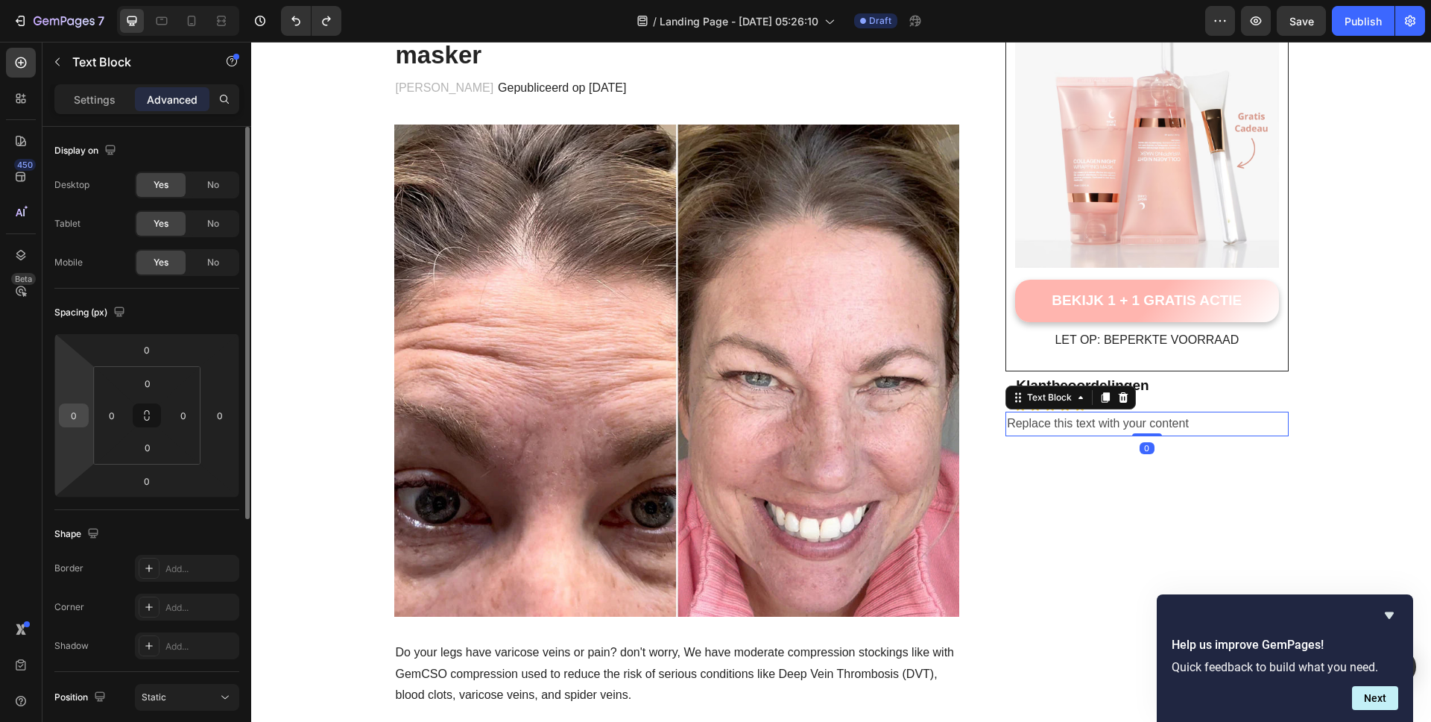
click at [72, 425] on input "0" at bounding box center [74, 415] width 22 height 22
type input "12"
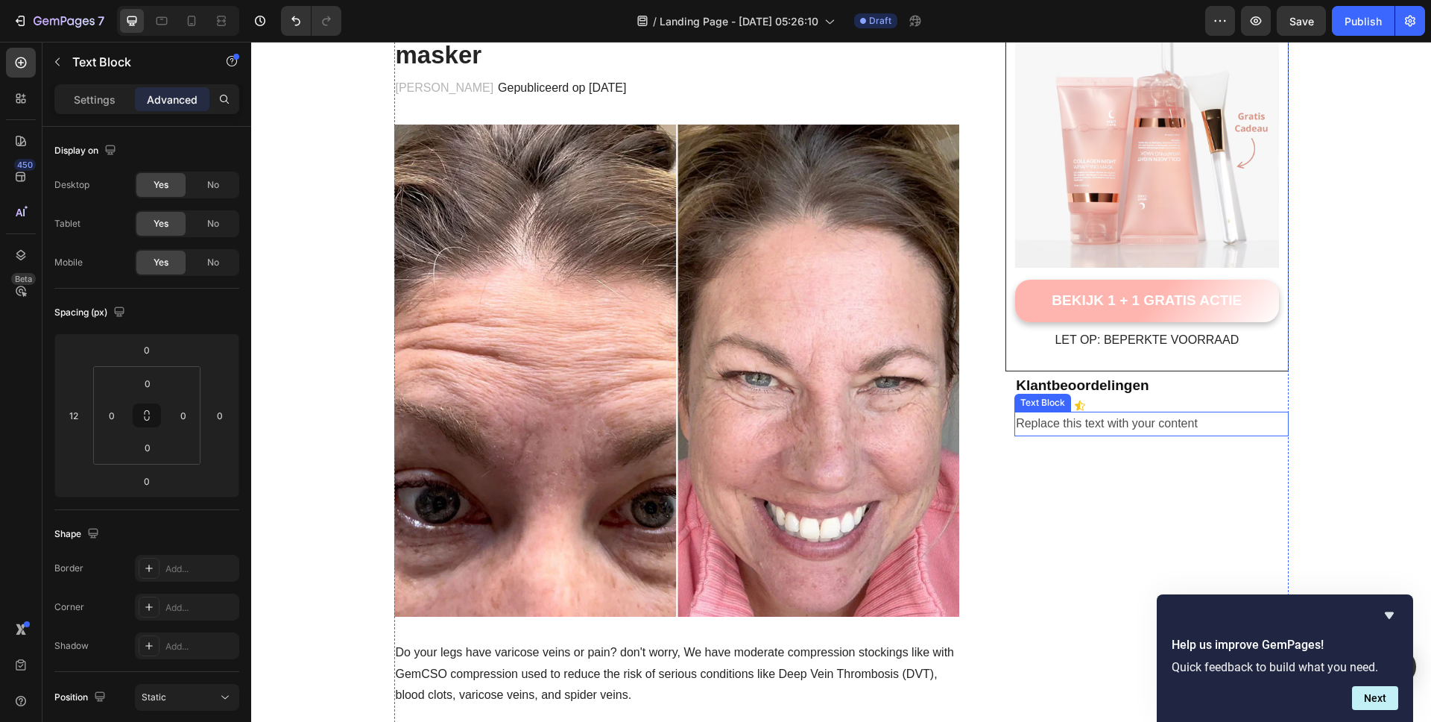
click at [1043, 428] on p "Replace this text with your content" at bounding box center [1151, 424] width 271 height 22
click at [1167, 416] on p "Replace this text with your content" at bounding box center [1151, 424] width 271 height 22
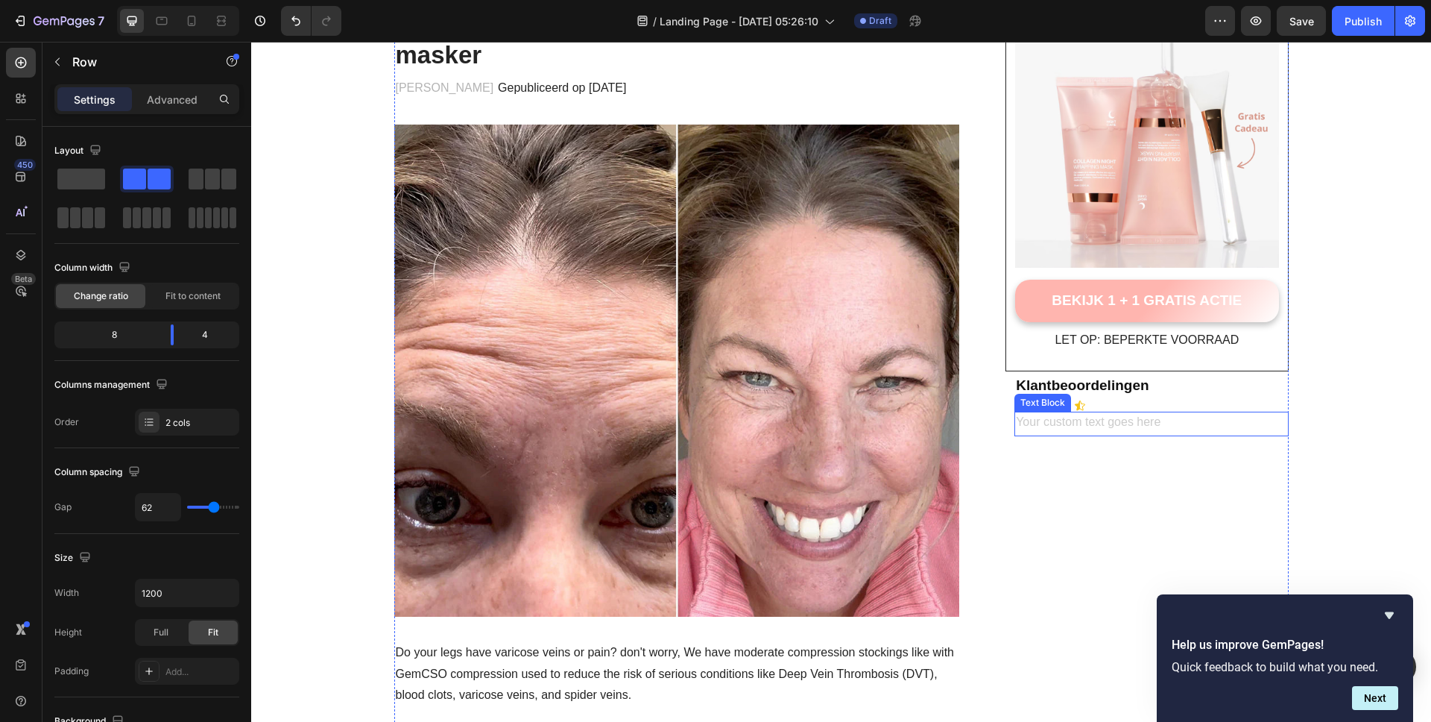
click at [1129, 426] on div "Rich Text Editor. Editing area: main" at bounding box center [1151, 423] width 274 height 25
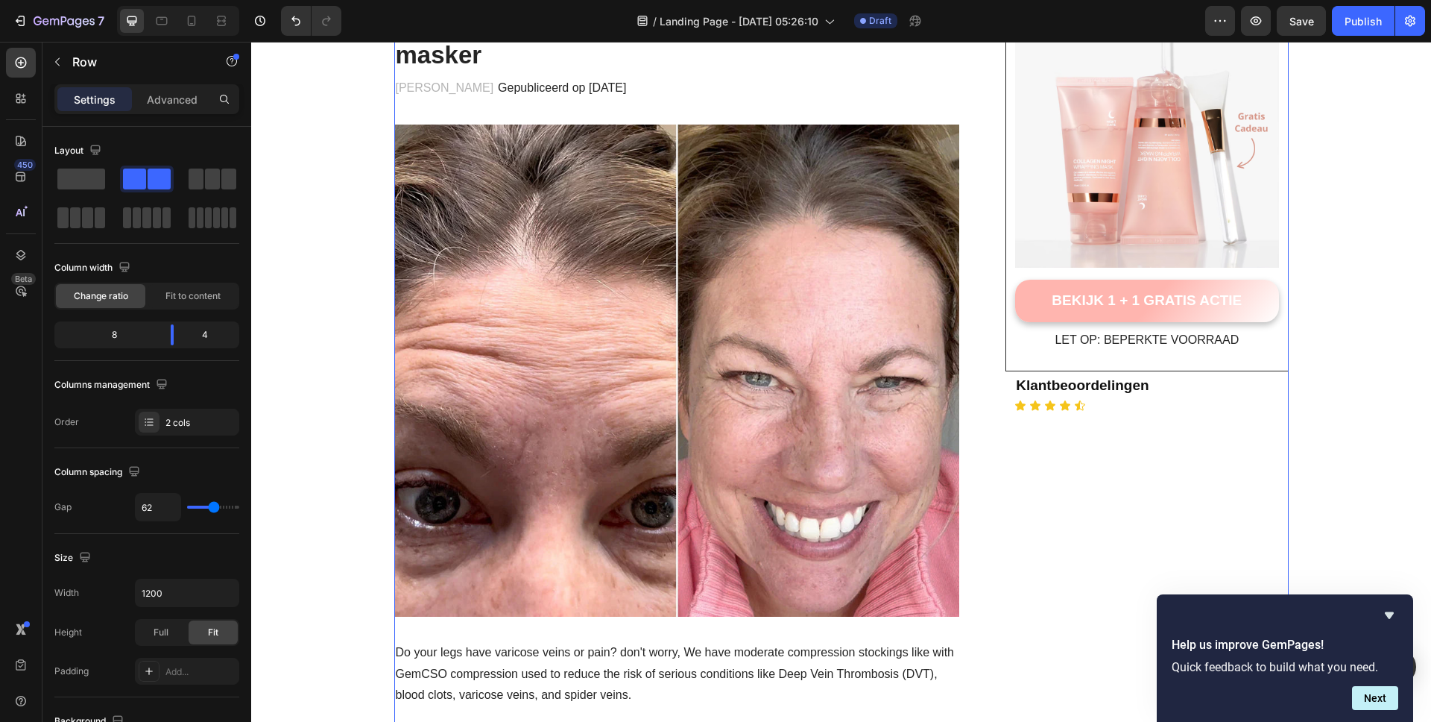
drag, startPoint x: 1240, startPoint y: 537, endPoint x: 1228, endPoint y: 517, distance: 23.7
click at [1143, 333] on p "LET OP: BEPERKTE VOORRAAD" at bounding box center [1147, 340] width 260 height 22
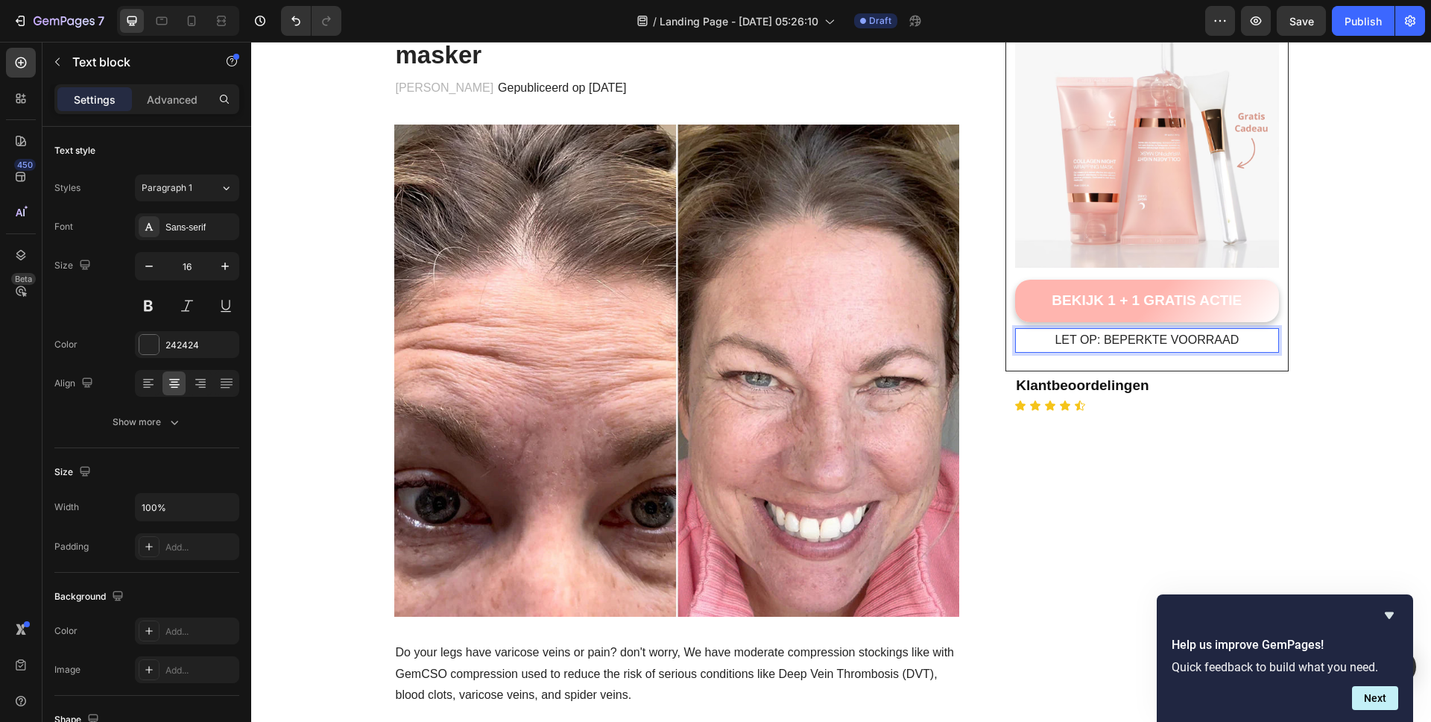
click at [1143, 333] on p "LET OP: BEPERKTE VOORRAAD" at bounding box center [1147, 340] width 260 height 22
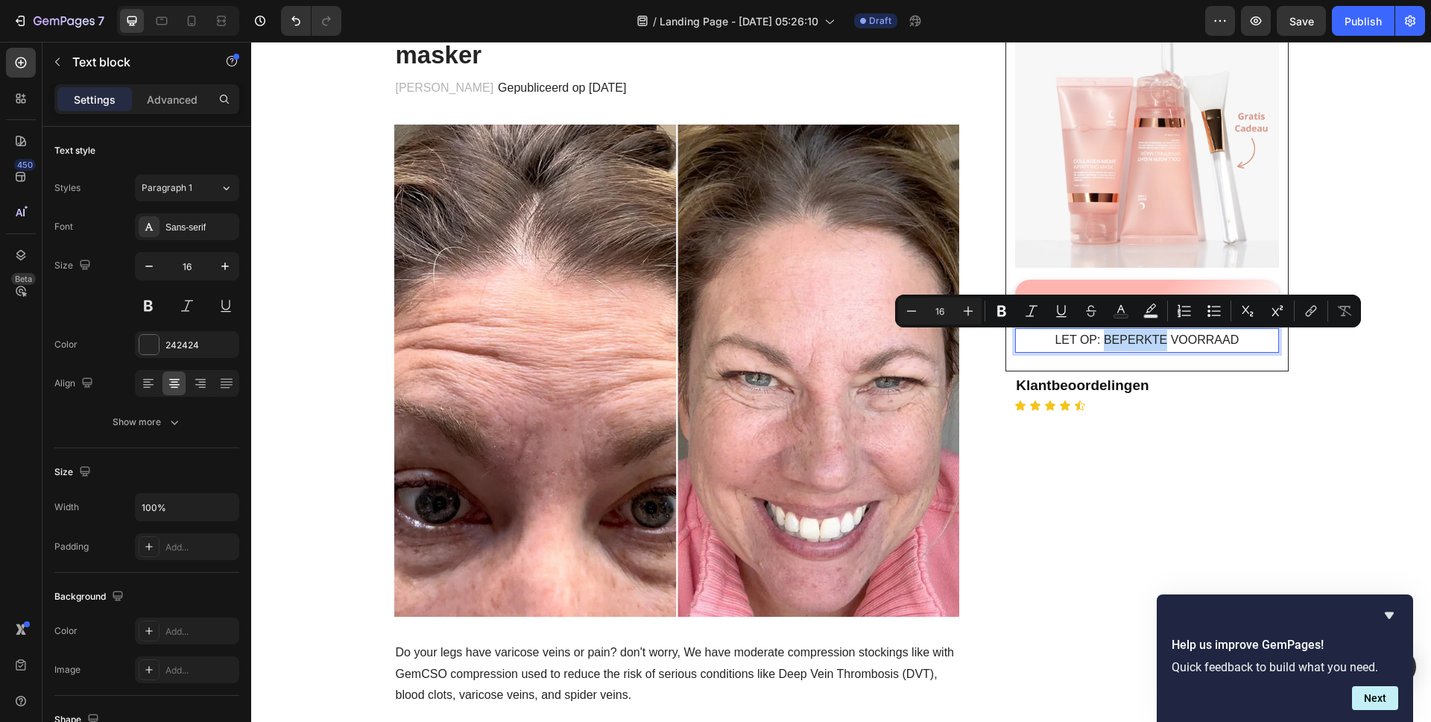
click at [1143, 333] on p "LET OP: BEPERKTE VOORRAAD" at bounding box center [1147, 340] width 260 height 22
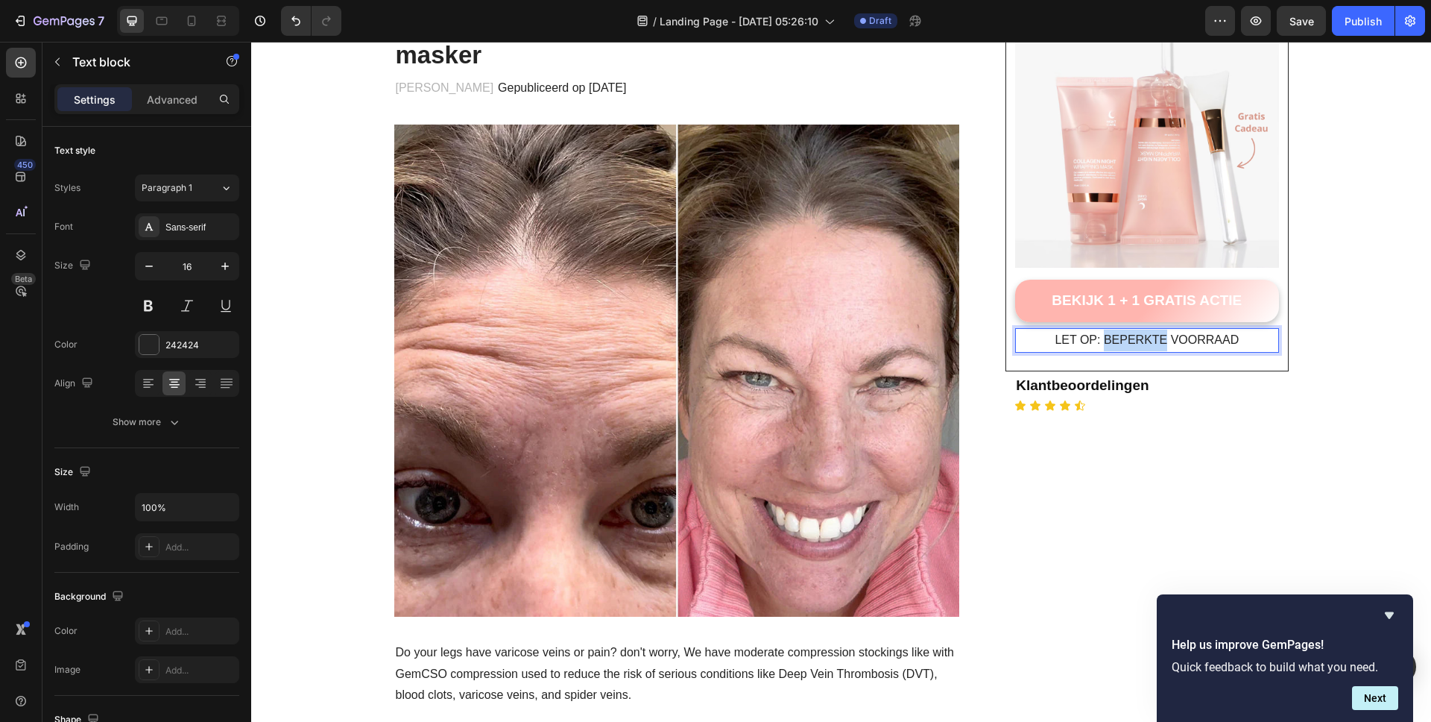
click at [1143, 333] on p "LET OP: BEPERKTE VOORRAAD" at bounding box center [1147, 340] width 260 height 22
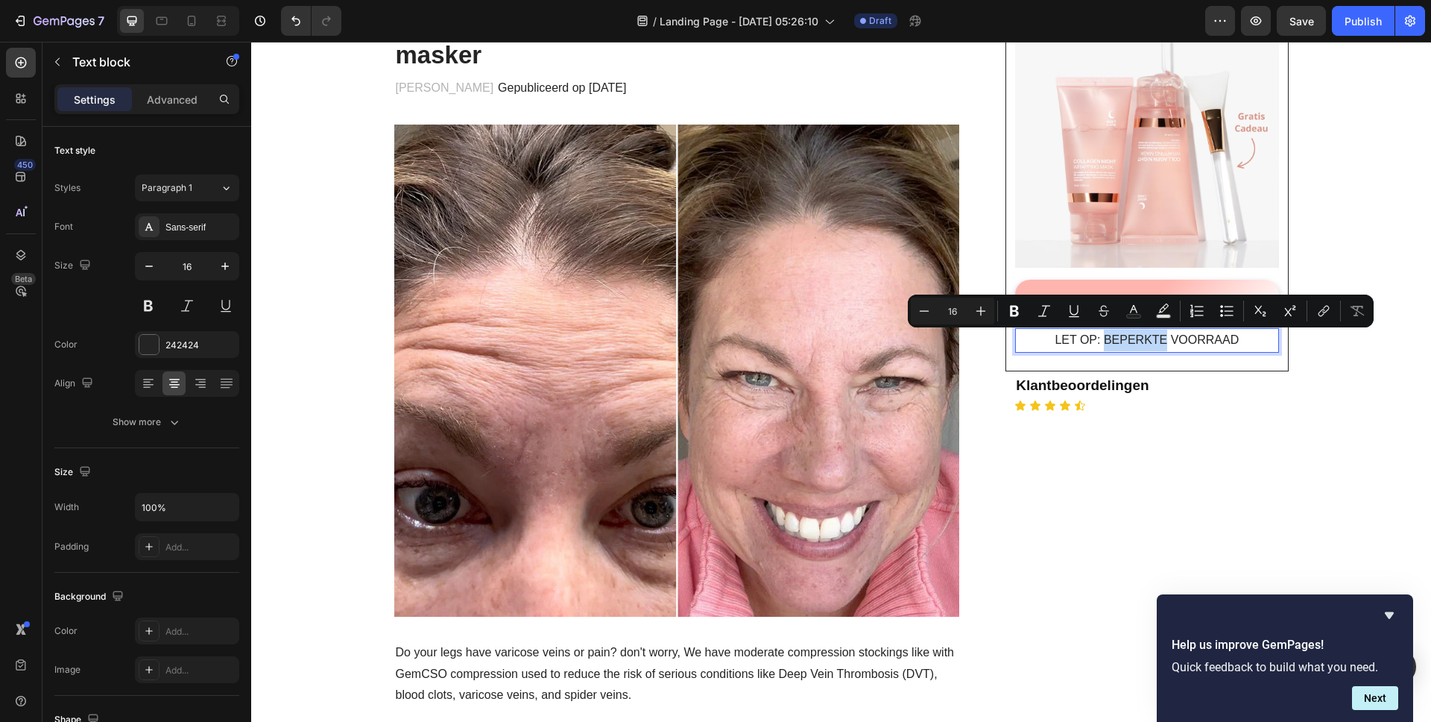
click at [1252, 341] on p "LET OP: BEPERKTE VOORRAAD" at bounding box center [1147, 340] width 260 height 22
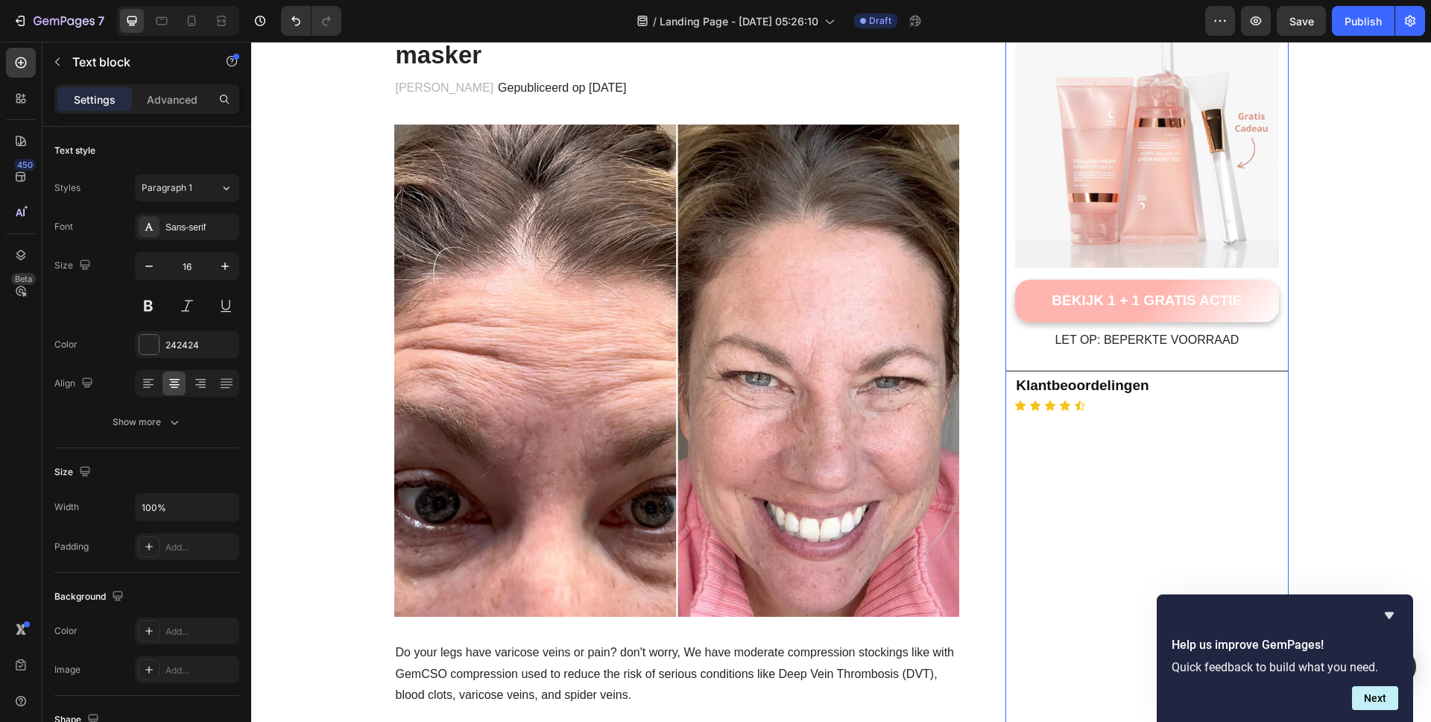
click at [1132, 405] on div "Icon Icon Icon Icon Icon" at bounding box center [1151, 406] width 274 height 12
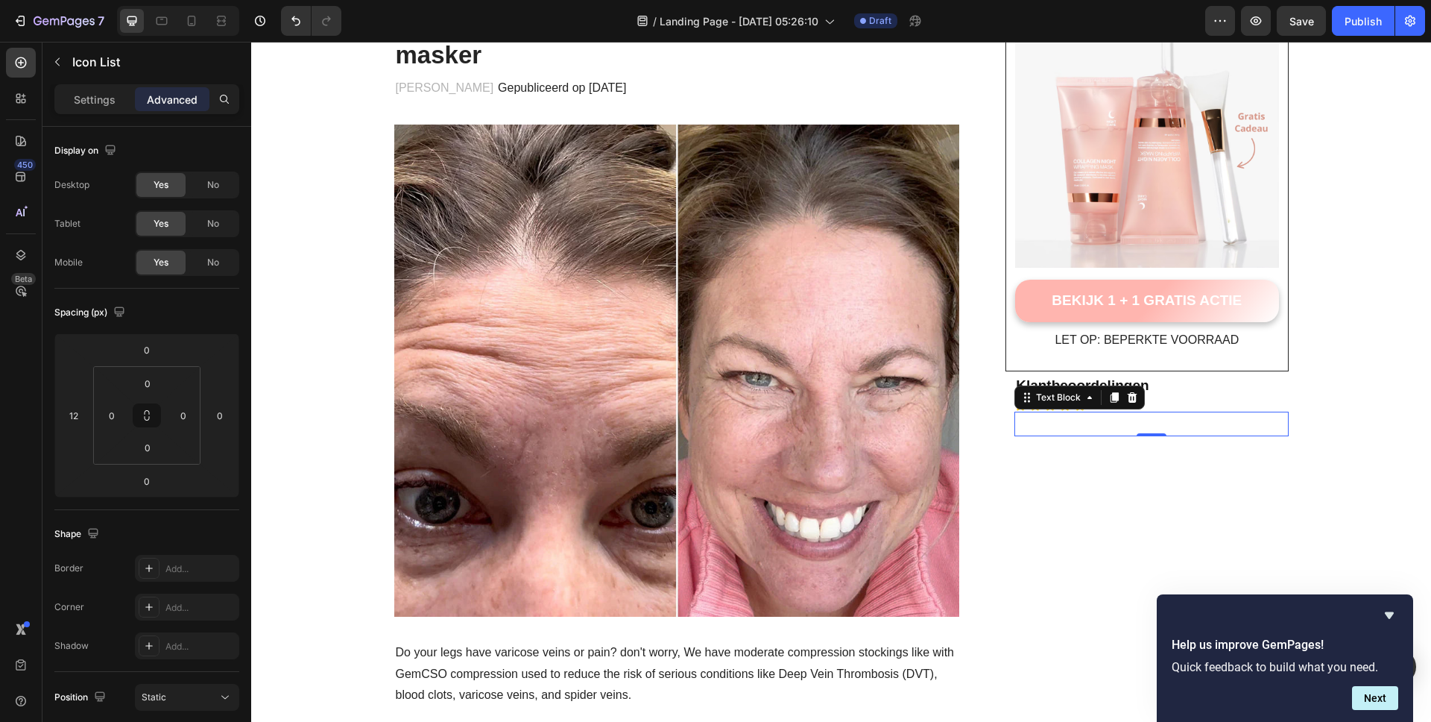
click at [1110, 411] on div "Rich Text Editor. Editing area: main" at bounding box center [1151, 423] width 274 height 25
drag, startPoint x: 1174, startPoint y: 416, endPoint x: 1056, endPoint y: 428, distance: 118.4
click at [1085, 405] on div "Icon Icon Icon Icon Icon" at bounding box center [1151, 406] width 274 height 12
click at [95, 100] on p "Settings" at bounding box center [95, 100] width 42 height 16
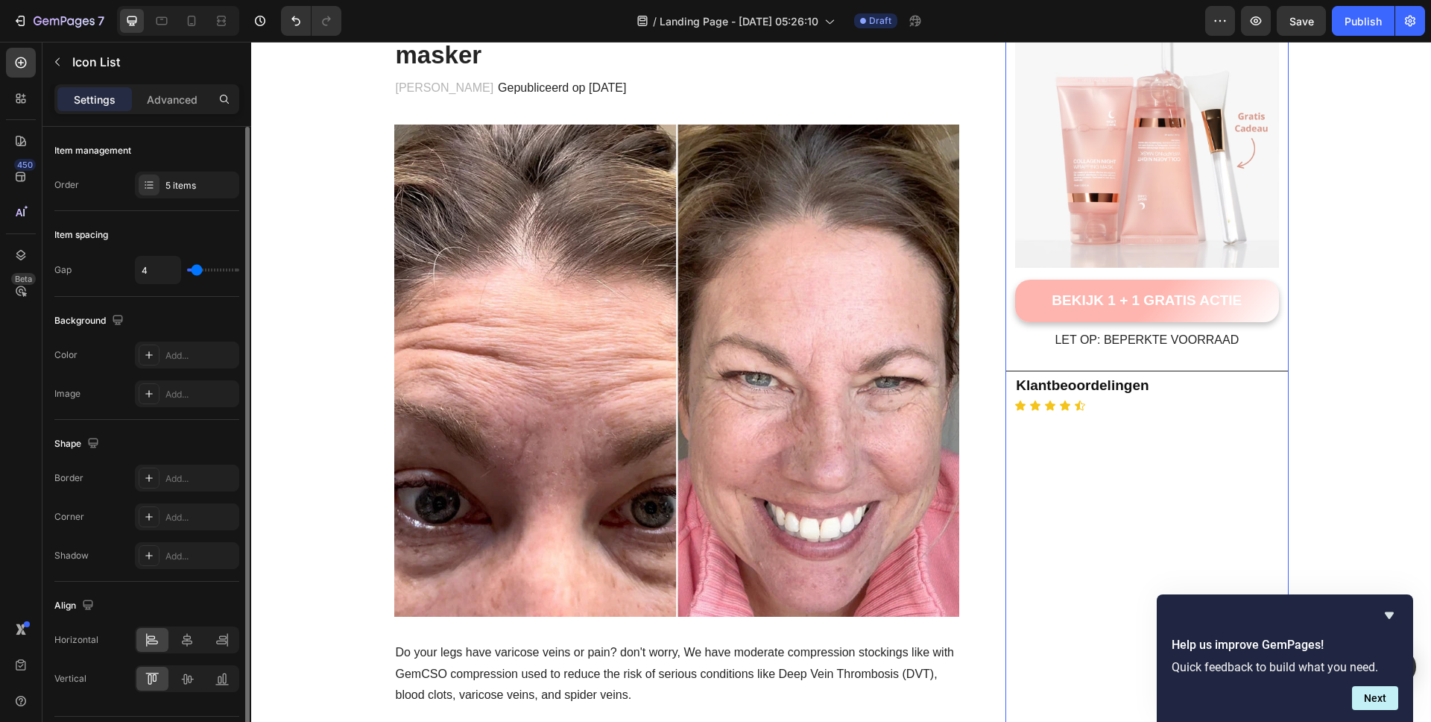
type input "17"
type input "29"
type input "40"
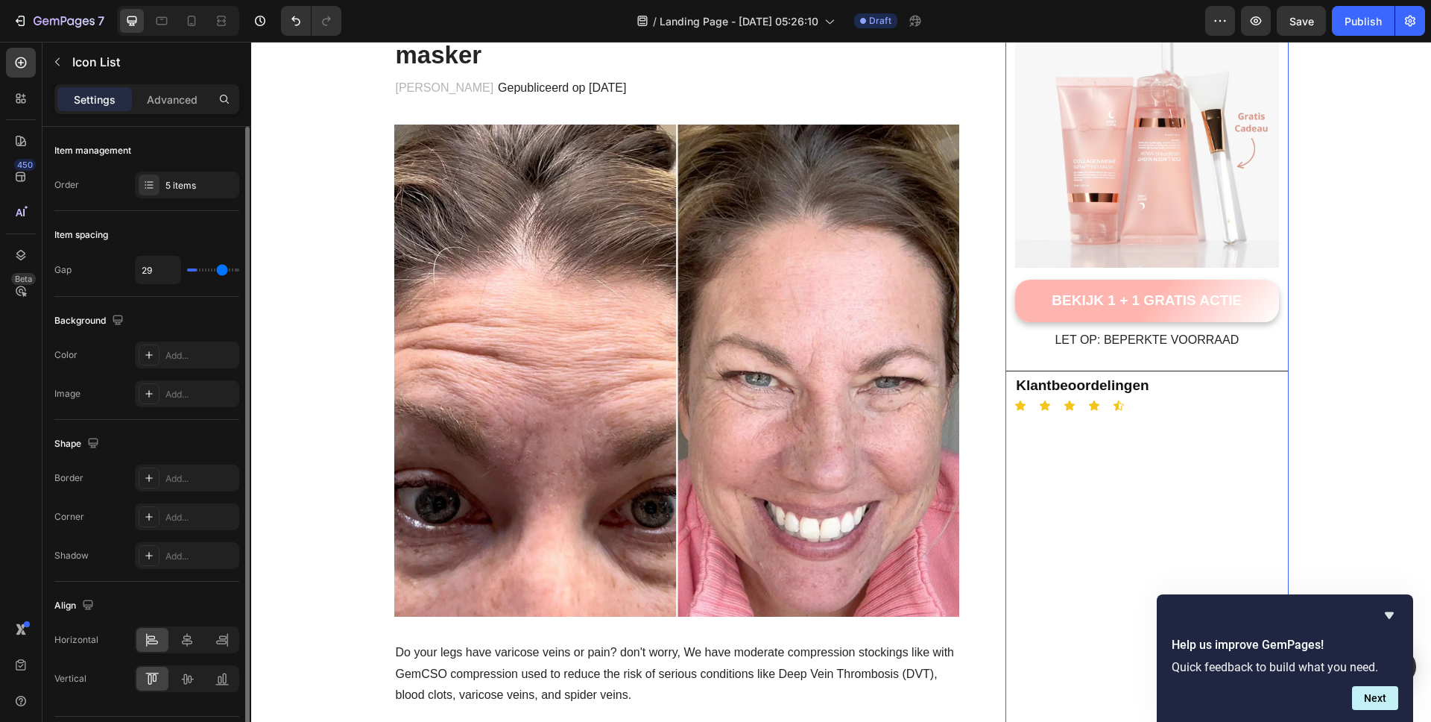
type input "40"
type input "22"
type input "20"
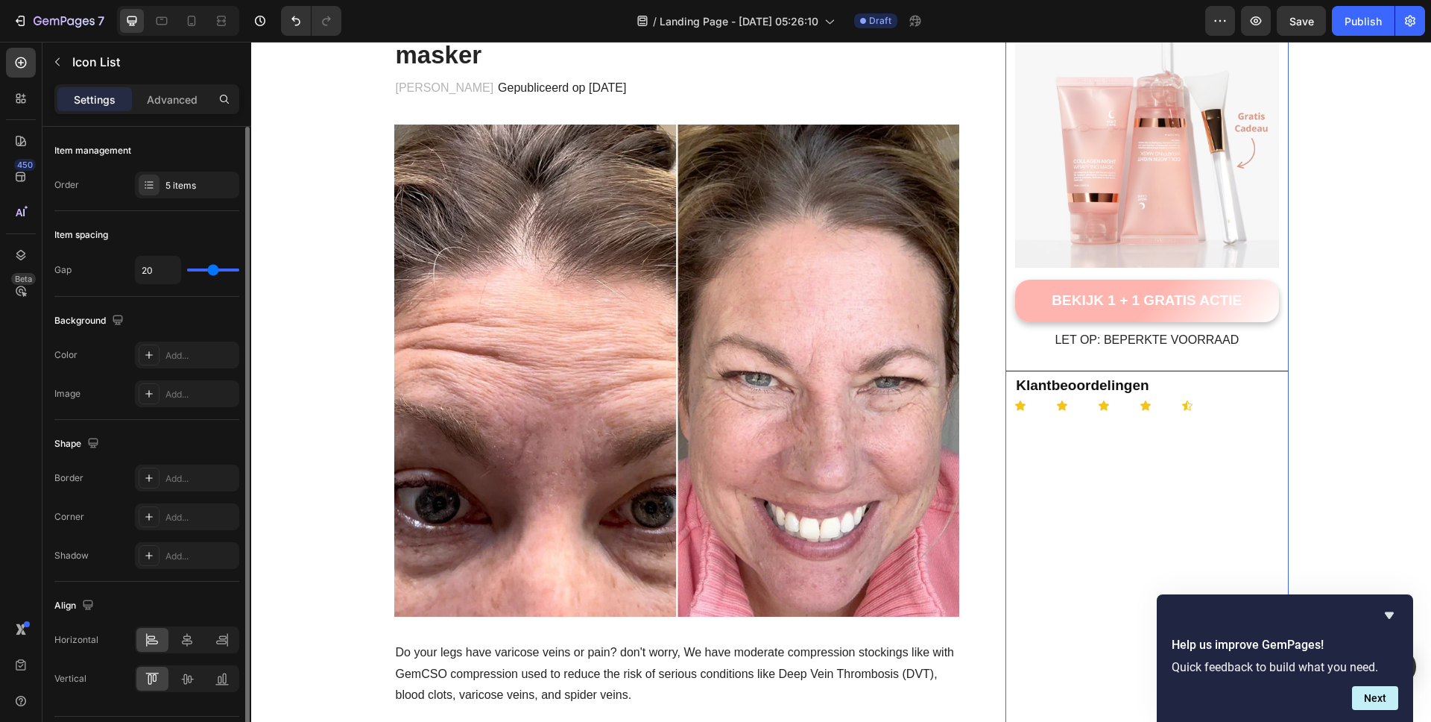
type input "19"
type input "17"
type input "15"
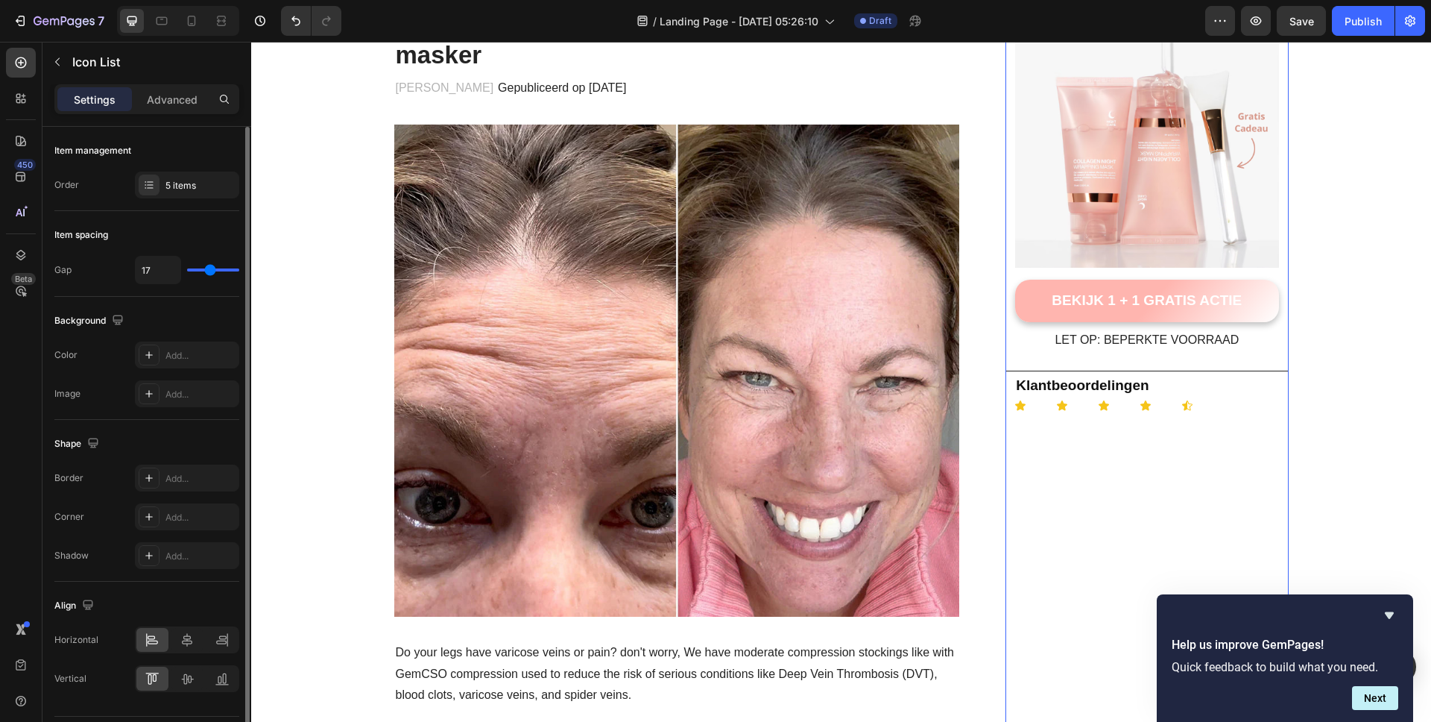
type input "15"
type input "14"
type input "13"
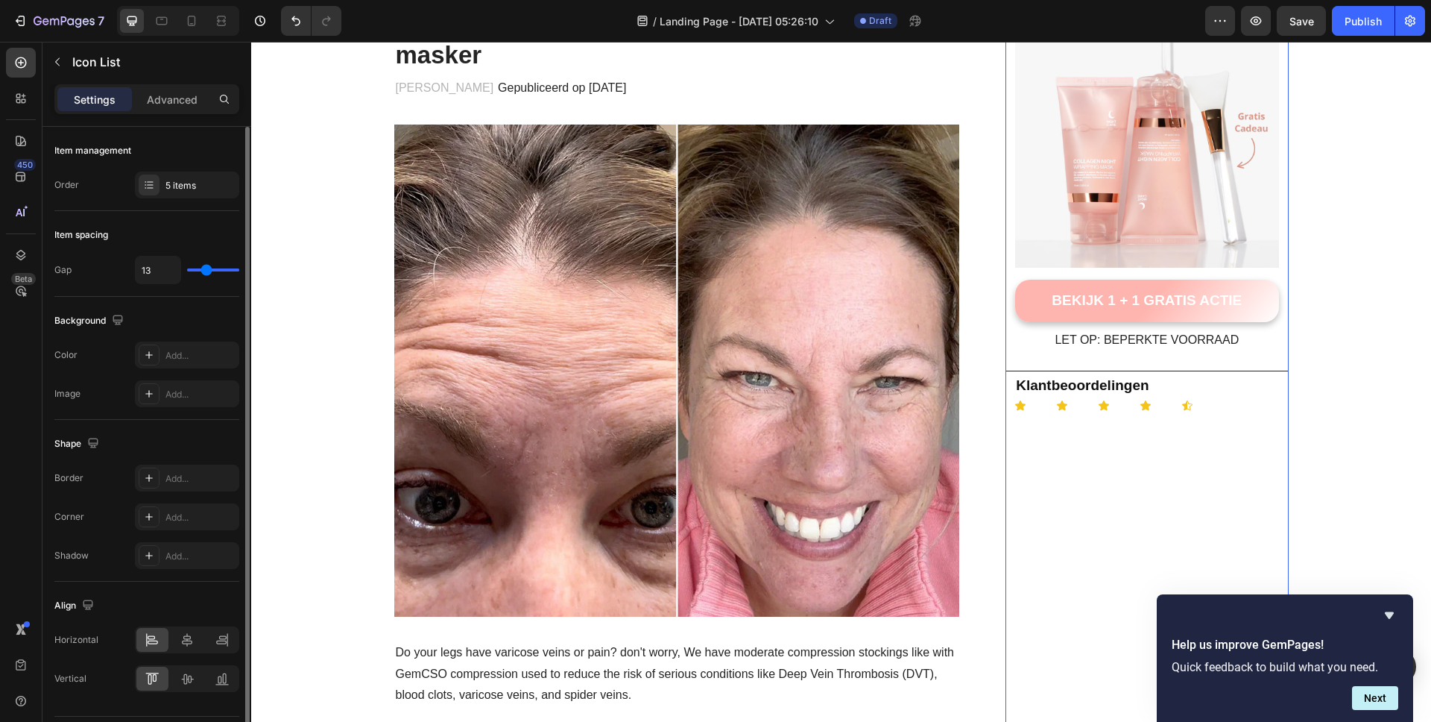
type input "11"
type input "10"
type input "9"
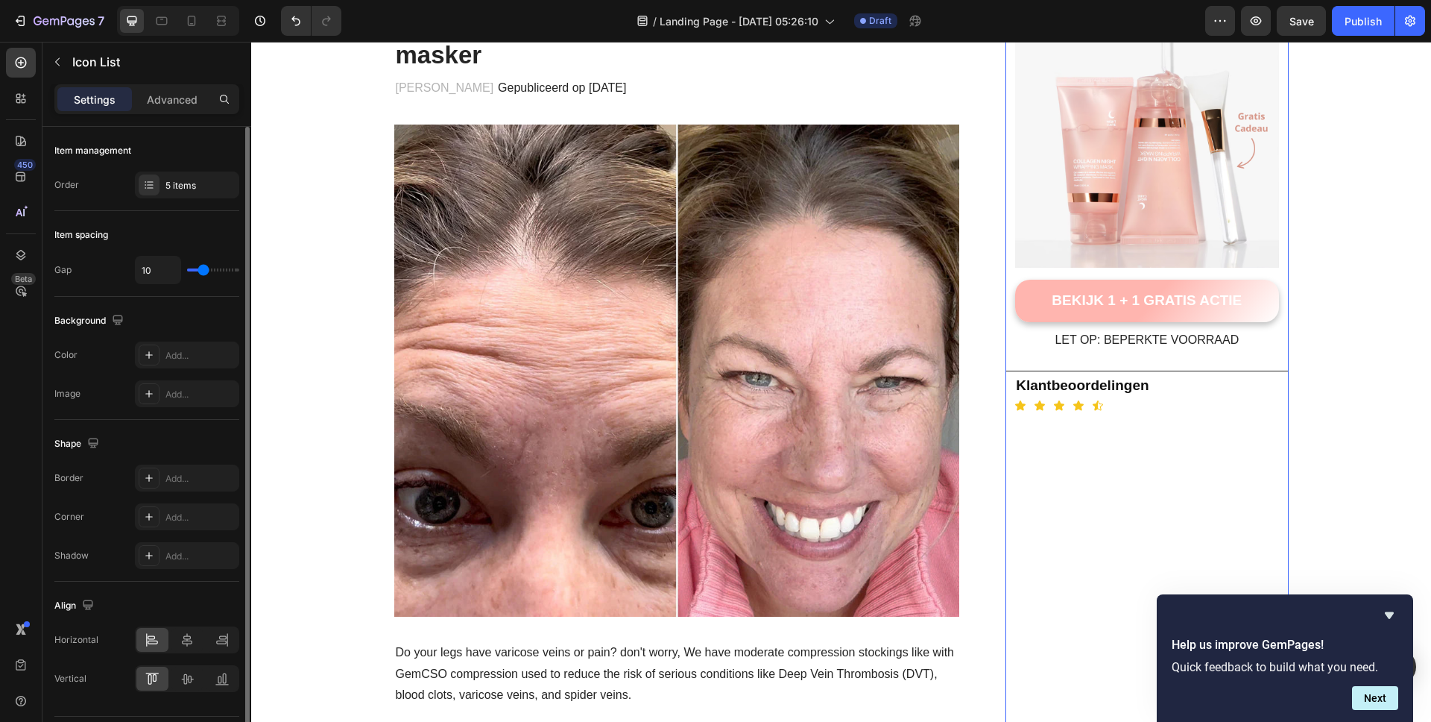
type input "9"
type input "8"
type input "7"
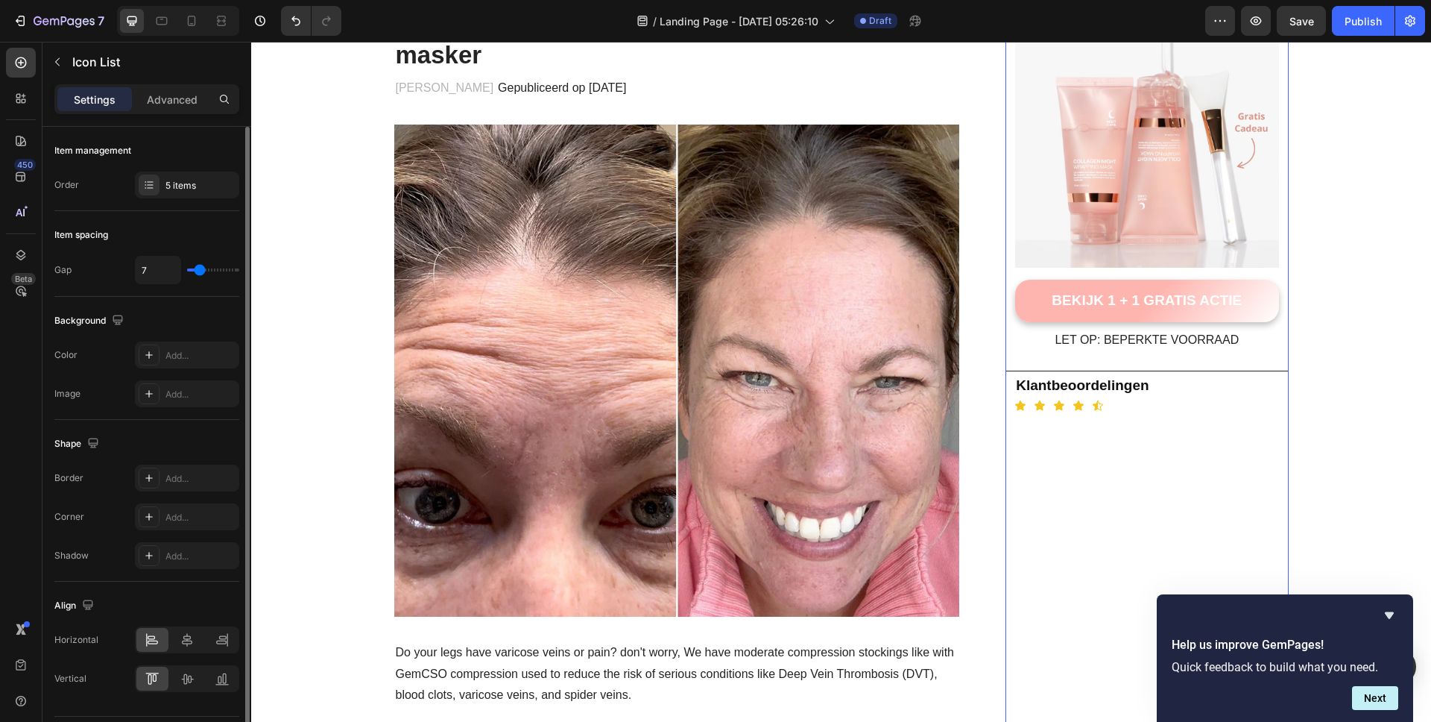
type input "6"
type input "5"
type input "4"
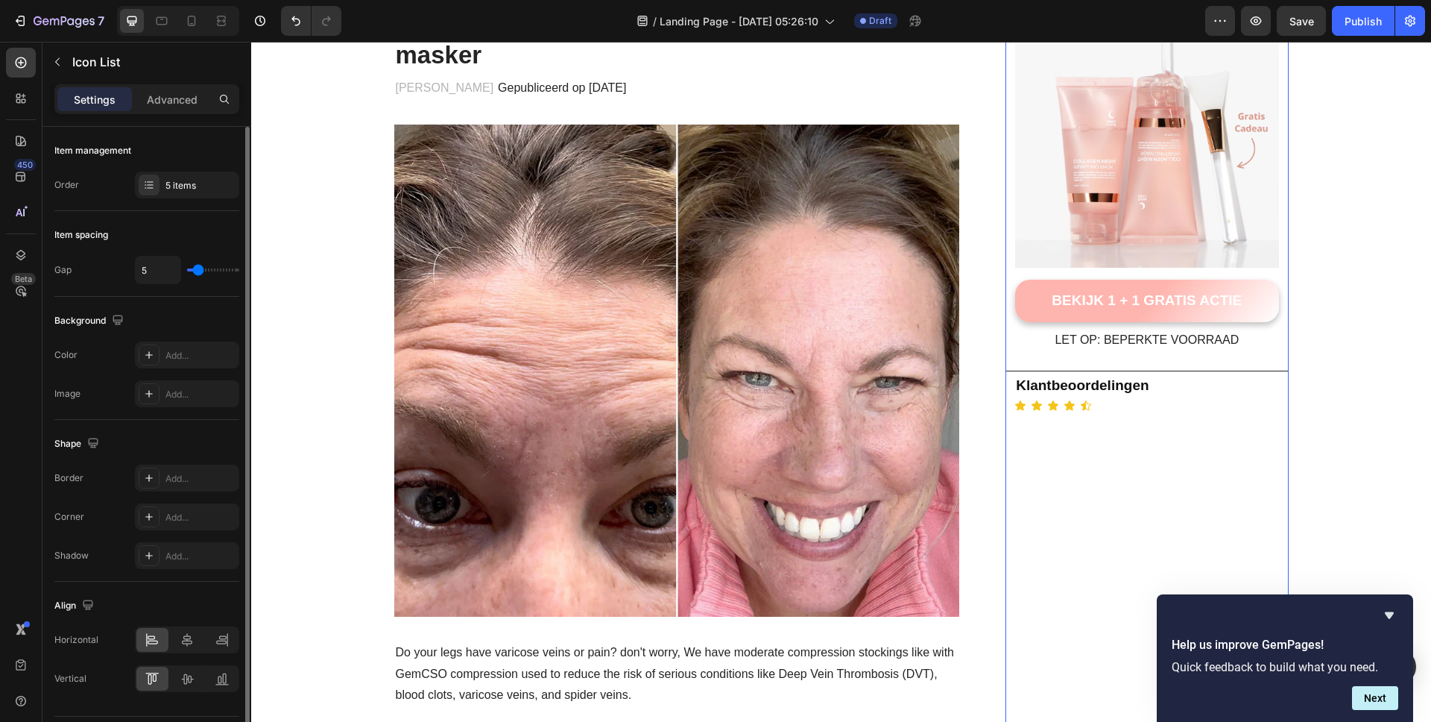
type input "4"
type input "3"
type input "2"
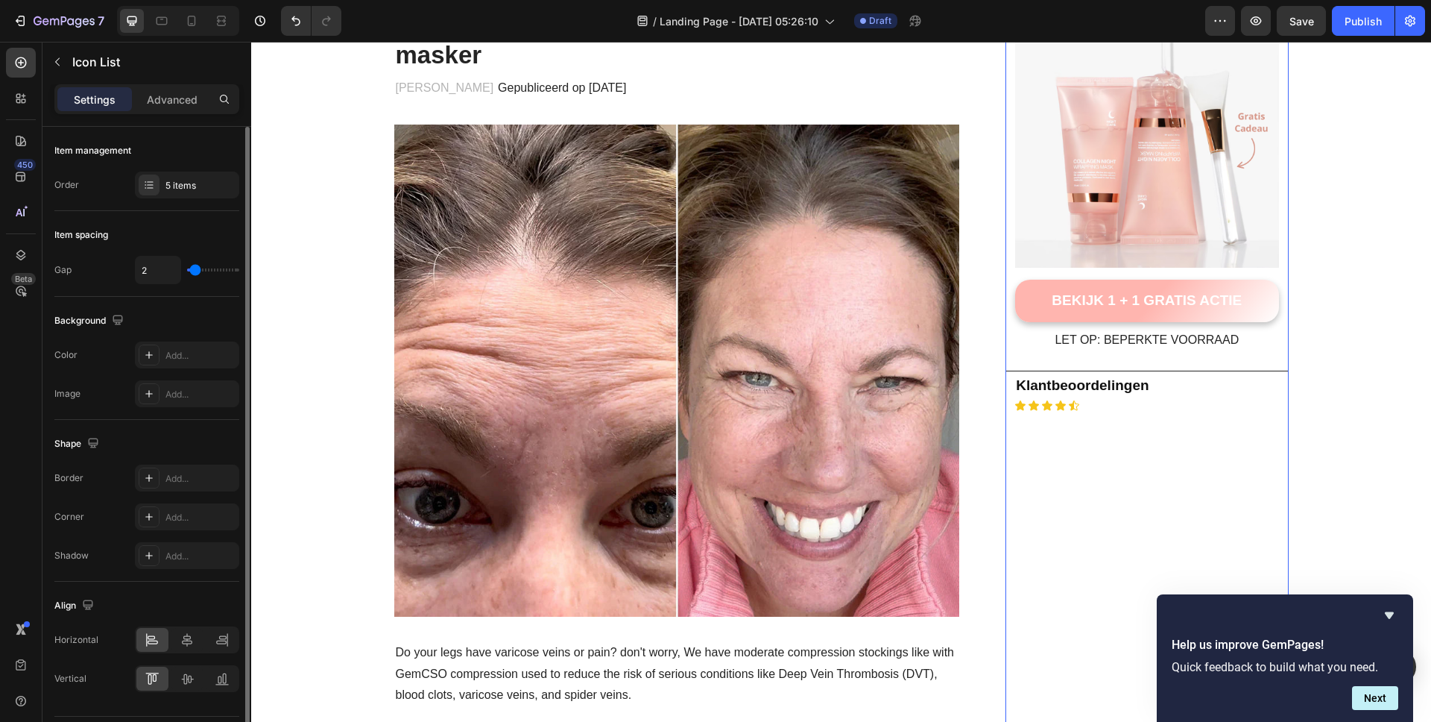
type input "1"
type input "0"
click at [193, 269] on input "range" at bounding box center [213, 269] width 52 height 3
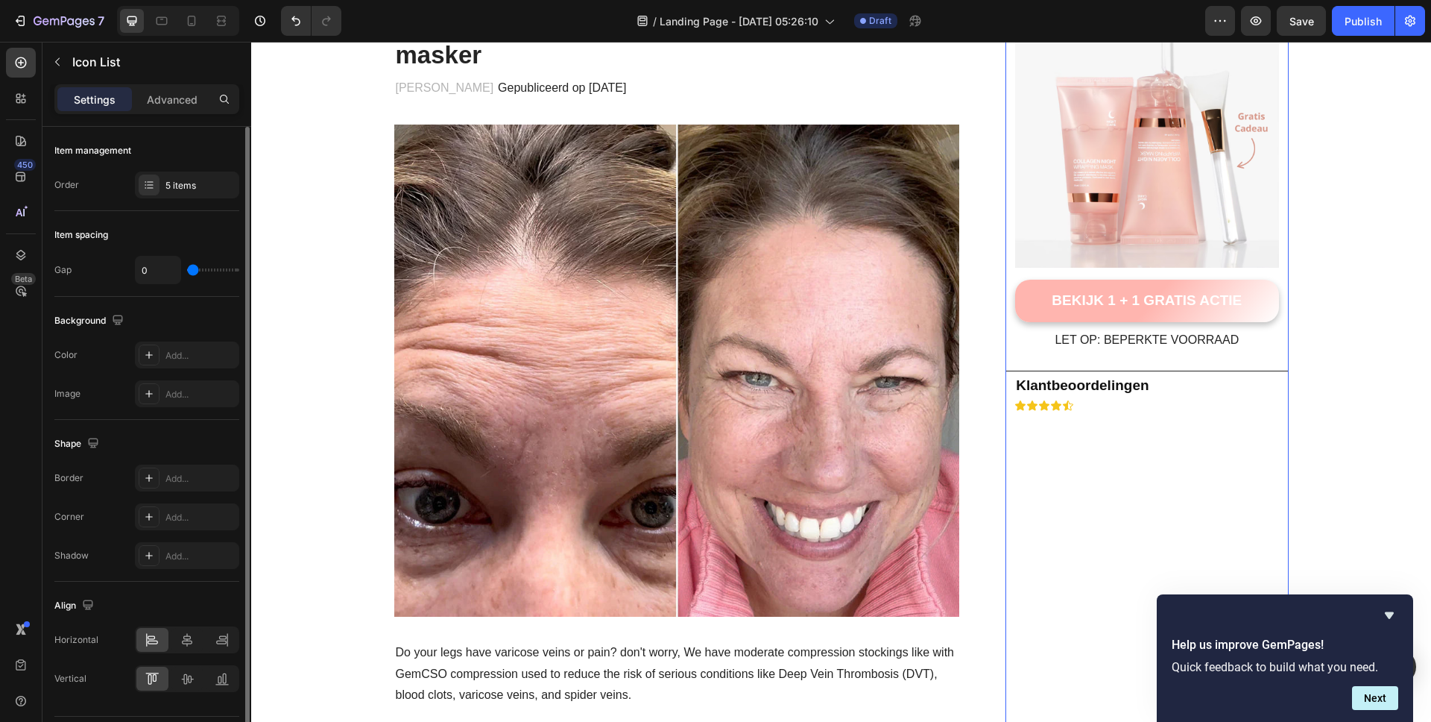
click at [204, 268] on div "0" at bounding box center [187, 270] width 104 height 28
type input "3"
type input "2"
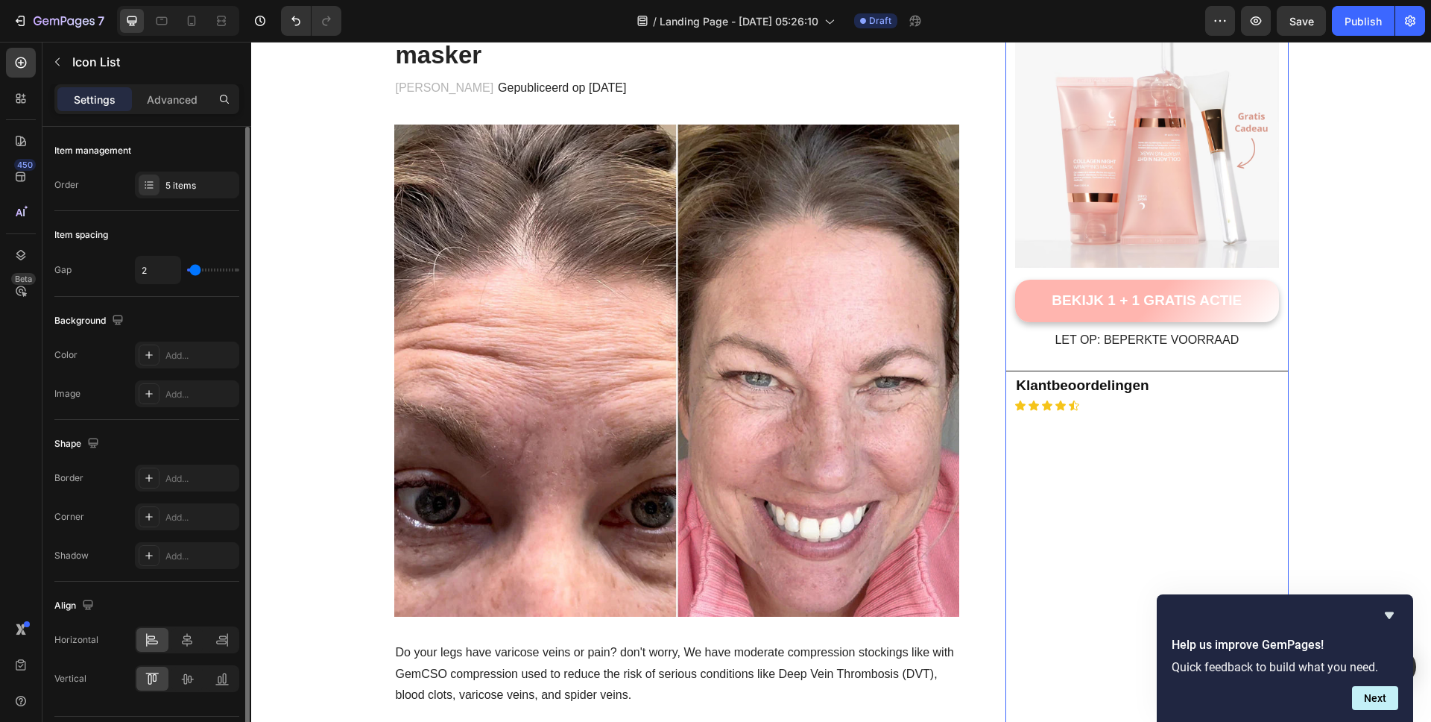
type input "1"
click at [194, 270] on input "range" at bounding box center [213, 269] width 52 height 3
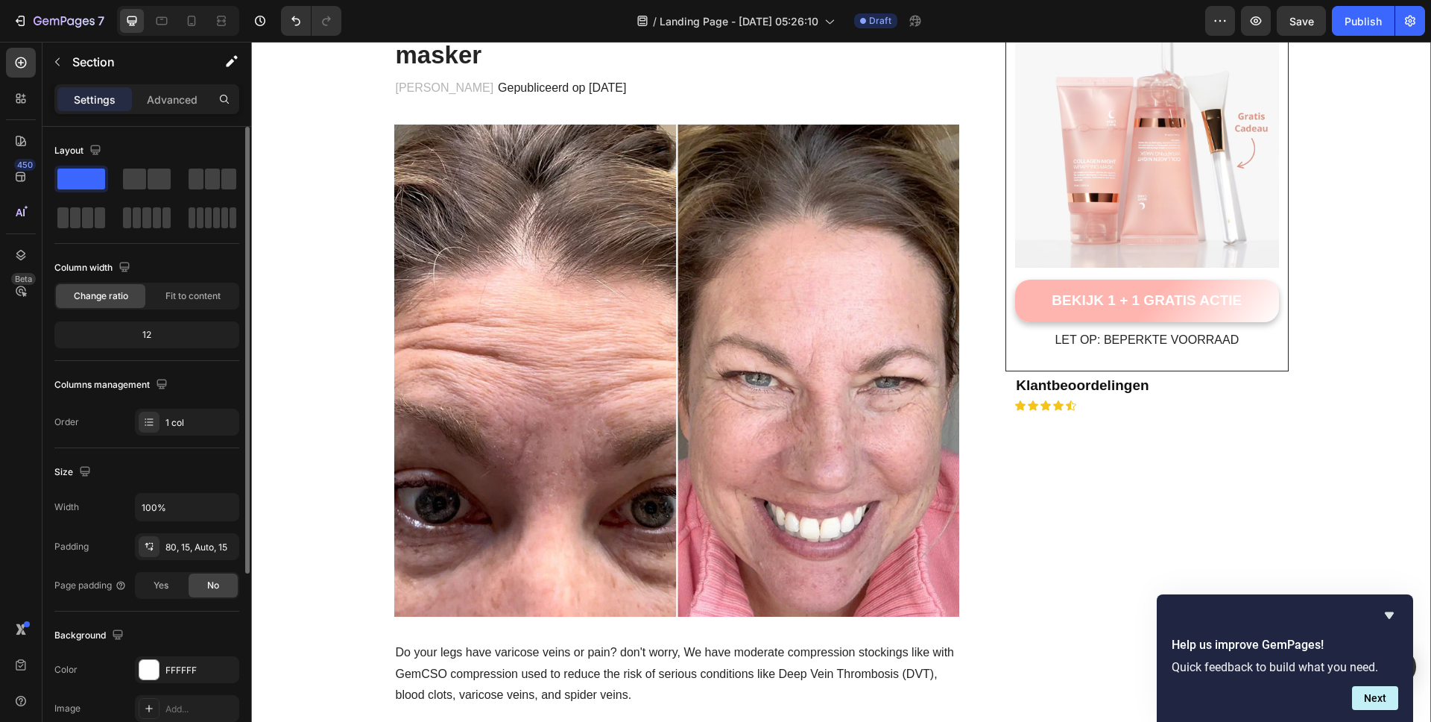
click at [169, 583] on div "Yes" at bounding box center [160, 585] width 49 height 24
click at [203, 588] on div "No" at bounding box center [213, 585] width 49 height 24
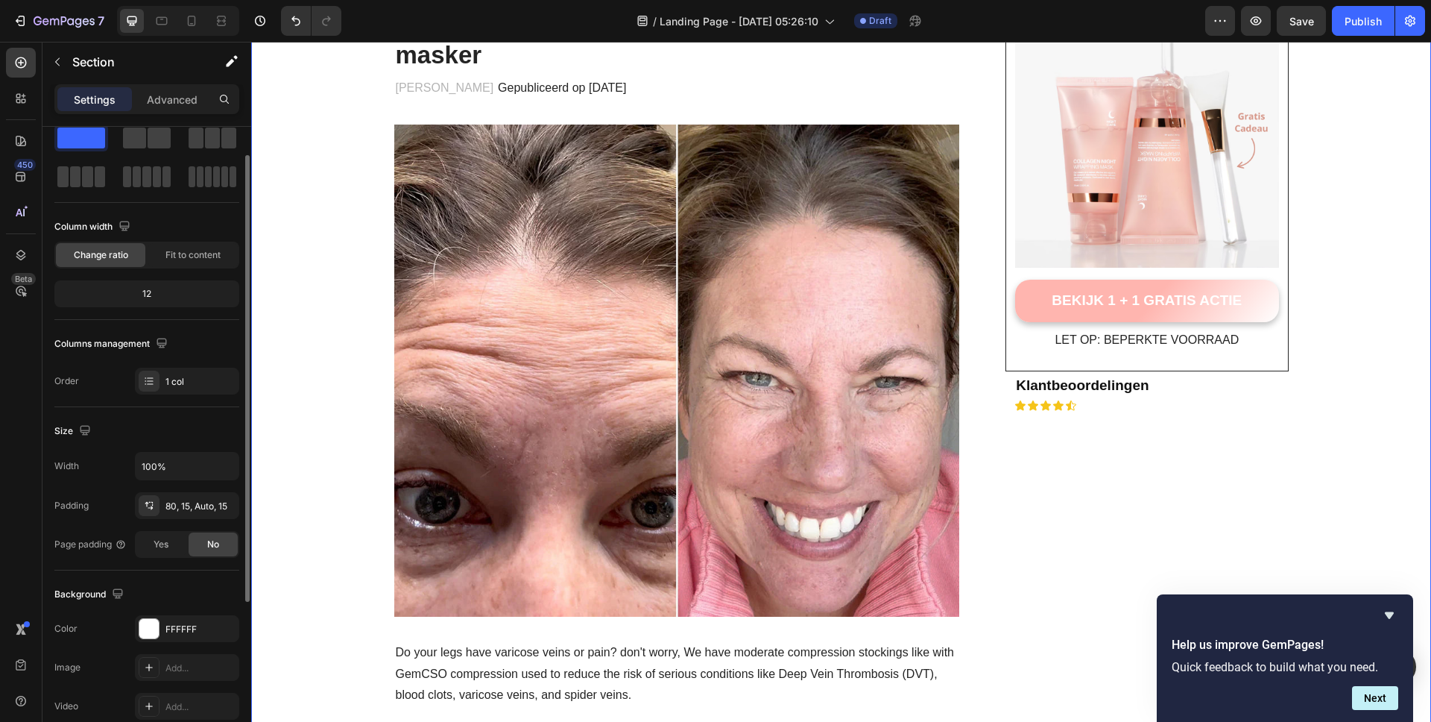
scroll to position [272, 0]
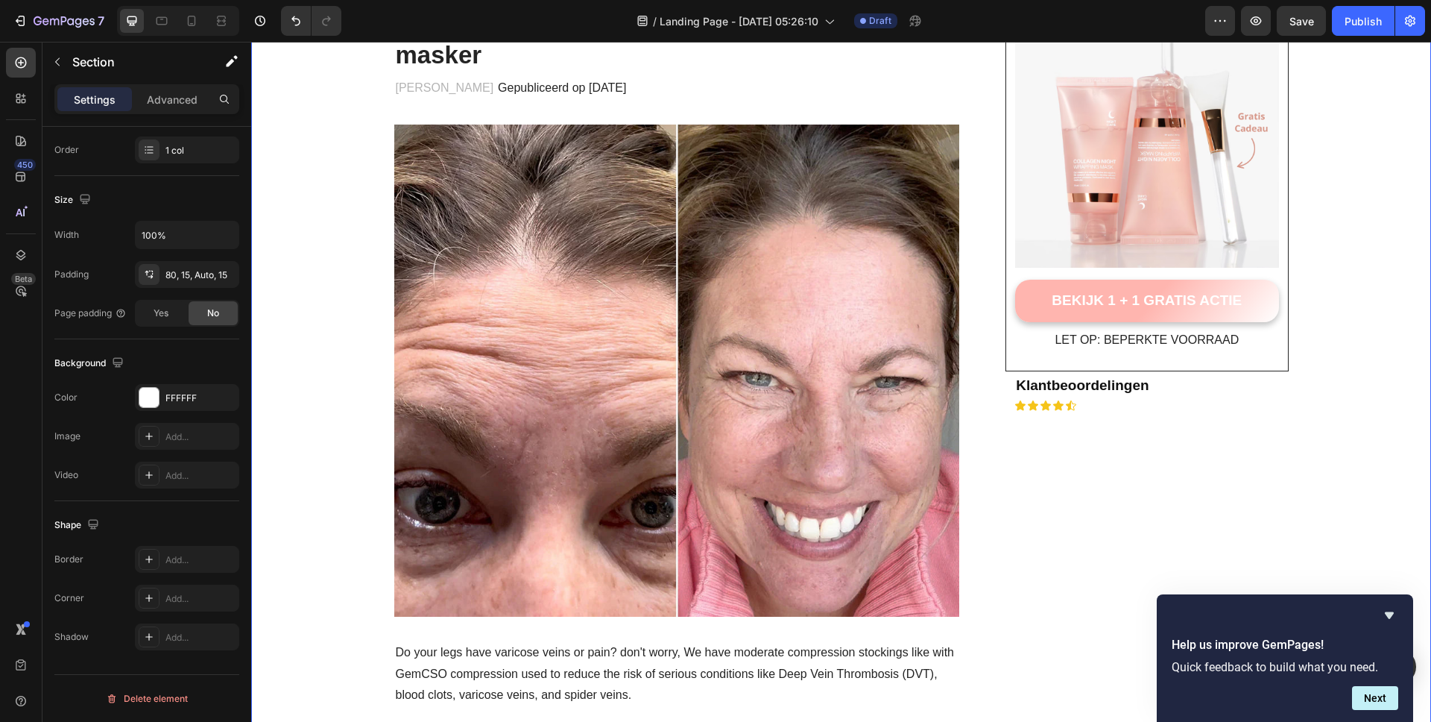
click at [162, 111] on div "Settings Advanced" at bounding box center [146, 99] width 185 height 30
click at [168, 90] on div "Advanced" at bounding box center [172, 99] width 75 height 24
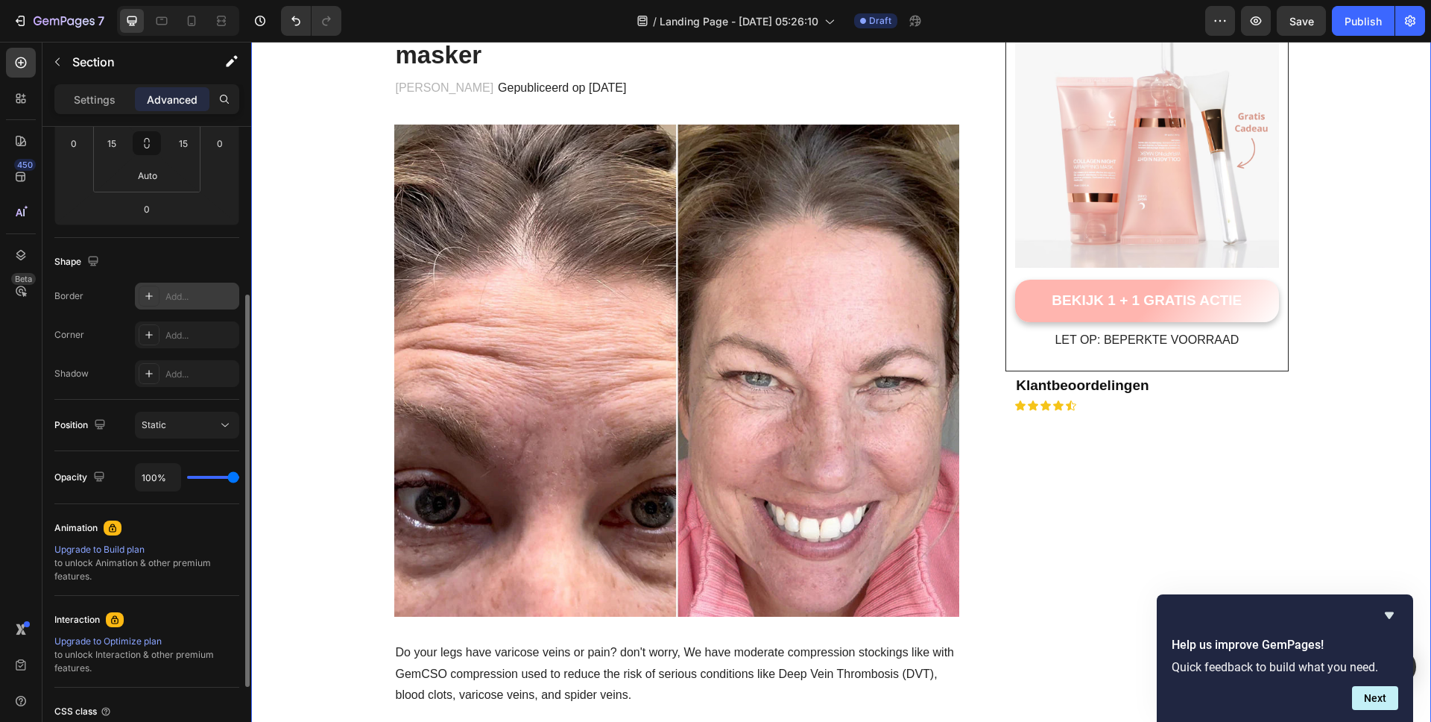
click at [182, 290] on div "Add..." at bounding box center [200, 296] width 70 height 13
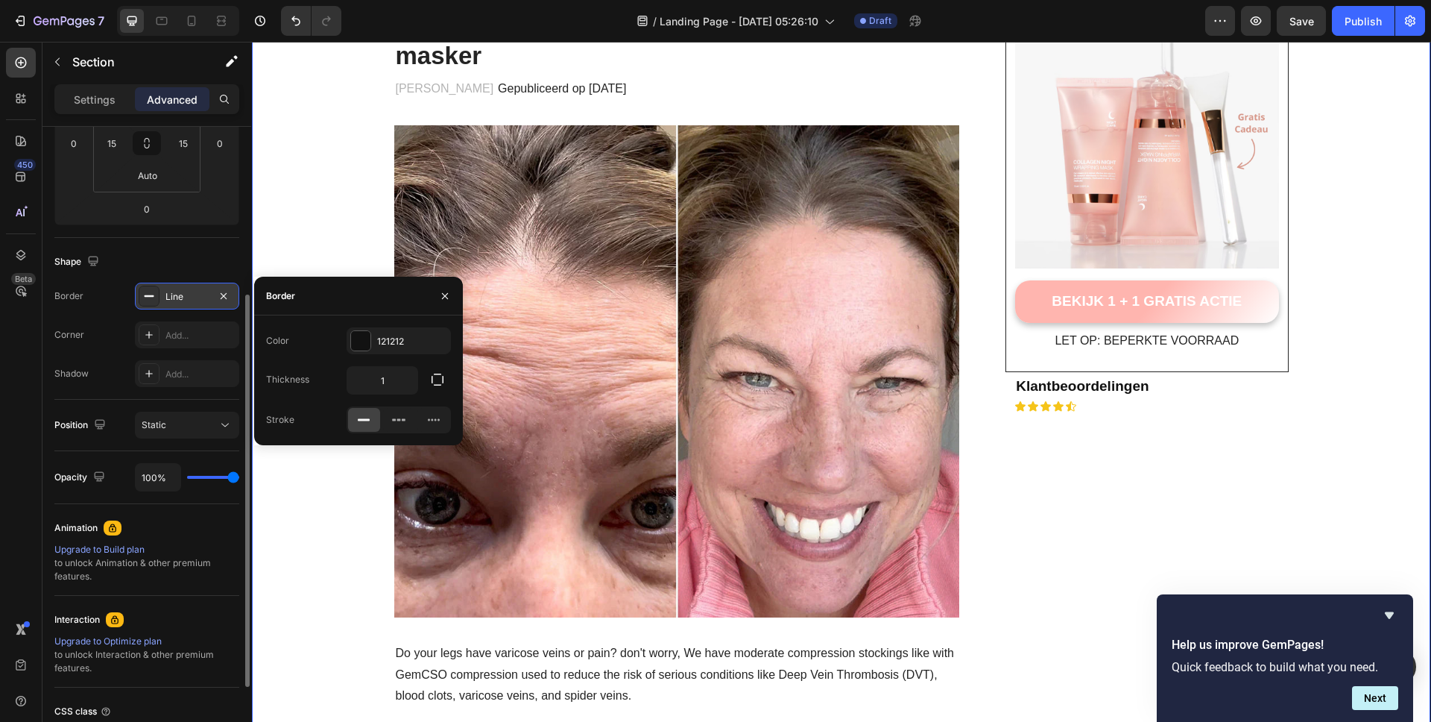
scroll to position [147, 0]
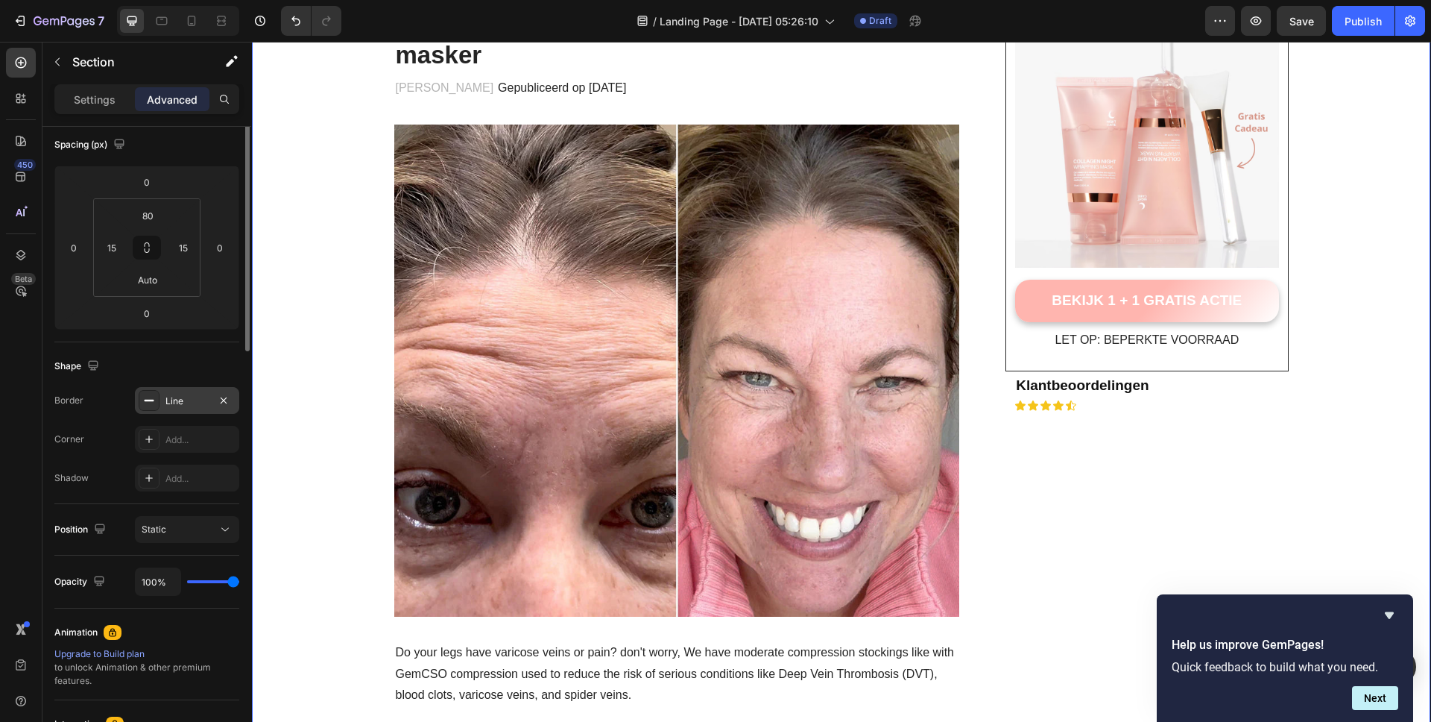
scroll to position [0, 0]
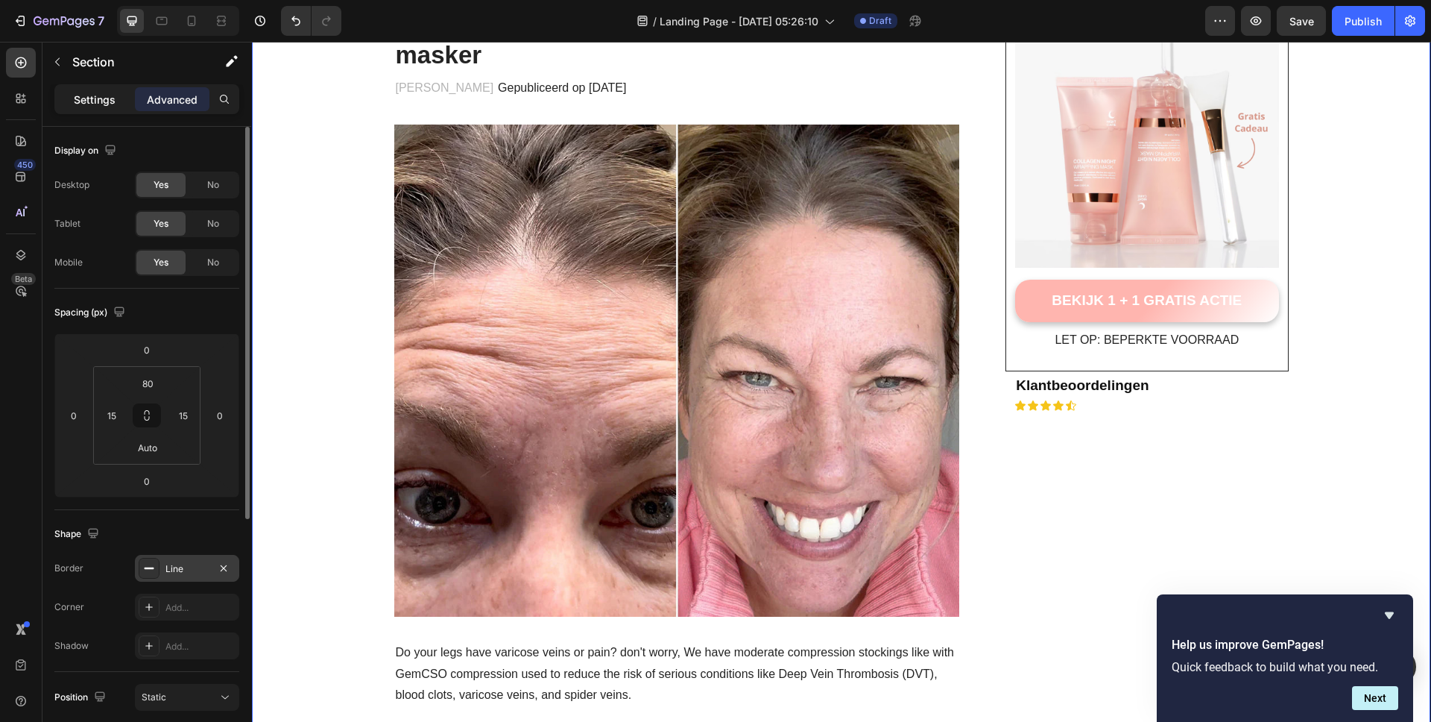
click at [98, 92] on p "Settings" at bounding box center [95, 100] width 42 height 16
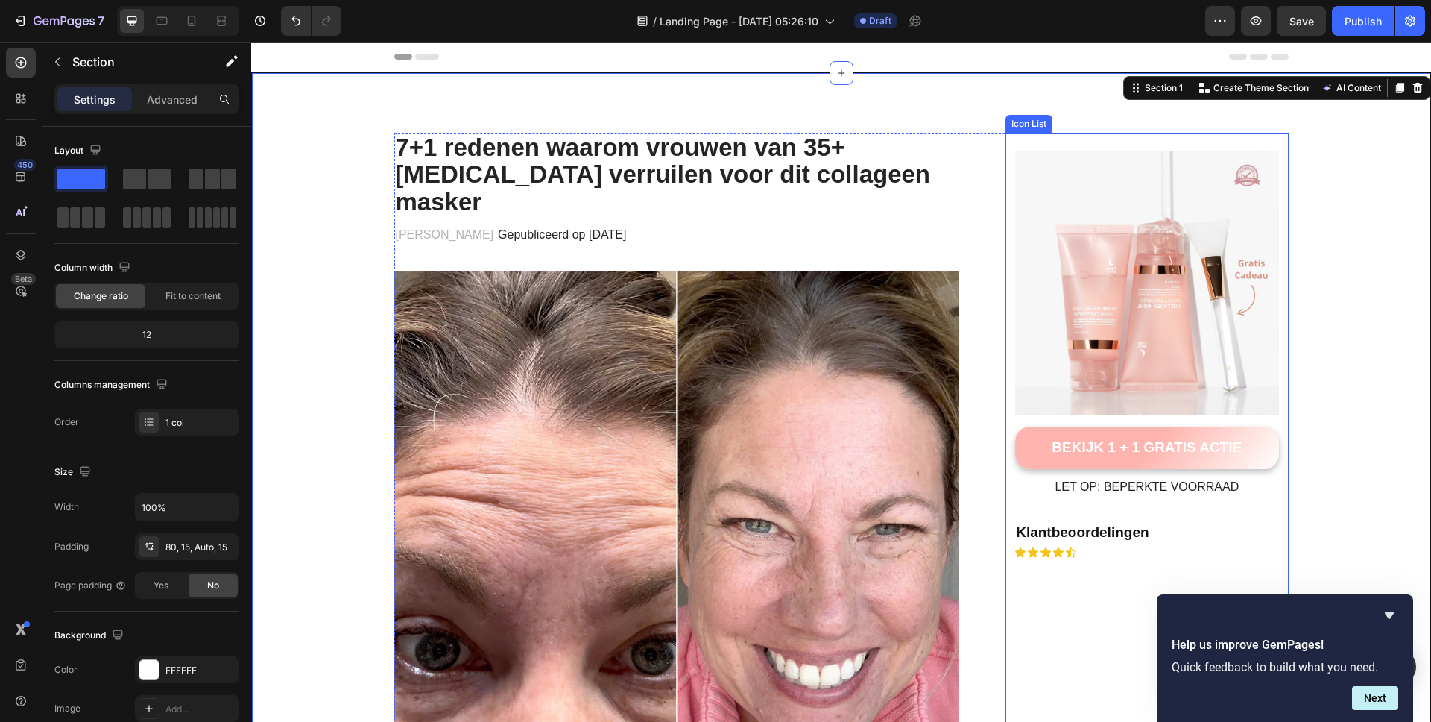
click at [1177, 551] on div "Icon Icon Icon Icon Icon" at bounding box center [1151, 552] width 274 height 12
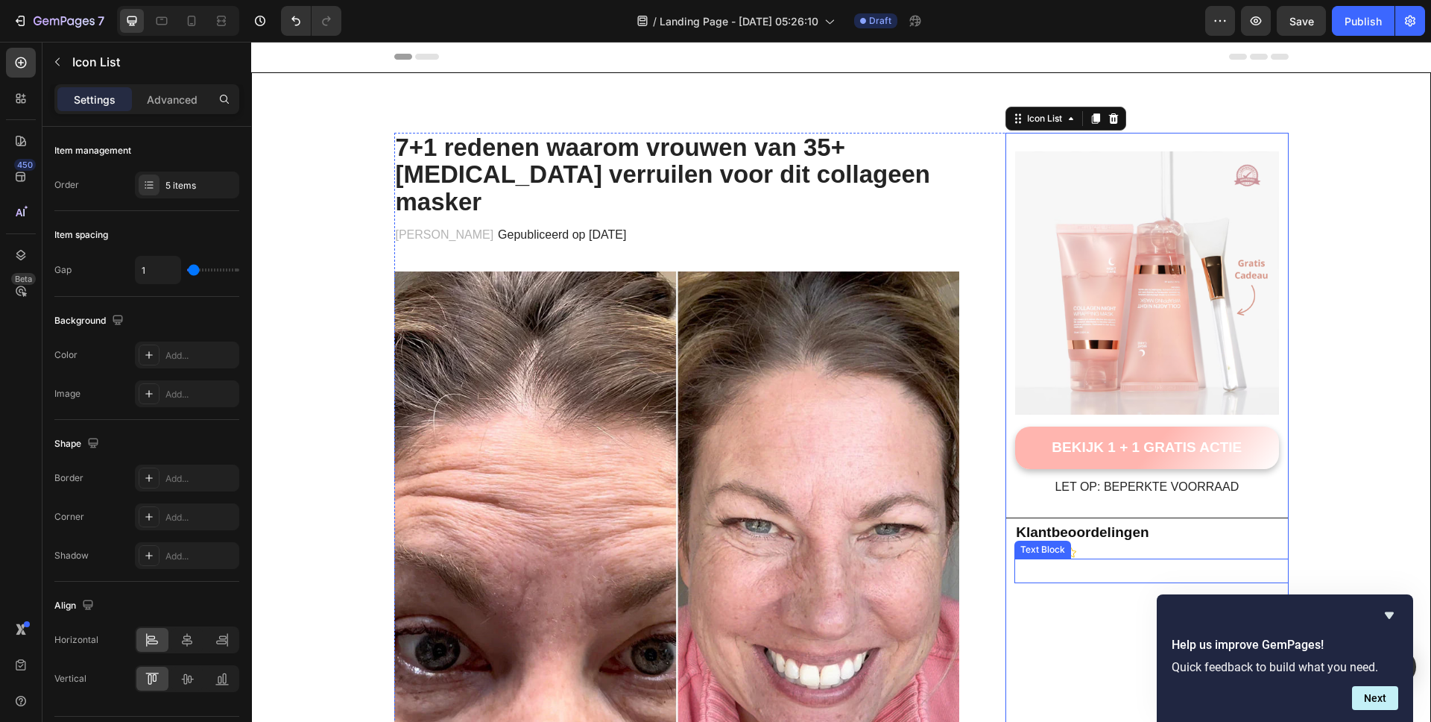
click at [1129, 573] on p "Rich Text Editor. Editing area: main" at bounding box center [1151, 571] width 271 height 22
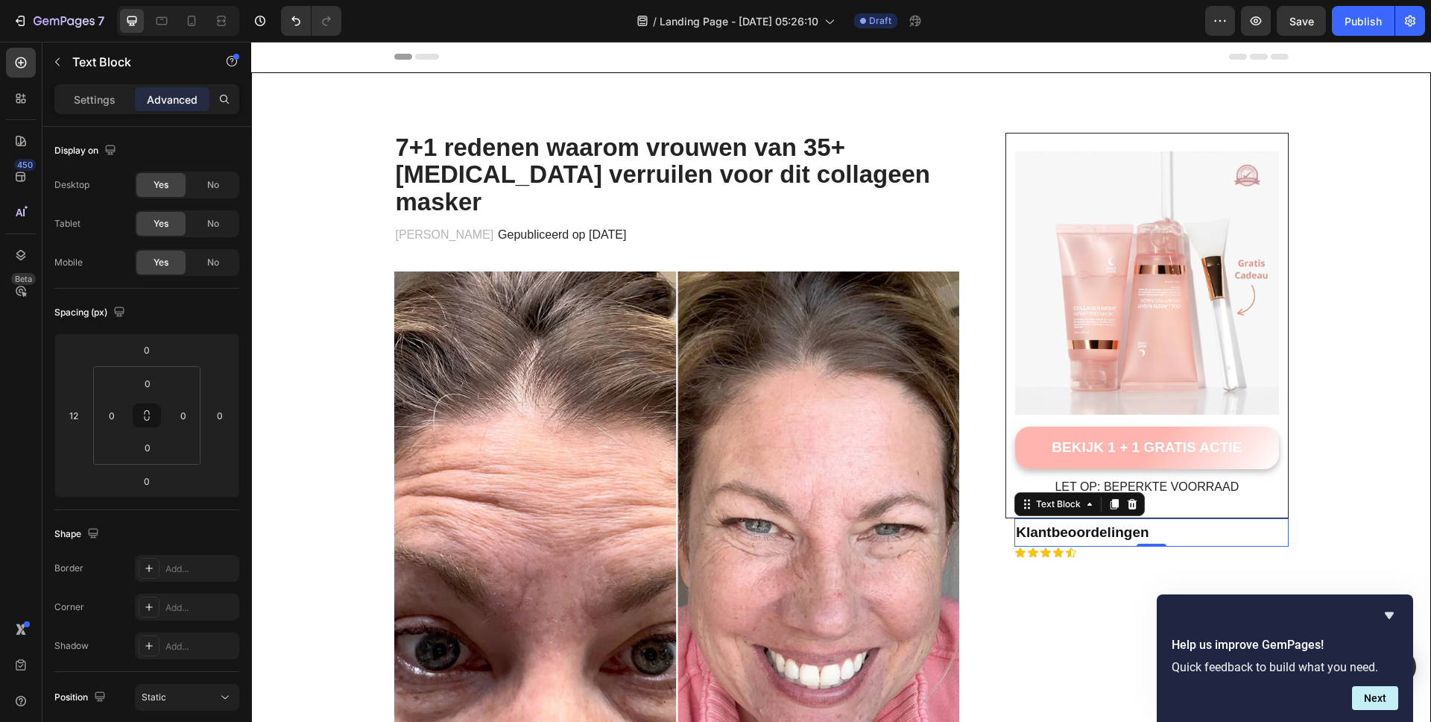
click at [1166, 541] on p "Klantbeoordelingen" at bounding box center [1151, 532] width 271 height 25
click at [1179, 546] on div "Klantbeoordelingen" at bounding box center [1151, 532] width 274 height 28
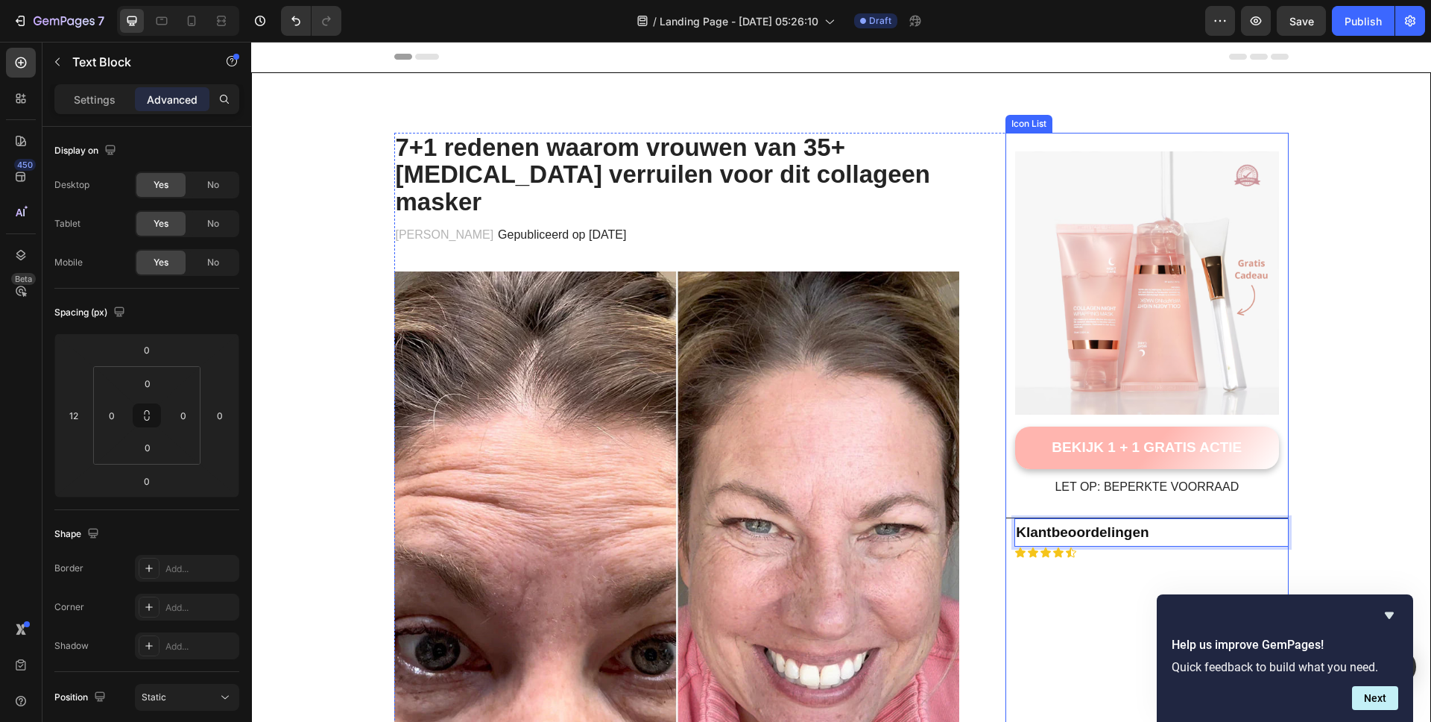
click at [1191, 555] on div "Icon Icon Icon Icon Icon" at bounding box center [1151, 552] width 274 height 12
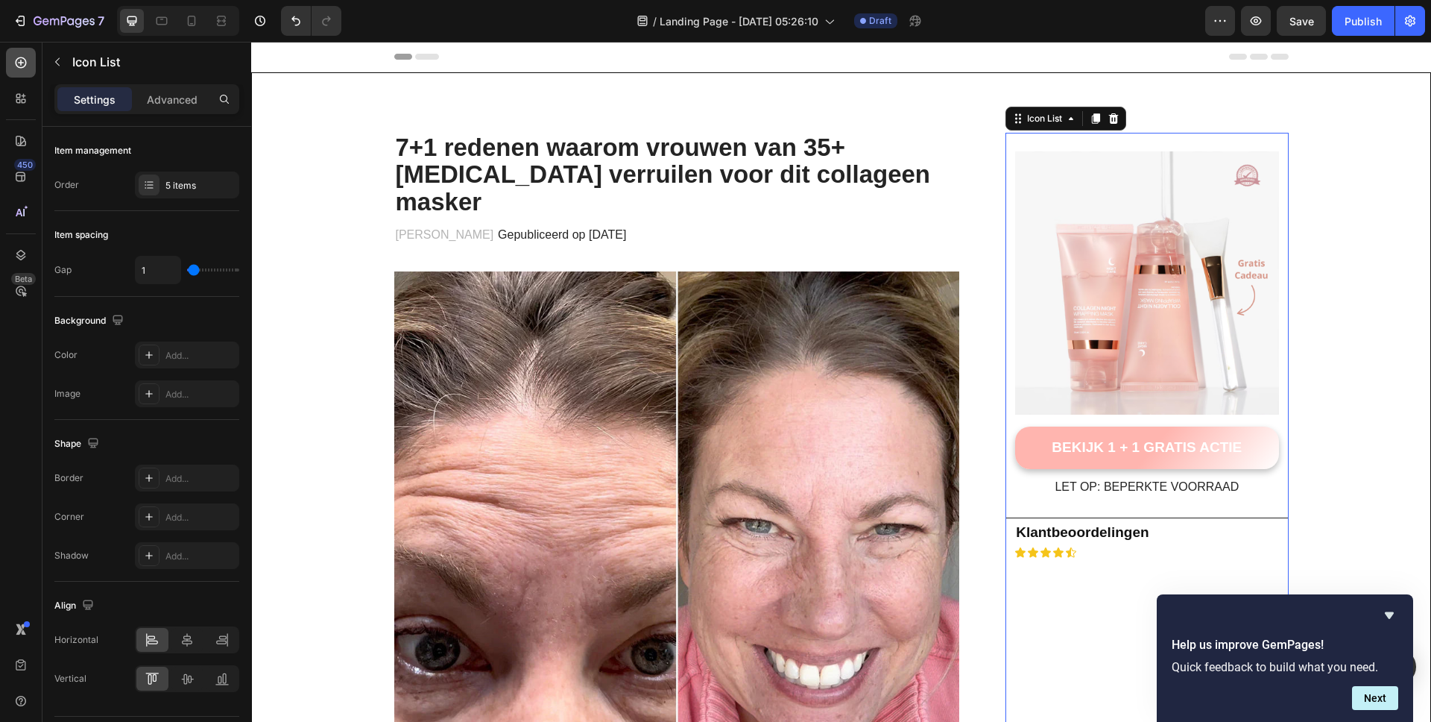
click at [23, 68] on icon at bounding box center [20, 62] width 15 height 15
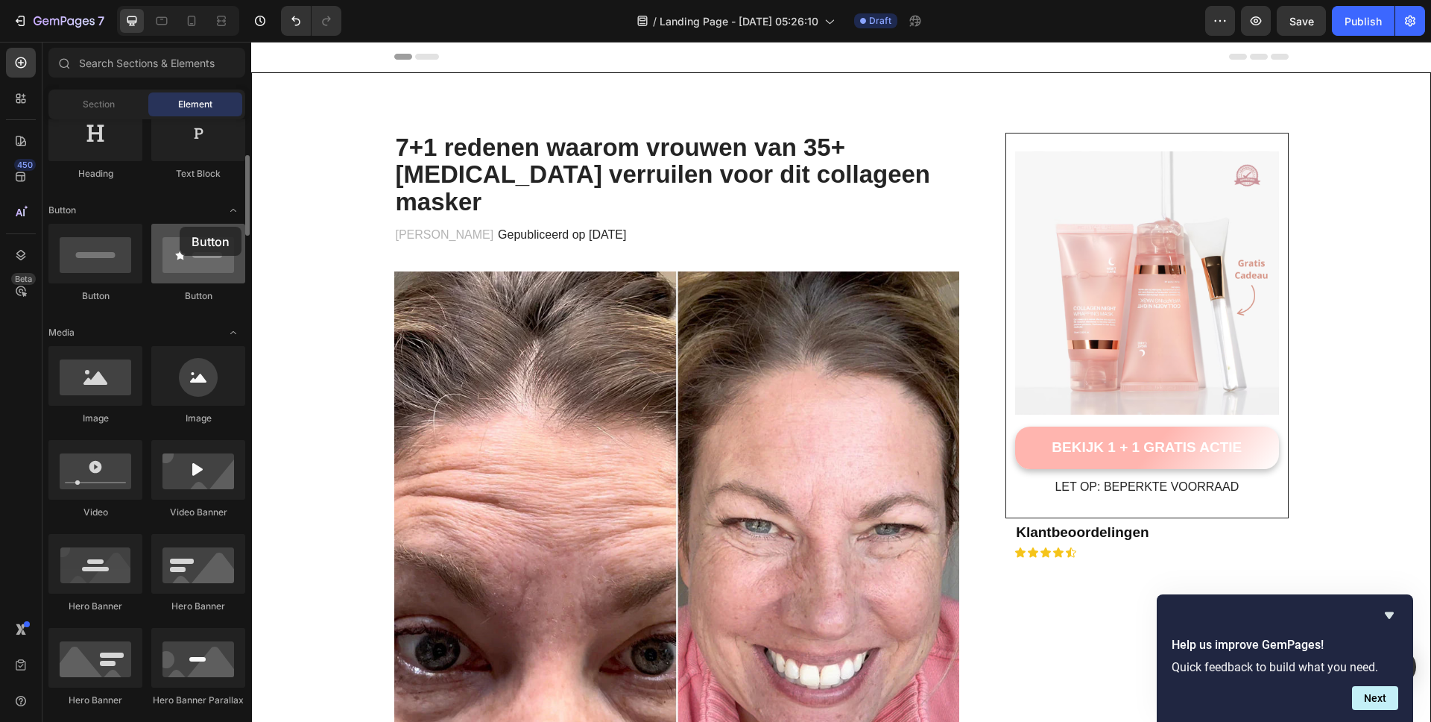
drag, startPoint x: 200, startPoint y: 271, endPoint x: 180, endPoint y: 227, distance: 48.4
click at [180, 227] on div at bounding box center [198, 254] width 94 height 60
click at [1031, 572] on p "Rich Text Editor. Editing area: main" at bounding box center [1151, 571] width 271 height 22
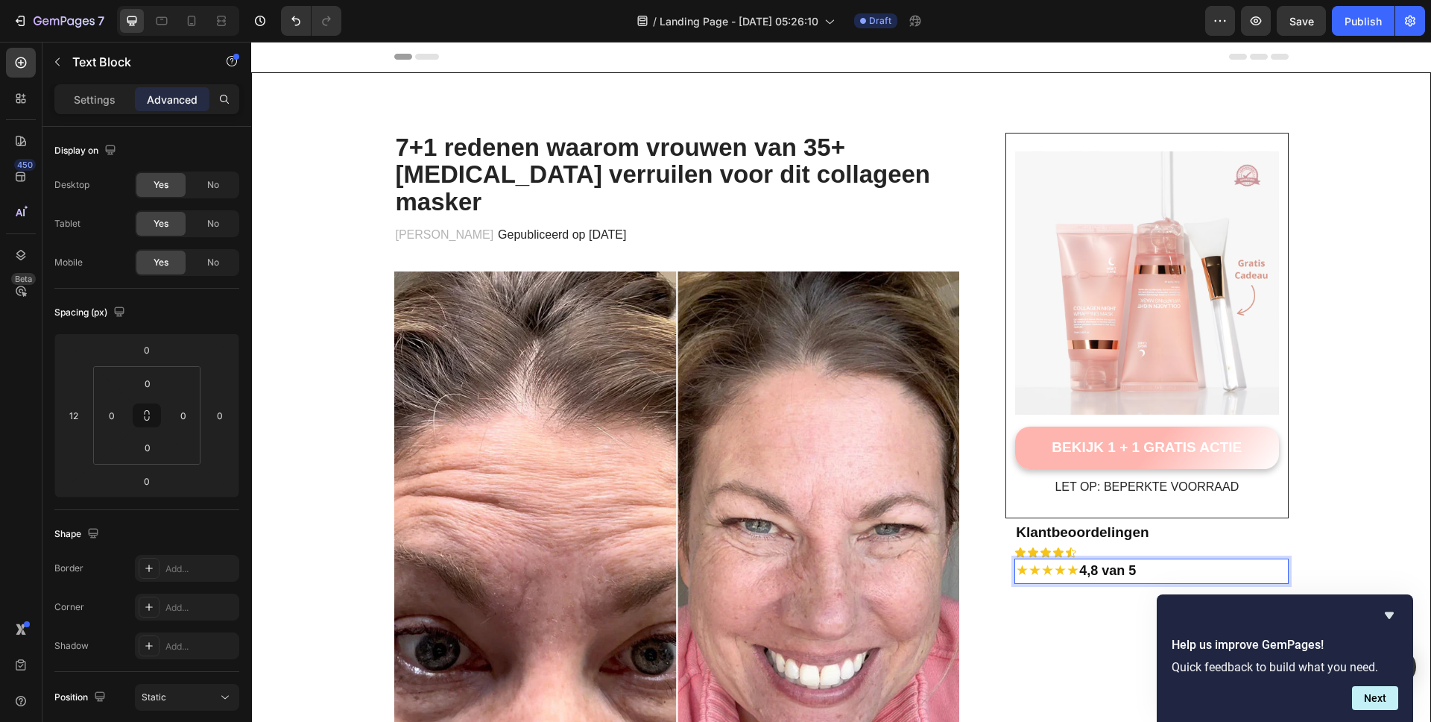
click at [1079, 560] on p "★★★★★ 4,8 van 5" at bounding box center [1151, 571] width 271 height 22
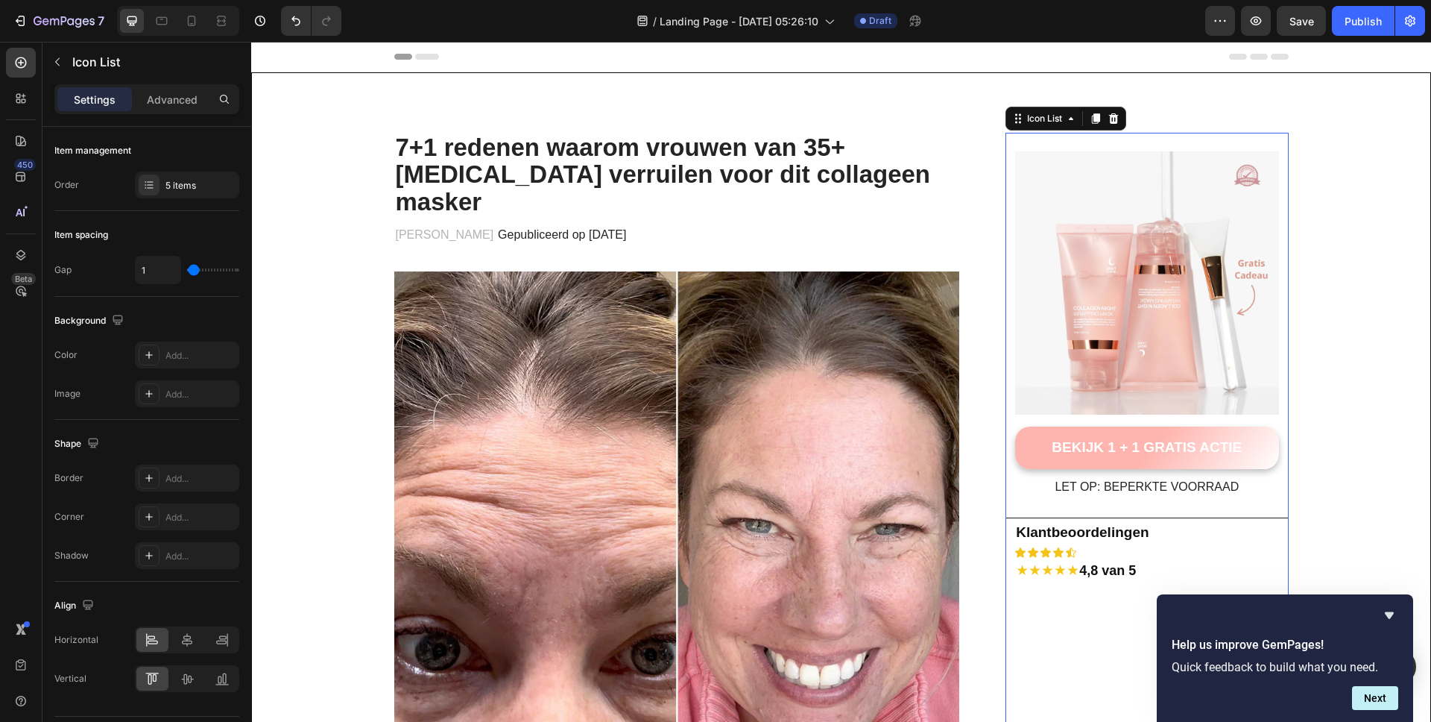
click at [1077, 555] on div "Icon Icon Icon Icon Icon" at bounding box center [1151, 552] width 274 height 12
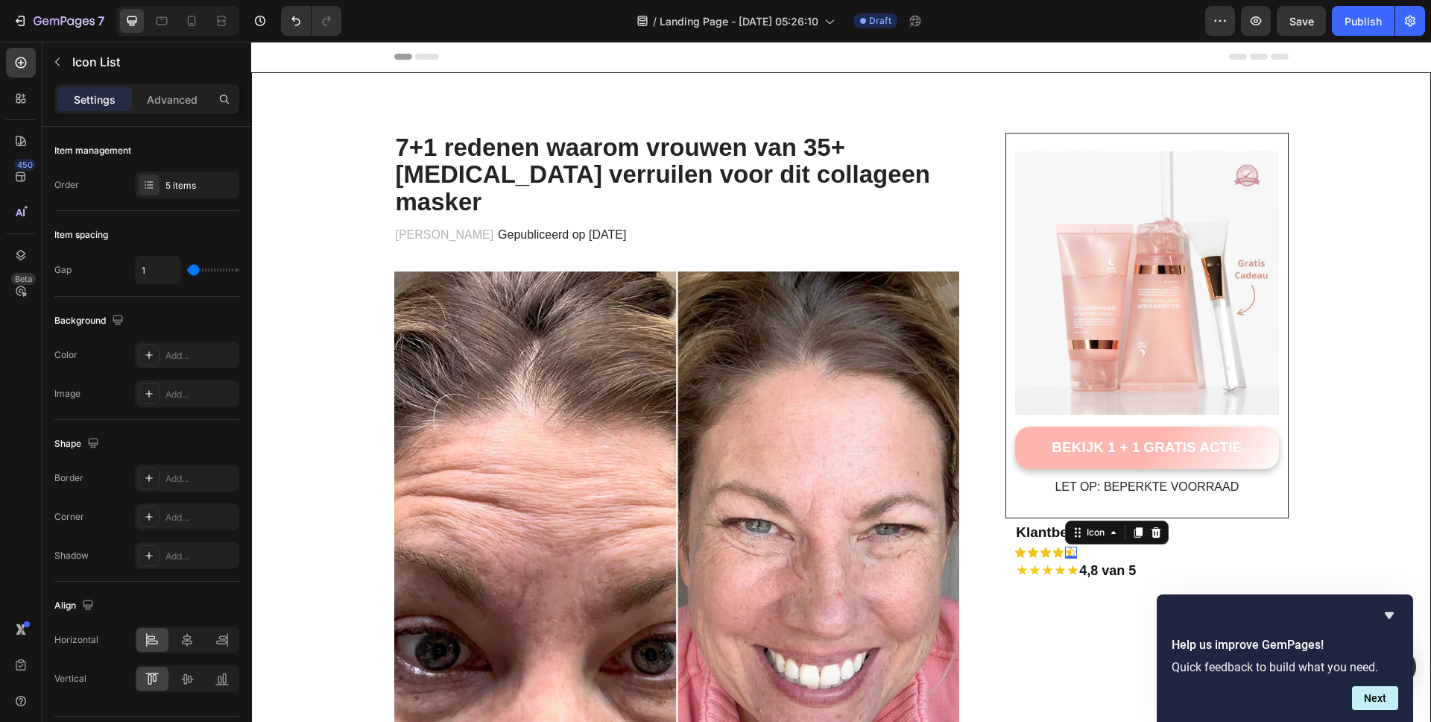
click at [1067, 552] on div "Icon 0" at bounding box center [1071, 552] width 12 height 12
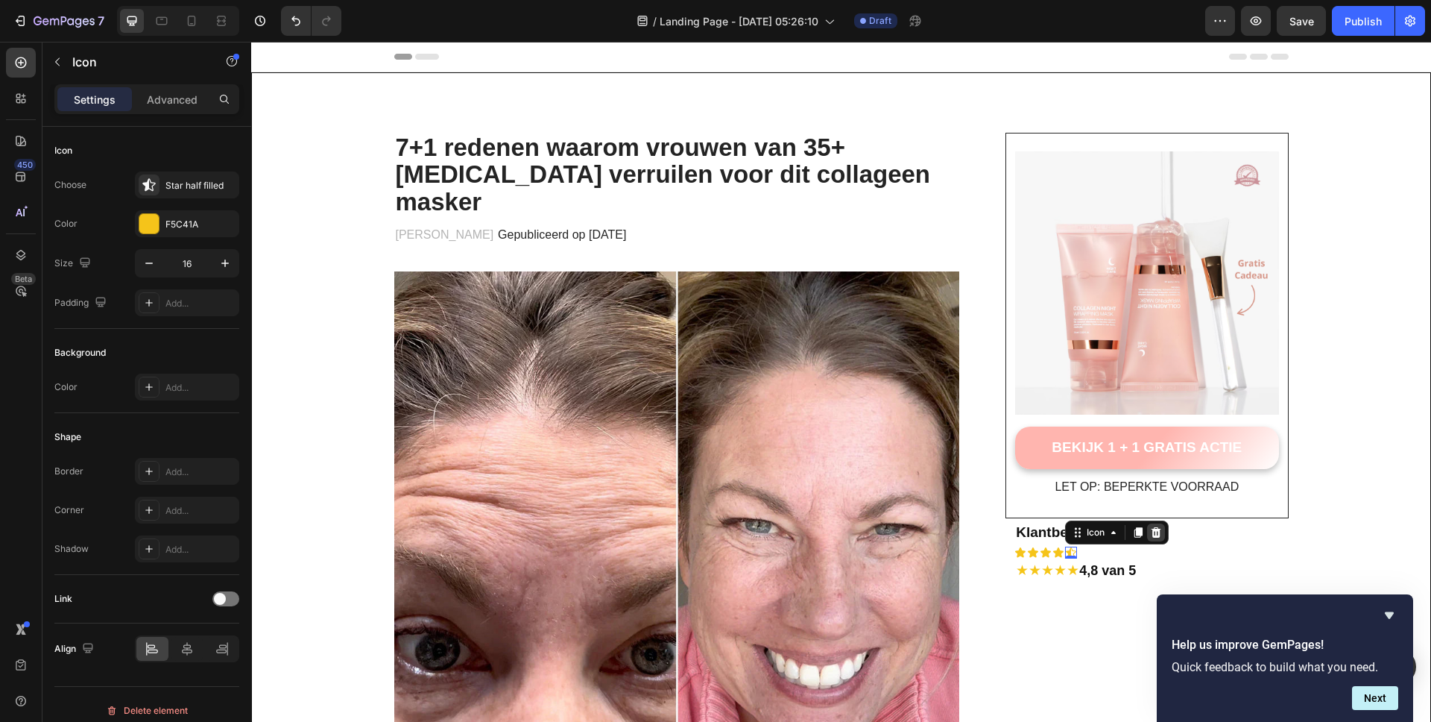
click at [1158, 530] on div at bounding box center [1156, 532] width 18 height 18
click at [1053, 553] on icon at bounding box center [1058, 552] width 10 height 10
click at [1140, 527] on icon at bounding box center [1144, 532] width 10 height 10
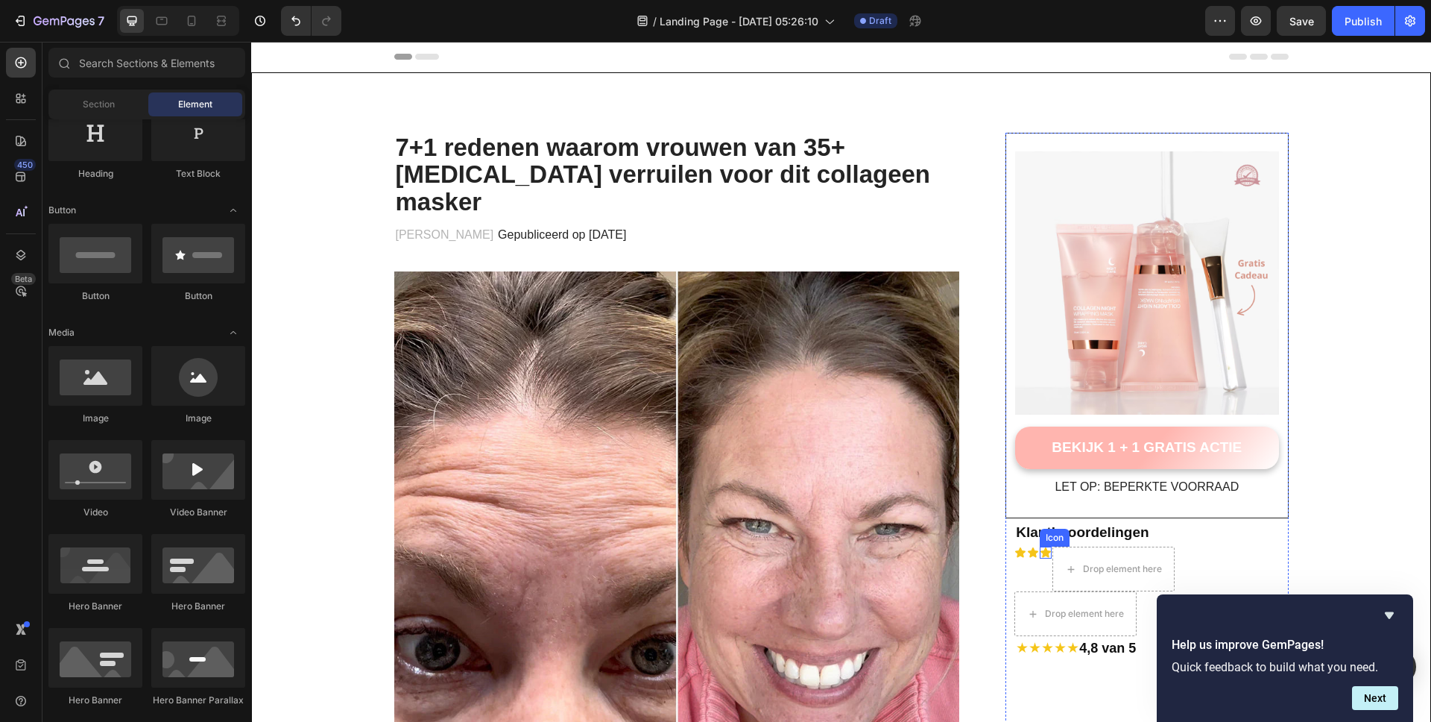
click at [1040, 552] on div "Icon" at bounding box center [1046, 552] width 12 height 12
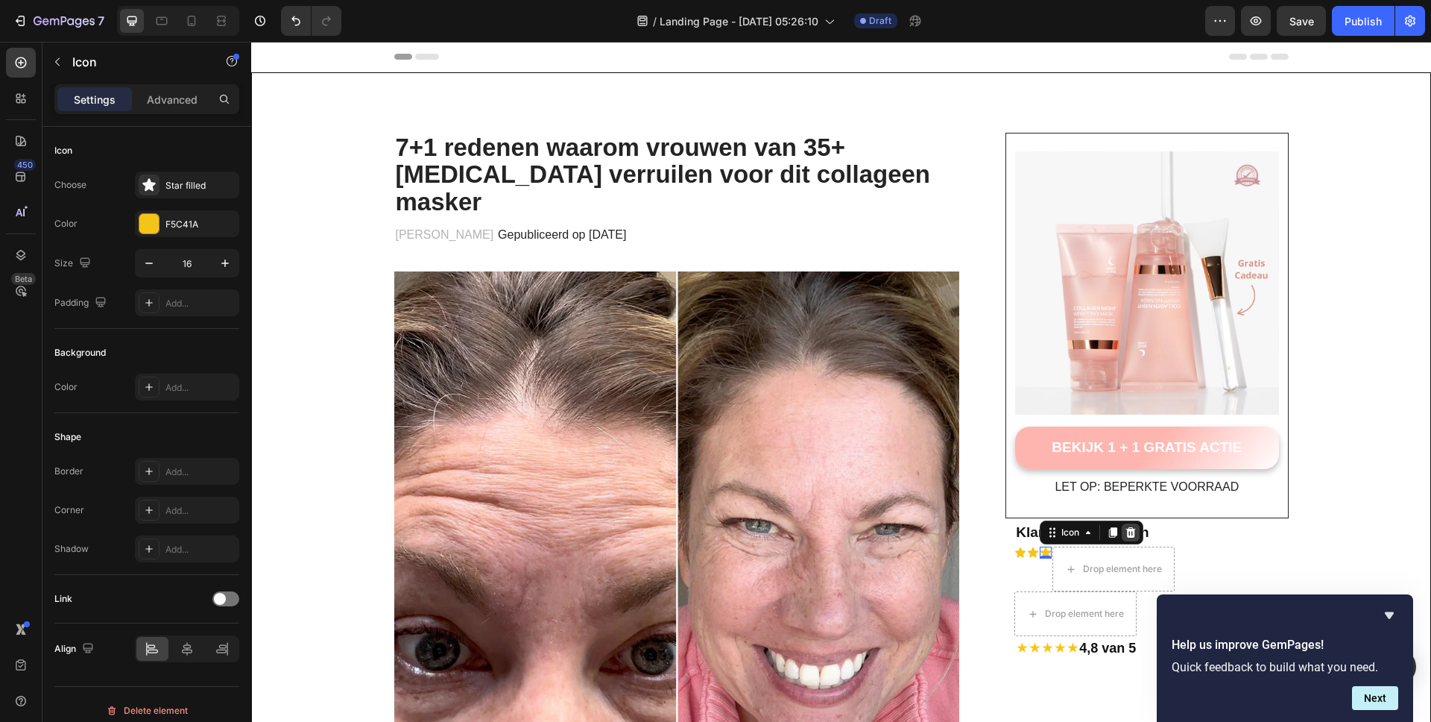
click at [1129, 531] on icon at bounding box center [1131, 532] width 10 height 10
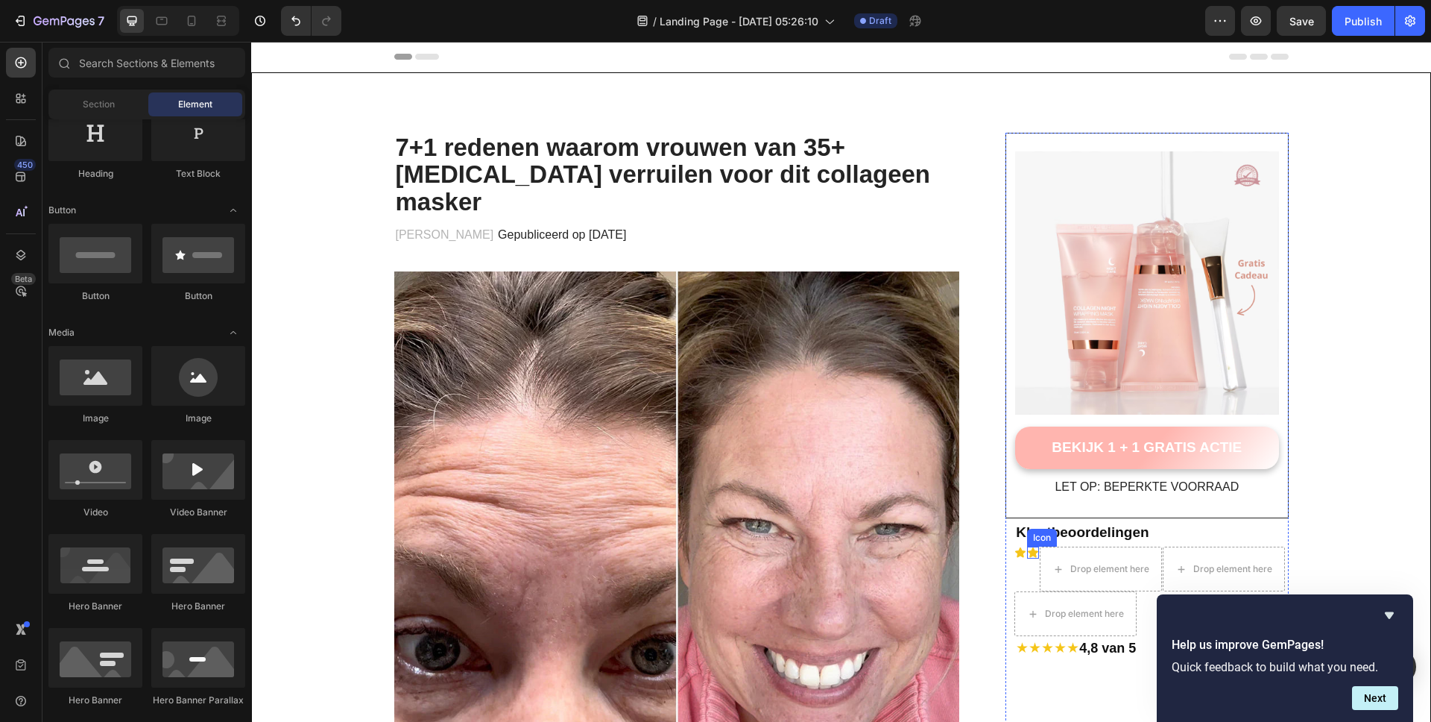
click at [1029, 552] on div "Icon" at bounding box center [1033, 552] width 12 height 12
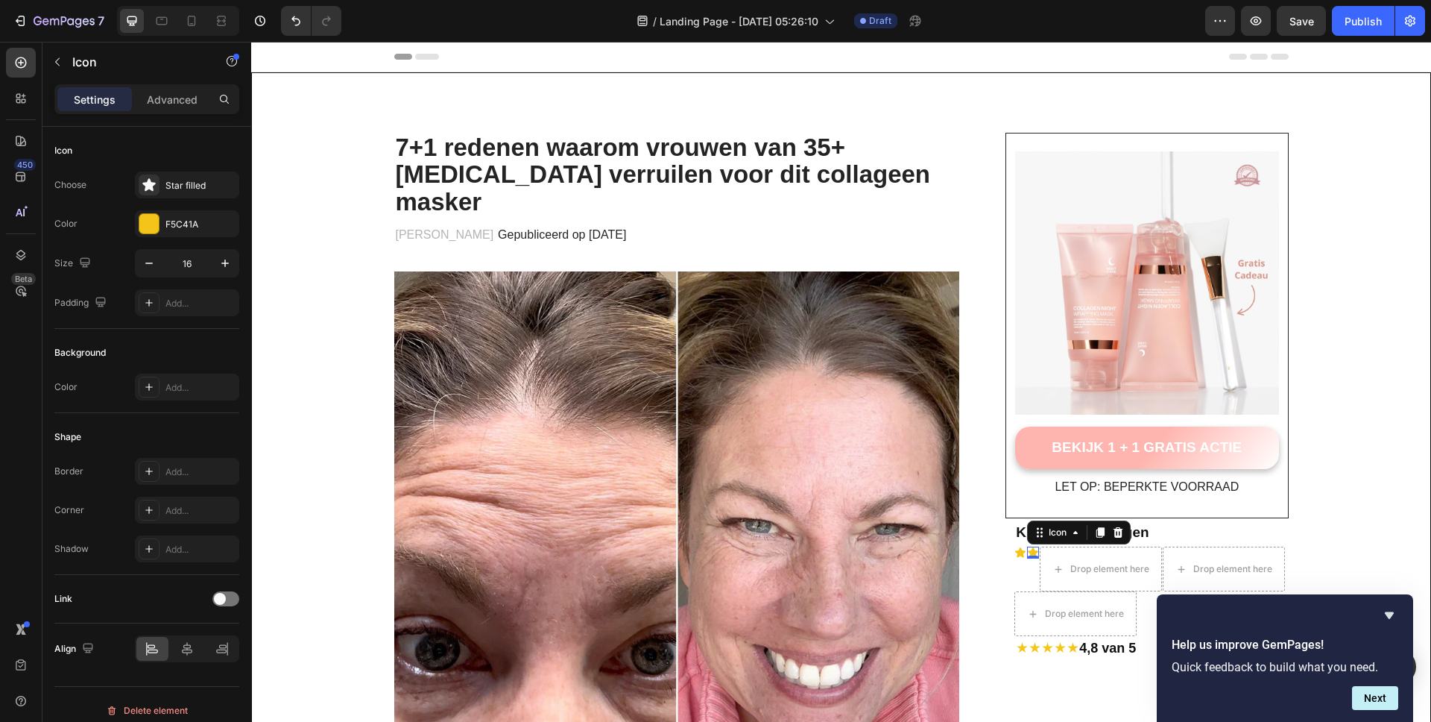
click at [1122, 530] on div "Icon" at bounding box center [1079, 532] width 104 height 24
click at [1114, 530] on icon at bounding box center [1119, 532] width 10 height 10
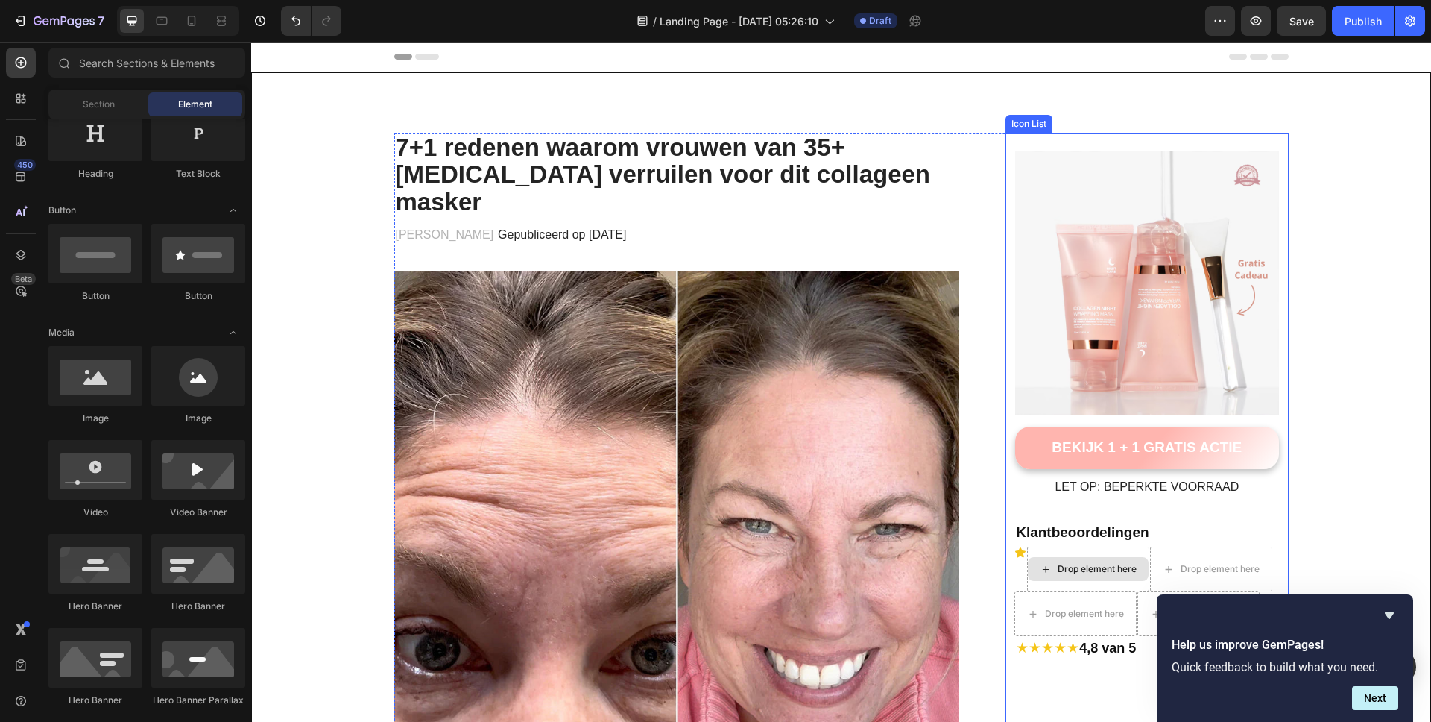
click at [1129, 560] on div "Drop element here" at bounding box center [1088, 569] width 121 height 24
click at [1014, 552] on div "Icon" at bounding box center [1020, 552] width 12 height 12
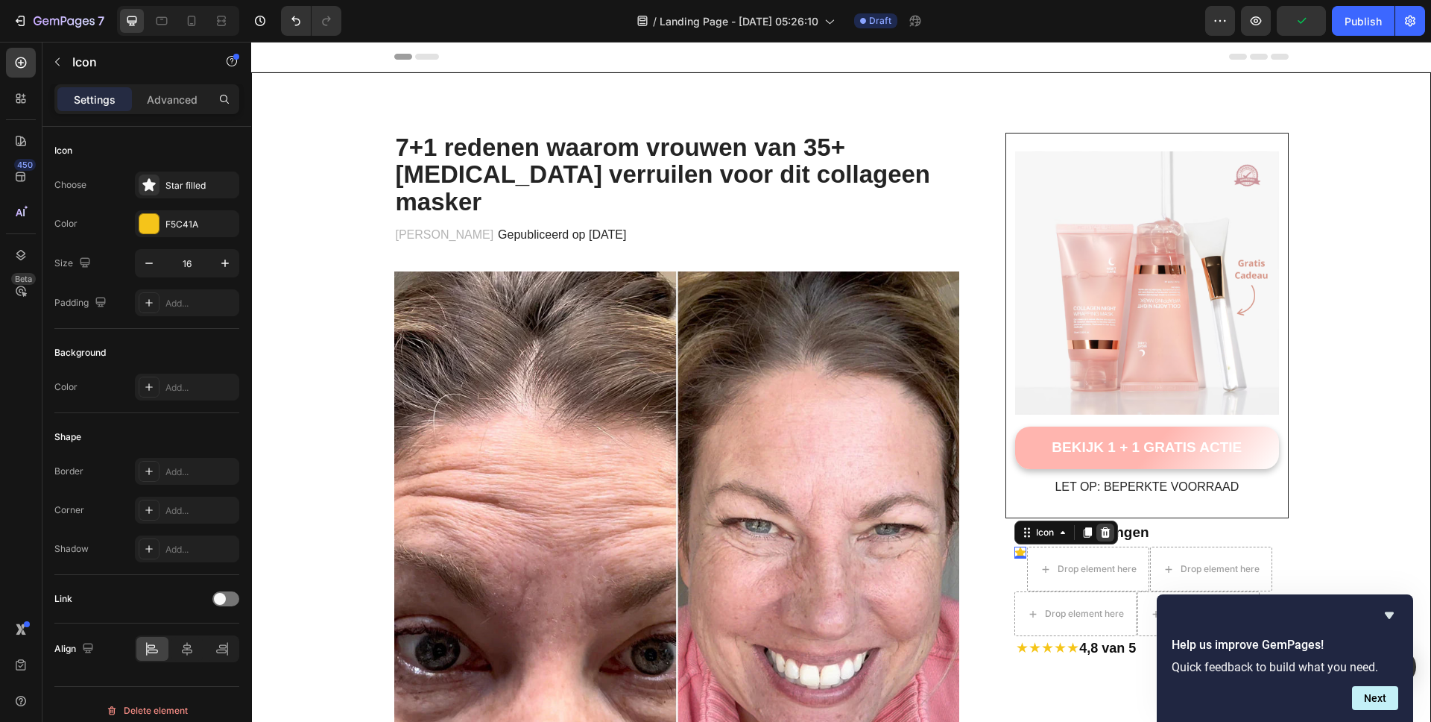
click at [1102, 531] on icon at bounding box center [1105, 532] width 12 height 12
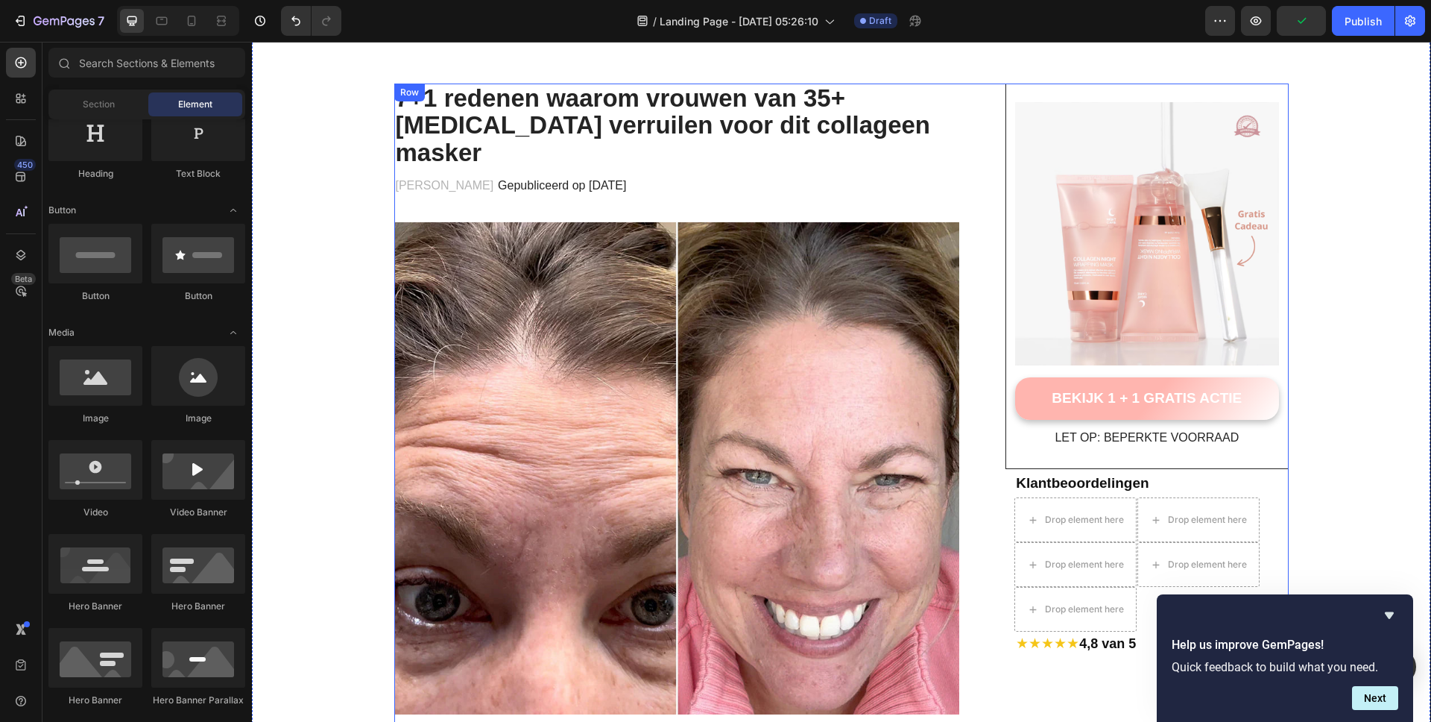
scroll to position [242, 0]
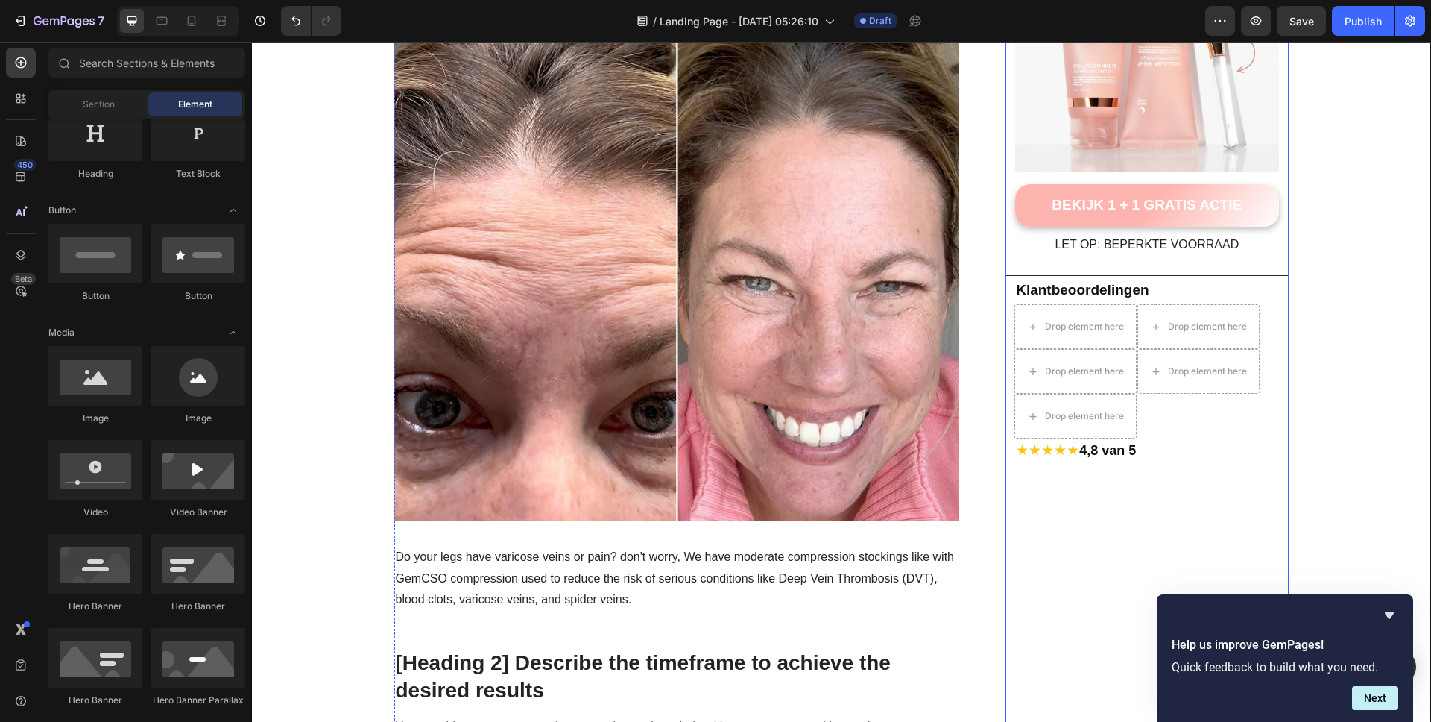
click at [1227, 419] on div "Drop element here Drop element here Drop element here Drop element here Drop el…" at bounding box center [1151, 371] width 274 height 134
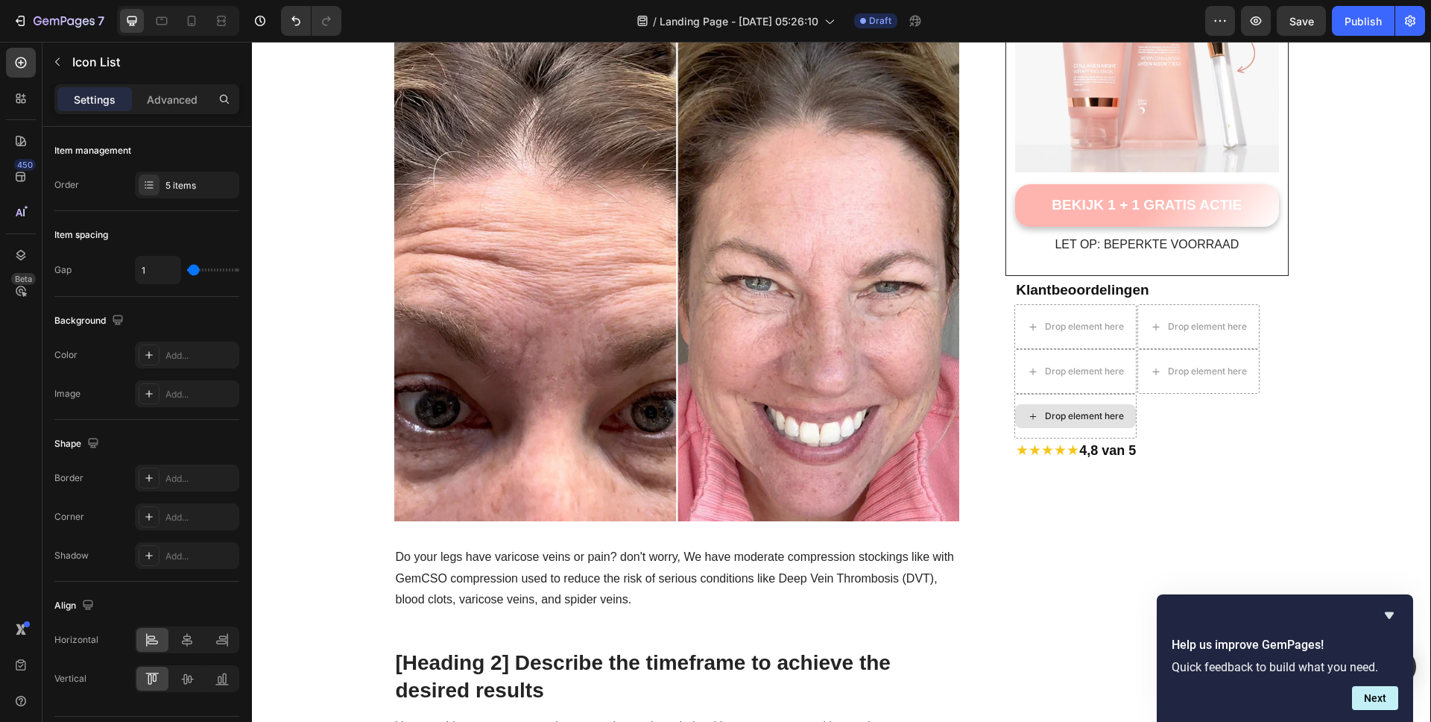
drag, startPoint x: 1117, startPoint y: 408, endPoint x: 1168, endPoint y: 415, distance: 51.9
click at [1120, 411] on div "Drop element here" at bounding box center [1075, 416] width 121 height 24
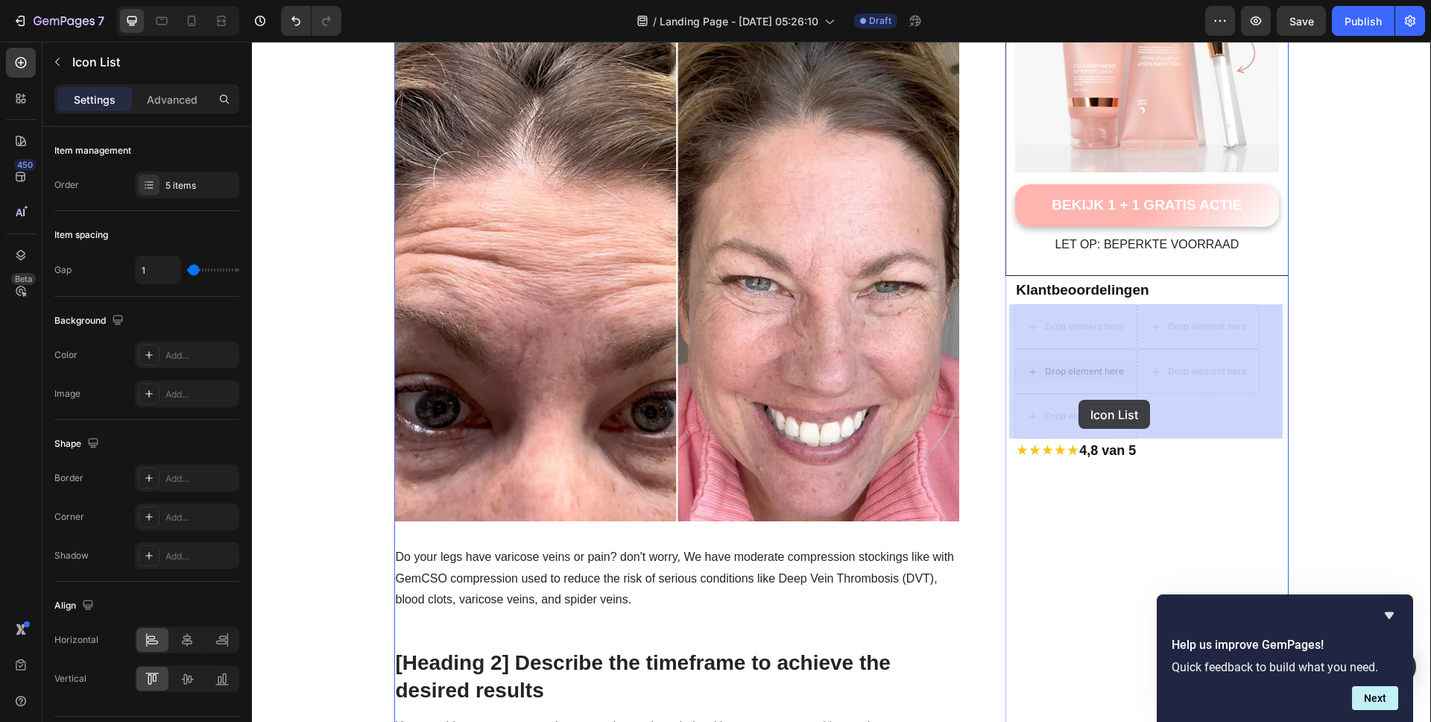
drag, startPoint x: 1158, startPoint y: 409, endPoint x: 1079, endPoint y: 400, distance: 80.3
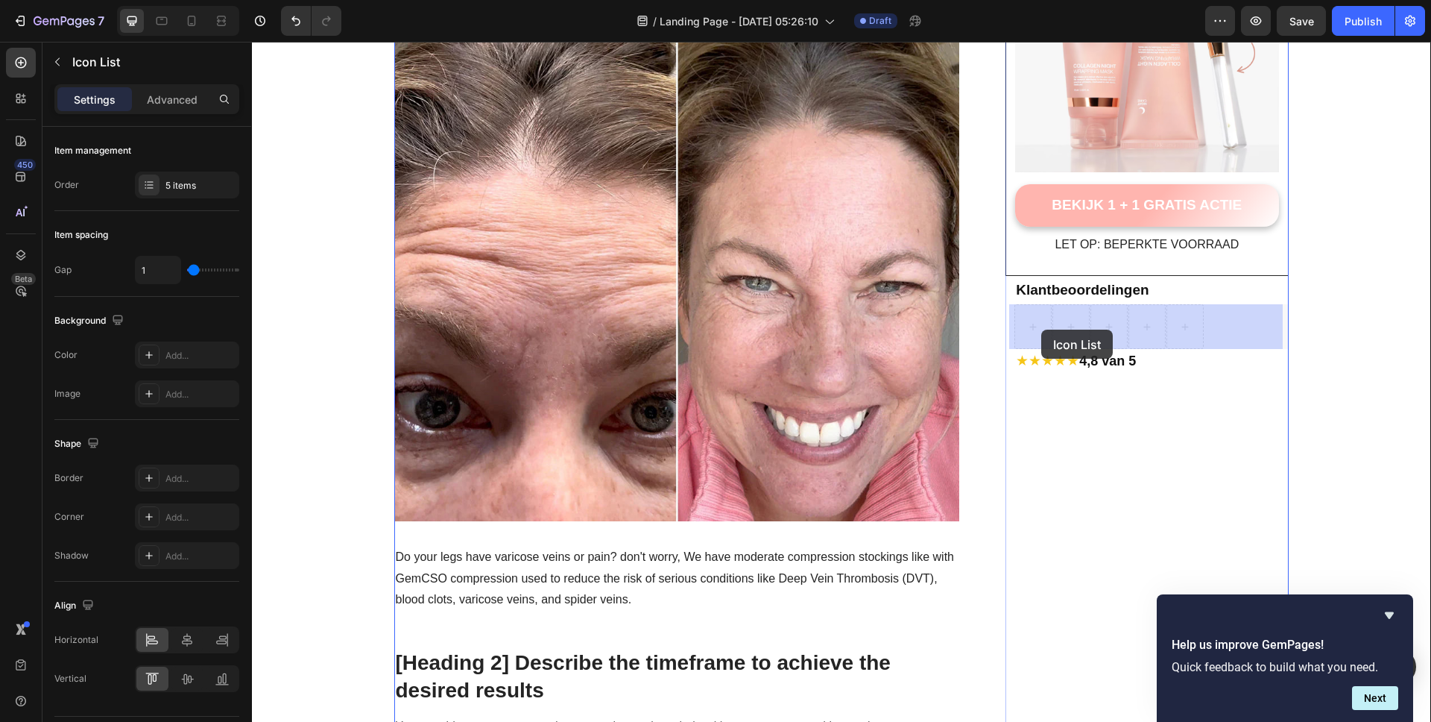
drag, startPoint x: 1202, startPoint y: 329, endPoint x: 1041, endPoint y: 329, distance: 160.3
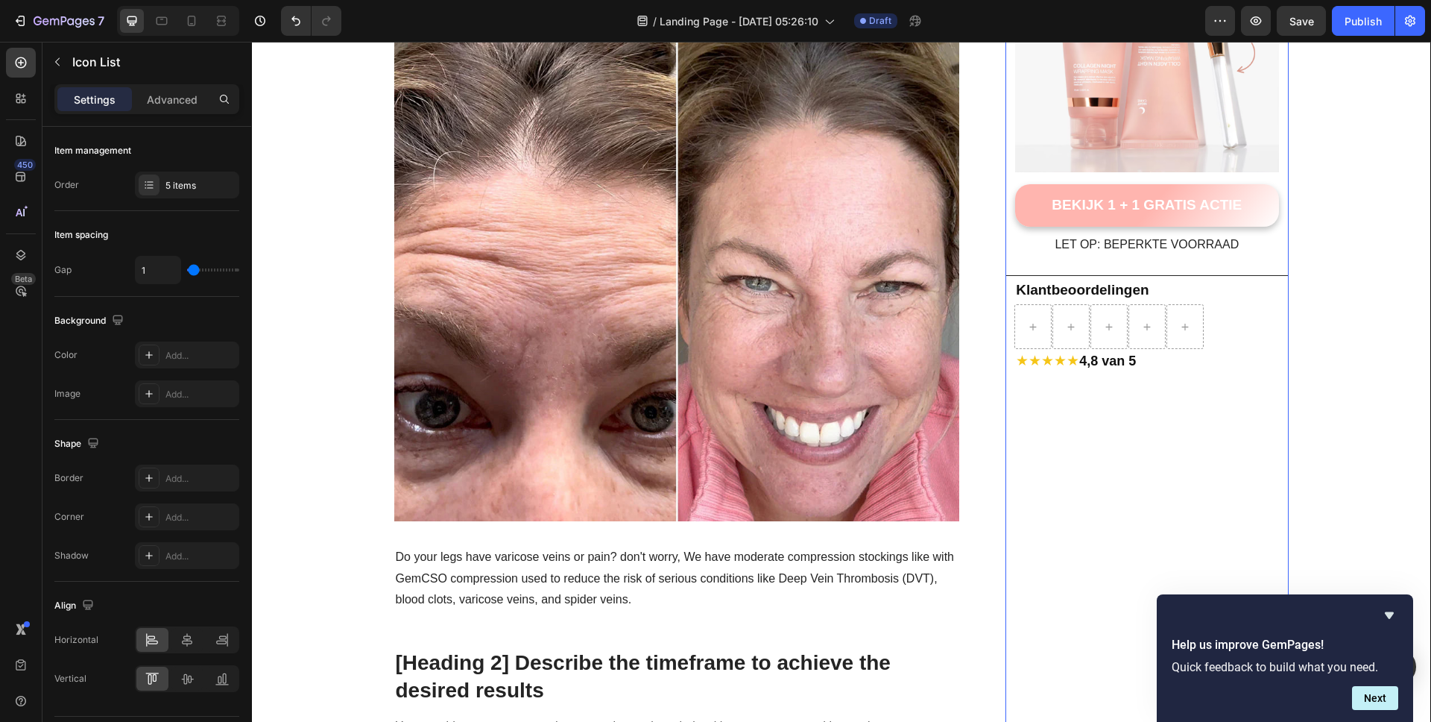
click at [1210, 326] on div at bounding box center [1151, 326] width 274 height 45
drag, startPoint x: 1231, startPoint y: 324, endPoint x: 1220, endPoint y: 321, distance: 11.6
click at [1225, 322] on div at bounding box center [1151, 326] width 274 height 45
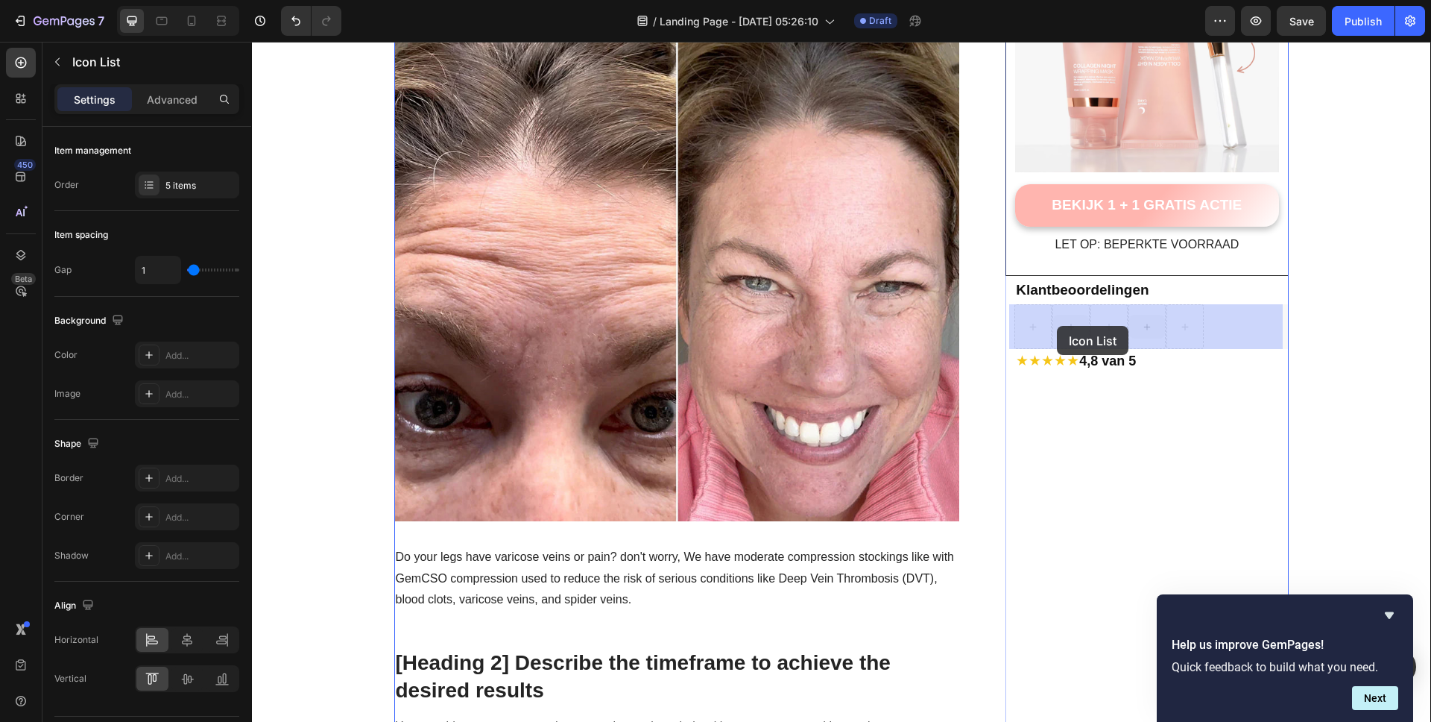
drag, startPoint x: 1220, startPoint y: 321, endPoint x: 1076, endPoint y: 326, distance: 144.7
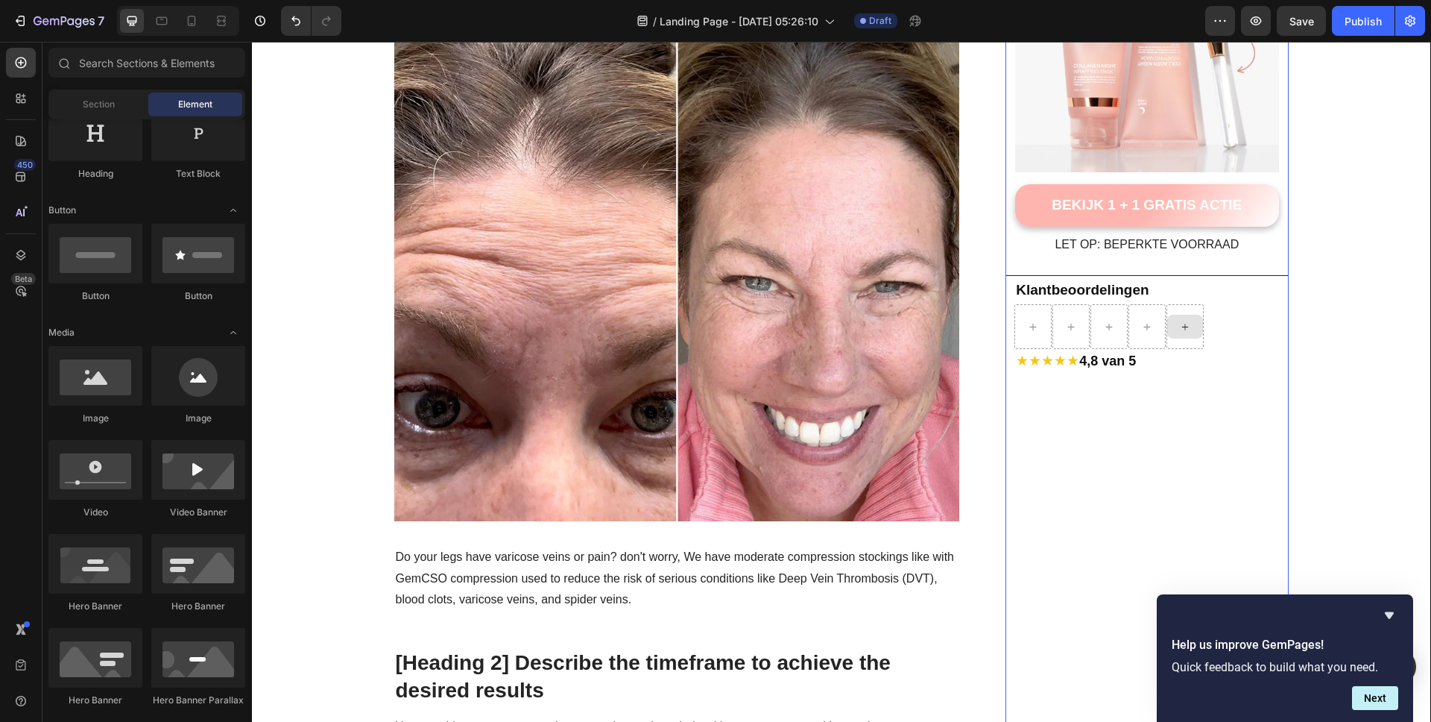
click at [1187, 325] on div at bounding box center [1185, 327] width 36 height 24
click at [1219, 335] on div at bounding box center [1151, 326] width 274 height 45
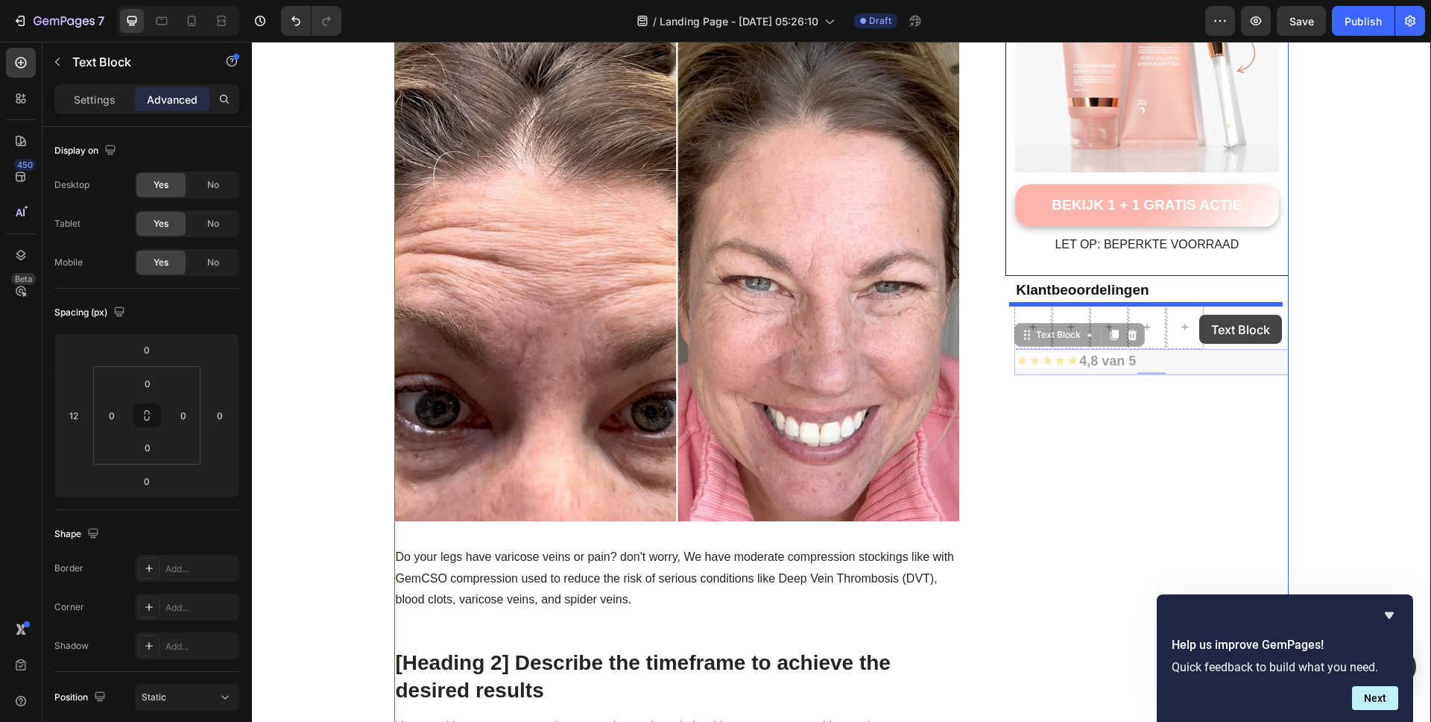
drag, startPoint x: 1205, startPoint y: 359, endPoint x: 1199, endPoint y: 315, distance: 45.0
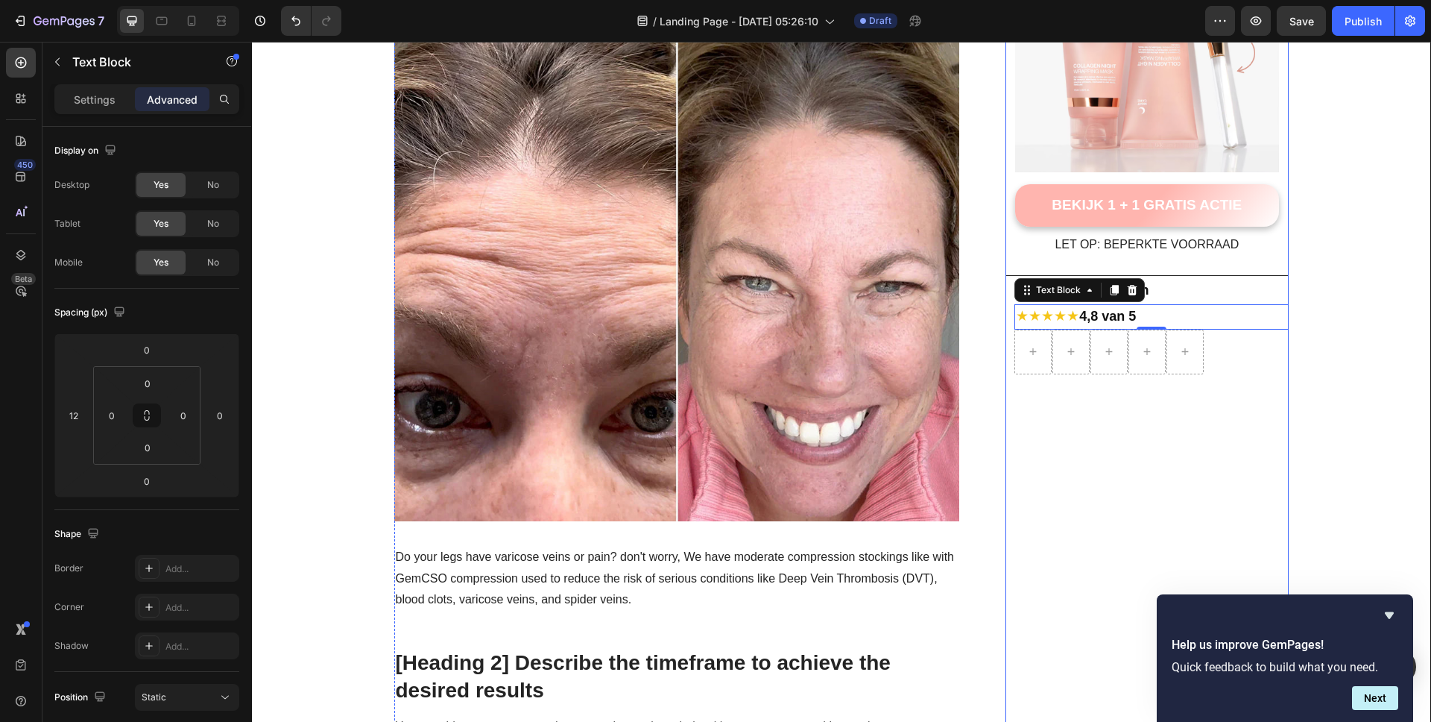
click at [1231, 341] on div at bounding box center [1151, 351] width 274 height 45
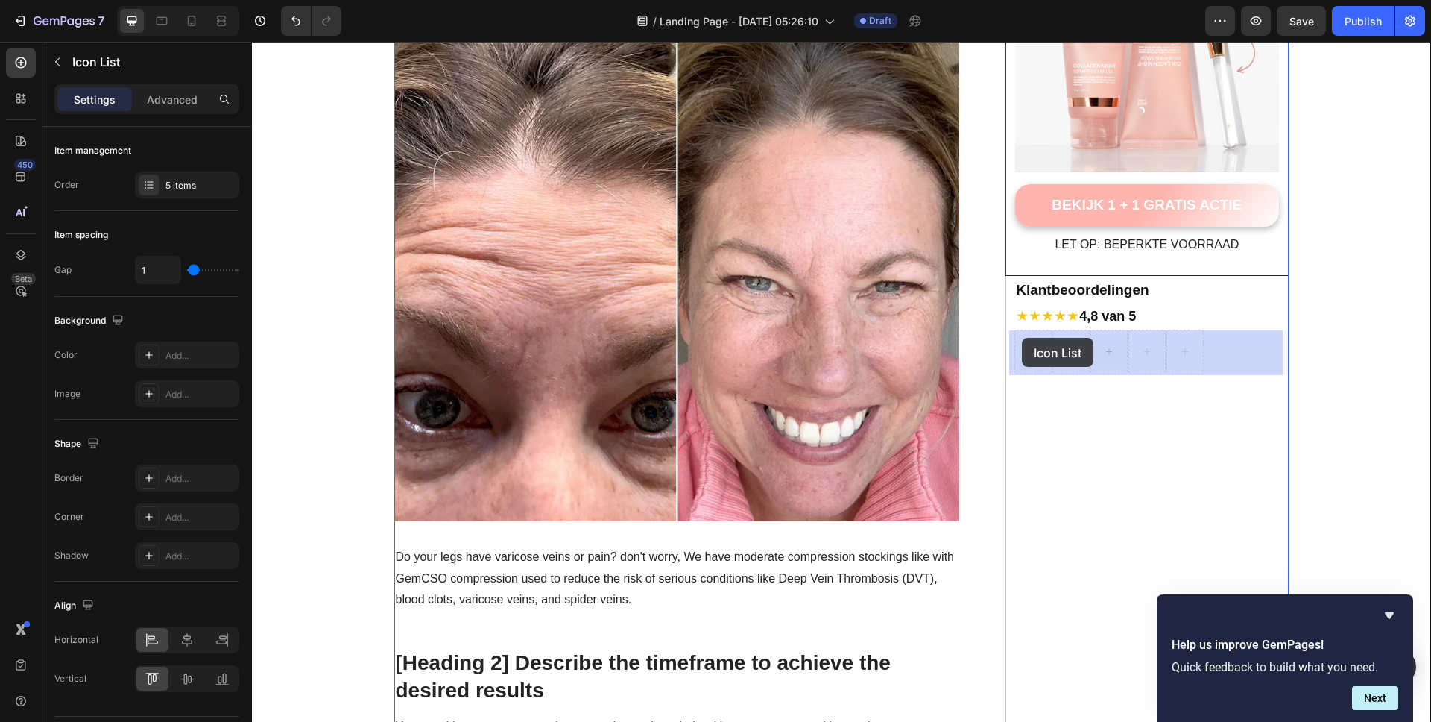
drag, startPoint x: 1218, startPoint y: 351, endPoint x: 1022, endPoint y: 338, distance: 196.5
click at [1386, 617] on icon "Hide survey" at bounding box center [1389, 615] width 18 height 18
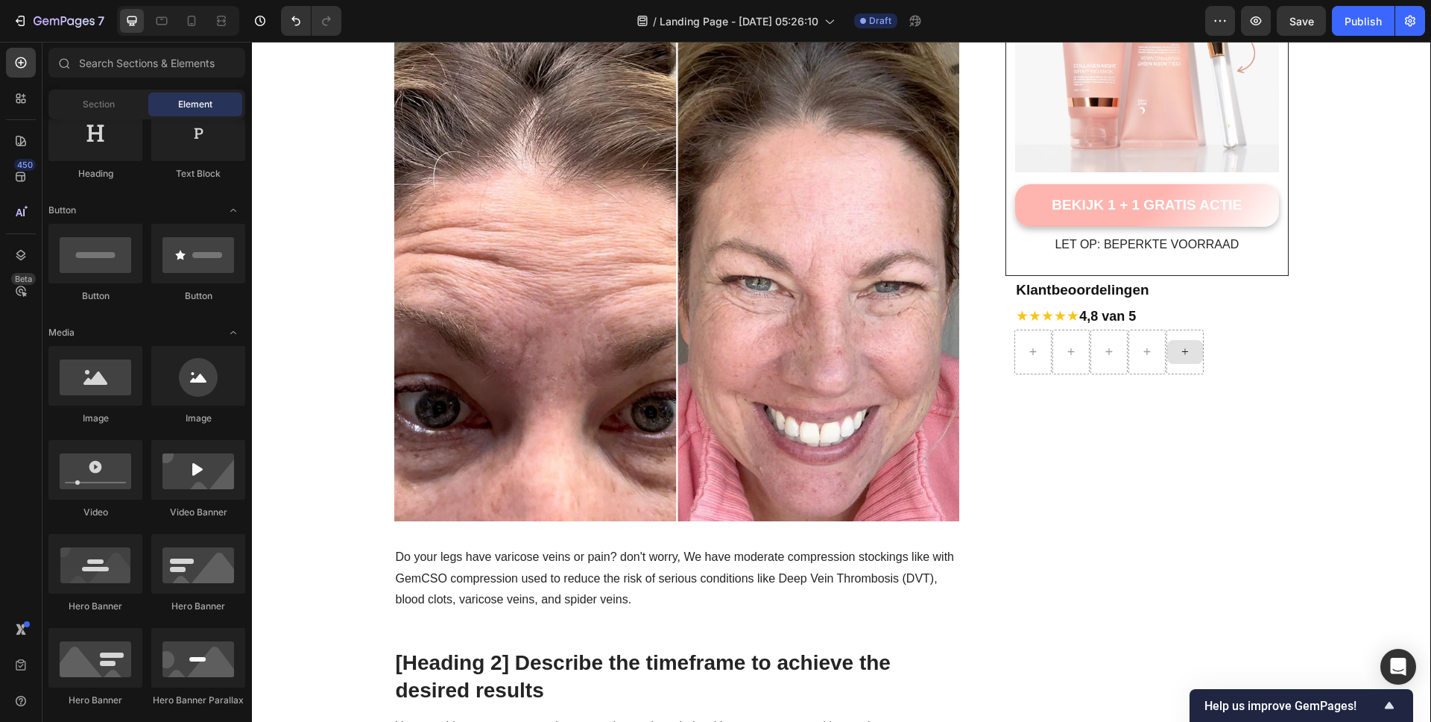
click at [1190, 356] on div at bounding box center [1185, 352] width 36 height 24
click at [107, 104] on span "Section" at bounding box center [99, 104] width 32 height 13
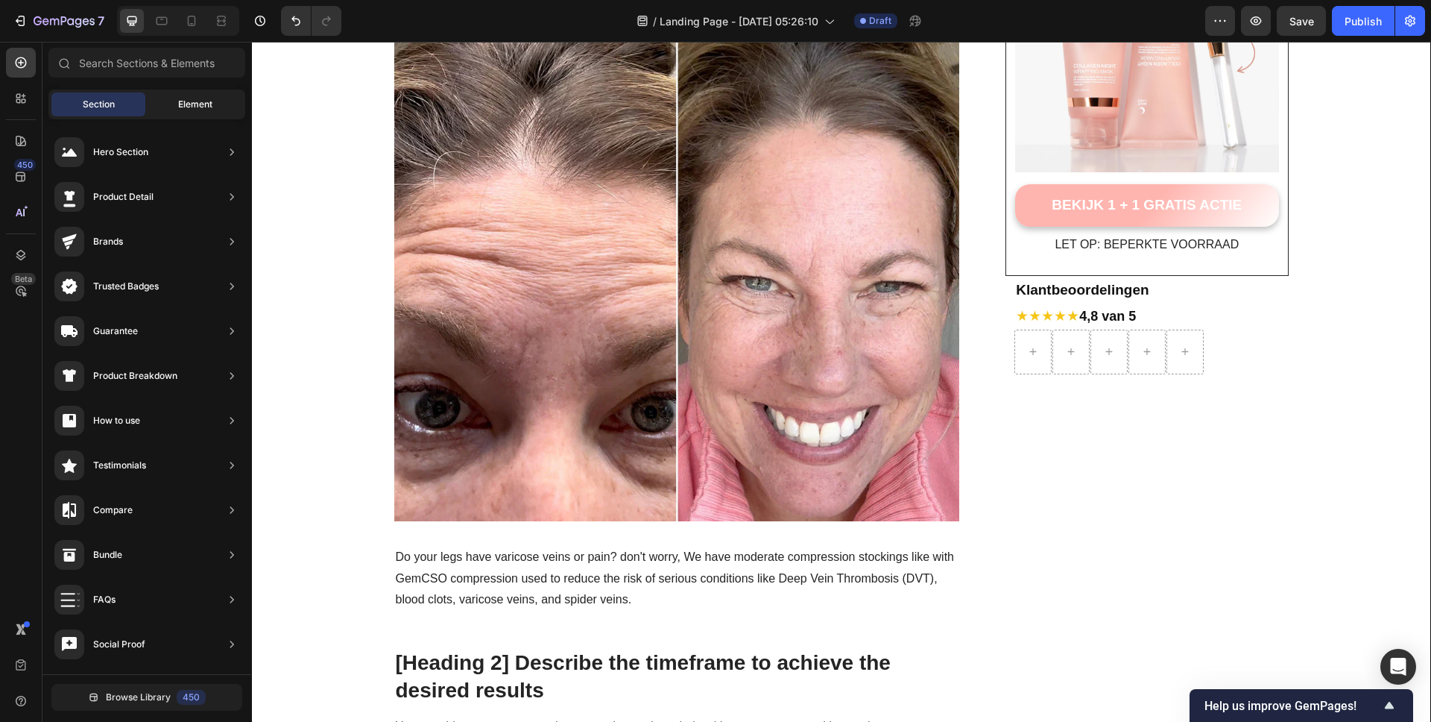
click at [191, 108] on span "Element" at bounding box center [195, 104] width 34 height 13
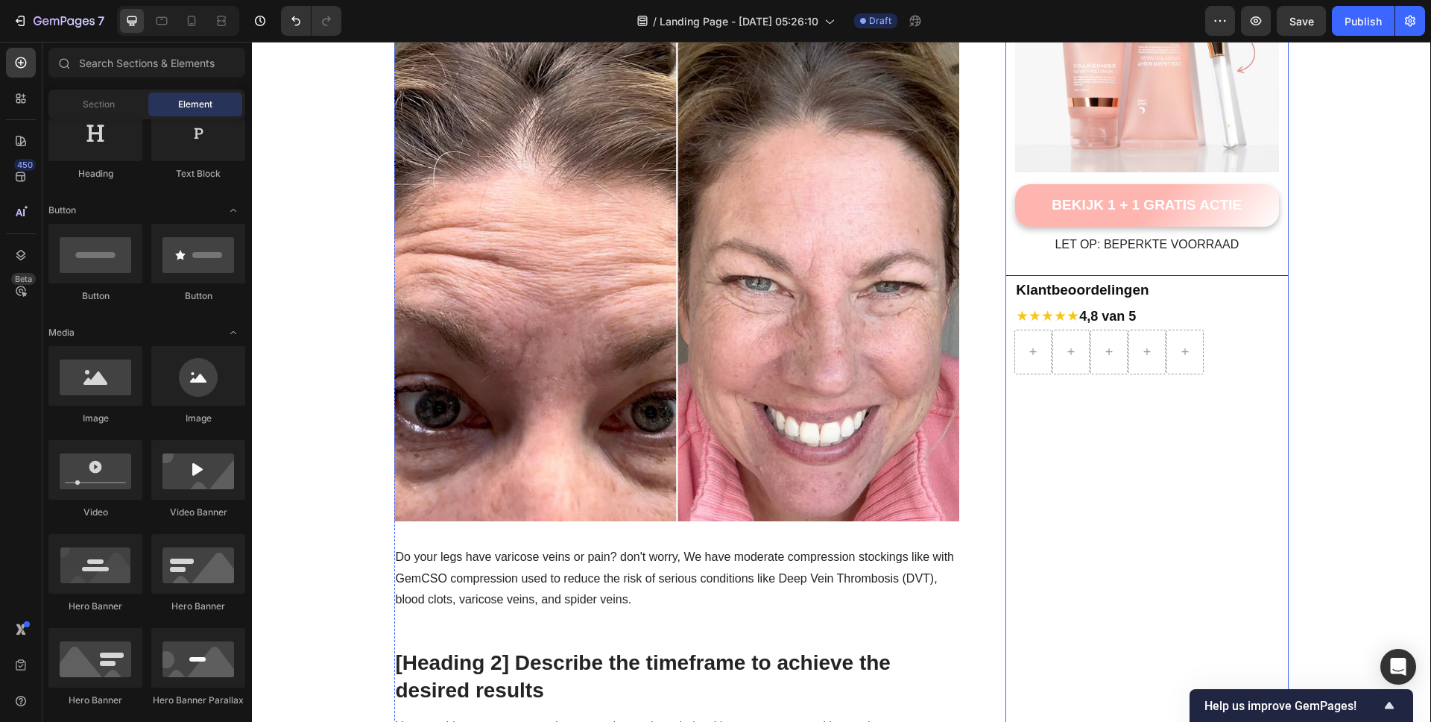
click at [1227, 348] on div at bounding box center [1151, 351] width 274 height 45
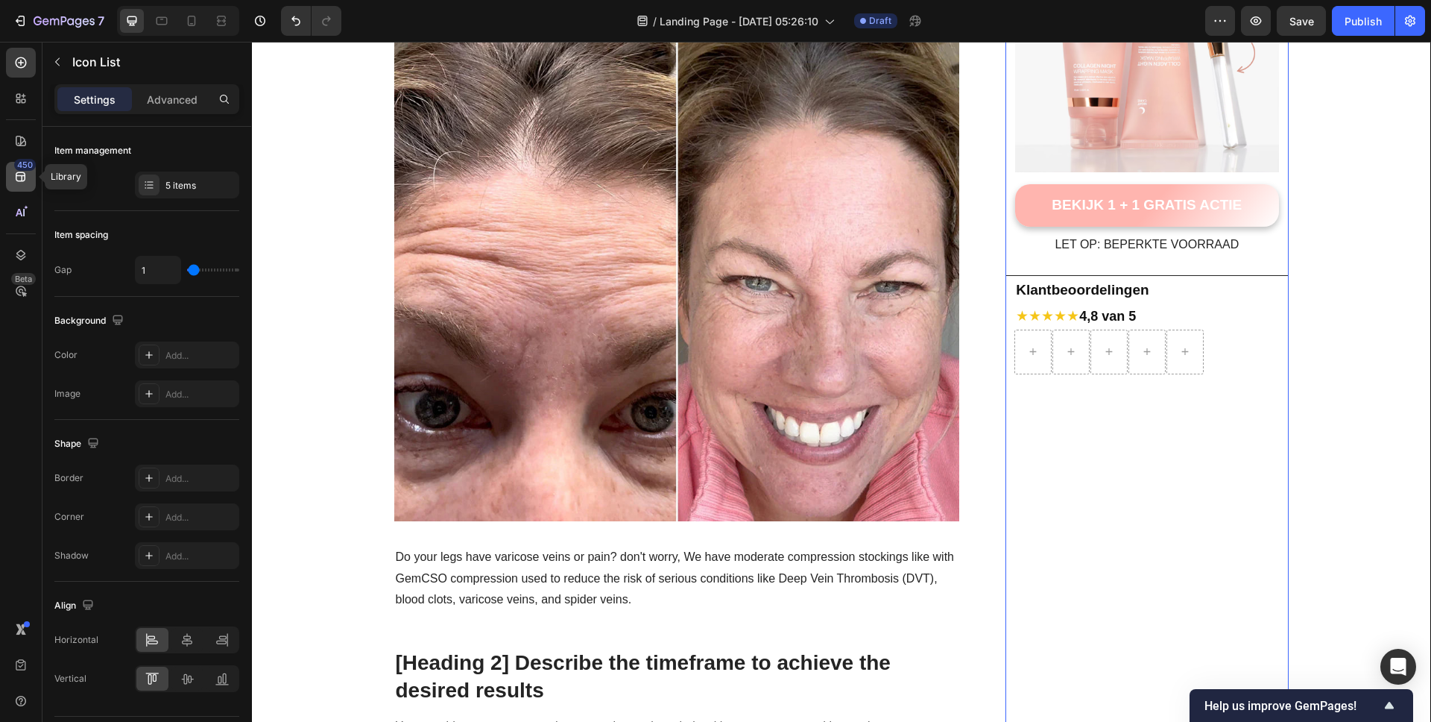
click at [18, 171] on icon at bounding box center [20, 176] width 15 height 15
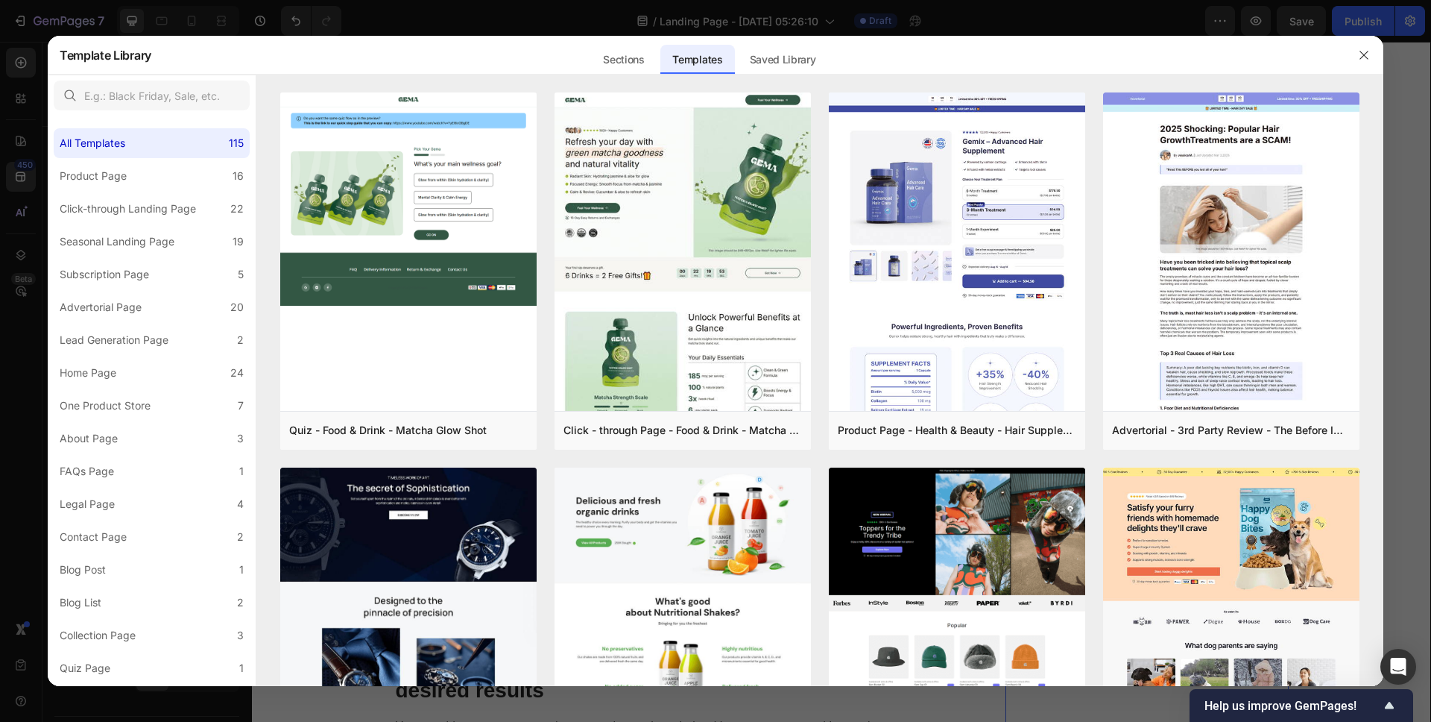
click at [18, 140] on div at bounding box center [715, 361] width 1431 height 722
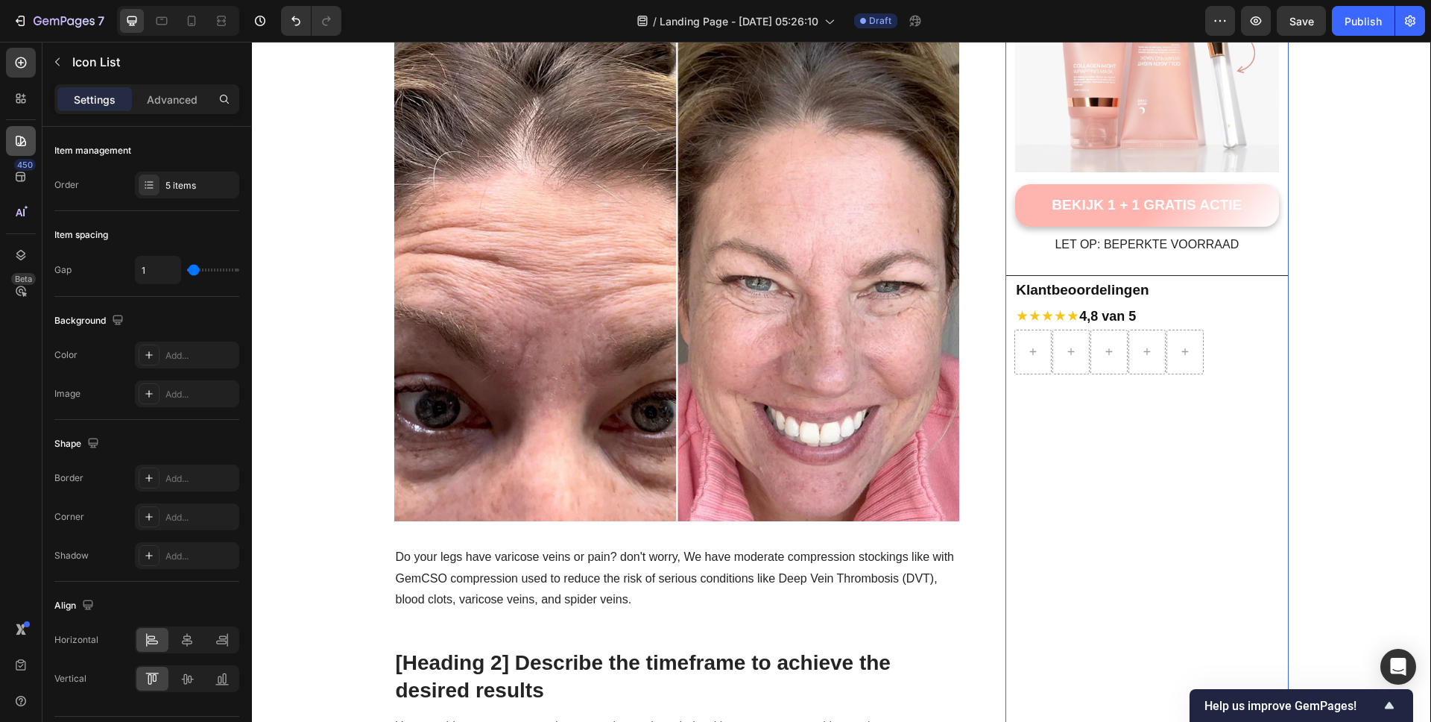
click at [25, 128] on div at bounding box center [21, 141] width 30 height 30
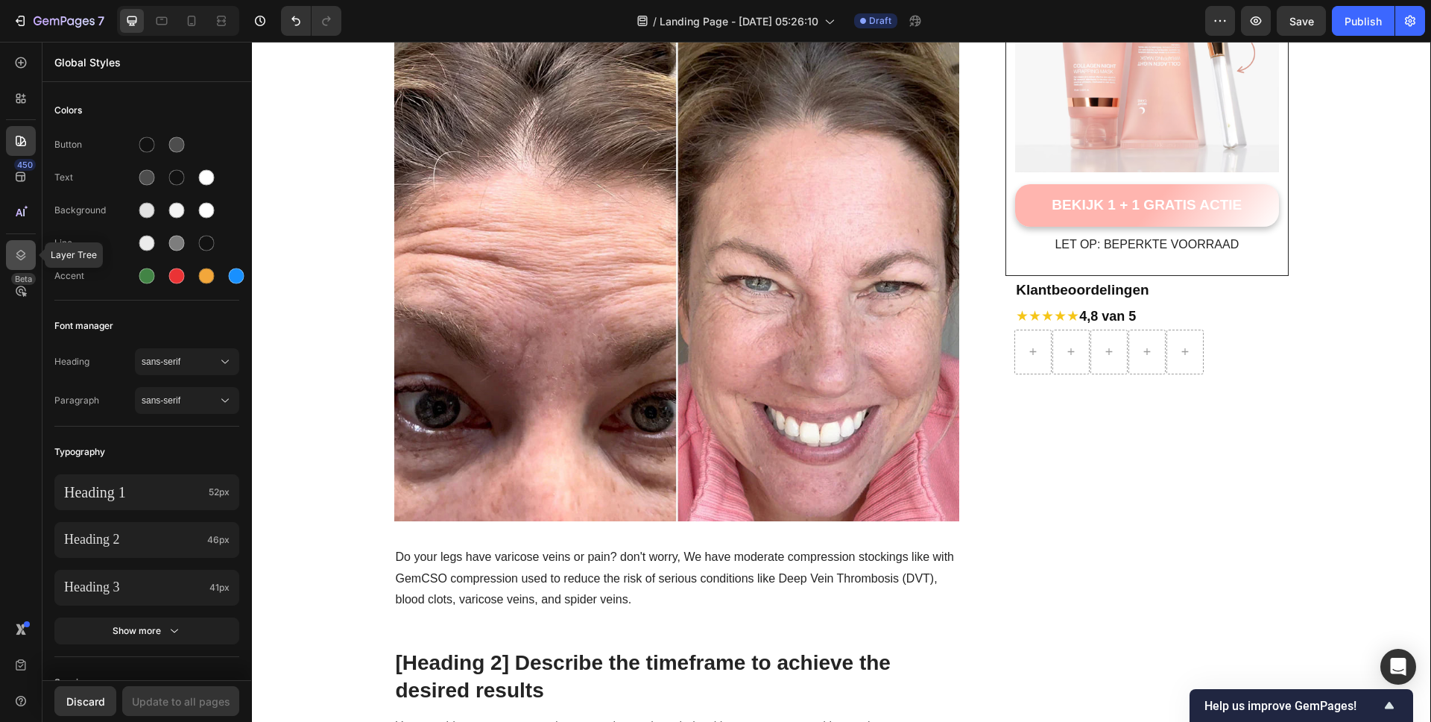
click at [13, 260] on icon at bounding box center [20, 254] width 15 height 15
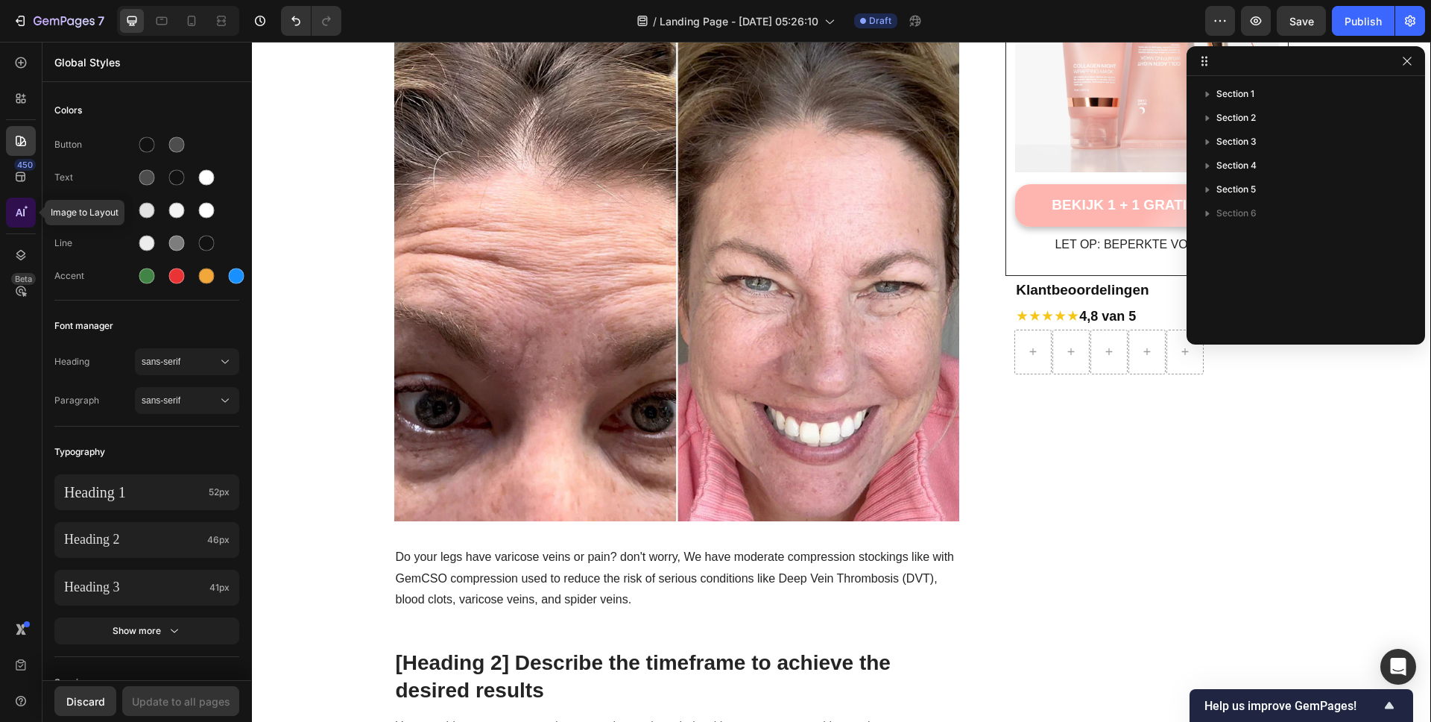
click at [11, 209] on div at bounding box center [21, 213] width 30 height 30
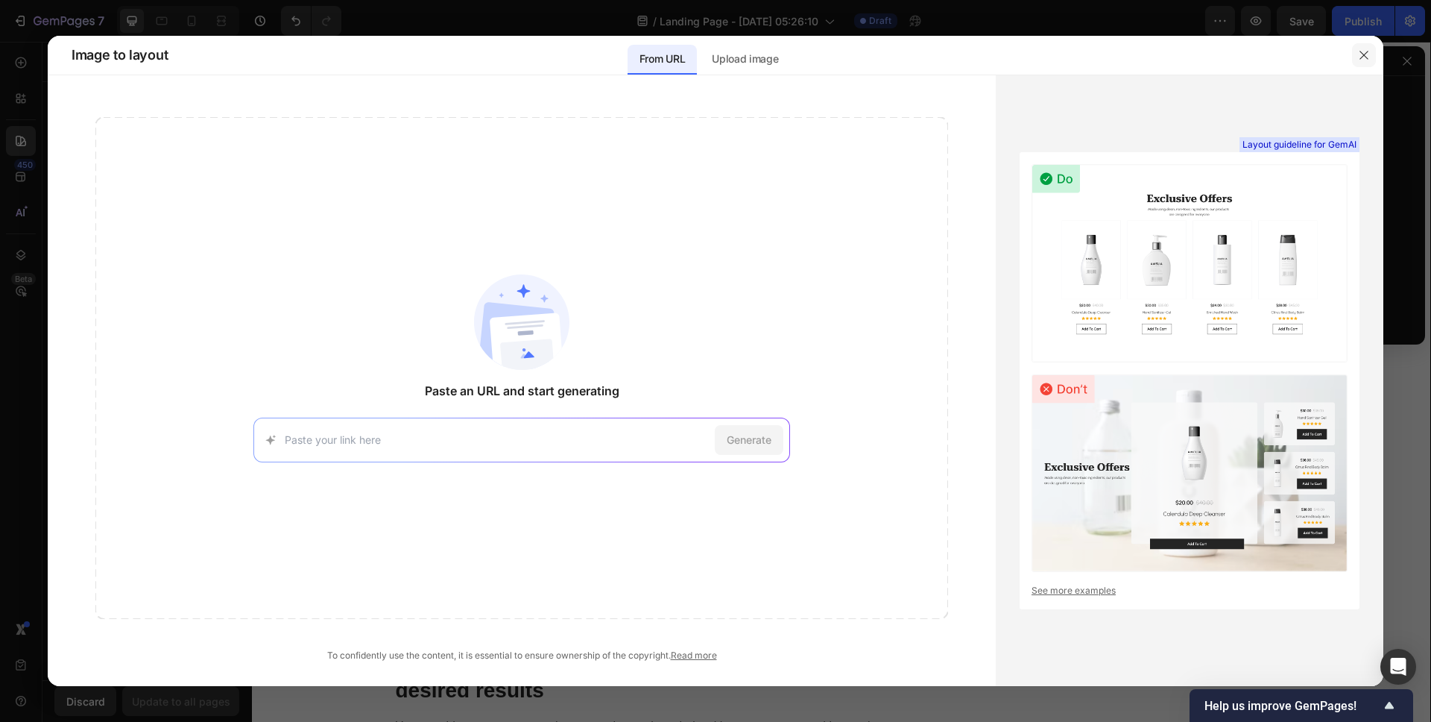
click at [1368, 53] on icon "button" at bounding box center [1364, 55] width 12 height 12
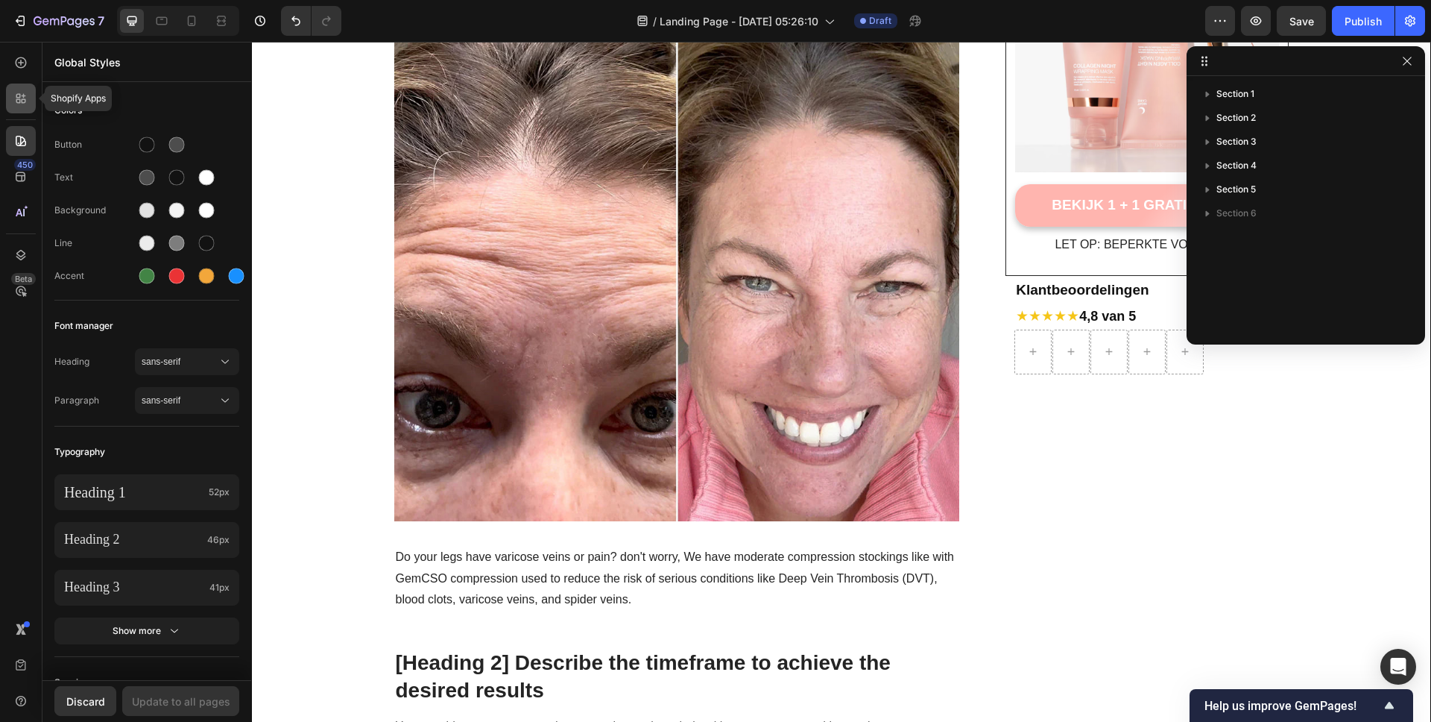
click at [28, 107] on div at bounding box center [21, 98] width 30 height 30
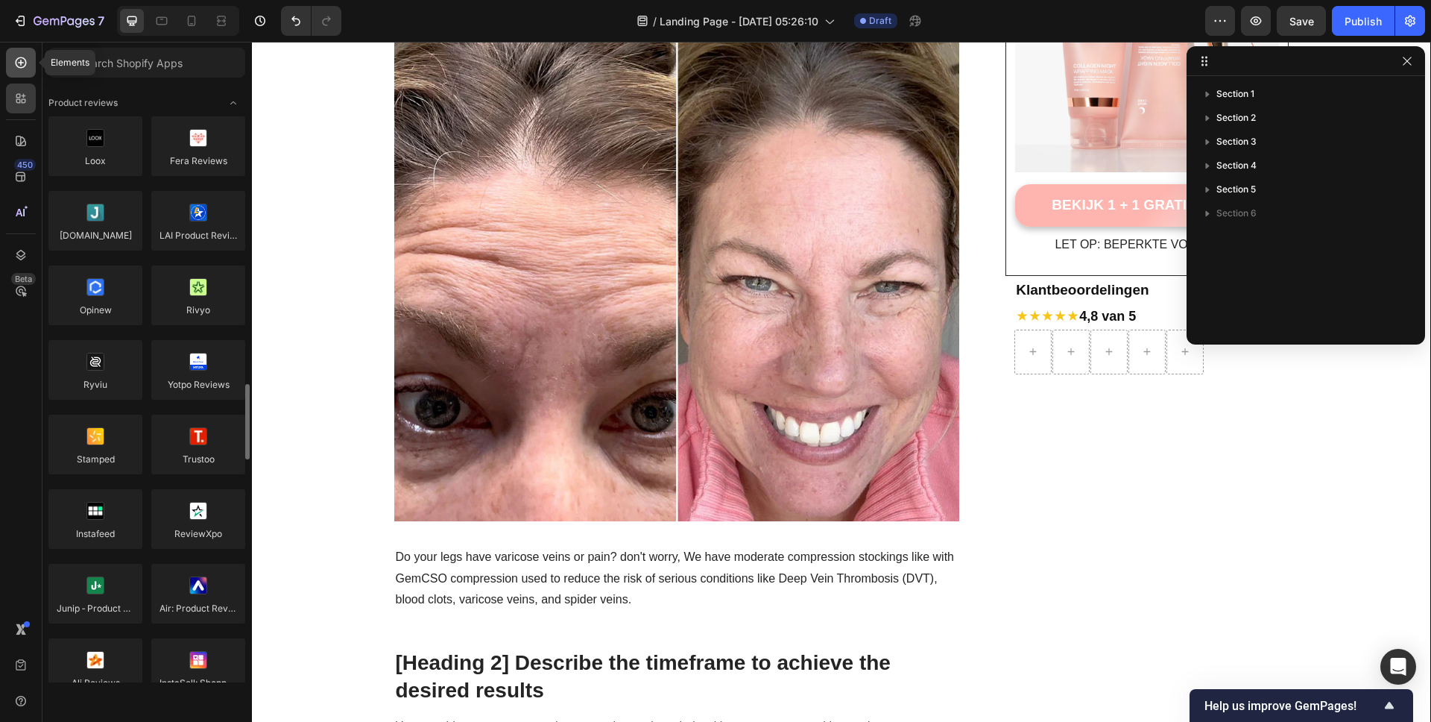
scroll to position [267, 0]
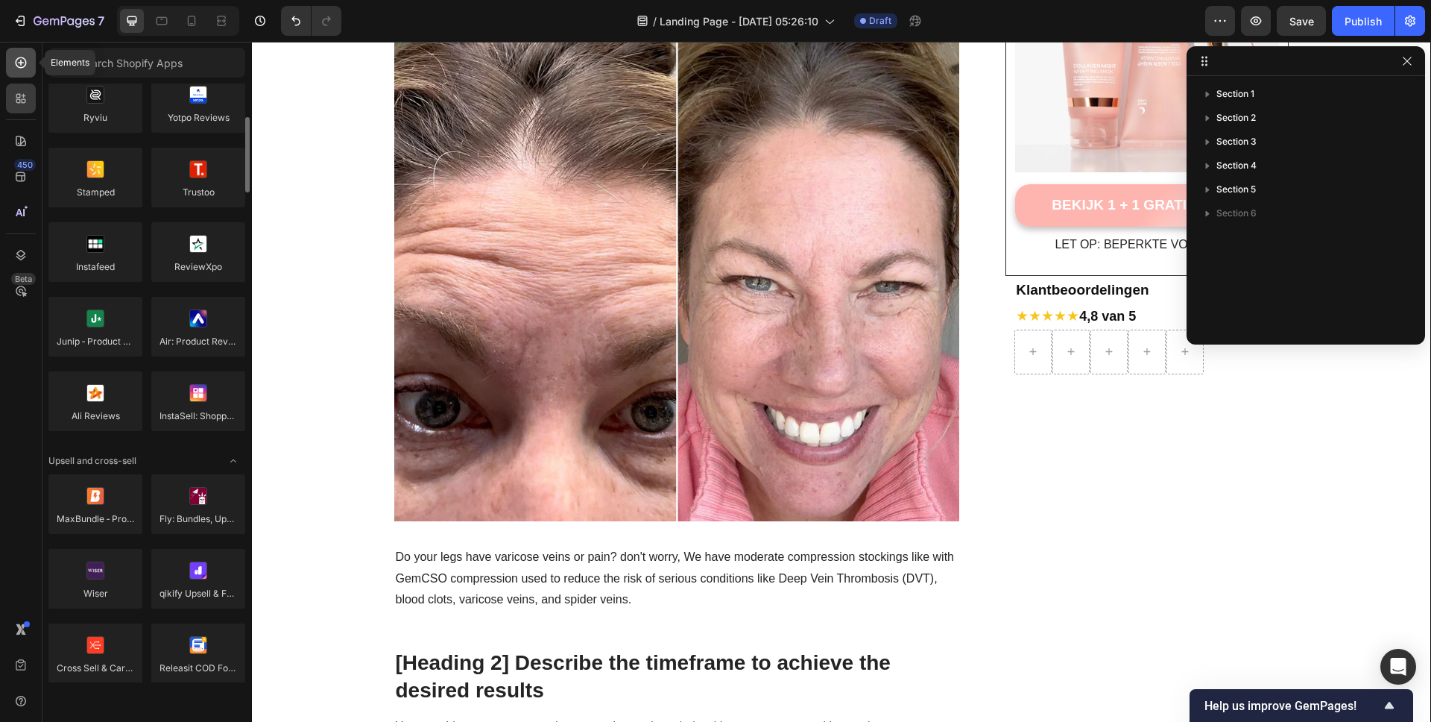
click at [25, 66] on icon at bounding box center [20, 62] width 15 height 15
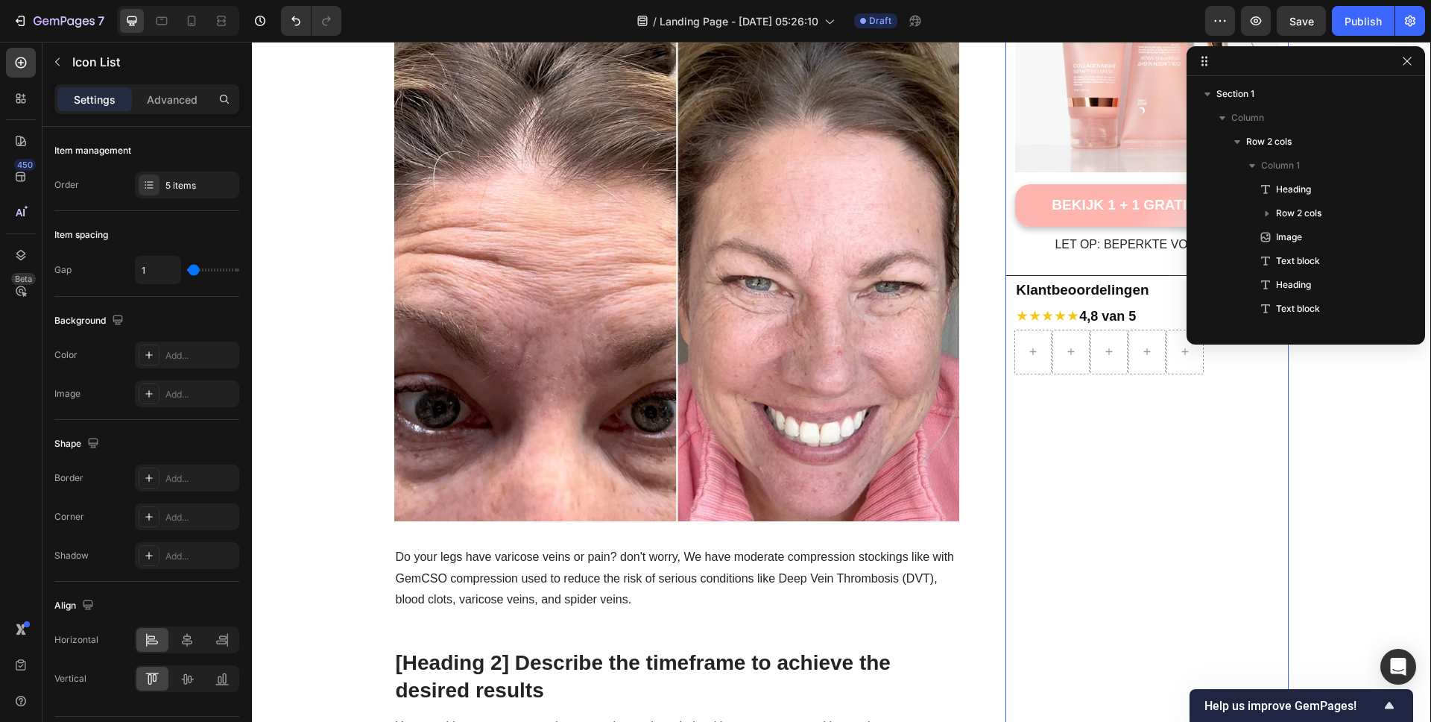
click at [1218, 359] on div at bounding box center [1151, 351] width 274 height 45
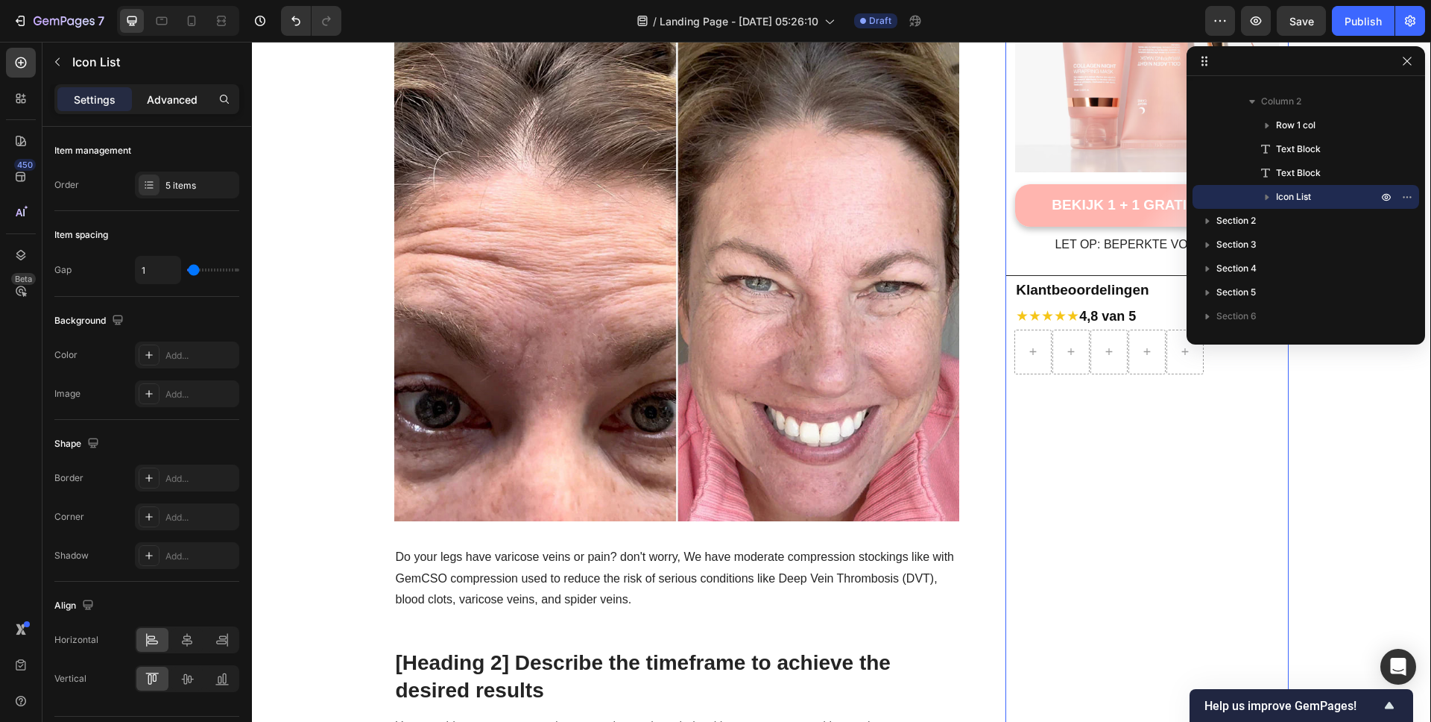
click at [162, 103] on p "Advanced" at bounding box center [172, 100] width 51 height 16
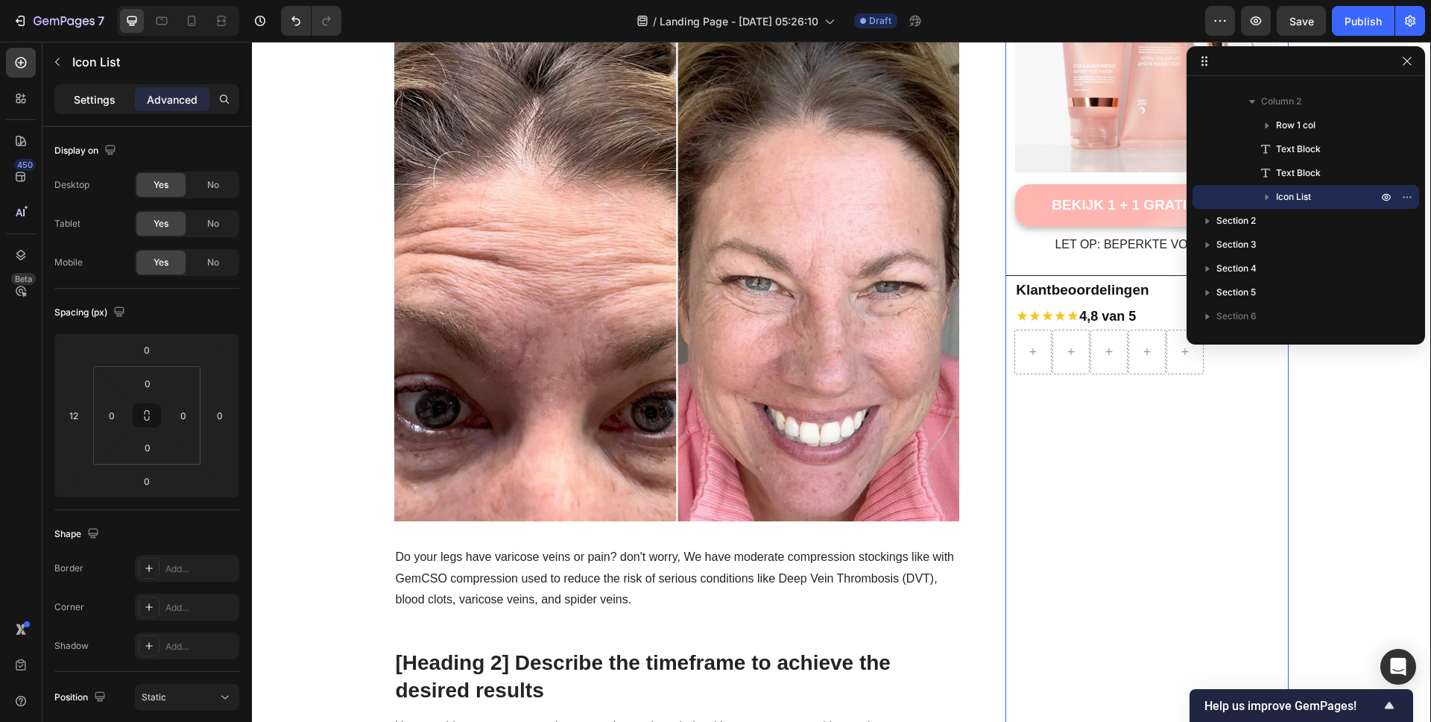
click at [112, 102] on p "Settings" at bounding box center [95, 100] width 42 height 16
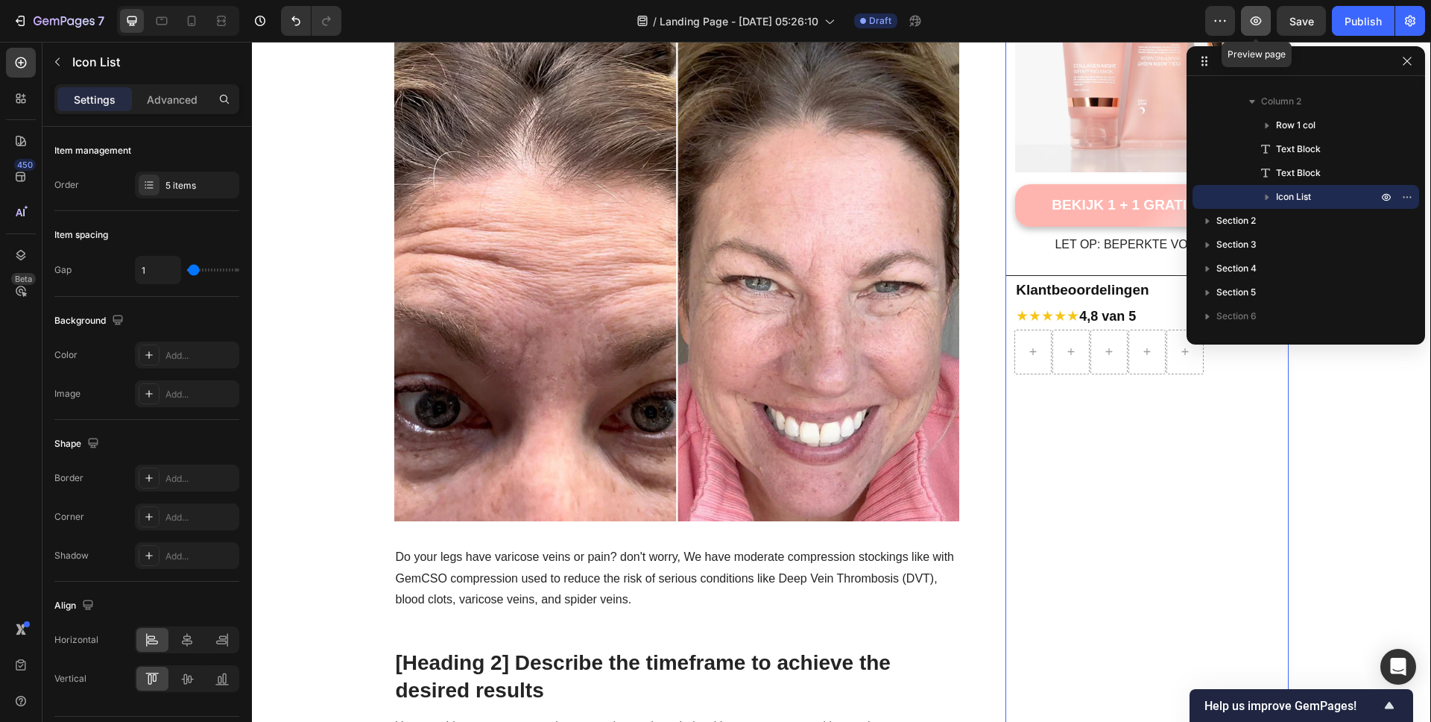
click at [1260, 22] on icon "button" at bounding box center [1256, 20] width 15 height 15
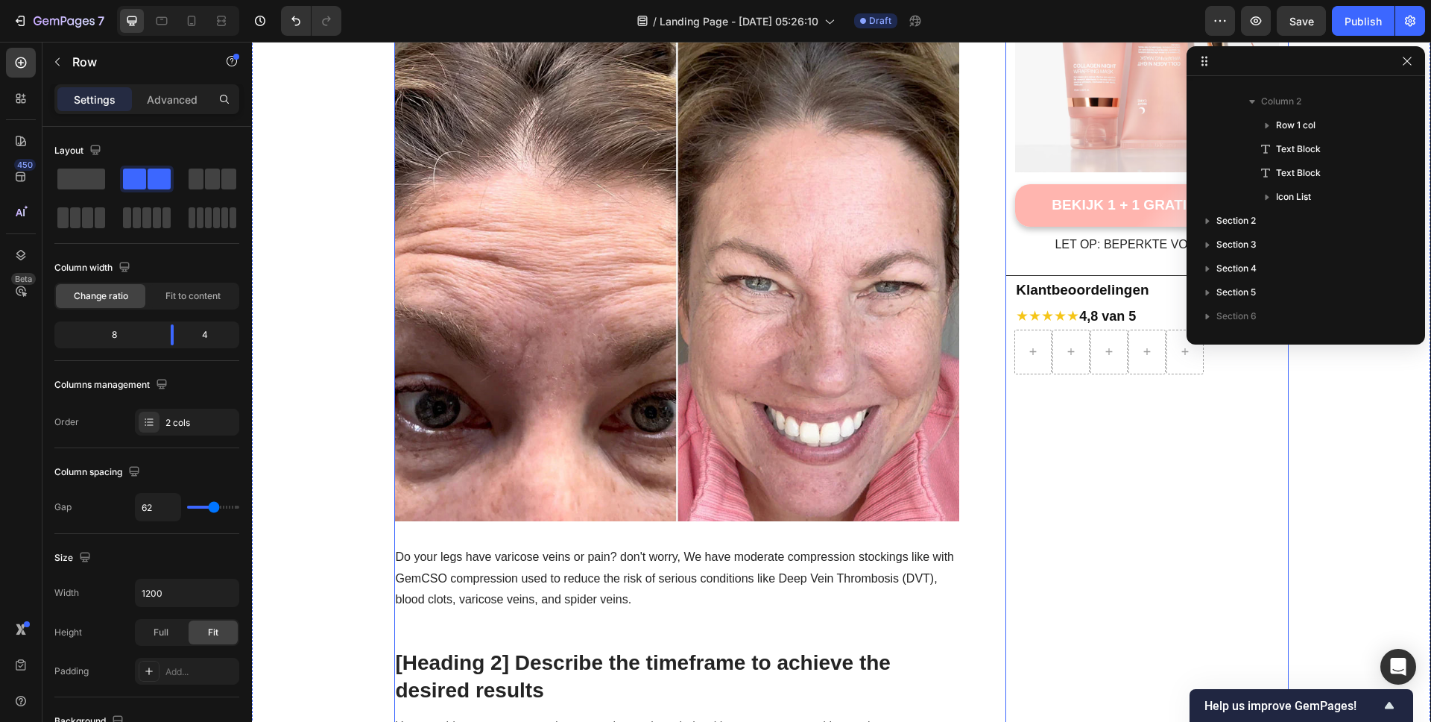
scroll to position [0, 0]
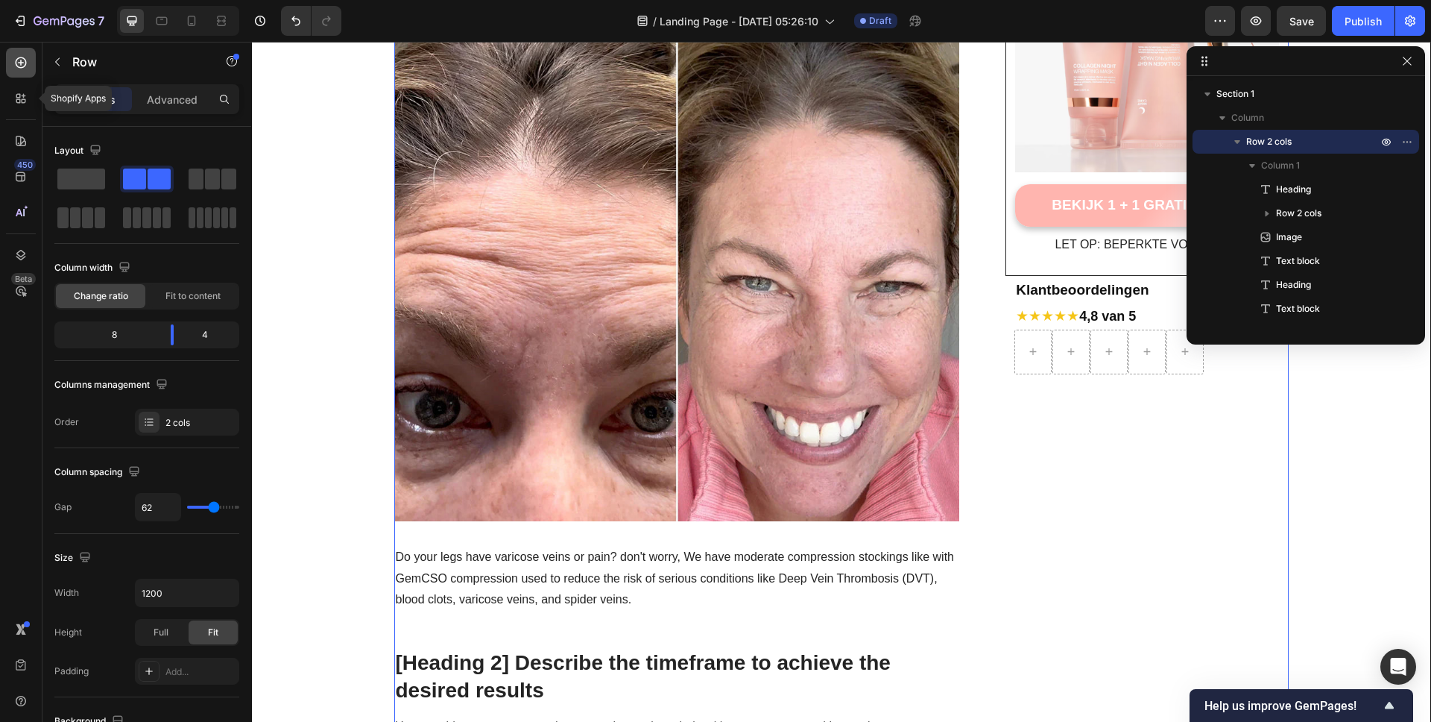
click at [33, 71] on div at bounding box center [21, 63] width 30 height 30
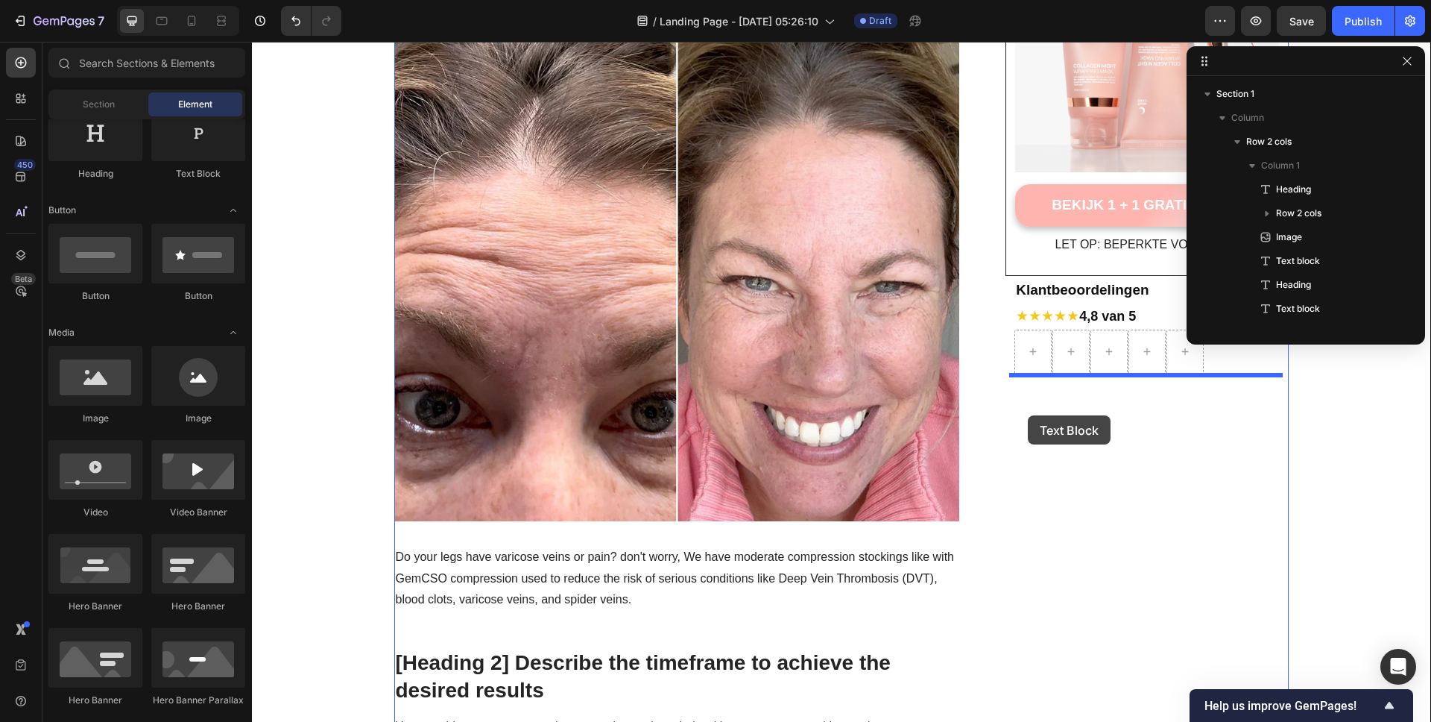
drag, startPoint x: 443, startPoint y: 195, endPoint x: 1042, endPoint y: 426, distance: 642.3
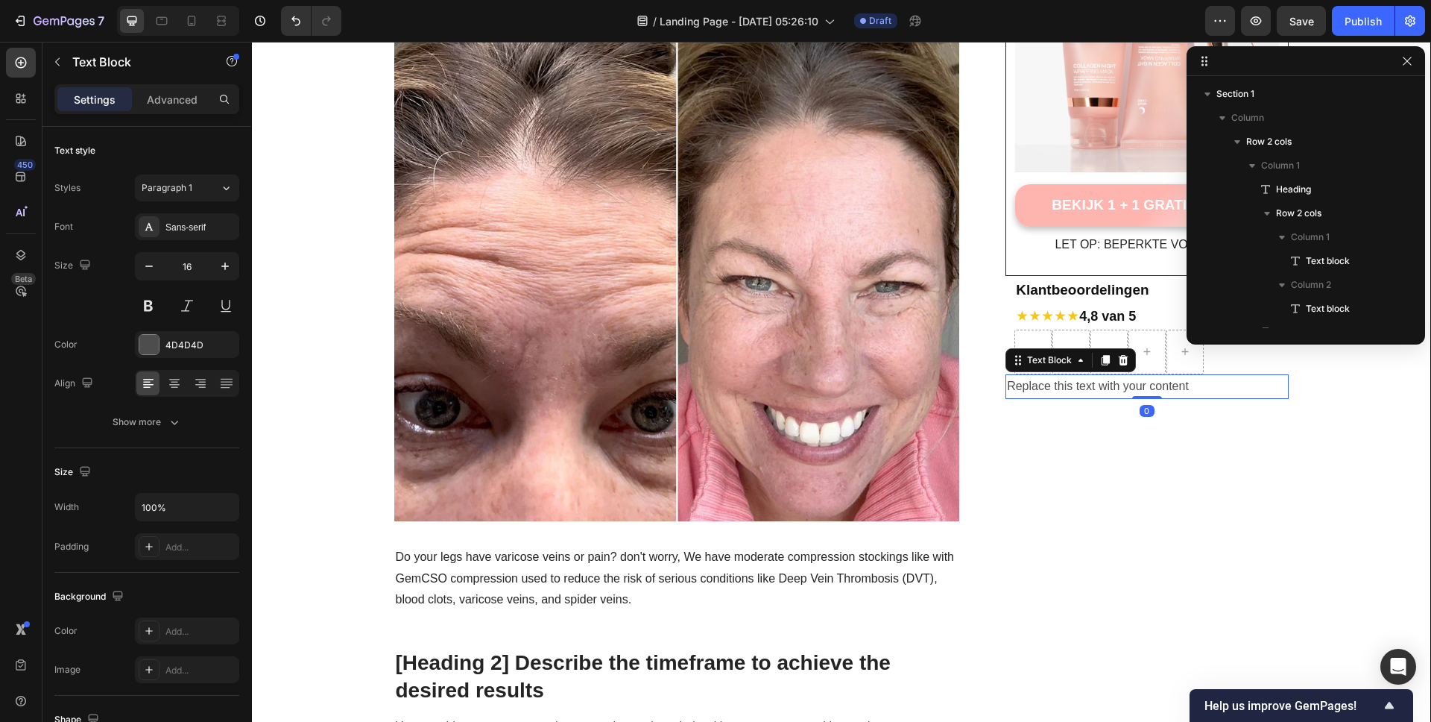
scroll to position [2139, 0]
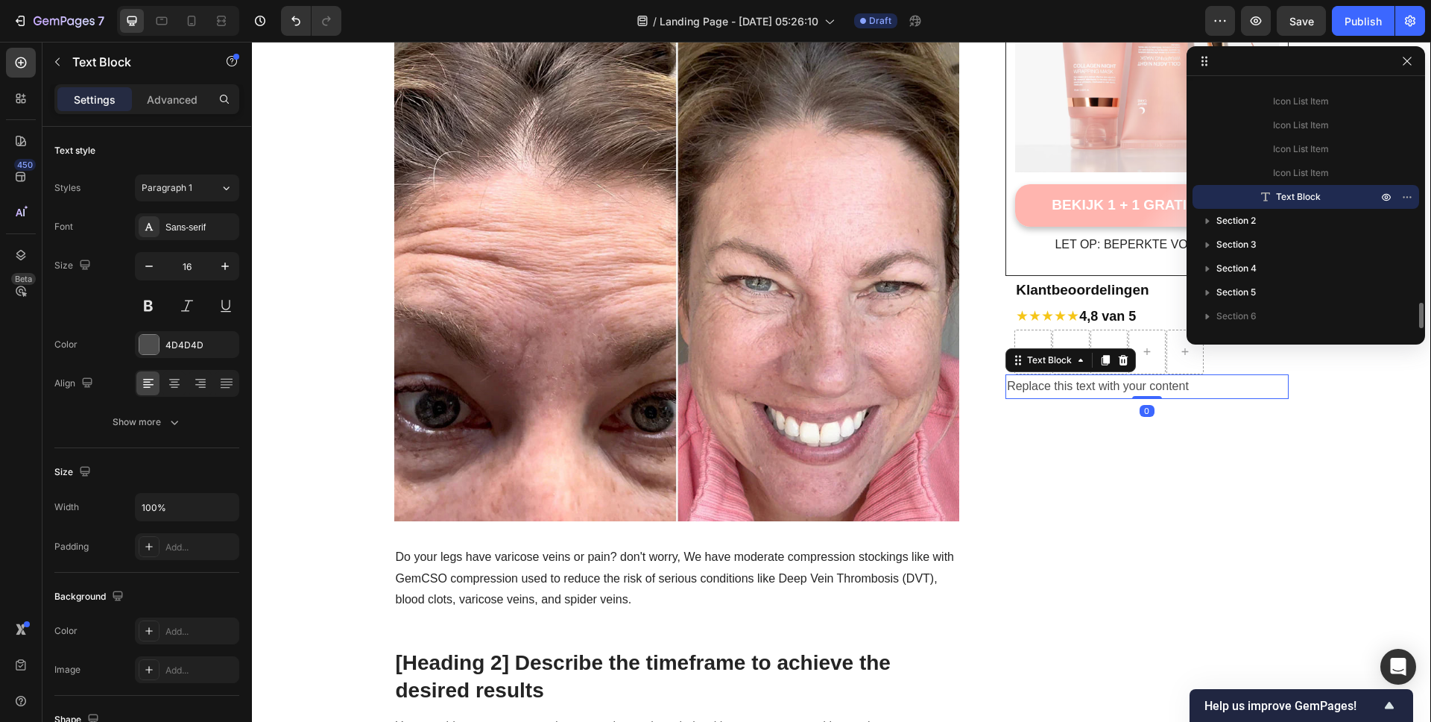
click at [1082, 385] on div "Replace this text with your content" at bounding box center [1147, 386] width 283 height 25
click at [1082, 385] on p "Replace this text with your content" at bounding box center [1147, 387] width 280 height 22
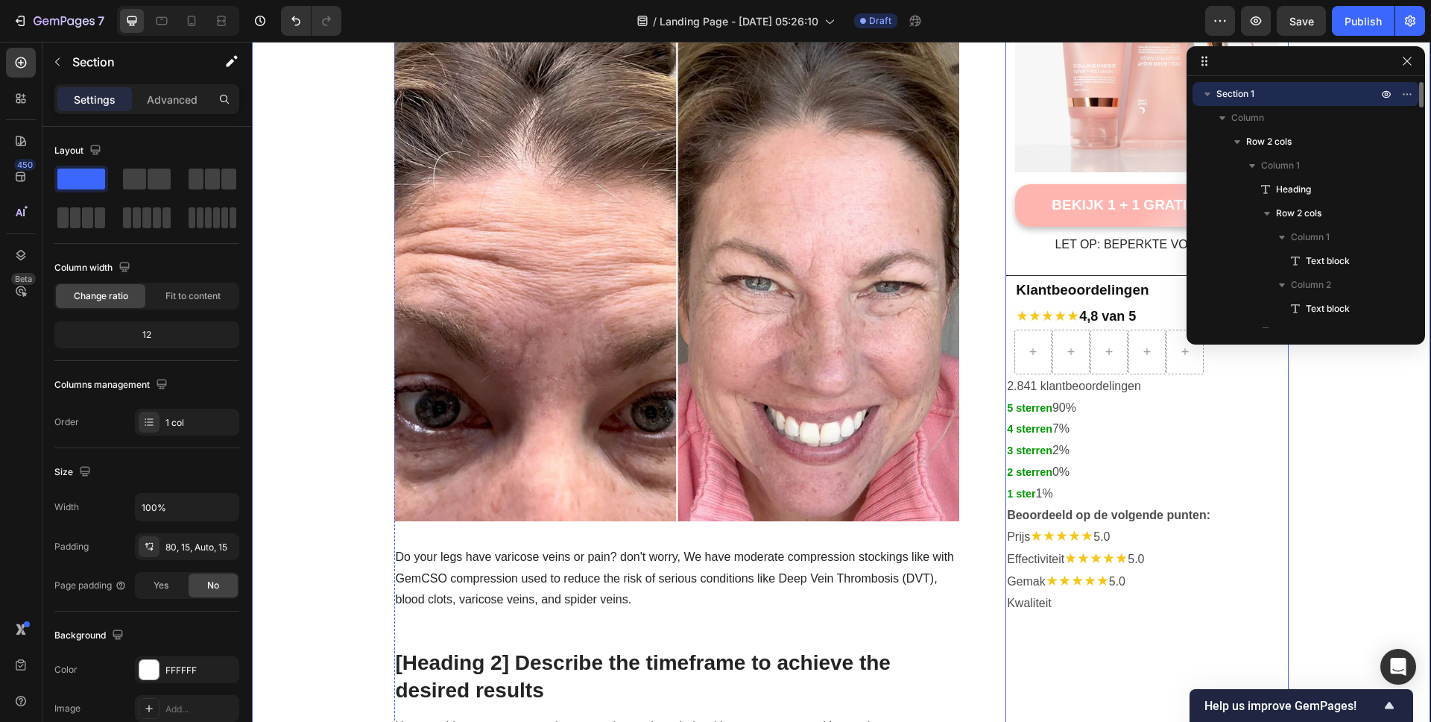
click at [1229, 363] on div at bounding box center [1151, 351] width 274 height 45
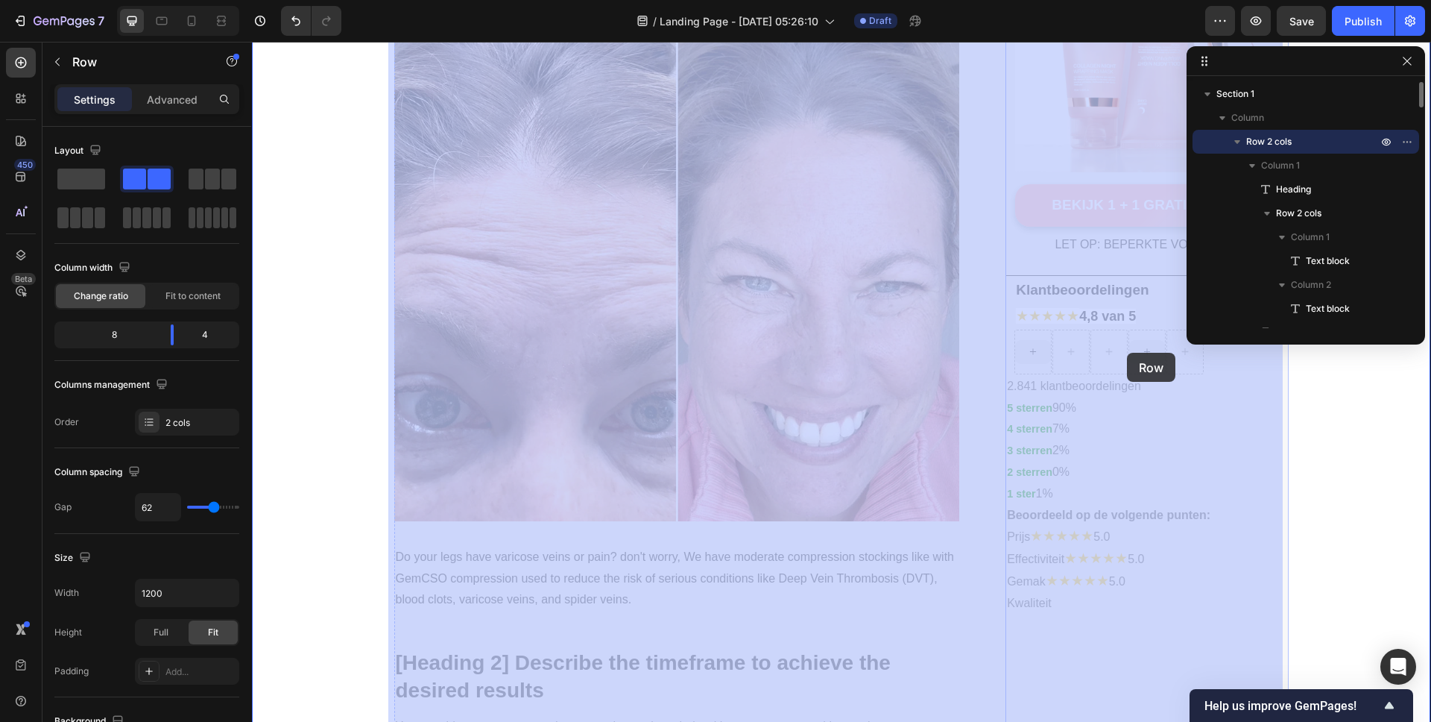
drag, startPoint x: 990, startPoint y: 347, endPoint x: 1127, endPoint y: 353, distance: 137.3
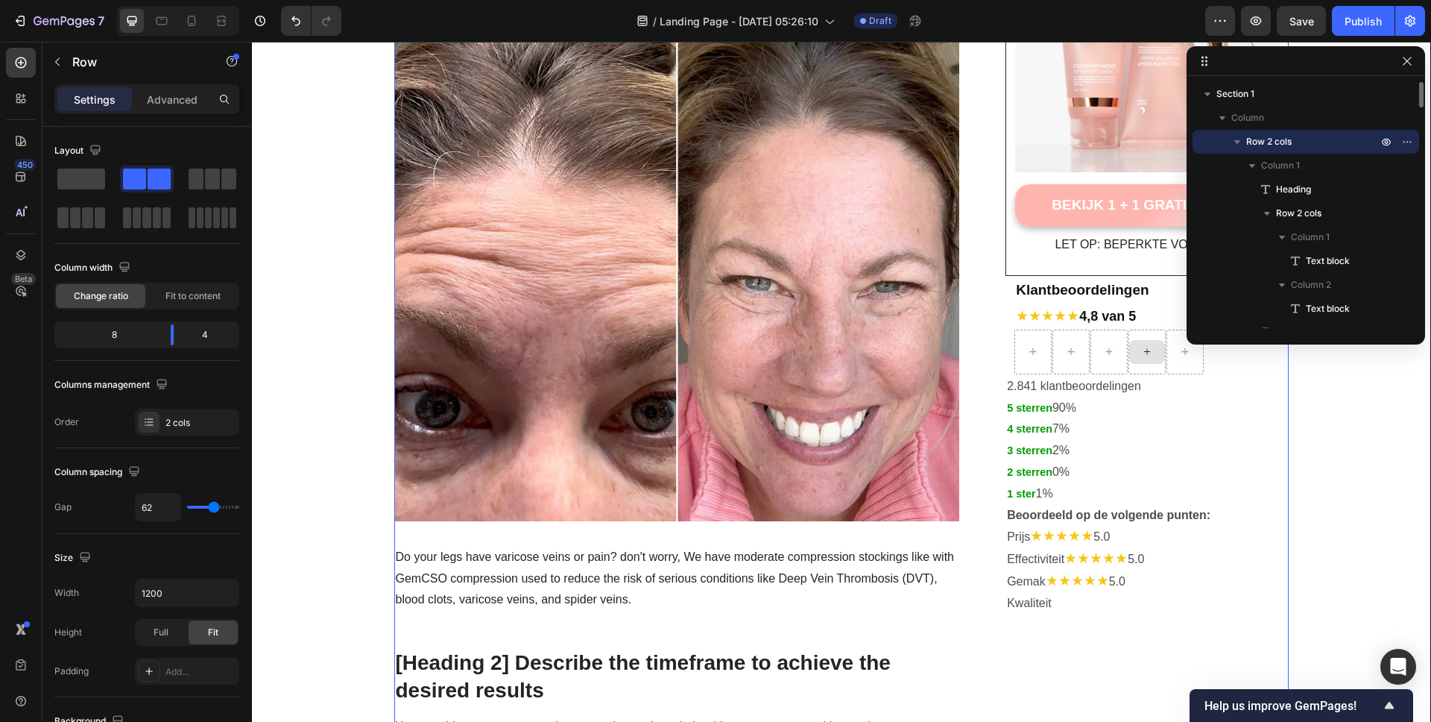
click at [1129, 353] on div at bounding box center [1147, 352] width 36 height 24
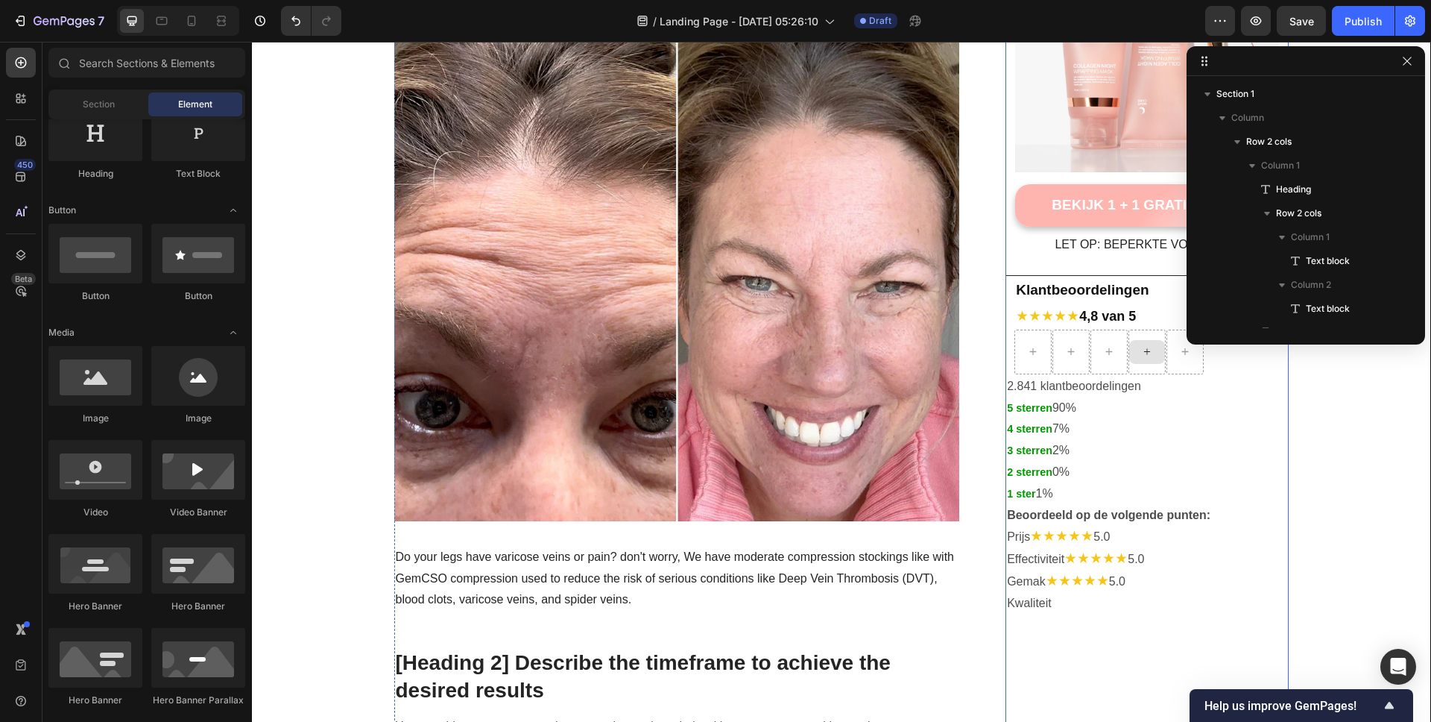
click at [1266, 370] on div at bounding box center [1151, 351] width 274 height 45
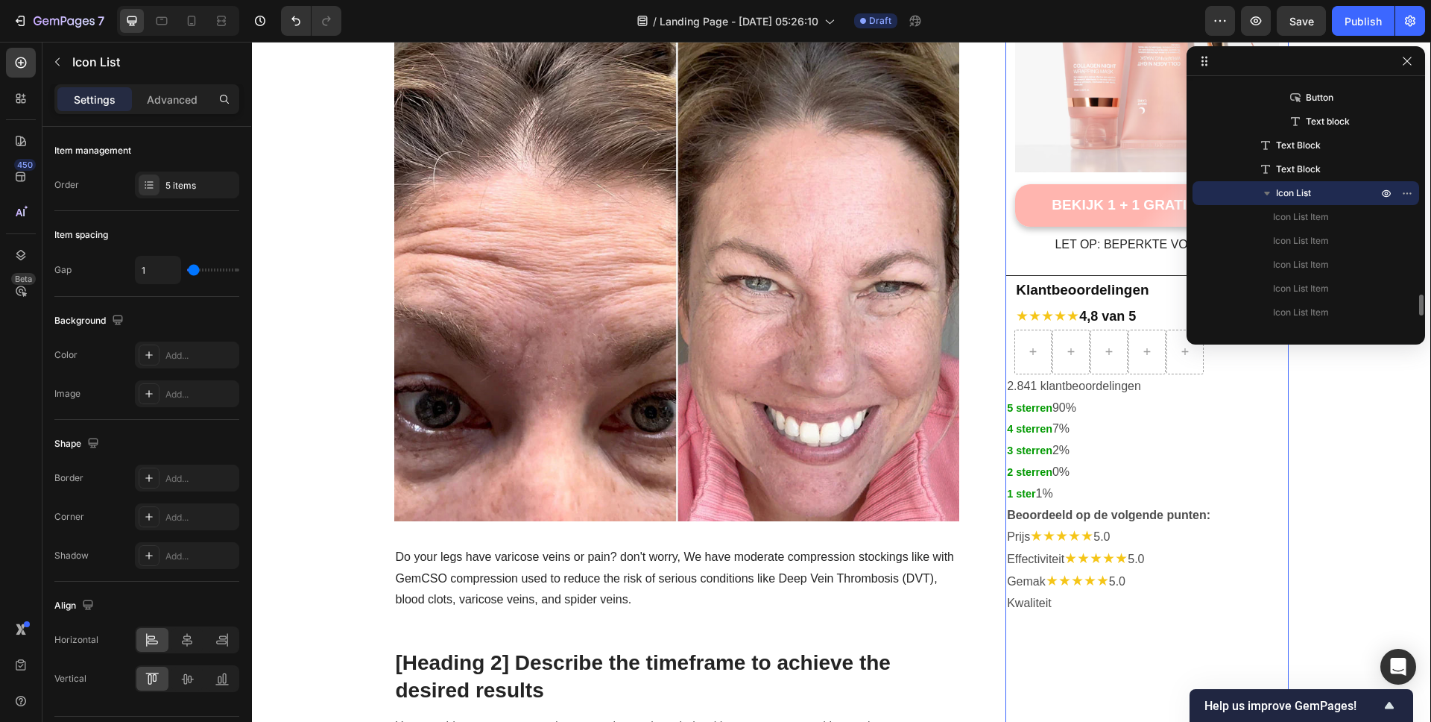
click at [1234, 363] on div at bounding box center [1151, 351] width 274 height 45
click at [1206, 348] on div at bounding box center [1151, 351] width 274 height 45
click at [1399, 65] on button "button" at bounding box center [1407, 61] width 18 height 18
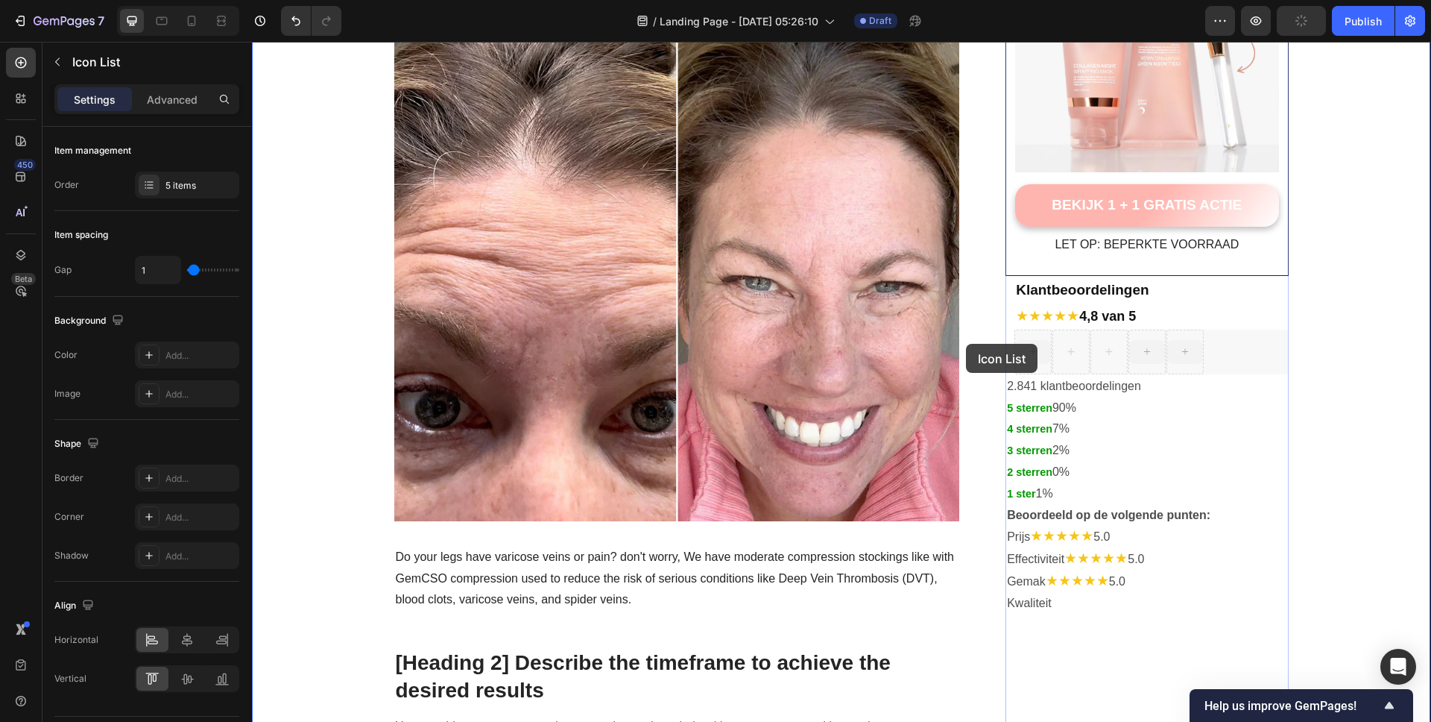
drag, startPoint x: 1231, startPoint y: 349, endPoint x: 1041, endPoint y: 343, distance: 190.2
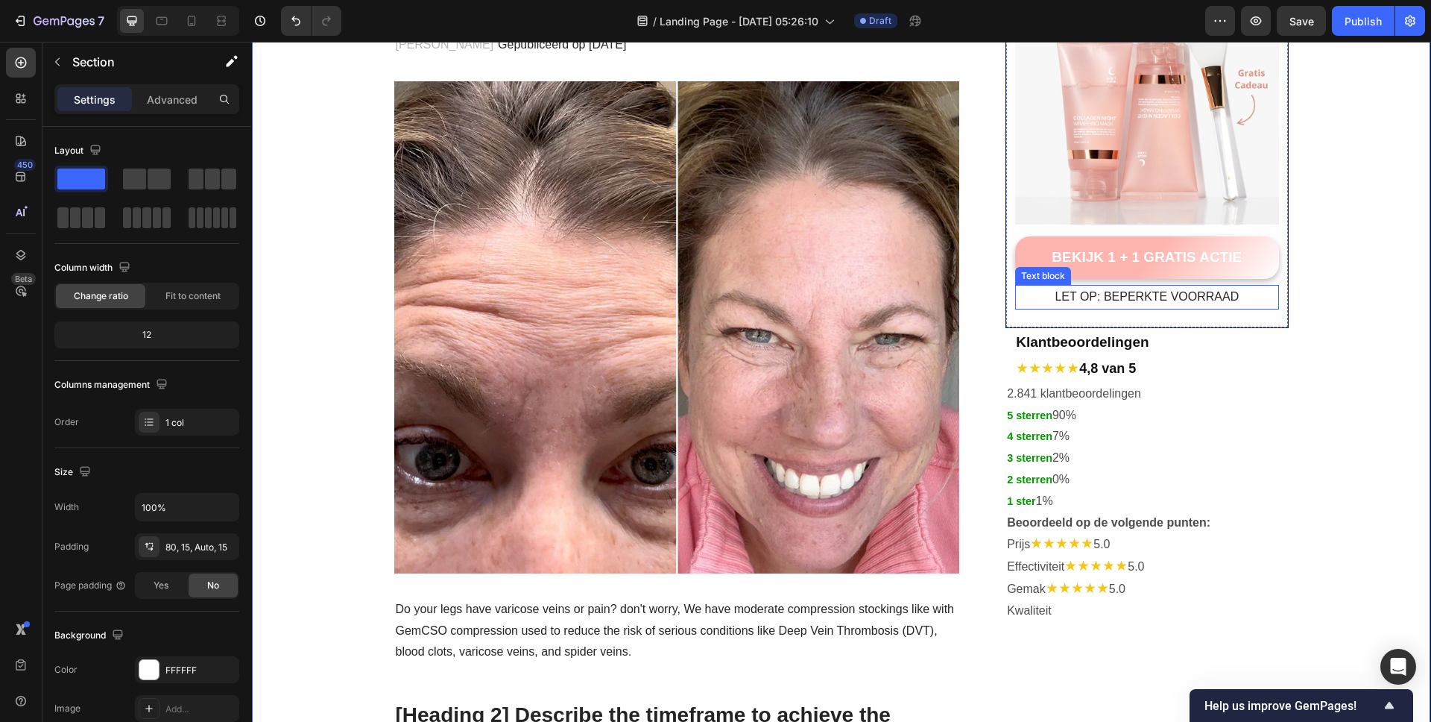
scroll to position [256, 0]
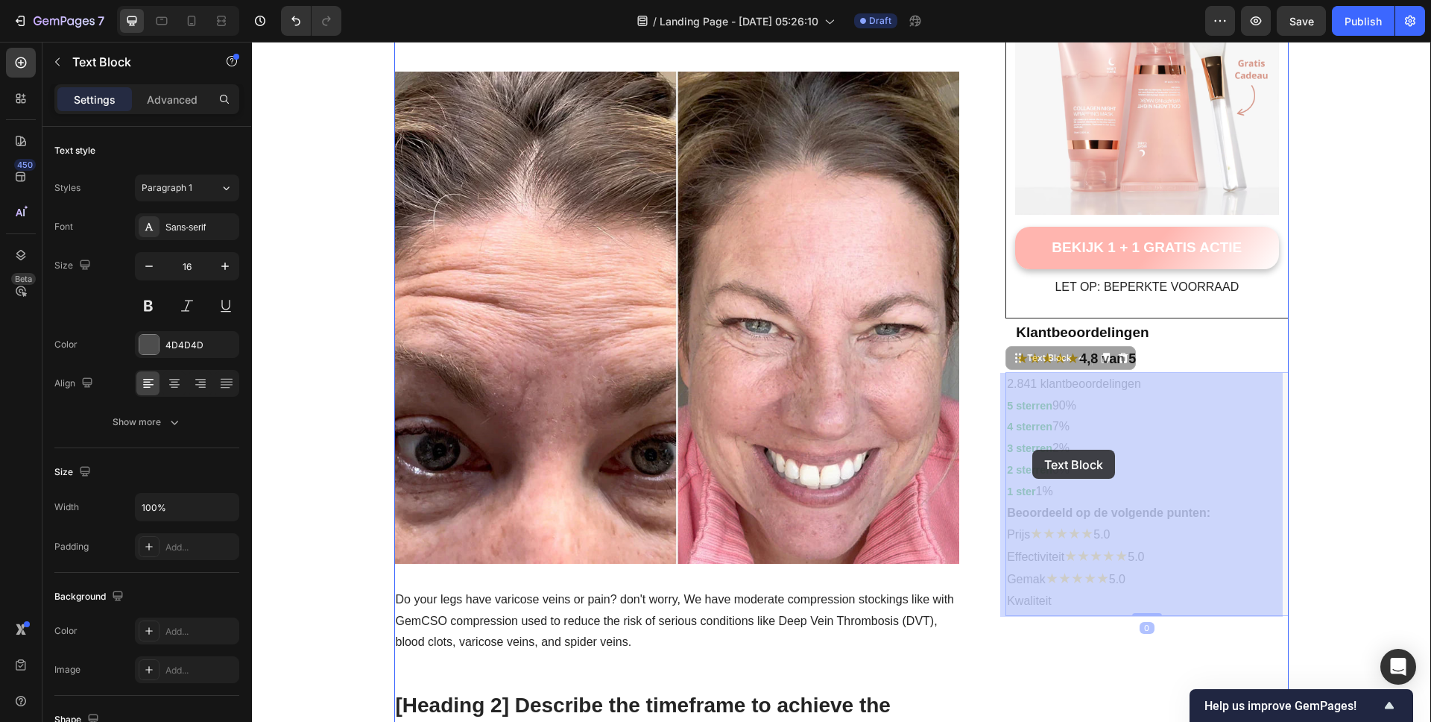
drag, startPoint x: 1069, startPoint y: 598, endPoint x: 1032, endPoint y: 444, distance: 157.8
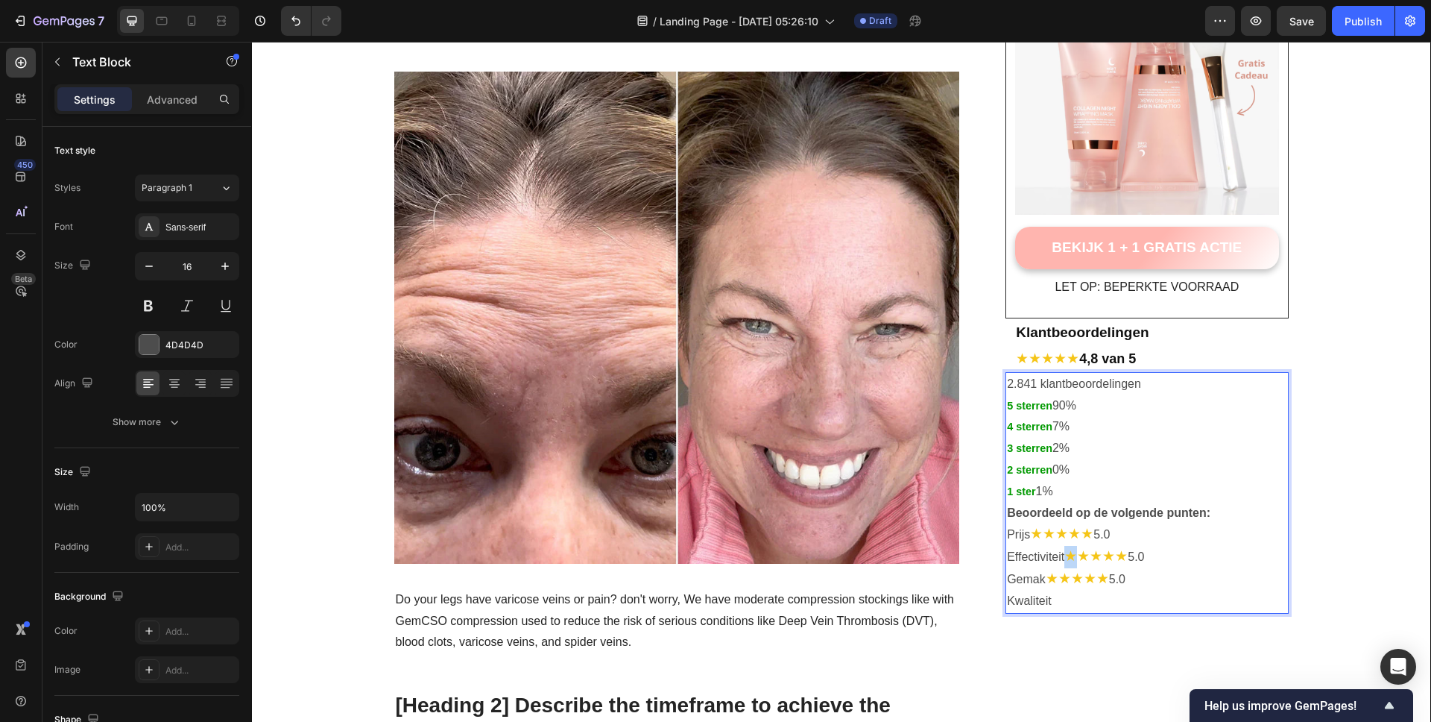
click at [1064, 549] on span "★★★★★" at bounding box center [1095, 556] width 63 height 16
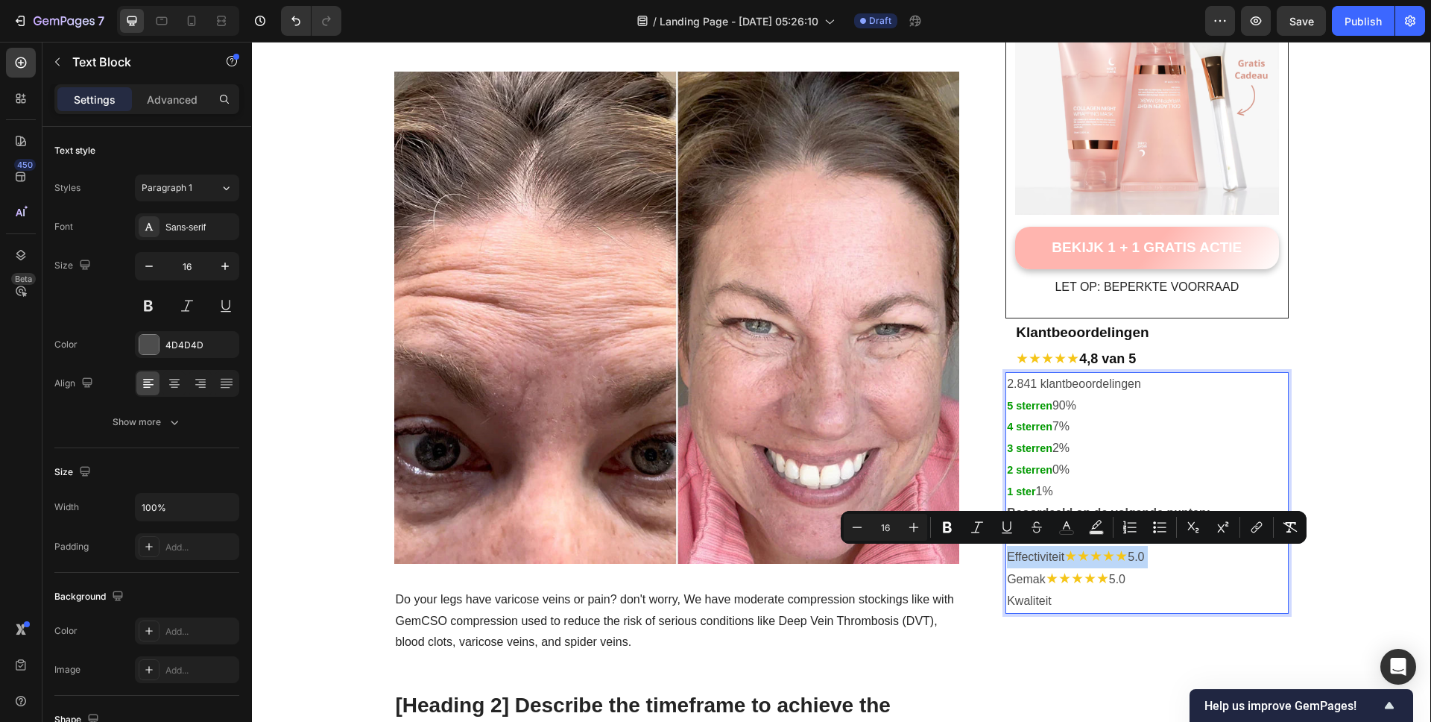
click at [1064, 549] on span "★★★★★" at bounding box center [1095, 556] width 63 height 16
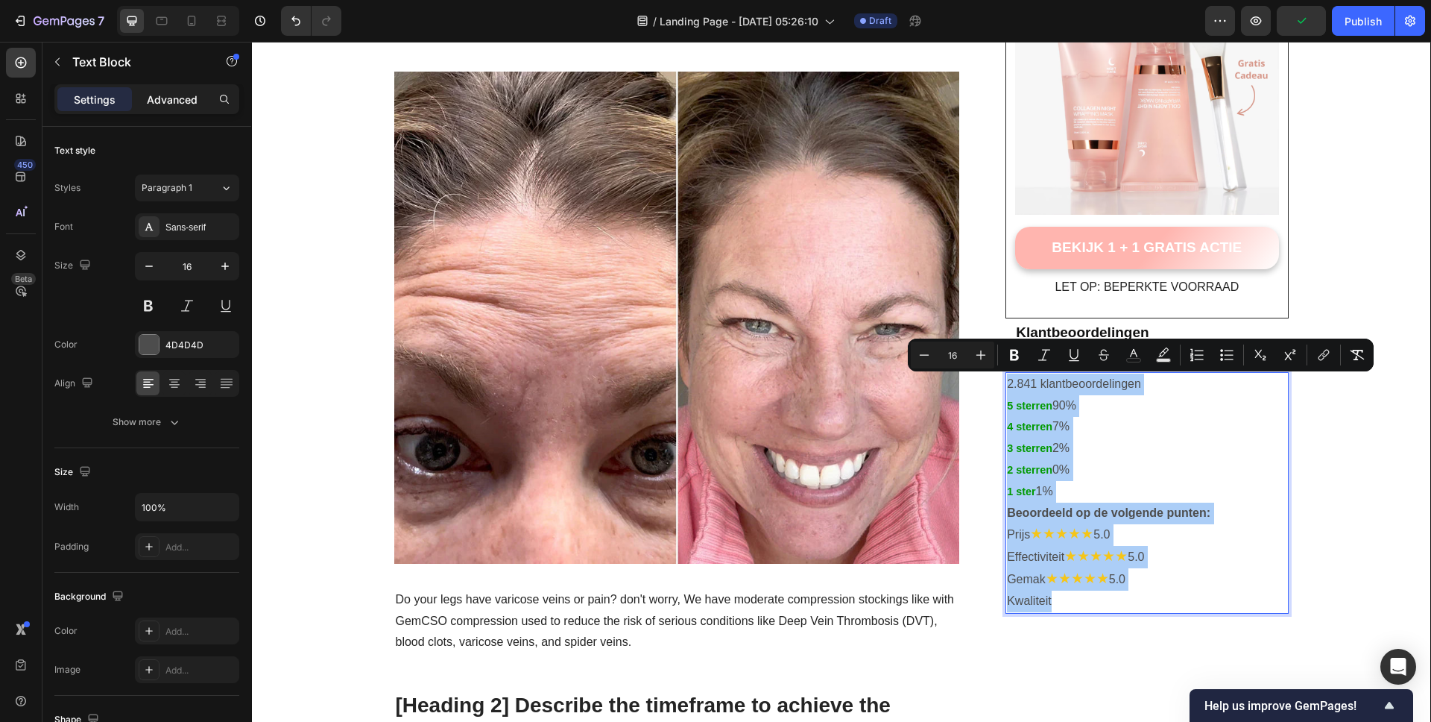
click at [191, 96] on p "Advanced" at bounding box center [172, 100] width 51 height 16
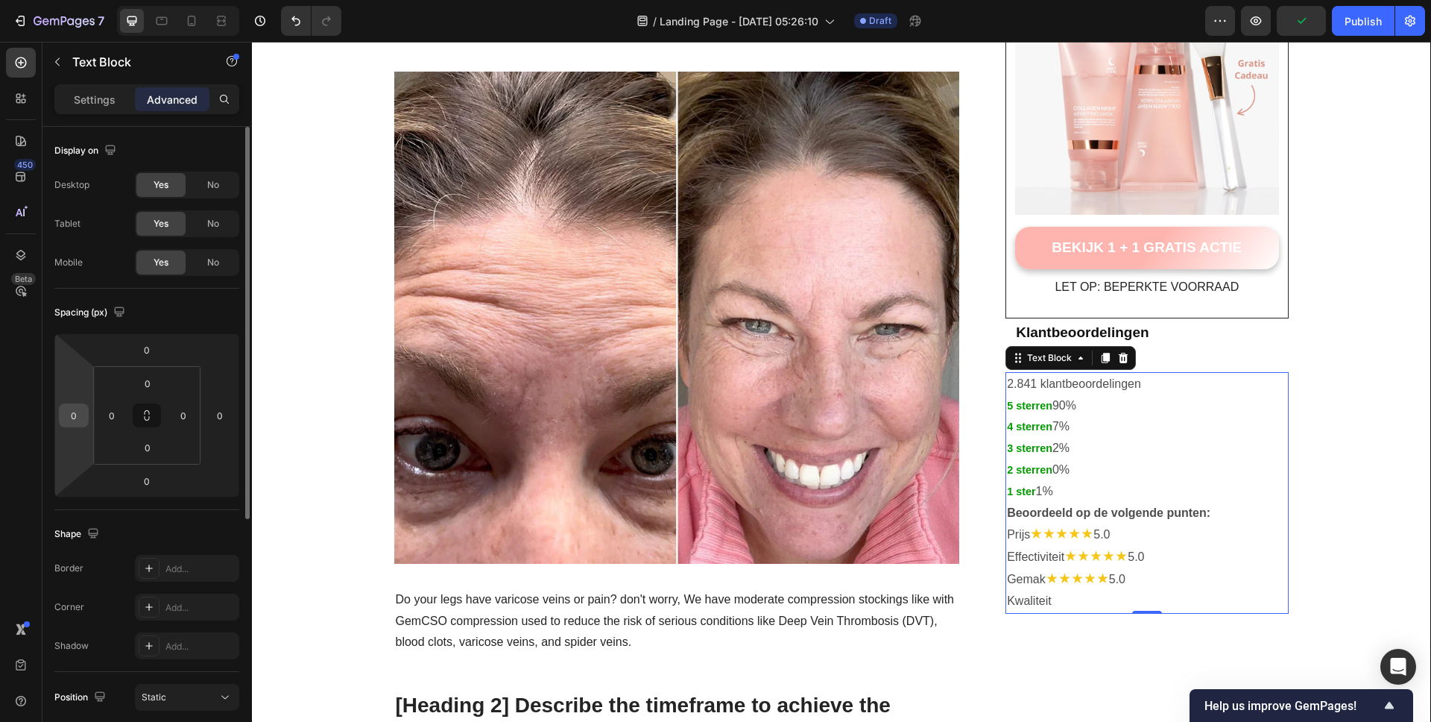
click at [75, 414] on input "0" at bounding box center [74, 415] width 22 height 22
type input "12"
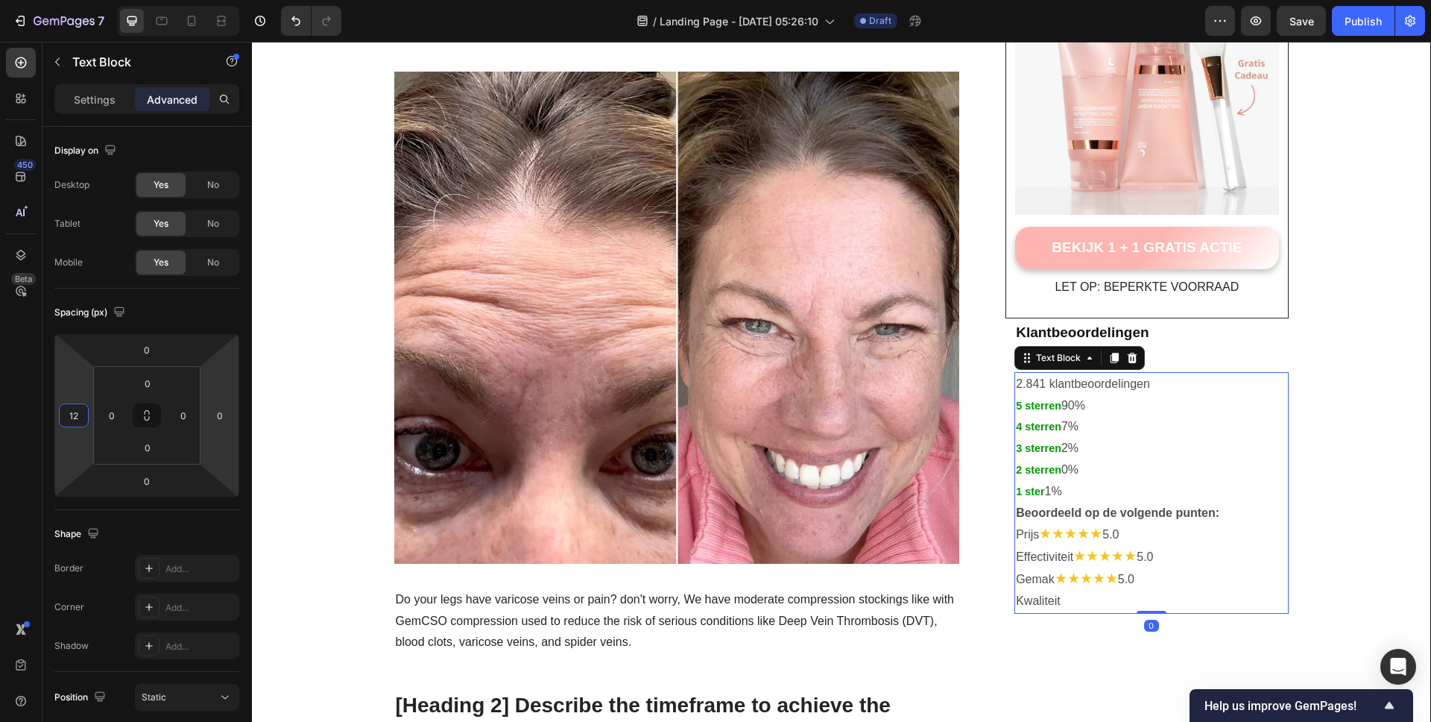
click at [1142, 369] on div "★★★★★ 4,8 van 5 Text Block" at bounding box center [1151, 359] width 274 height 25
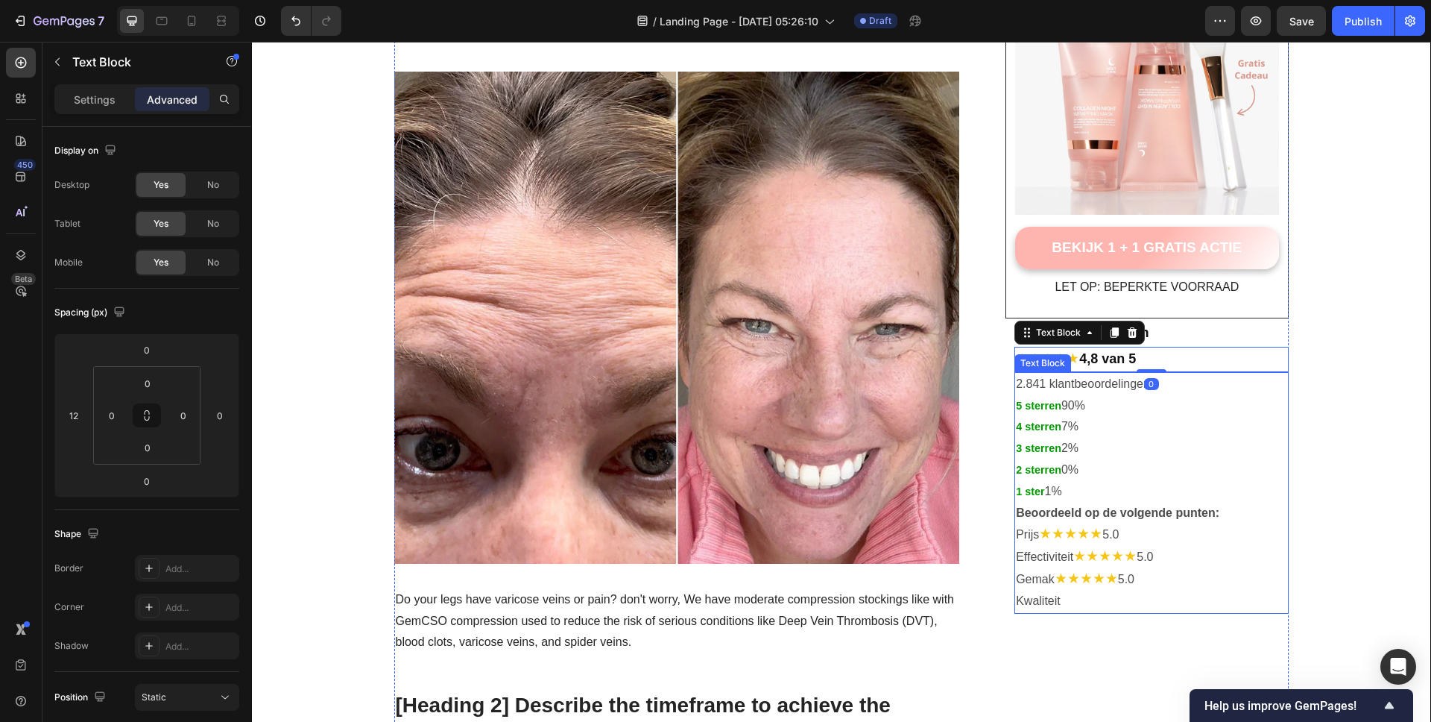
click at [1178, 388] on p "2.841 klantbeoordelingen" at bounding box center [1151, 384] width 271 height 22
drag, startPoint x: 1135, startPoint y: 429, endPoint x: 1066, endPoint y: 411, distance: 70.7
click at [1054, 408] on strong "5 sterren" at bounding box center [1038, 406] width 45 height 12
click at [1058, 427] on p "4 sterren 7%" at bounding box center [1151, 427] width 271 height 22
click at [1056, 447] on p "3 sterren 2%" at bounding box center [1151, 449] width 271 height 22
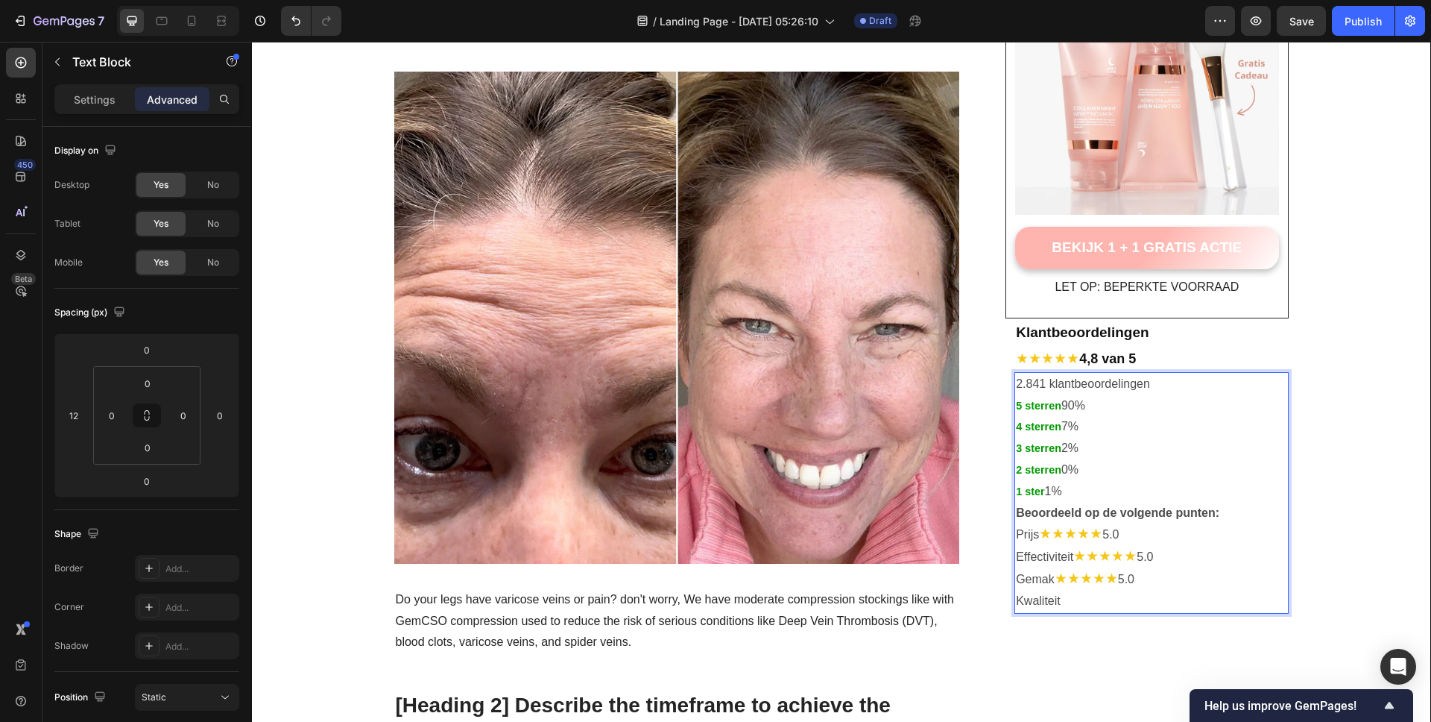
click at [1056, 472] on p "2 sterren 0%" at bounding box center [1151, 470] width 271 height 22
click at [1039, 496] on p "1 ster 1%" at bounding box center [1151, 492] width 271 height 22
click at [1149, 494] on p "1 ster 1%" at bounding box center [1151, 492] width 271 height 22
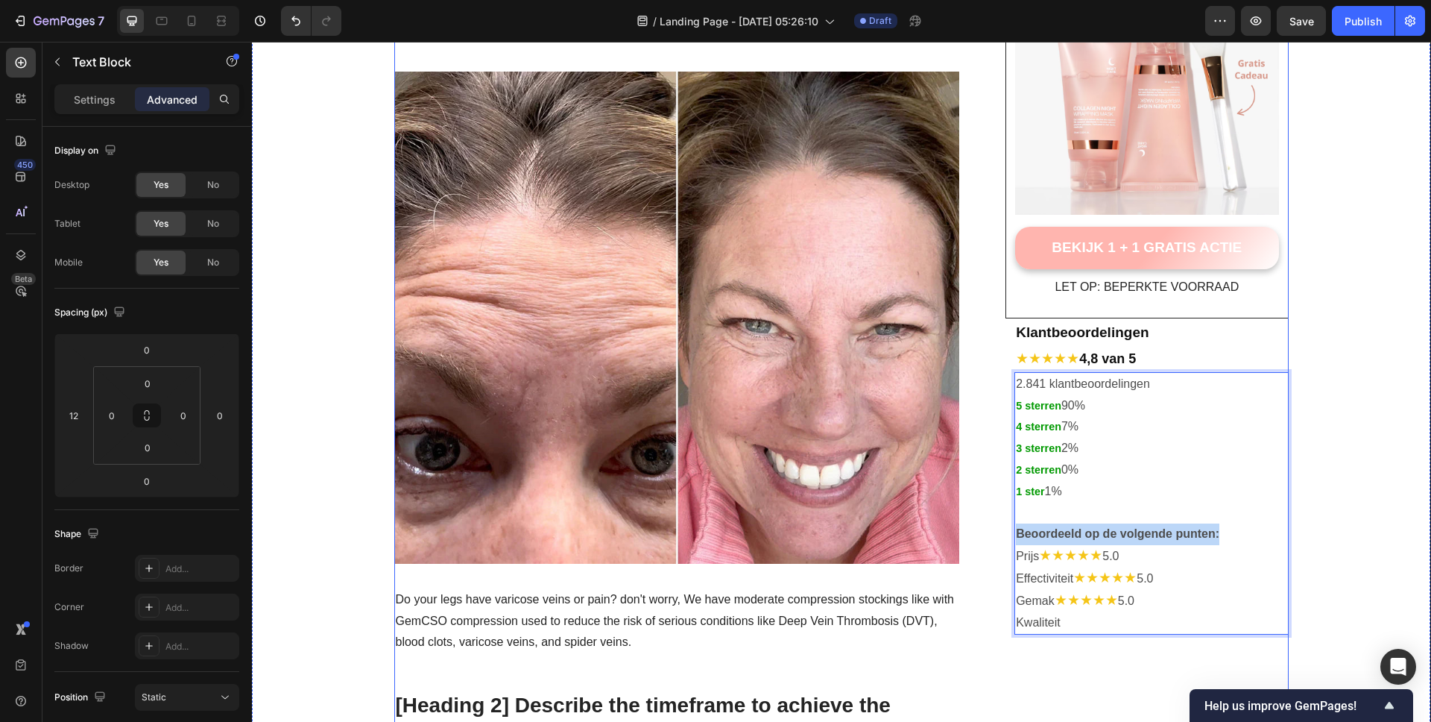
drag, startPoint x: 1221, startPoint y: 536, endPoint x: 985, endPoint y: 543, distance: 236.4
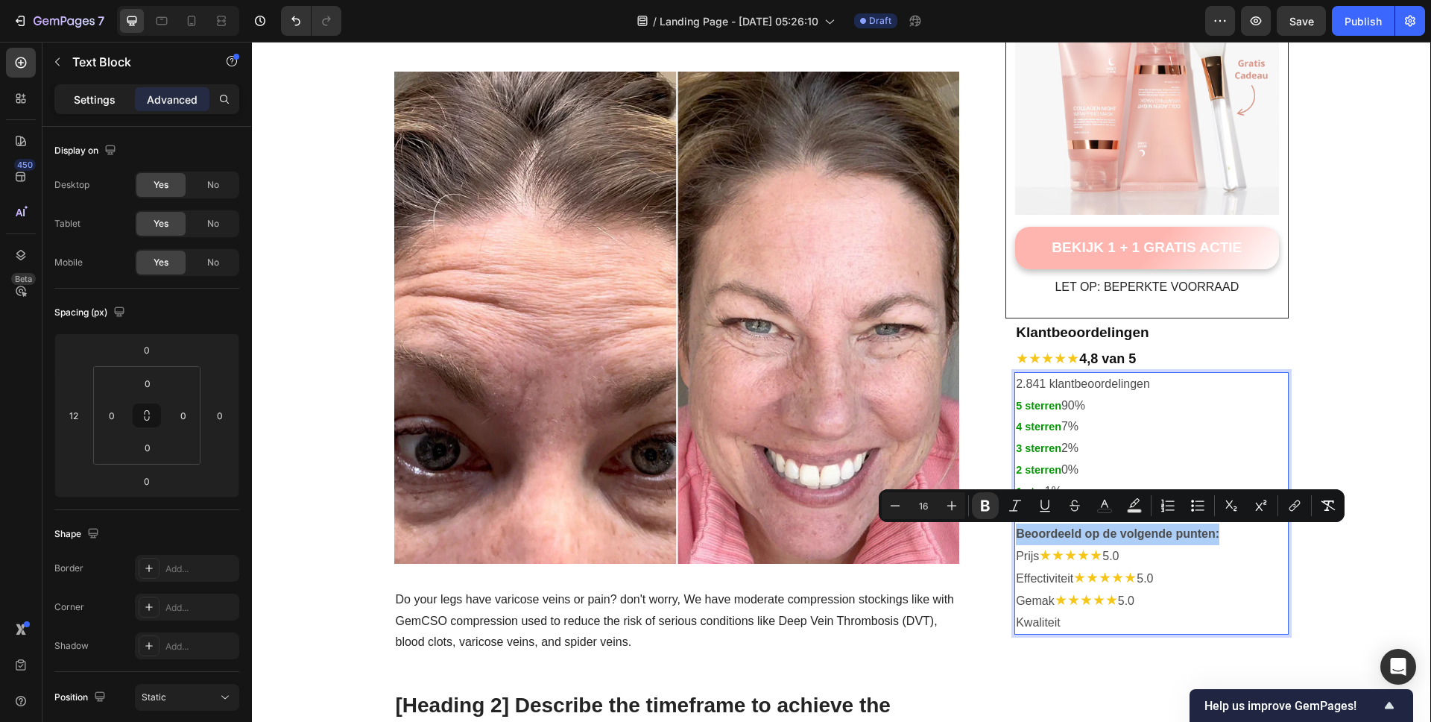
click at [103, 98] on p "Settings" at bounding box center [95, 100] width 42 height 16
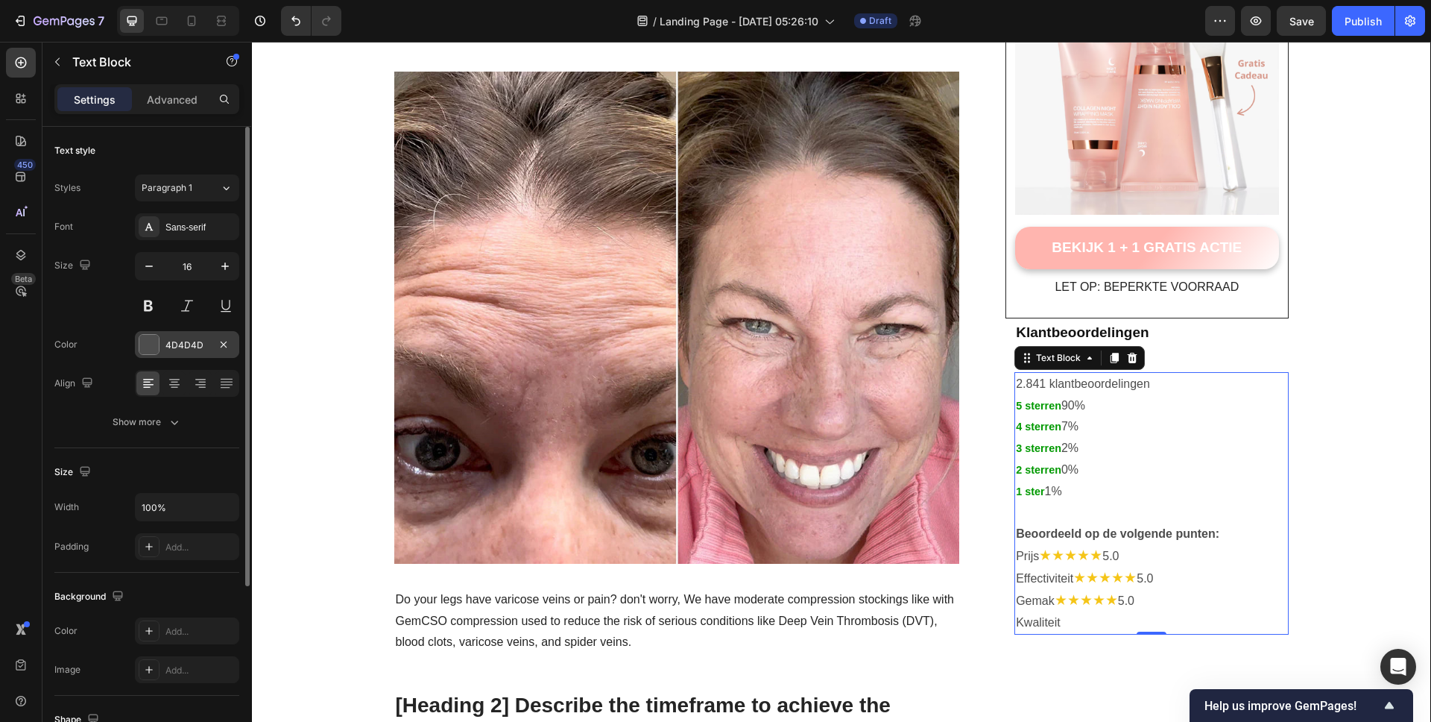
click at [149, 342] on div at bounding box center [148, 344] width 19 height 19
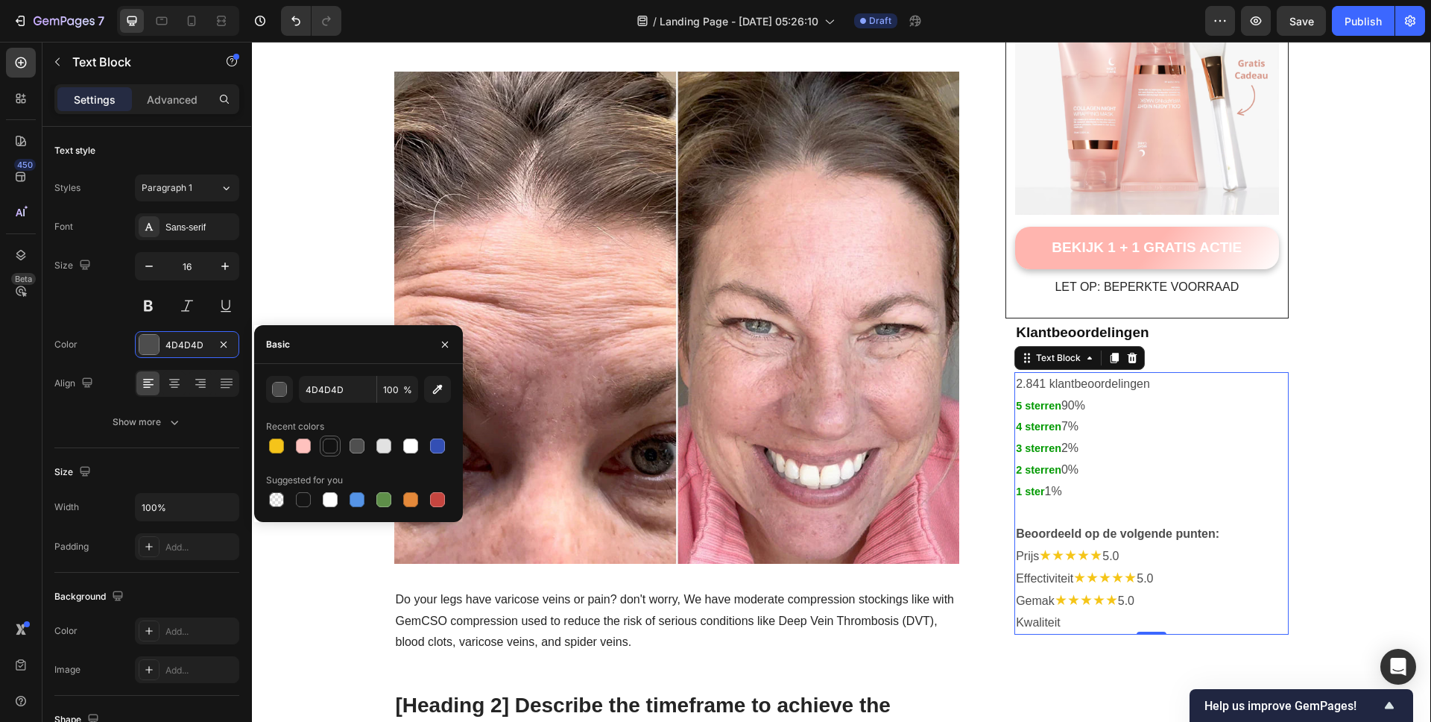
click at [327, 450] on div at bounding box center [330, 445] width 15 height 15
type input "121212"
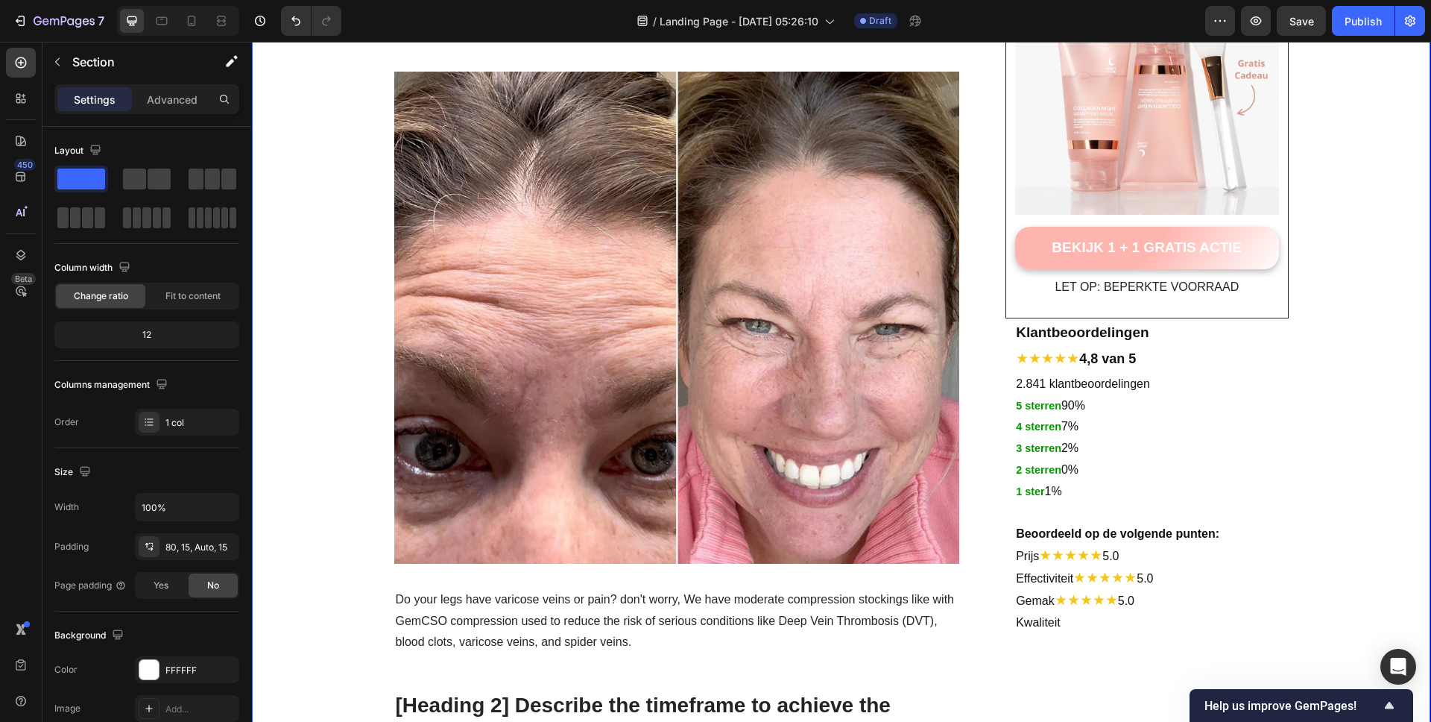
click at [1124, 602] on p "Gemak ★★★★★ 5.0" at bounding box center [1151, 601] width 271 height 22
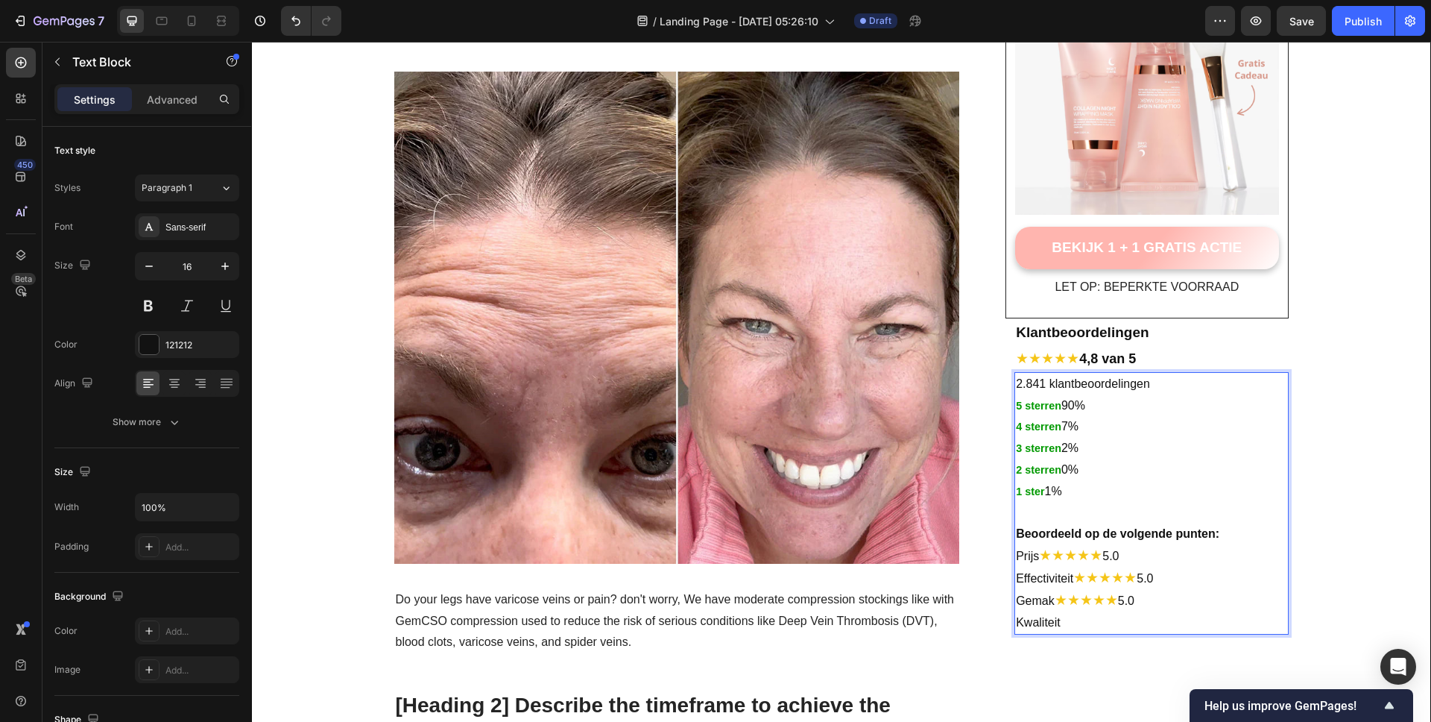
click at [1055, 604] on span "★★★★★" at bounding box center [1086, 600] width 63 height 16
click at [1058, 601] on span "★★★★★" at bounding box center [1086, 600] width 63 height 16
click at [1055, 607] on span "★★★★★" at bounding box center [1086, 600] width 63 height 16
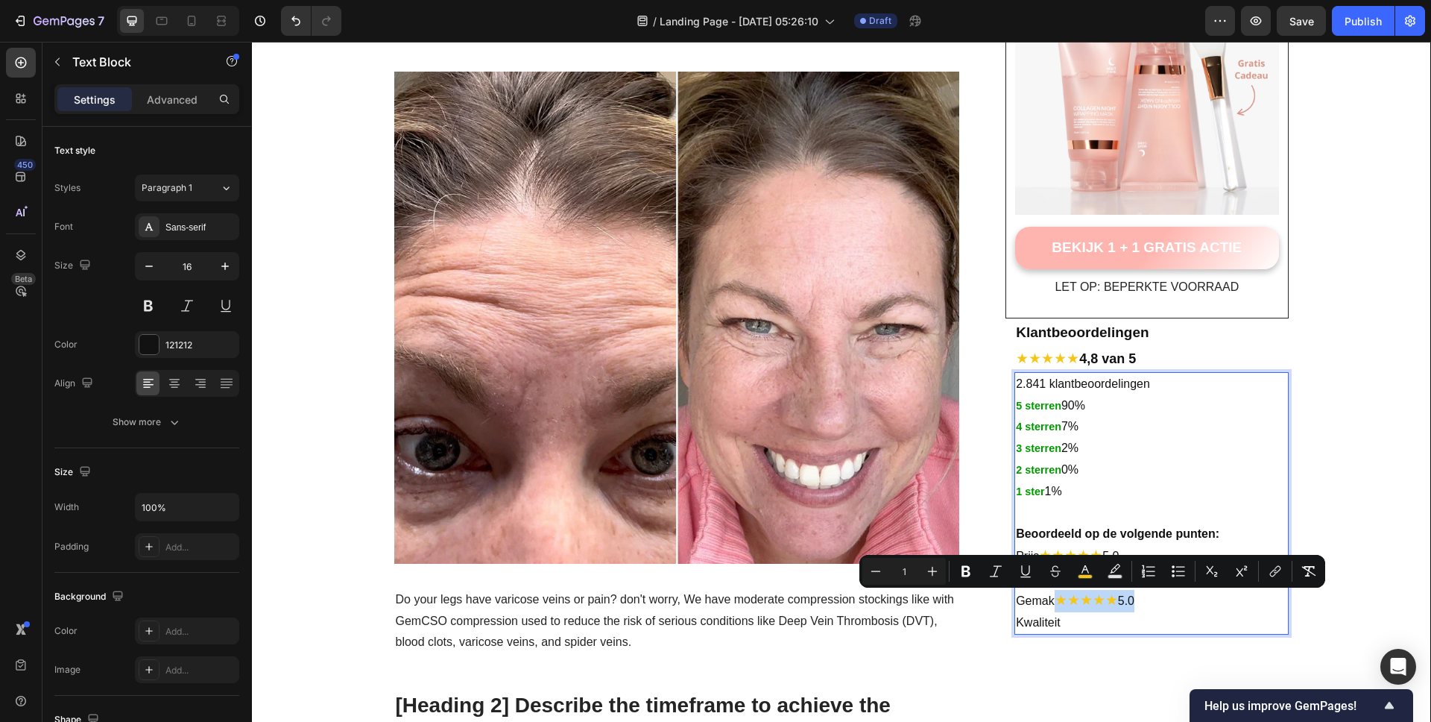
drag, startPoint x: 1054, startPoint y: 602, endPoint x: 1170, endPoint y: 602, distance: 115.5
click at [1170, 602] on p "Gemak ★★★★★ 5.0" at bounding box center [1151, 601] width 271 height 22
copy p "★★★★★ 5.0"
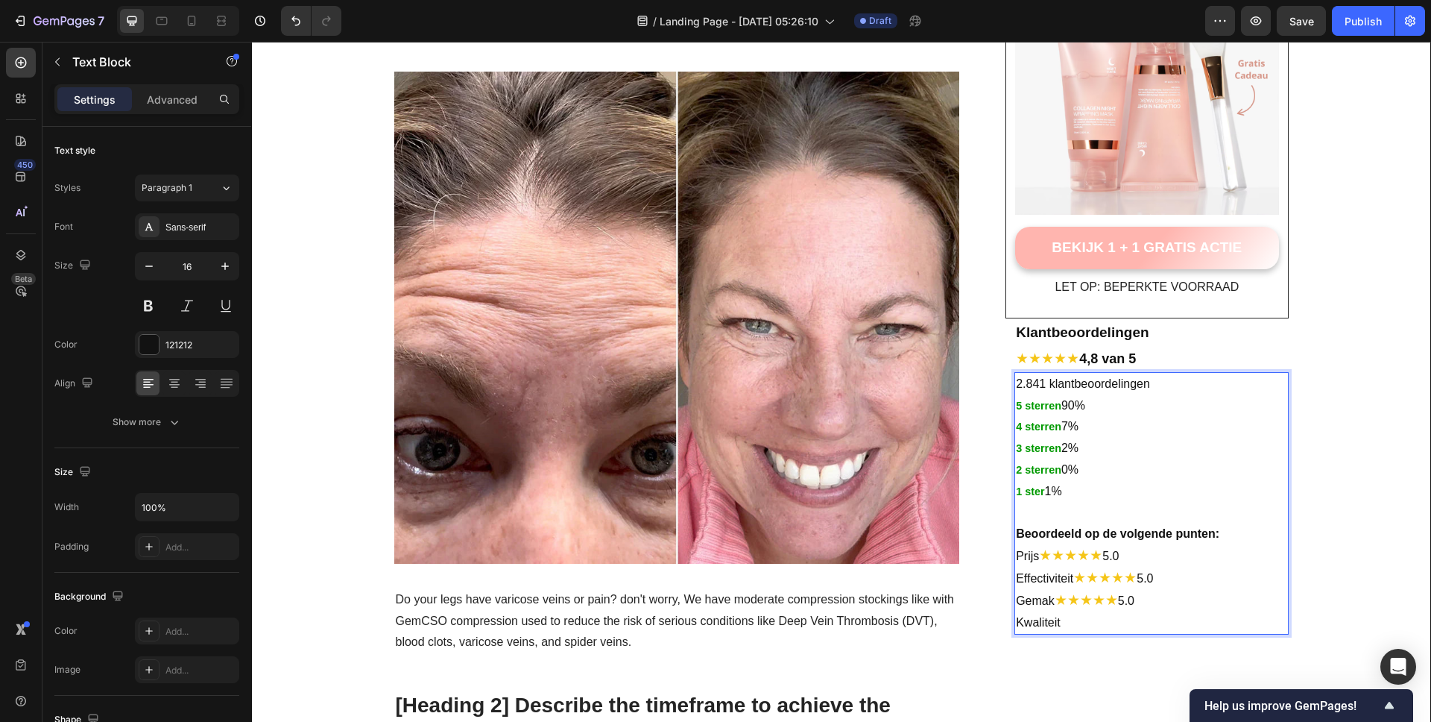
click at [1096, 631] on p "Kwaliteit" at bounding box center [1151, 623] width 271 height 22
drag, startPoint x: 1130, startPoint y: 628, endPoint x: 1181, endPoint y: 628, distance: 51.4
click at [1181, 628] on p "Kwaliteit ★★★★★4.8" at bounding box center [1151, 623] width 271 height 22
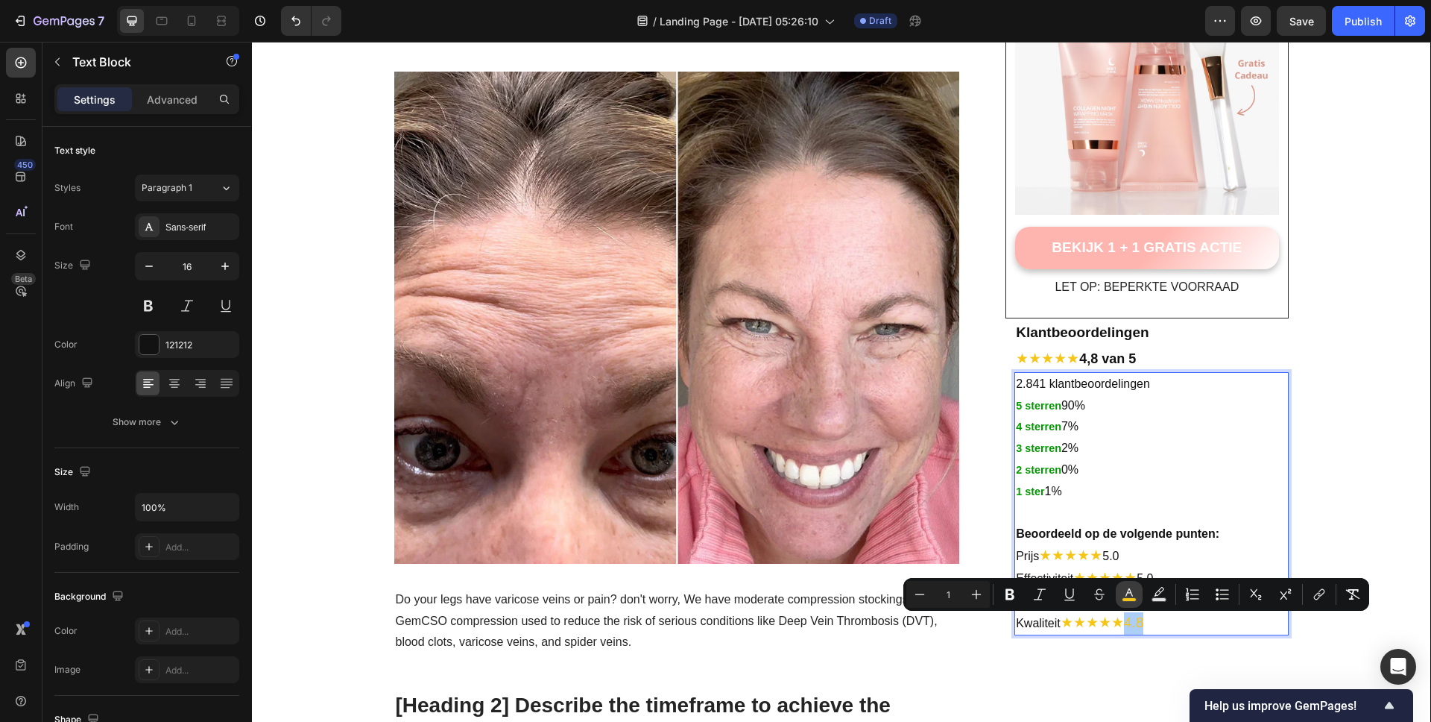
click at [1132, 593] on icon "Editor contextual toolbar" at bounding box center [1129, 592] width 7 height 8
type input "F5C518"
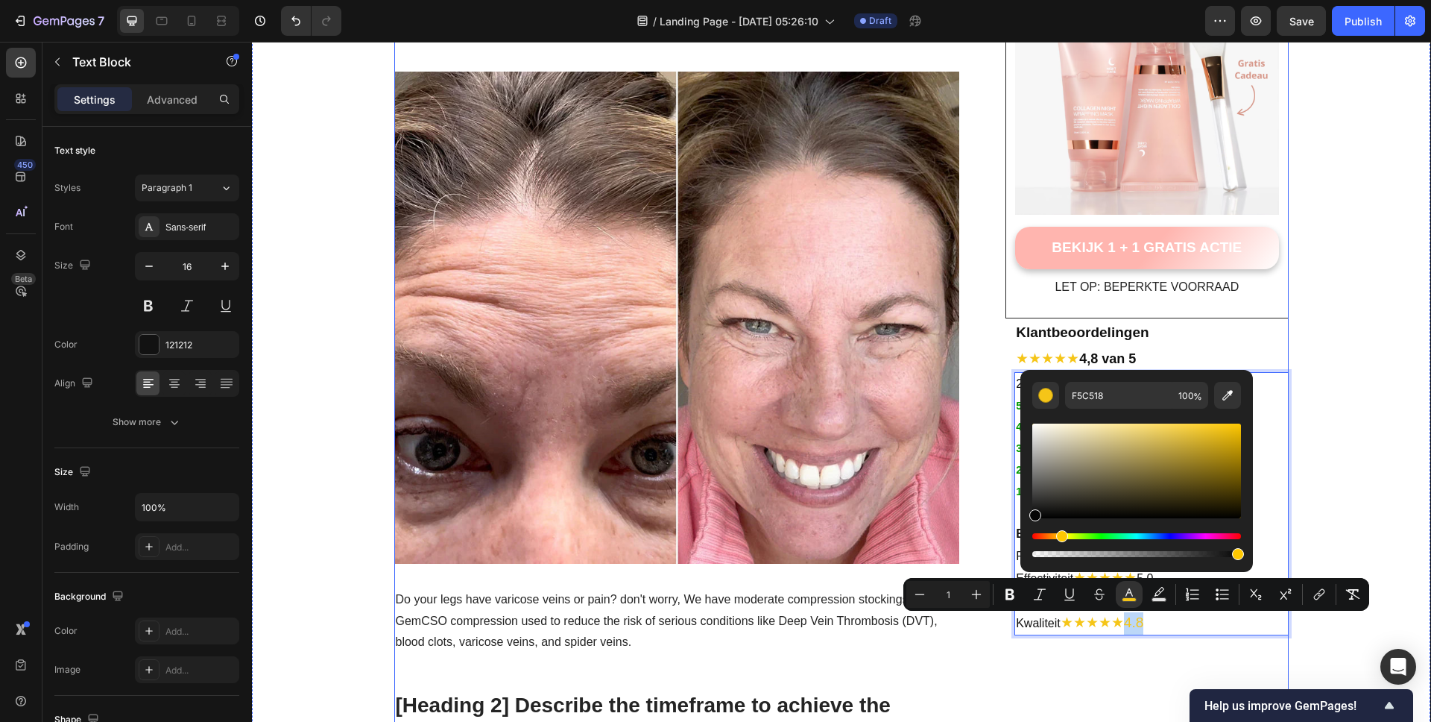
type input "050505"
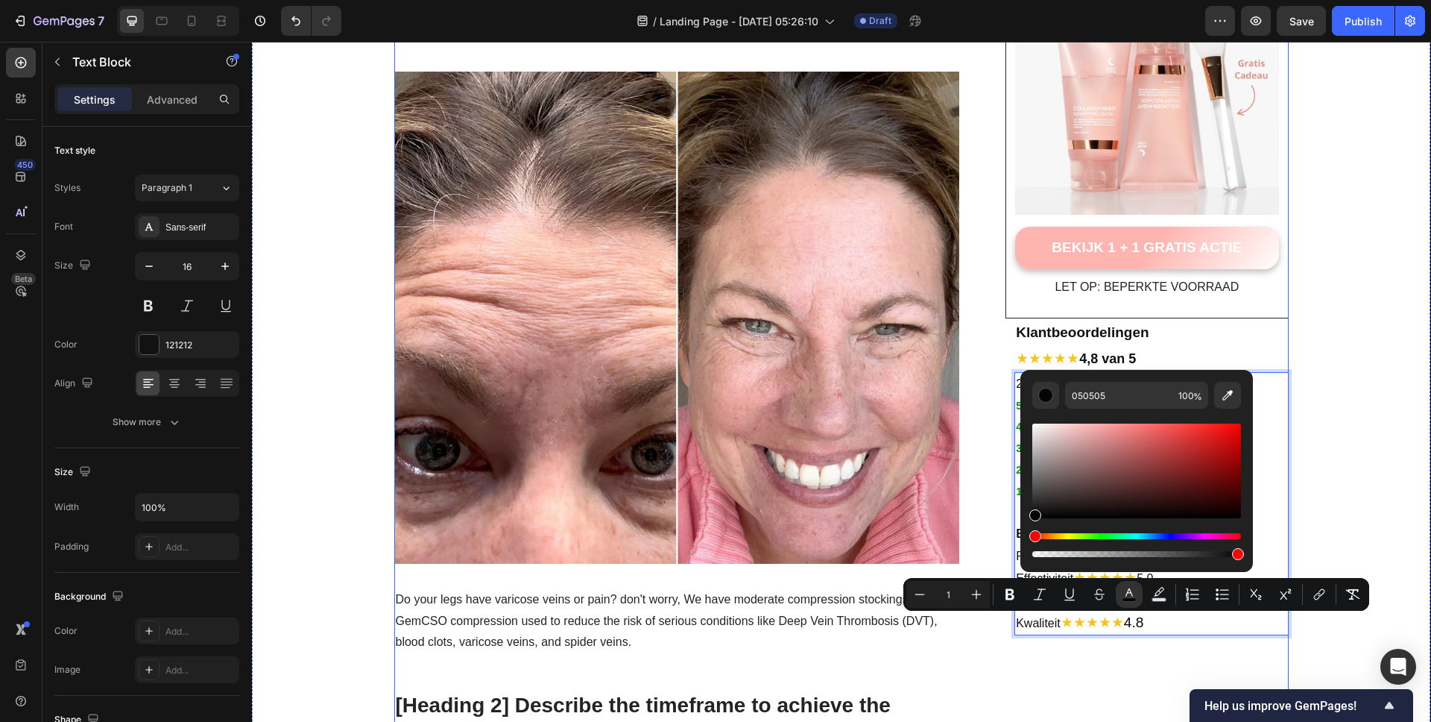
drag, startPoint x: 1309, startPoint y: 531, endPoint x: 1325, endPoint y: 598, distance: 69.1
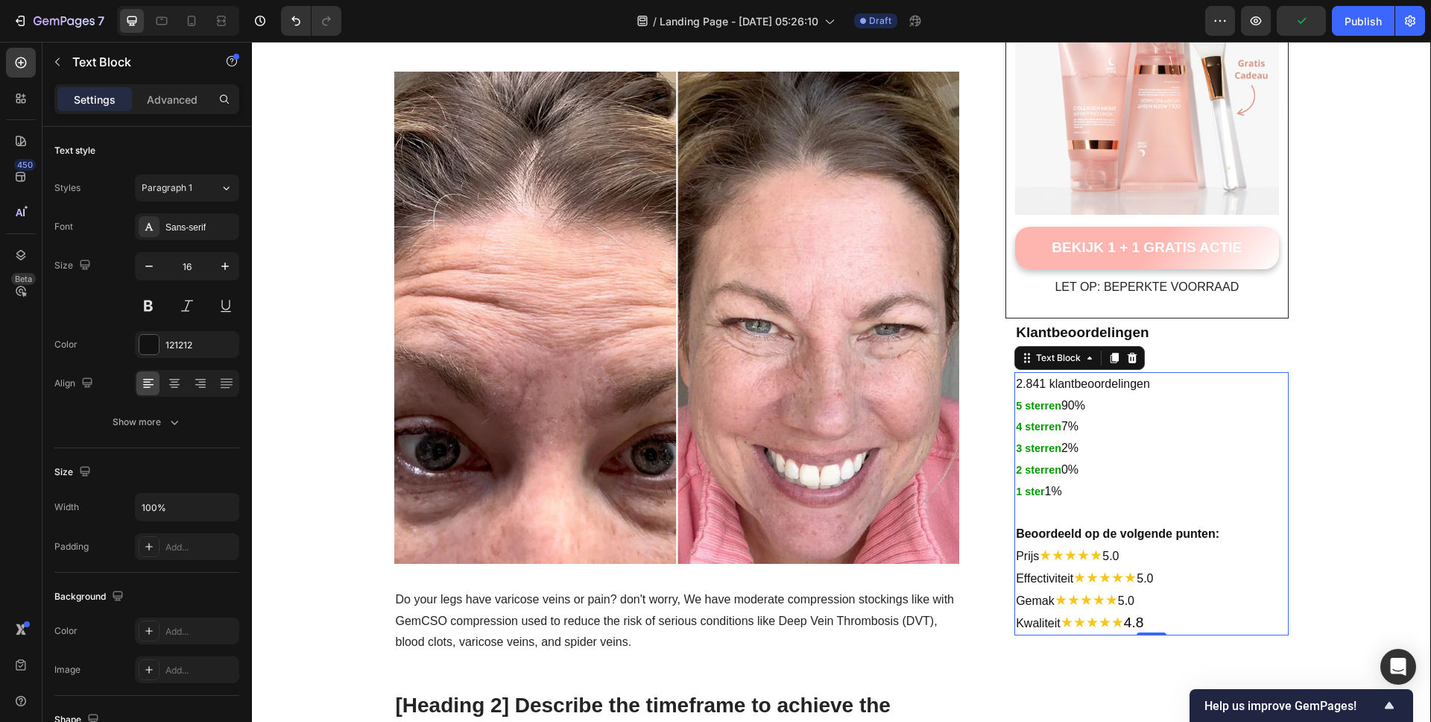
click at [1039, 556] on span "★★★★★" at bounding box center [1070, 555] width 63 height 16
click at [1039, 558] on span "★★★★★" at bounding box center [1070, 555] width 63 height 16
click at [1073, 578] on span "★★★★★" at bounding box center [1104, 577] width 63 height 16
click at [1055, 600] on span "★★★★★" at bounding box center [1086, 600] width 63 height 16
click at [1061, 630] on span "★★★★★" at bounding box center [1092, 622] width 63 height 16
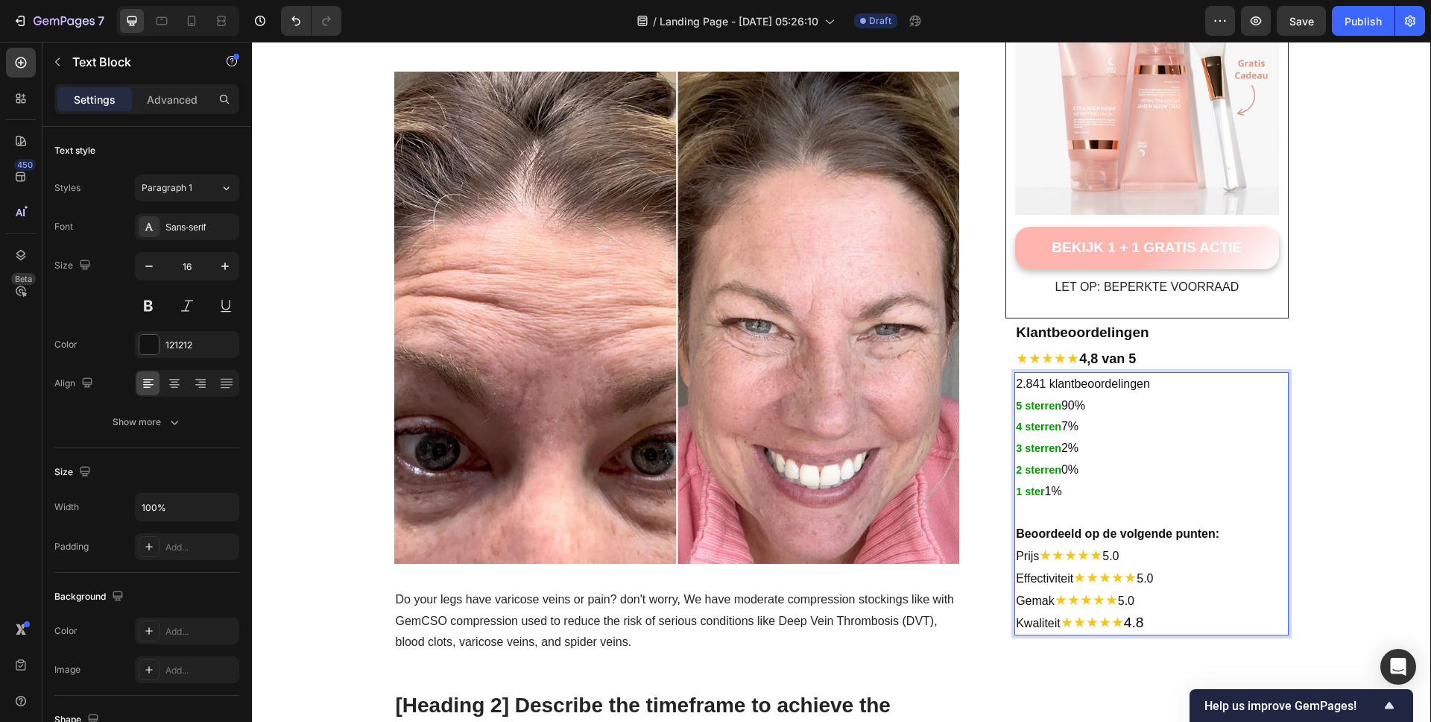
click at [1040, 557] on span "★★★★★" at bounding box center [1070, 555] width 63 height 16
click at [1064, 562] on span "★★★★★" at bounding box center [1070, 555] width 63 height 16
click at [1040, 558] on span "★★★★★" at bounding box center [1070, 555] width 63 height 16
click at [1055, 600] on span "★★★★★" at bounding box center [1086, 600] width 63 height 16
click at [1061, 628] on span "★★★★★" at bounding box center [1092, 622] width 63 height 16
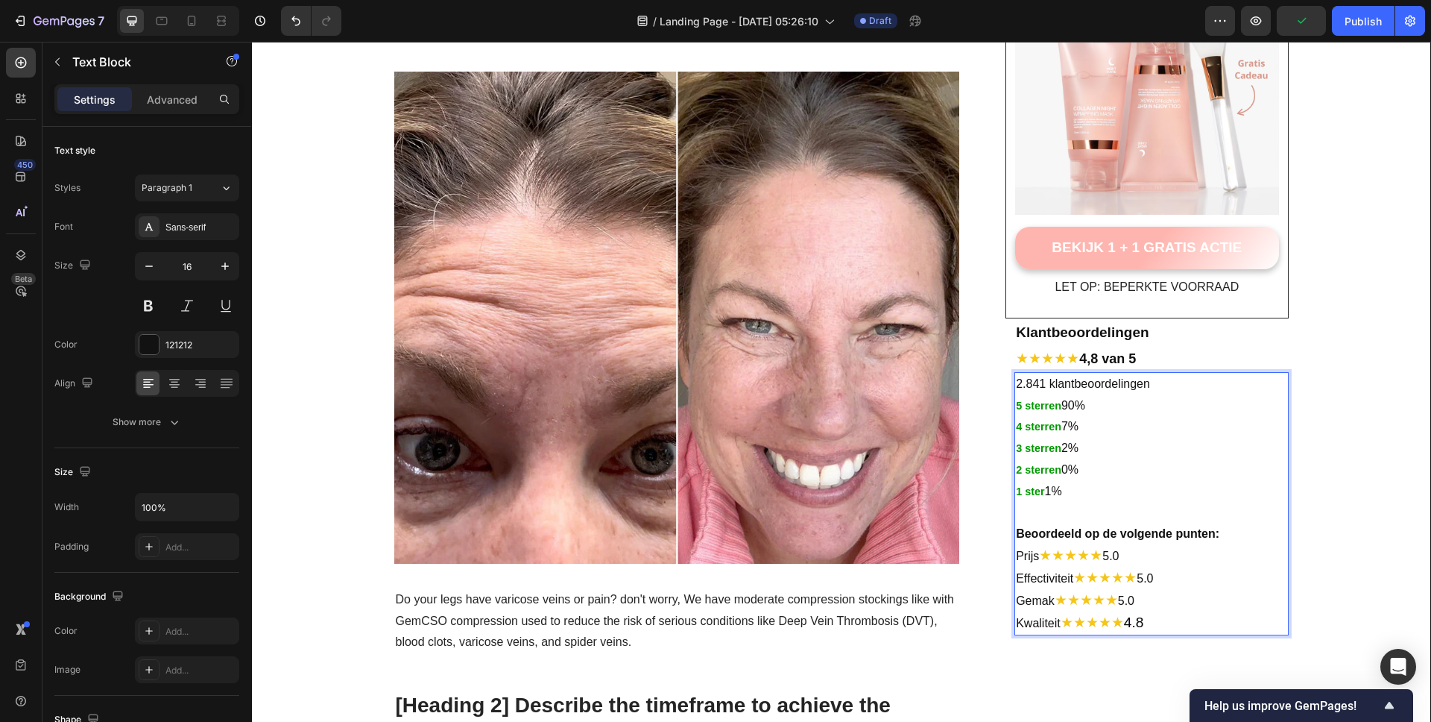
click at [1084, 555] on span "★★★★★" at bounding box center [1070, 555] width 63 height 16
click at [1145, 558] on p "Prijs ★★★★★ 5.0" at bounding box center [1151, 556] width 271 height 22
click at [1102, 560] on span "★★★★★" at bounding box center [1070, 555] width 63 height 16
click at [1137, 581] on span "★★★★★" at bounding box center [1104, 577] width 63 height 16
click at [1145, 604] on p "Gemak ★★★★★ 5.0" at bounding box center [1151, 601] width 271 height 22
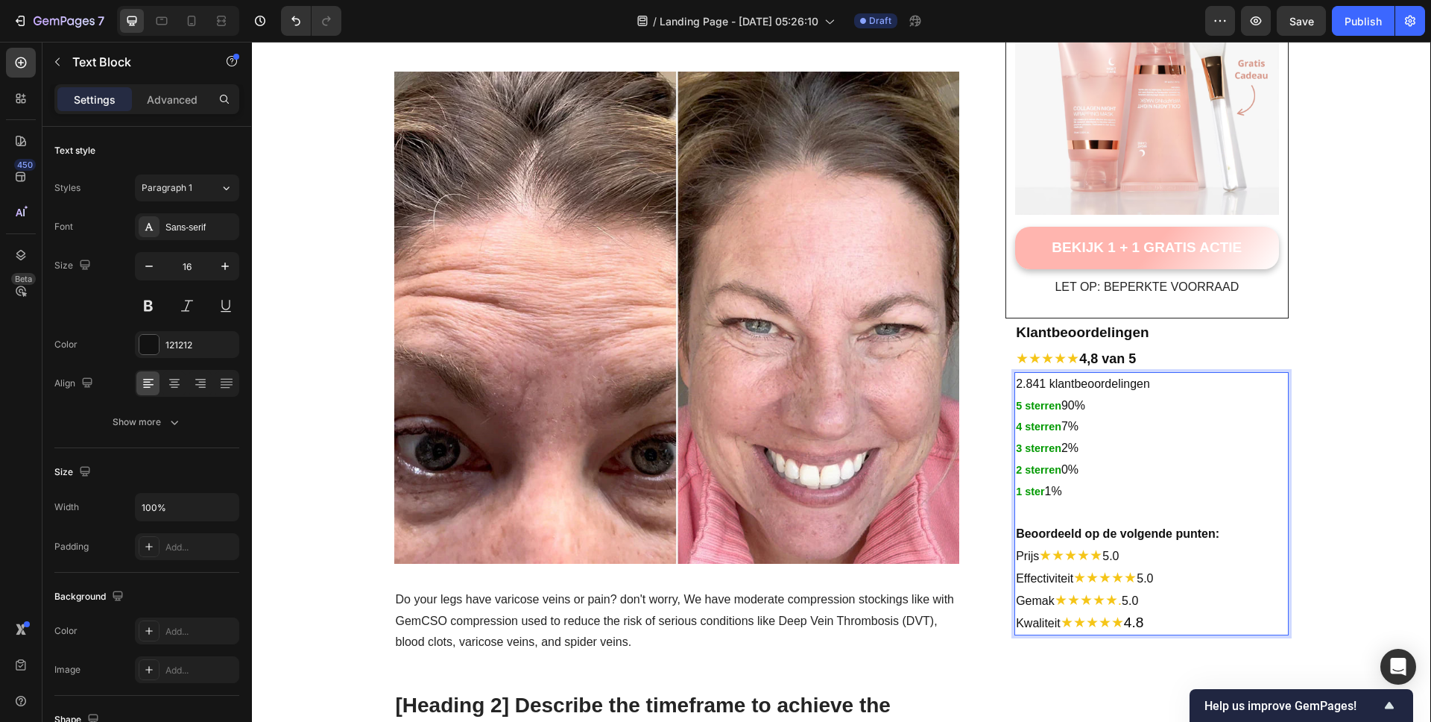
click at [1144, 623] on span "4.8" at bounding box center [1134, 622] width 20 height 16
click at [1199, 631] on p "Kwaliteit ★★★★★. 4.8" at bounding box center [1151, 623] width 271 height 22
click at [1179, 607] on p "Gemak ★★★★★. 5.0" at bounding box center [1151, 601] width 271 height 22
drag, startPoint x: 1174, startPoint y: 605, endPoint x: 1193, endPoint y: 605, distance: 19.4
click at [1193, 605] on p "Gemak ★★★★★. 5.0" at bounding box center [1151, 601] width 271 height 22
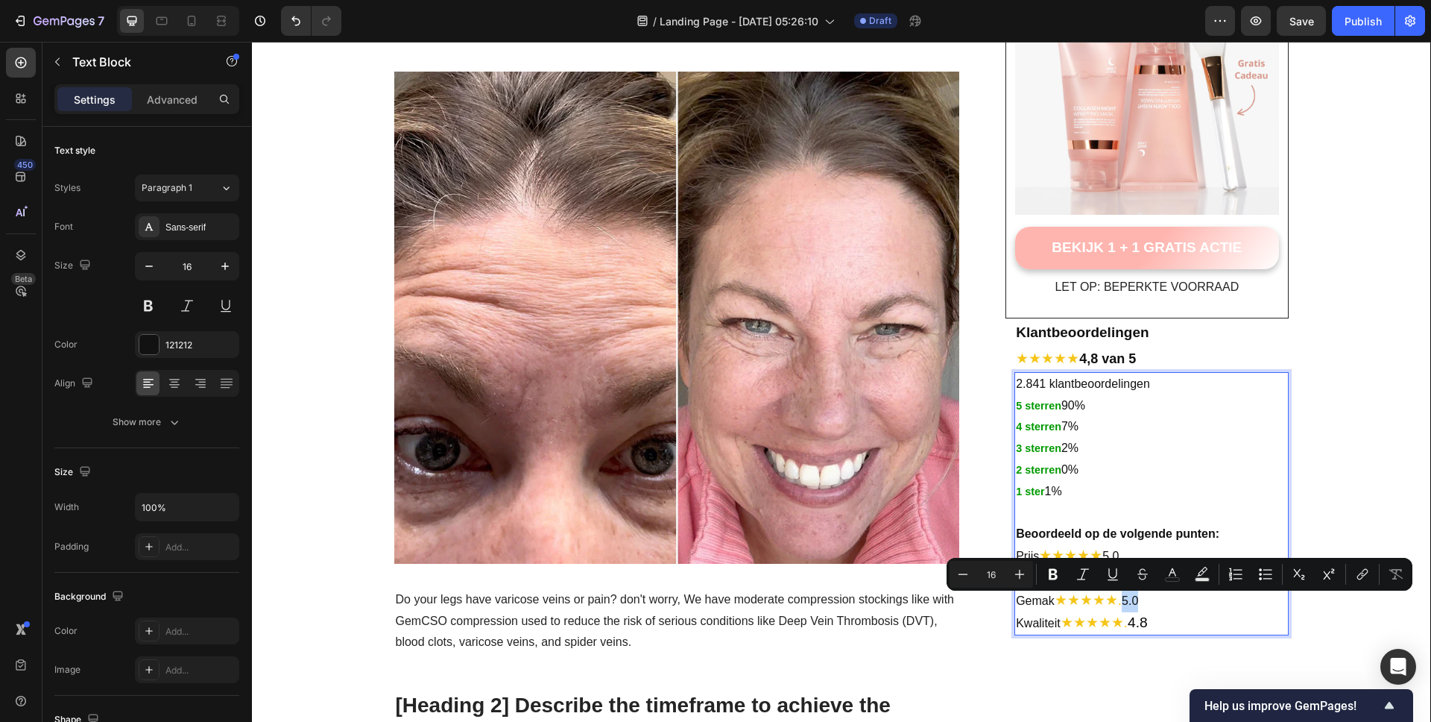
type input "1"
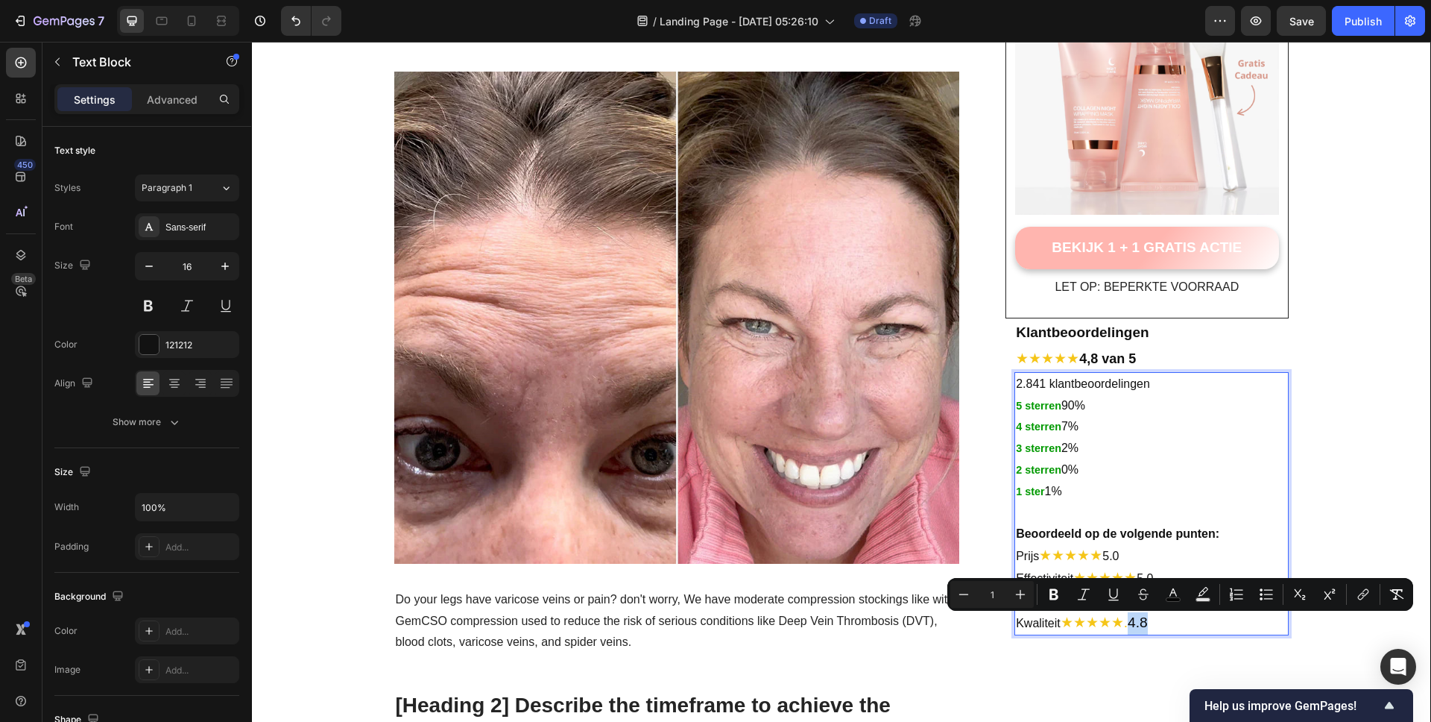
drag, startPoint x: 1172, startPoint y: 624, endPoint x: 1199, endPoint y: 631, distance: 27.7
click at [1199, 631] on p "Kwaliteit ★★★★★. 4.8" at bounding box center [1151, 623] width 271 height 22
click at [973, 602] on button "Minus" at bounding box center [963, 594] width 27 height 27
click at [1021, 602] on button "Plus" at bounding box center [1020, 594] width 27 height 27
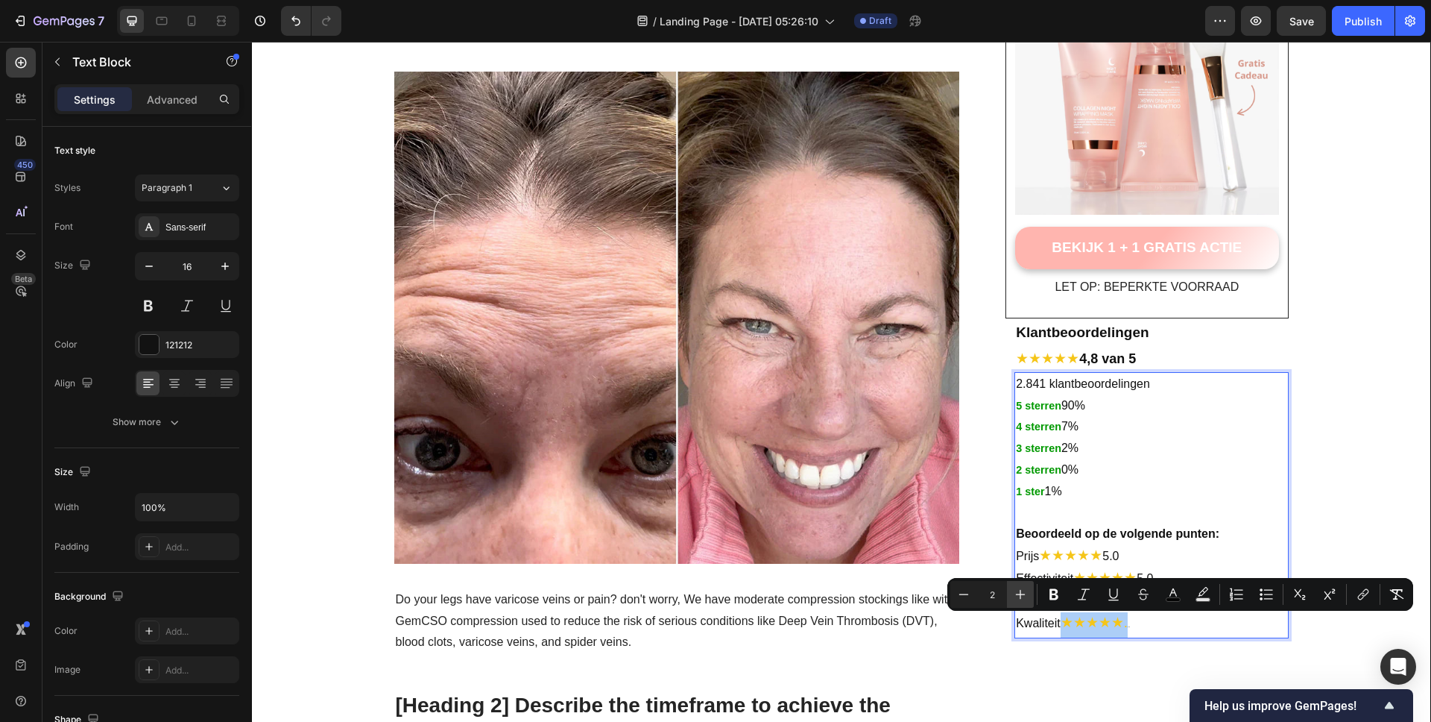
click at [1022, 602] on button "Plus" at bounding box center [1020, 594] width 27 height 27
click at [1023, 602] on button "Plus" at bounding box center [1020, 594] width 27 height 27
click at [1023, 603] on button "Plus" at bounding box center [1020, 594] width 27 height 27
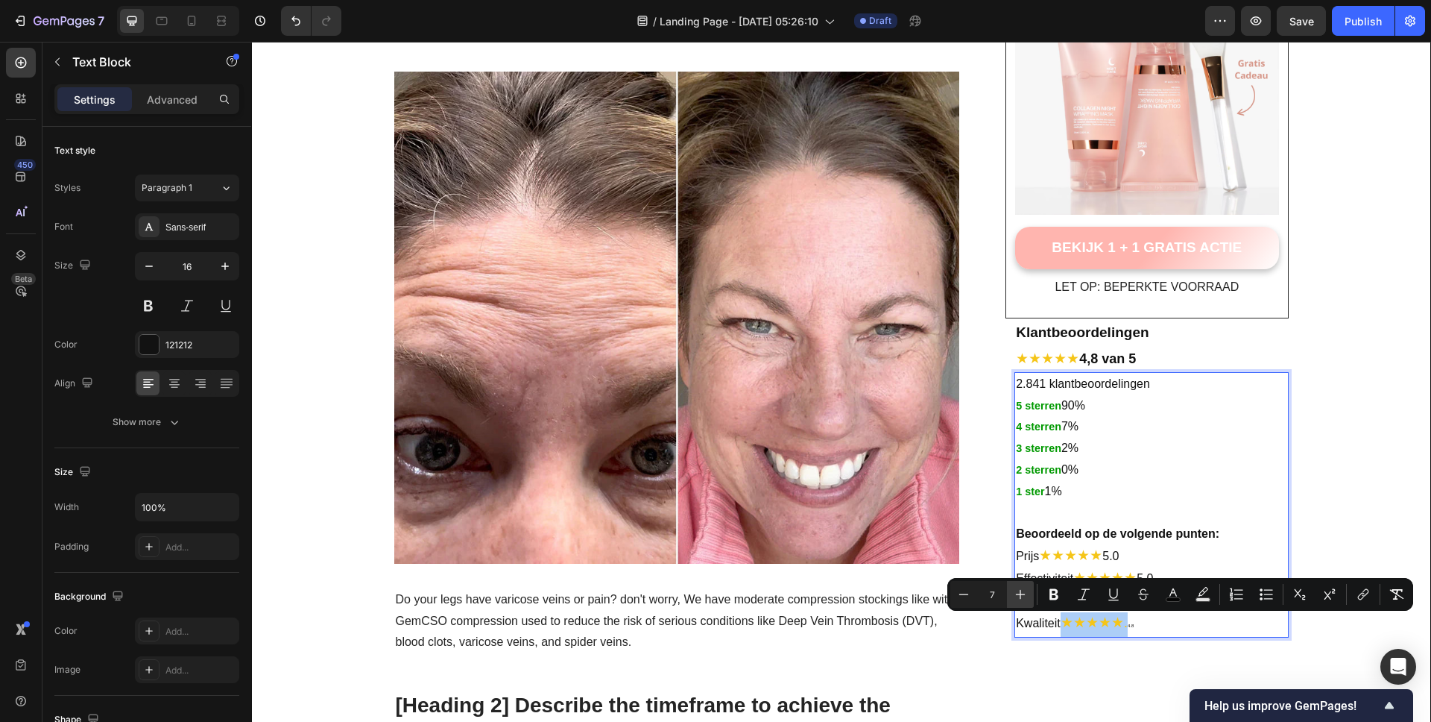
click at [1023, 603] on button "Plus" at bounding box center [1020, 594] width 27 height 27
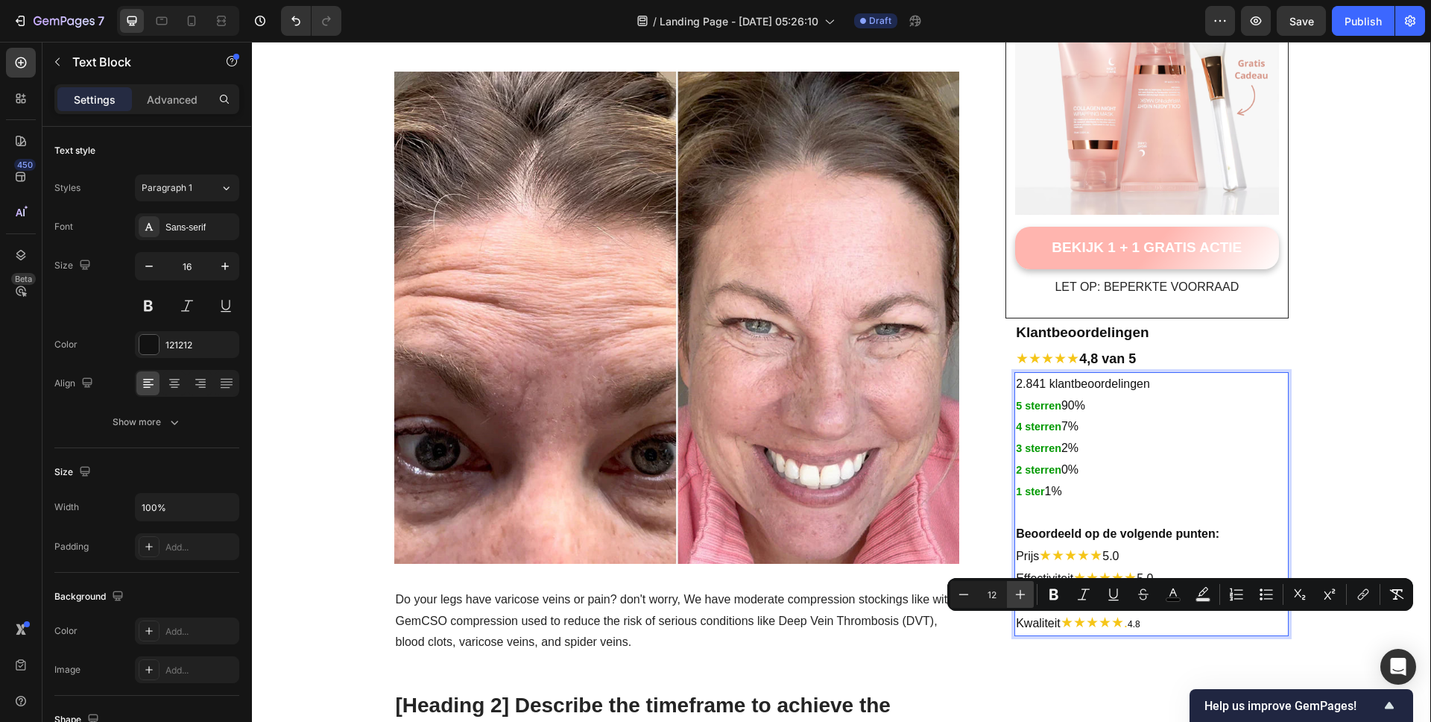
click at [1023, 603] on button "Plus" at bounding box center [1020, 594] width 27 height 27
type input "16"
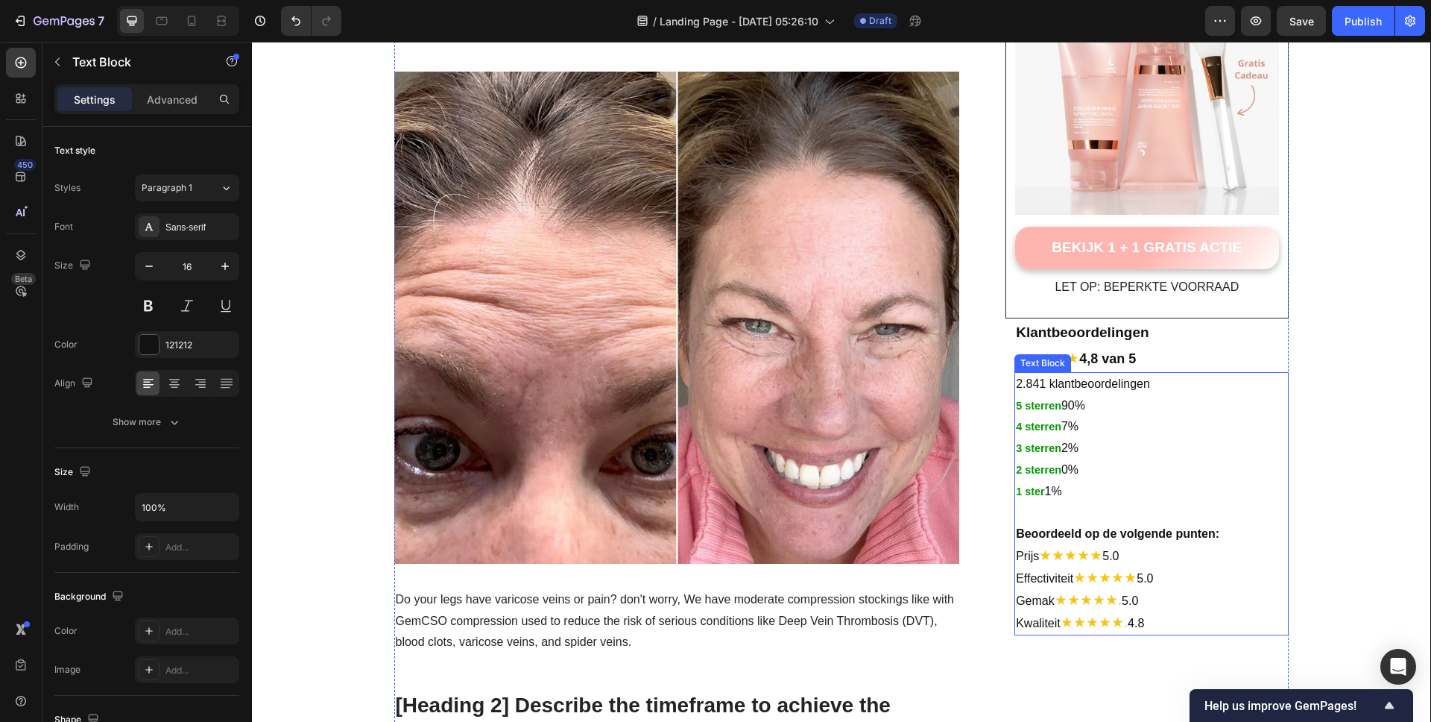
click at [1190, 605] on p "Gemak ★★★★★. 5.0" at bounding box center [1151, 601] width 271 height 22
click at [1183, 604] on p "Gemak ★★★★★. 5.0" at bounding box center [1151, 601] width 271 height 22
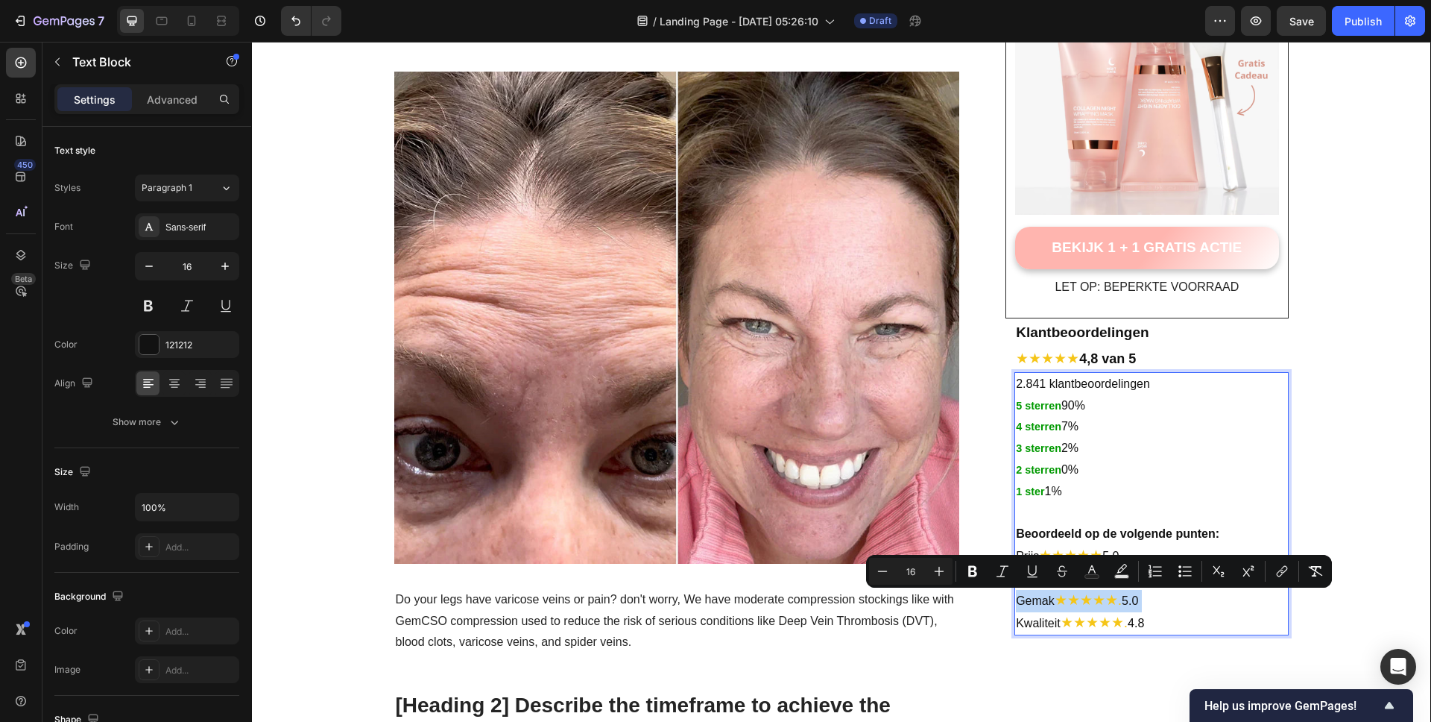
click at [1183, 604] on p "Gemak ★★★★★. 5.0" at bounding box center [1151, 601] width 271 height 22
click at [1144, 629] on span "4.8" at bounding box center [1136, 622] width 16 height 13
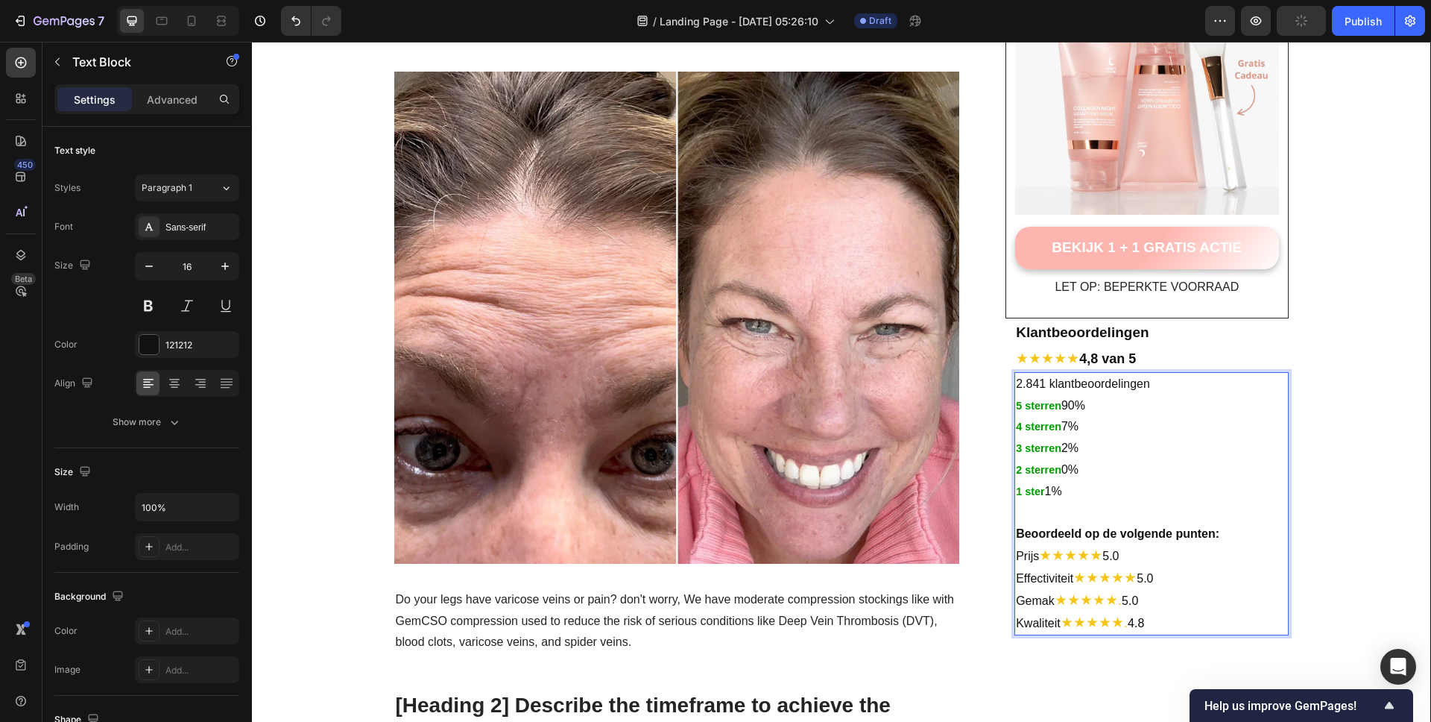
click at [1144, 629] on span "4.8" at bounding box center [1136, 622] width 16 height 13
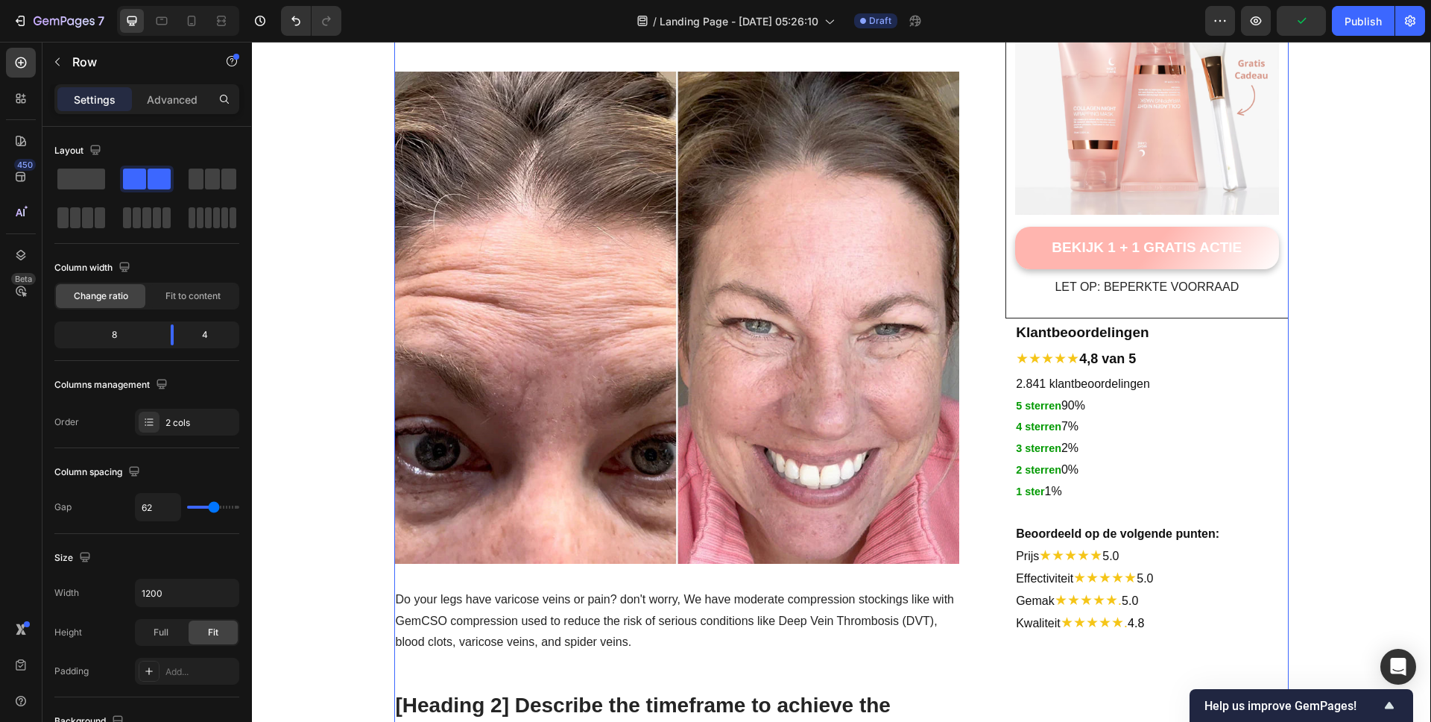
drag, startPoint x: 1170, startPoint y: 581, endPoint x: 1167, endPoint y: 615, distance: 33.7
click at [1170, 583] on p "Effectiviteit ★★★★★ 5.0" at bounding box center [1151, 578] width 271 height 22
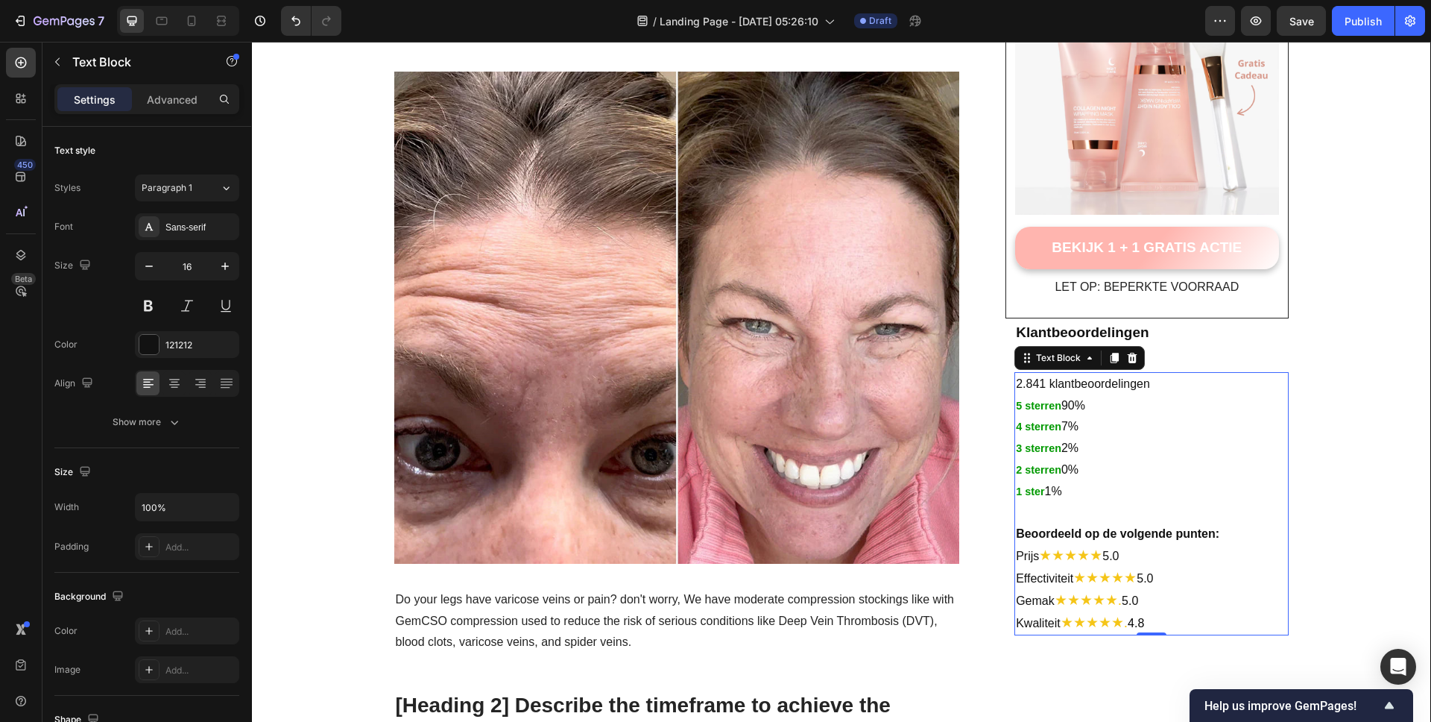
drag, startPoint x: 1203, startPoint y: 592, endPoint x: 1198, endPoint y: 600, distance: 9.7
click at [1128, 628] on span "★★★★★." at bounding box center [1094, 622] width 67 height 16
click at [1102, 555] on span "★★★★★" at bounding box center [1070, 555] width 63 height 16
click at [1137, 581] on span "★★★★★" at bounding box center [1104, 577] width 63 height 16
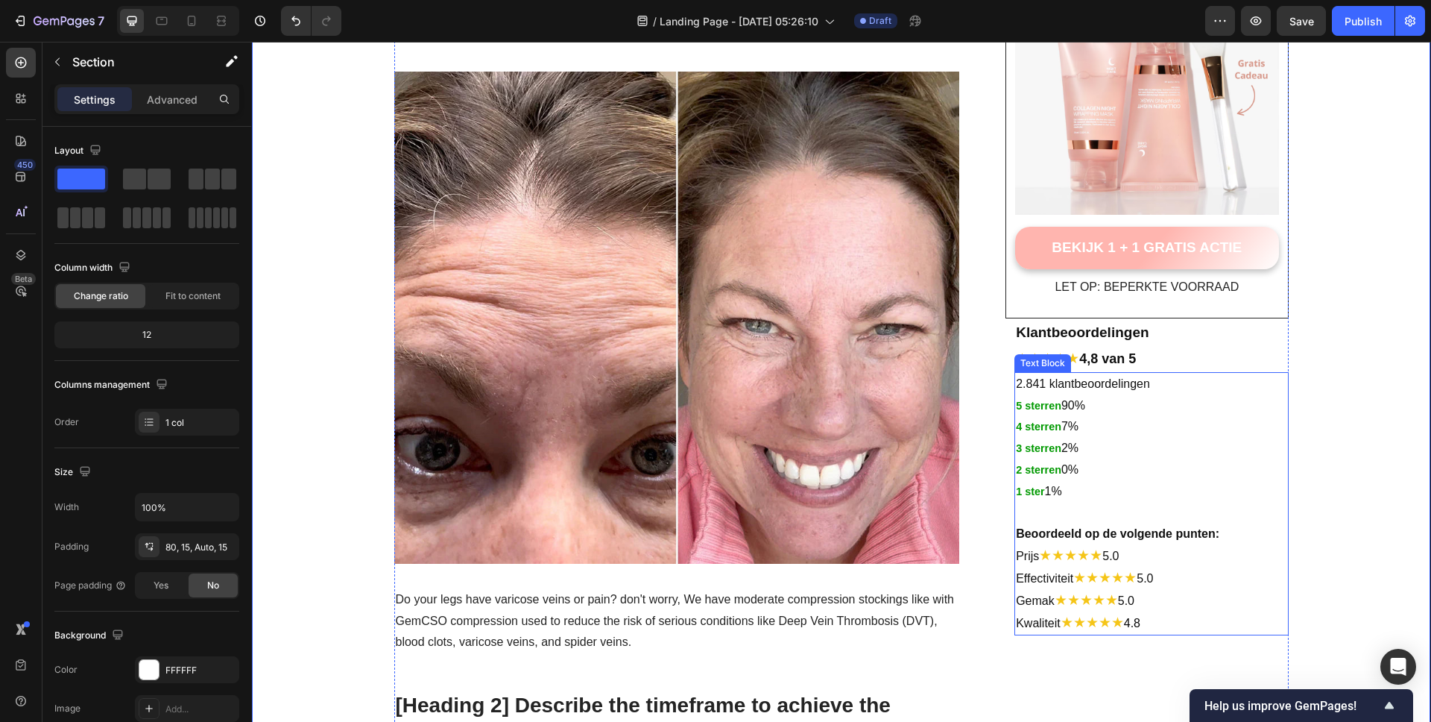
click at [1104, 483] on p "1 ster 1%" at bounding box center [1151, 492] width 271 height 22
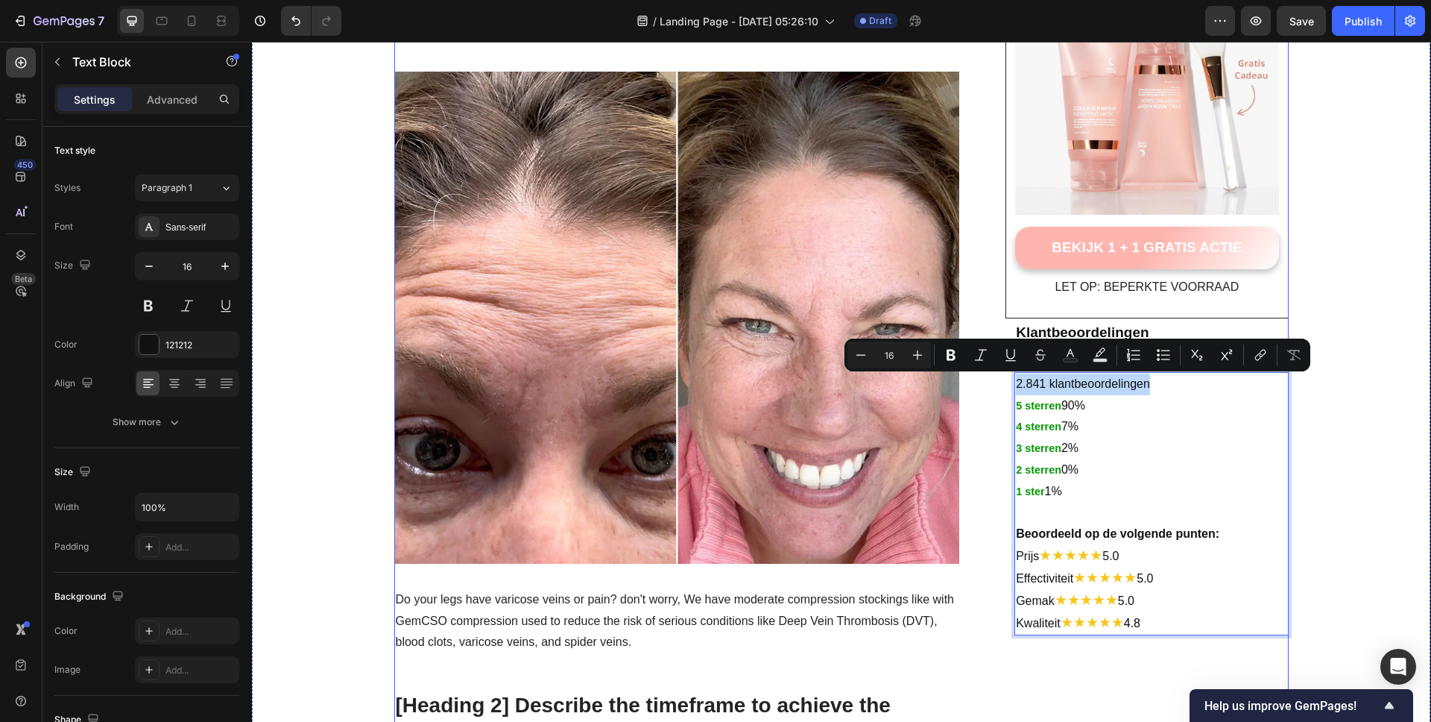
drag, startPoint x: 1158, startPoint y: 385, endPoint x: 966, endPoint y: 387, distance: 192.3
click at [1076, 359] on rect "Editor contextual toolbar" at bounding box center [1071, 361] width 14 height 4
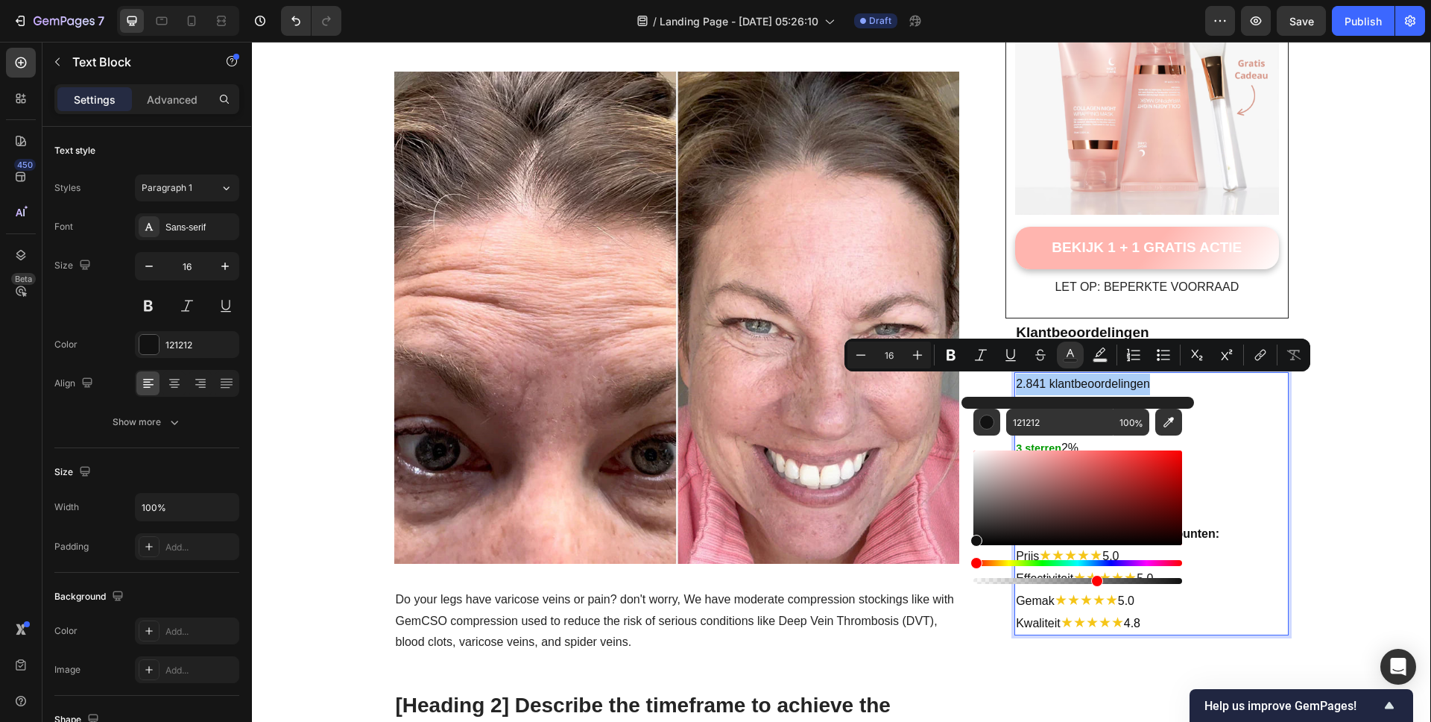
drag, startPoint x: 1181, startPoint y: 580, endPoint x: 1159, endPoint y: 579, distance: 22.4
click at [1103, 578] on div "Editor contextual toolbar" at bounding box center [1097, 581] width 12 height 12
drag, startPoint x: 1116, startPoint y: 580, endPoint x: 1087, endPoint y: 581, distance: 29.1
click at [1087, 581] on div "Editor contextual toolbar" at bounding box center [1089, 581] width 12 height 12
type input "54"
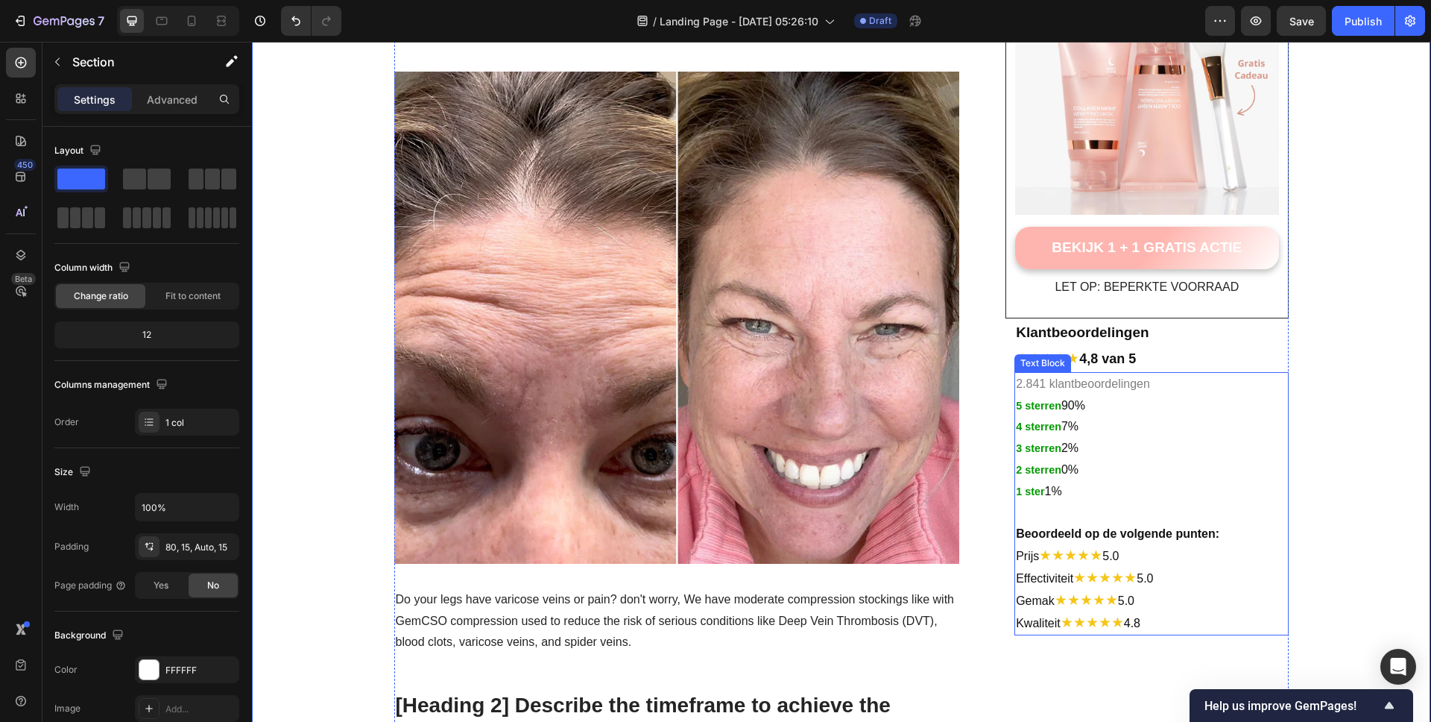
click at [1127, 382] on span "2.841 klantbeoordelingen" at bounding box center [1083, 383] width 134 height 13
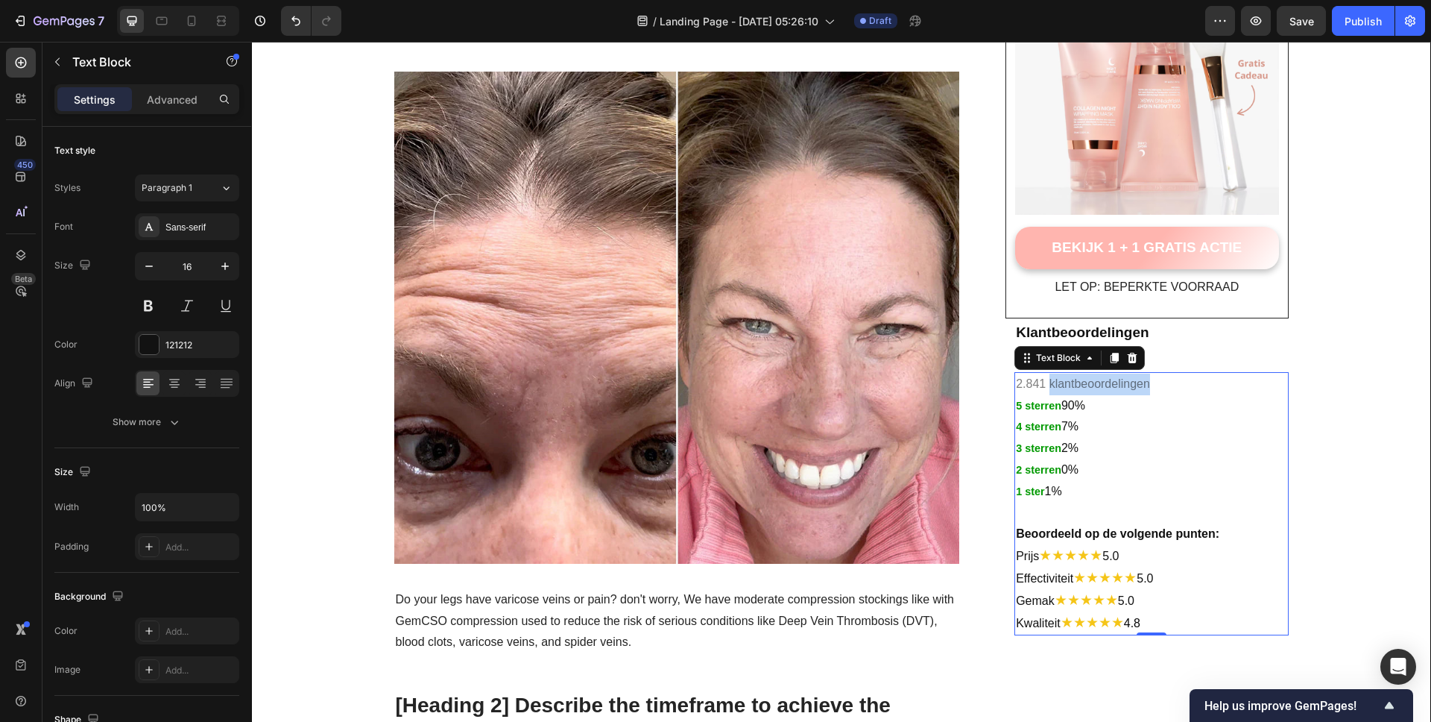
click at [1114, 385] on span "2.841 klantbeoordelingen" at bounding box center [1083, 383] width 134 height 13
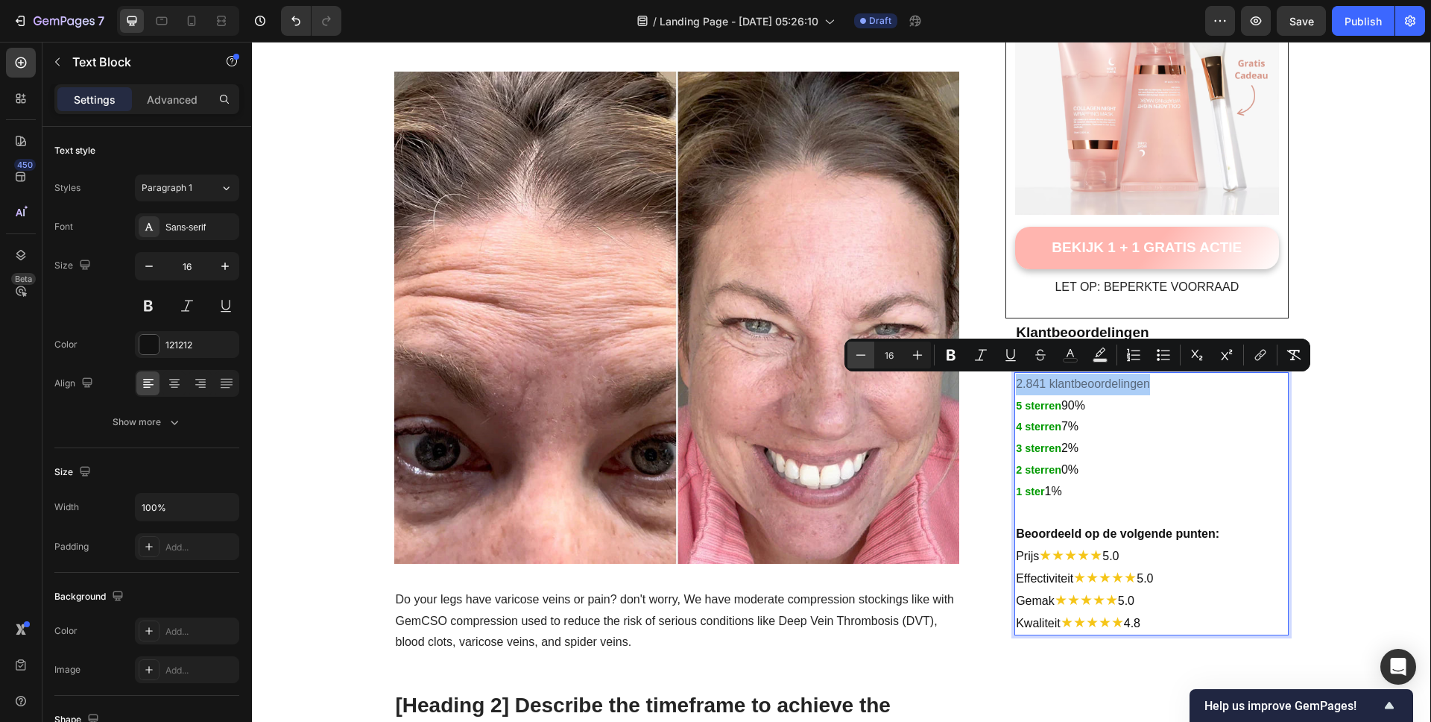
click at [858, 353] on icon "Editor contextual toolbar" at bounding box center [860, 354] width 15 height 15
click at [922, 356] on icon "Editor contextual toolbar" at bounding box center [917, 354] width 15 height 15
type input "14"
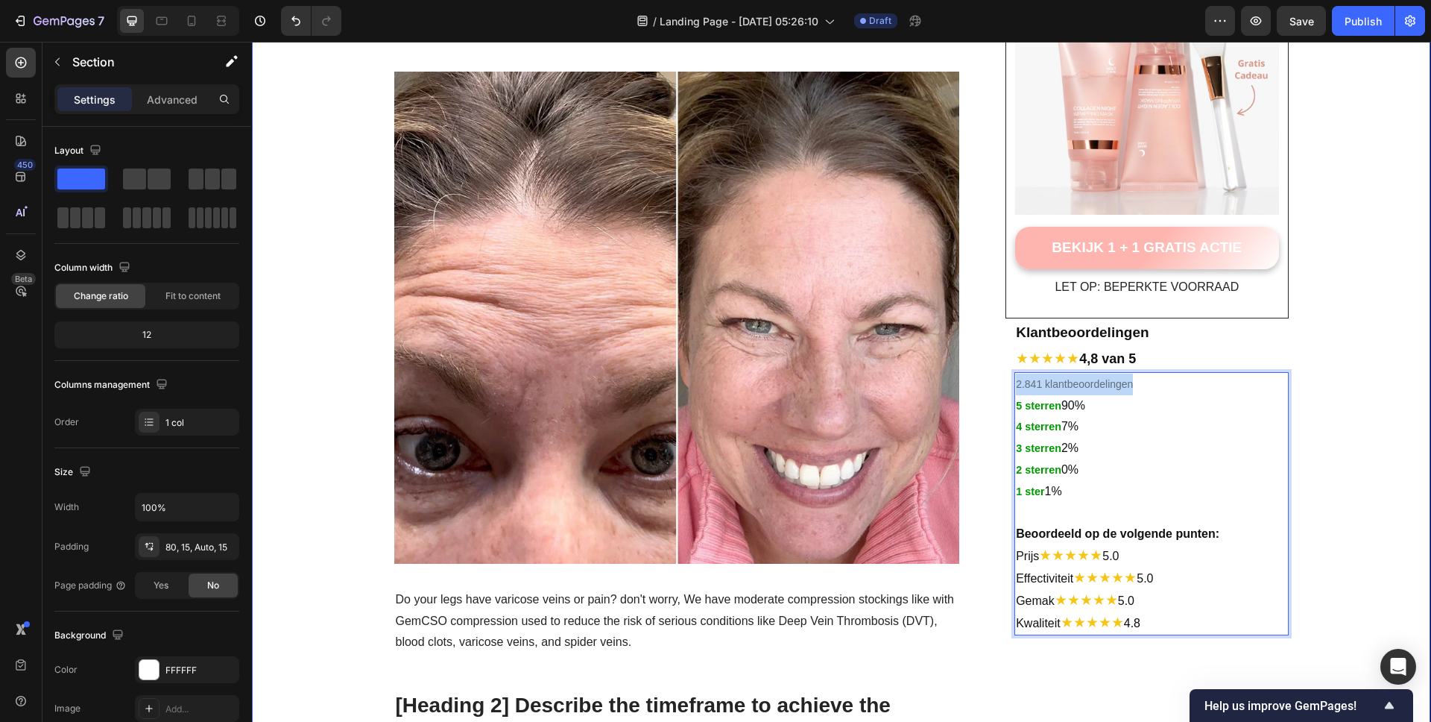
click at [1058, 405] on p "5 sterren 90%" at bounding box center [1151, 406] width 271 height 22
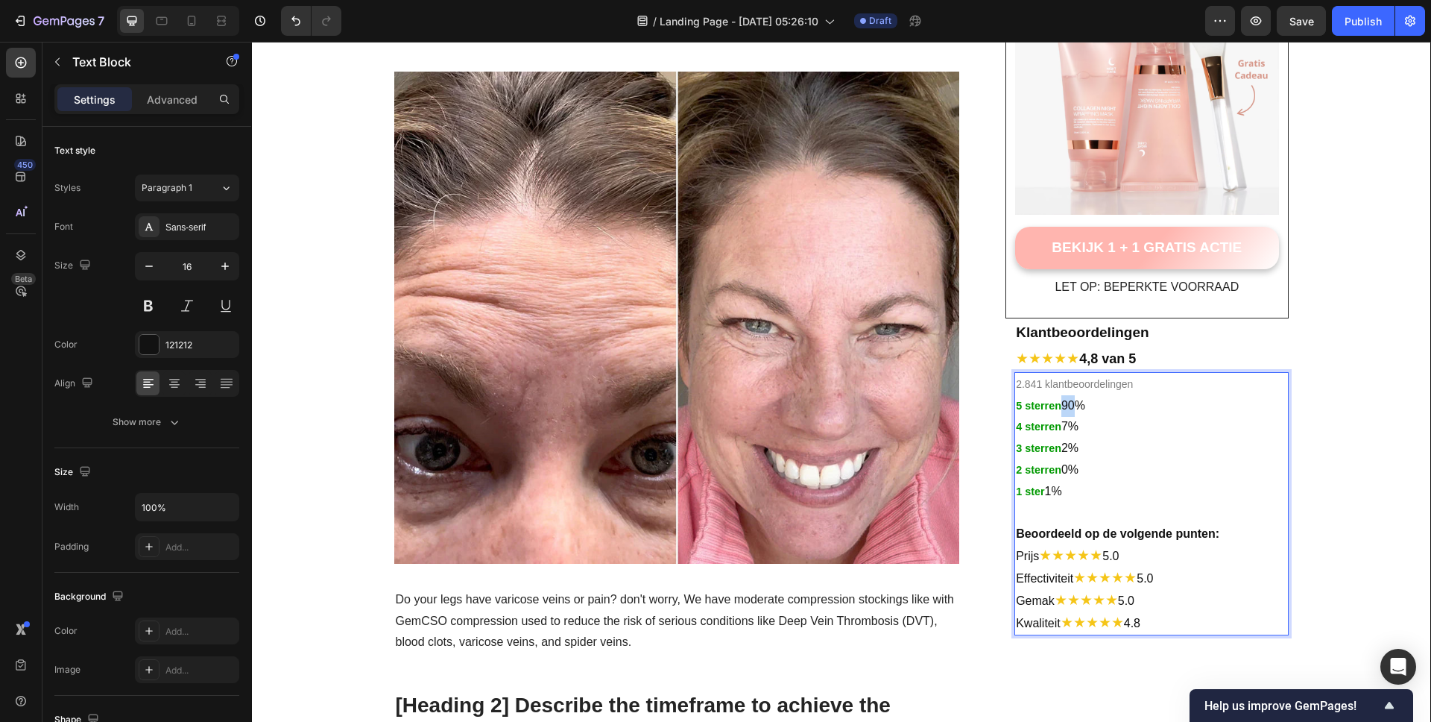
click at [1061, 409] on p "5 sterren 90%" at bounding box center [1151, 406] width 271 height 22
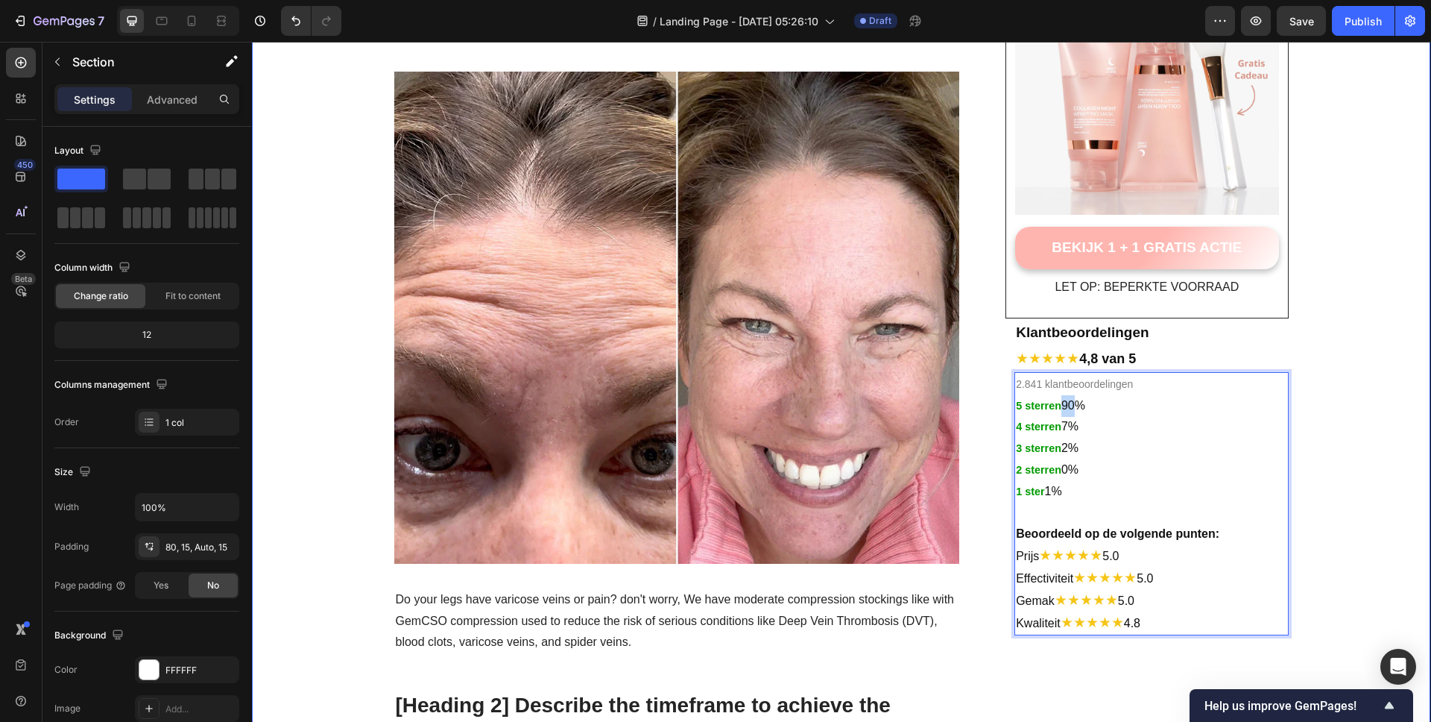
click at [1063, 403] on p "5 sterren 90%" at bounding box center [1151, 406] width 271 height 22
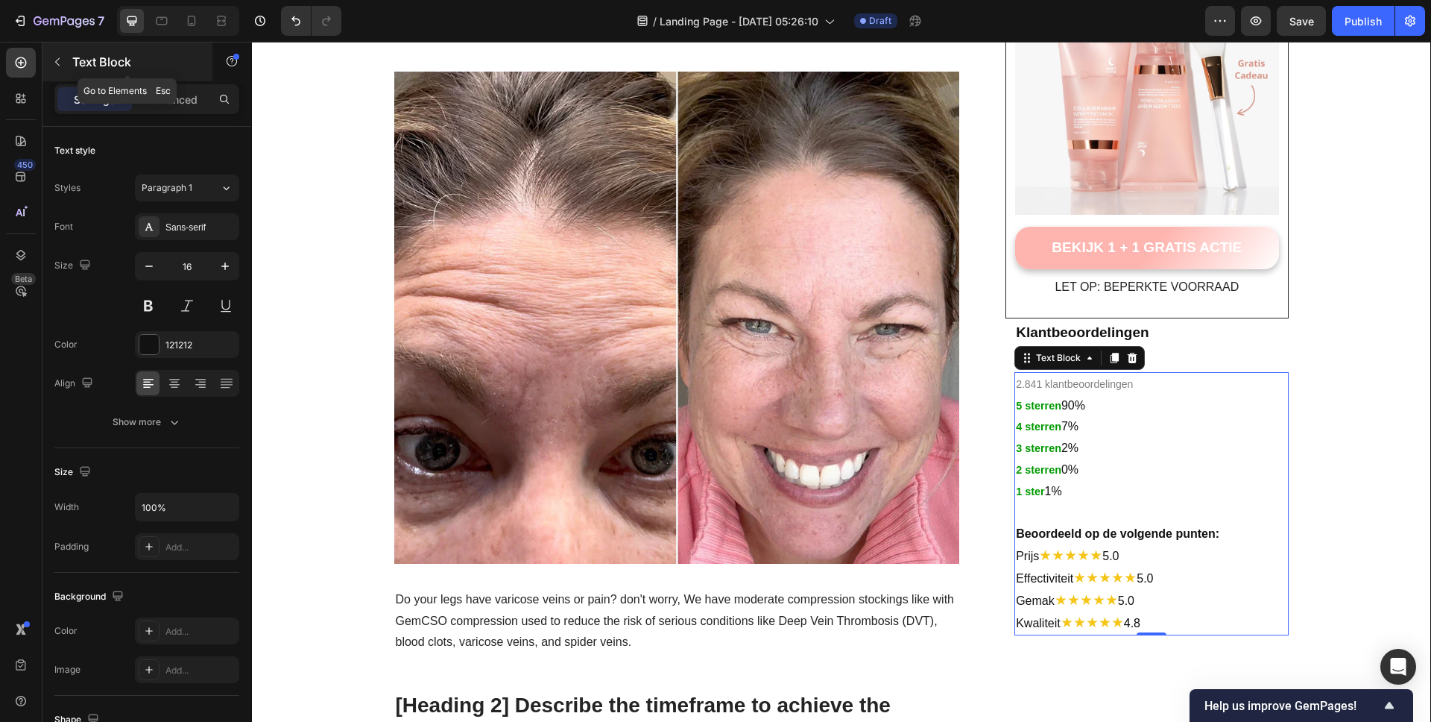
click at [52, 63] on icon "button" at bounding box center [57, 62] width 12 height 12
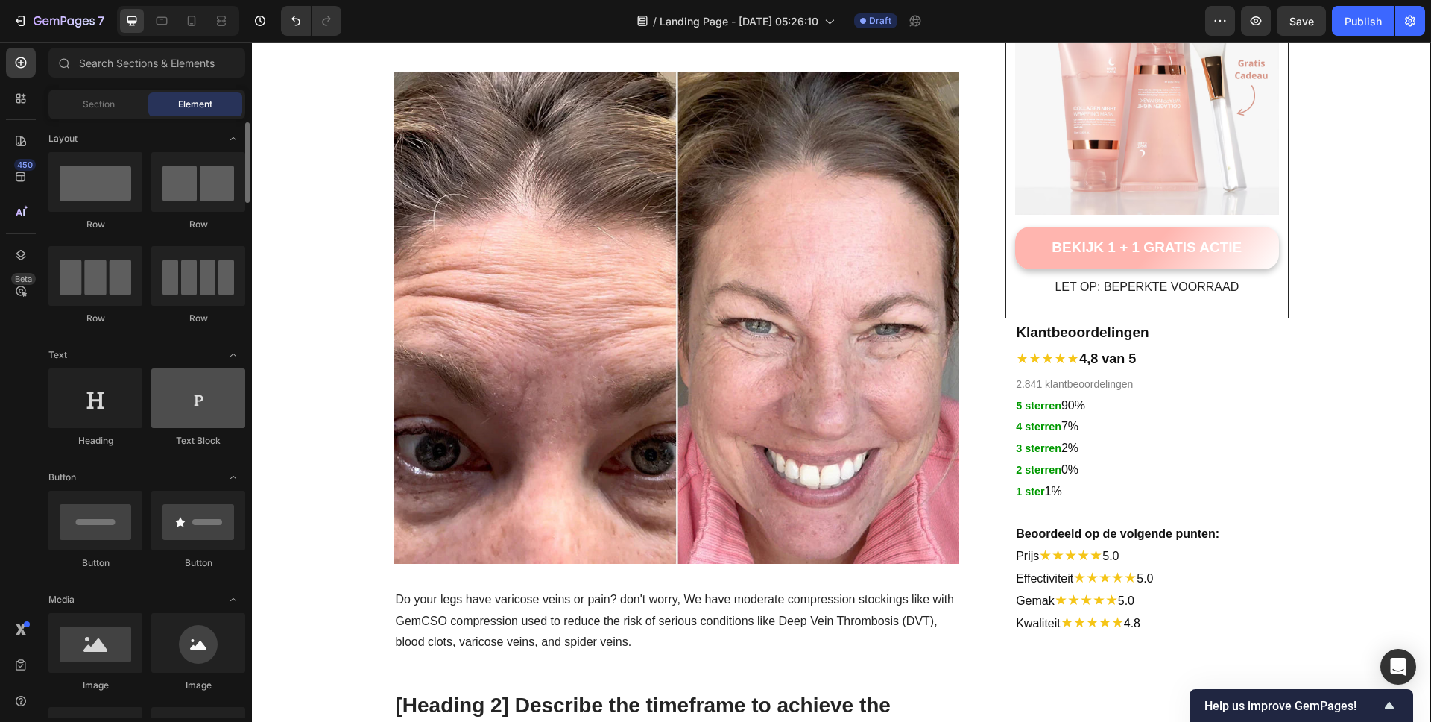
scroll to position [224, 0]
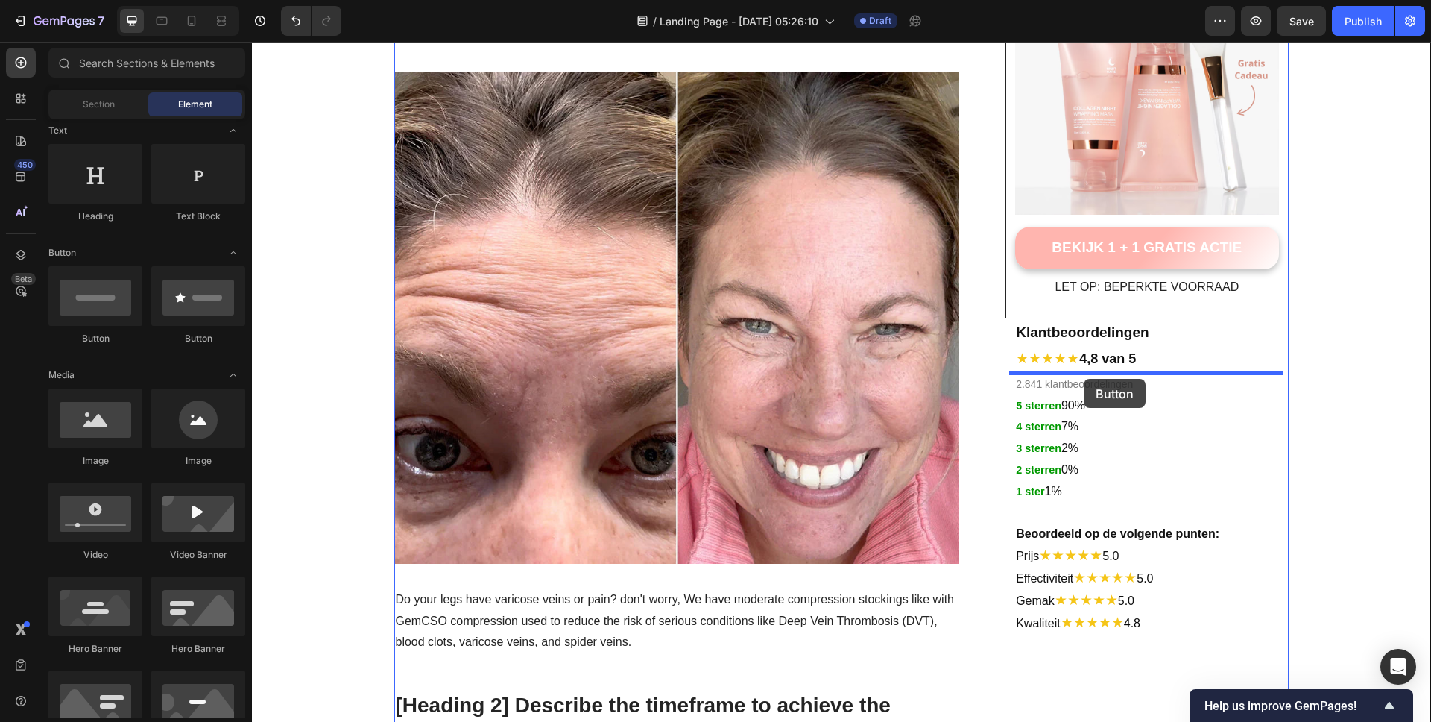
drag, startPoint x: 344, startPoint y: 341, endPoint x: 1084, endPoint y: 379, distance: 741.1
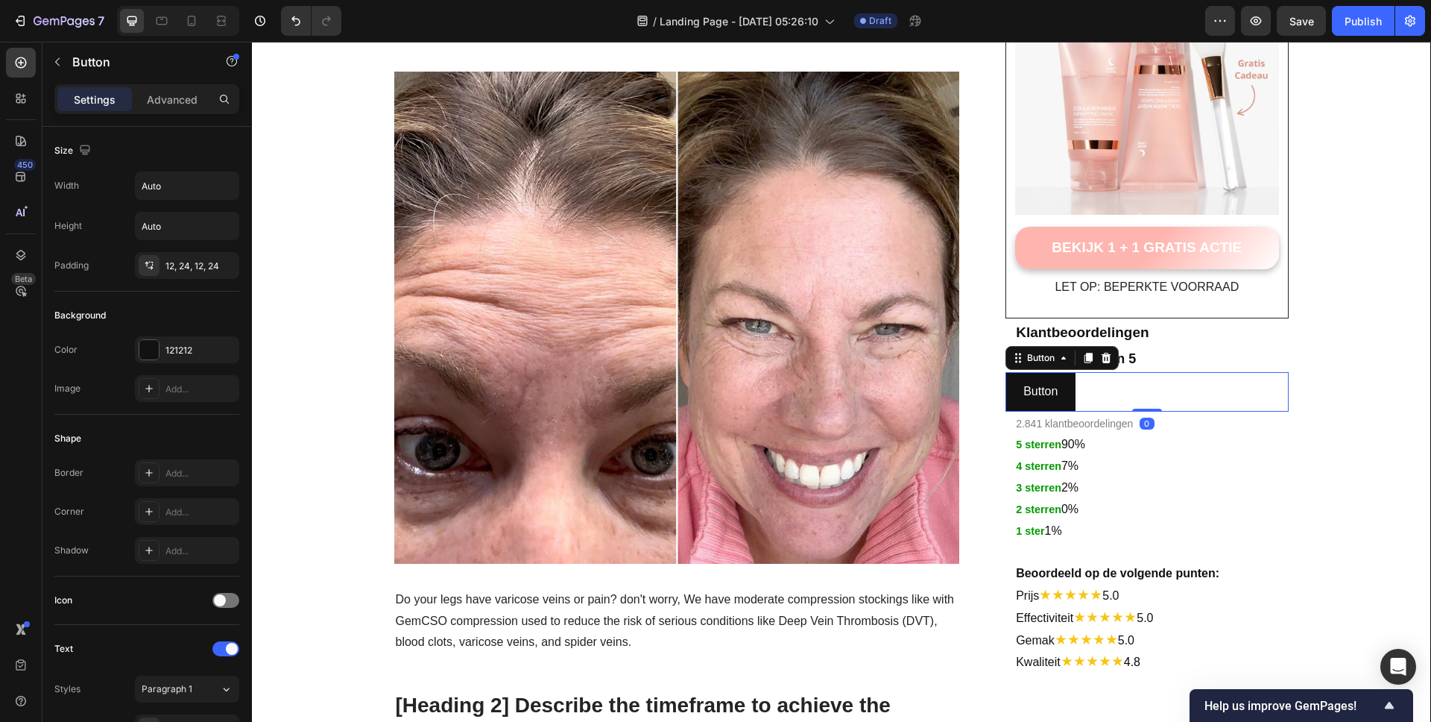
click at [1138, 394] on div "Button Button 0" at bounding box center [1147, 392] width 283 height 40
click at [1006, 387] on button "Button" at bounding box center [1041, 392] width 70 height 40
click at [1029, 391] on p "Button" at bounding box center [1040, 392] width 34 height 22
click at [1061, 392] on button "Button" at bounding box center [1041, 392] width 70 height 40
click at [1102, 359] on icon at bounding box center [1107, 358] width 10 height 10
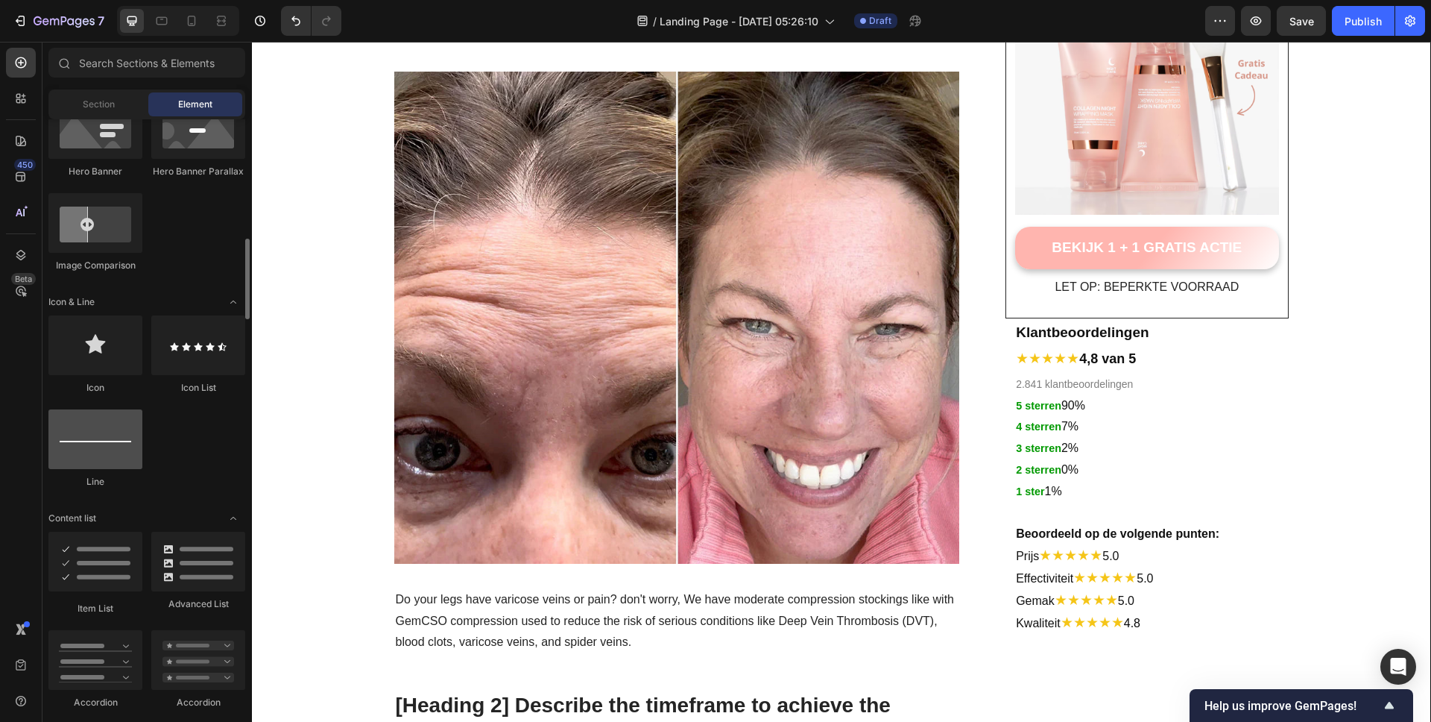
scroll to position [842, 0]
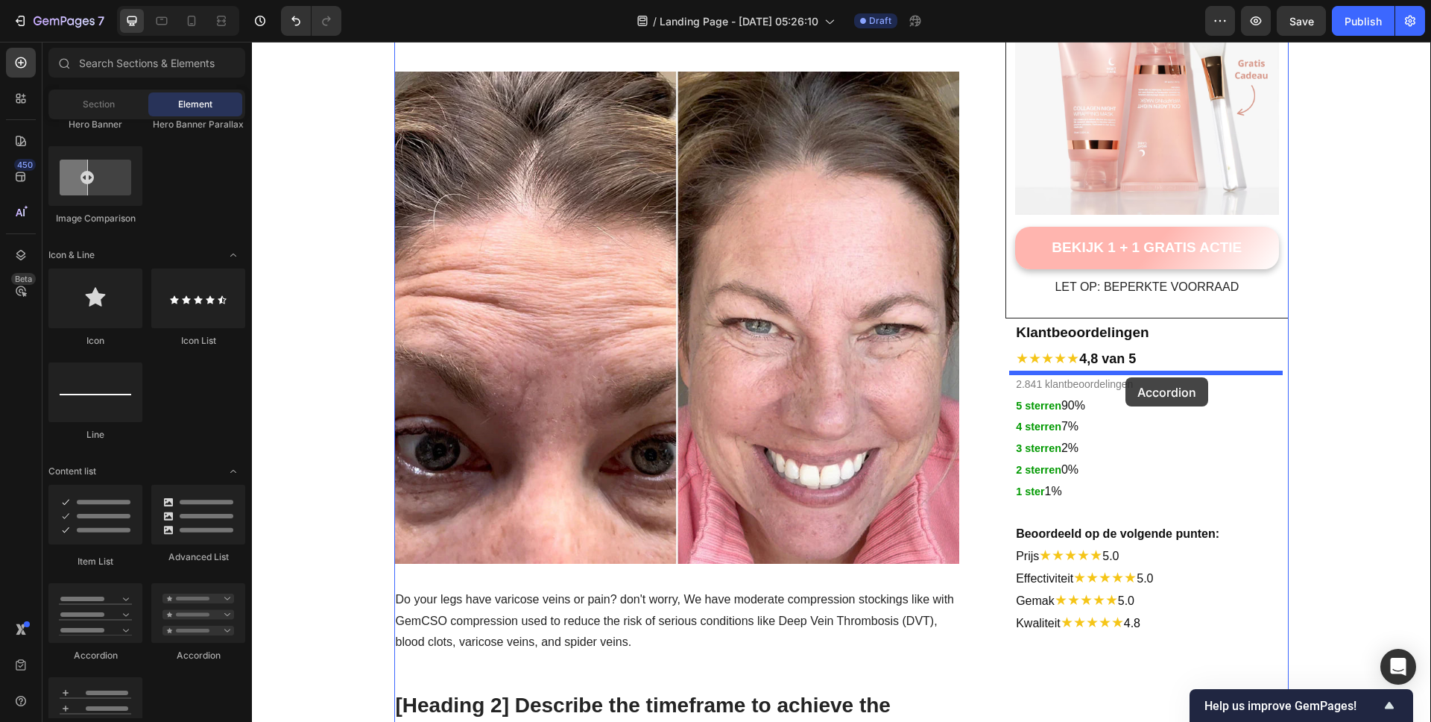
drag, startPoint x: 446, startPoint y: 654, endPoint x: 1125, endPoint y: 379, distance: 732.4
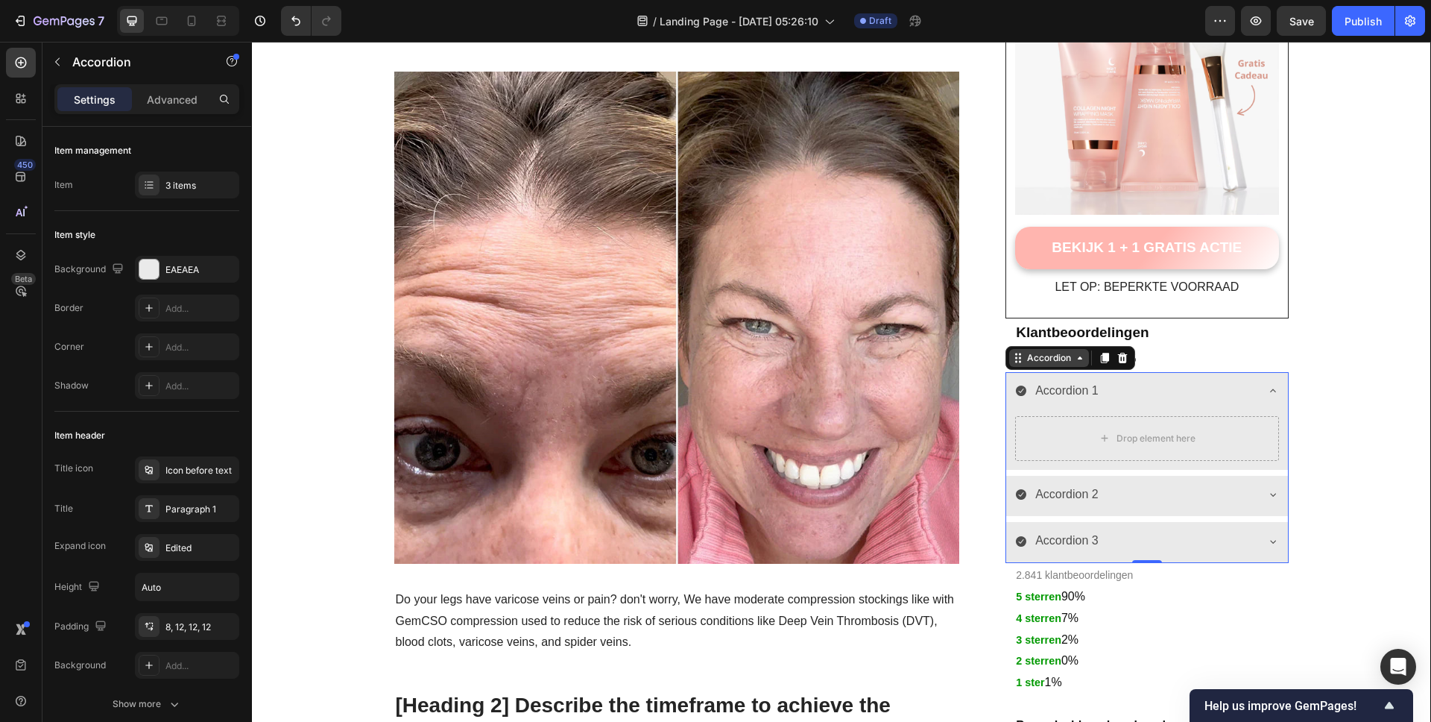
click at [1082, 357] on div "Accordion" at bounding box center [1049, 358] width 80 height 18
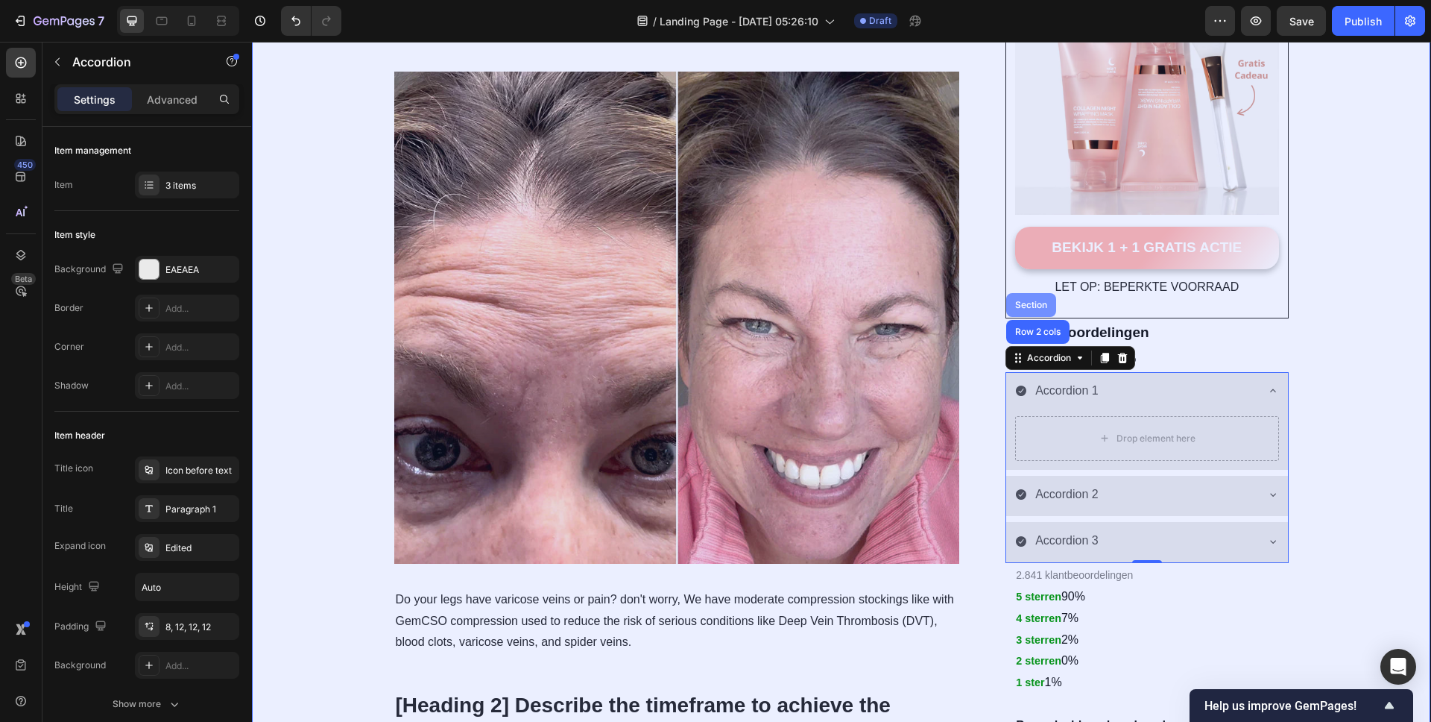
click at [1041, 306] on div "Section" at bounding box center [1031, 304] width 38 height 9
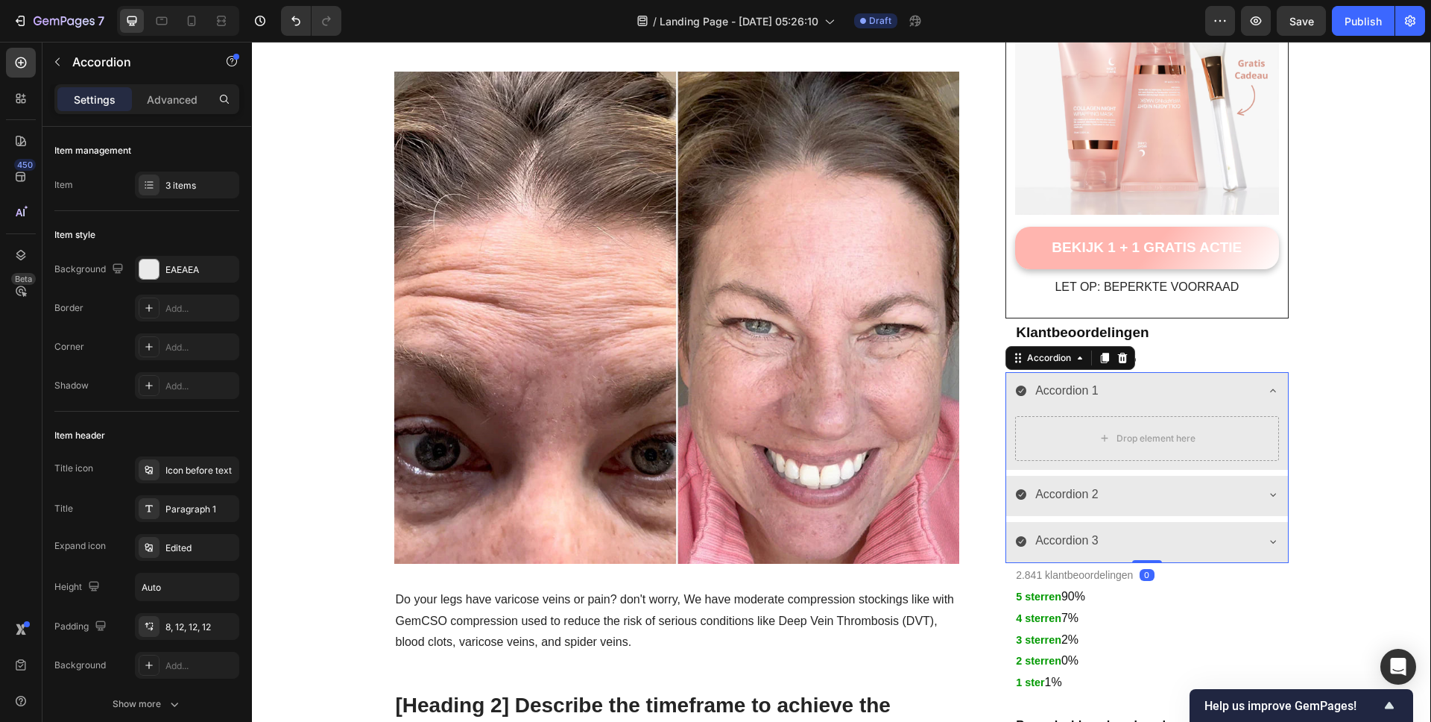
click at [1094, 393] on div "Accordion 1" at bounding box center [1067, 391] width 68 height 26
click at [1161, 397] on div "Accordion 1" at bounding box center [1134, 391] width 239 height 26
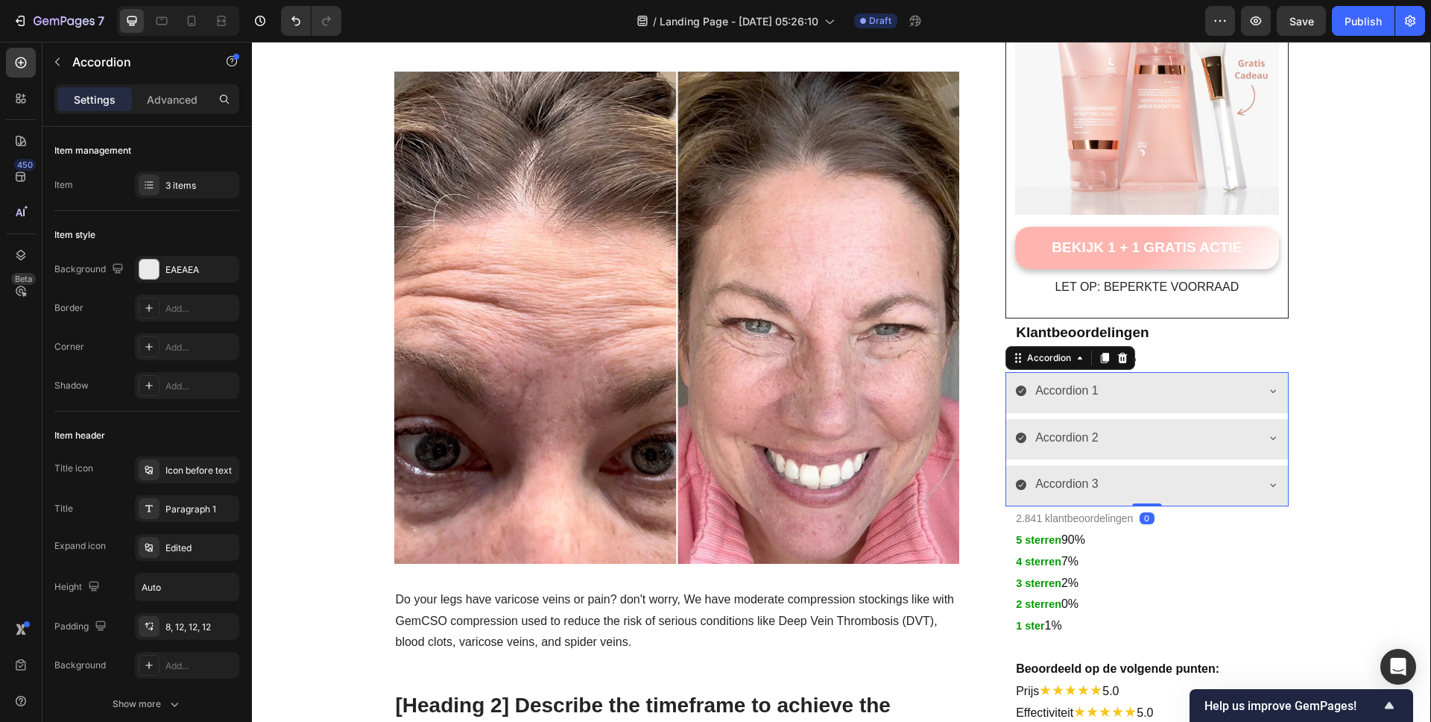
click at [1153, 434] on div "Accordion 2" at bounding box center [1134, 438] width 239 height 26
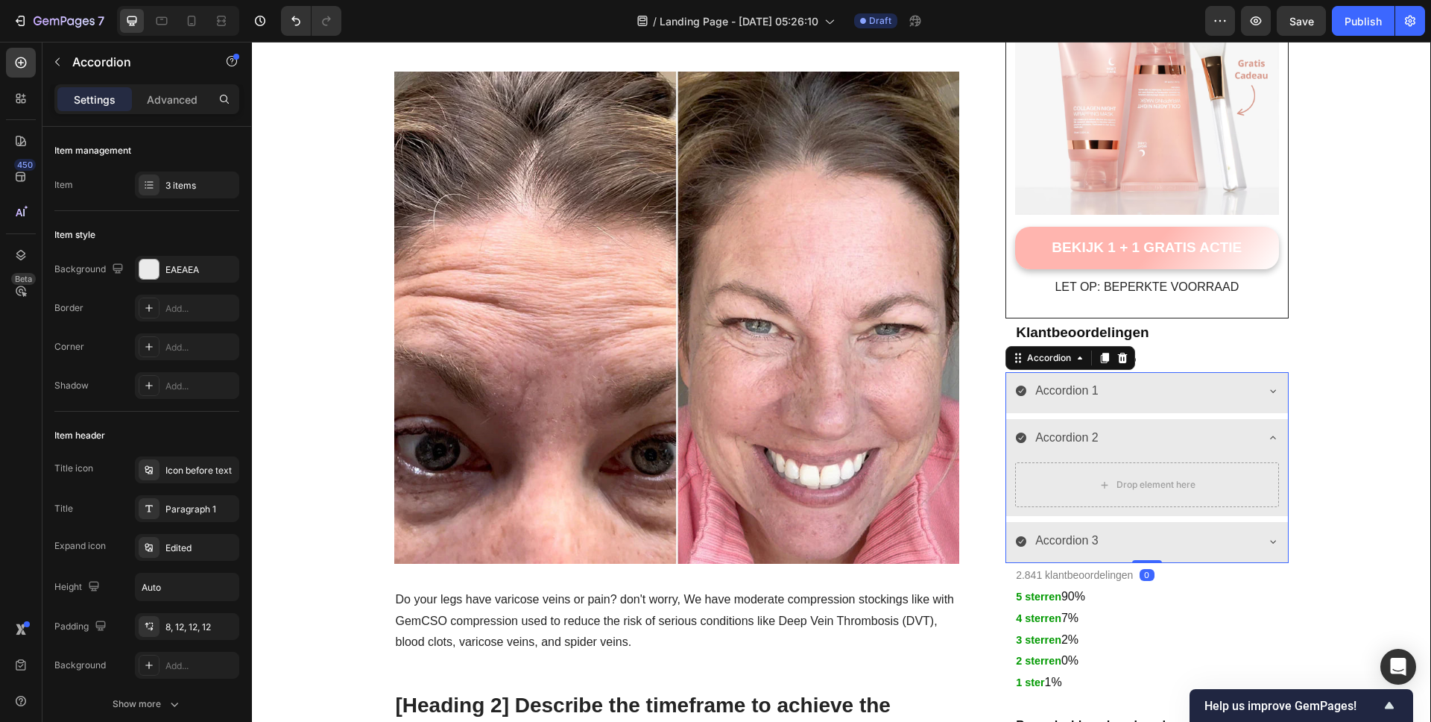
click at [1151, 388] on div "Accordion 1" at bounding box center [1134, 391] width 239 height 26
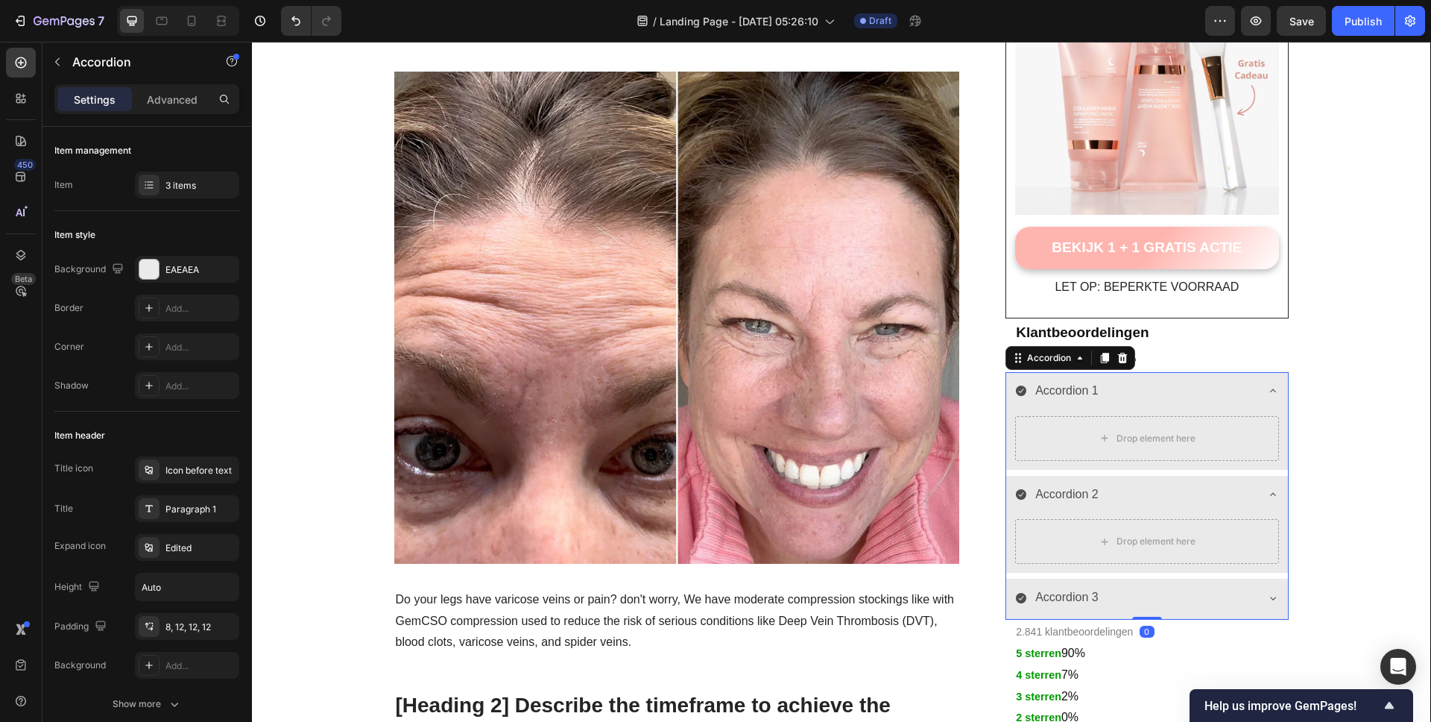
click at [1150, 397] on div "Accordion 1" at bounding box center [1134, 391] width 239 height 26
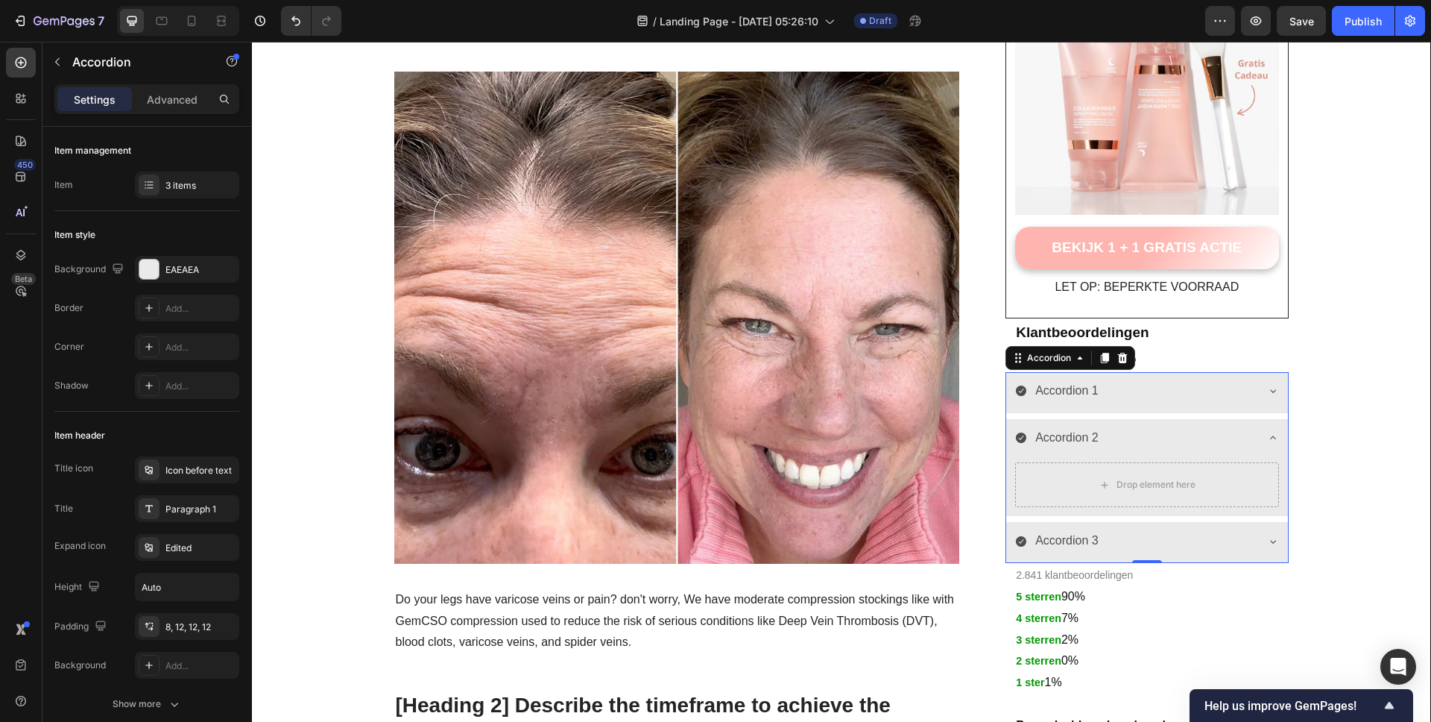
click at [1149, 434] on div "Accordion 2" at bounding box center [1134, 438] width 239 height 26
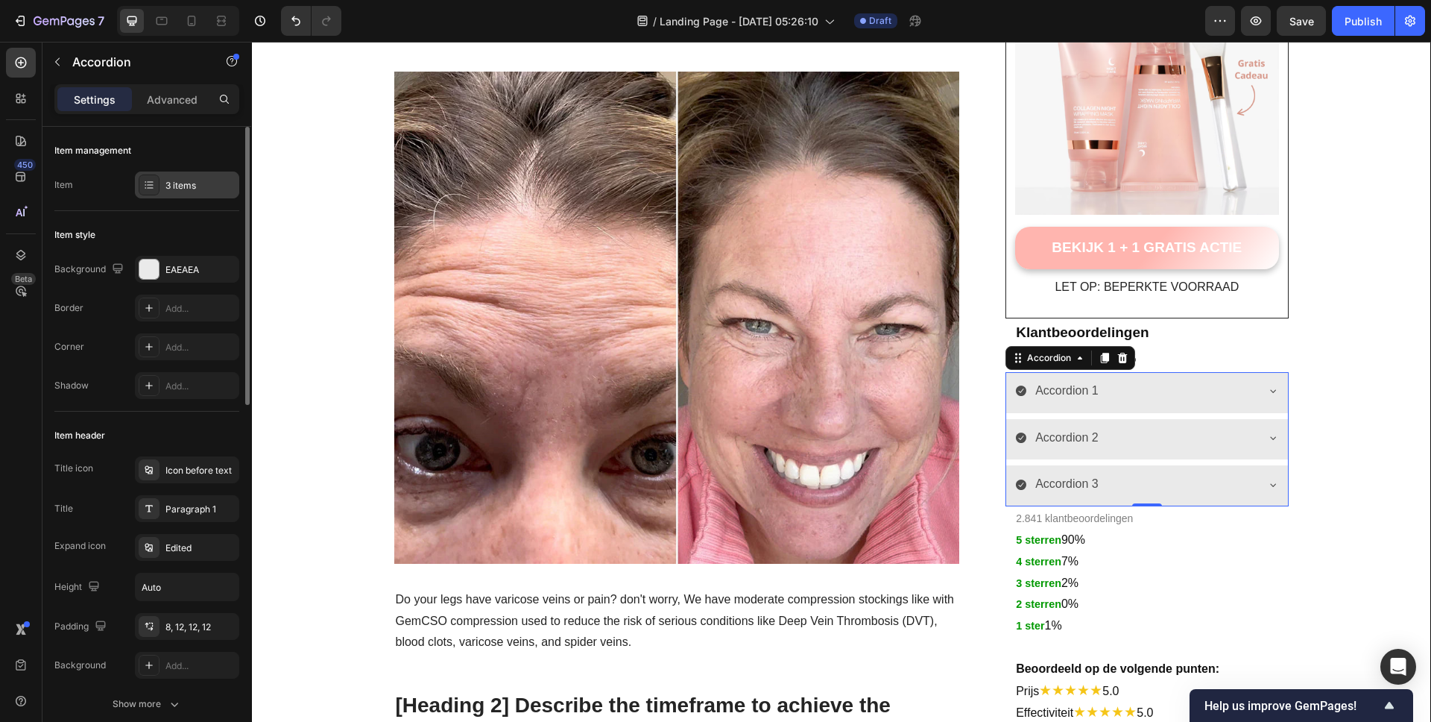
click at [153, 179] on icon at bounding box center [149, 185] width 12 height 12
click at [180, 468] on div "Icon before text" at bounding box center [200, 470] width 70 height 13
click at [293, 16] on icon "Undo/Redo" at bounding box center [295, 20] width 15 height 15
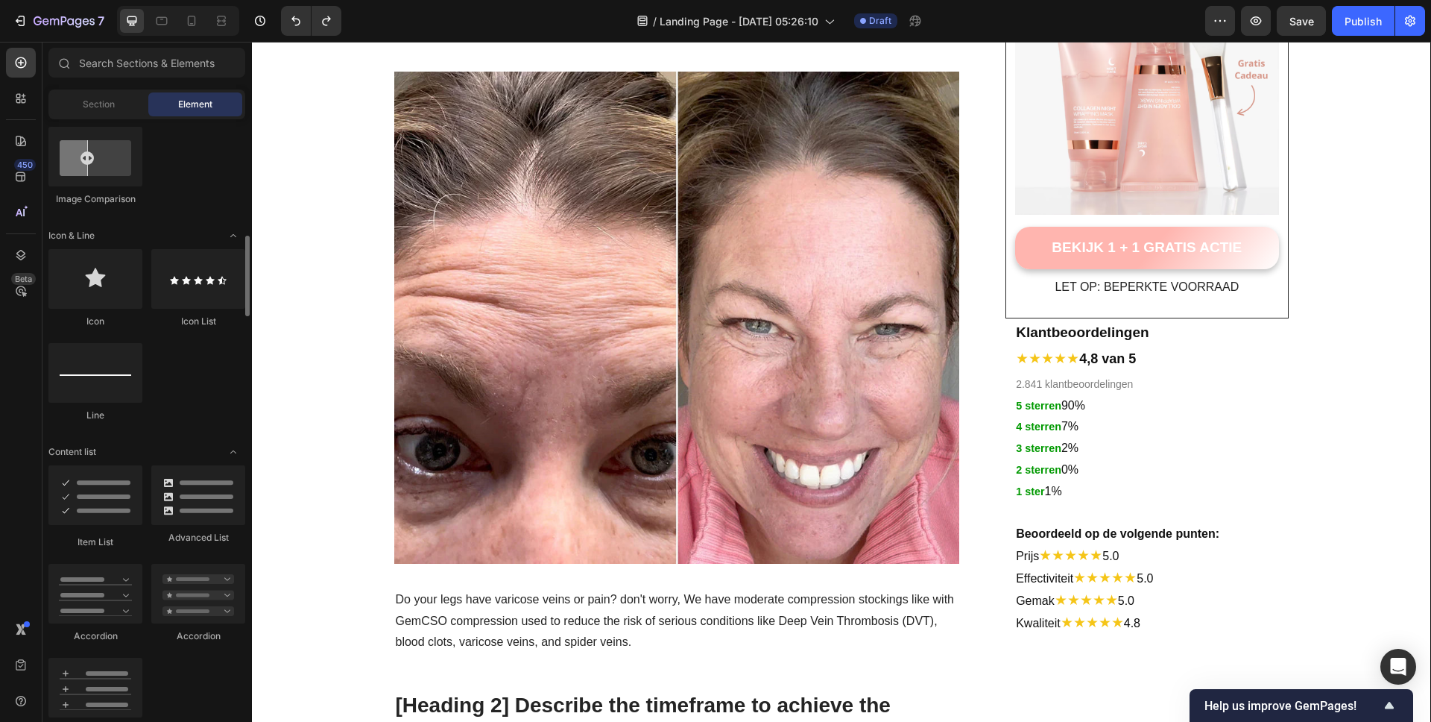
scroll to position [971, 0]
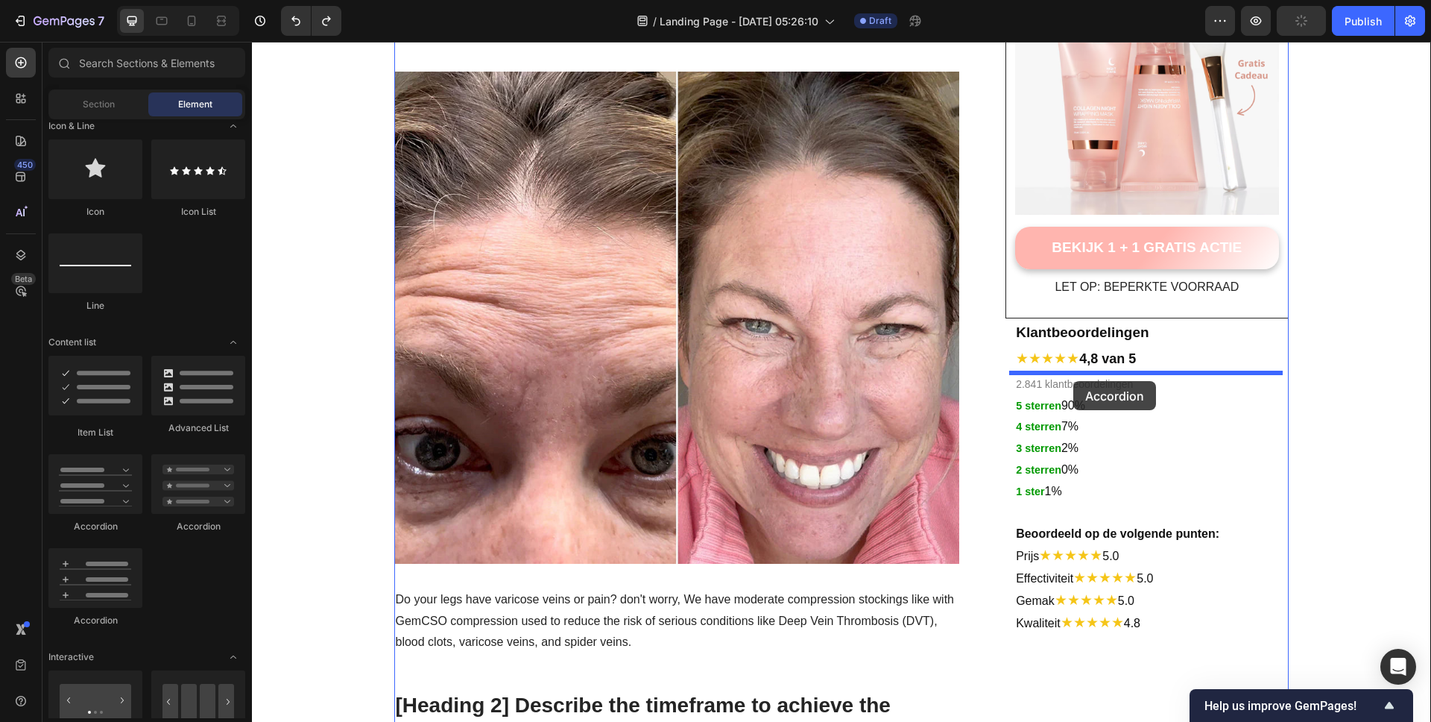
drag, startPoint x: 449, startPoint y: 527, endPoint x: 1073, endPoint y: 381, distance: 641.5
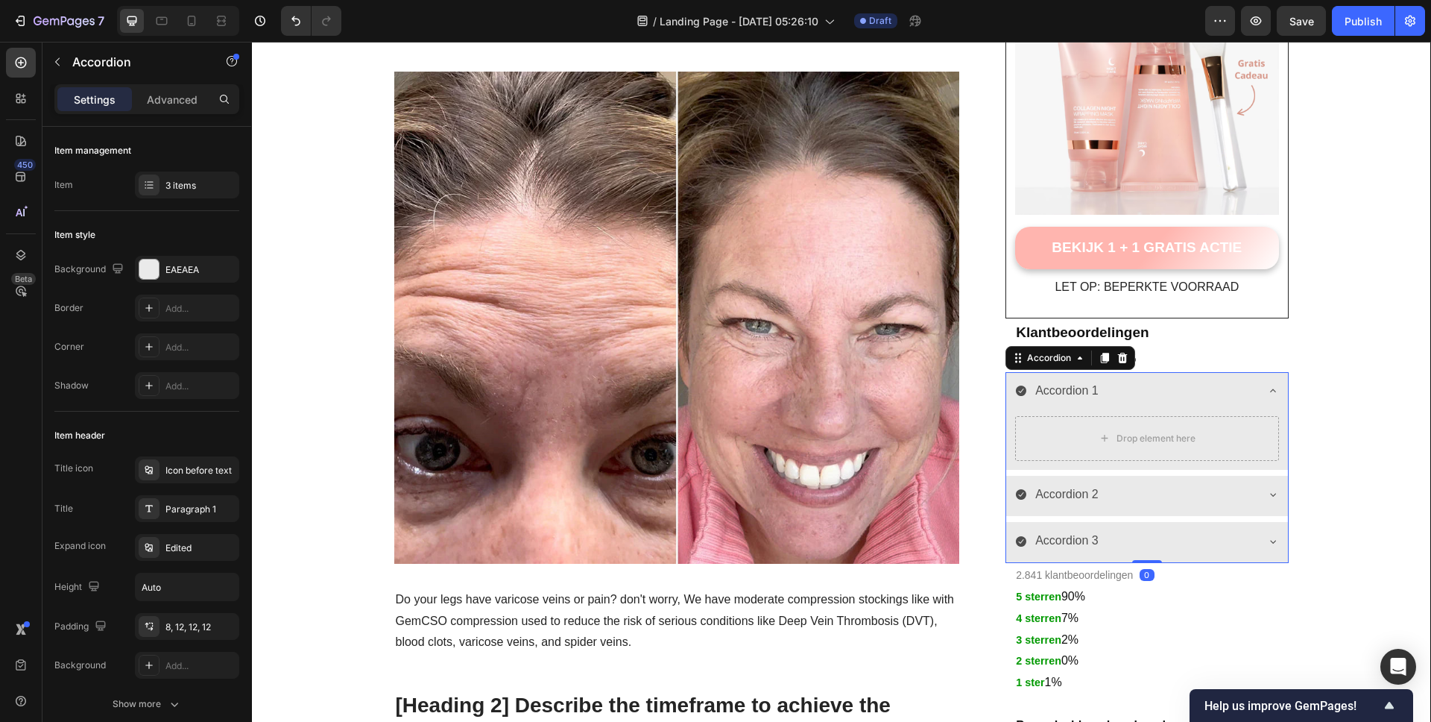
click at [1114, 384] on div "Accordion 1" at bounding box center [1134, 391] width 239 height 26
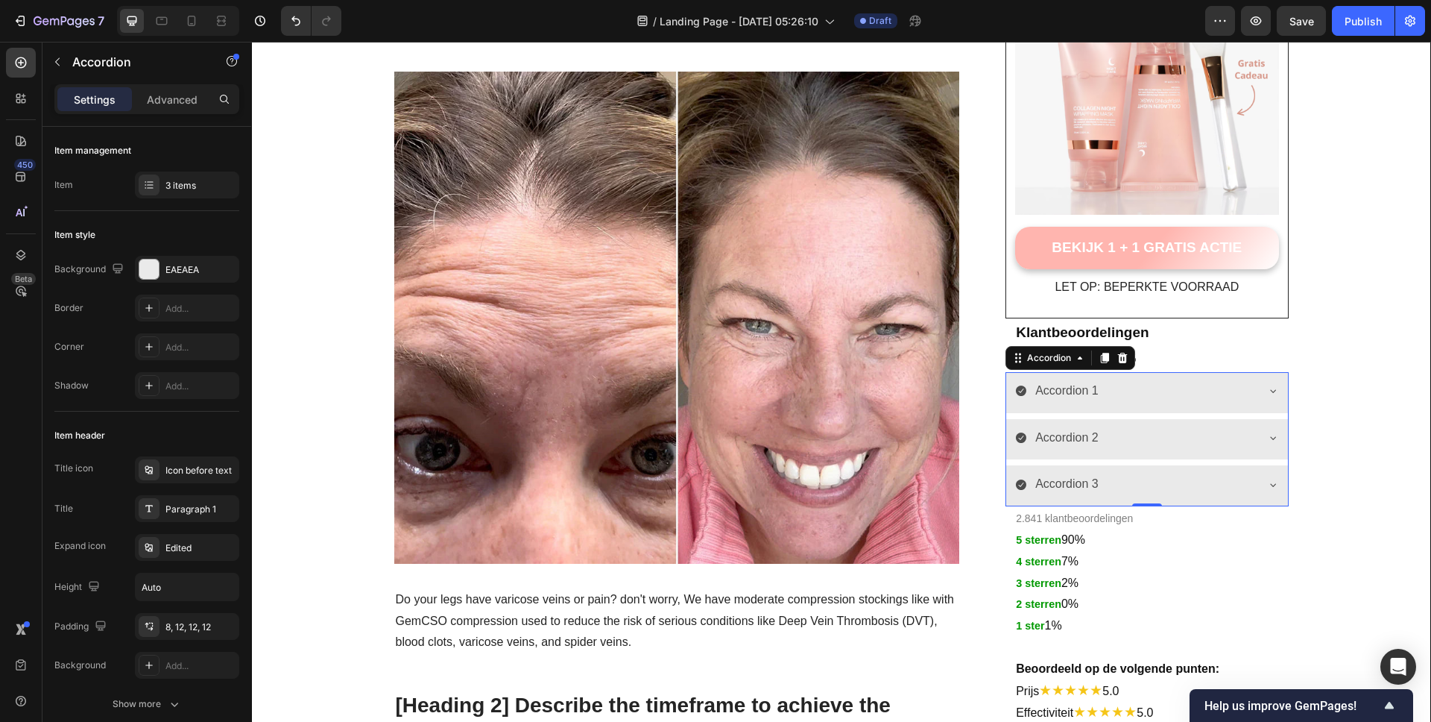
click at [1082, 405] on div "Accordion 1" at bounding box center [1146, 392] width 281 height 41
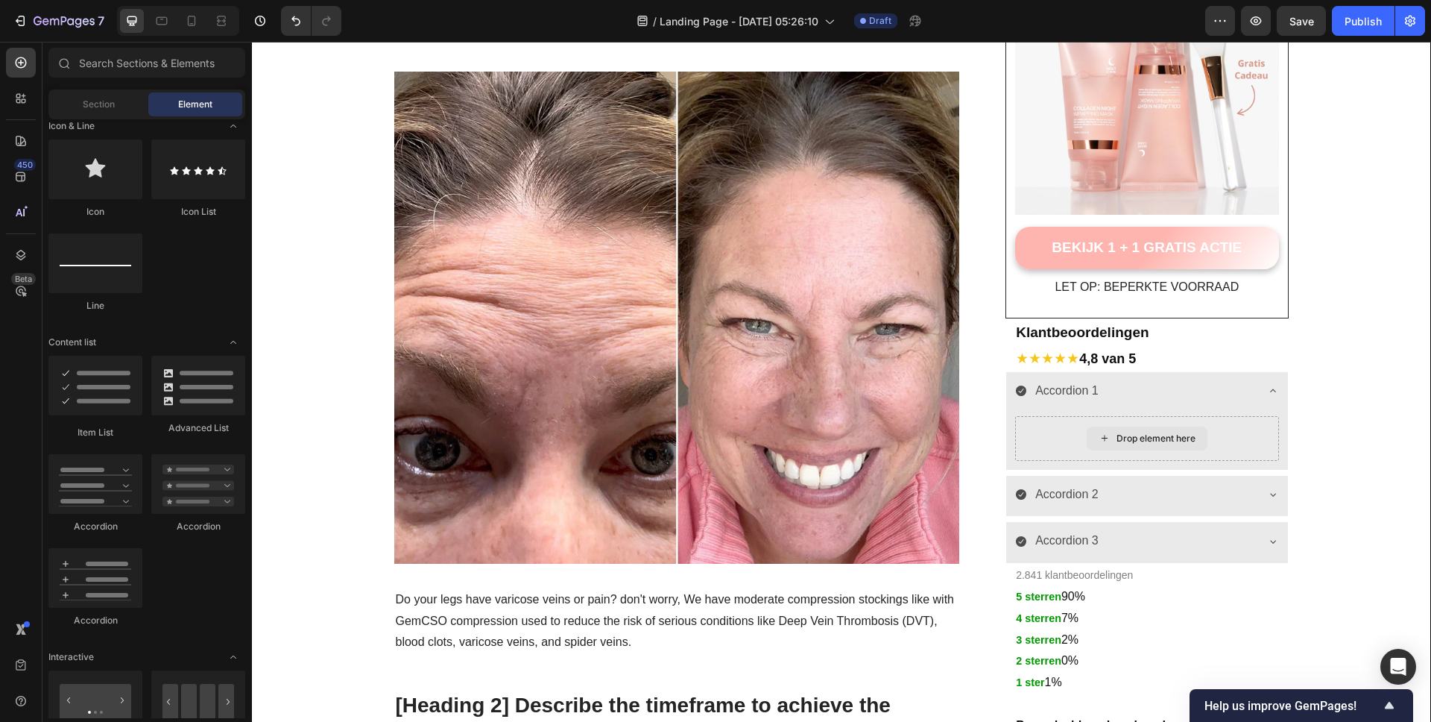
click at [1102, 440] on icon at bounding box center [1105, 438] width 12 height 13
click at [1099, 442] on icon at bounding box center [1105, 438] width 12 height 13
click at [181, 166] on div at bounding box center [198, 169] width 94 height 60
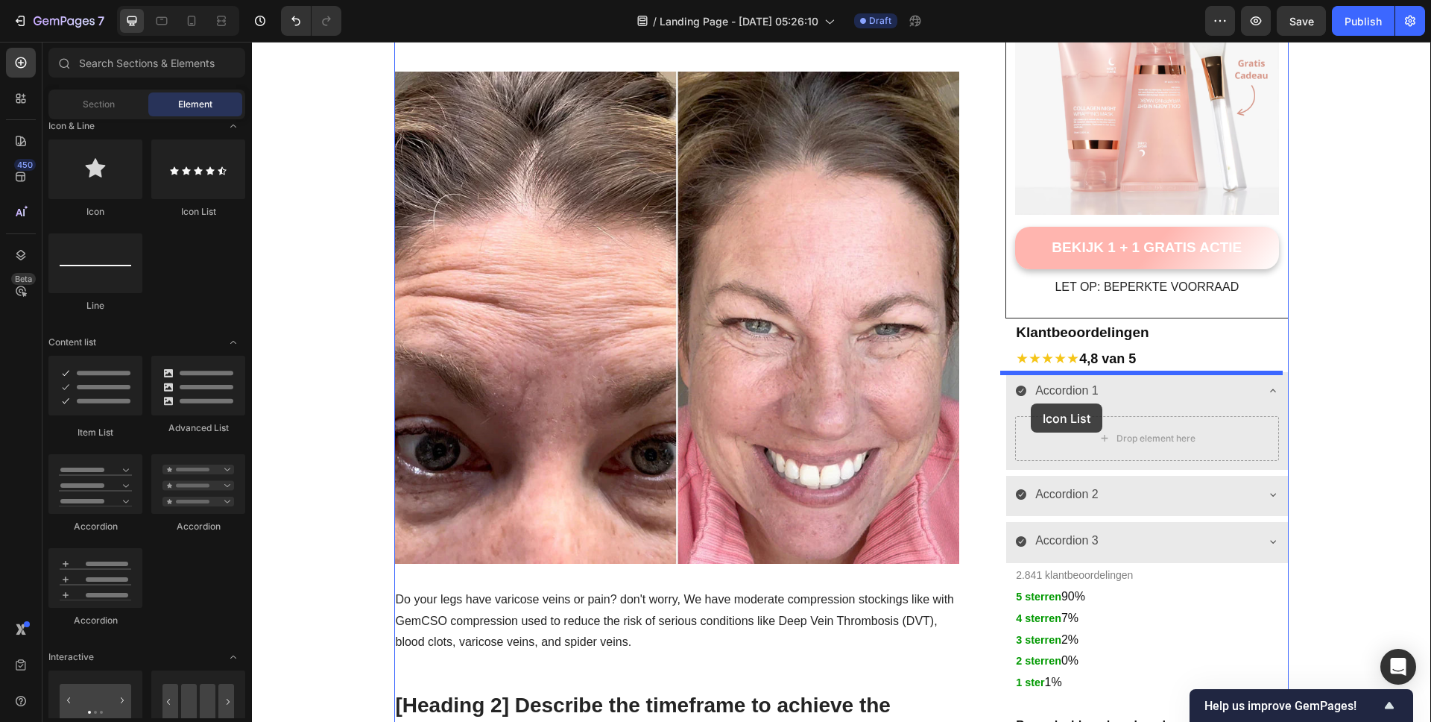
drag, startPoint x: 432, startPoint y: 208, endPoint x: 1055, endPoint y: 413, distance: 655.3
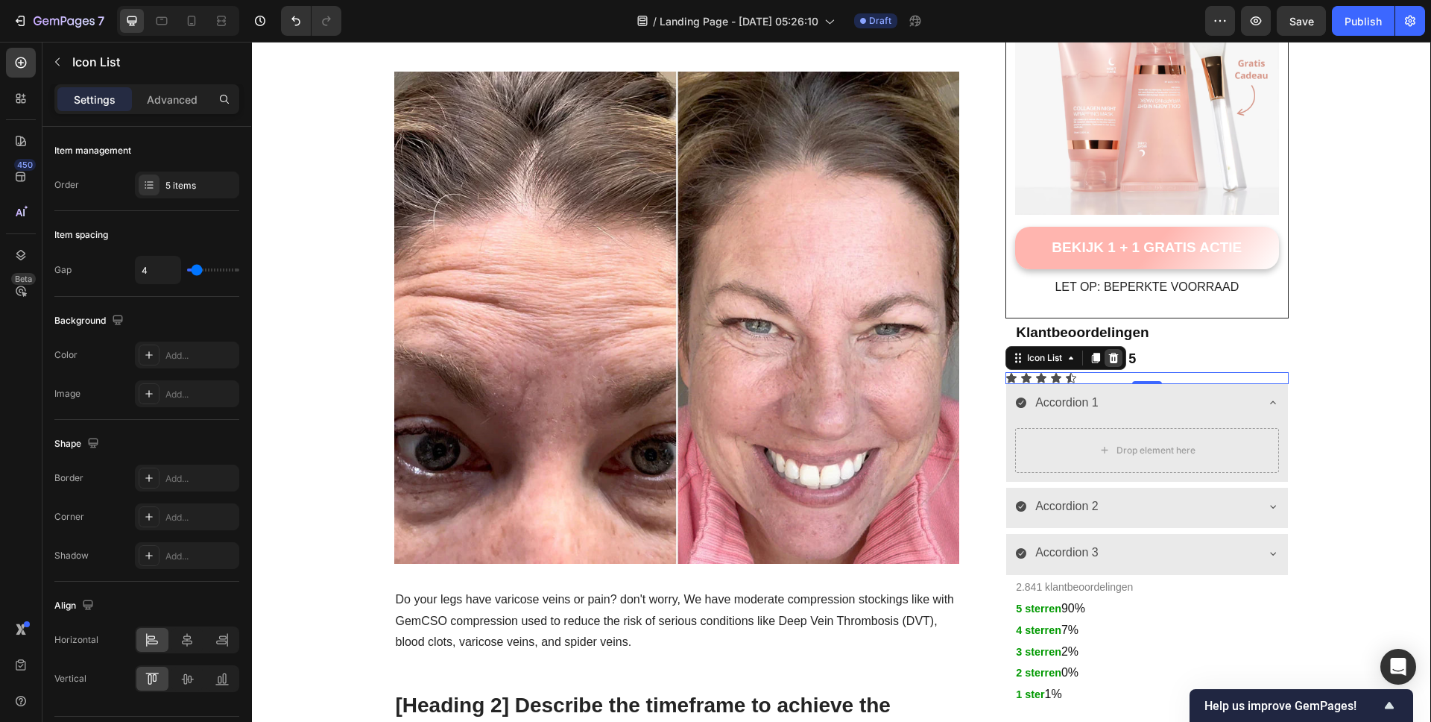
click at [1115, 357] on div at bounding box center [1114, 358] width 18 height 18
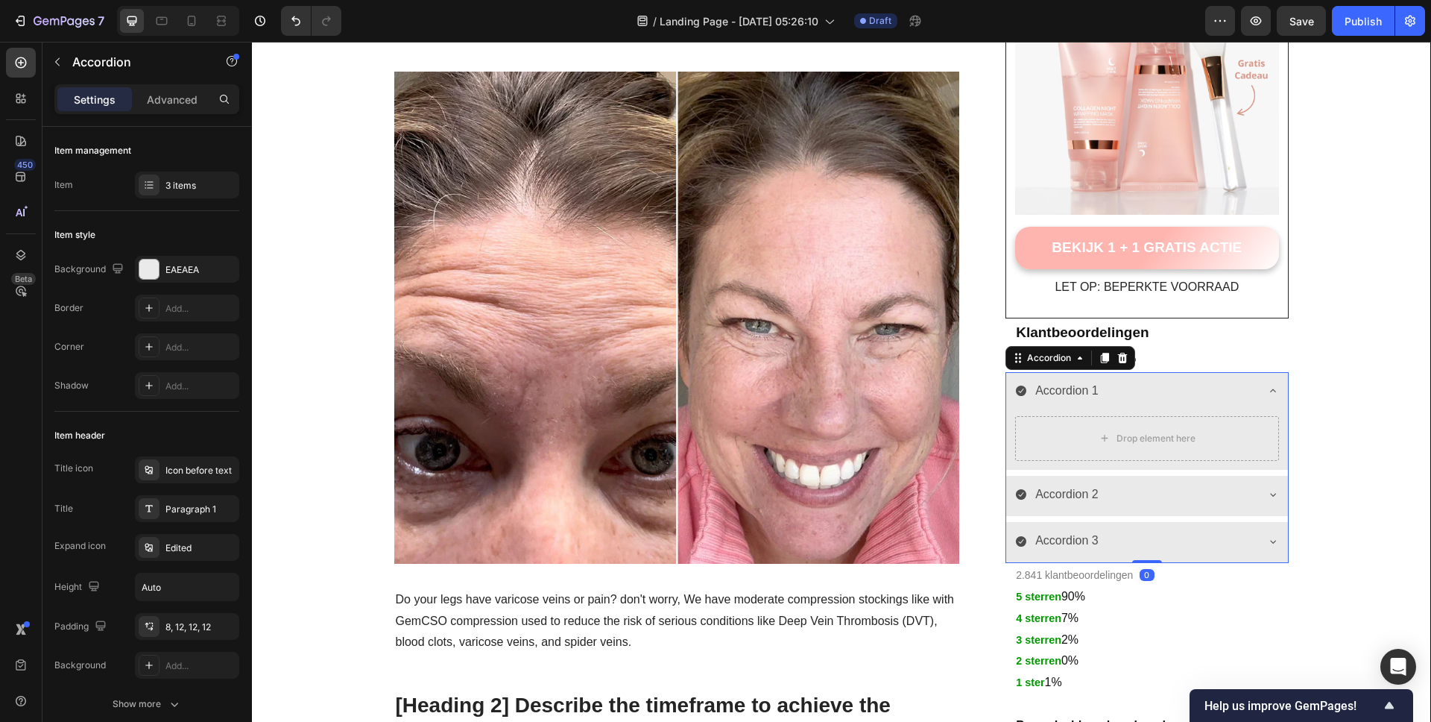
click at [1272, 548] on div "Accordion 3" at bounding box center [1146, 542] width 281 height 41
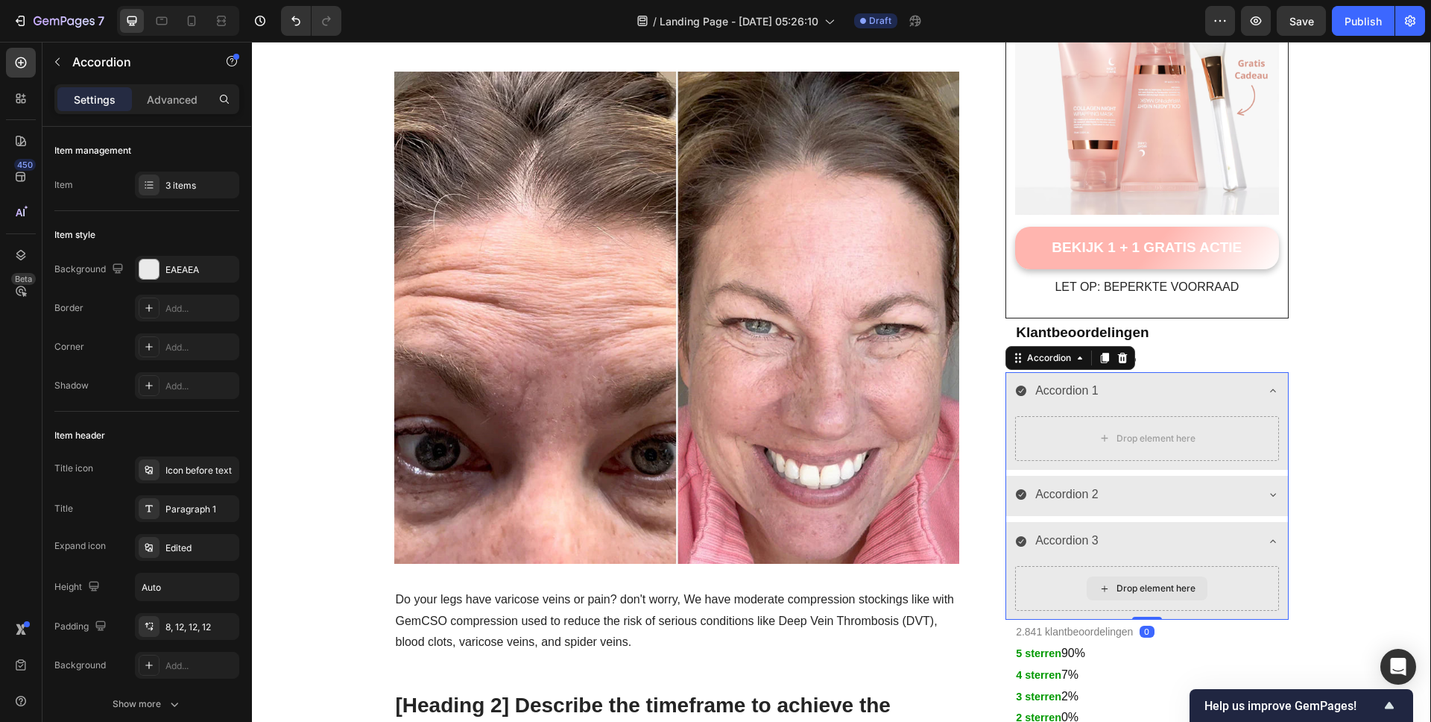
click at [1160, 592] on div "Drop element here" at bounding box center [1156, 588] width 79 height 12
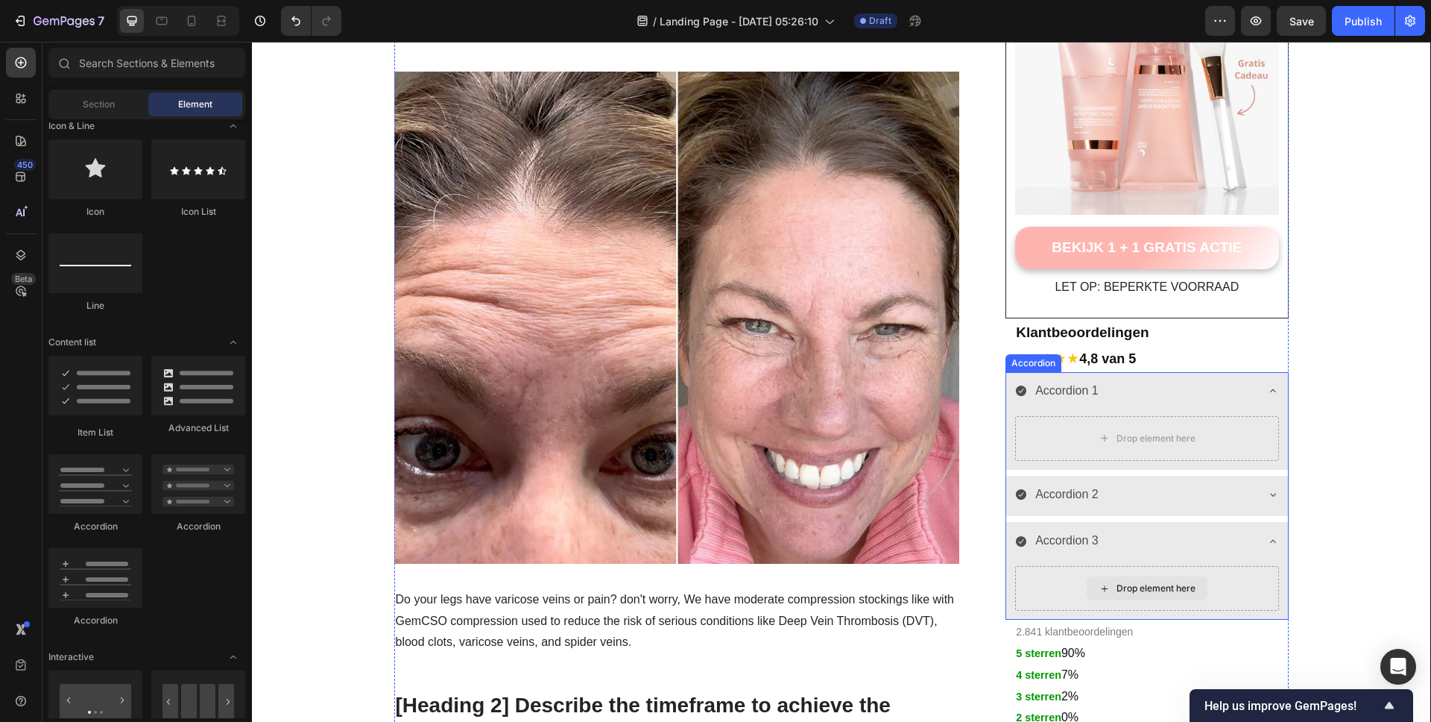
click at [1160, 591] on div "Drop element here" at bounding box center [1156, 588] width 79 height 12
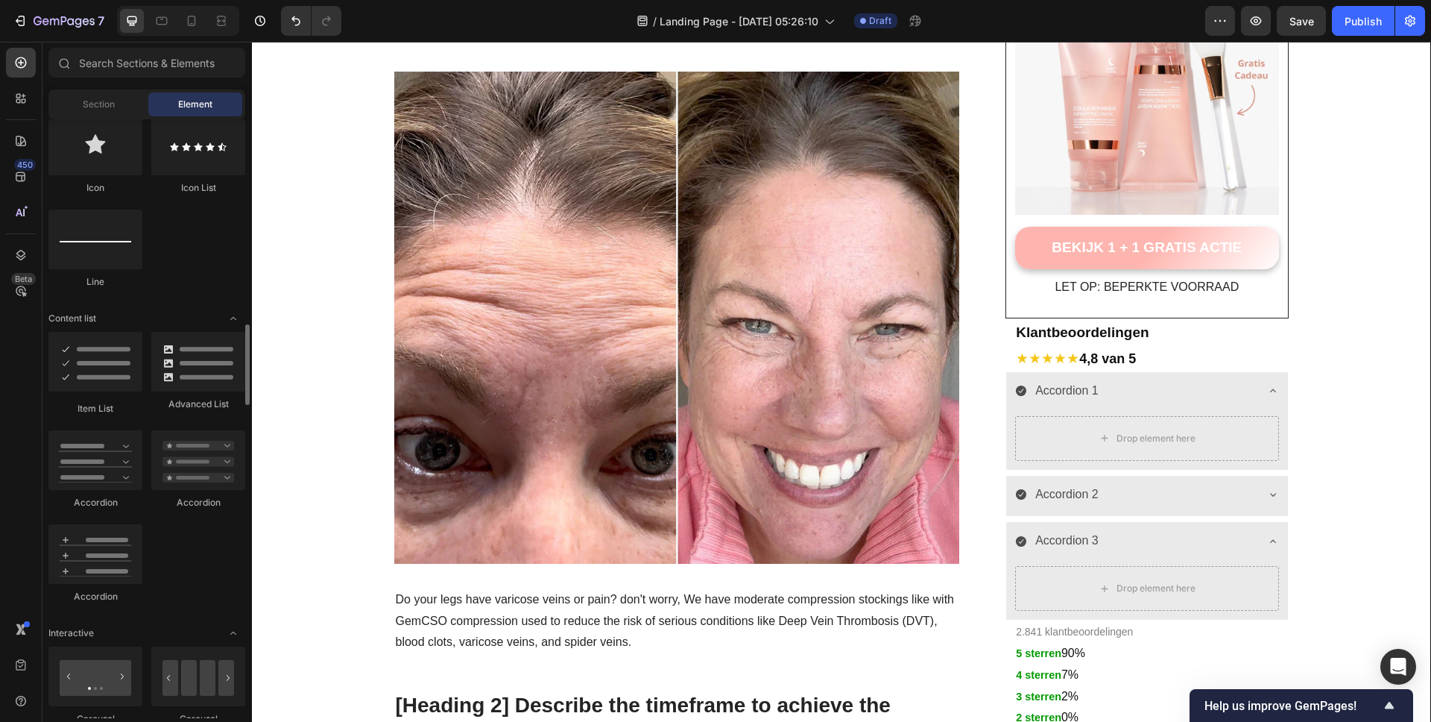
scroll to position [1057, 0]
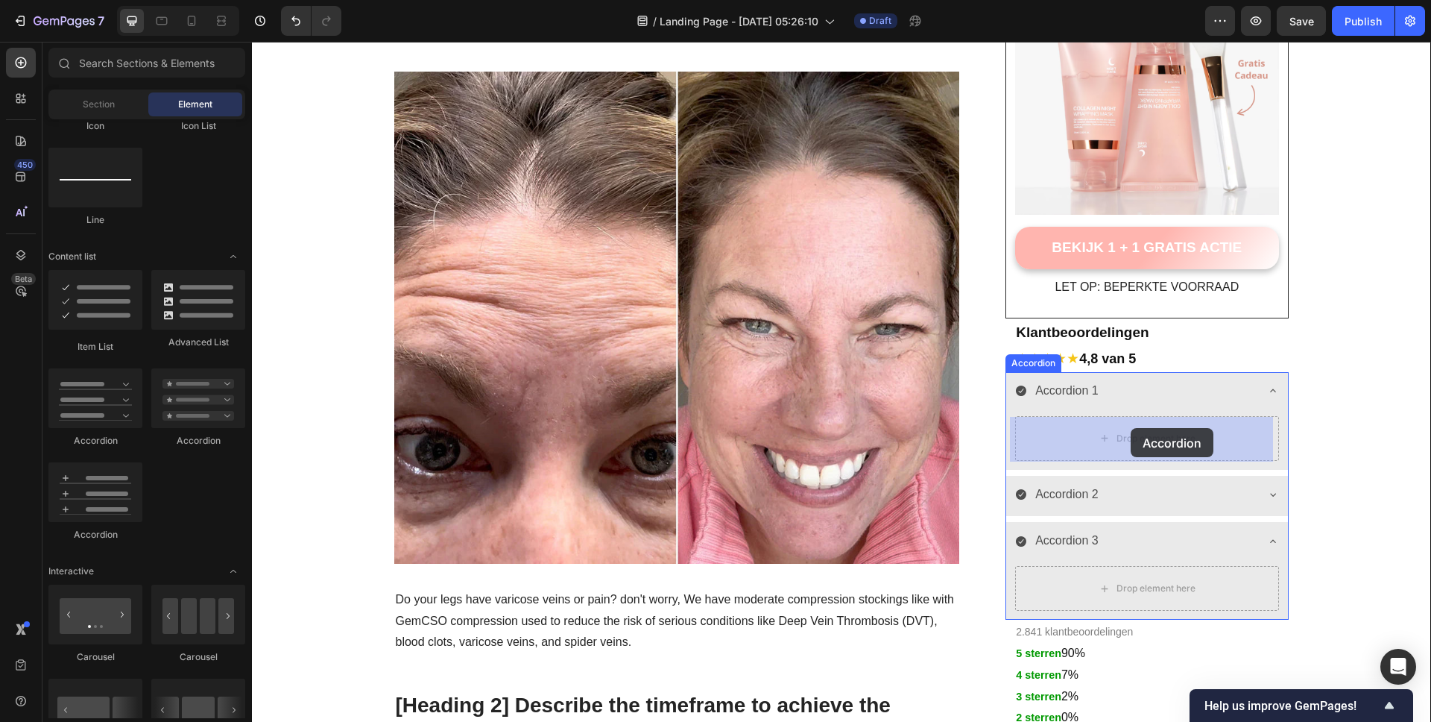
drag, startPoint x: 345, startPoint y: 550, endPoint x: 1131, endPoint y: 428, distance: 795.1
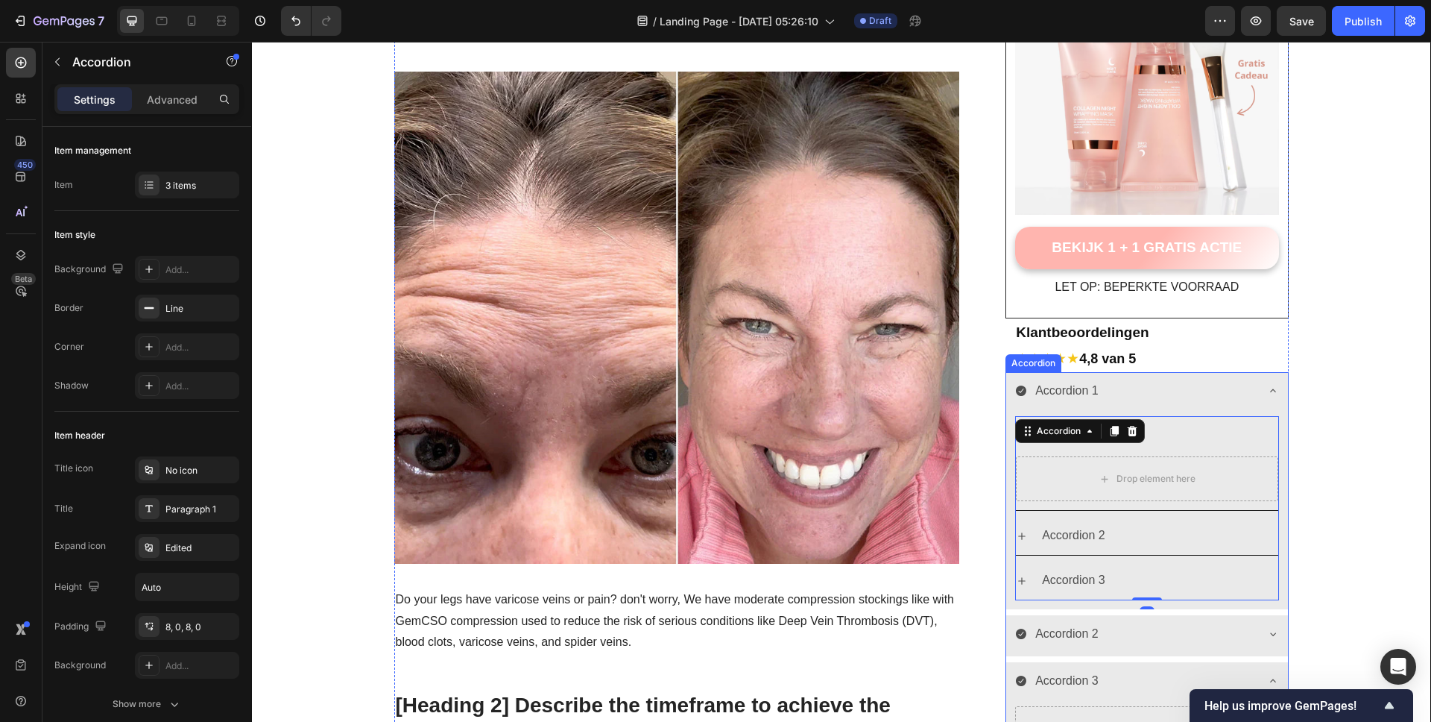
click at [1207, 397] on div "Accordion 1" at bounding box center [1134, 391] width 239 height 26
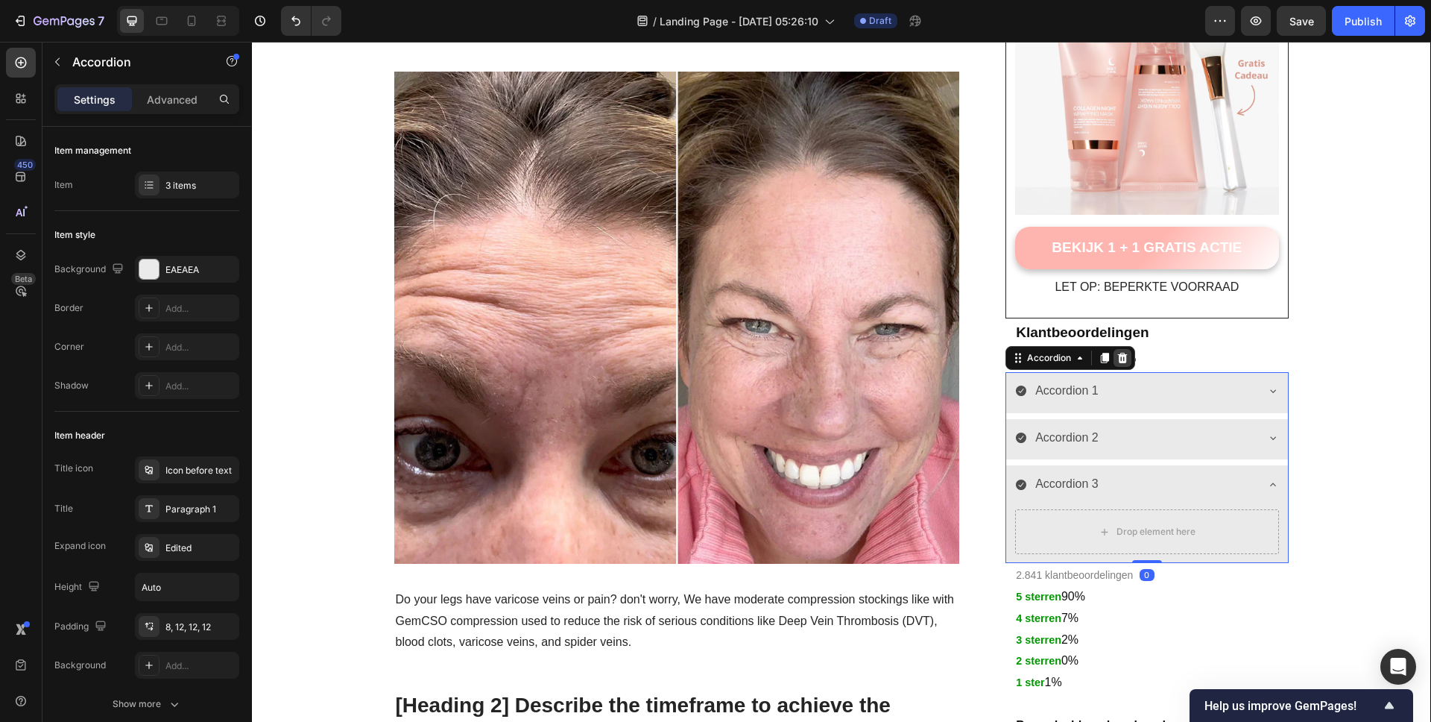
click at [1122, 356] on icon at bounding box center [1123, 358] width 12 height 12
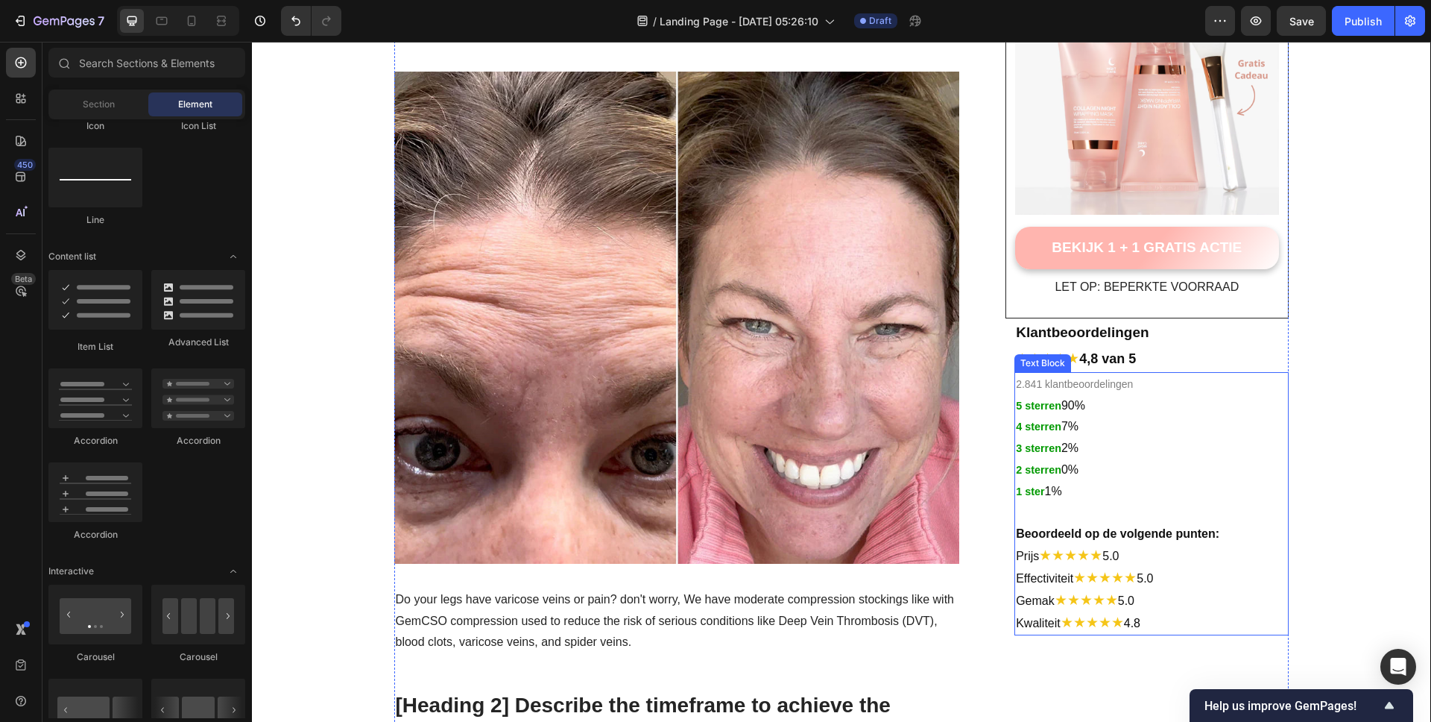
click at [1064, 409] on p "5 sterren 90%" at bounding box center [1151, 406] width 271 height 22
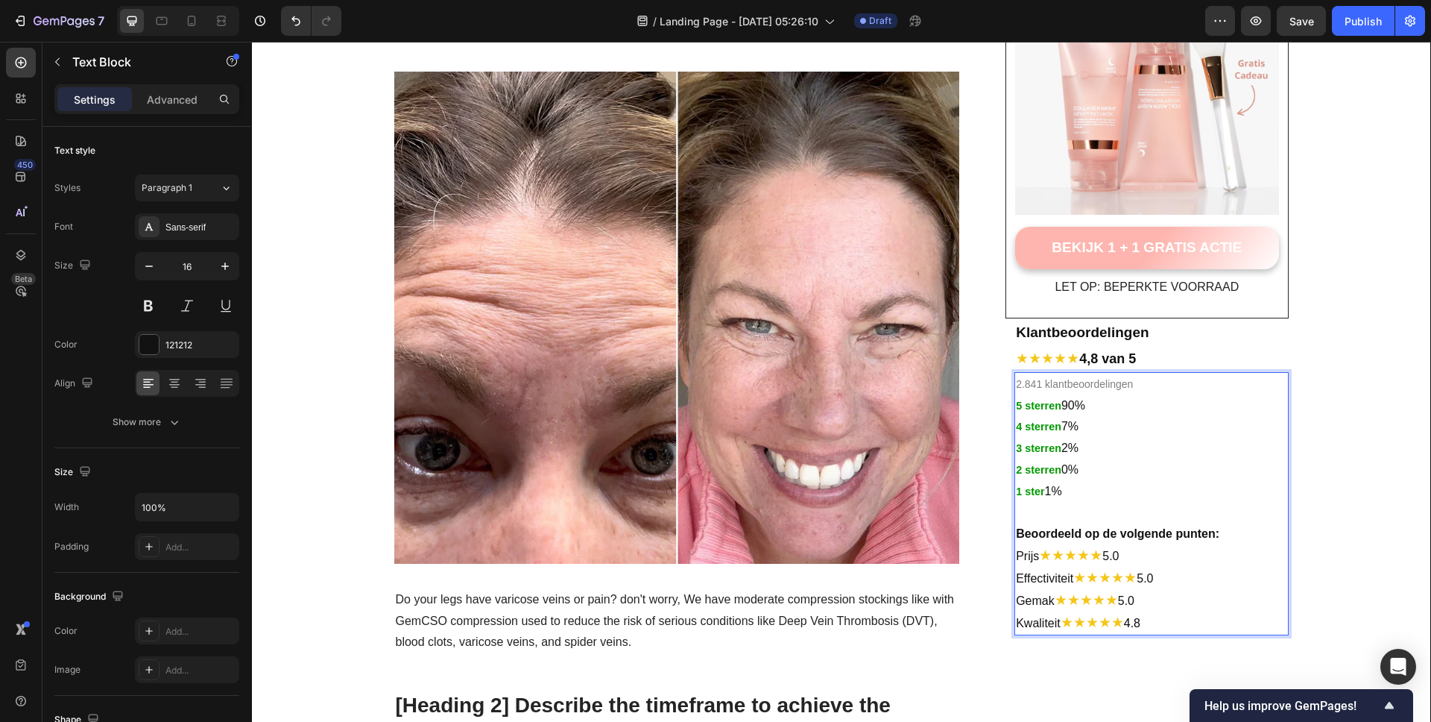
click at [1059, 408] on p "5 sterren 90%" at bounding box center [1151, 406] width 271 height 22
click at [1058, 426] on strong "4 sterren" at bounding box center [1038, 426] width 45 height 12
click at [1061, 449] on p "3 sterren 2%" at bounding box center [1151, 449] width 271 height 22
click at [1058, 472] on p "2 sterren 0%" at bounding box center [1151, 470] width 271 height 22
click at [1045, 498] on p "1 ster 1%" at bounding box center [1151, 492] width 271 height 22
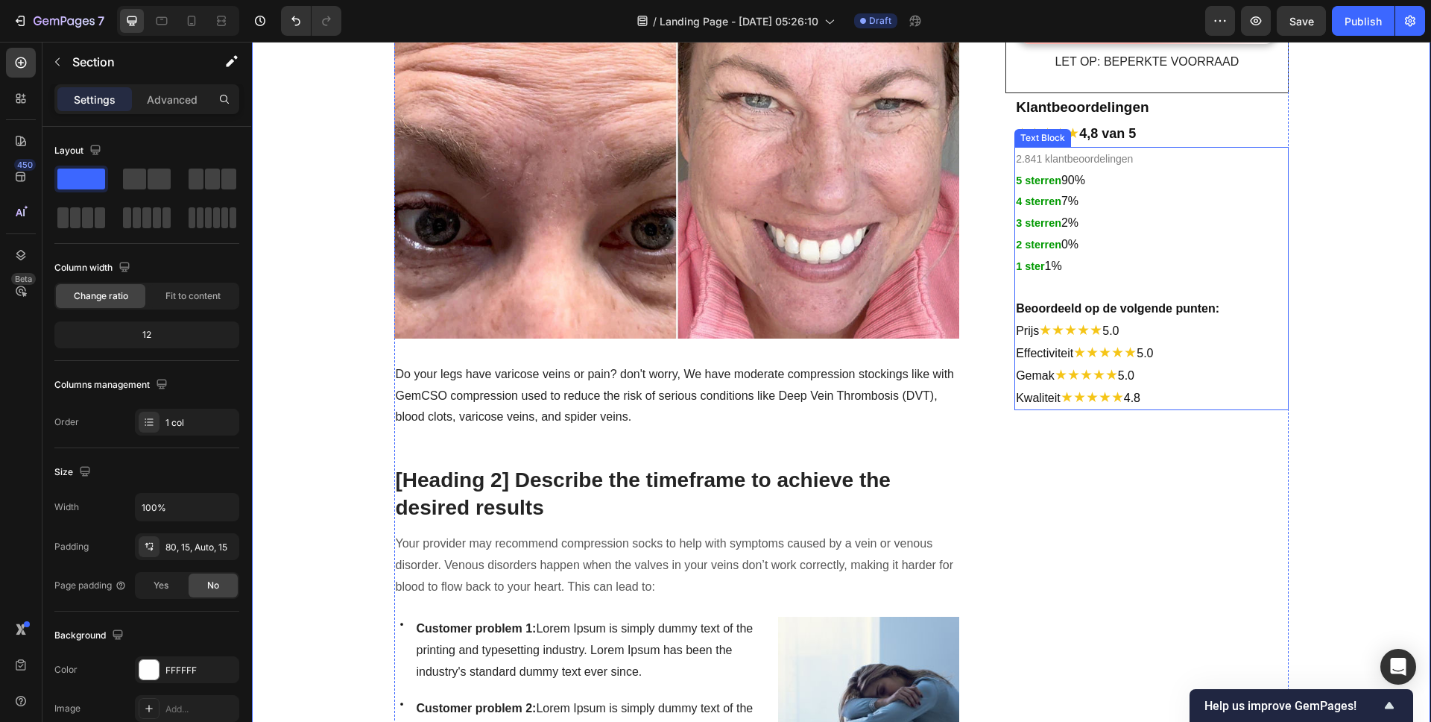
scroll to position [599, 0]
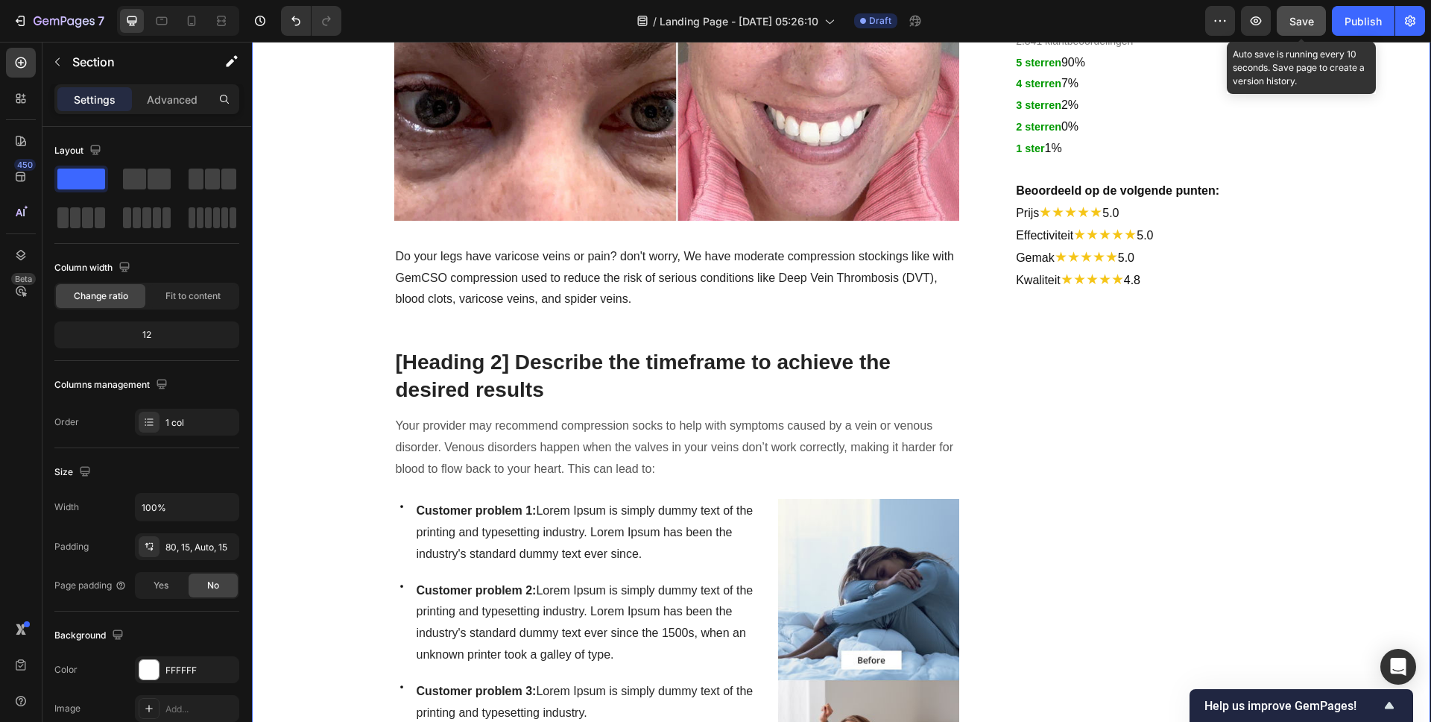
click at [1295, 19] on span "Save" at bounding box center [1302, 21] width 25 height 13
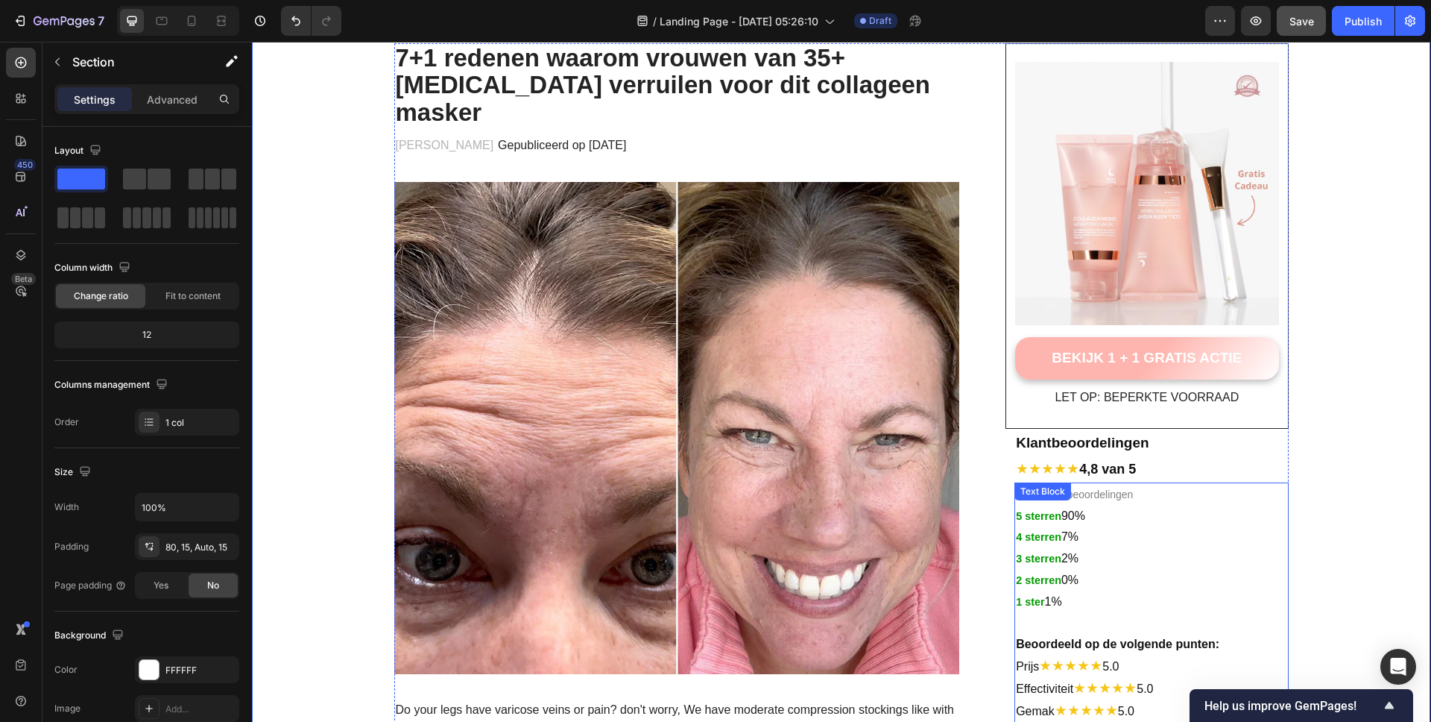
scroll to position [0, 0]
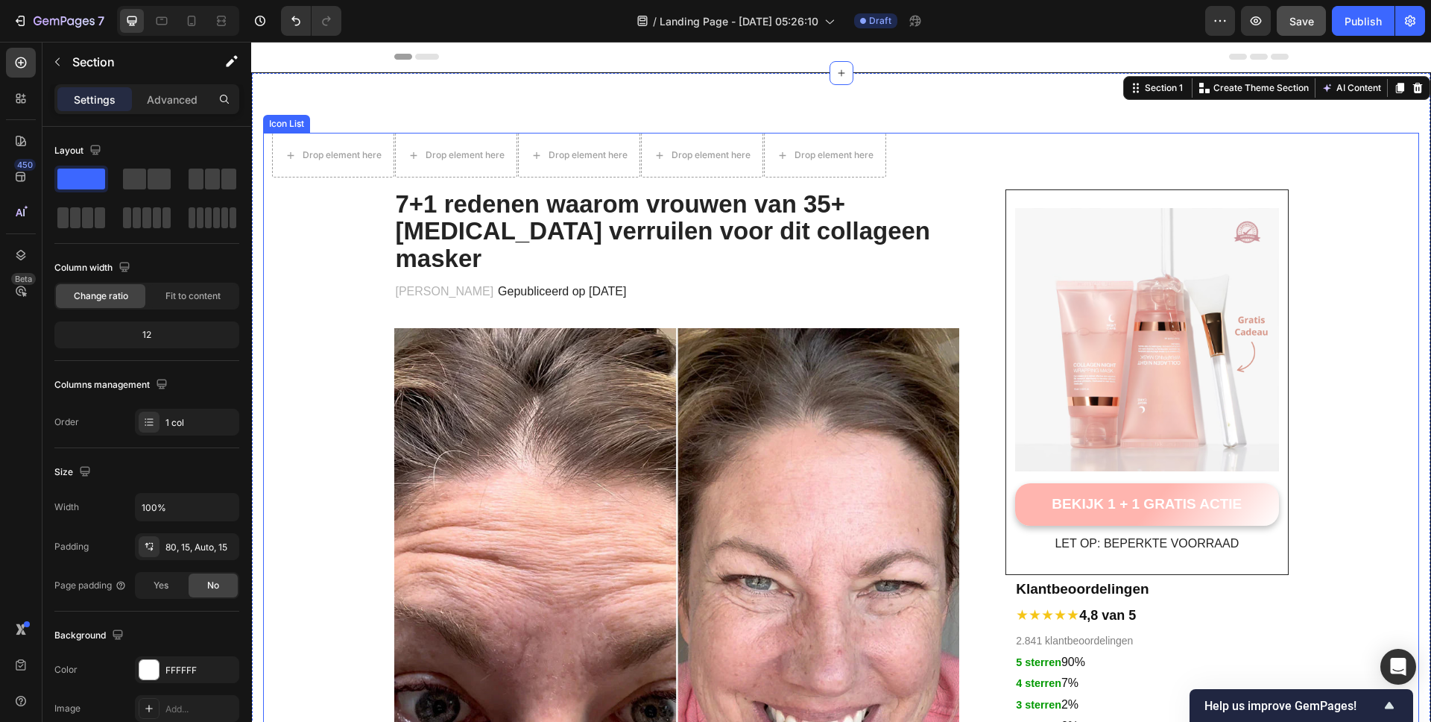
click at [916, 151] on div "Drop element here Drop element here Drop element here Drop element here Drop el…" at bounding box center [845, 155] width 1147 height 45
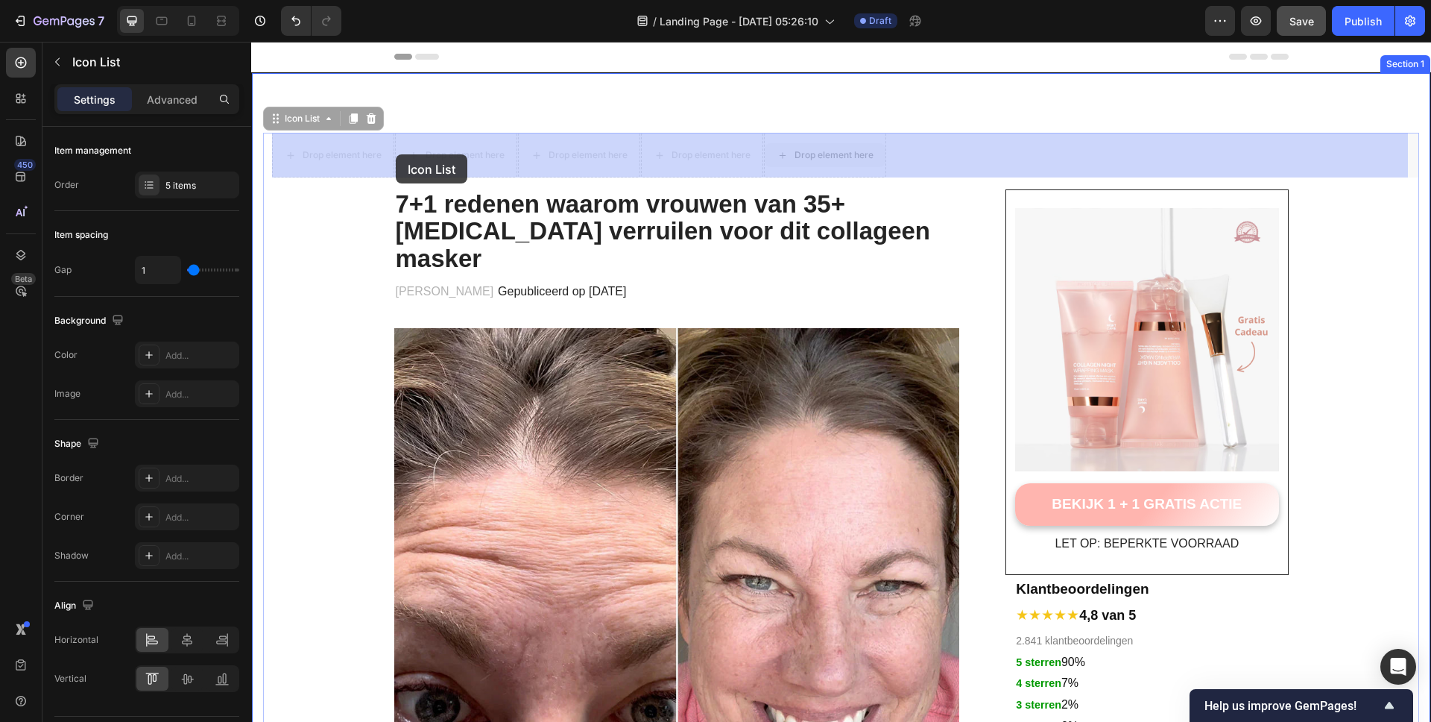
drag, startPoint x: 890, startPoint y: 151, endPoint x: 375, endPoint y: 154, distance: 515.1
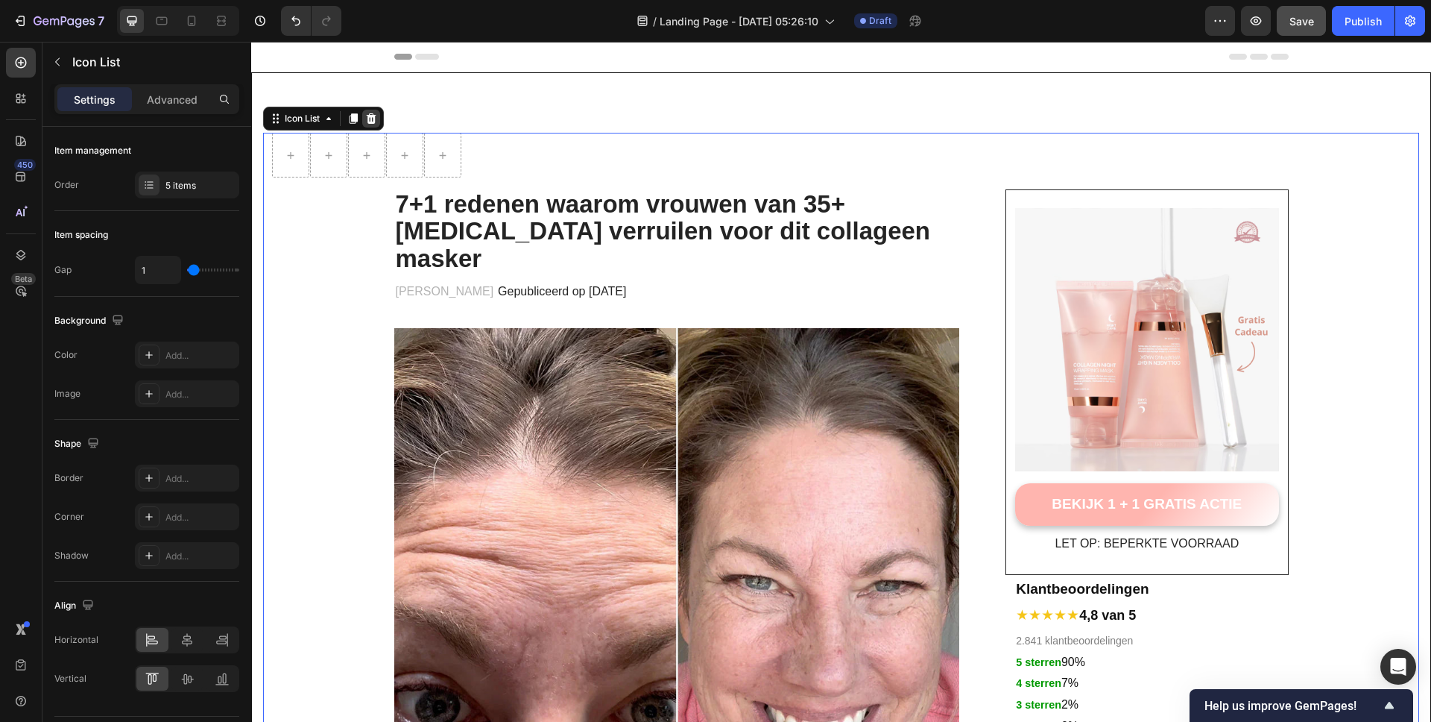
click at [369, 116] on icon at bounding box center [372, 118] width 10 height 10
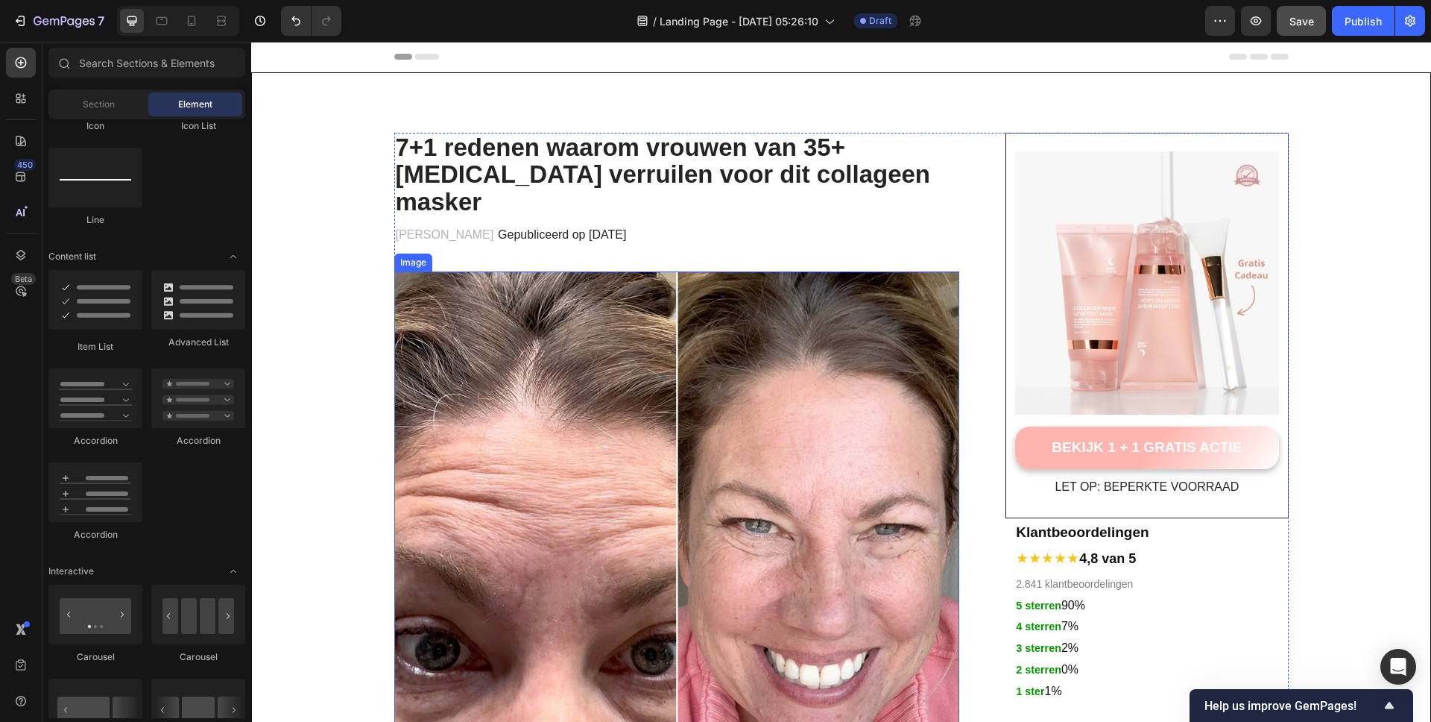
click at [551, 271] on img at bounding box center [677, 517] width 566 height 492
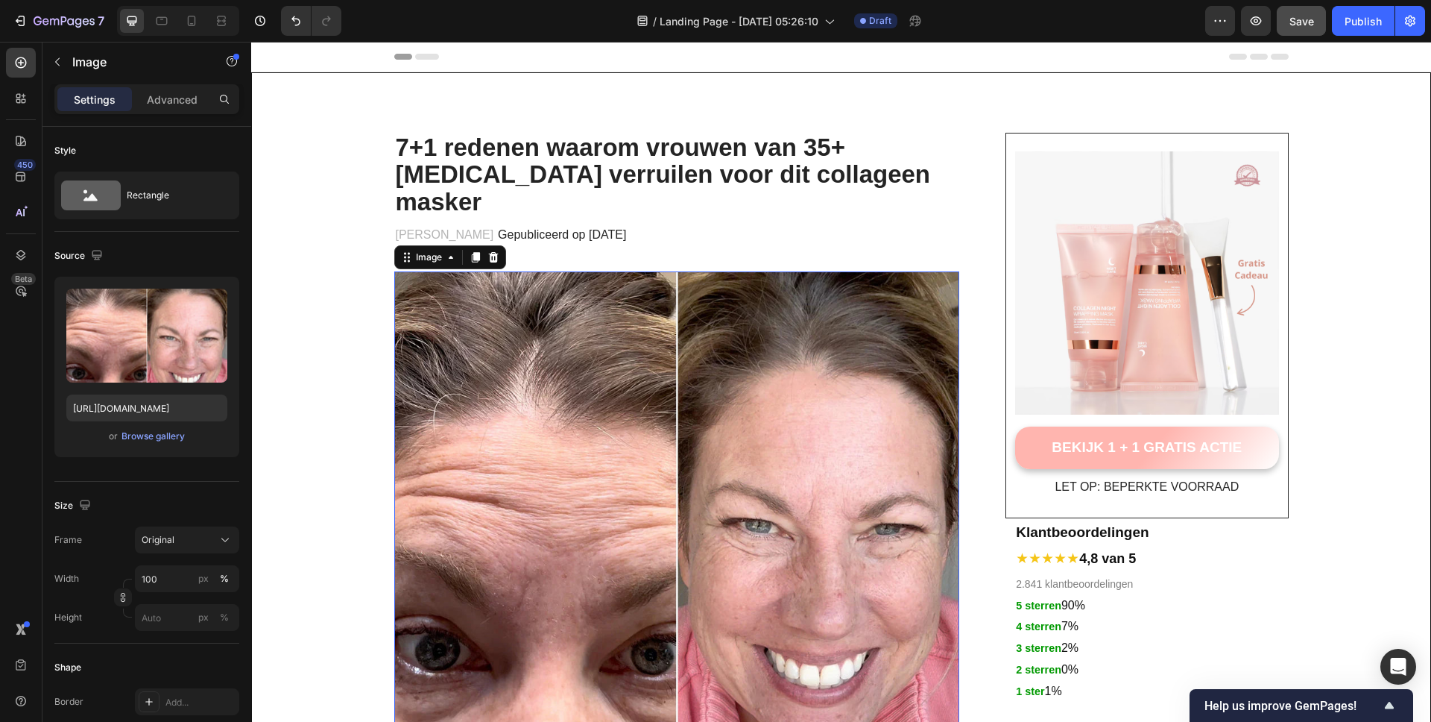
click at [521, 271] on img at bounding box center [677, 517] width 566 height 492
click at [46, 66] on button "button" at bounding box center [57, 62] width 24 height 24
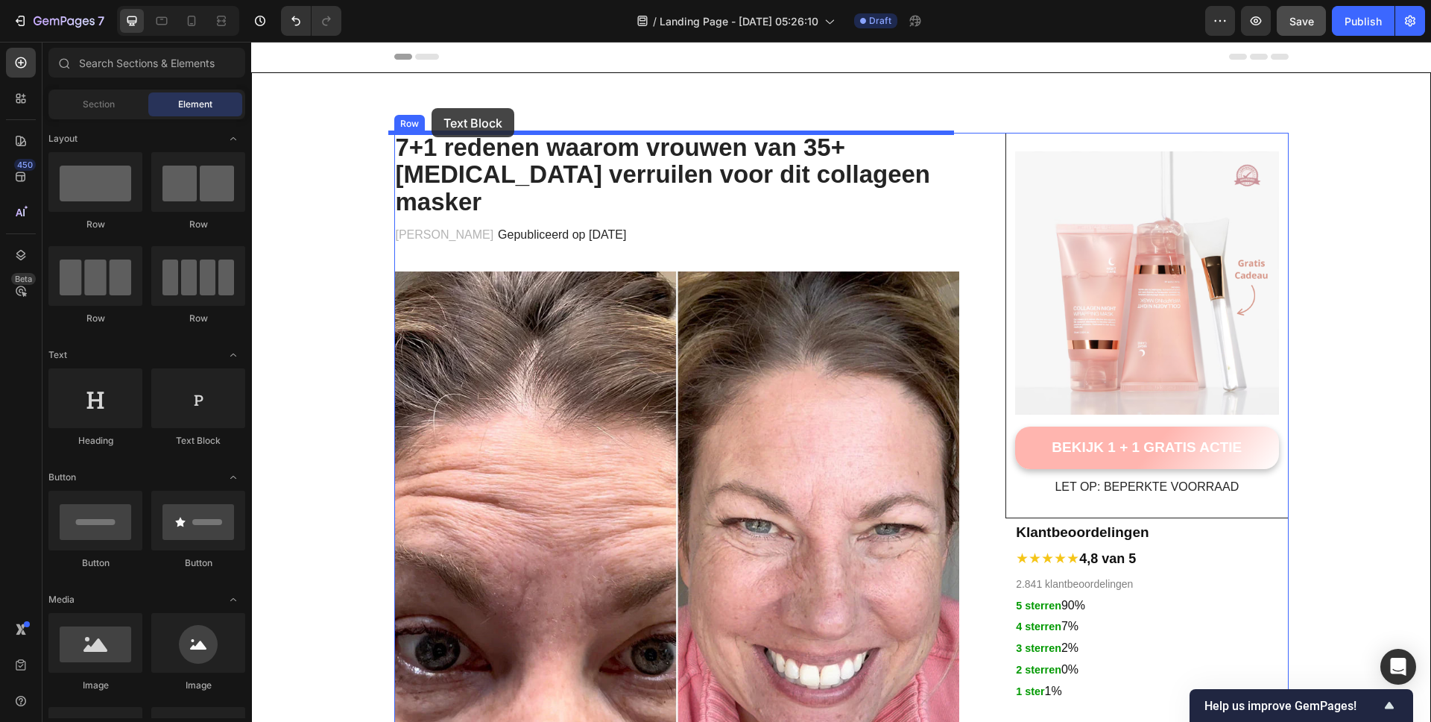
drag, startPoint x: 452, startPoint y: 441, endPoint x: 432, endPoint y: 108, distance: 333.8
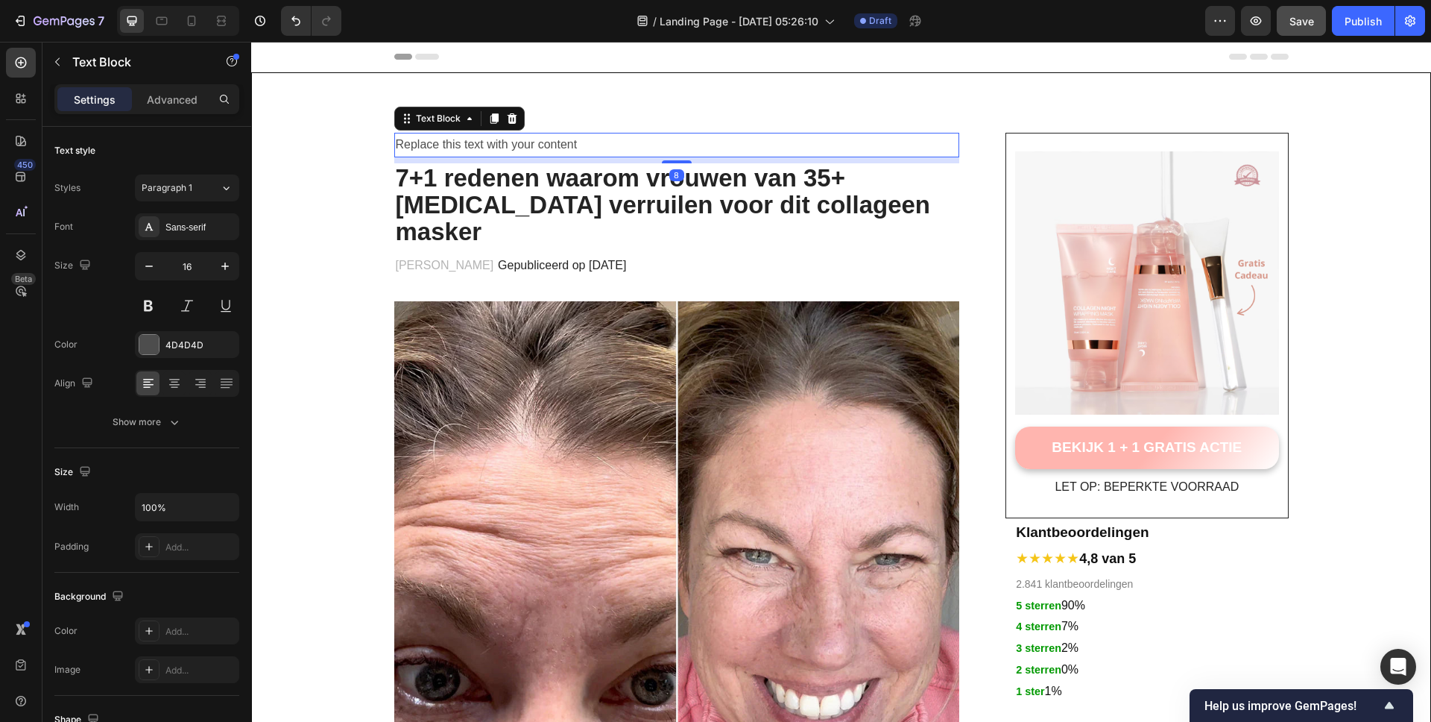
click at [467, 151] on div "Replace this text with your content" at bounding box center [677, 145] width 566 height 25
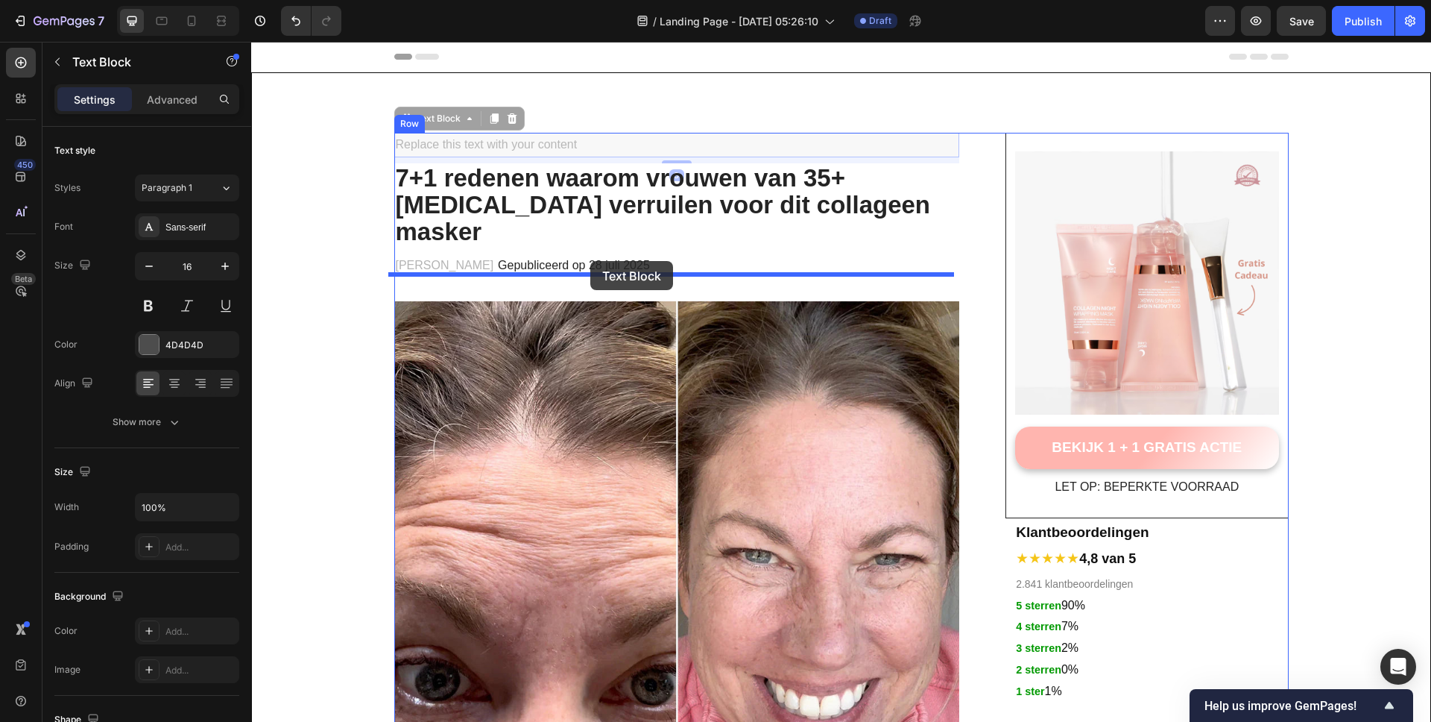
drag, startPoint x: 609, startPoint y: 139, endPoint x: 590, endPoint y: 261, distance: 122.9
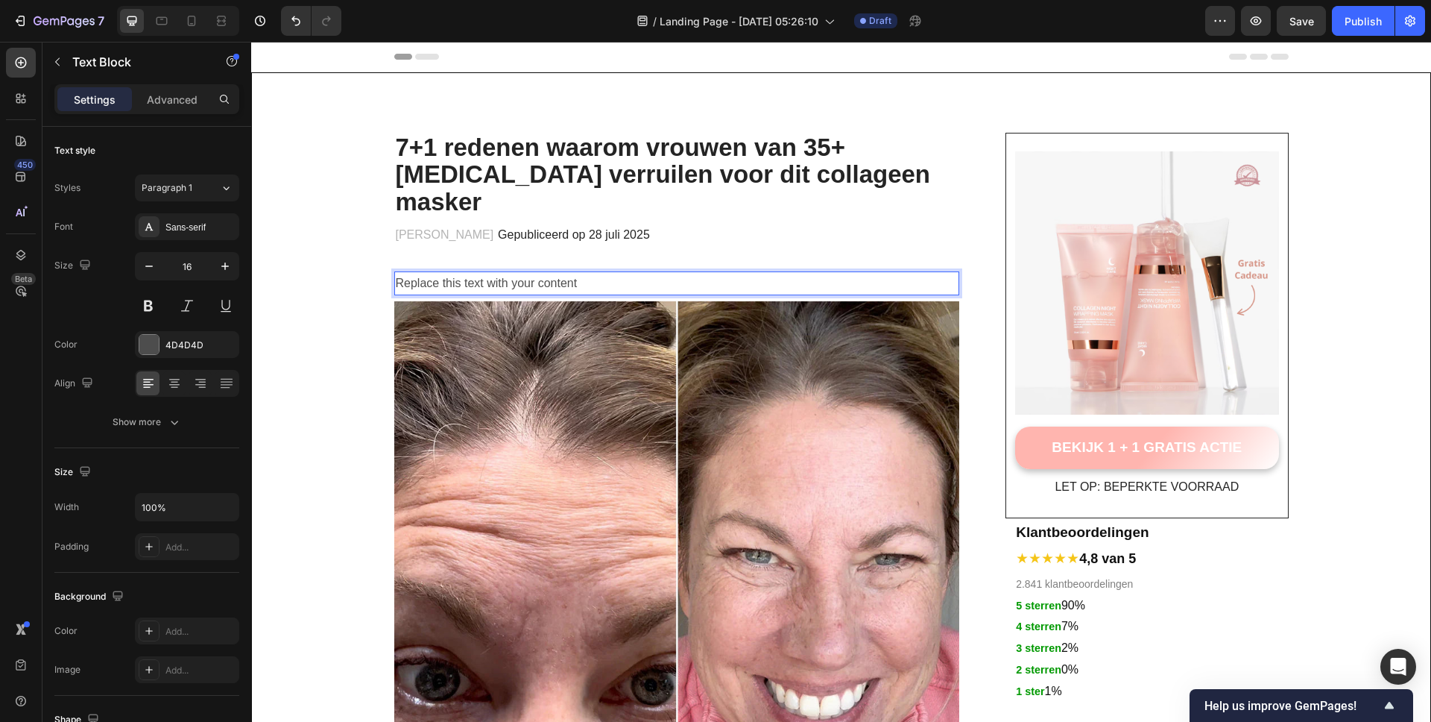
click at [537, 273] on p "Replace this text with your content" at bounding box center [677, 284] width 563 height 22
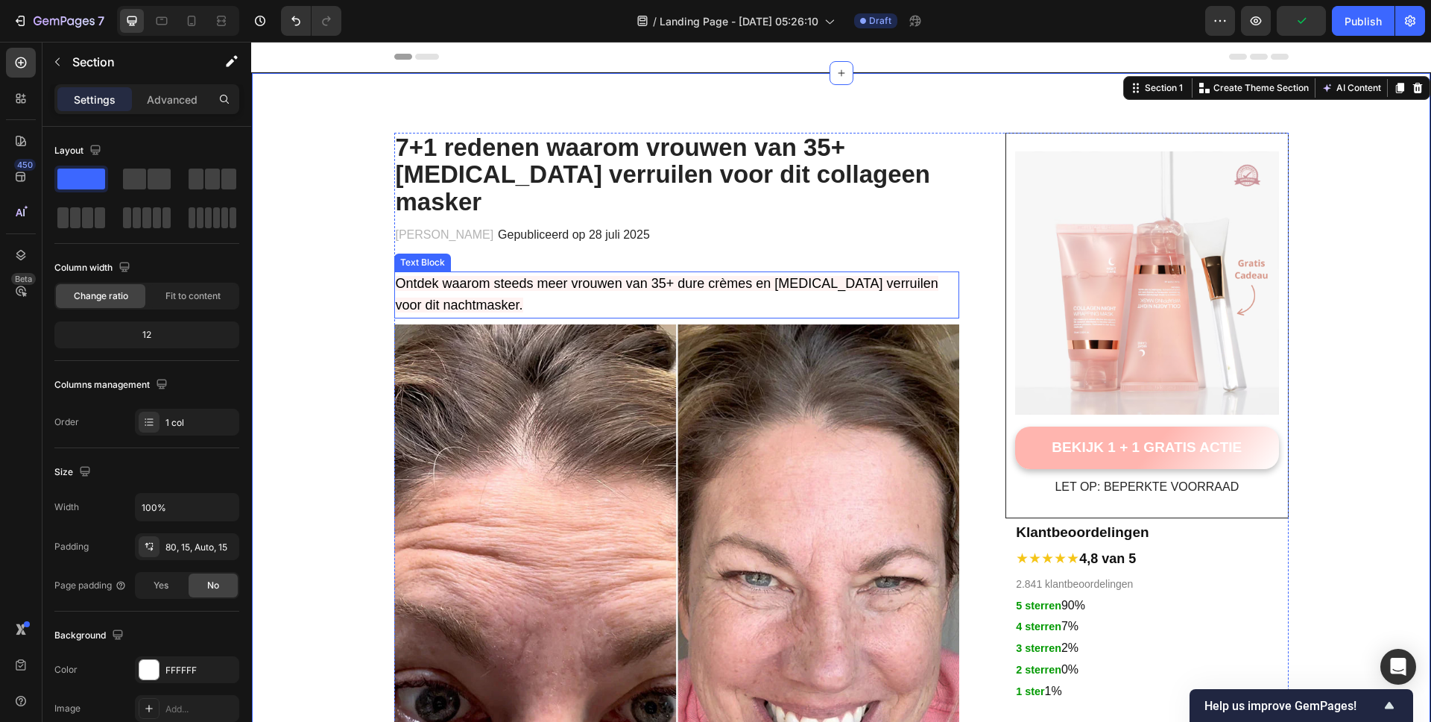
click at [520, 273] on p "Ontdek waarom steeds meer vrouwen van 35+ dure crèmes en botox verruilen voor d…" at bounding box center [677, 295] width 563 height 45
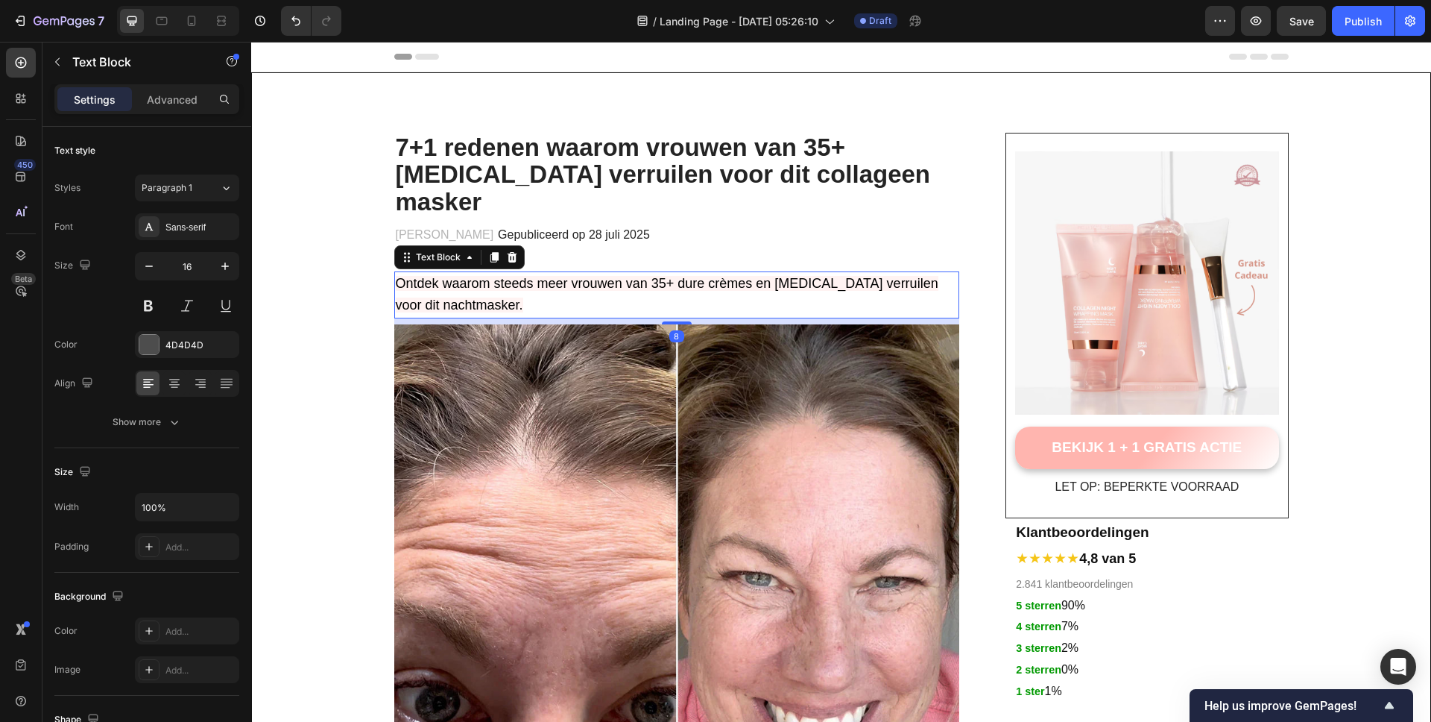
click at [596, 273] on p "Ontdek waarom steeds meer vrouwen van 35+ dure crèmes en botox verruilen voor d…" at bounding box center [677, 295] width 563 height 45
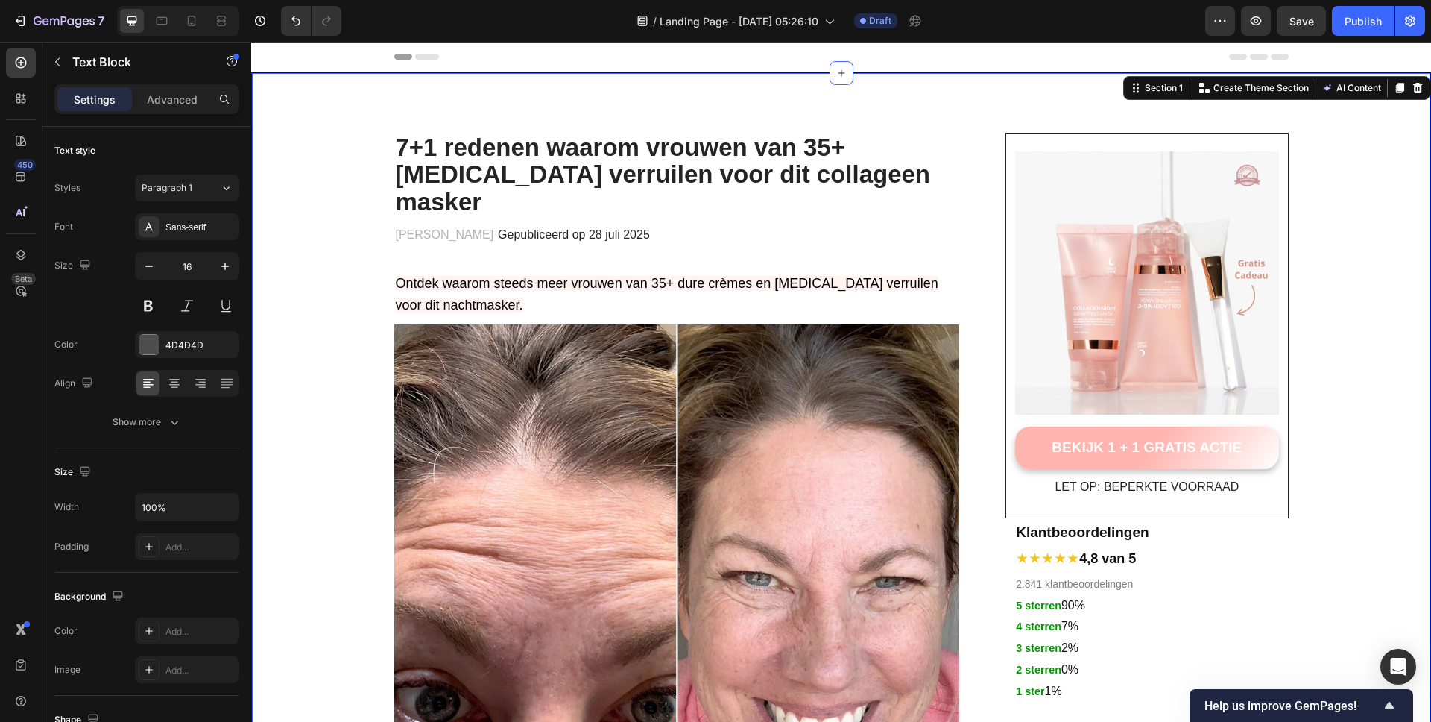
drag, startPoint x: 326, startPoint y: 228, endPoint x: 403, endPoint y: 235, distance: 76.3
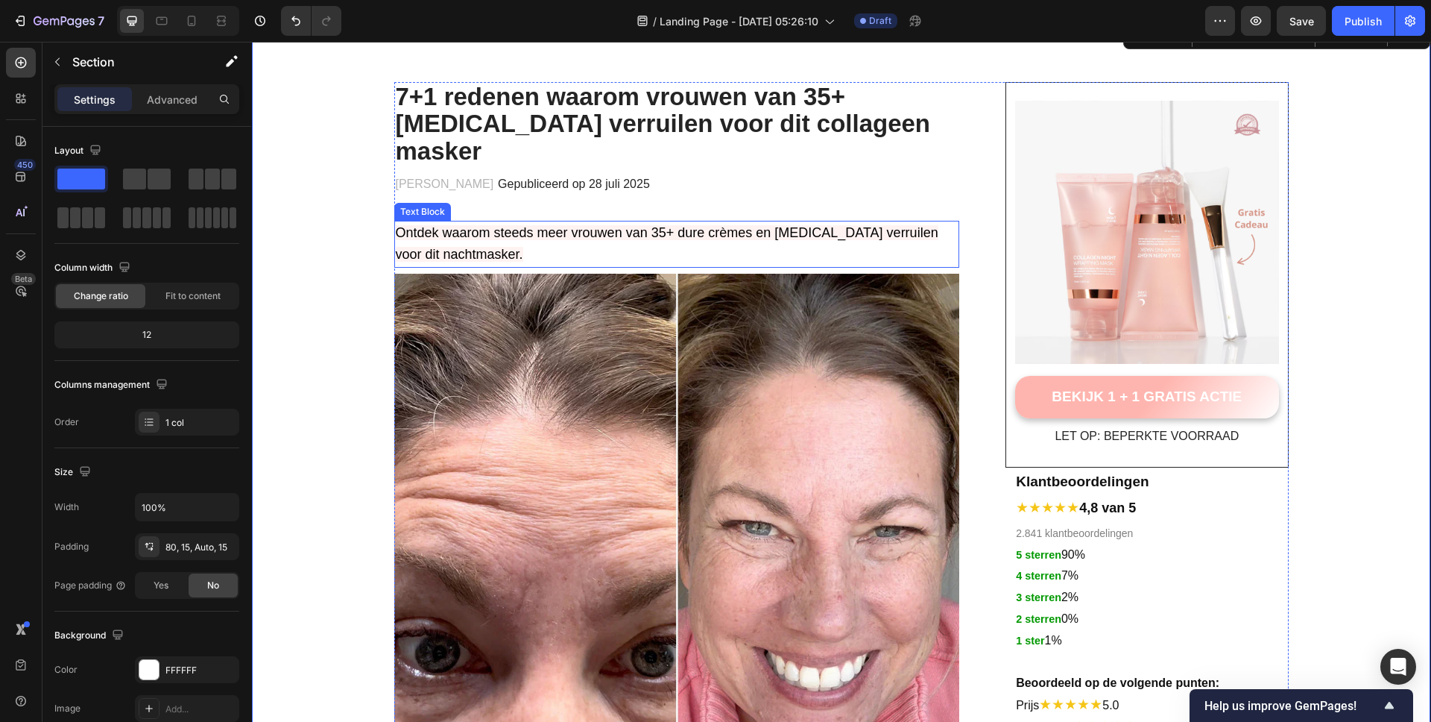
scroll to position [76, 0]
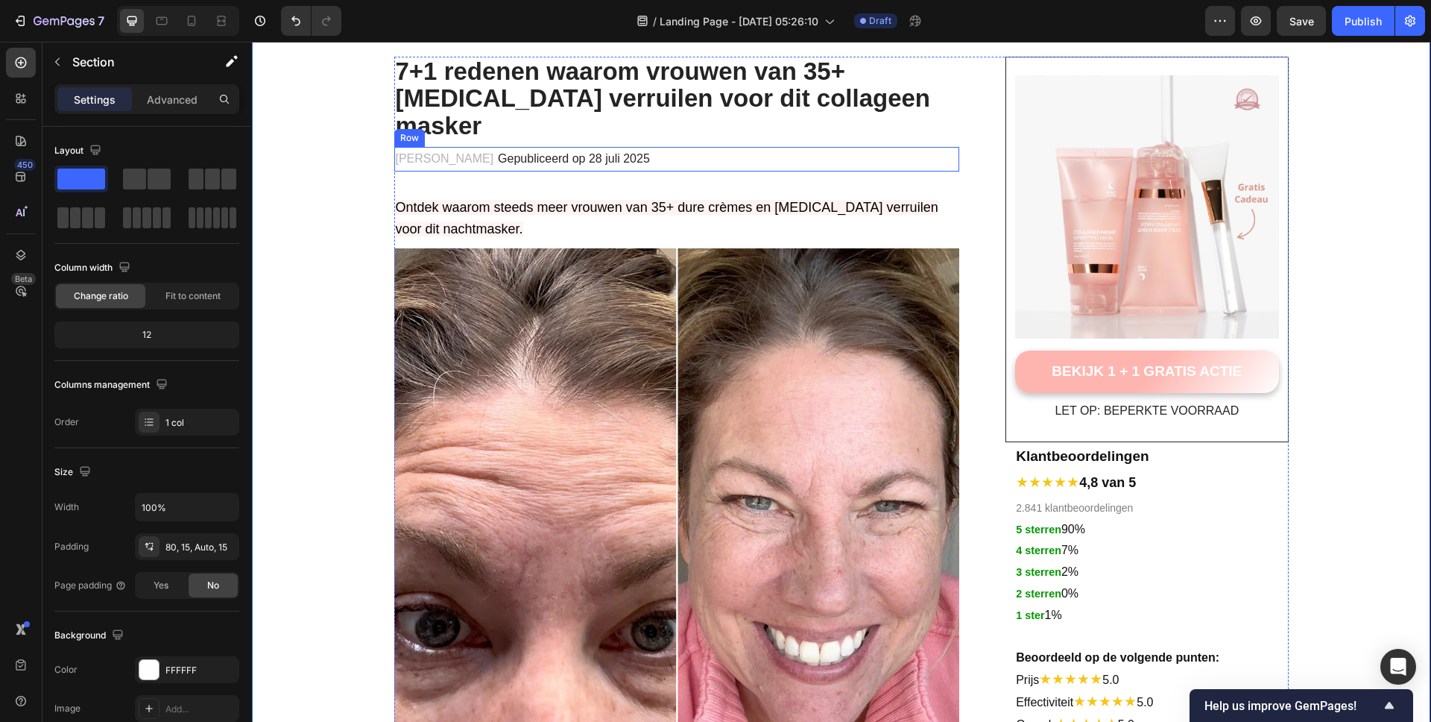
click at [687, 147] on div "Marieke Huizinga Text block Gepubliceerd op 28 juli 2025 Text block Row" at bounding box center [677, 159] width 566 height 25
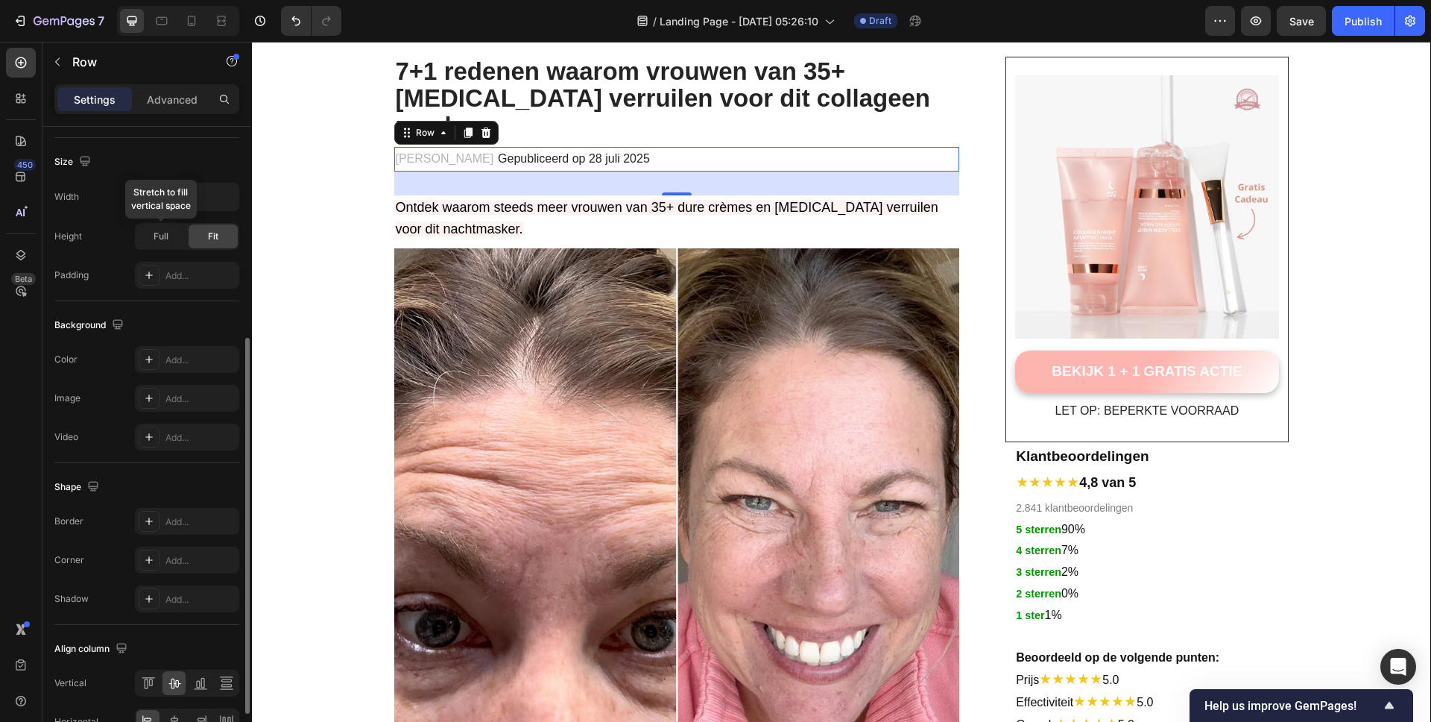
scroll to position [442, 0]
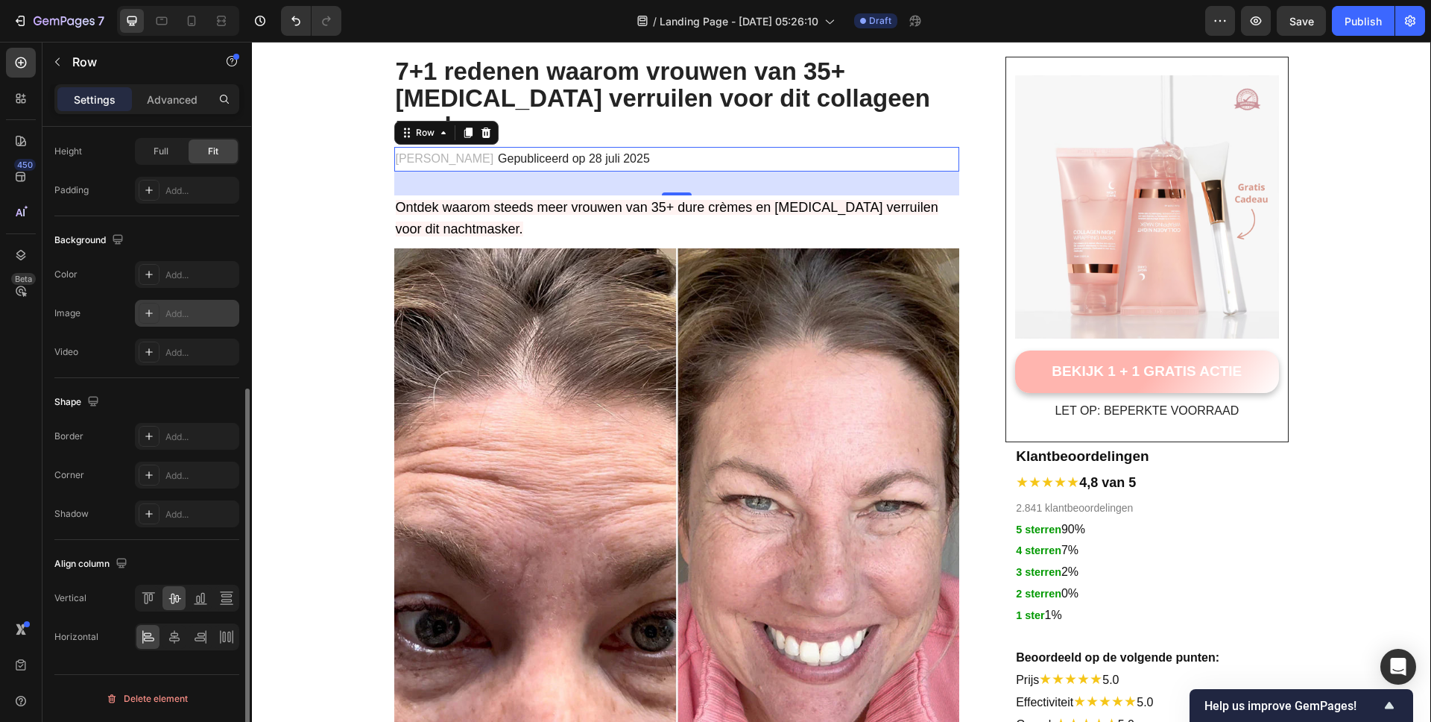
click at [154, 309] on icon at bounding box center [149, 313] width 12 height 12
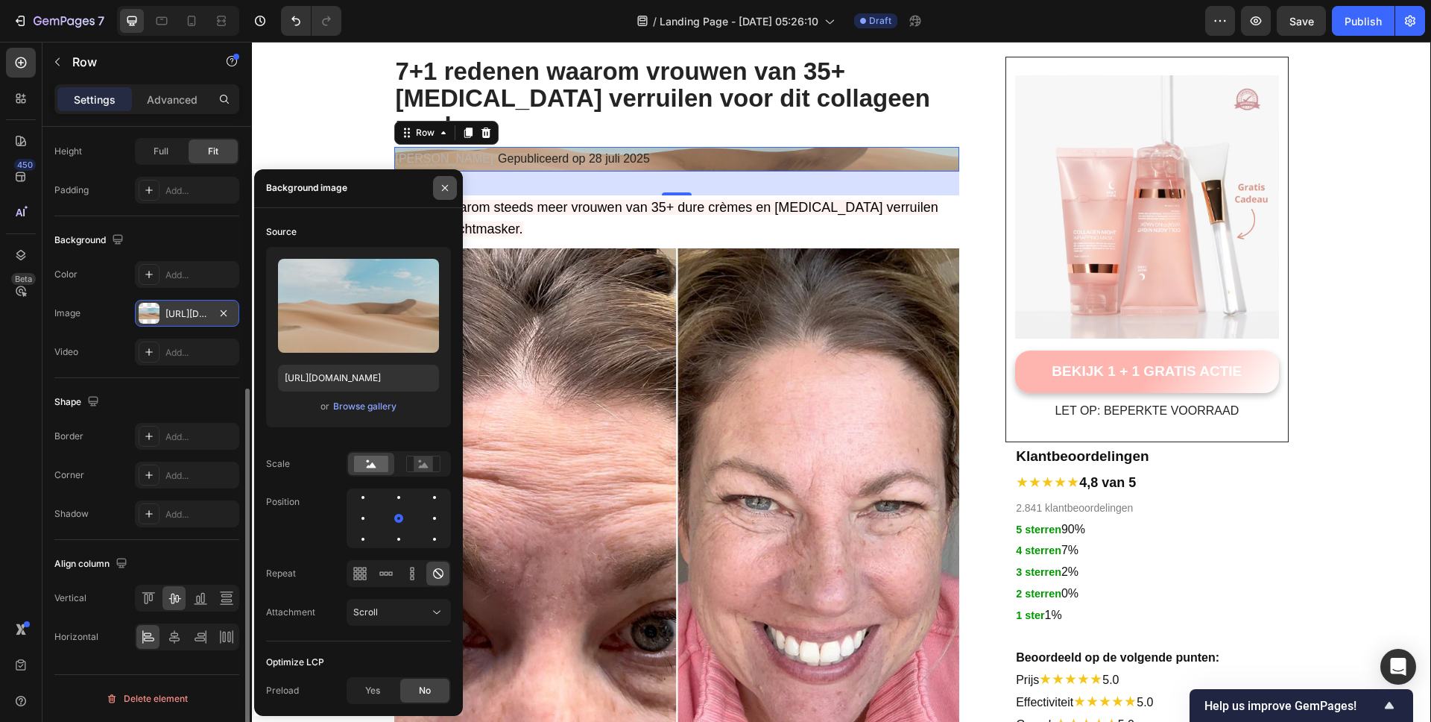
click at [449, 192] on icon "button" at bounding box center [445, 188] width 12 height 12
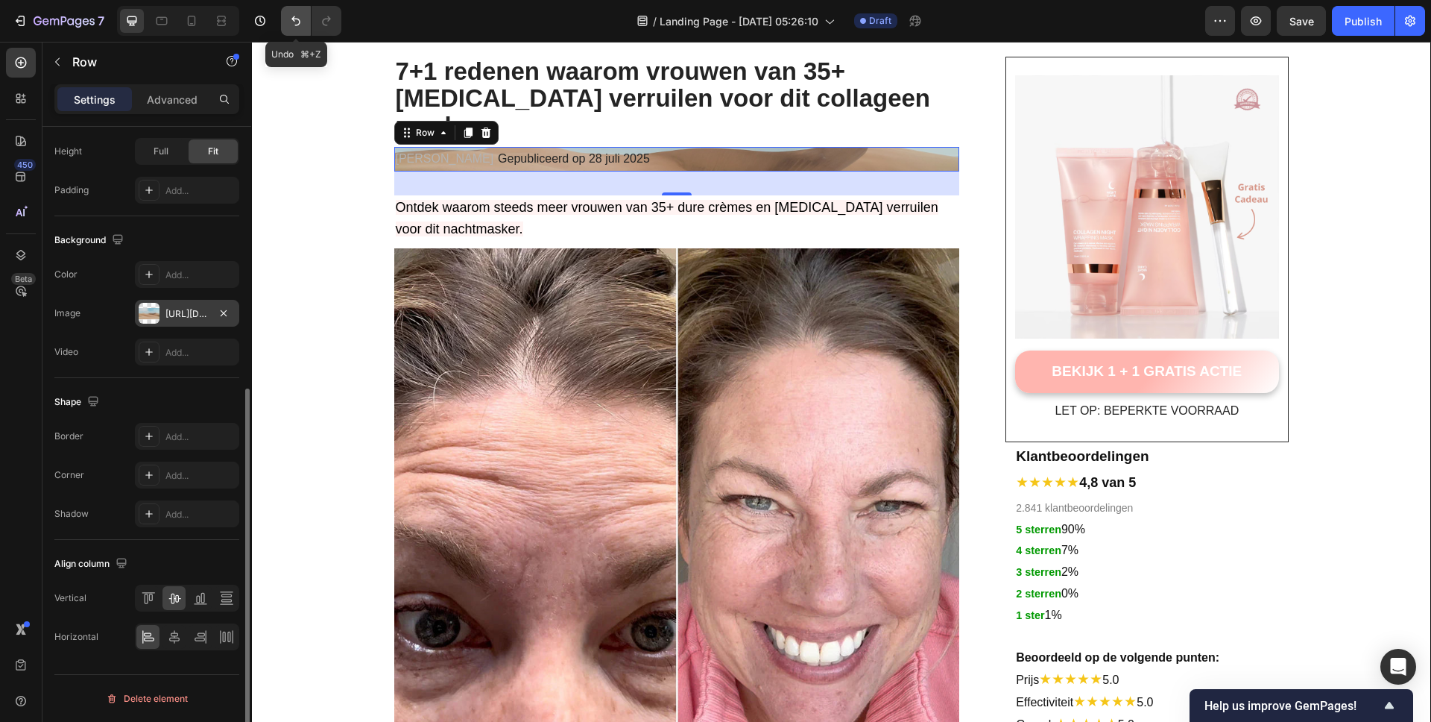
click at [288, 19] on icon "Undo/Redo" at bounding box center [295, 20] width 15 height 15
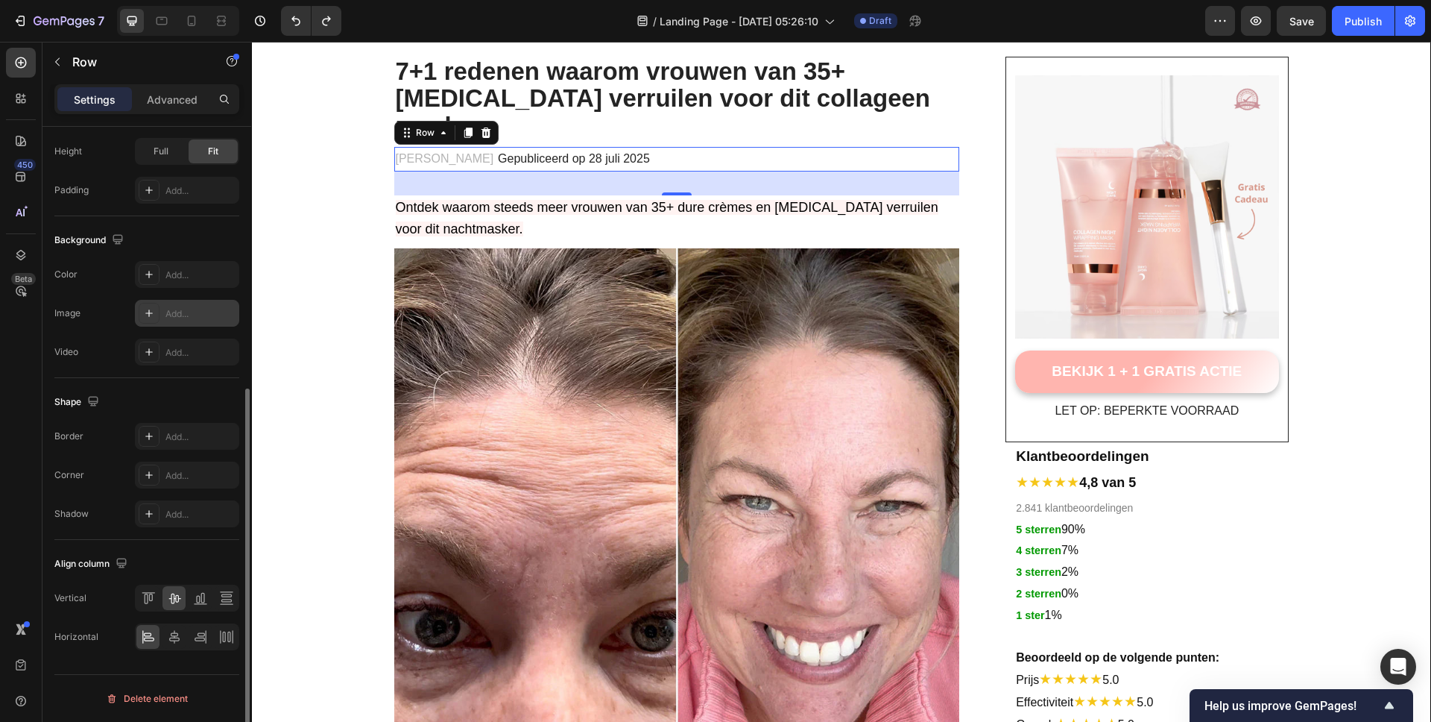
click at [583, 171] on div "32" at bounding box center [677, 183] width 566 height 24
drag, startPoint x: 466, startPoint y: 154, endPoint x: 460, endPoint y: 161, distance: 9.0
click at [466, 171] on div "32" at bounding box center [677, 183] width 566 height 24
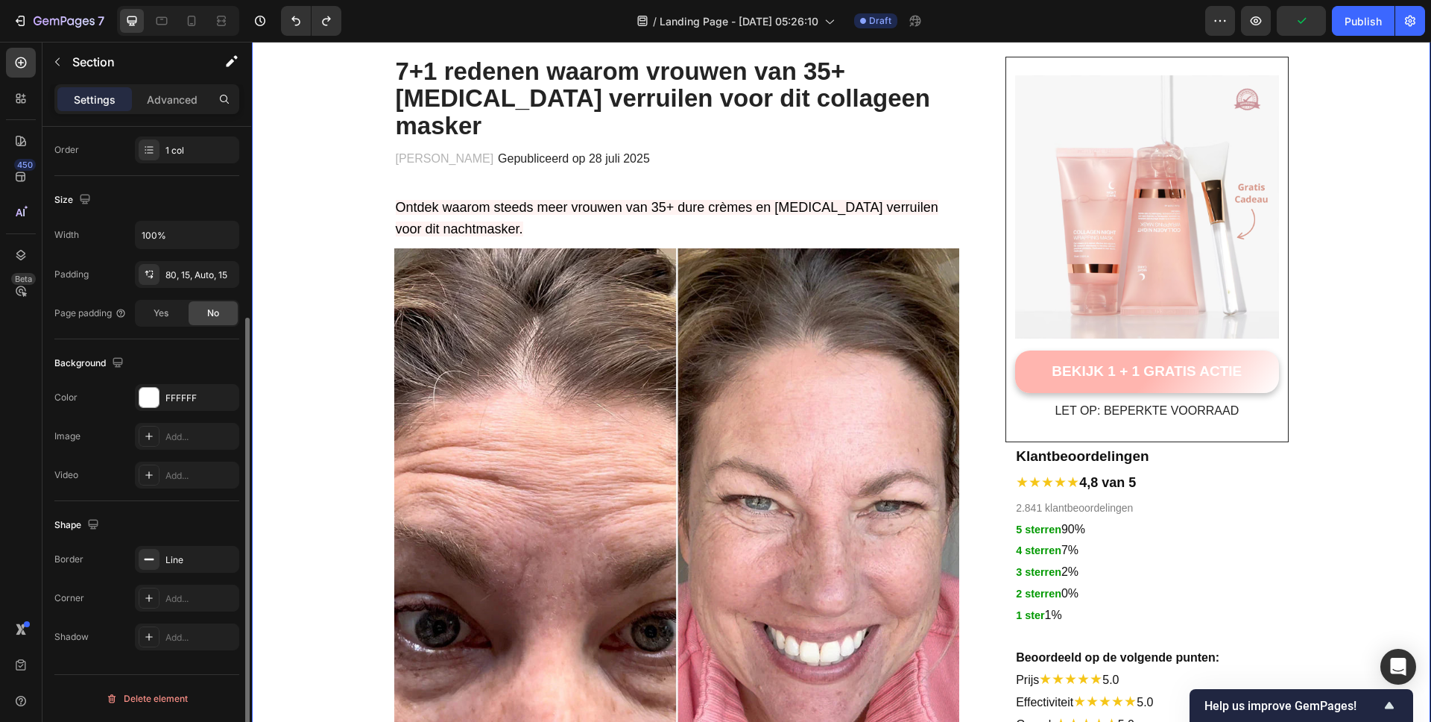
scroll to position [0, 0]
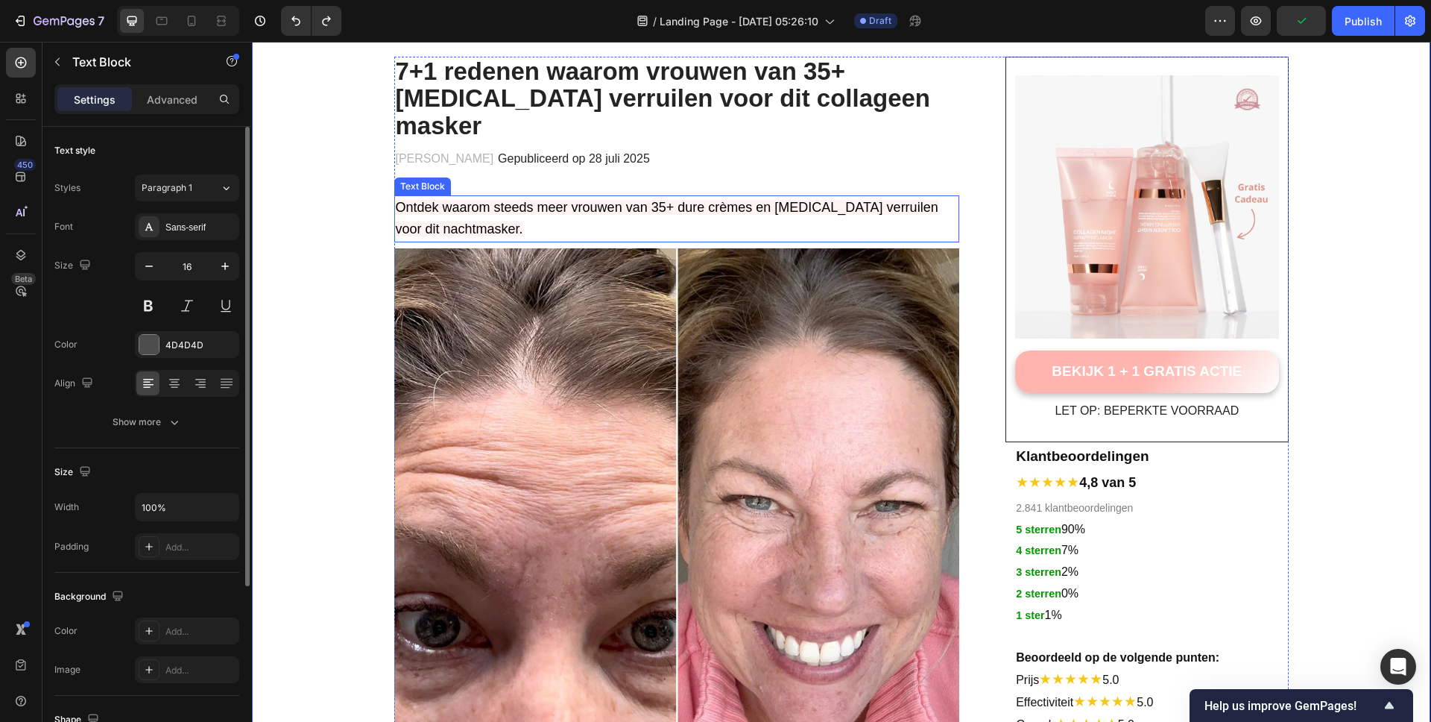
click at [417, 200] on span "Ontdek waarom steeds meer vrouwen van 35+ dure crèmes en botox verruilen voor d…" at bounding box center [667, 218] width 543 height 37
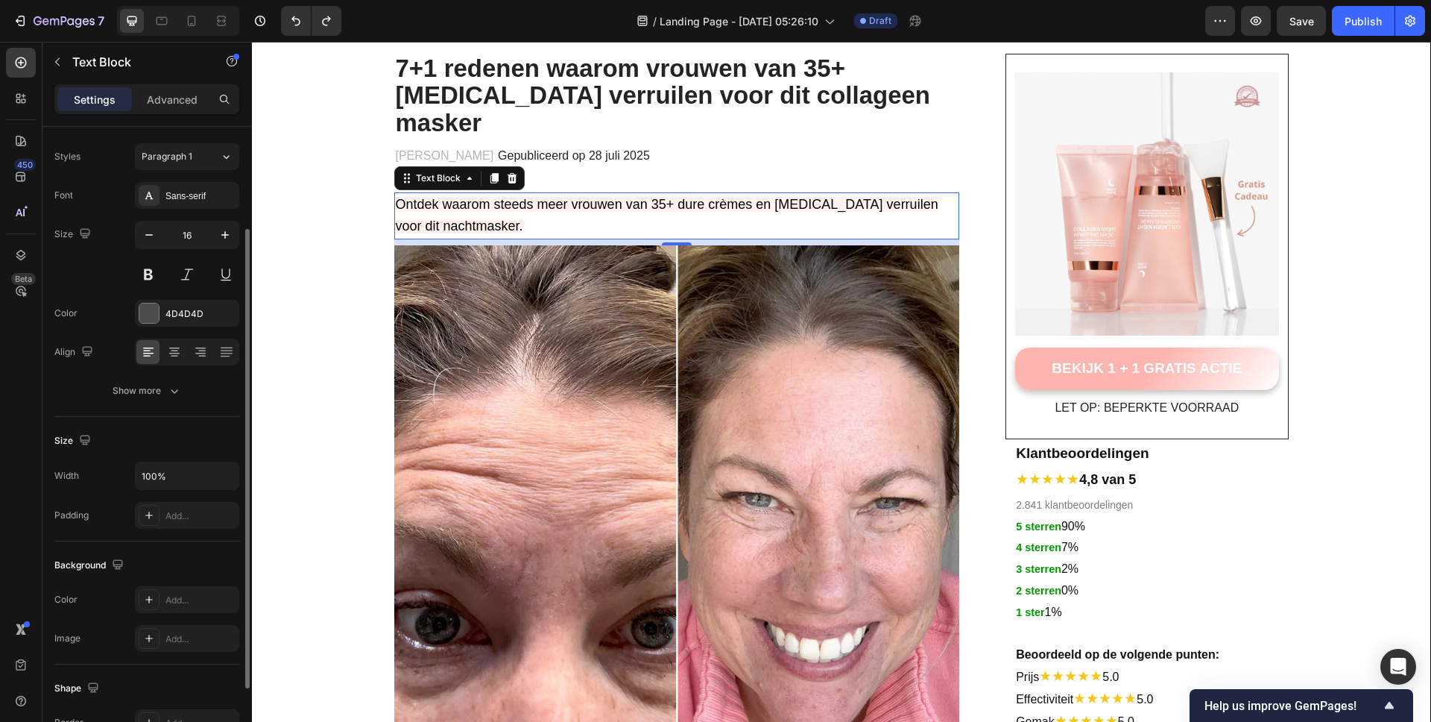
scroll to position [129, 0]
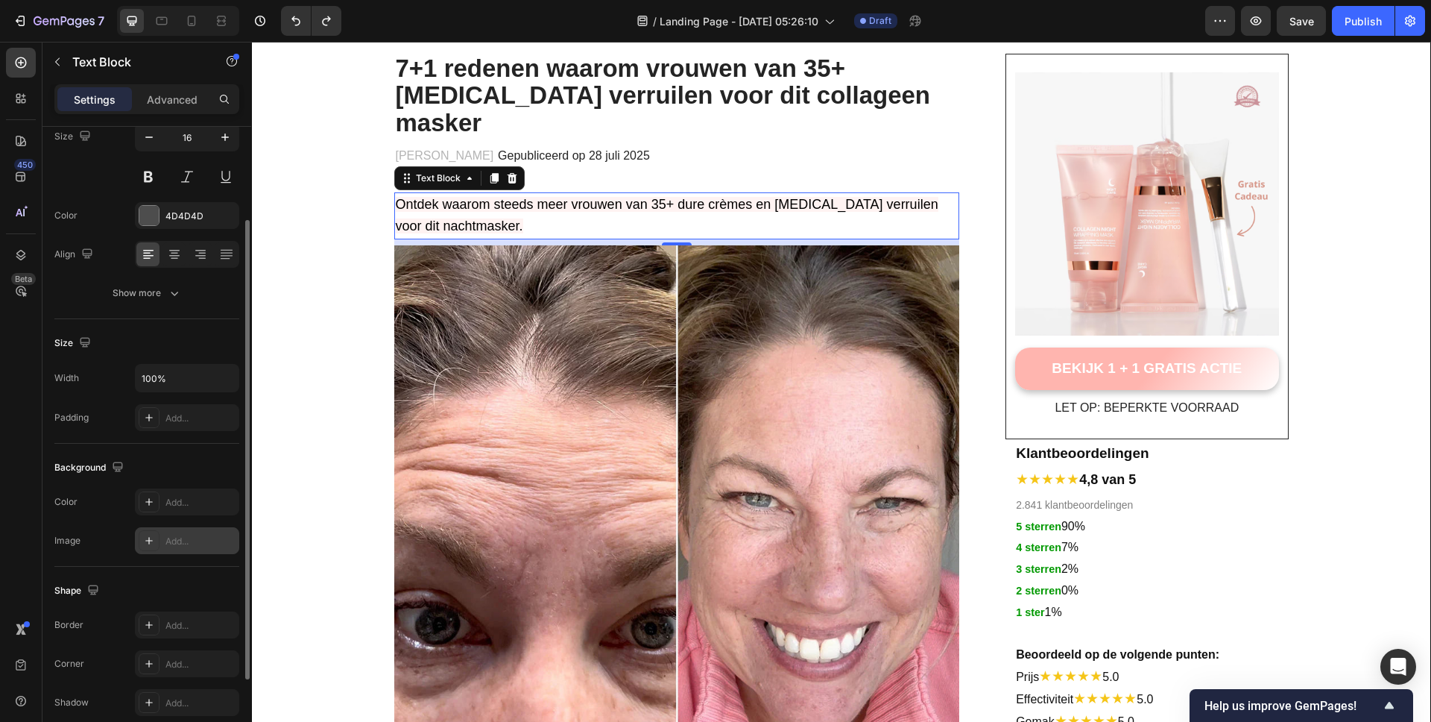
click at [150, 535] on icon at bounding box center [149, 540] width 12 height 12
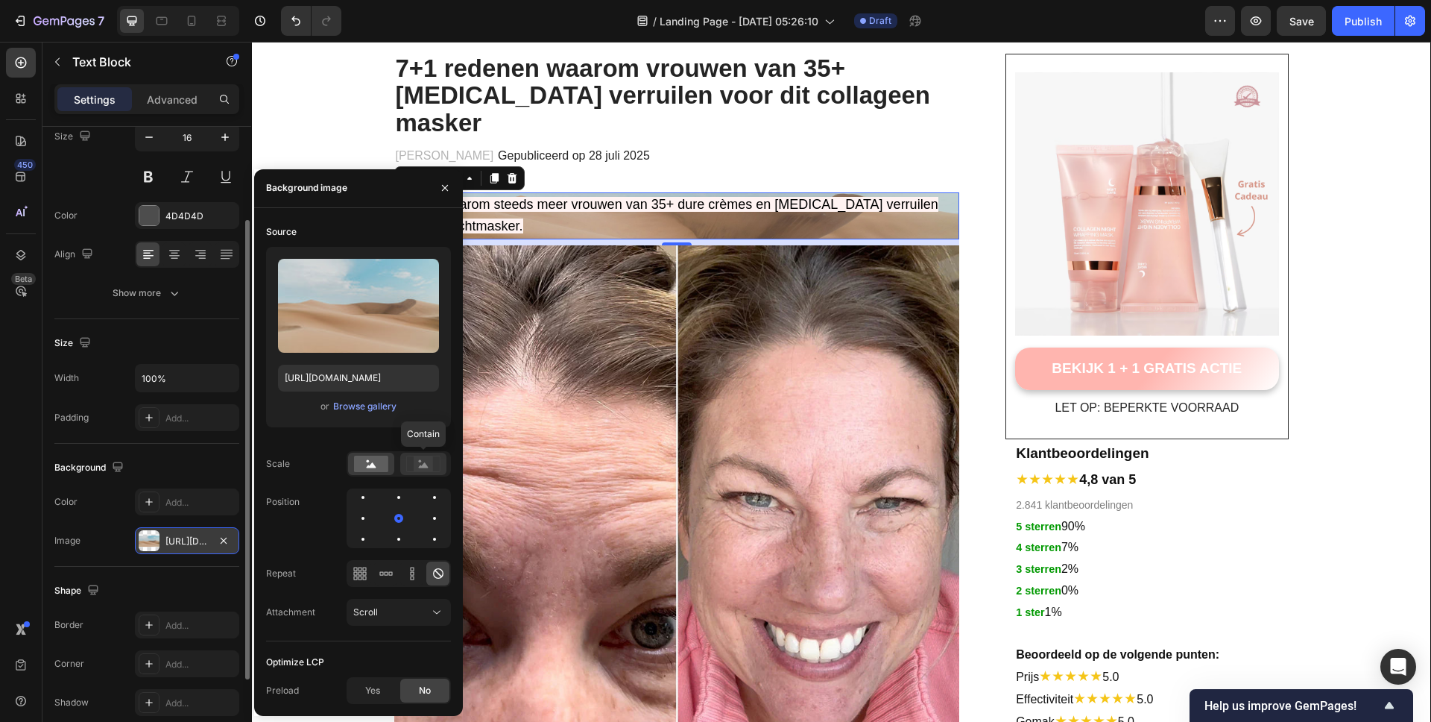
click at [414, 470] on rect at bounding box center [423, 463] width 19 height 15
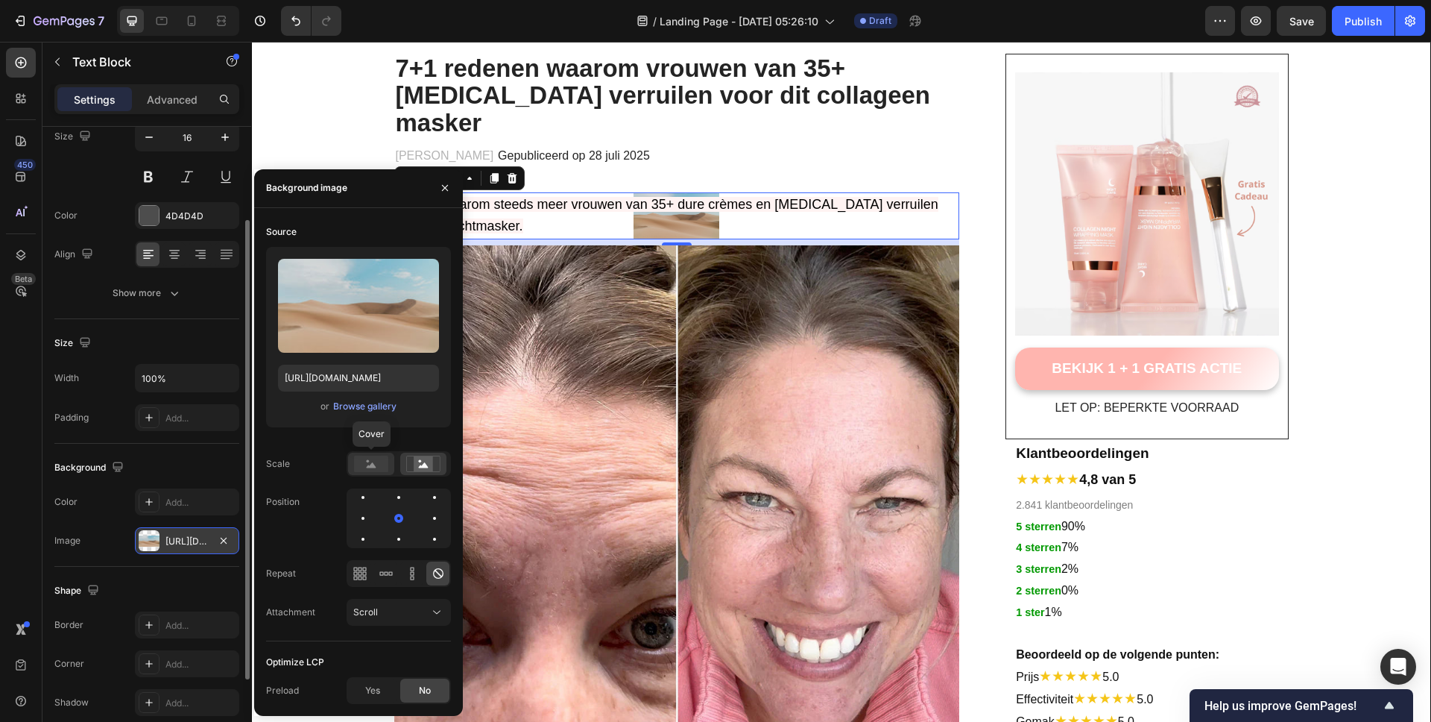
click at [391, 465] on div at bounding box center [371, 463] width 46 height 22
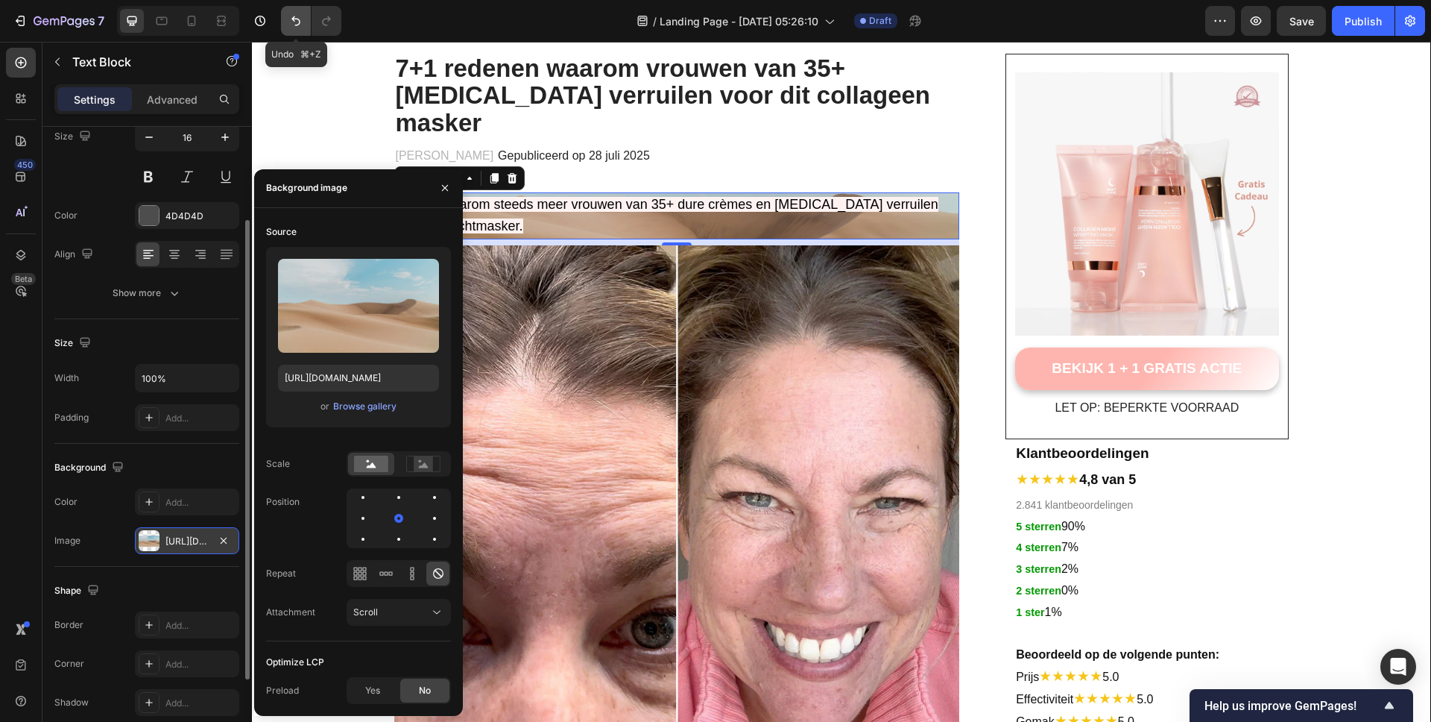
click at [292, 20] on icon "Undo/Redo" at bounding box center [295, 20] width 15 height 15
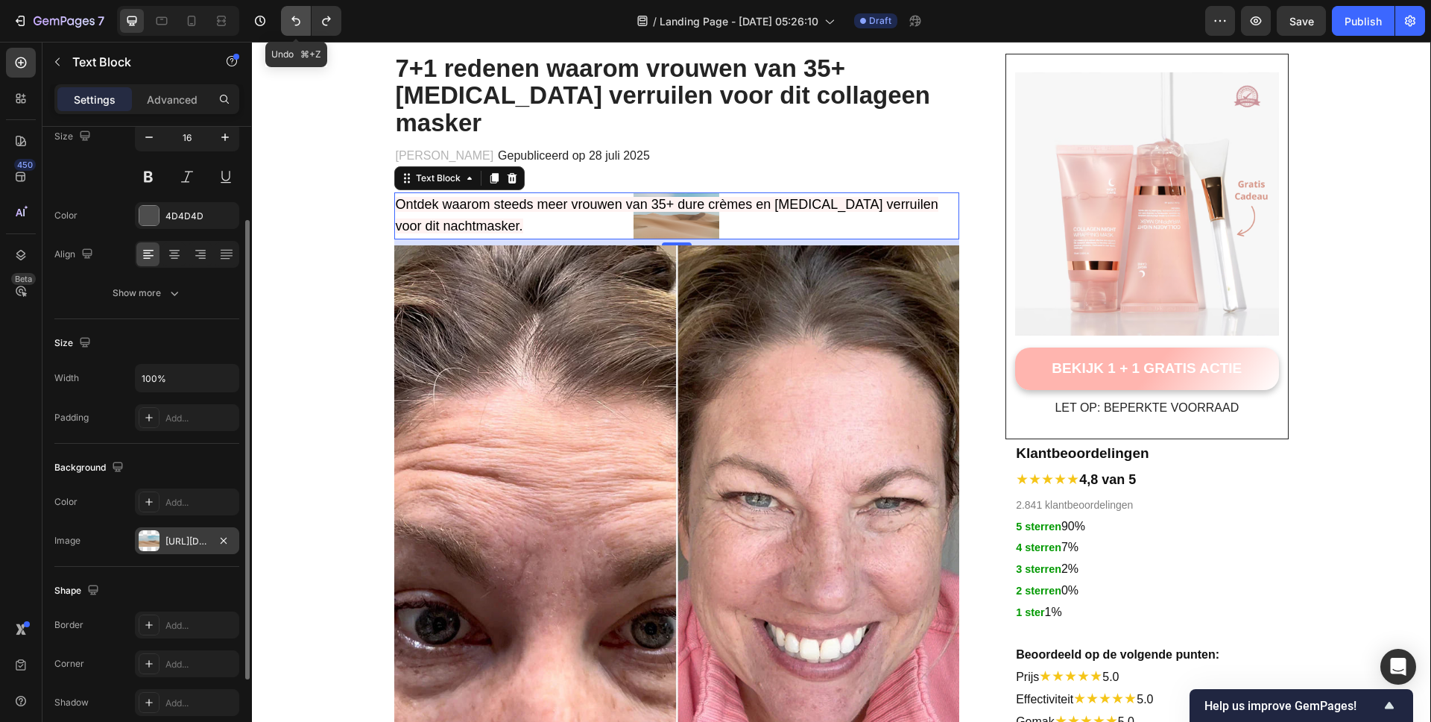
click at [292, 20] on icon "Undo/Redo" at bounding box center [295, 20] width 15 height 15
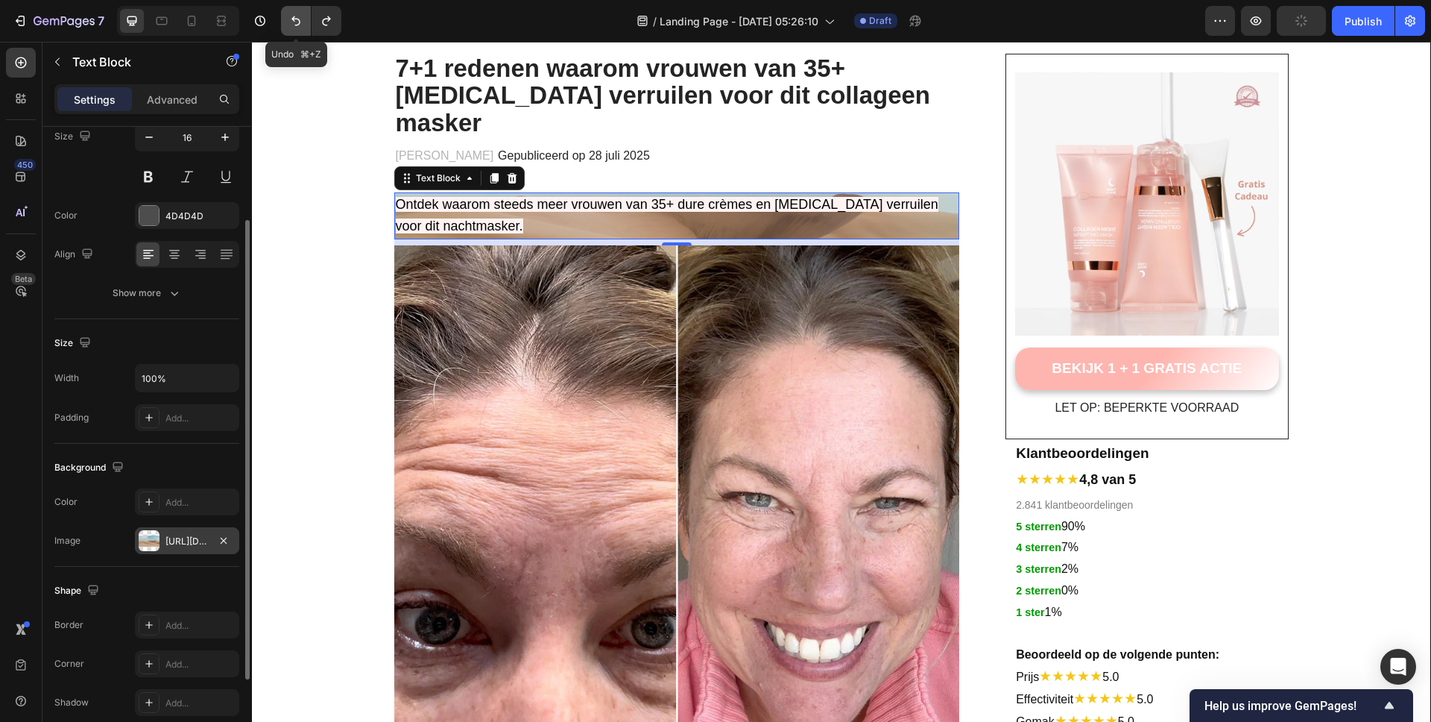
click at [292, 20] on icon "Undo/Redo" at bounding box center [295, 20] width 15 height 15
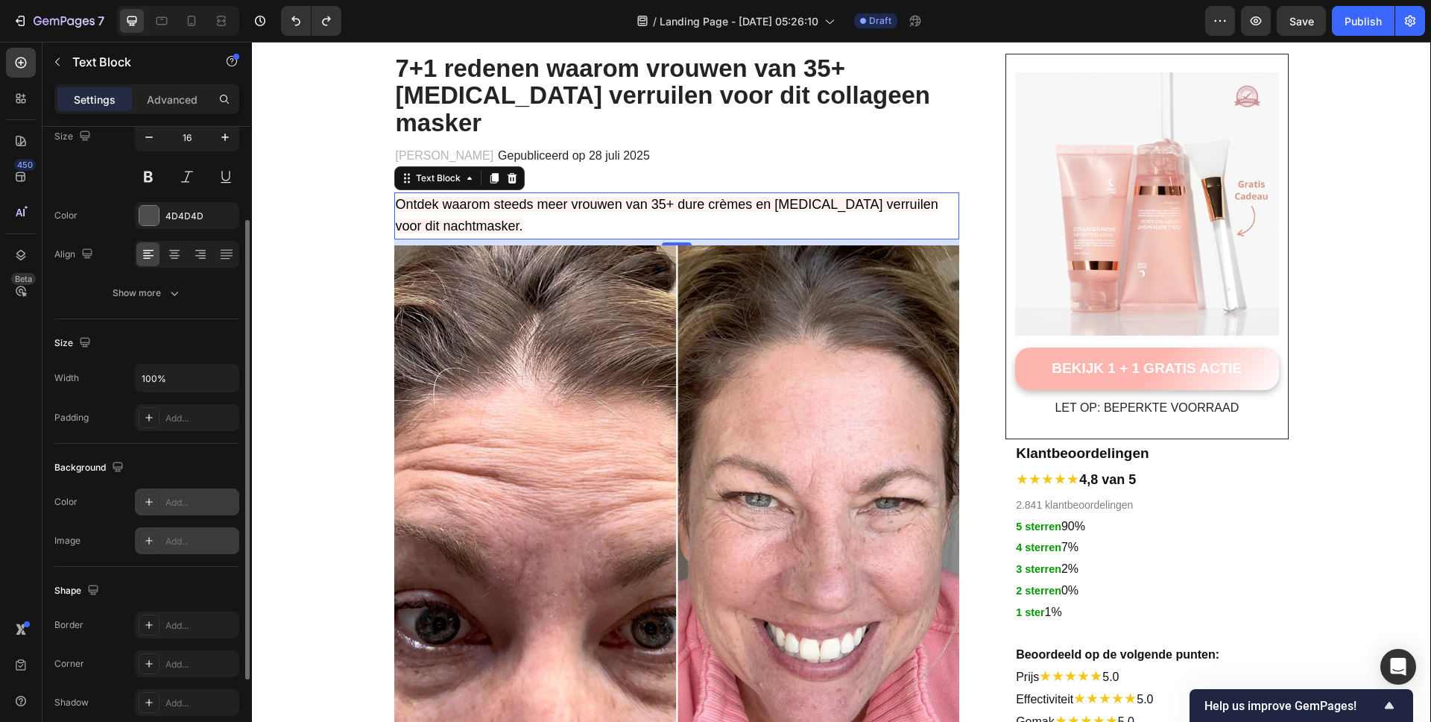
click at [168, 502] on div "Add..." at bounding box center [200, 502] width 70 height 13
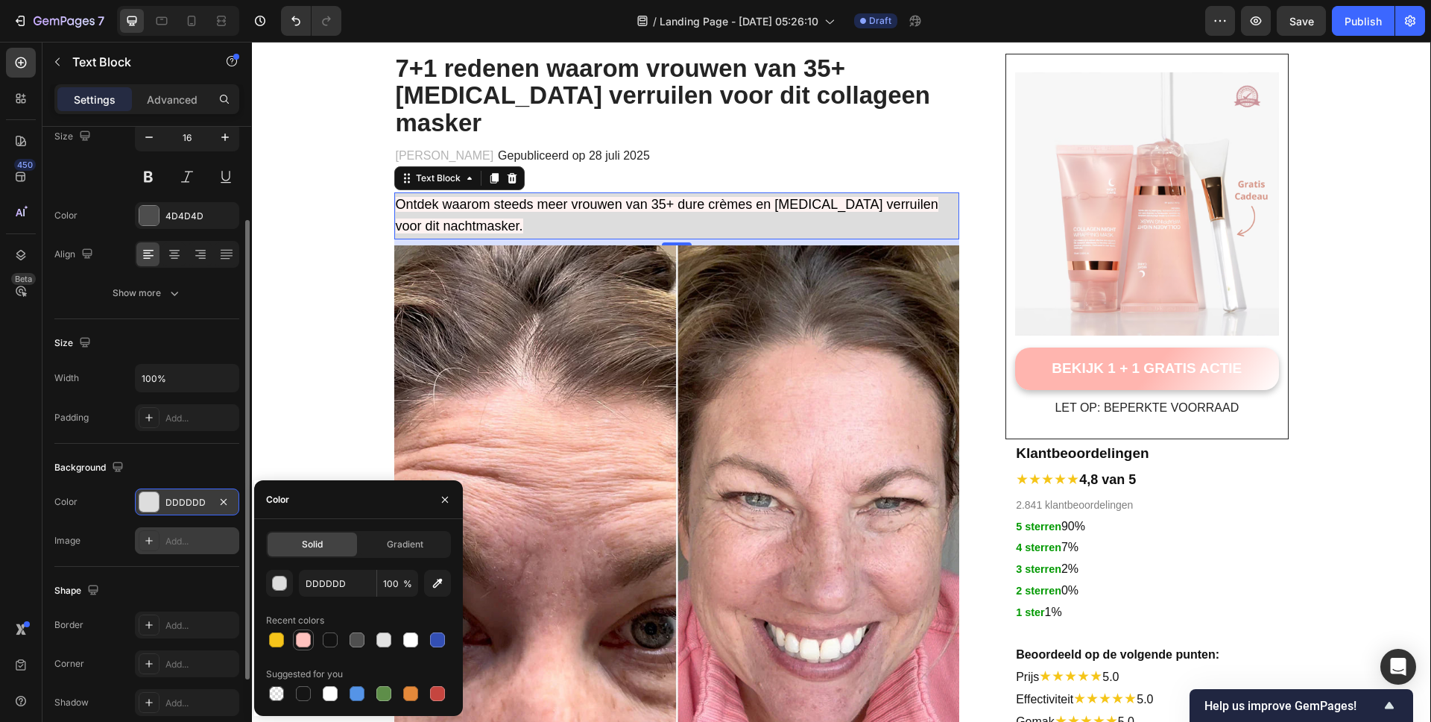
click at [300, 640] on div at bounding box center [303, 639] width 15 height 15
type input "FFC2BE"
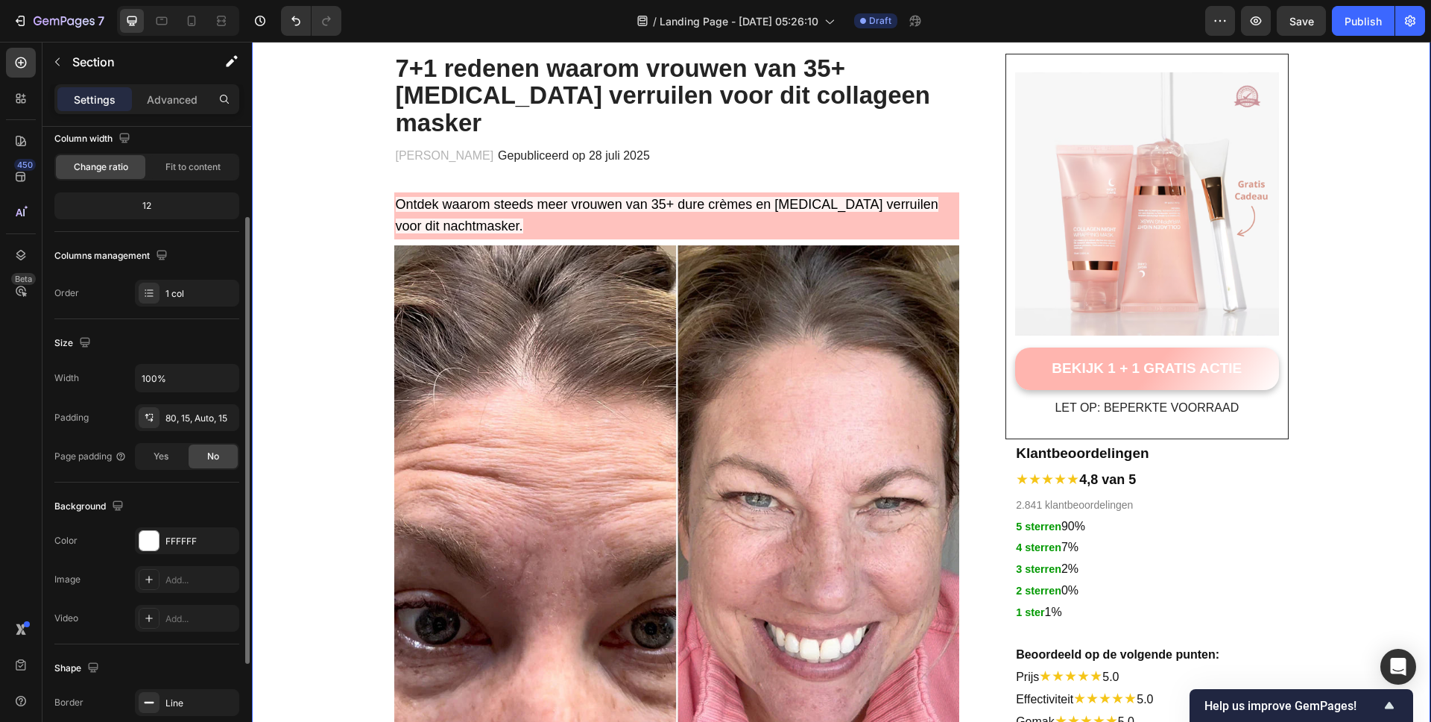
scroll to position [0, 0]
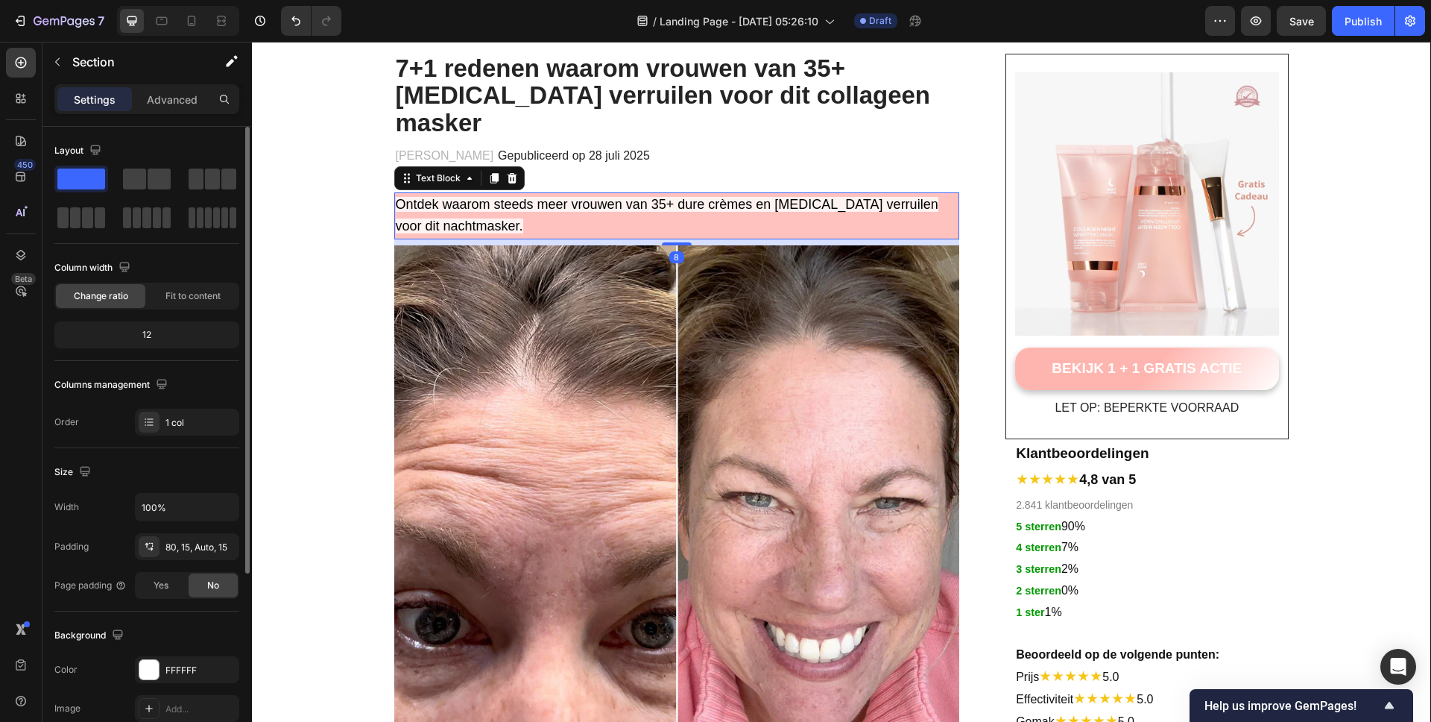
click at [492, 197] on span "Ontdek waarom steeds meer vrouwen van 35+ dure crèmes en botox verruilen voor d…" at bounding box center [667, 215] width 543 height 37
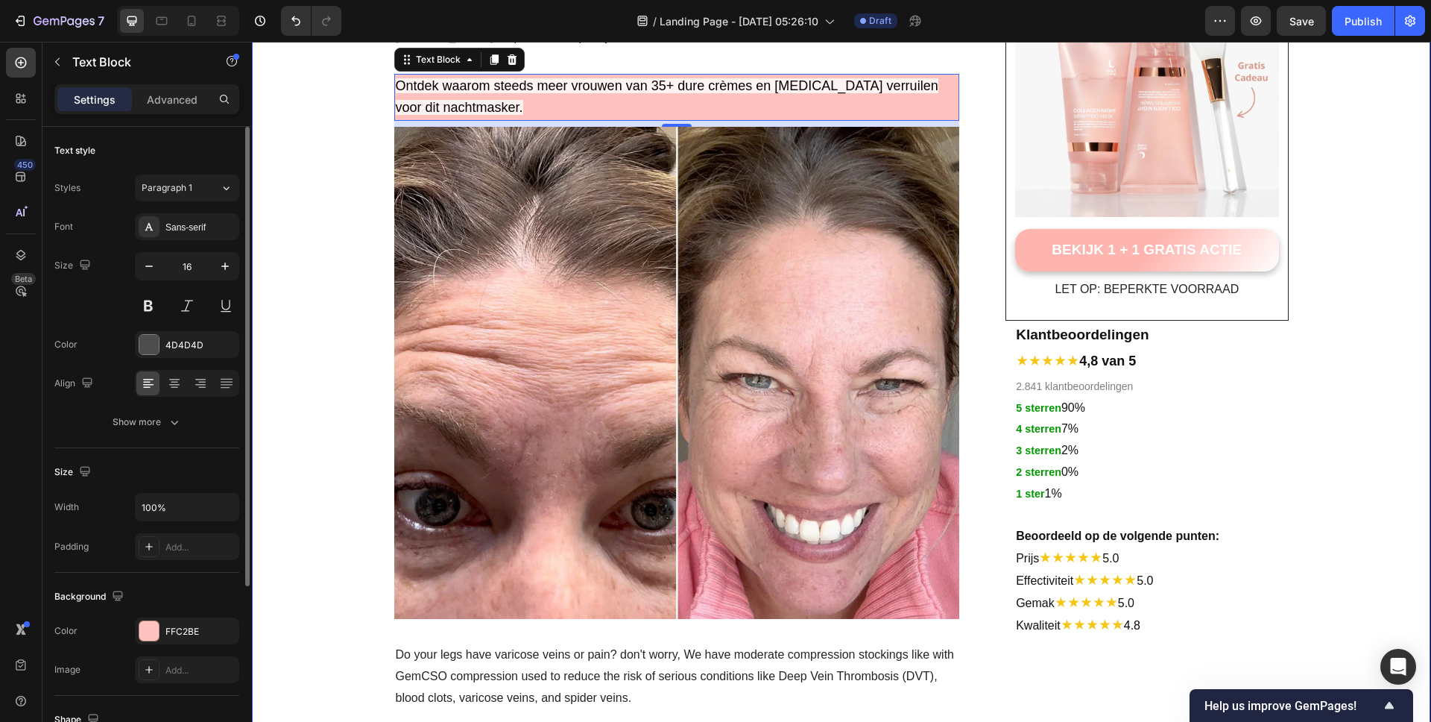
scroll to position [174, 0]
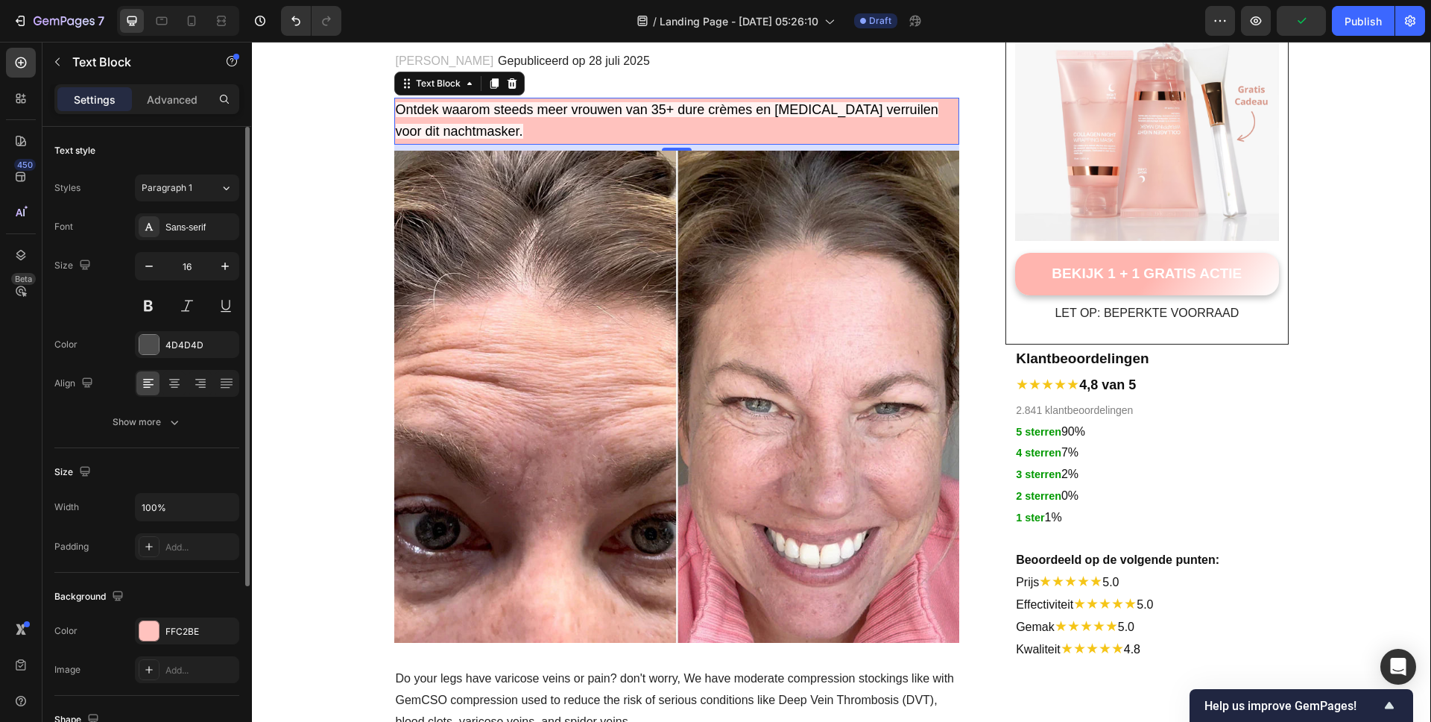
click at [657, 145] on div "8" at bounding box center [677, 148] width 566 height 6
click at [158, 620] on div "FFC2BE" at bounding box center [187, 630] width 104 height 27
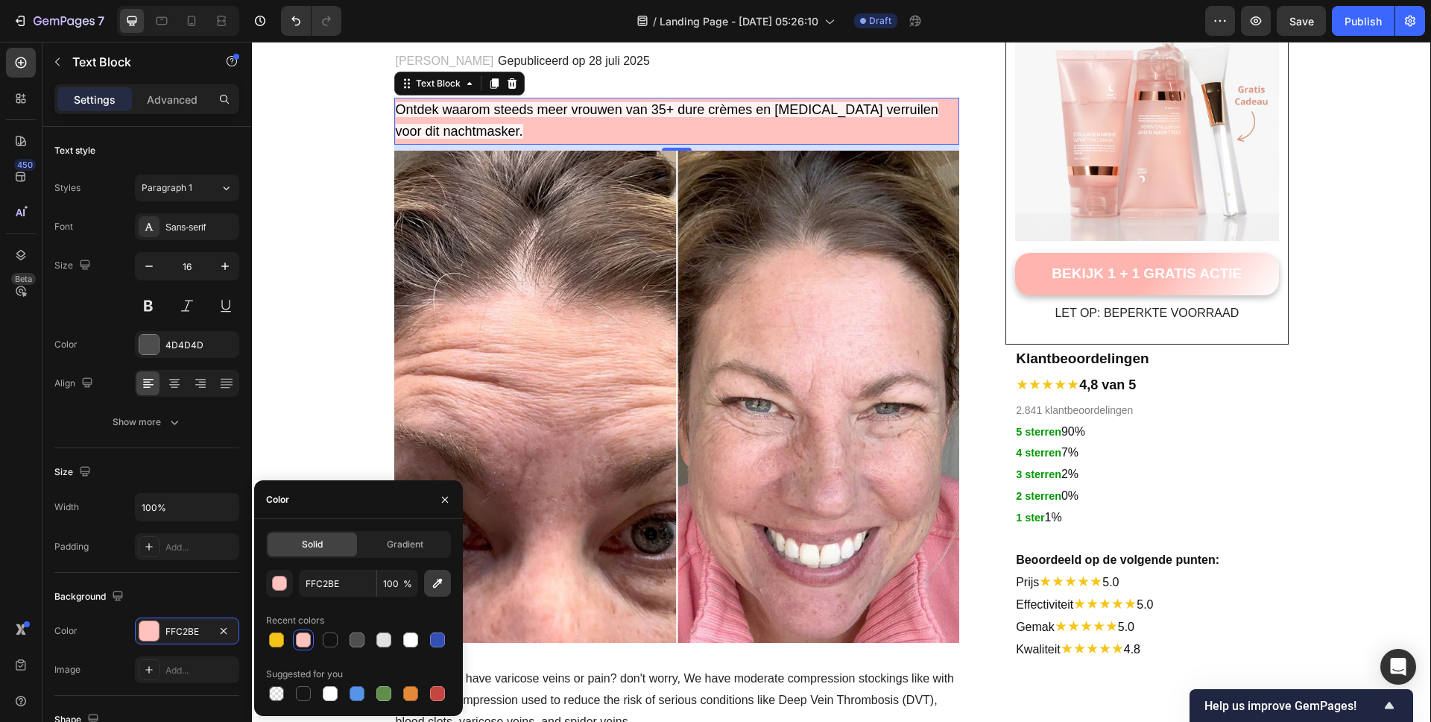
click at [446, 578] on button "button" at bounding box center [437, 582] width 27 height 27
type input "FEF3F2"
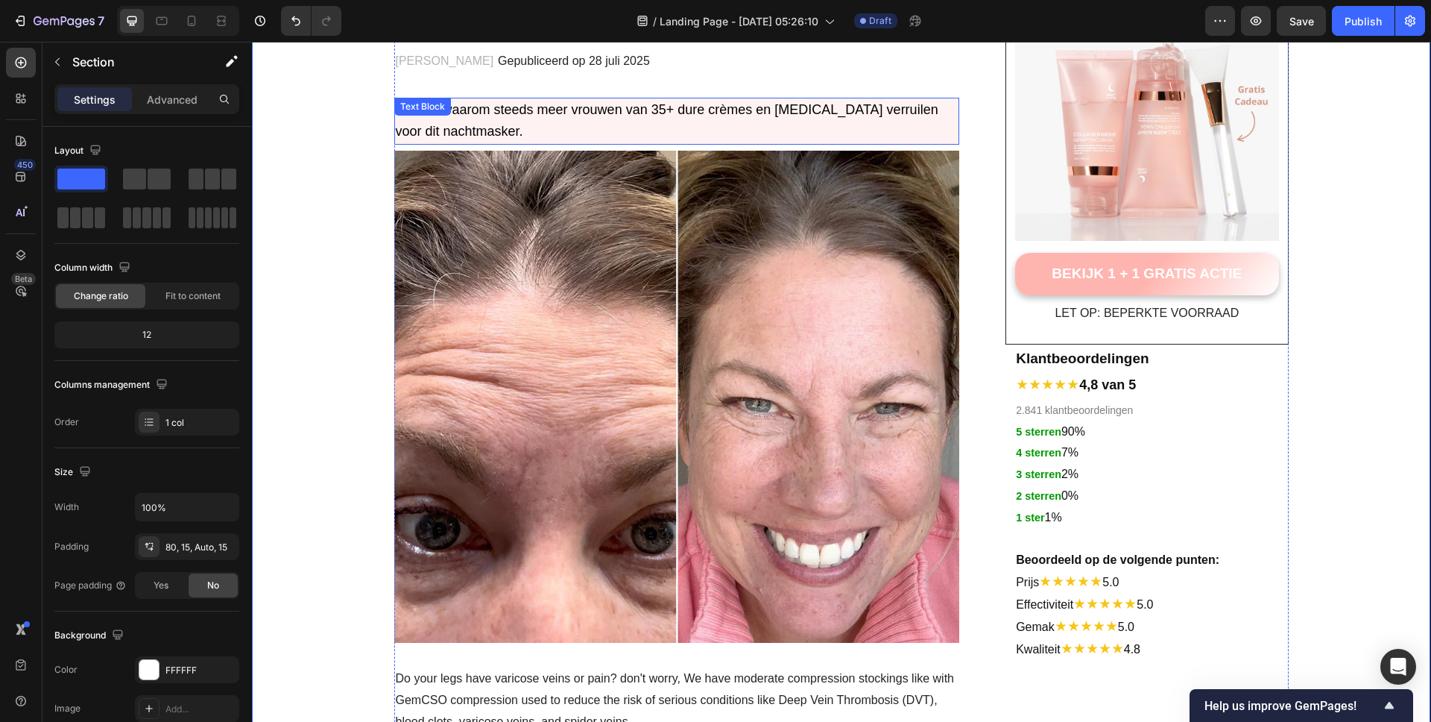
click at [696, 108] on p "Ontdek waarom steeds meer vrouwen van 35+ dure crèmes en botox verruilen voor d…" at bounding box center [677, 121] width 563 height 45
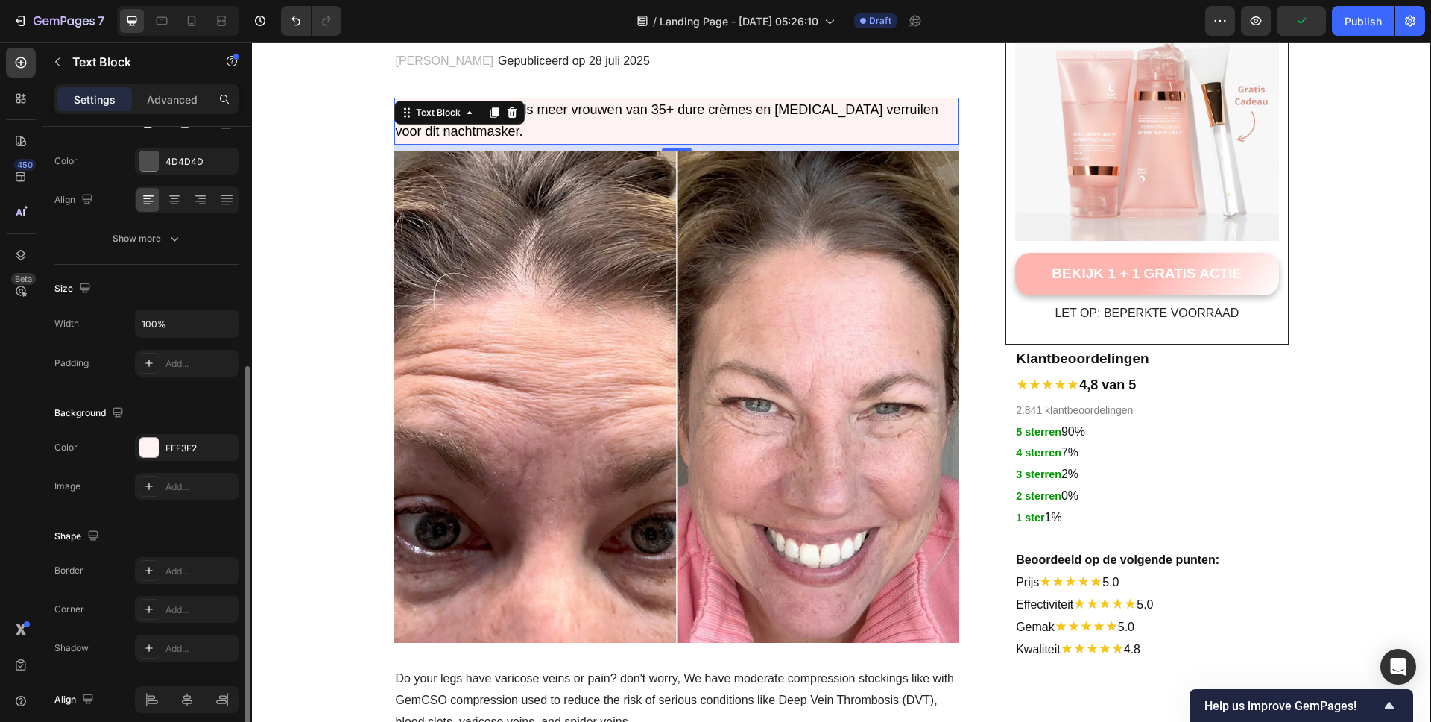
scroll to position [245, 0]
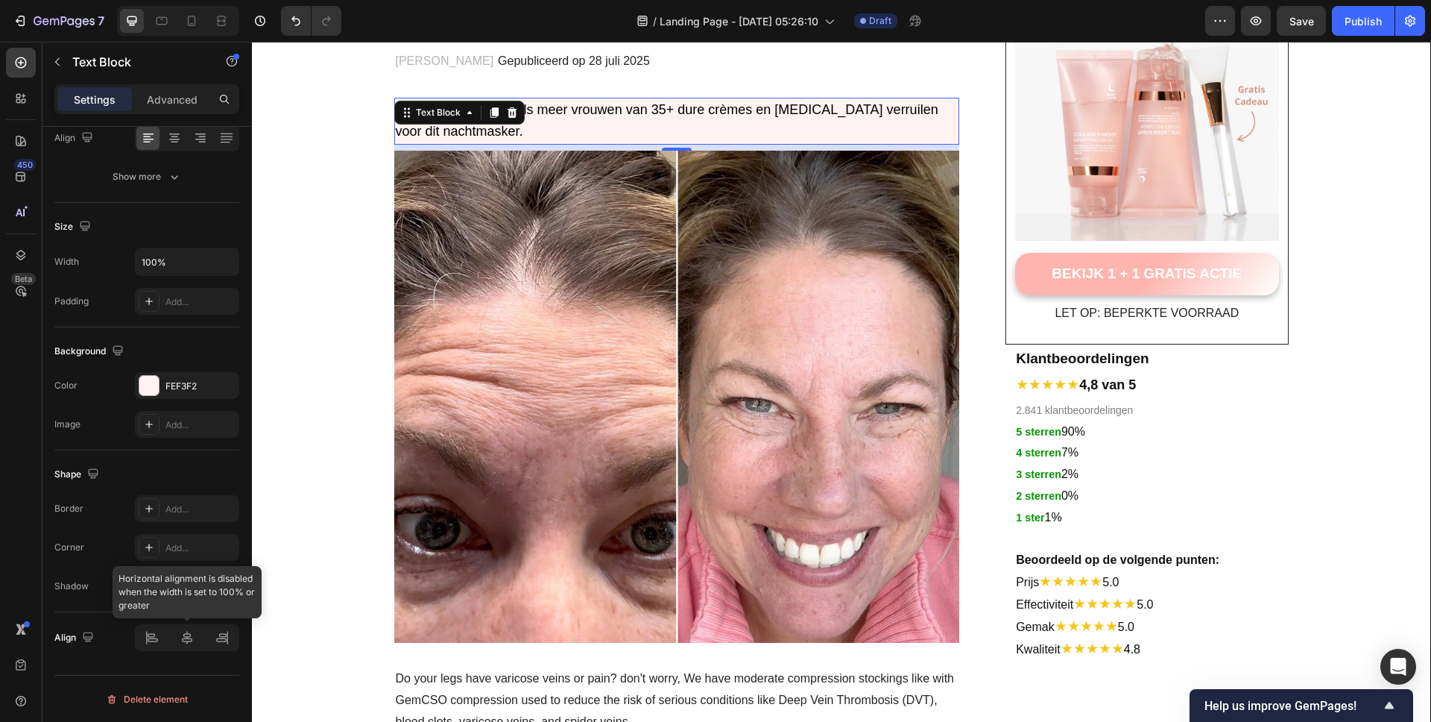
click at [189, 640] on div at bounding box center [187, 637] width 104 height 27
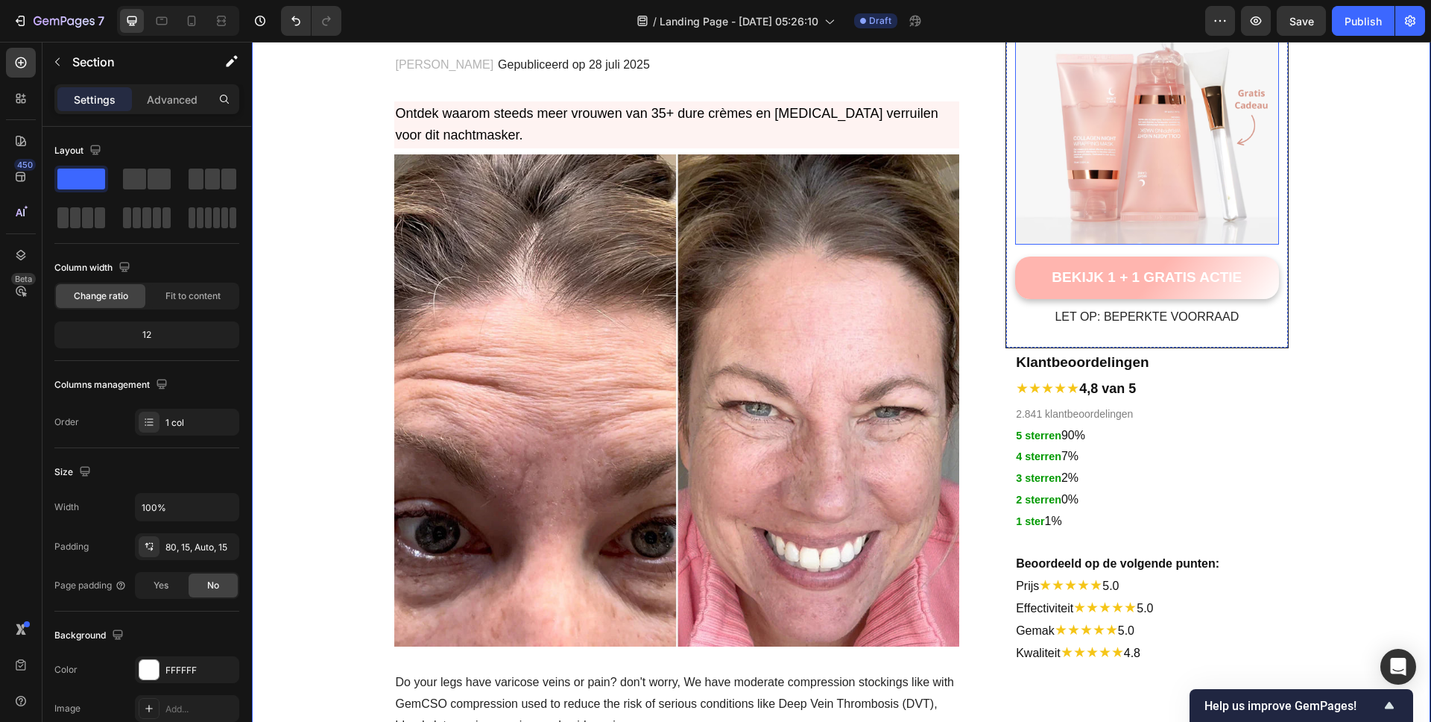
scroll to position [160, 0]
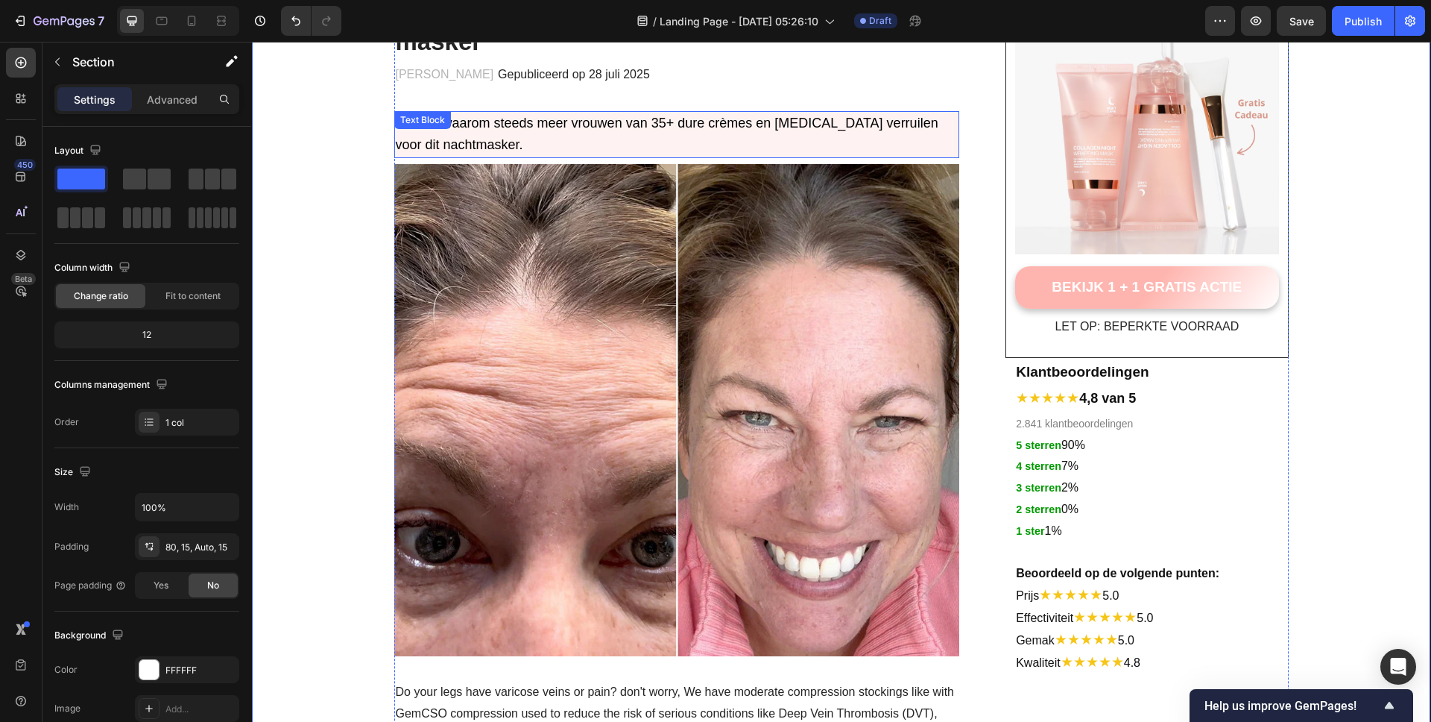
click at [396, 116] on span "Ontdek waarom steeds meer vrouwen van 35+ dure crèmes en botox verruilen voor d…" at bounding box center [667, 134] width 543 height 37
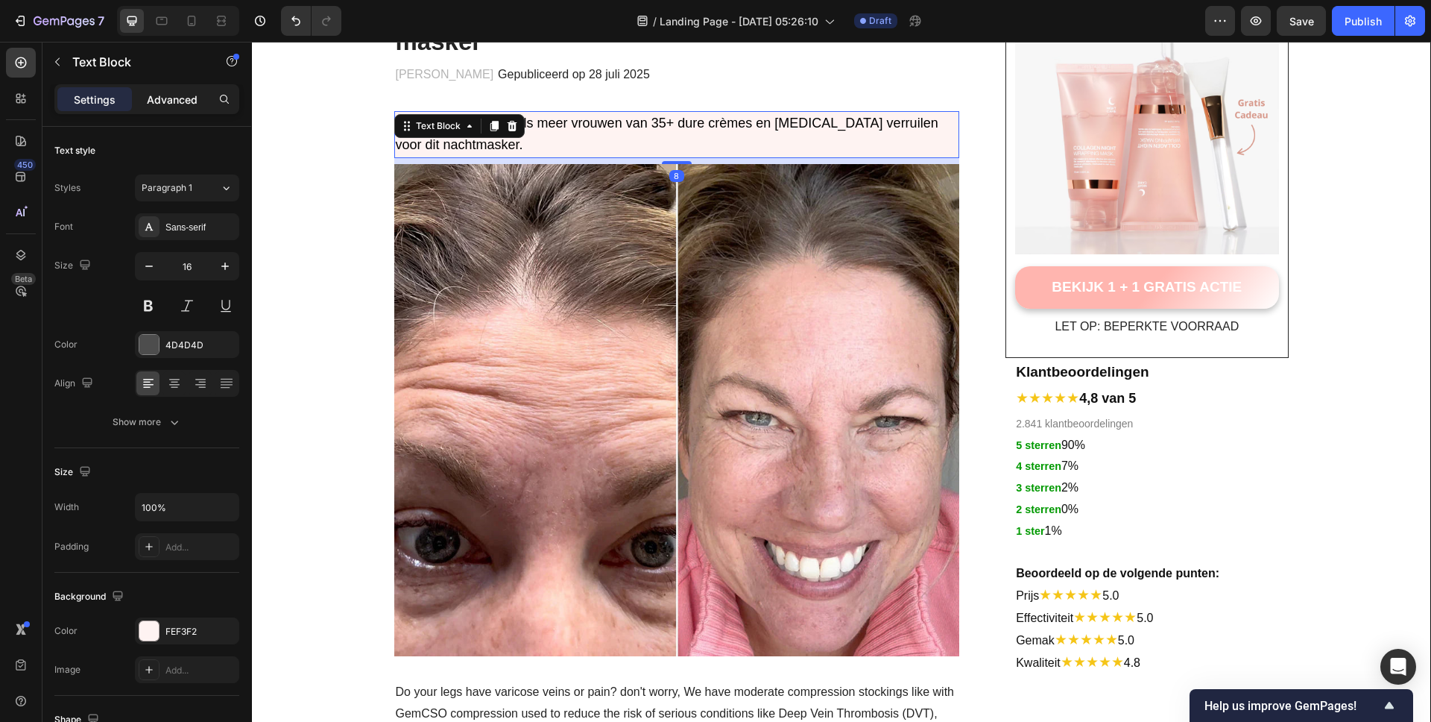
click at [176, 100] on p "Advanced" at bounding box center [172, 100] width 51 height 16
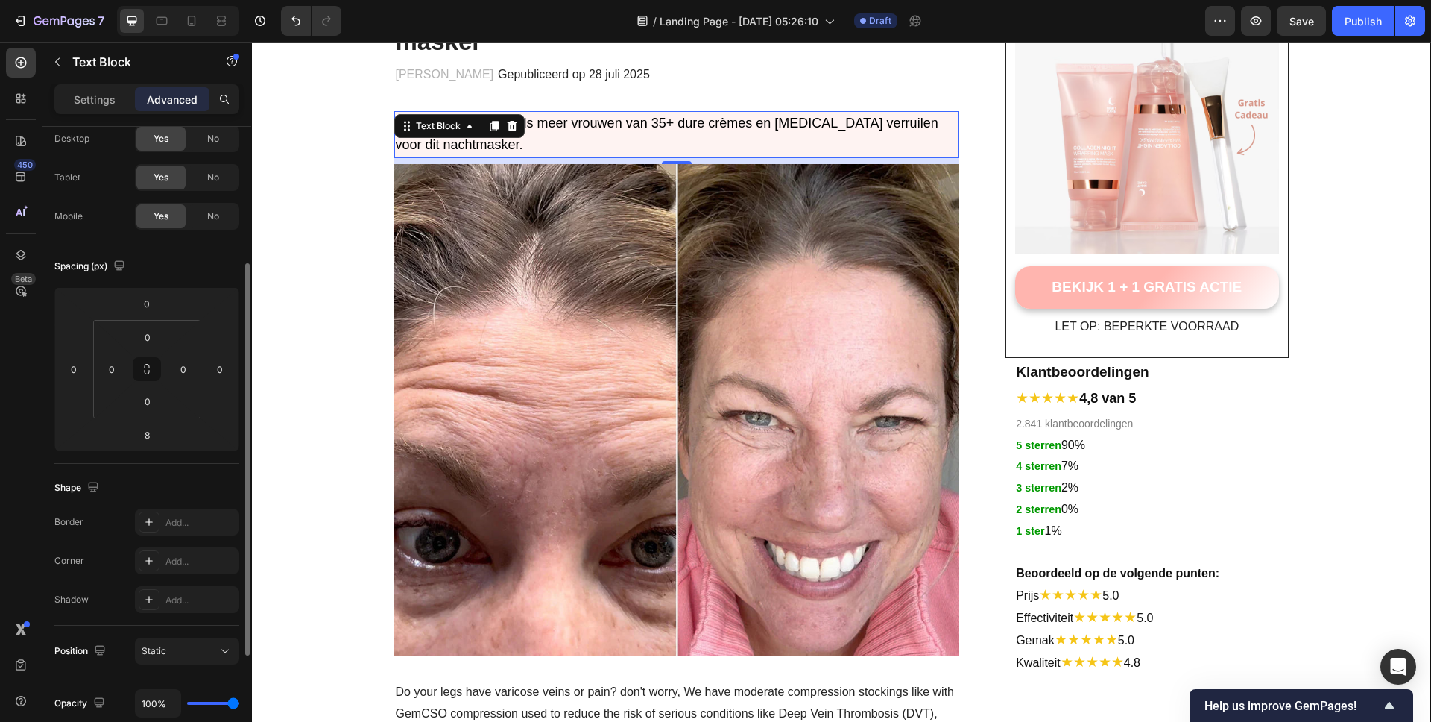
scroll to position [113, 0]
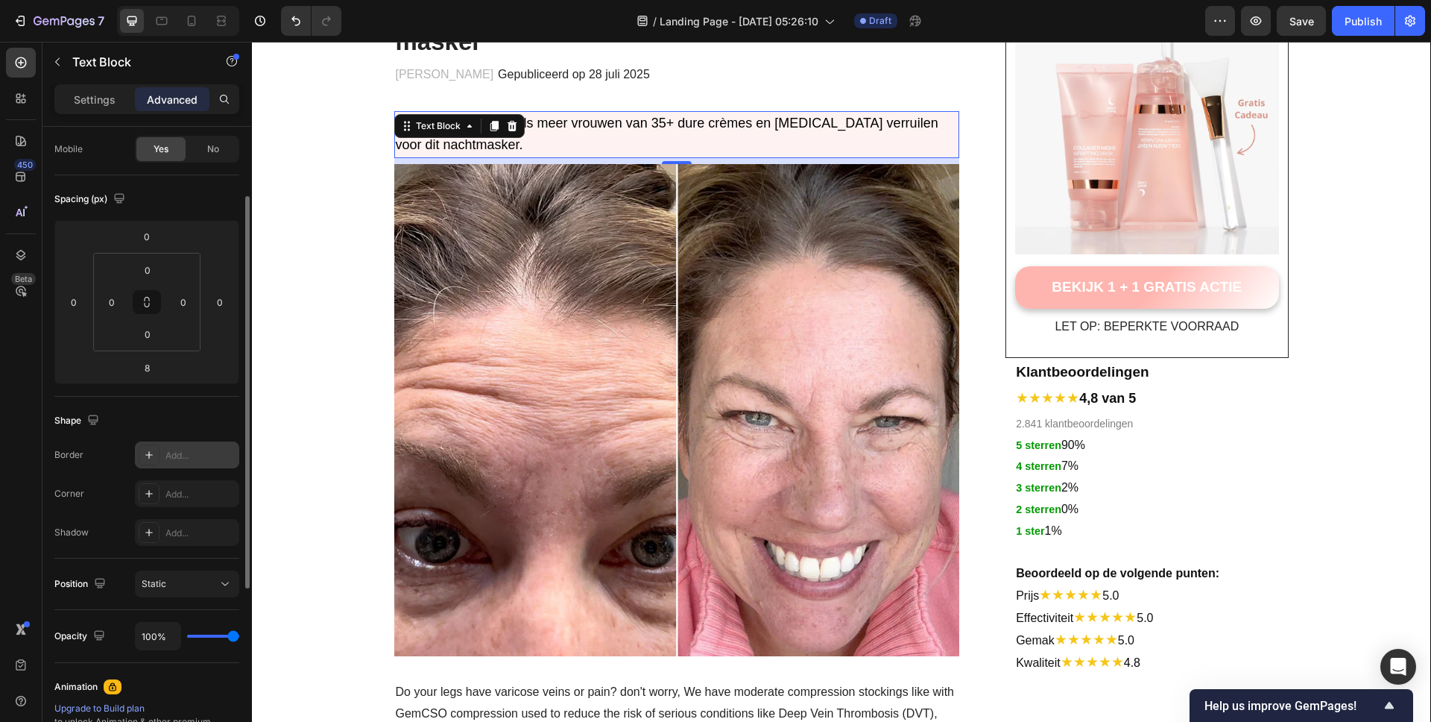
click at [167, 457] on div "Add..." at bounding box center [200, 455] width 70 height 13
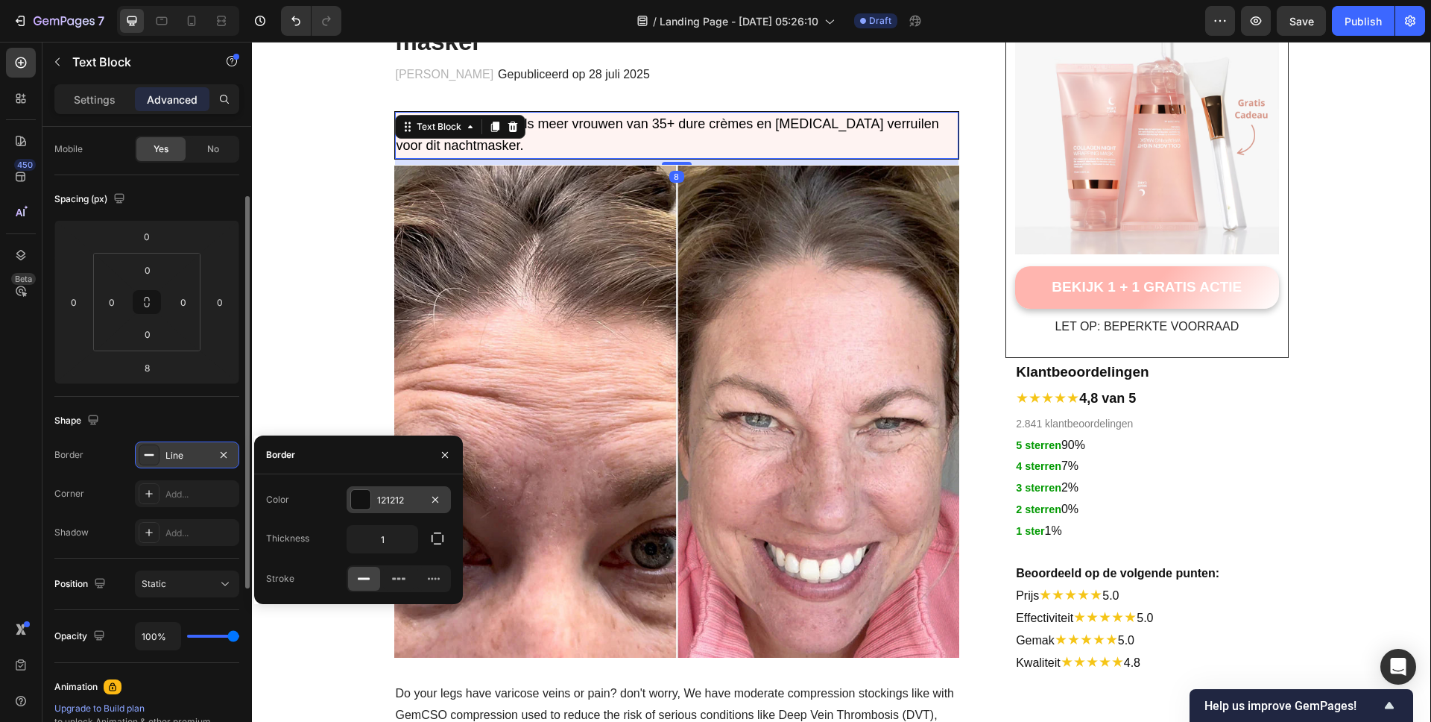
click at [359, 494] on div at bounding box center [360, 499] width 19 height 19
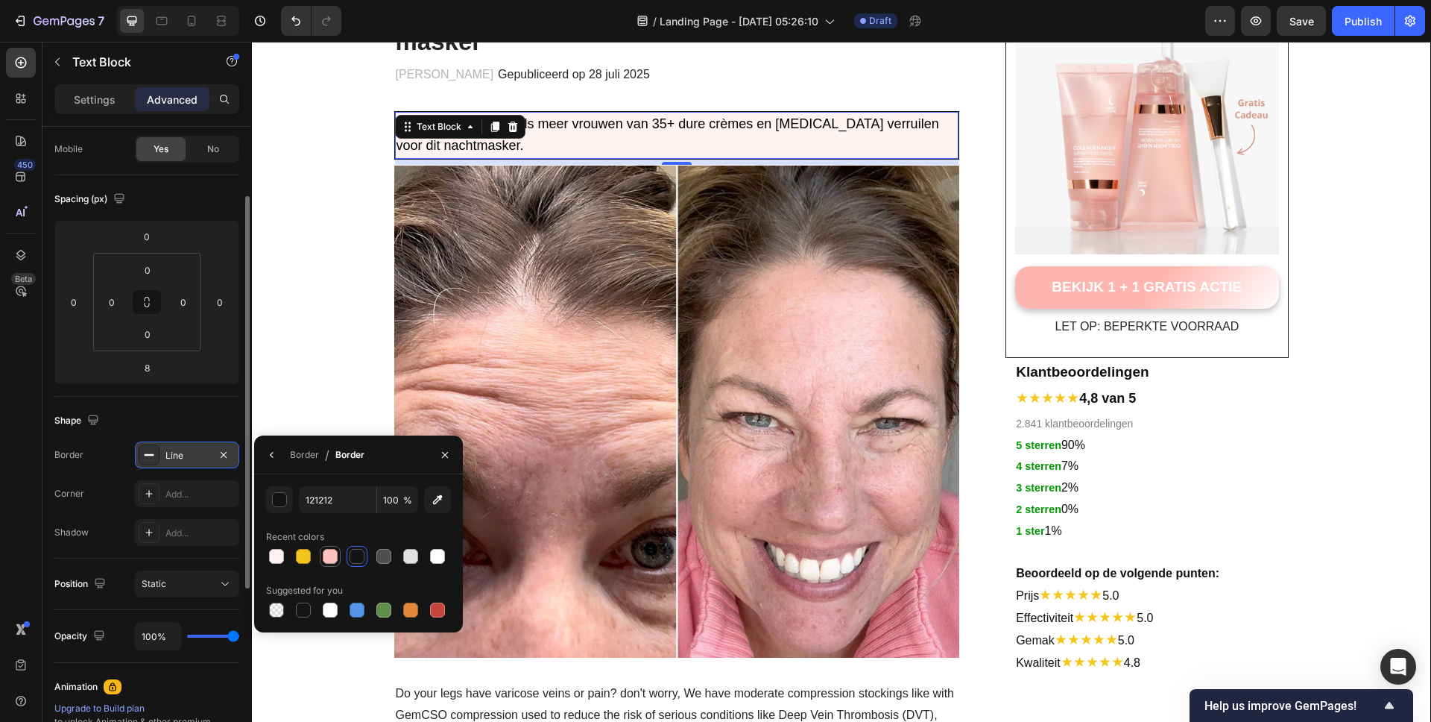
click at [329, 557] on div at bounding box center [330, 556] width 15 height 15
type input "FFC2BE"
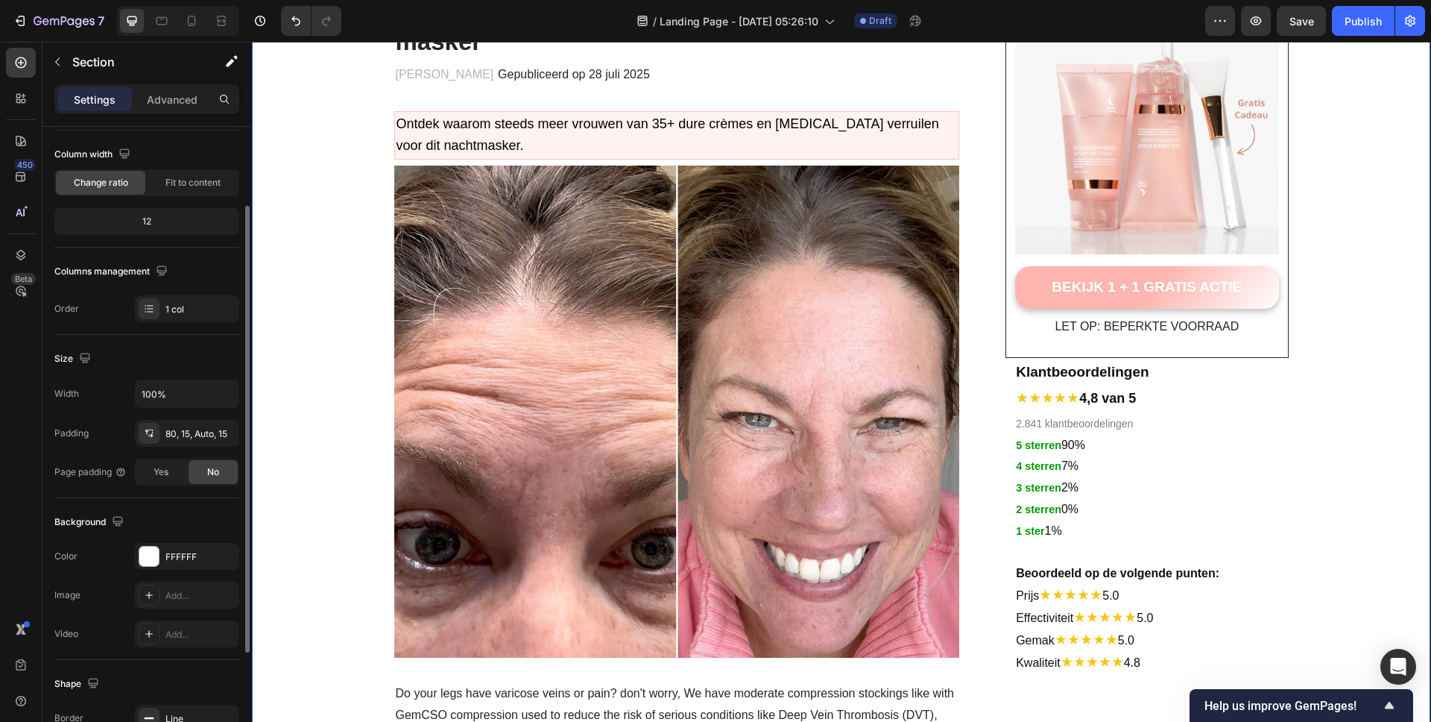
scroll to position [0, 0]
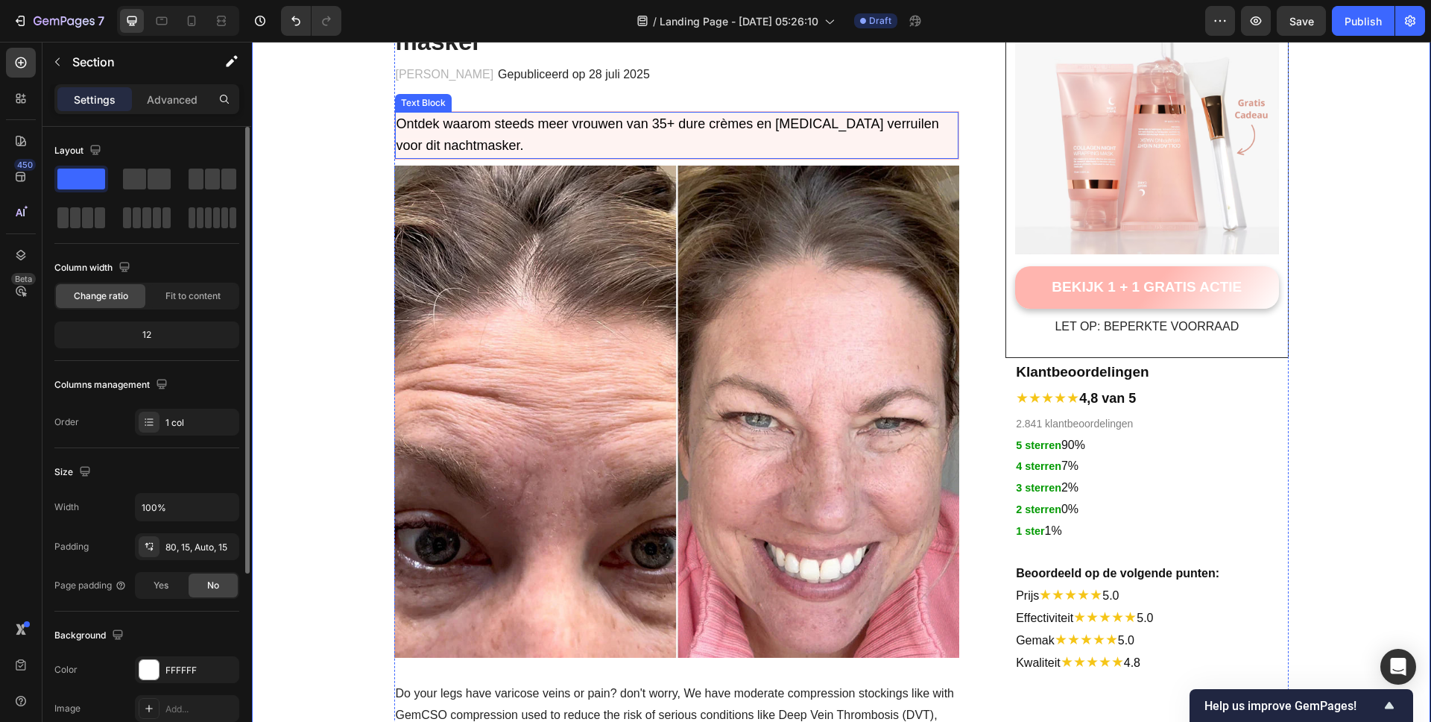
click at [575, 113] on p "Ontdek waarom steeds meer vrouwen van 35+ dure crèmes en botox verruilen voor d…" at bounding box center [677, 135] width 561 height 45
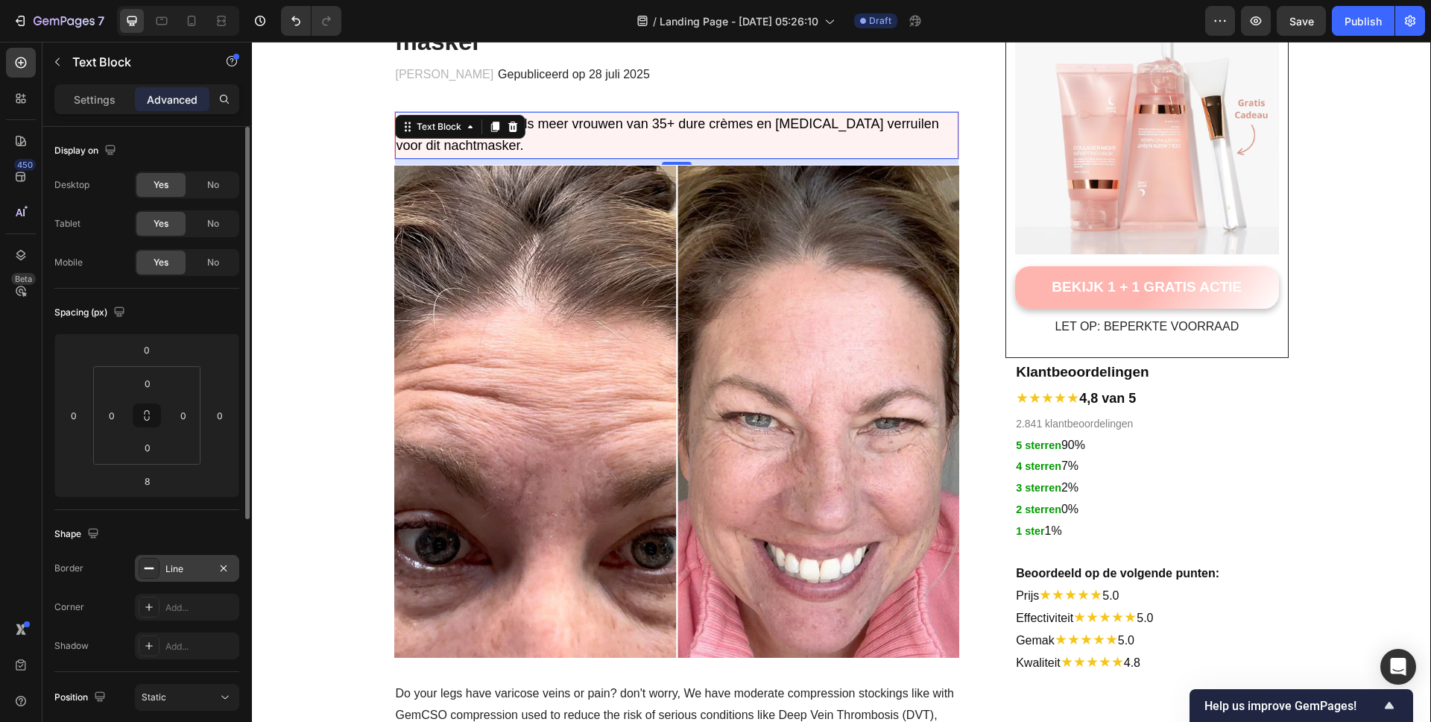
click at [155, 571] on div at bounding box center [149, 568] width 21 height 21
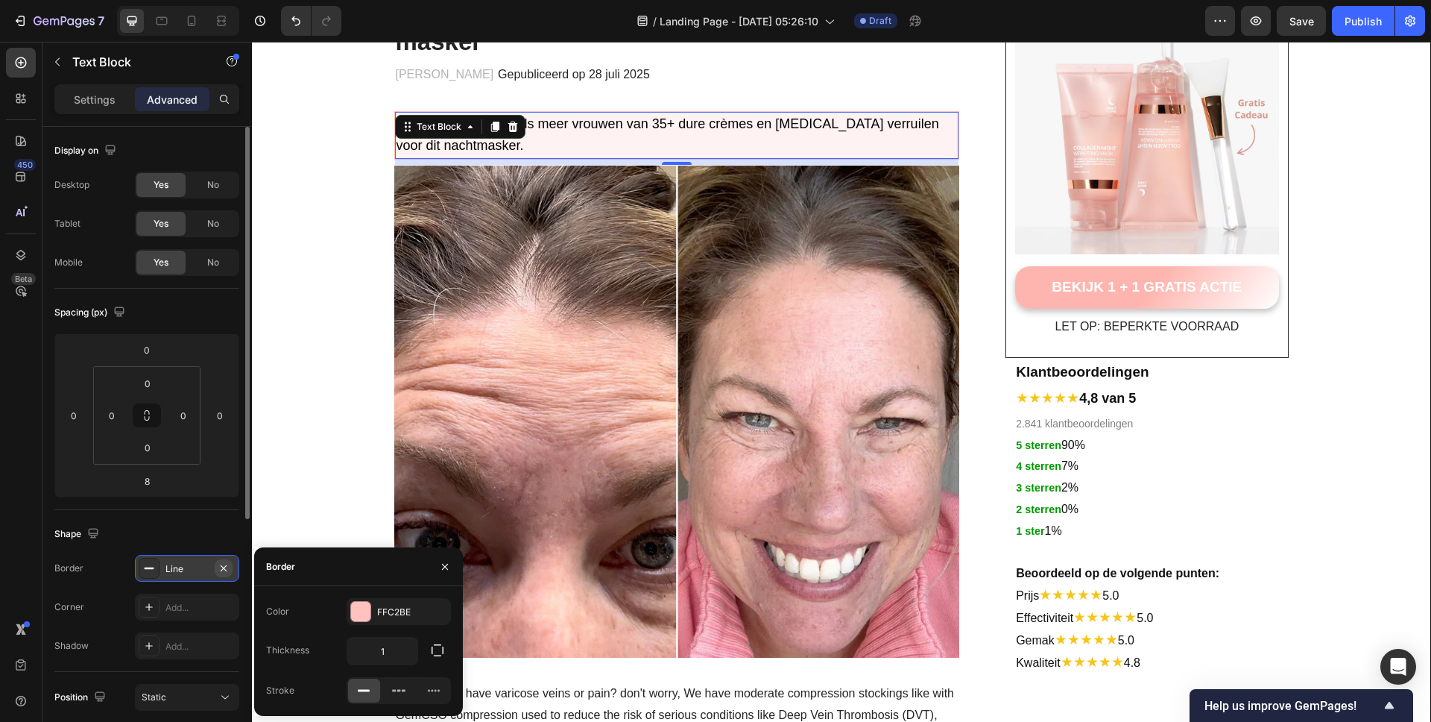
click at [229, 567] on icon "button" at bounding box center [224, 568] width 12 height 12
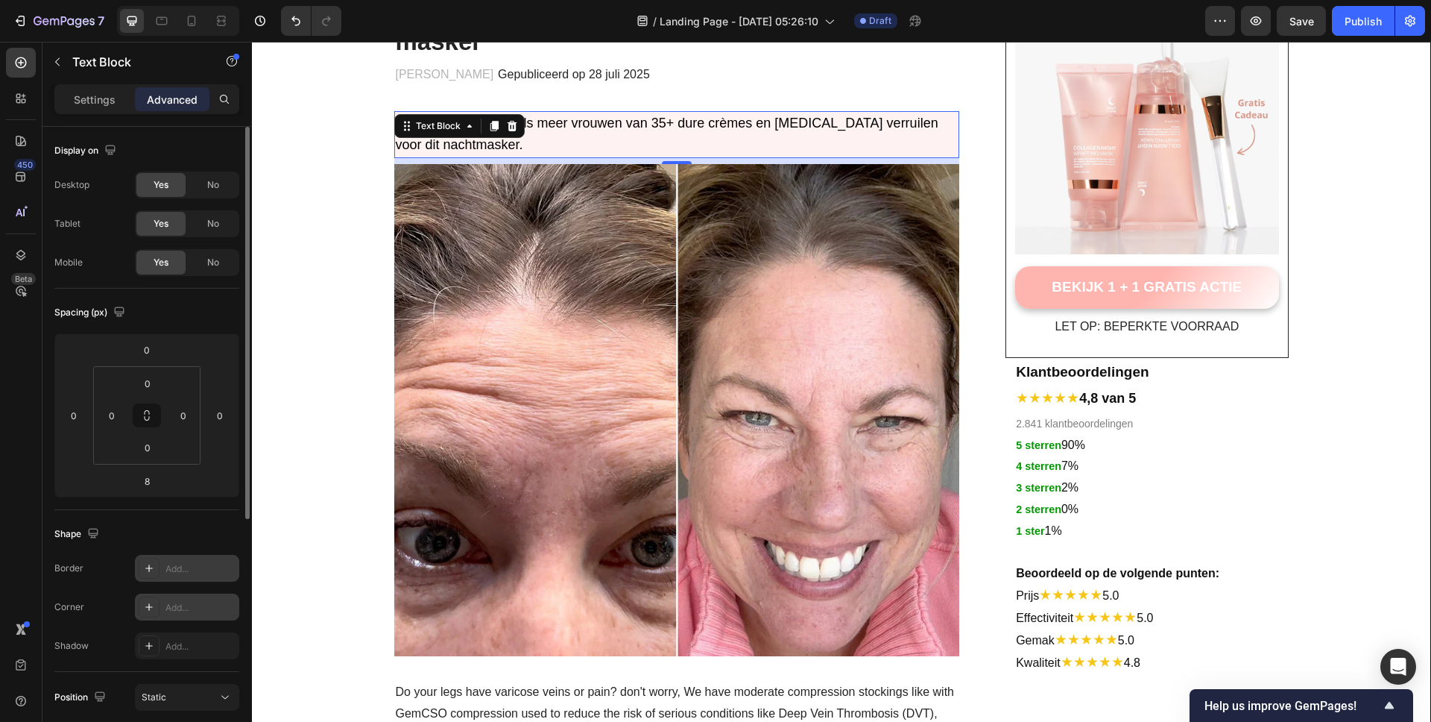
click at [154, 607] on icon at bounding box center [149, 607] width 12 height 12
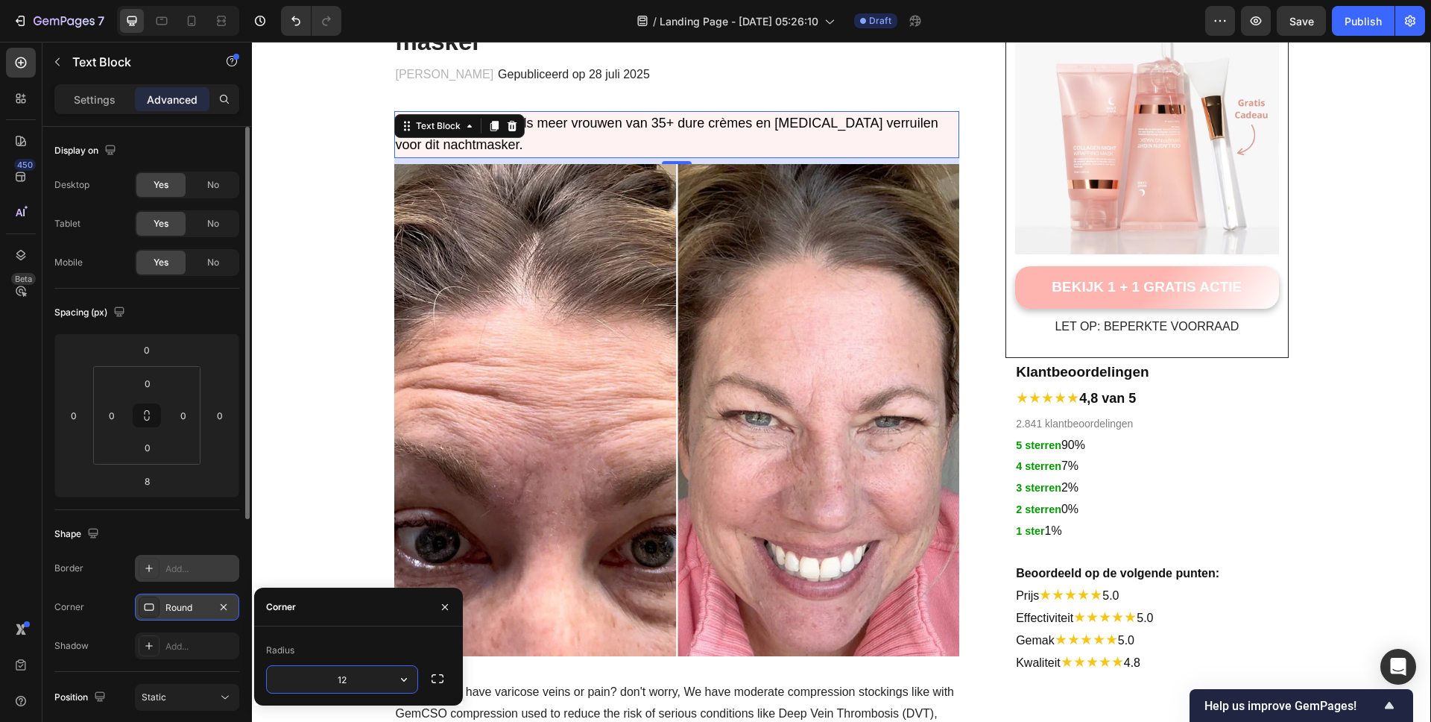
type input "12"
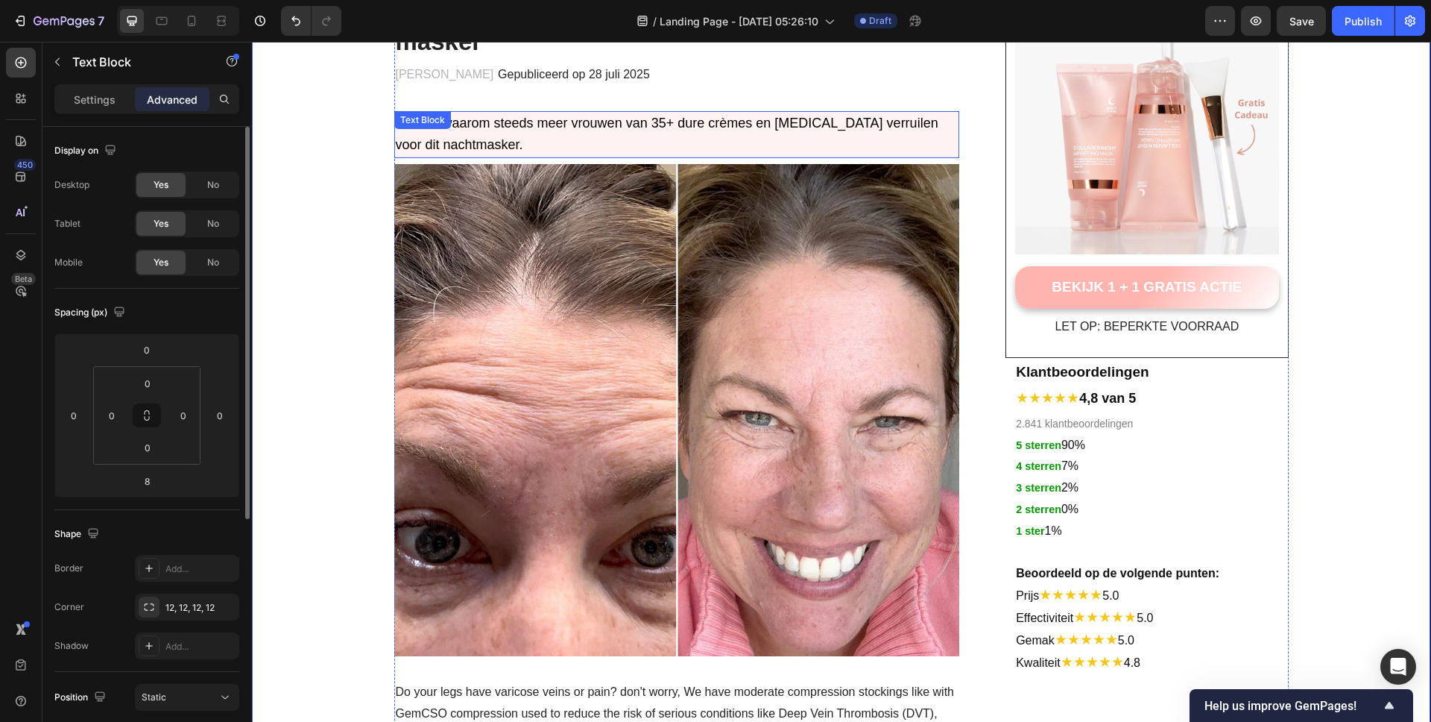
click at [482, 119] on p "Ontdek waarom steeds meer vrouwen van 35+ dure crèmes en botox verruilen voor d…" at bounding box center [677, 135] width 563 height 45
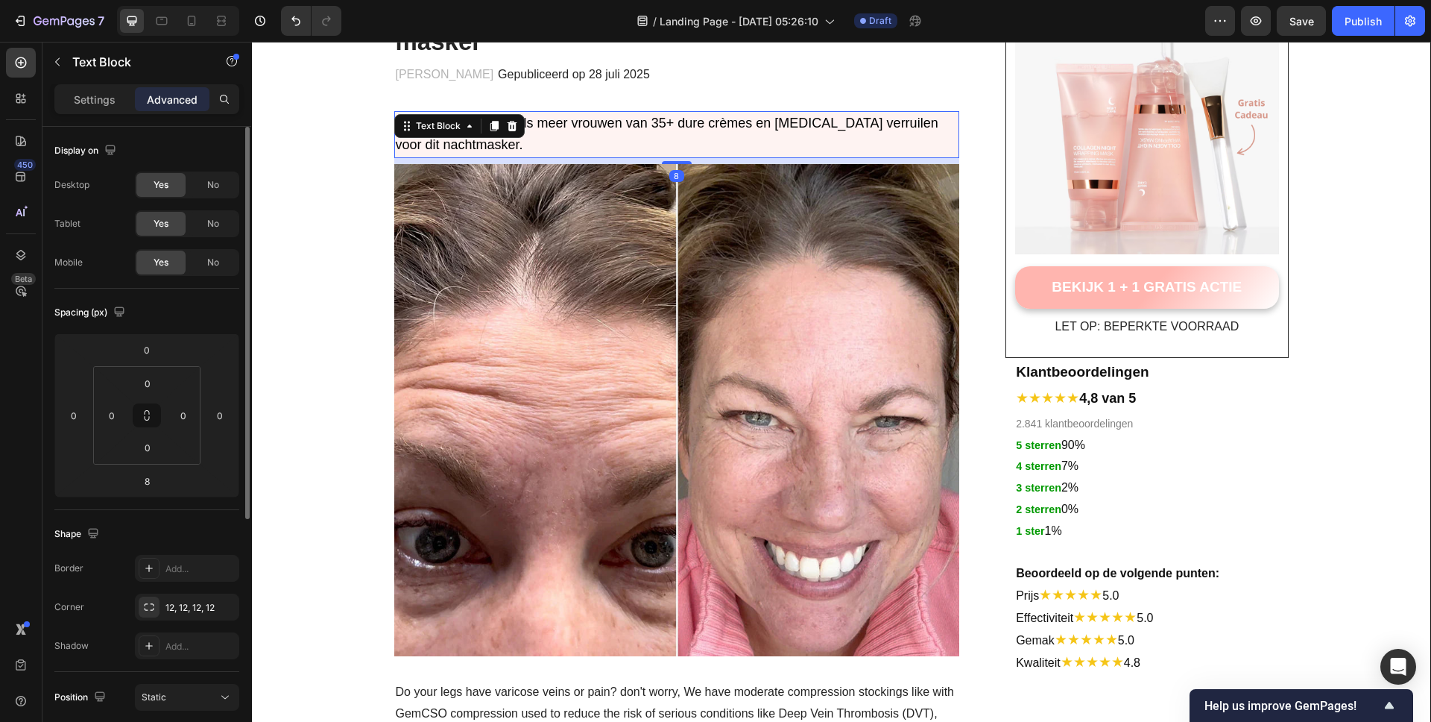
scroll to position [91, 0]
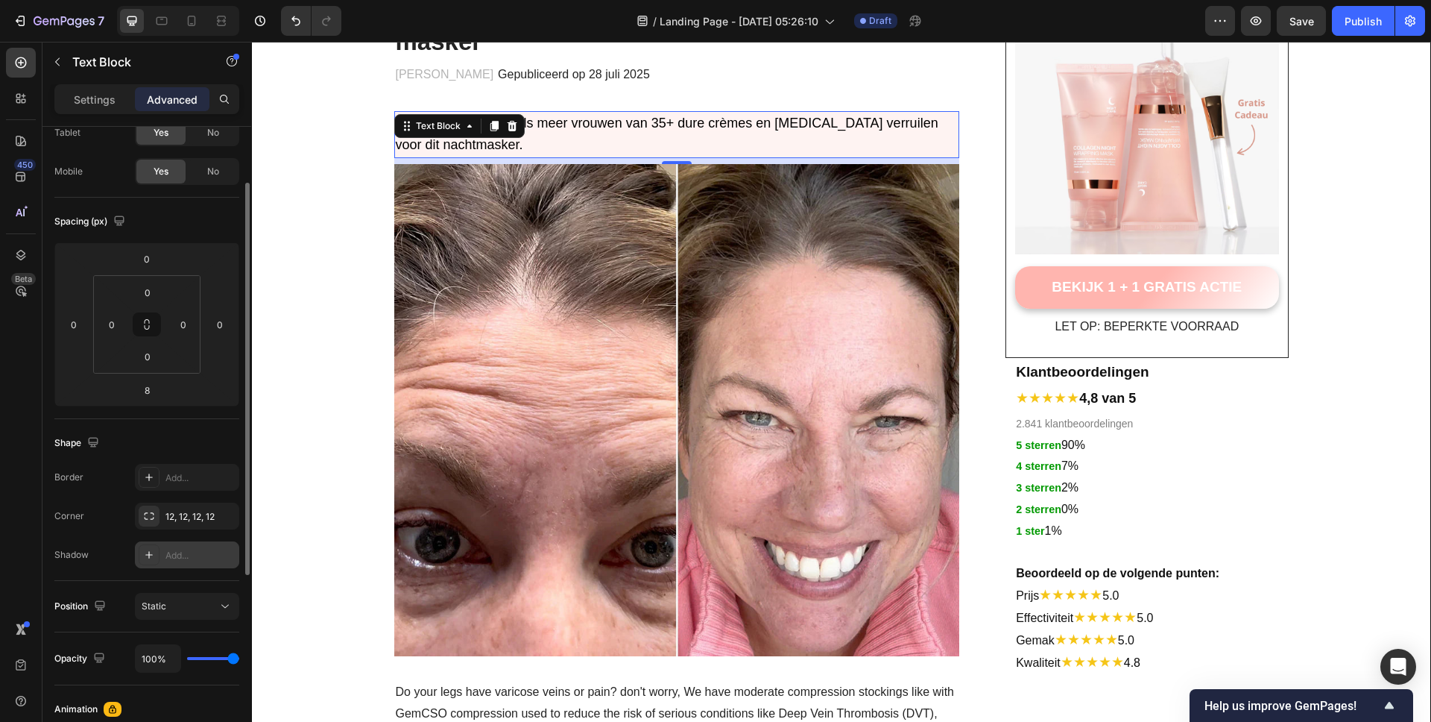
click at [162, 558] on div "Add..." at bounding box center [187, 554] width 104 height 27
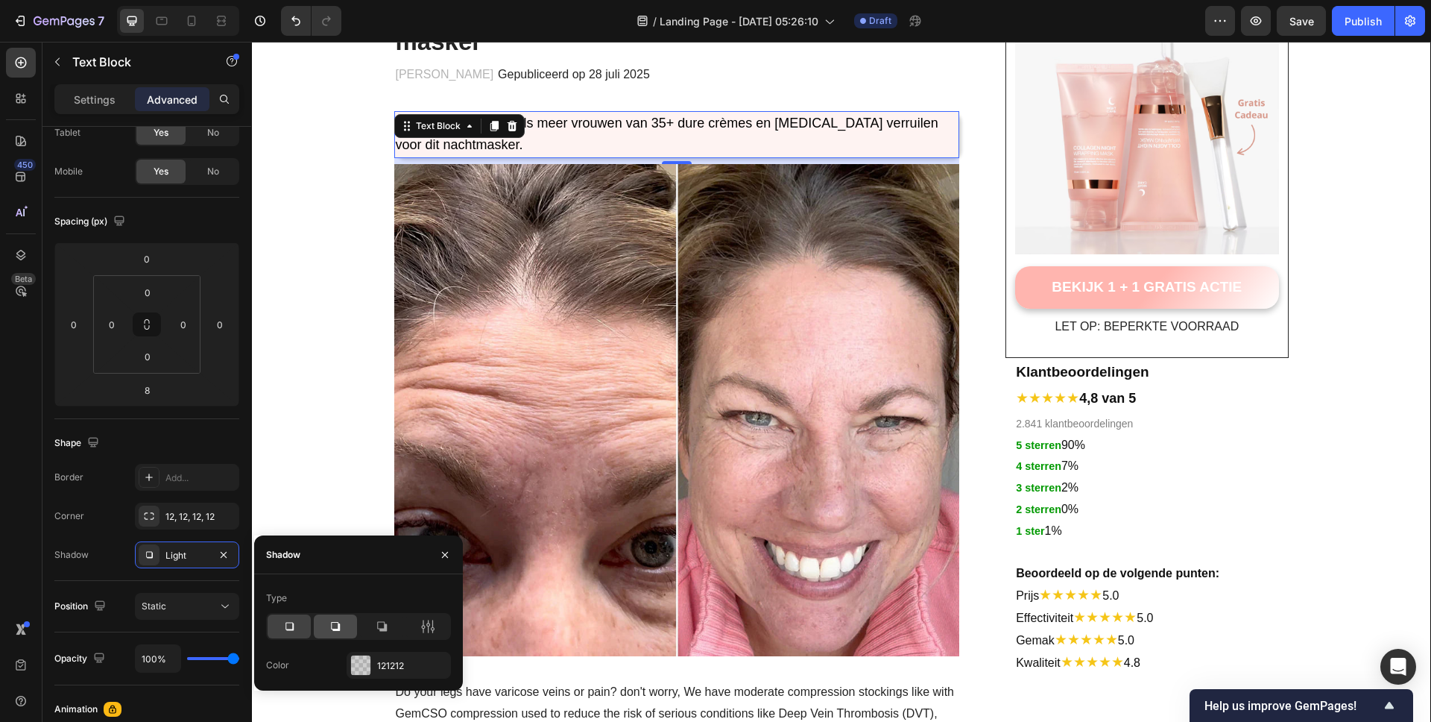
click at [340, 630] on icon at bounding box center [335, 626] width 15 height 15
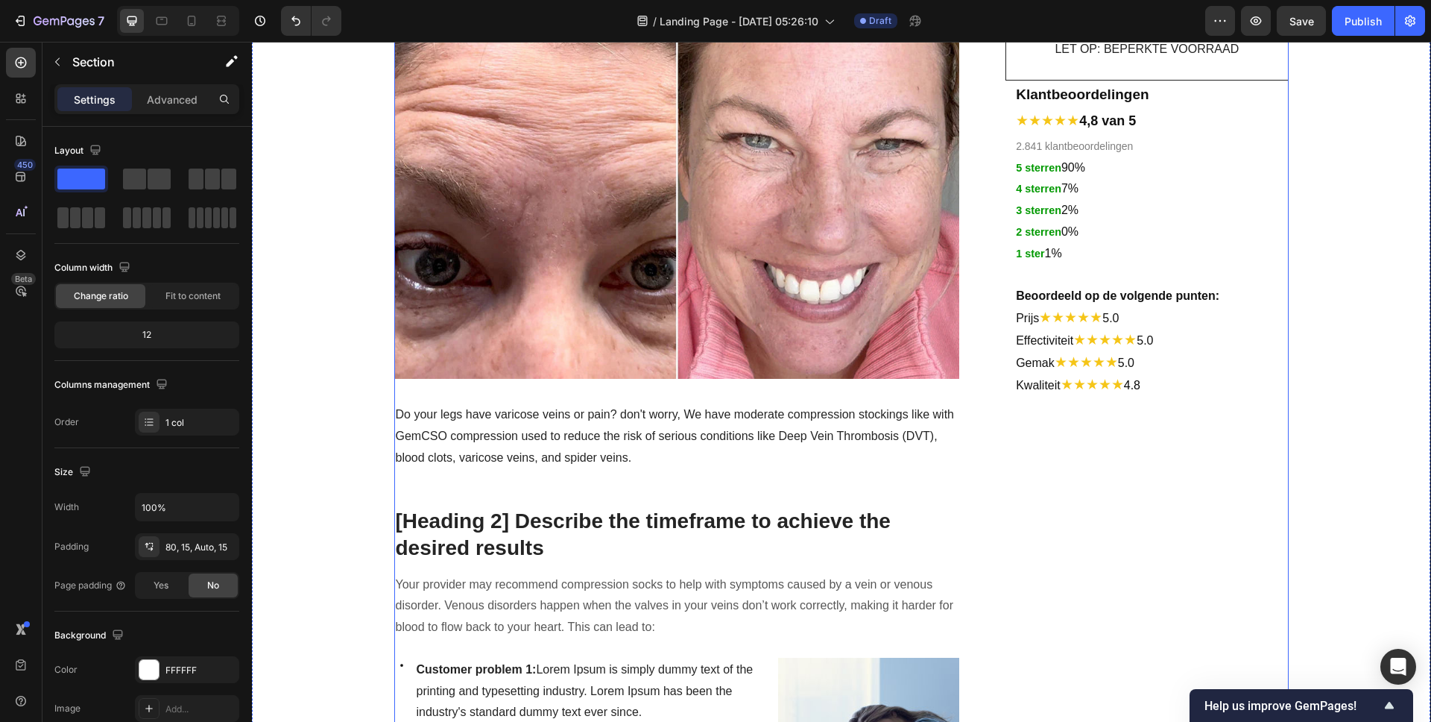
scroll to position [467, 0]
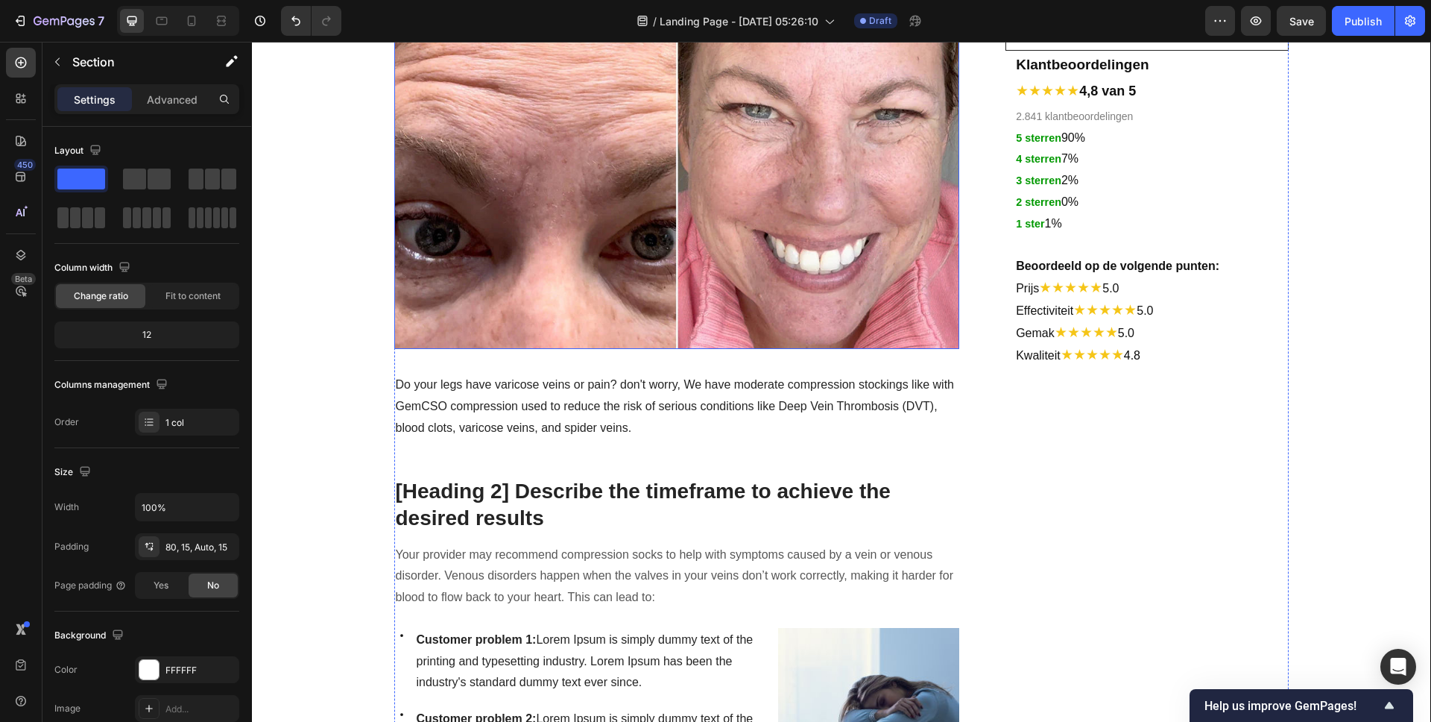
click at [733, 214] on img at bounding box center [677, 103] width 566 height 492
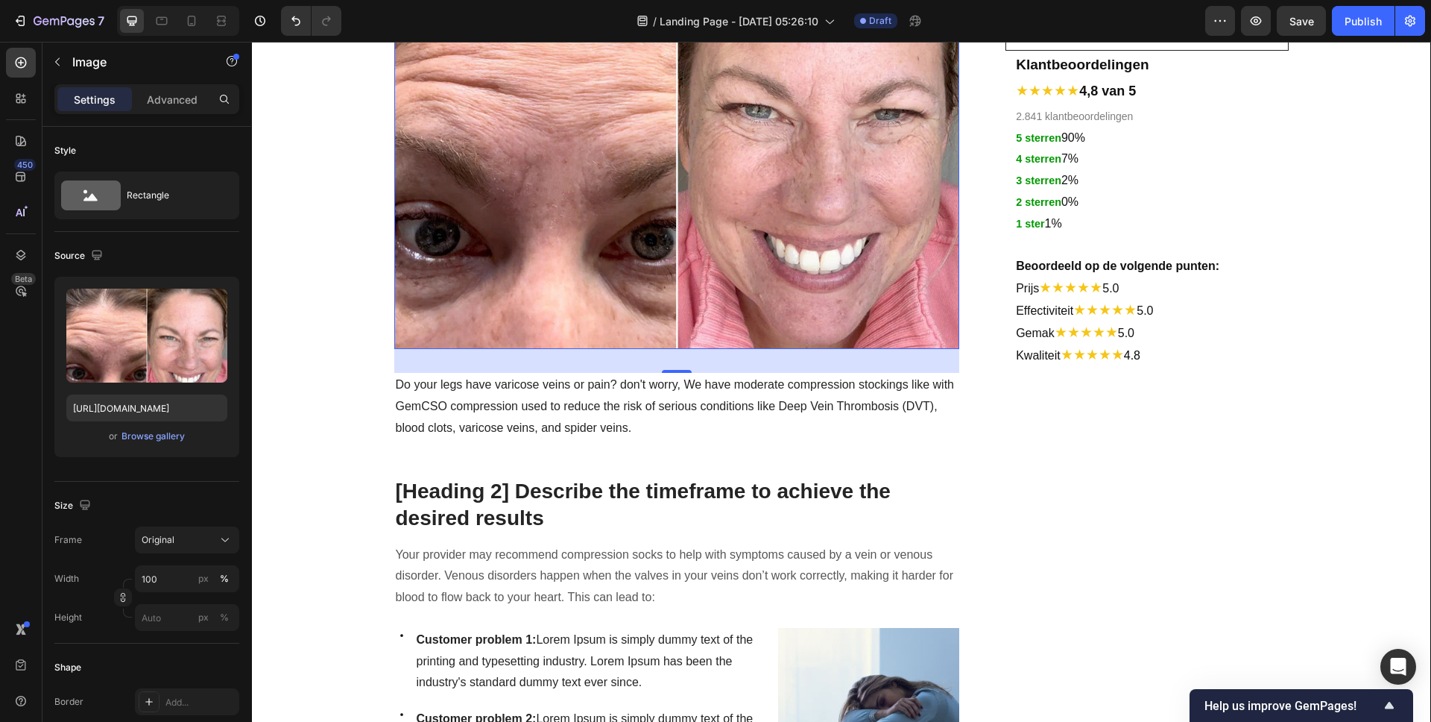
click at [675, 349] on div "32" at bounding box center [677, 361] width 566 height 24
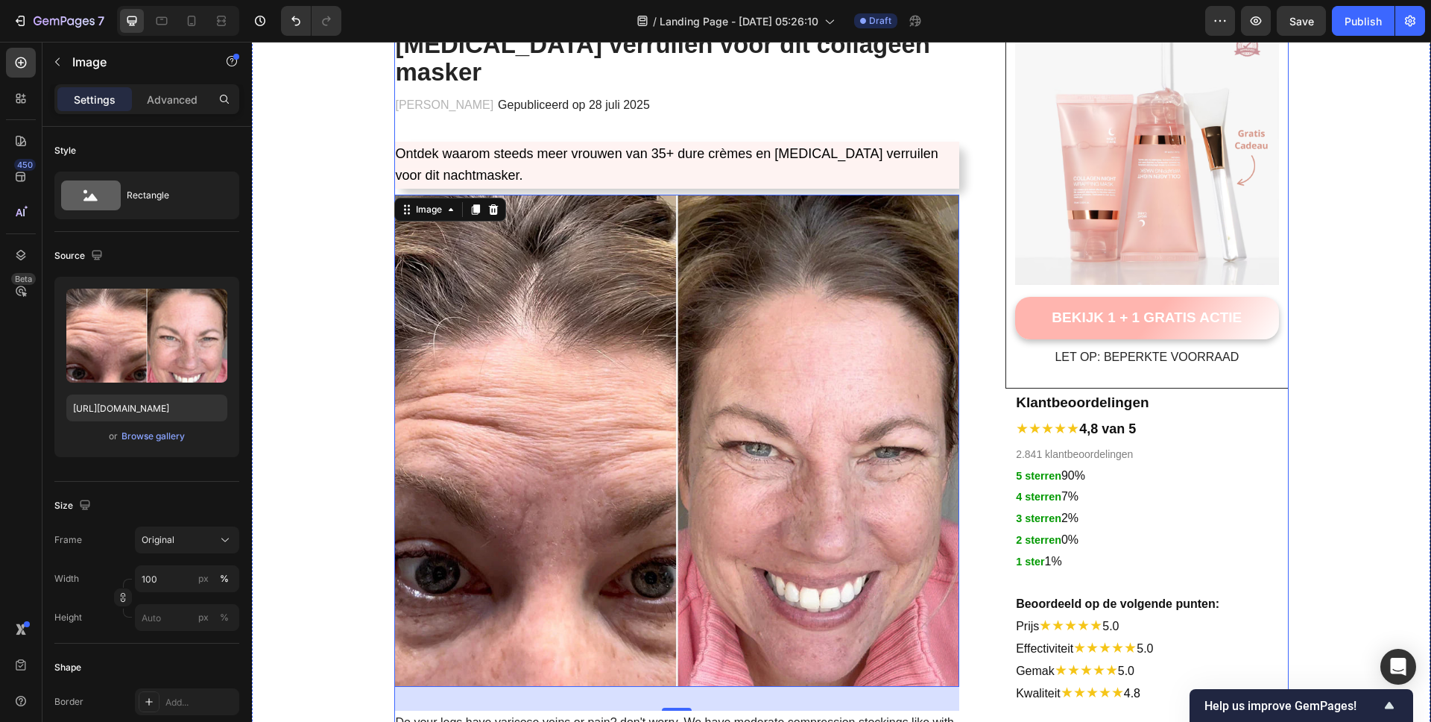
scroll to position [131, 0]
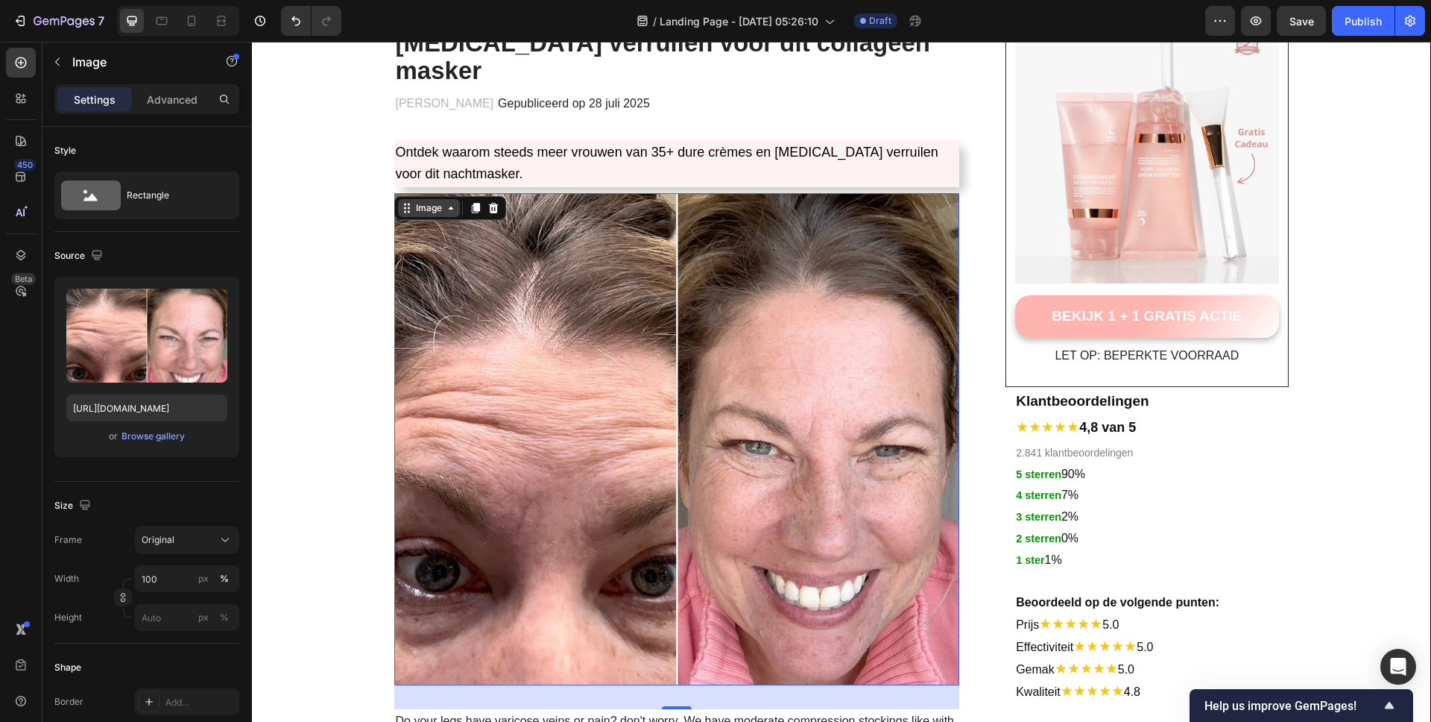
click at [445, 202] on icon at bounding box center [451, 208] width 12 height 12
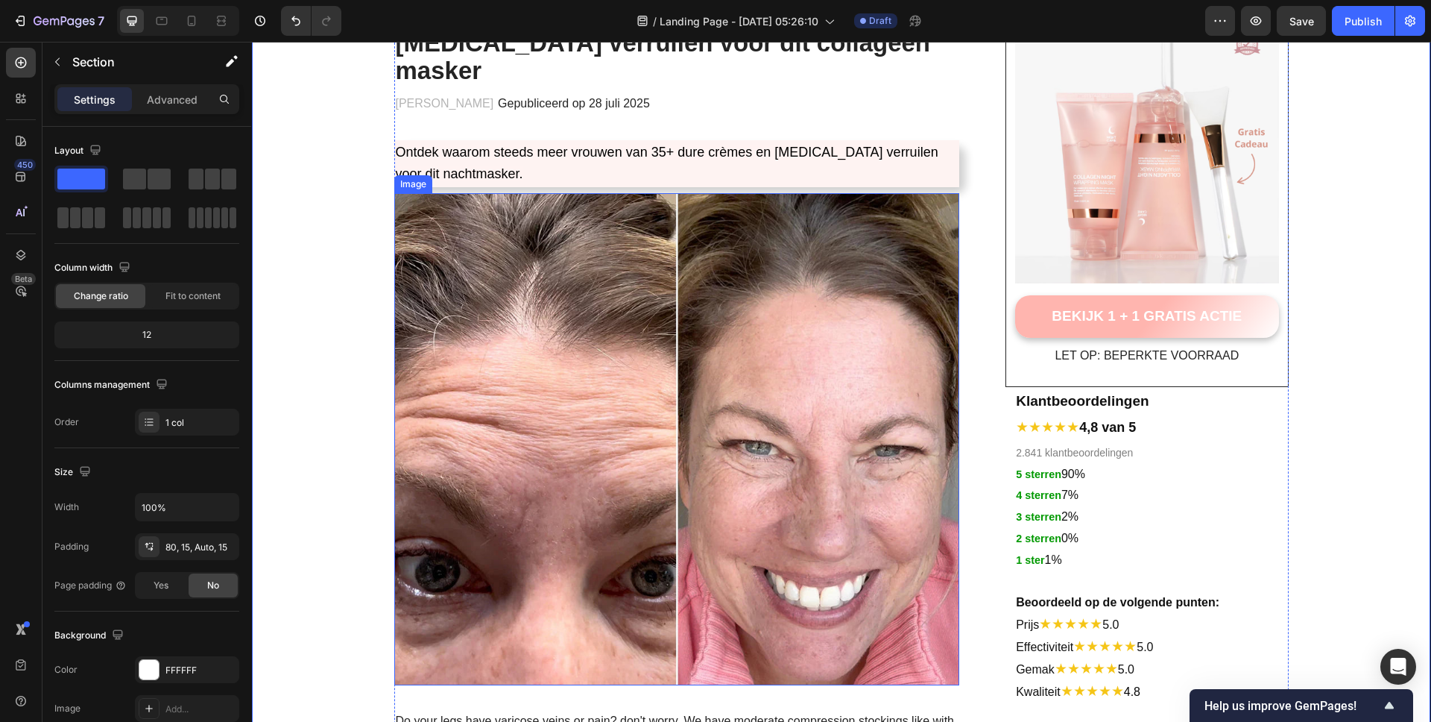
click at [488, 201] on img at bounding box center [677, 439] width 566 height 492
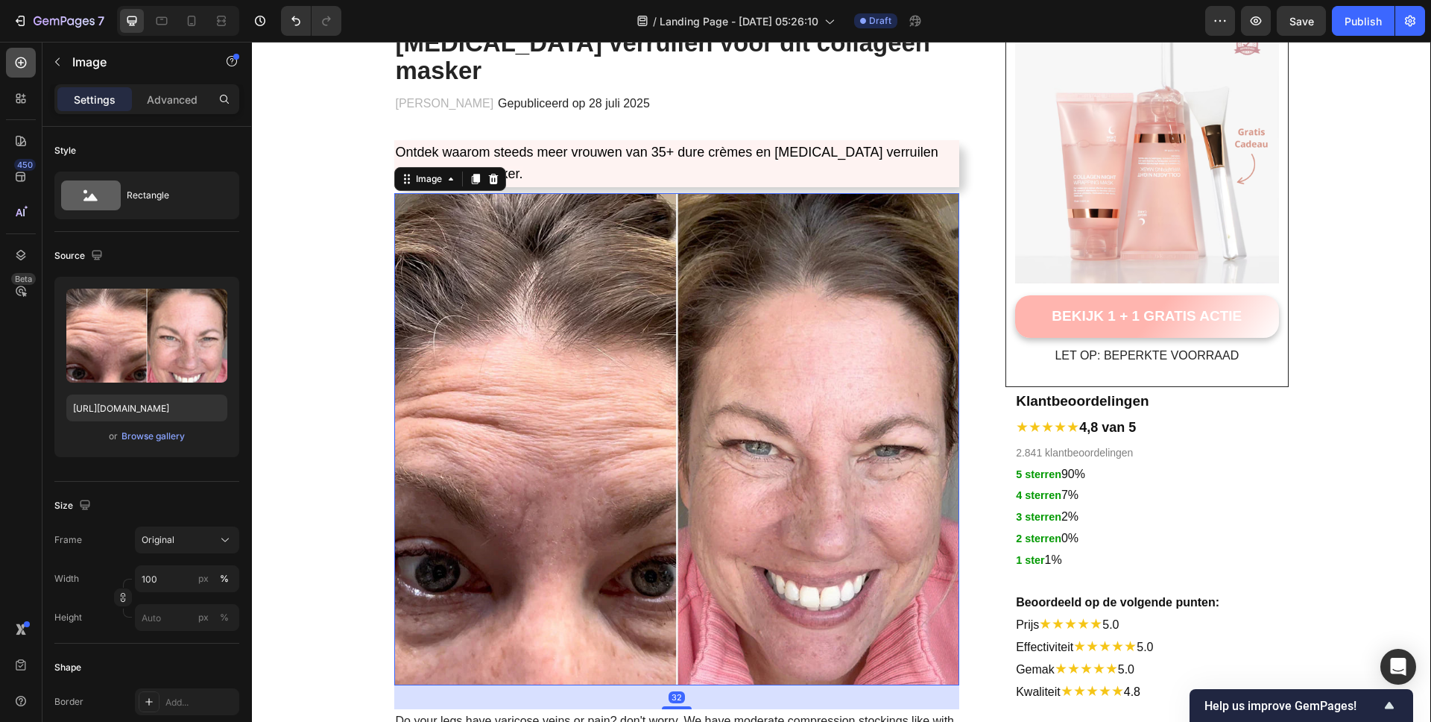
click at [16, 66] on icon at bounding box center [20, 62] width 15 height 15
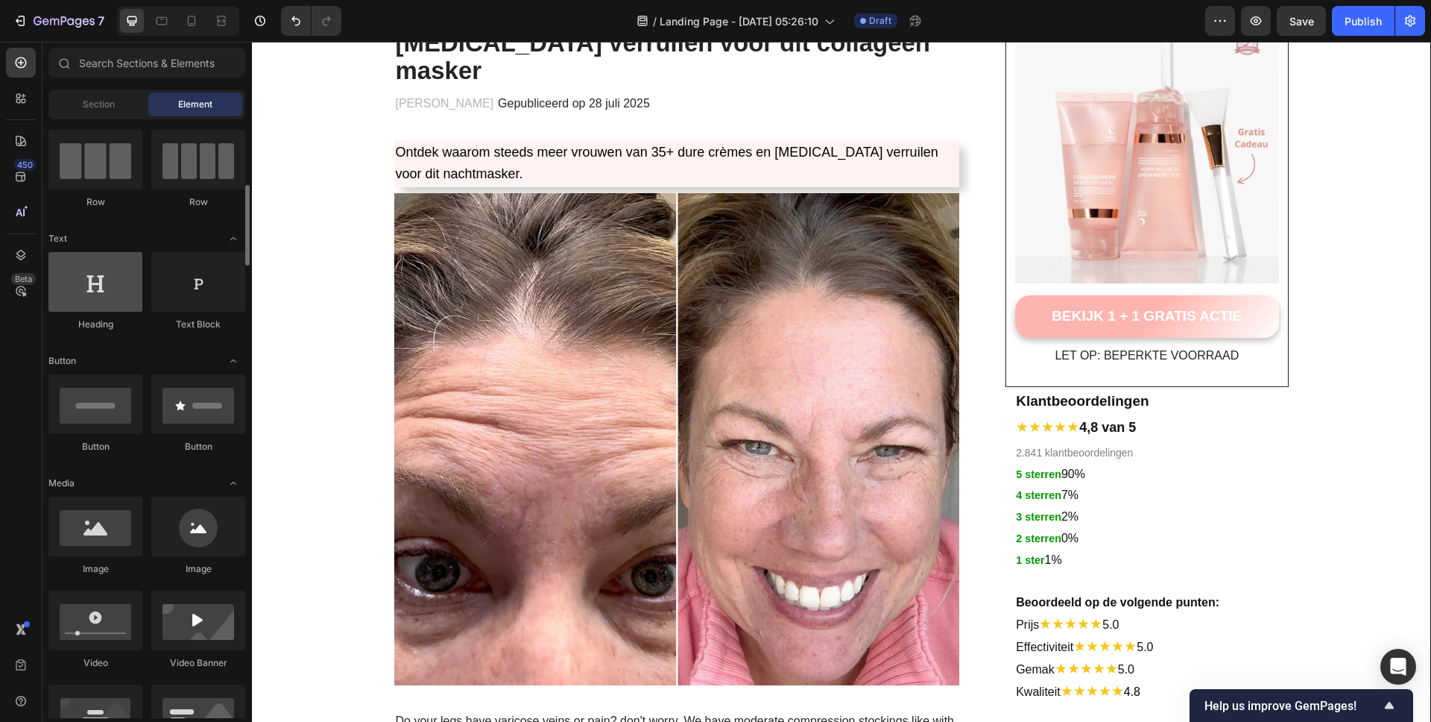
scroll to position [160, 0]
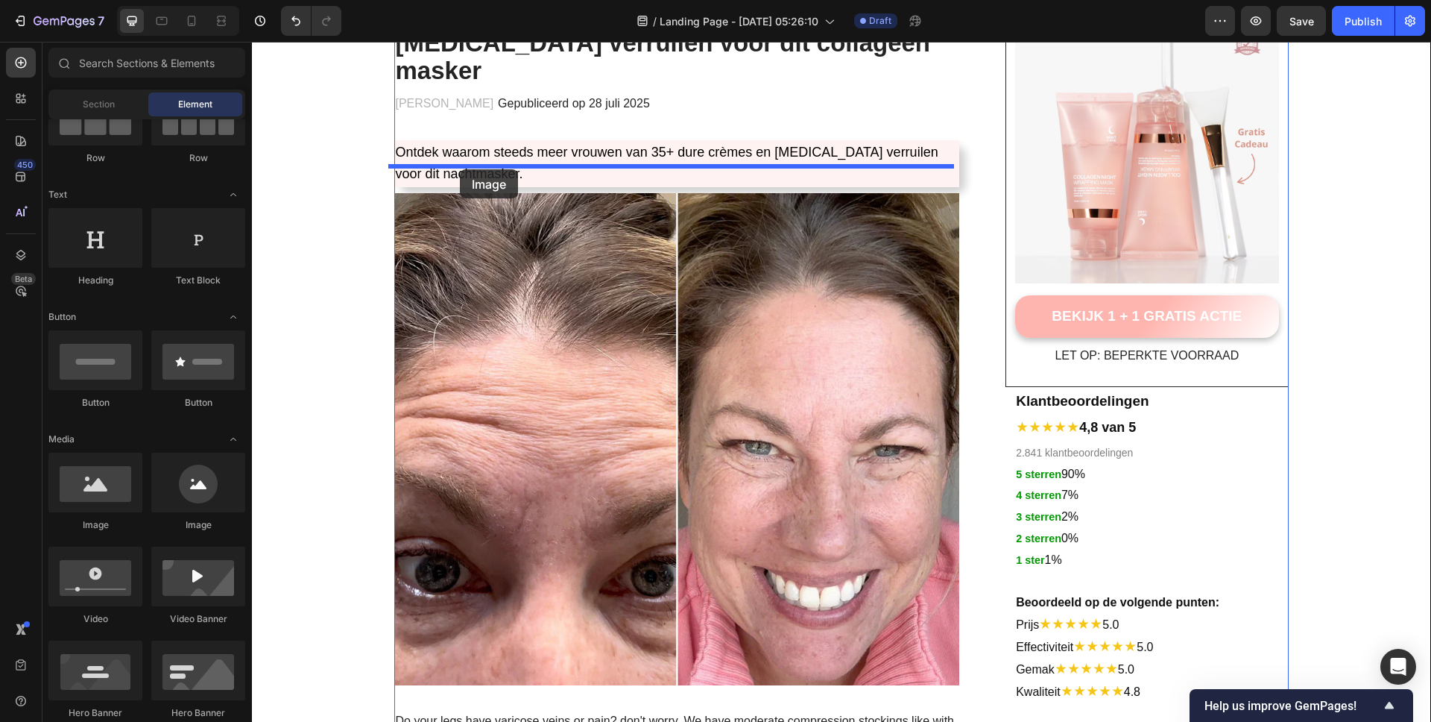
drag, startPoint x: 331, startPoint y: 553, endPoint x: 460, endPoint y: 169, distance: 405.0
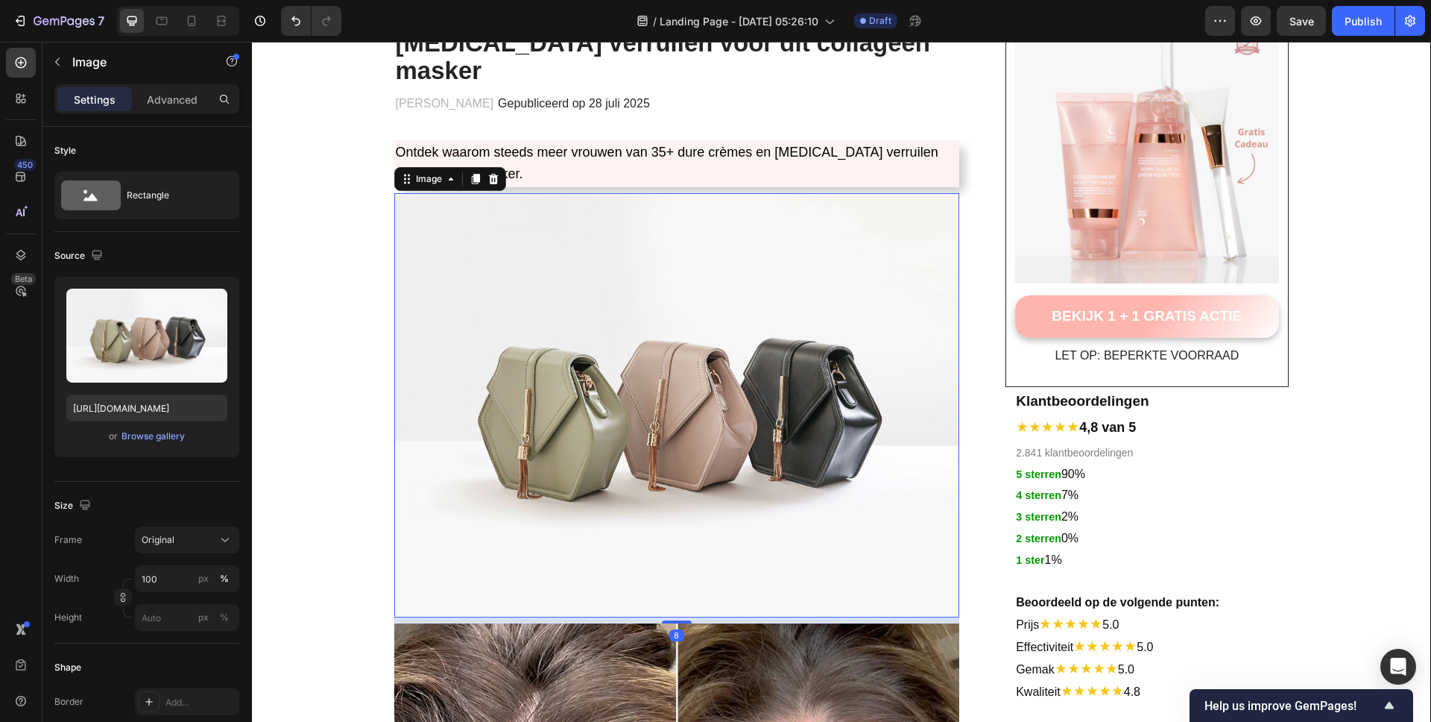
click at [637, 305] on img at bounding box center [677, 405] width 566 height 424
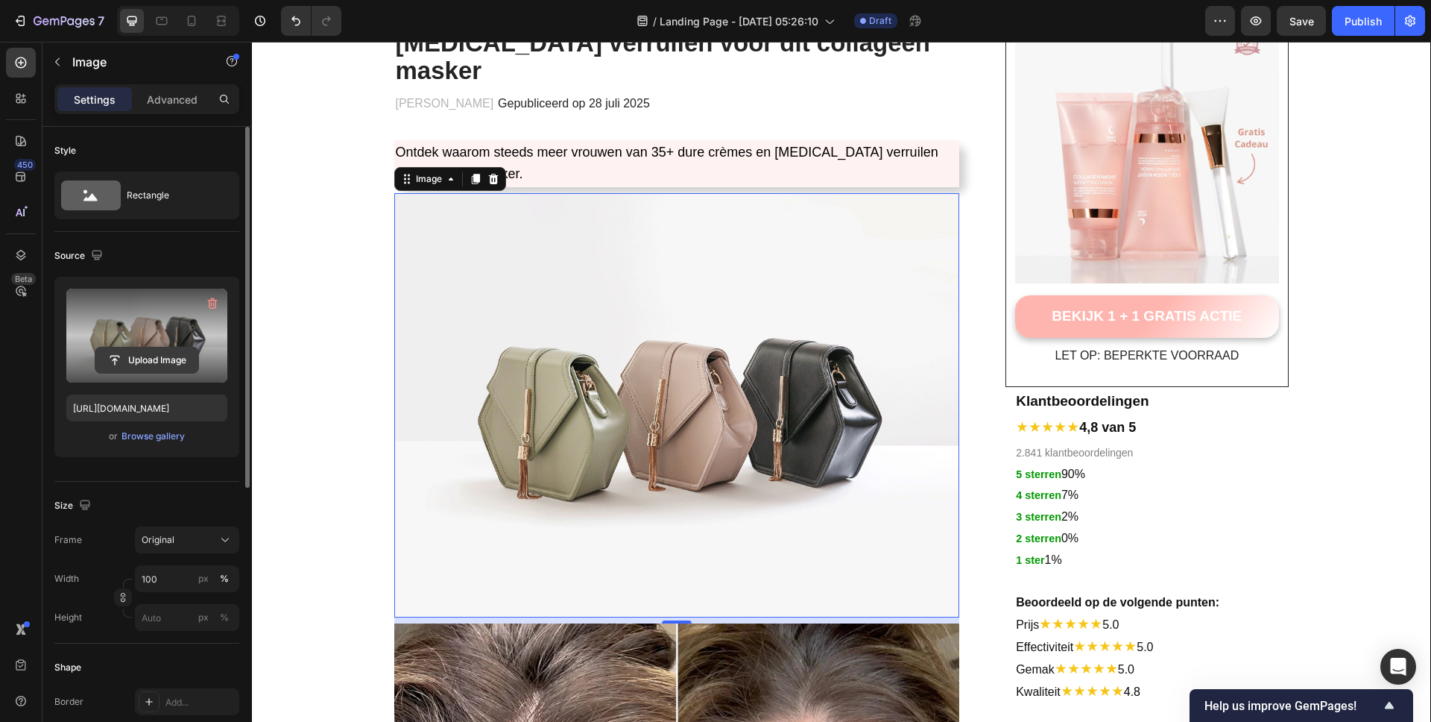
click at [157, 356] on input "file" at bounding box center [146, 359] width 103 height 25
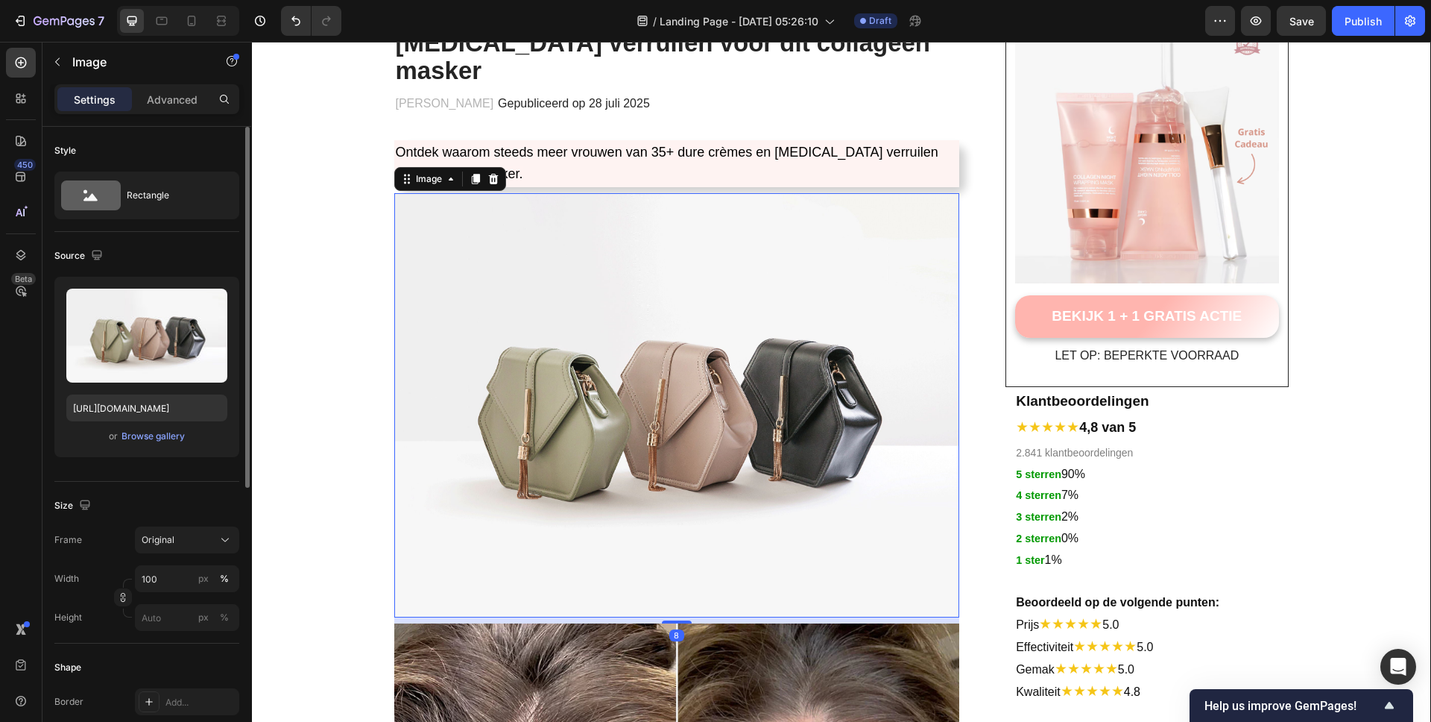
click at [546, 332] on img at bounding box center [677, 405] width 566 height 424
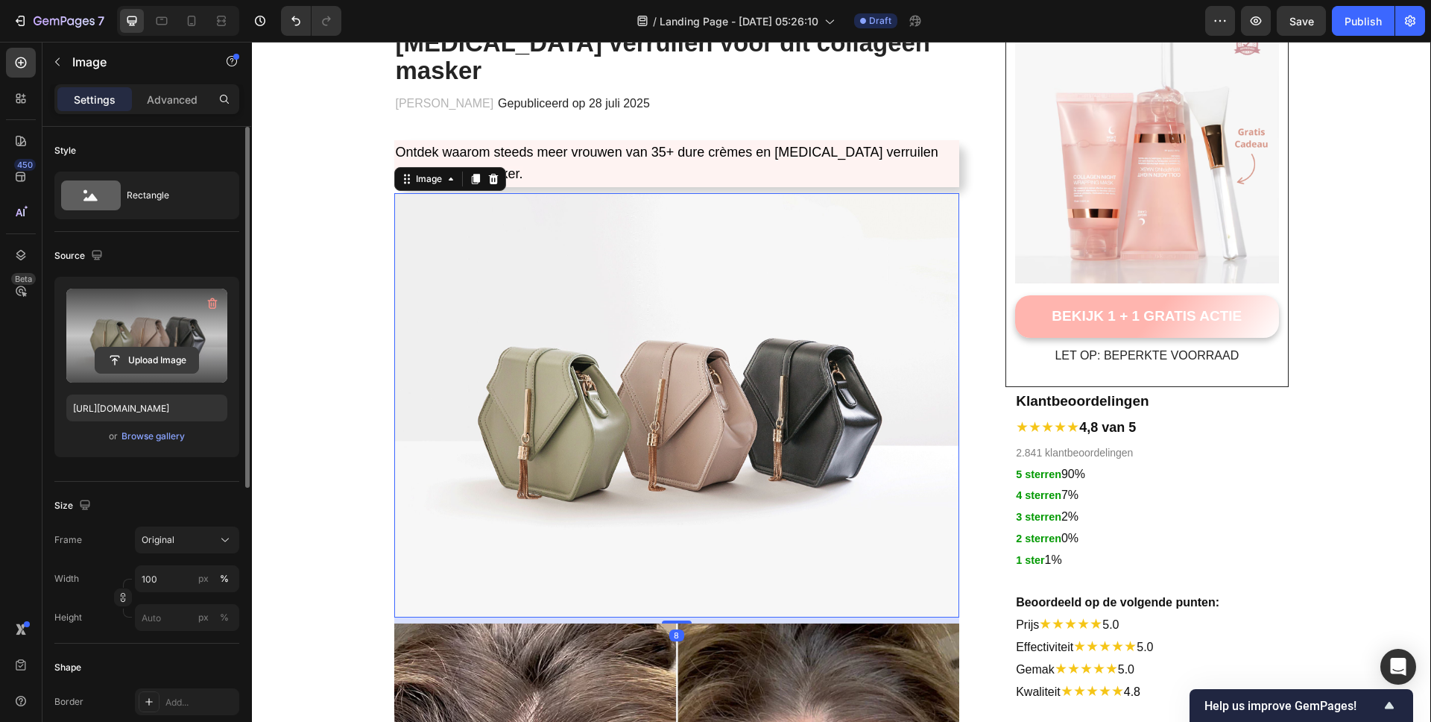
click at [131, 361] on input "file" at bounding box center [146, 359] width 103 height 25
click at [207, 302] on icon "button" at bounding box center [212, 303] width 15 height 15
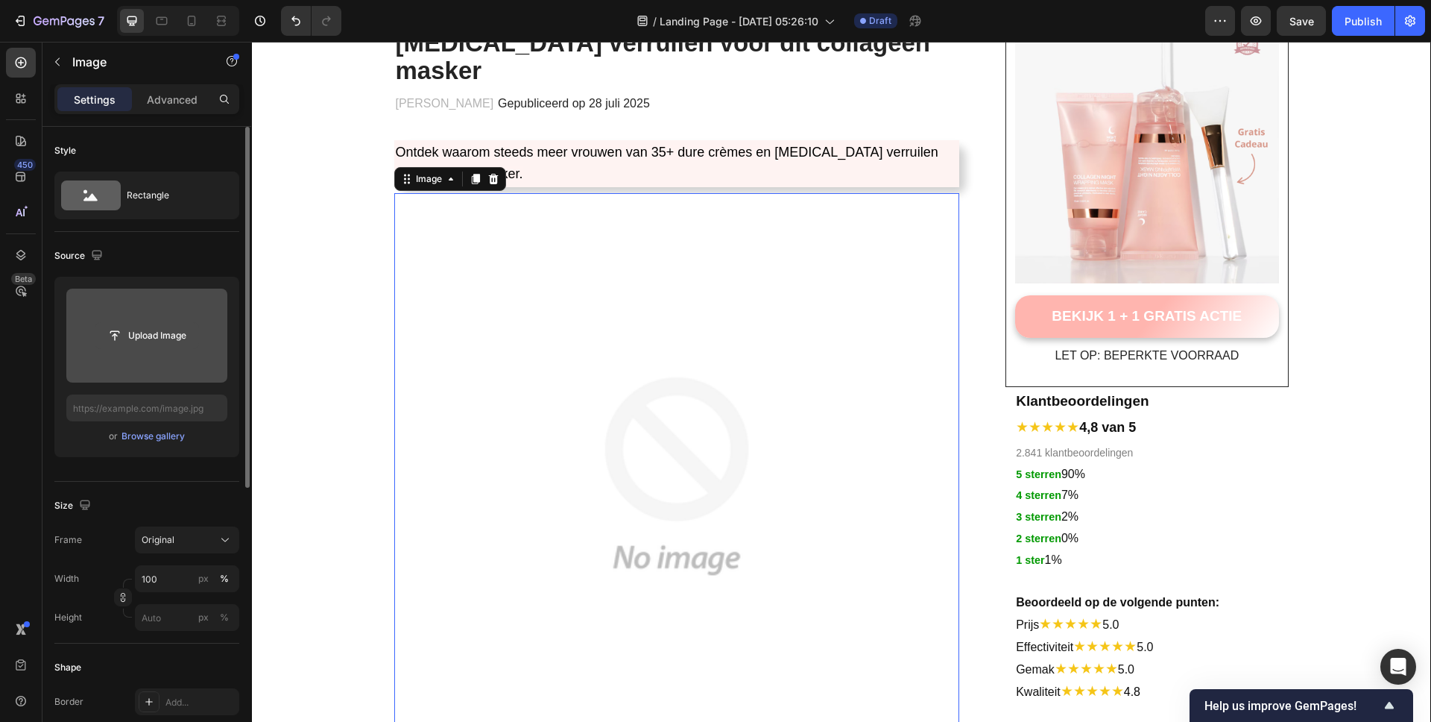
click at [140, 341] on input "file" at bounding box center [146, 335] width 103 height 25
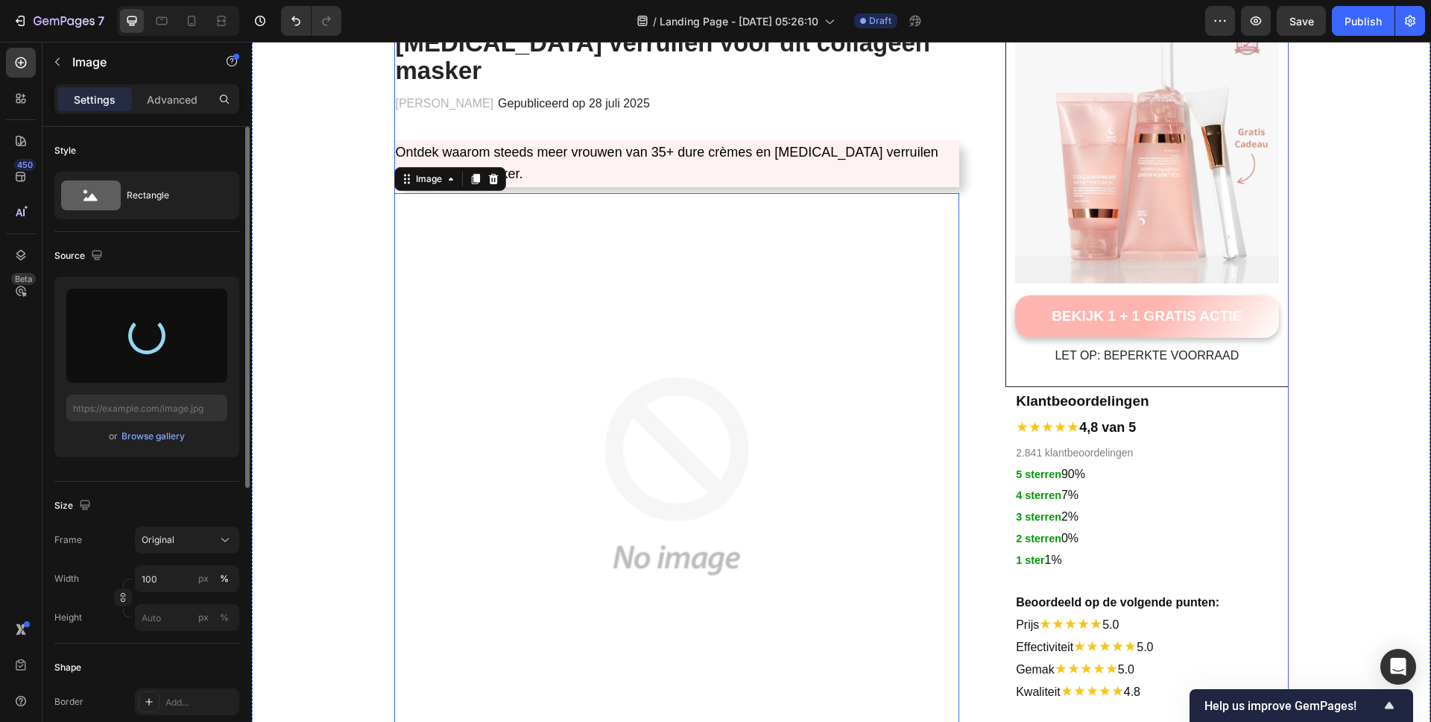
type input "https://cdn.shopify.com/s/files/1/0837/8574/4714/files/gempages_582835125046215…"
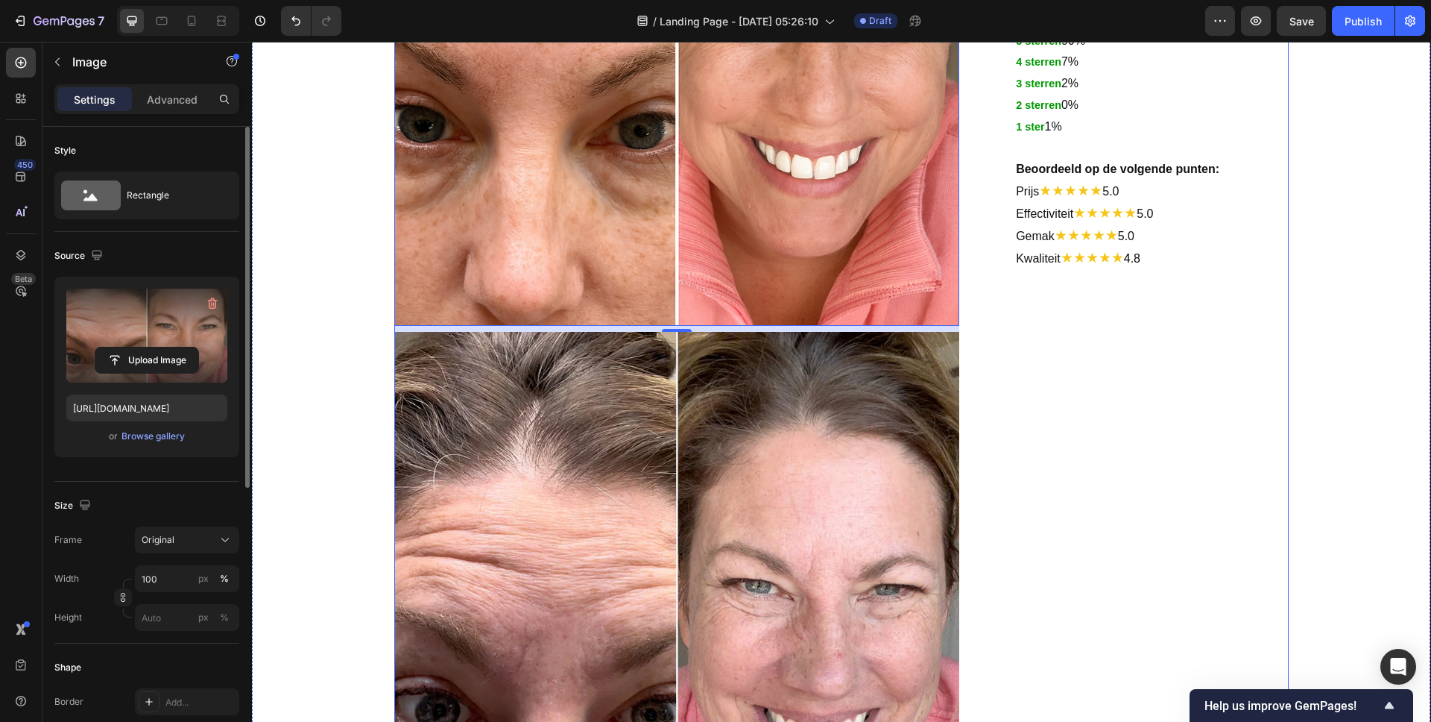
scroll to position [0, 0]
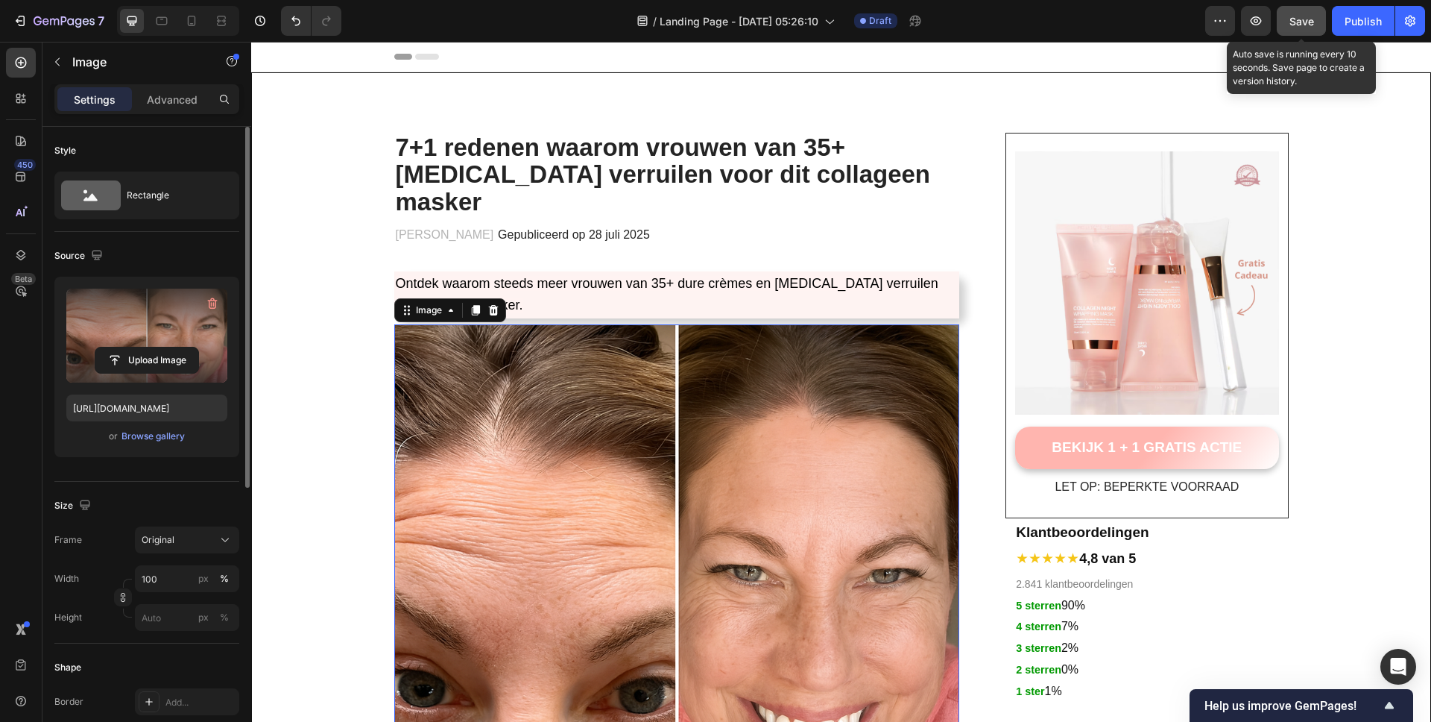
click at [1300, 22] on span "Save" at bounding box center [1302, 21] width 25 height 13
click at [782, 324] on img at bounding box center [677, 607] width 566 height 566
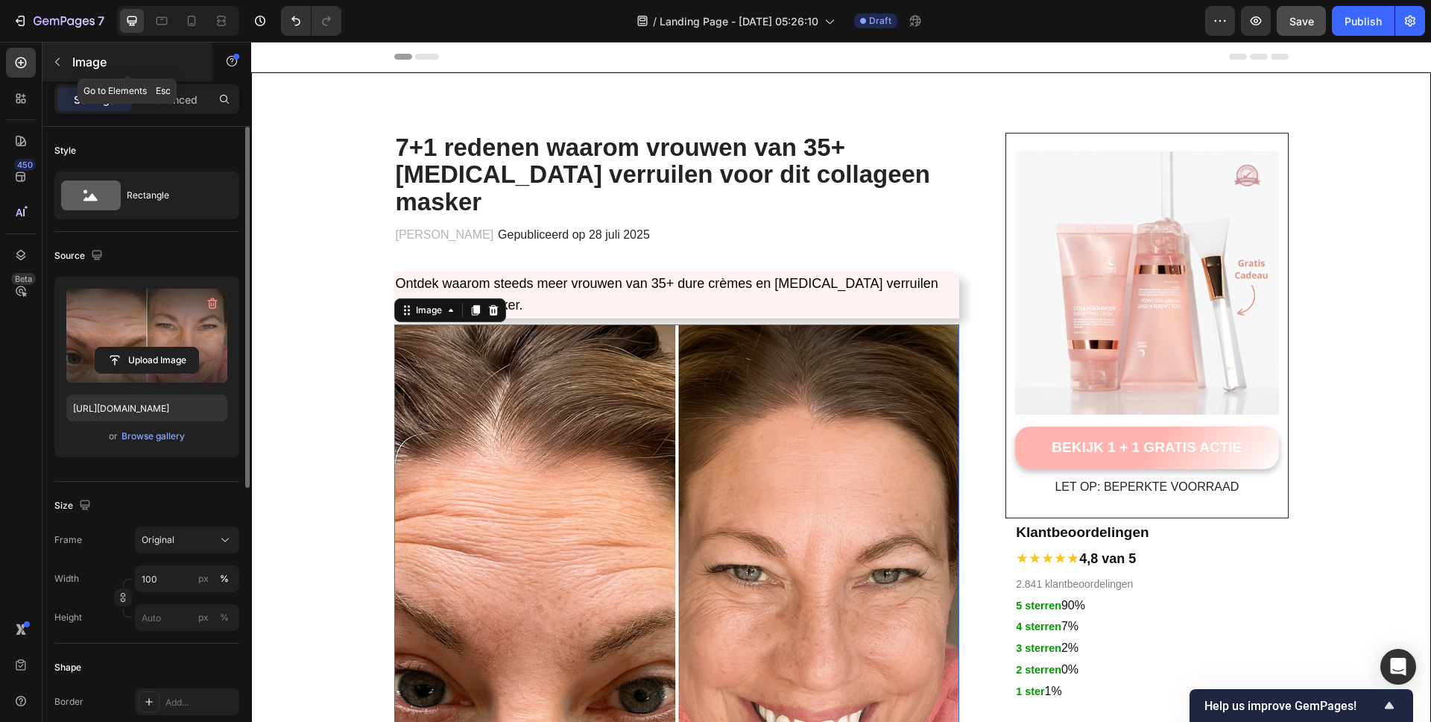
click at [58, 57] on icon "button" at bounding box center [57, 62] width 12 height 12
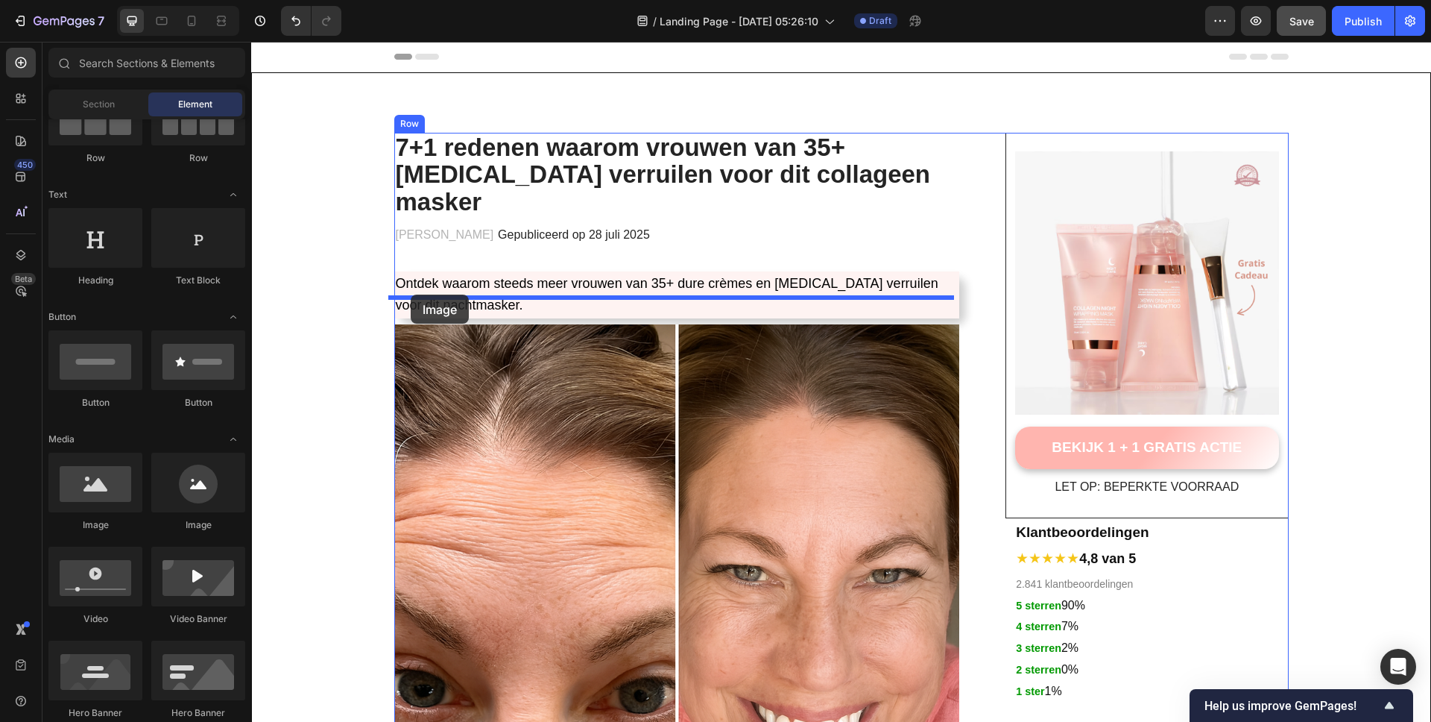
drag, startPoint x: 437, startPoint y: 536, endPoint x: 411, endPoint y: 294, distance: 242.9
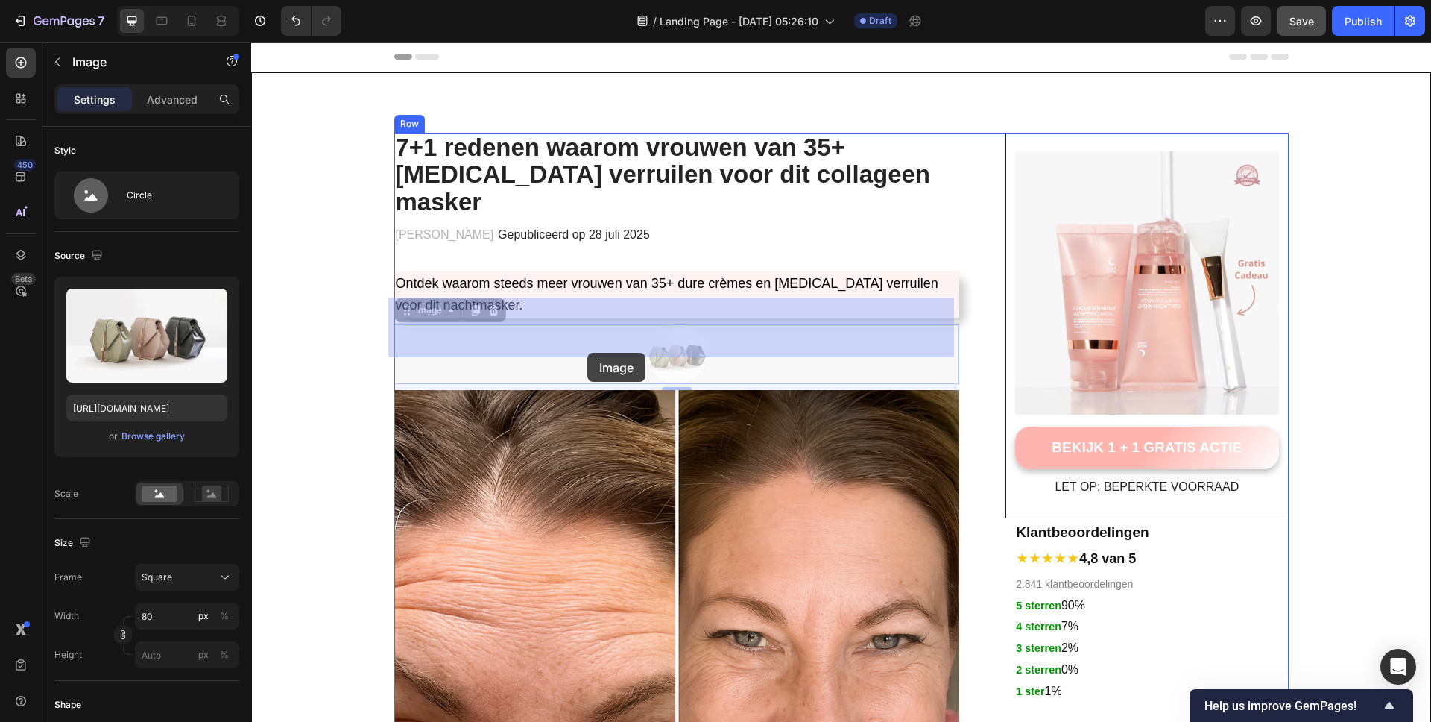
drag, startPoint x: 602, startPoint y: 330, endPoint x: 589, endPoint y: 347, distance: 20.7
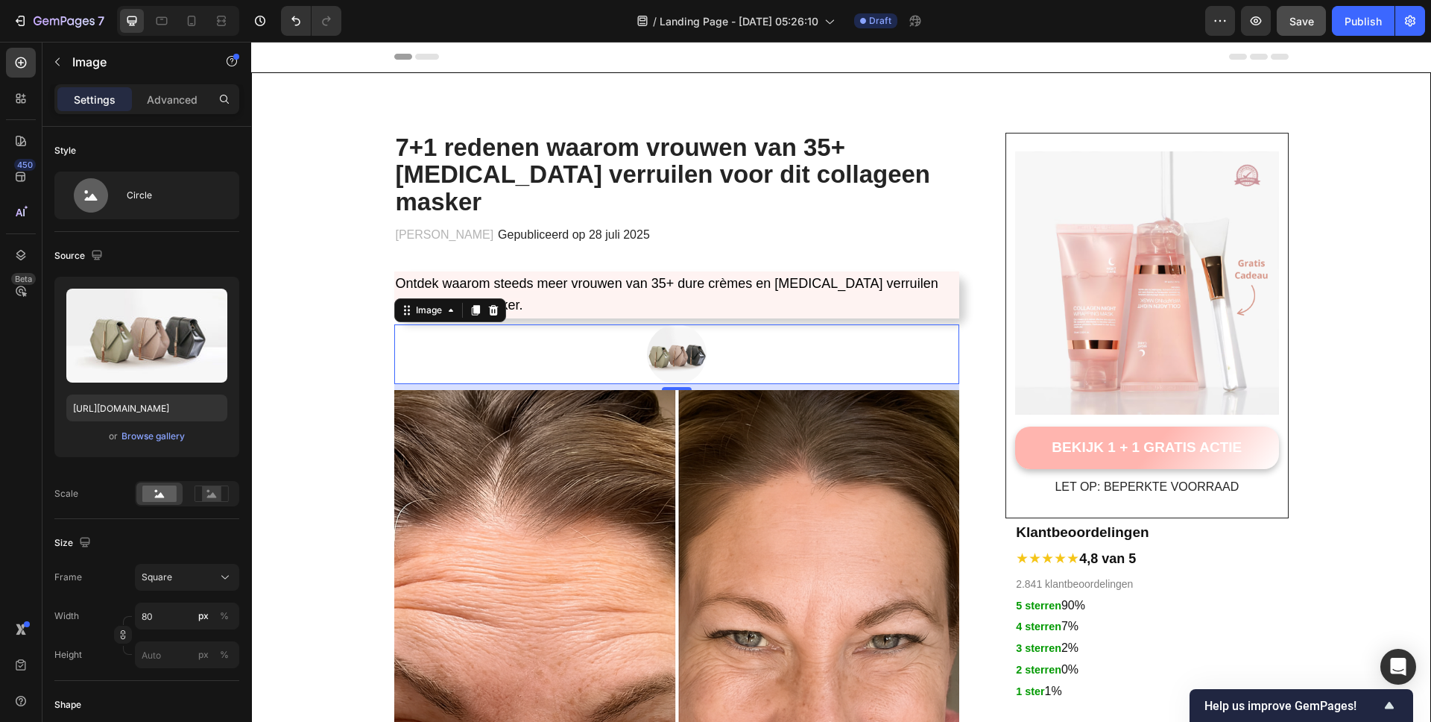
click at [769, 330] on div at bounding box center [677, 354] width 566 height 60
click at [487, 304] on icon at bounding box center [493, 310] width 12 height 12
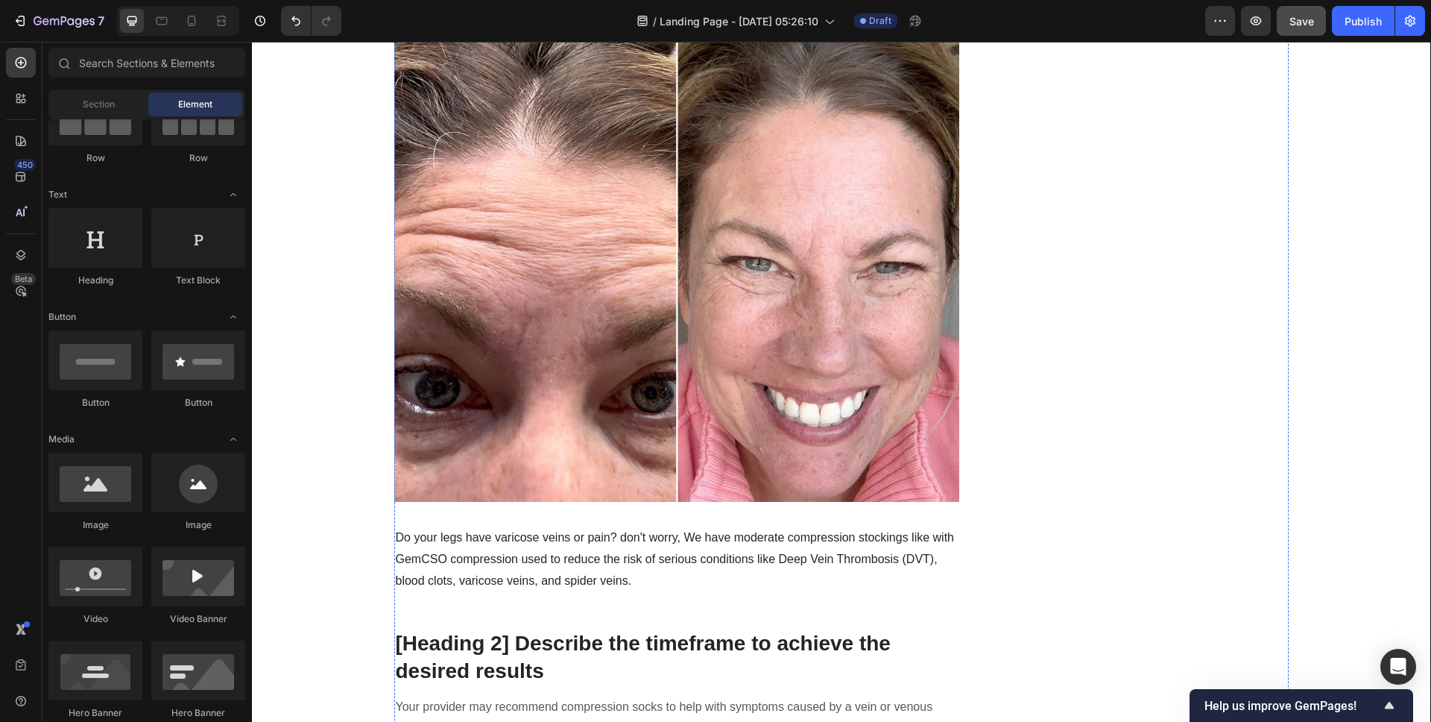
scroll to position [897, 0]
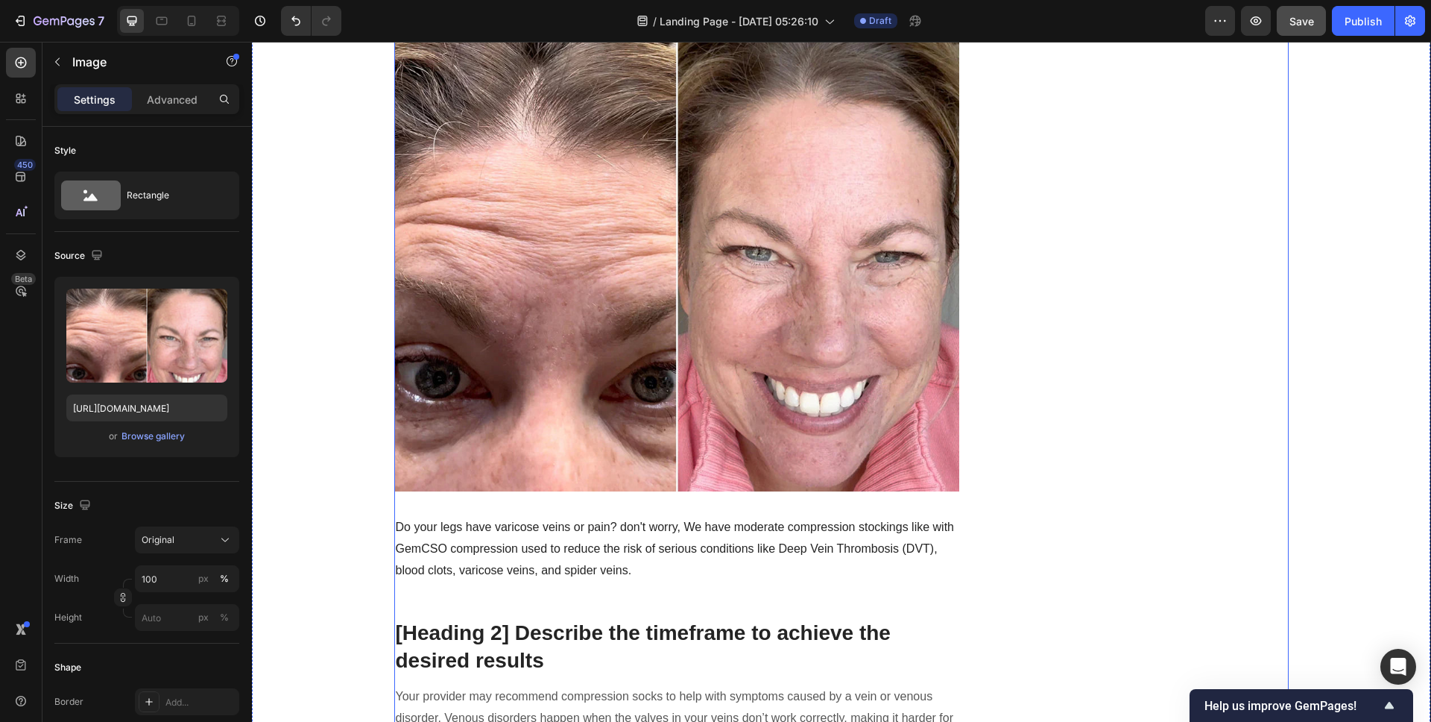
click at [630, 441] on img at bounding box center [677, 245] width 566 height 492
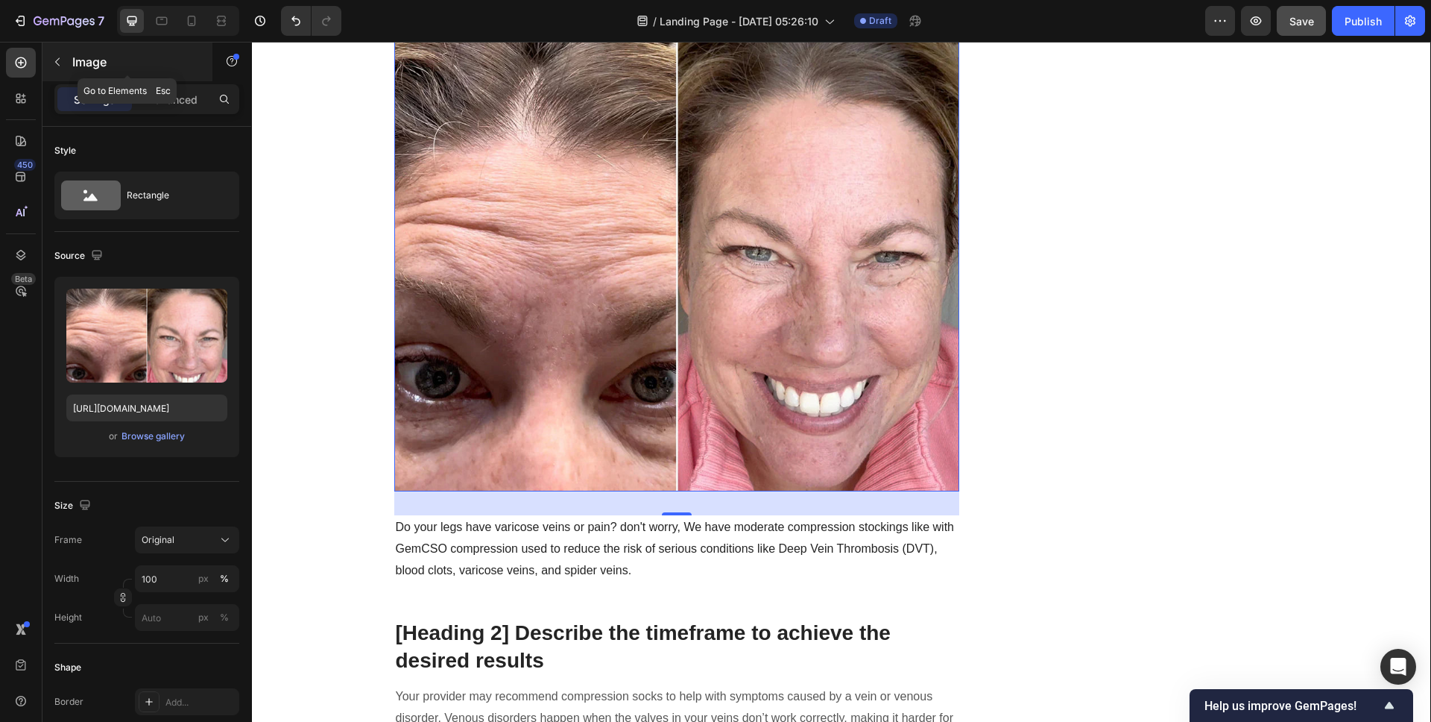
click at [64, 60] on button "button" at bounding box center [57, 62] width 24 height 24
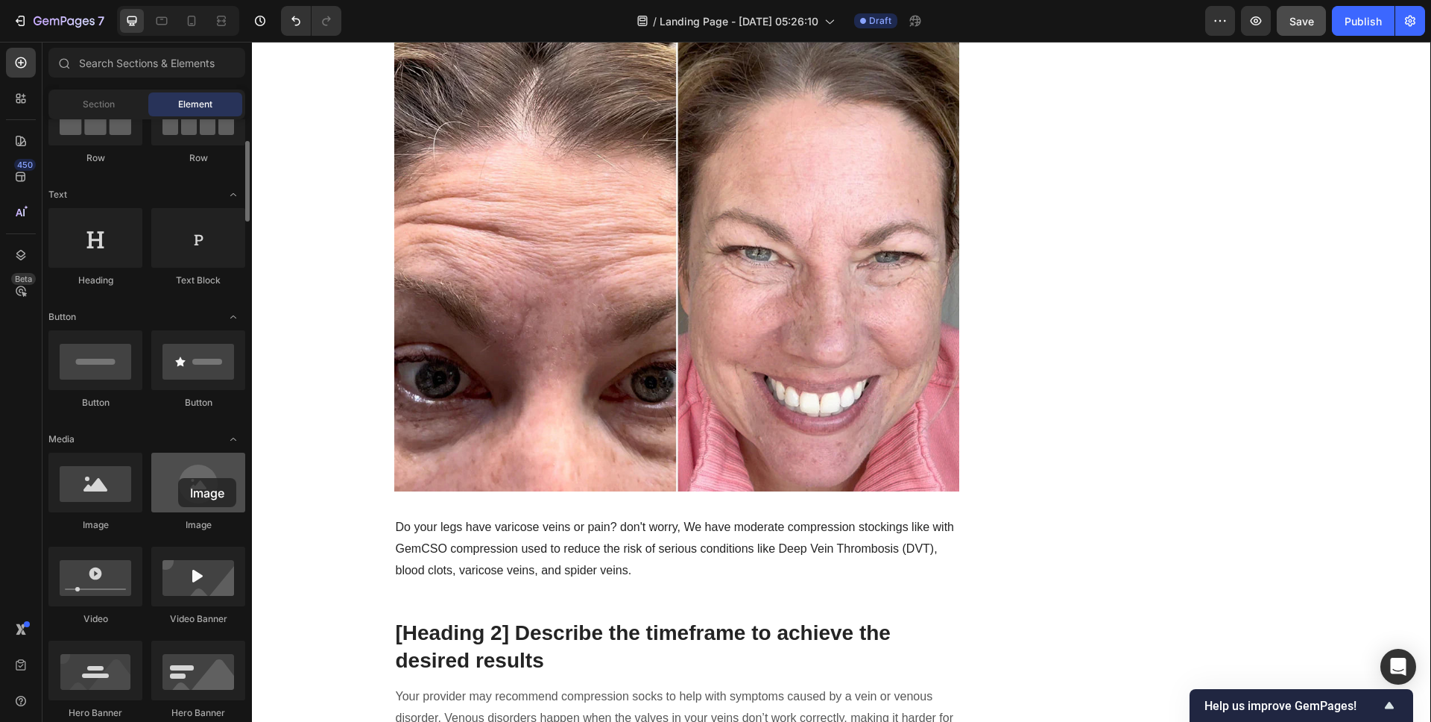
drag, startPoint x: 192, startPoint y: 489, endPoint x: 178, endPoint y: 478, distance: 18.0
click at [178, 478] on div at bounding box center [198, 482] width 94 height 60
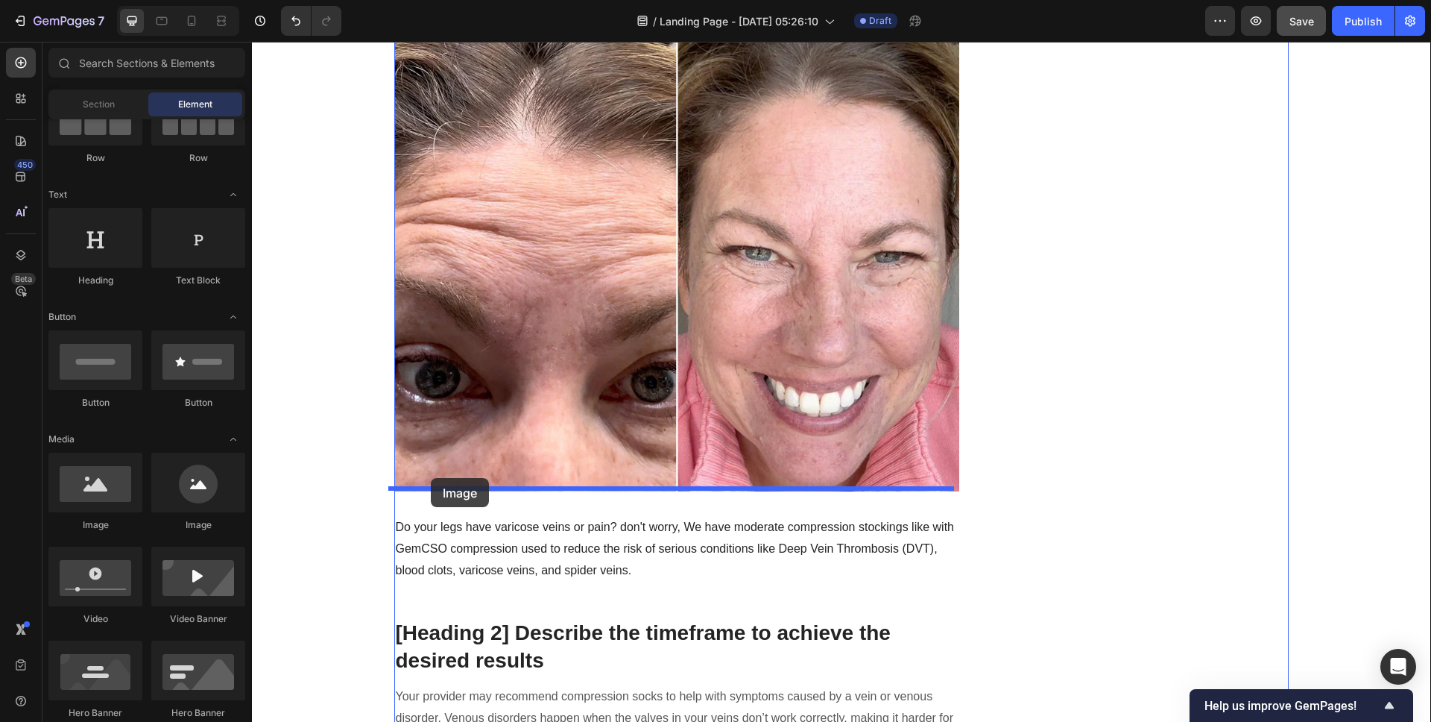
drag, startPoint x: 325, startPoint y: 532, endPoint x: 431, endPoint y: 478, distance: 119.0
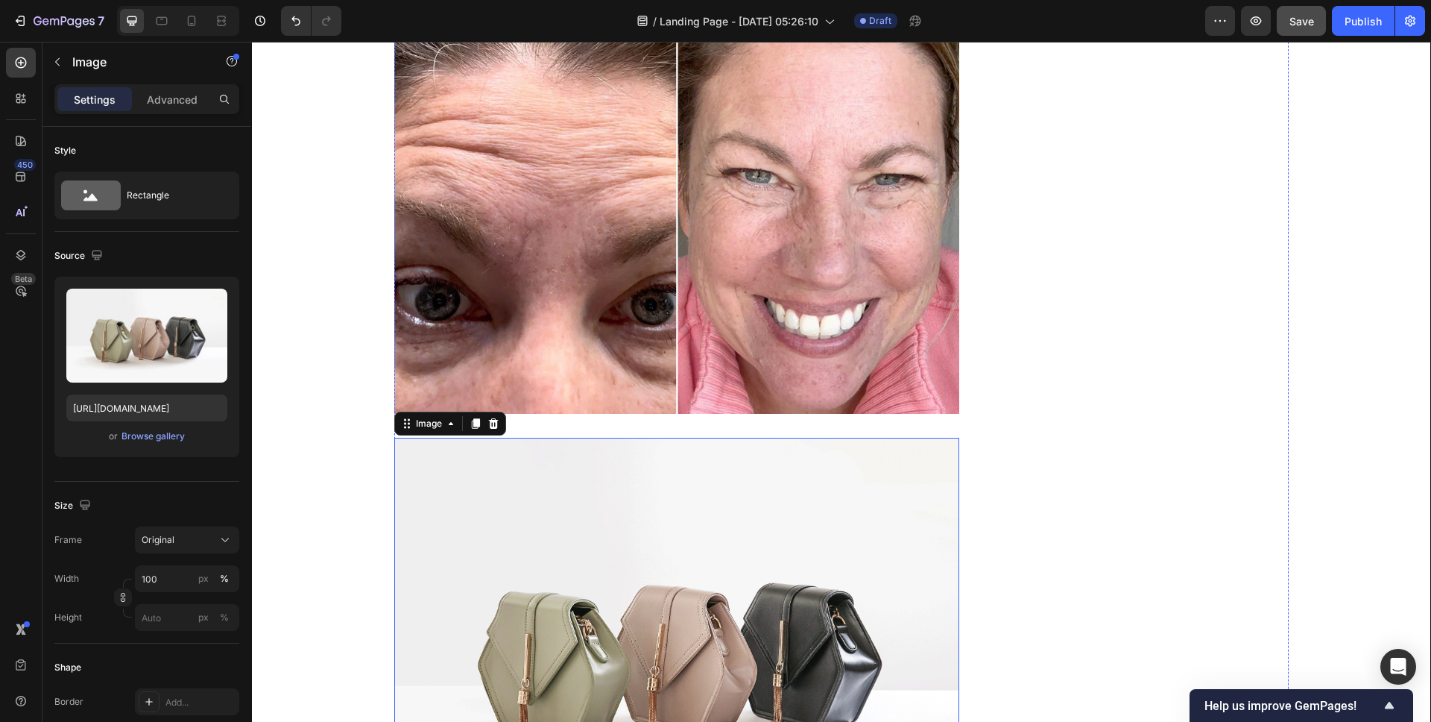
scroll to position [1357, 0]
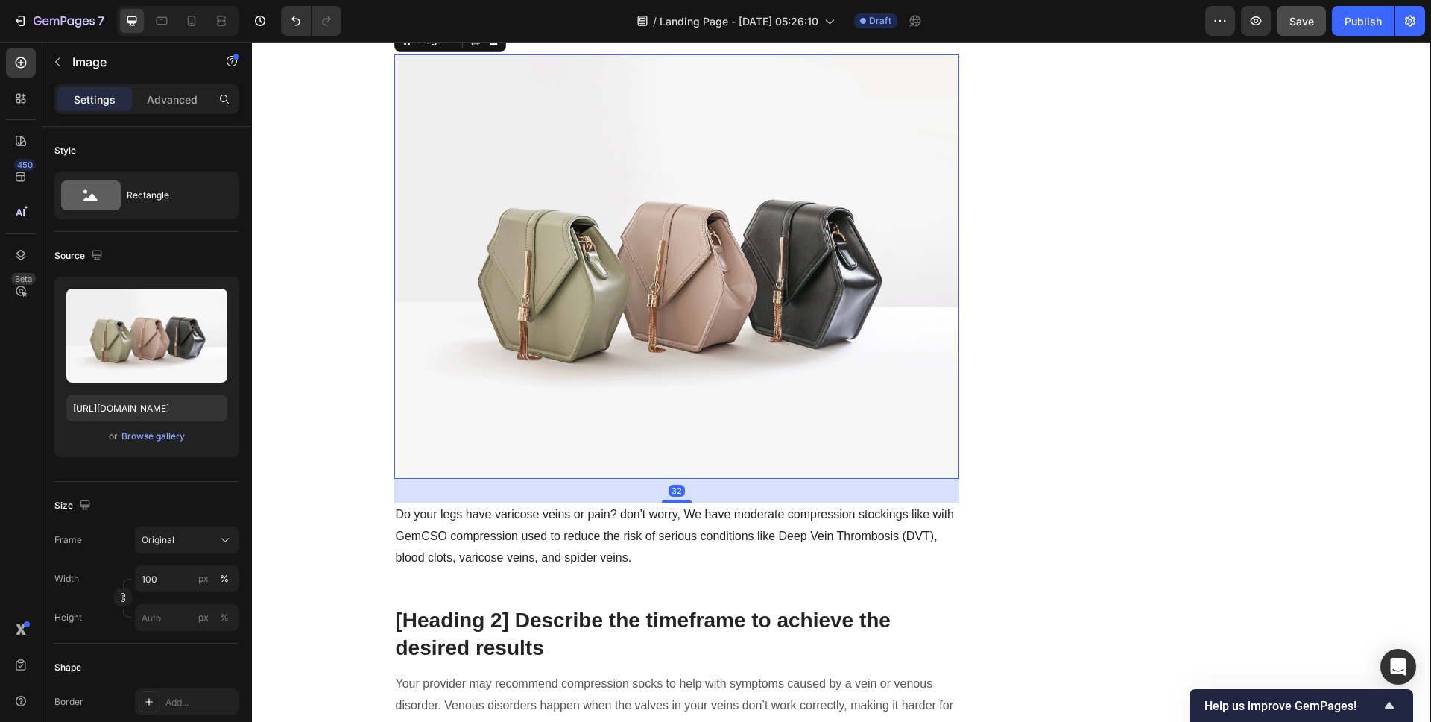
click at [600, 312] on img at bounding box center [677, 266] width 566 height 424
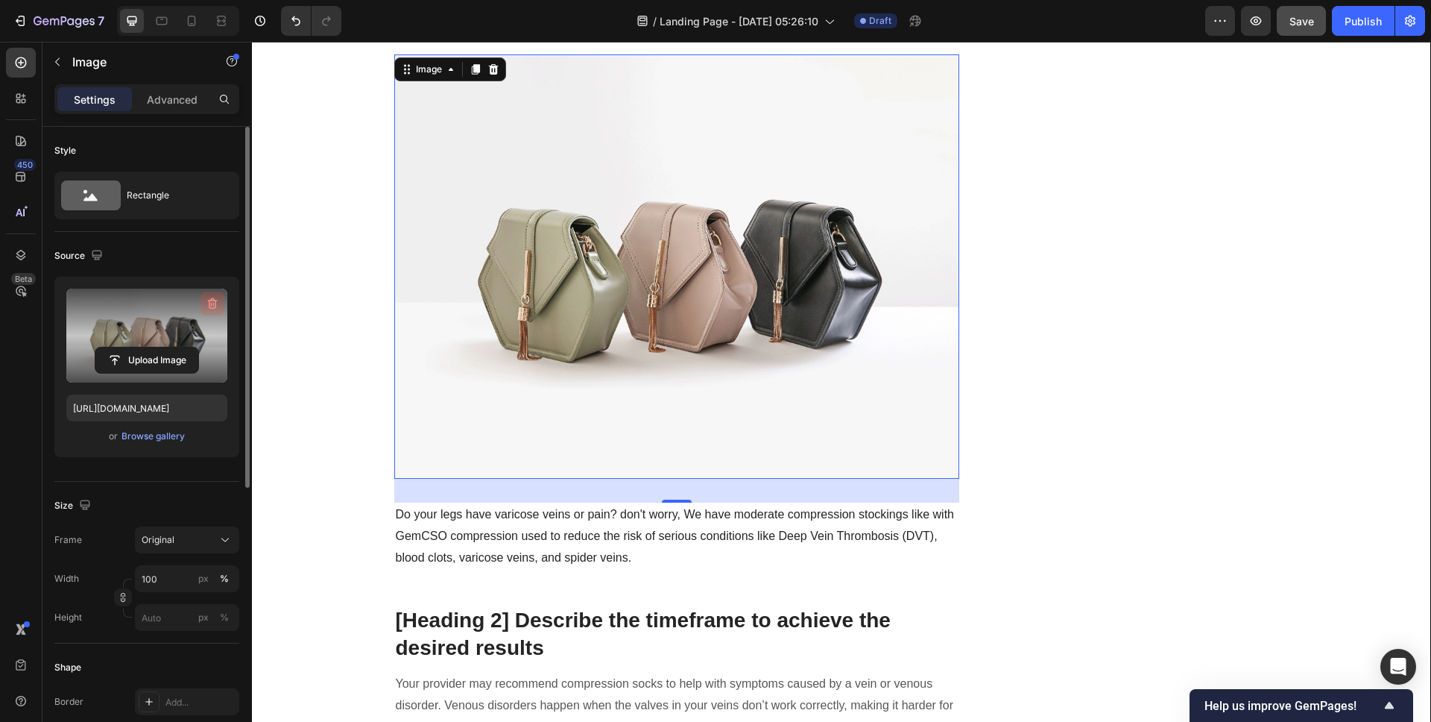
click at [213, 299] on icon "button" at bounding box center [213, 303] width 10 height 11
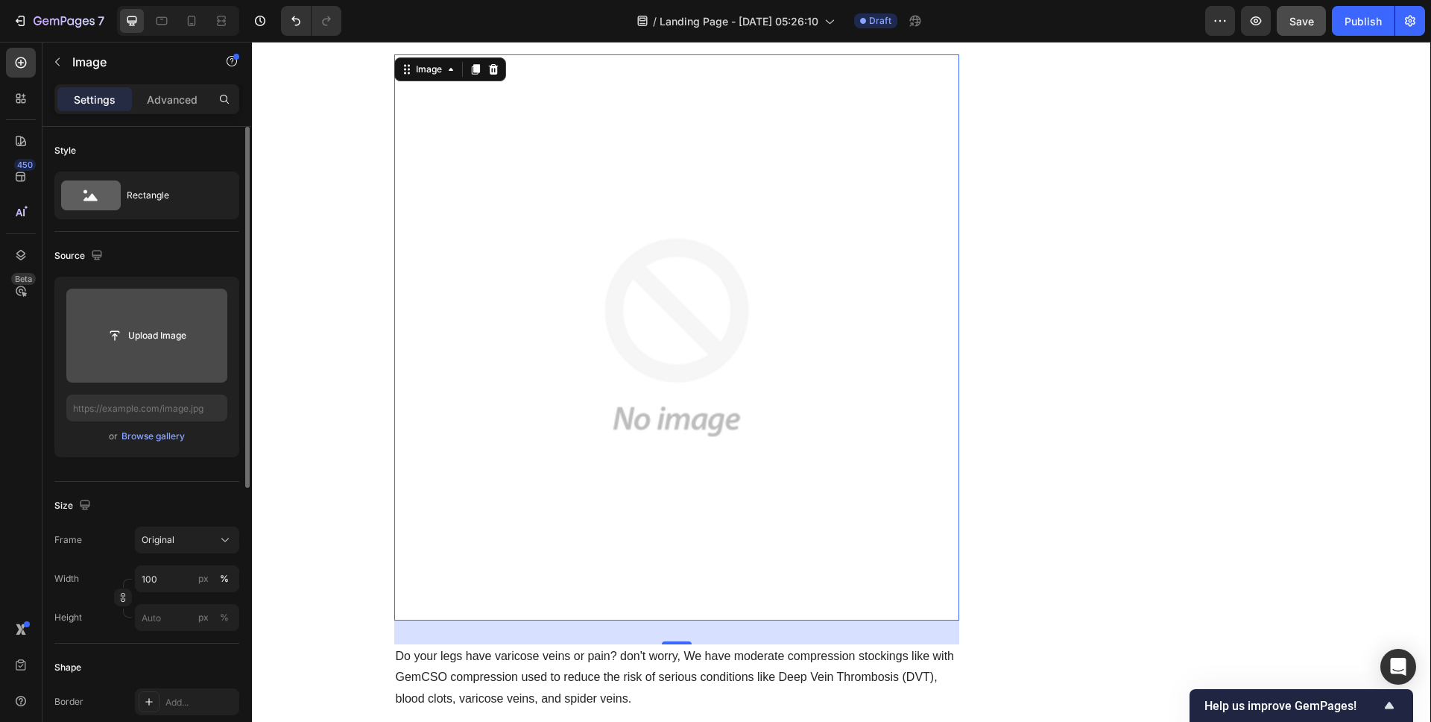
click at [130, 341] on input "file" at bounding box center [146, 335] width 103 height 25
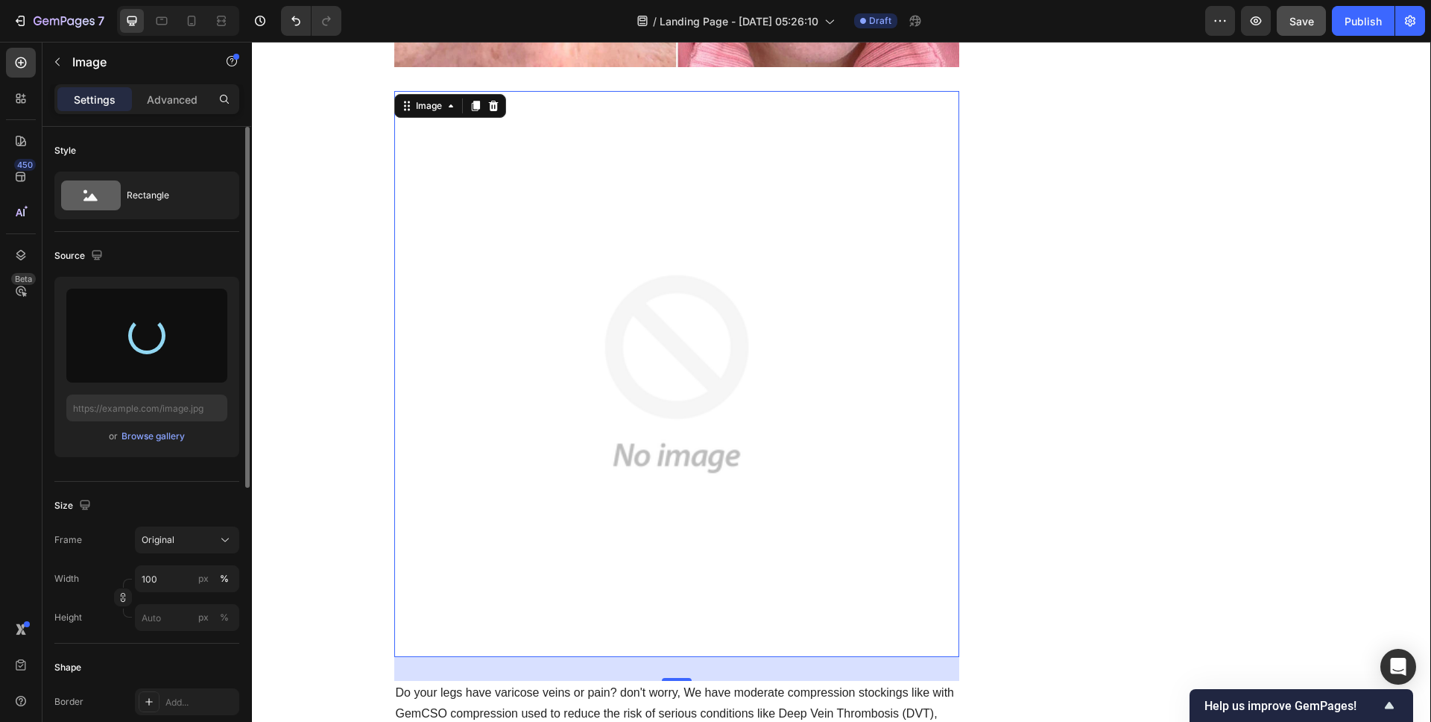
scroll to position [1389, 0]
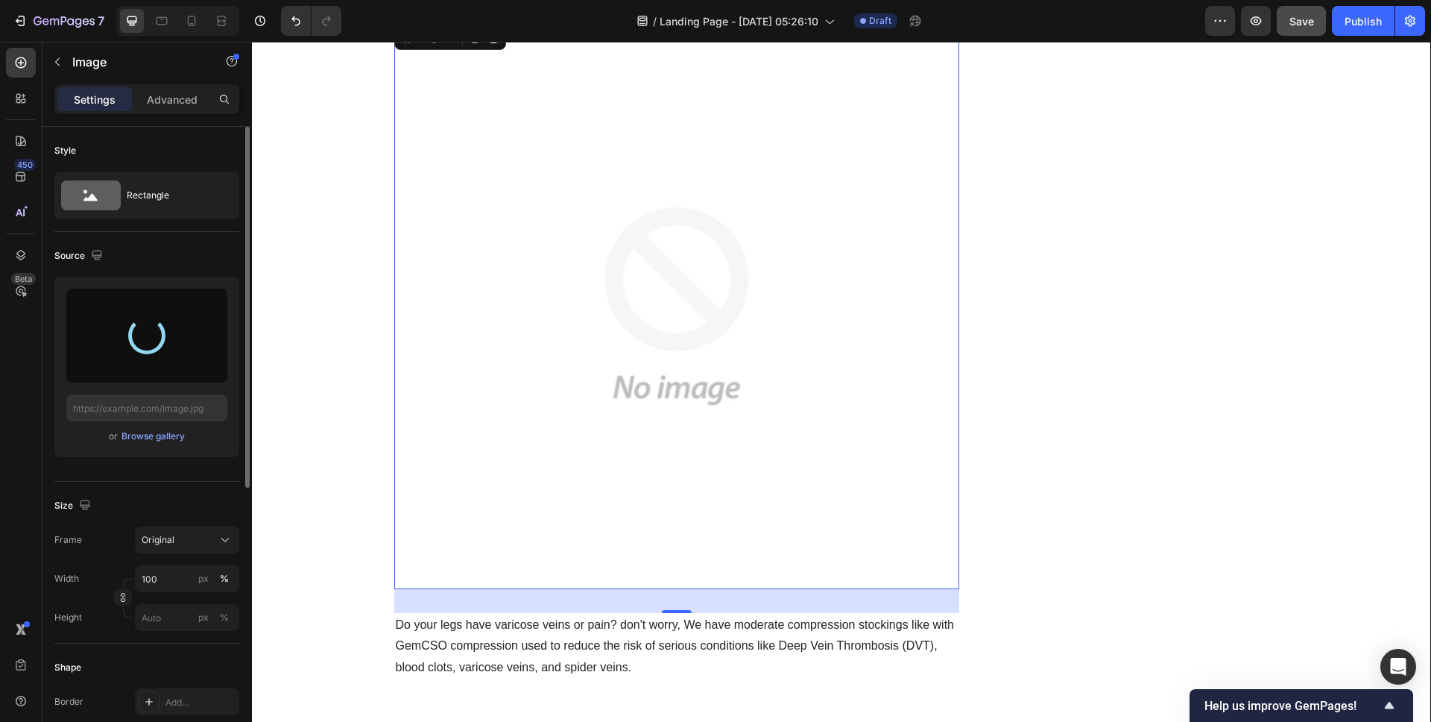
click at [165, 337] on div at bounding box center [146, 335] width 161 height 94
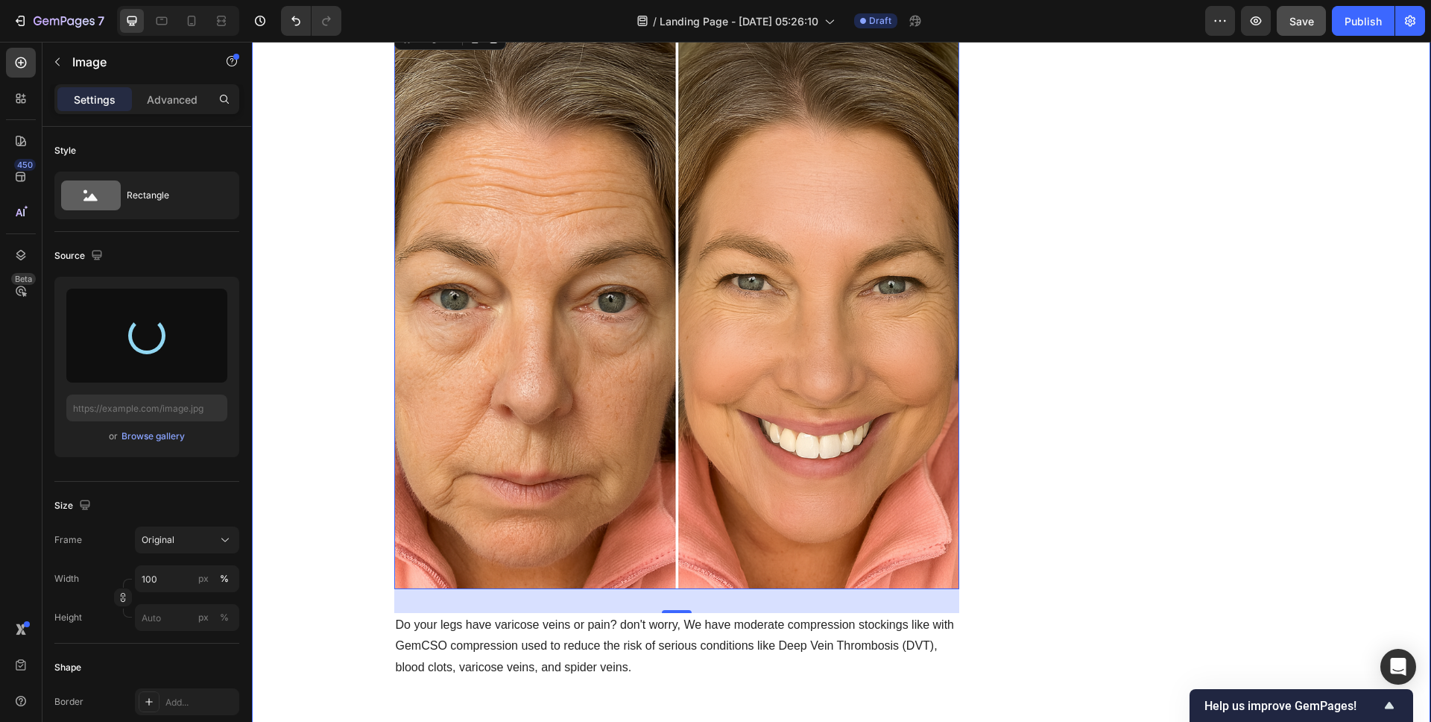
type input "https://cdn.shopify.com/s/files/1/0837/8574/4714/files/gempages_582835125046215…"
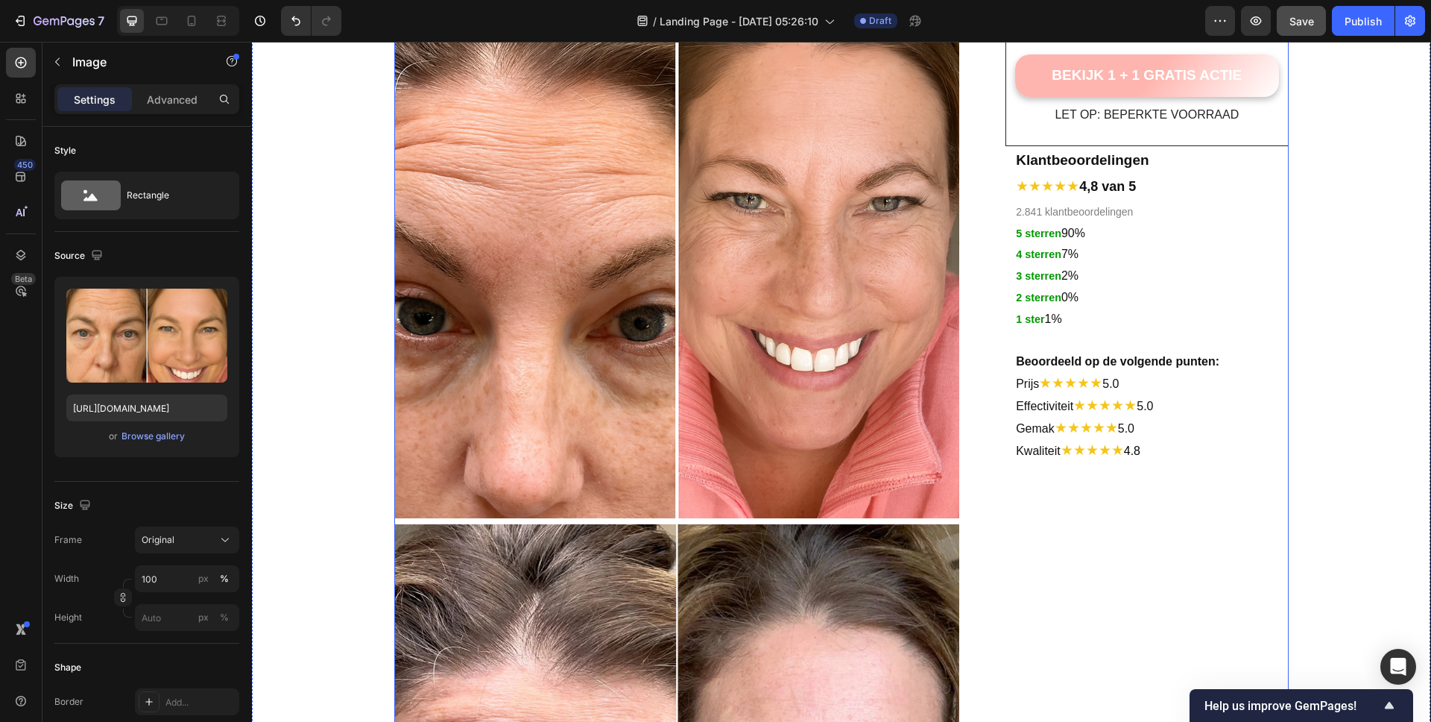
scroll to position [1049, 0]
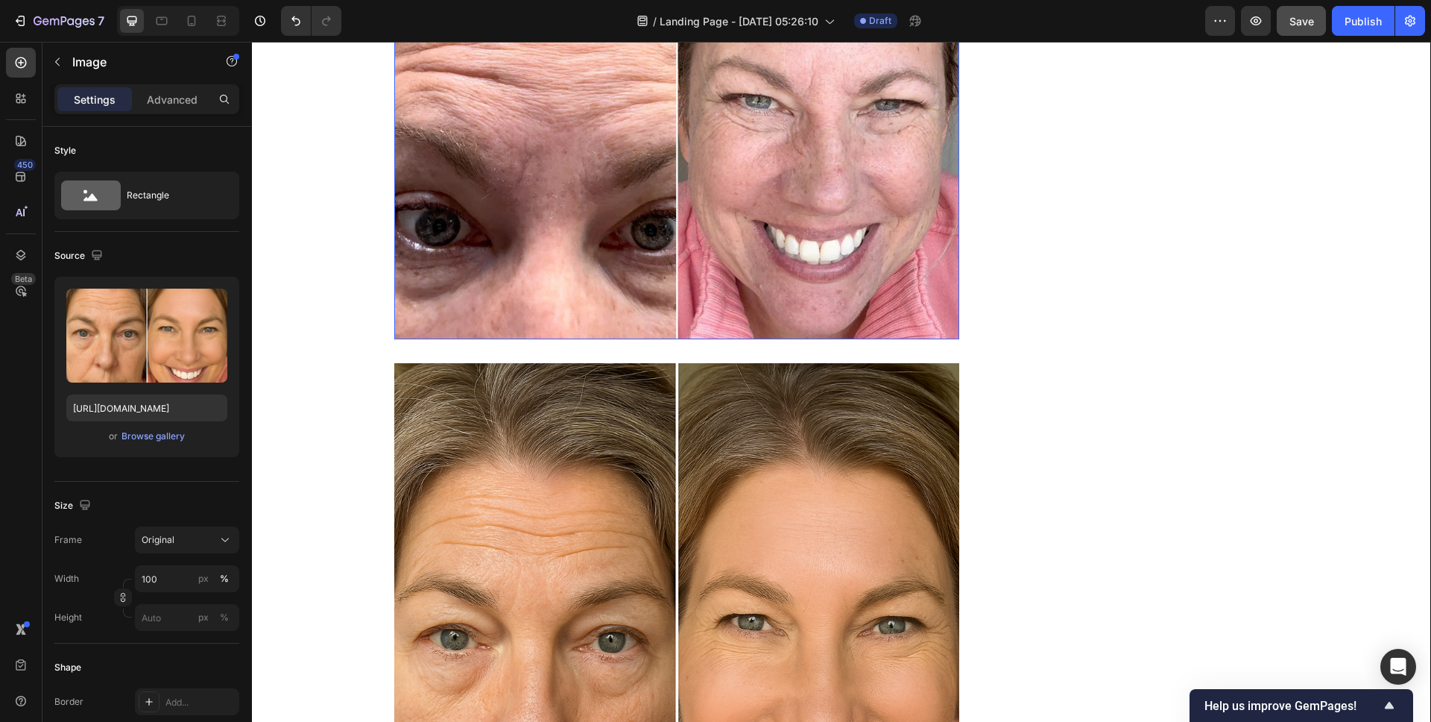
click at [863, 153] on img at bounding box center [677, 93] width 566 height 492
